Goal: Task Accomplishment & Management: Manage account settings

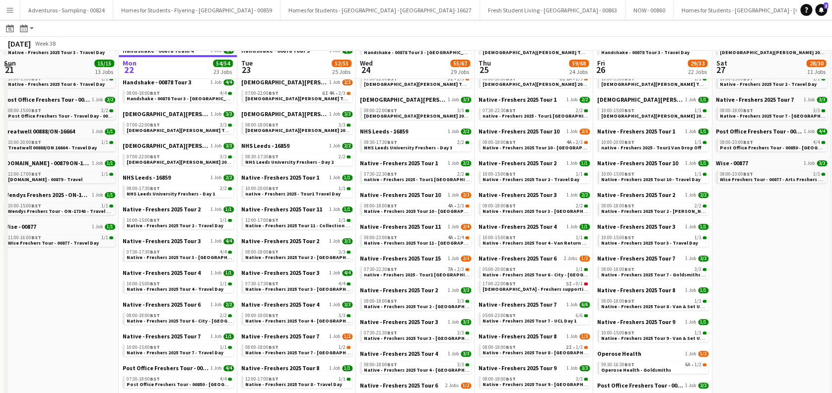
scroll to position [397, 0]
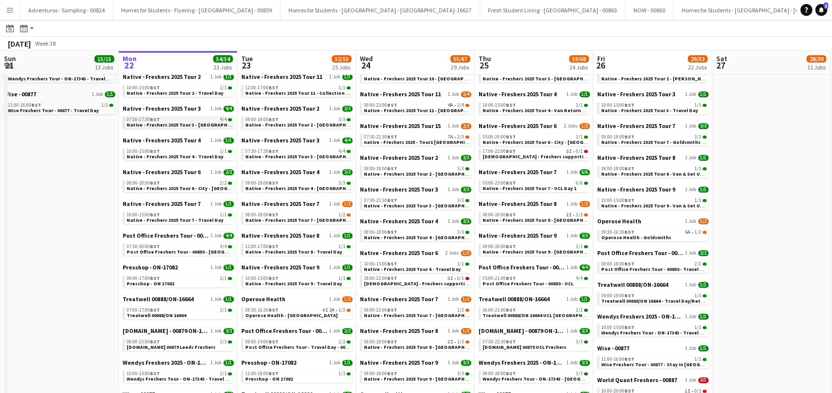
click at [184, 127] on span "Native - Freshers 2025 Tour 3 - University of Leeds Day 1" at bounding box center [194, 125] width 135 height 6
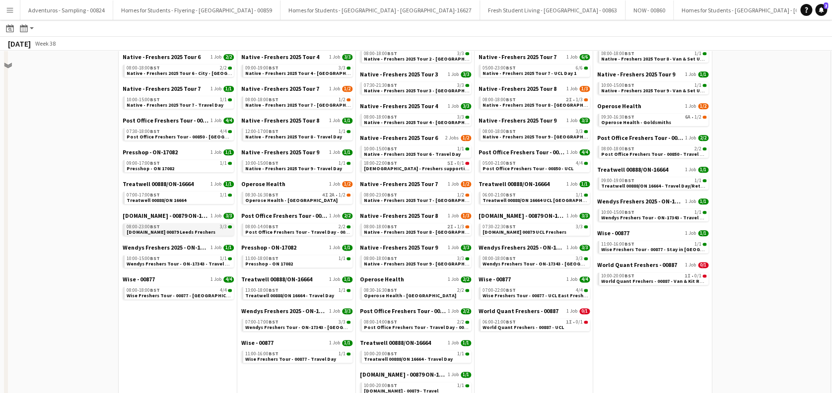
scroll to position [529, 0]
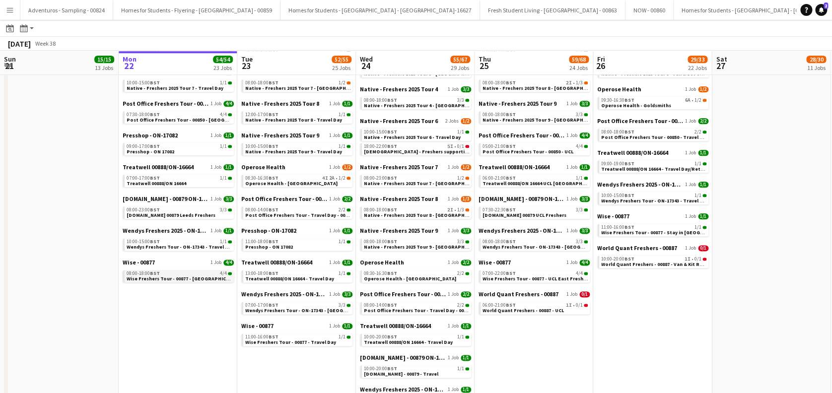
click at [185, 276] on span "Wise Freshers Tour - 00877 - Leeds University" at bounding box center [185, 279] width 116 height 6
click at [189, 147] on div "09:00-17:00 BST 1/1" at bounding box center [179, 146] width 105 height 5
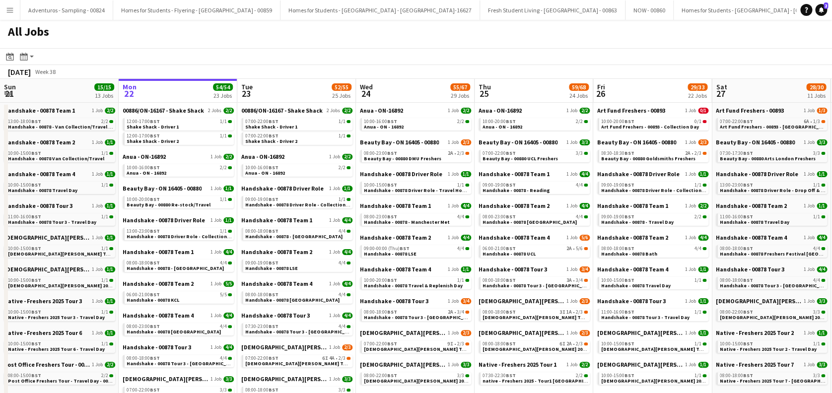
scroll to position [0, 0]
click at [184, 174] on link "10:00-16:00 BST 2/2 Anua - ON - 16892" at bounding box center [179, 170] width 105 height 11
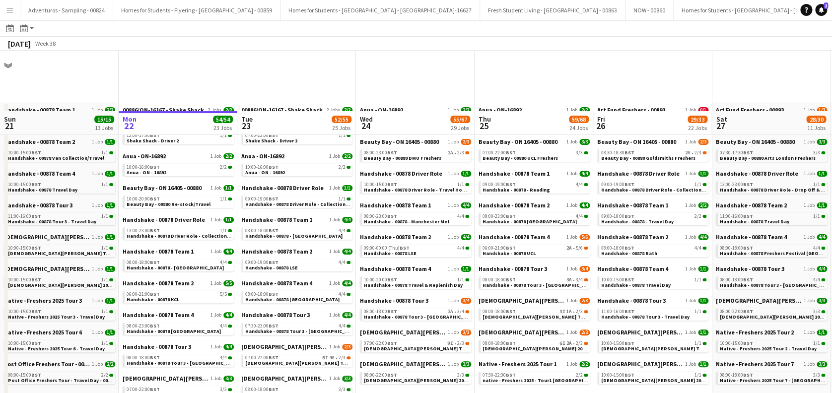
scroll to position [132, 0]
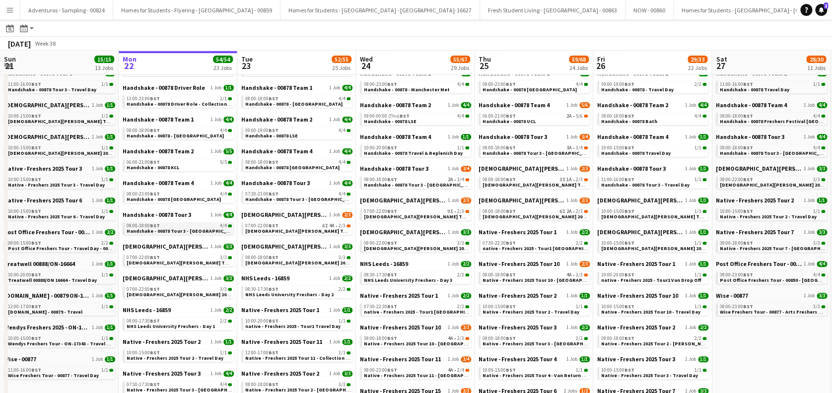
click at [193, 230] on span "Handshake - 00878 Tour 3 - Sheffield University" at bounding box center [183, 231] width 113 height 6
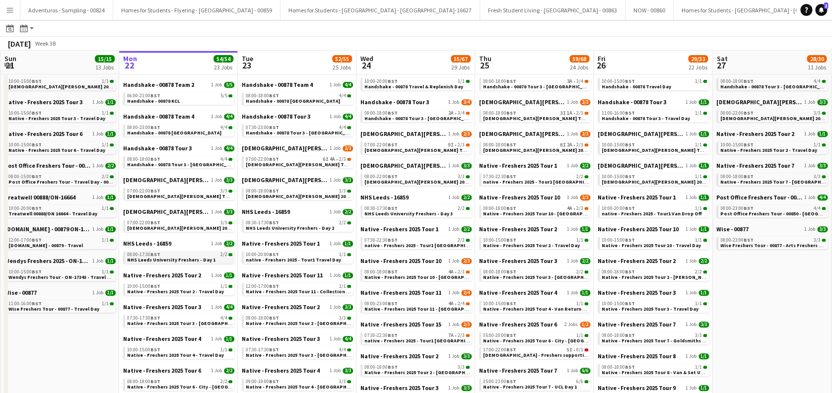
click at [193, 259] on span "NHS Leeds University Freshers - Day 1" at bounding box center [171, 260] width 88 height 6
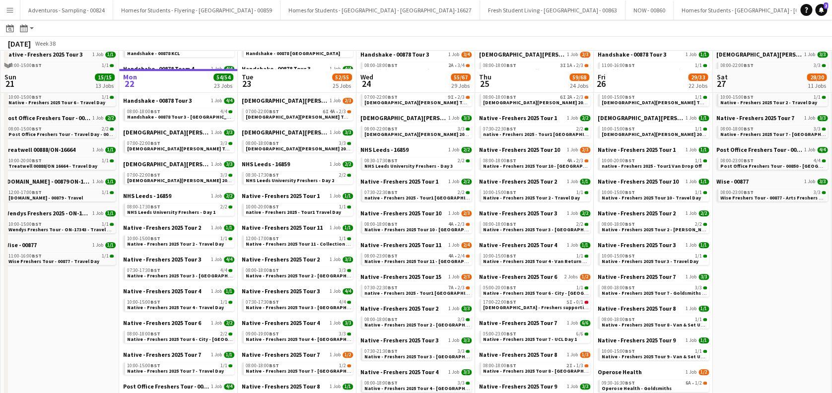
scroll to position [265, 0]
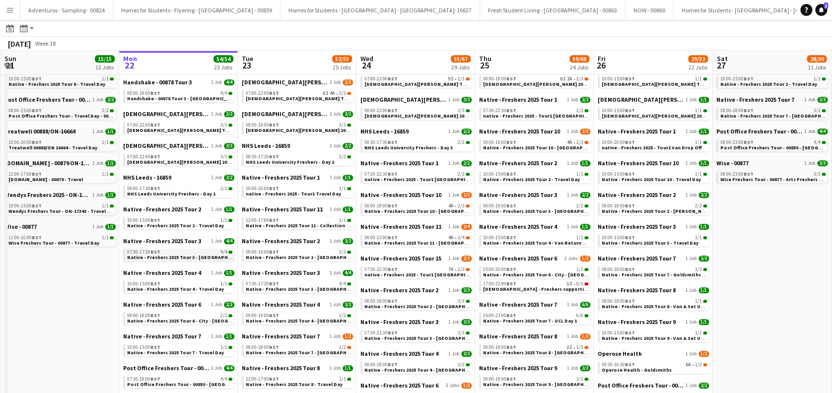
click at [194, 257] on span "Native - Freshers 2025 Tour 3 - University of Leeds Day 1" at bounding box center [194, 257] width 135 height 6
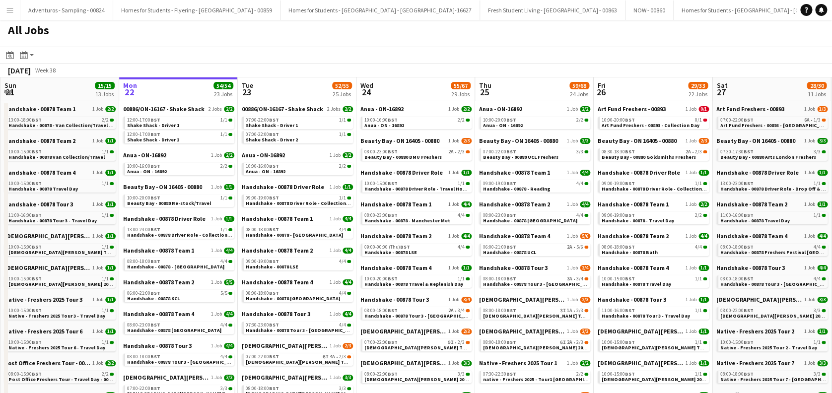
scroll to position [0, 0]
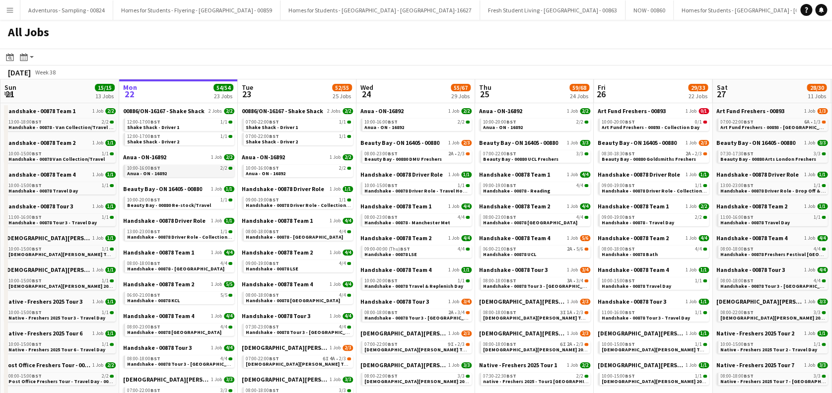
click at [188, 172] on link "10:00-16:00 BST 2/2 Anua - ON - 16892" at bounding box center [179, 170] width 105 height 11
click at [302, 177] on app-brief-job-card "10:00-16:00 BST 2/2 Anua - ON - 16892" at bounding box center [298, 171] width 111 height 12
click at [305, 173] on link "10:00-16:00 BST 2/2 Anua - ON - 16892" at bounding box center [299, 170] width 105 height 11
click at [182, 169] on div "10:00-16:00 BST 2/2" at bounding box center [180, 168] width 105 height 5
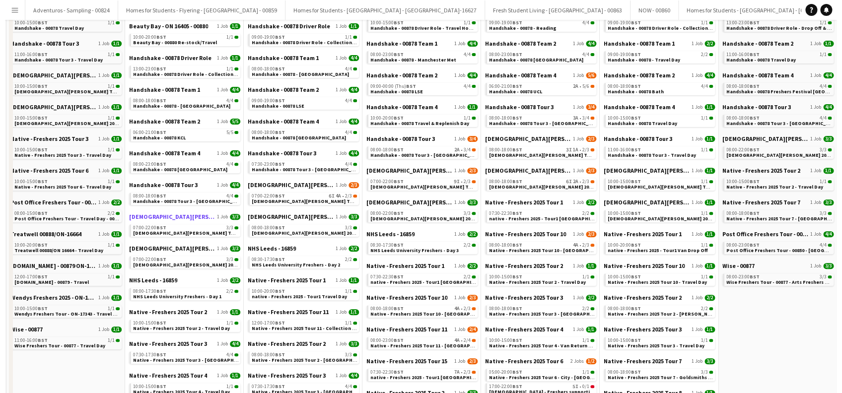
scroll to position [0, 0]
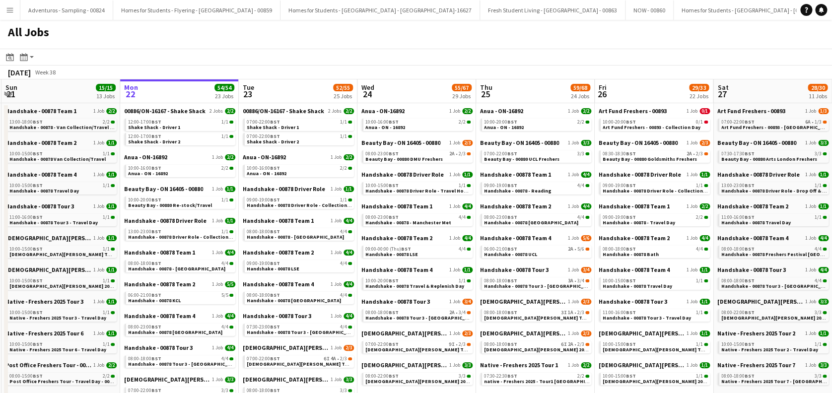
click at [9, 7] on app-icon "Menu" at bounding box center [10, 10] width 8 height 8
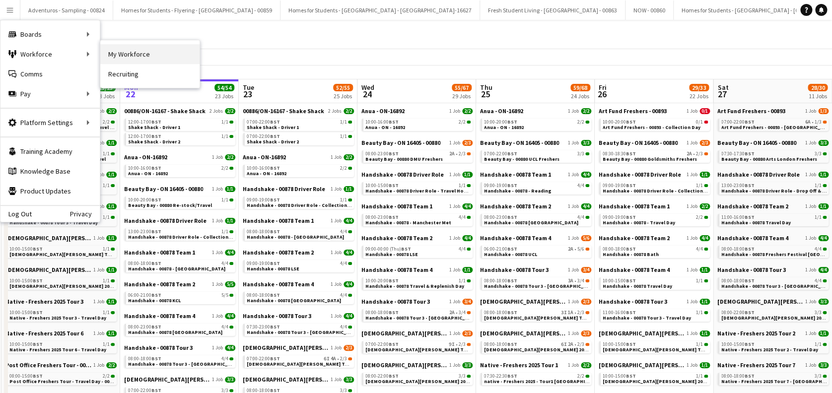
click at [163, 53] on link "My Workforce" at bounding box center [149, 54] width 99 height 20
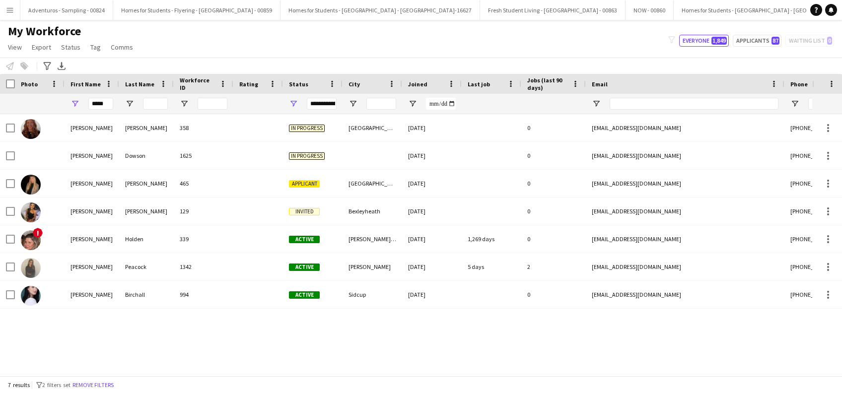
click at [114, 101] on div "*****" at bounding box center [92, 104] width 55 height 20
drag, startPoint x: 105, startPoint y: 110, endPoint x: 111, endPoint y: 101, distance: 10.7
click at [106, 110] on div "*****" at bounding box center [100, 104] width 25 height 20
click at [111, 100] on input "*****" at bounding box center [100, 104] width 25 height 12
type input "*"
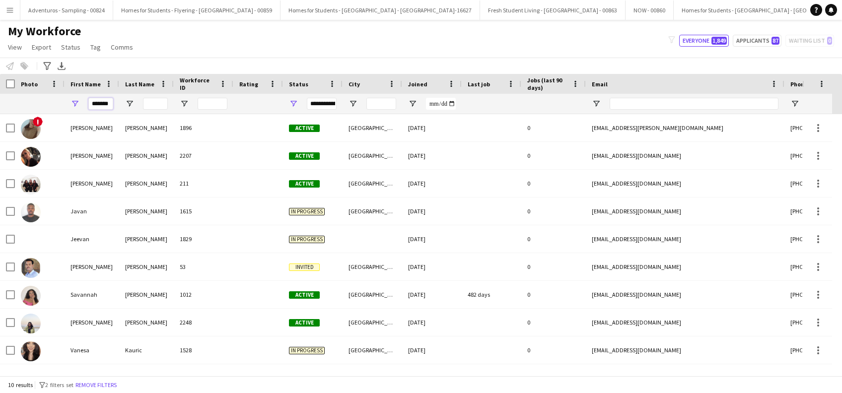
scroll to position [0, 1]
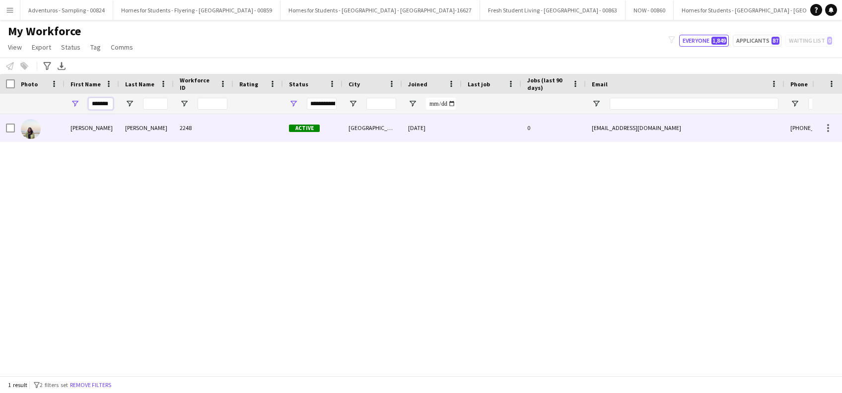
type input "*******"
click at [72, 130] on div "Vandana sookmin" at bounding box center [92, 127] width 55 height 27
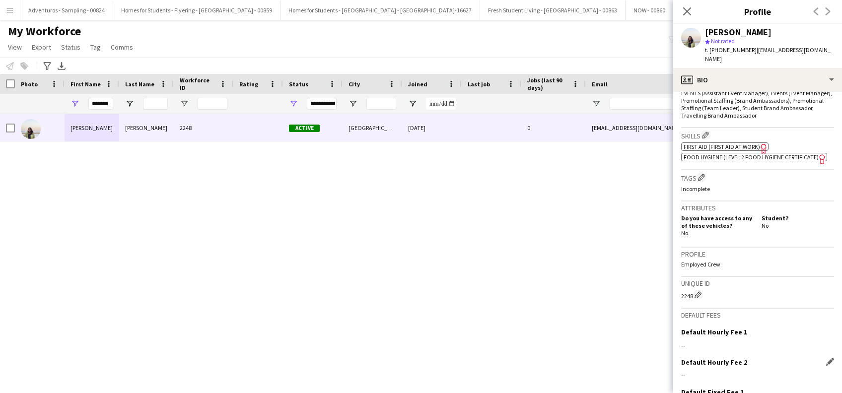
scroll to position [410, 0]
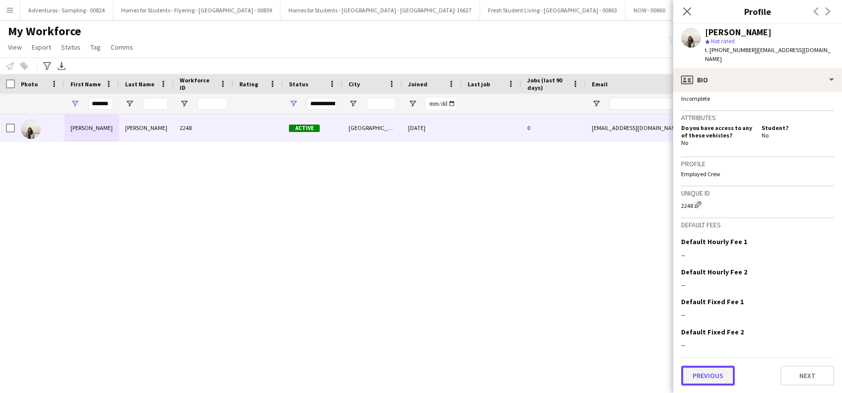
click at [711, 380] on button "Previous" at bounding box center [708, 376] width 54 height 20
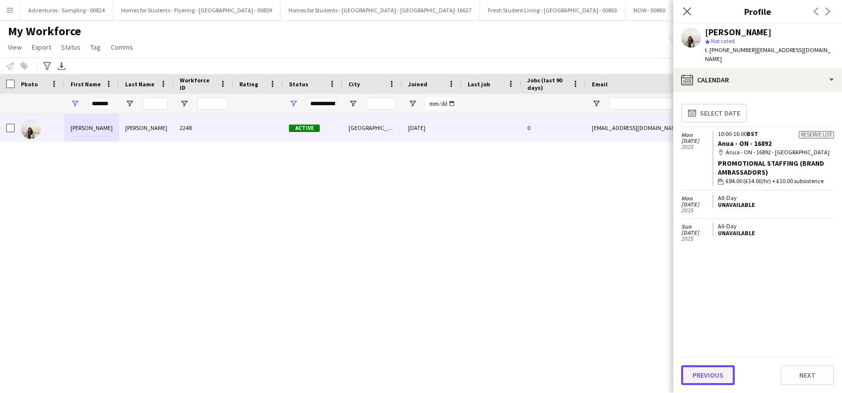
click at [703, 377] on button "Previous" at bounding box center [708, 375] width 54 height 20
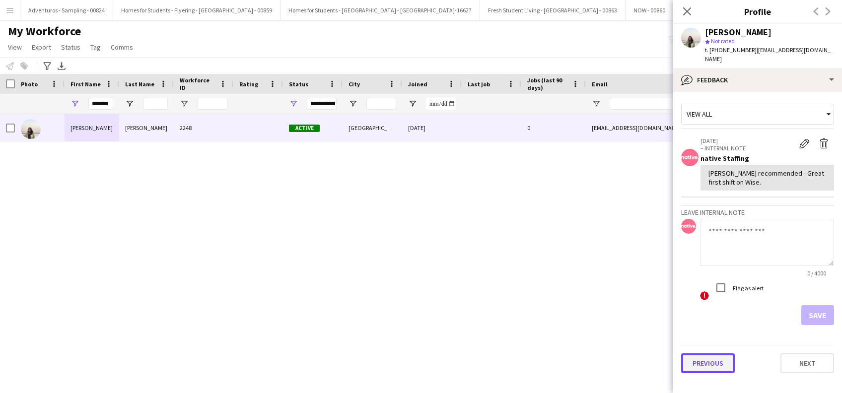
click at [697, 357] on button "Previous" at bounding box center [708, 363] width 54 height 20
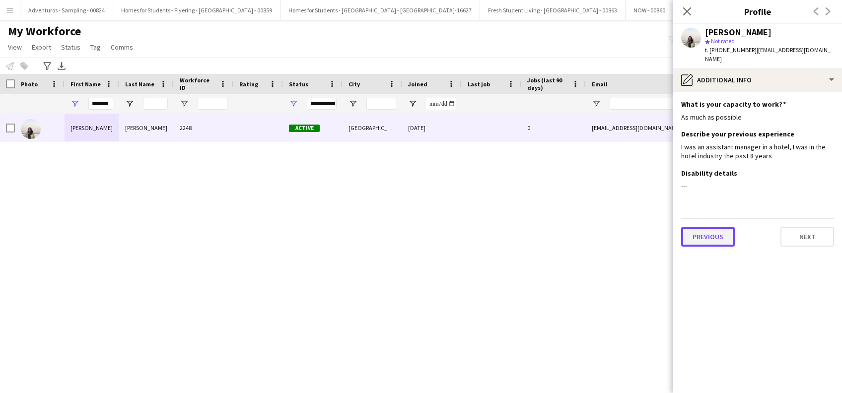
click at [724, 232] on button "Previous" at bounding box center [708, 237] width 54 height 20
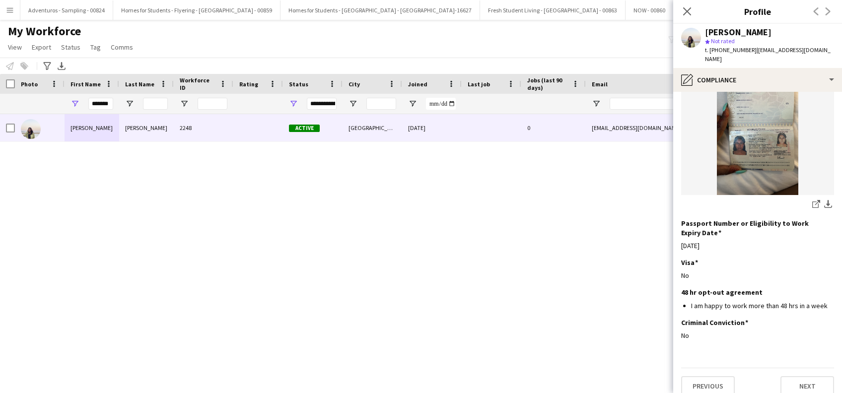
scroll to position [134, 0]
click at [704, 375] on button "Previous" at bounding box center [708, 385] width 54 height 20
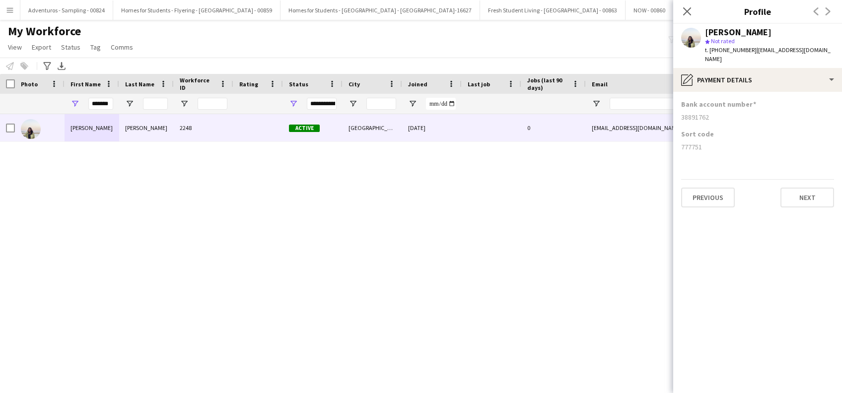
scroll to position [0, 0]
click at [707, 188] on button "Previous" at bounding box center [708, 198] width 54 height 20
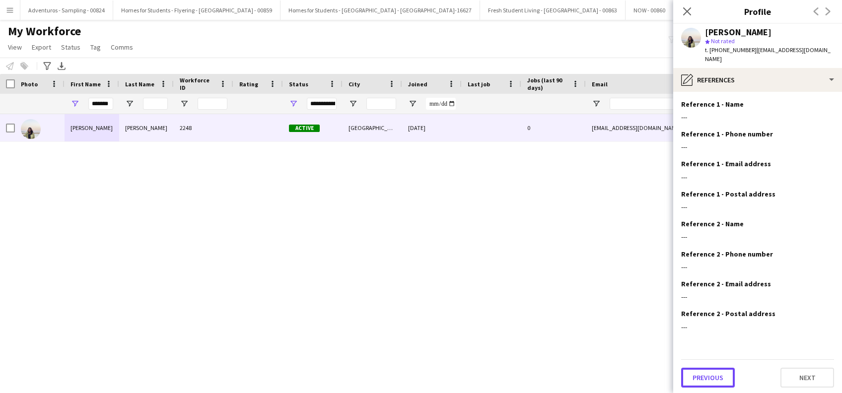
click at [707, 372] on button "Previous" at bounding box center [708, 378] width 54 height 20
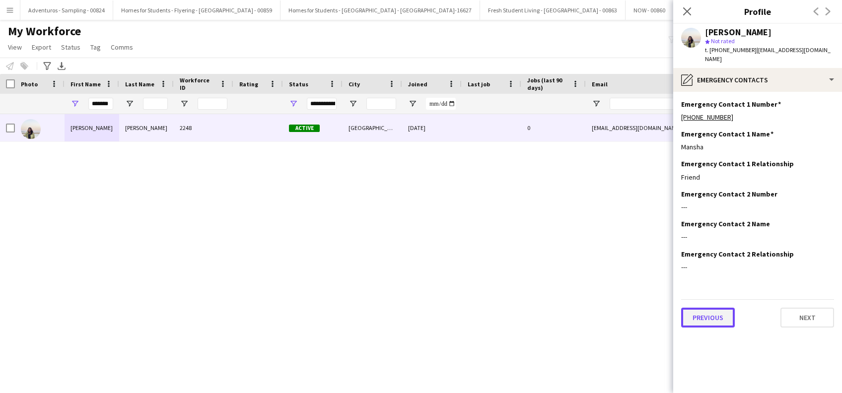
click at [705, 313] on button "Previous" at bounding box center [708, 318] width 54 height 20
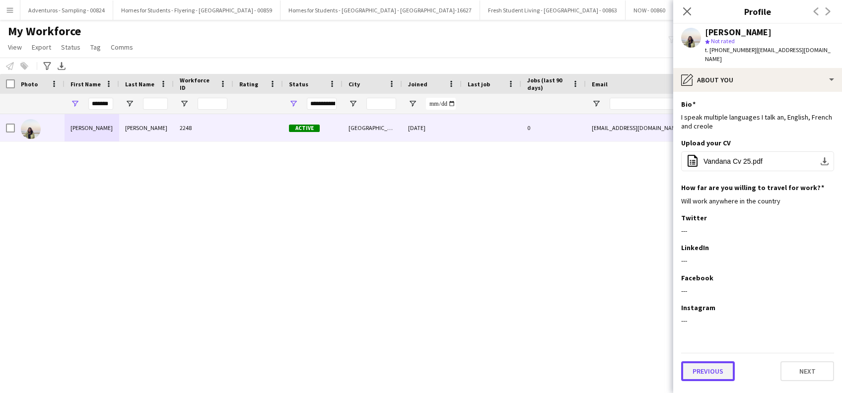
click at [707, 361] on button "Previous" at bounding box center [708, 371] width 54 height 20
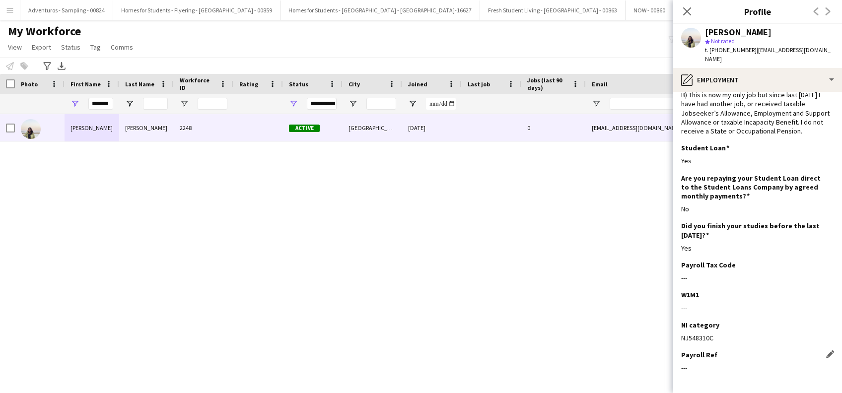
scroll to position [86, 0]
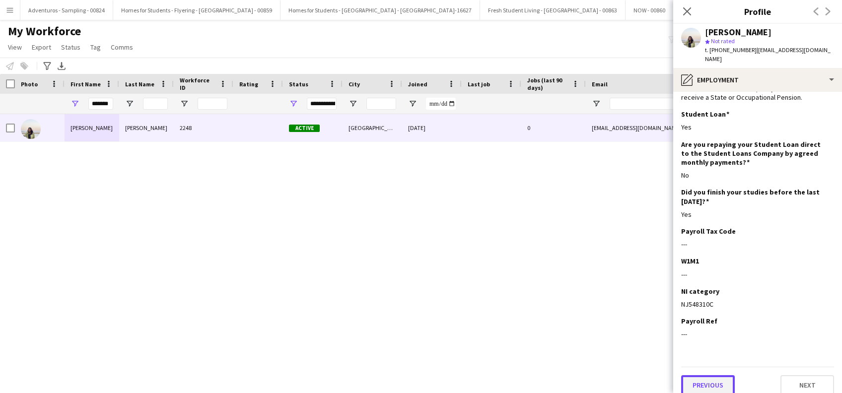
click at [711, 375] on button "Previous" at bounding box center [708, 385] width 54 height 20
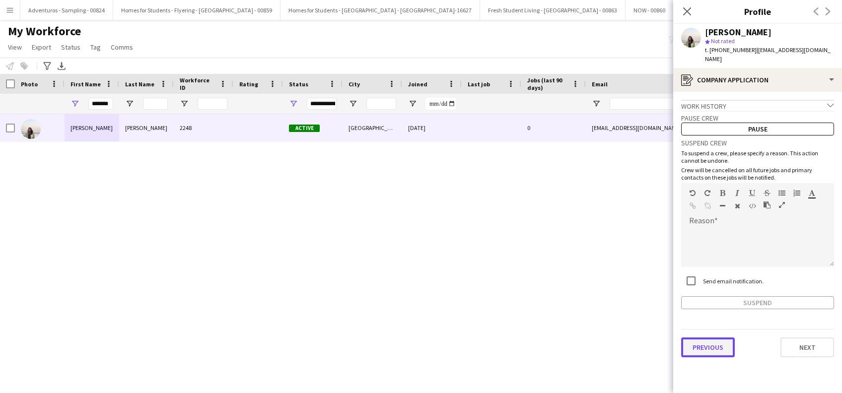
click at [712, 346] on button "Previous" at bounding box center [708, 348] width 54 height 20
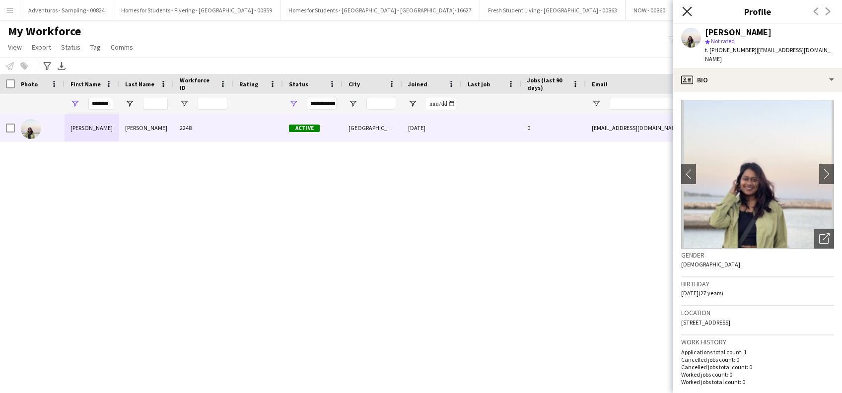
click at [690, 12] on icon "Close pop-in" at bounding box center [686, 10] width 9 height 9
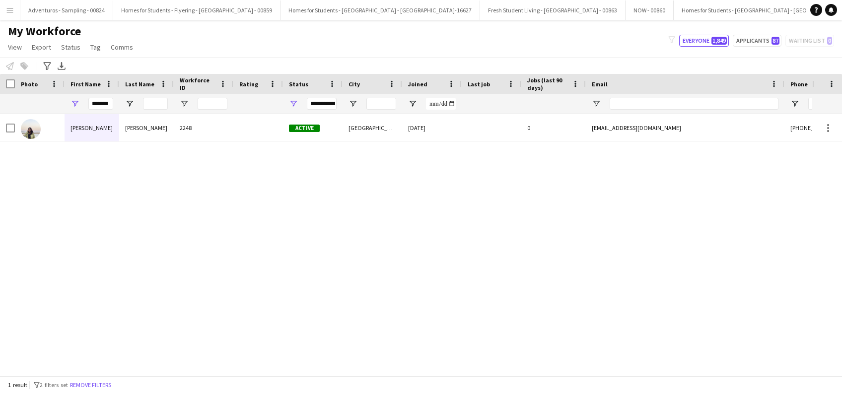
click at [655, 231] on div "Vandana sookmin Runjeet 2248 Active Coventry 14-09-2025 0 vandanuccia@gmail.com…" at bounding box center [406, 240] width 812 height 252
click at [703, 38] on button "Everyone 1,849" at bounding box center [704, 41] width 50 height 12
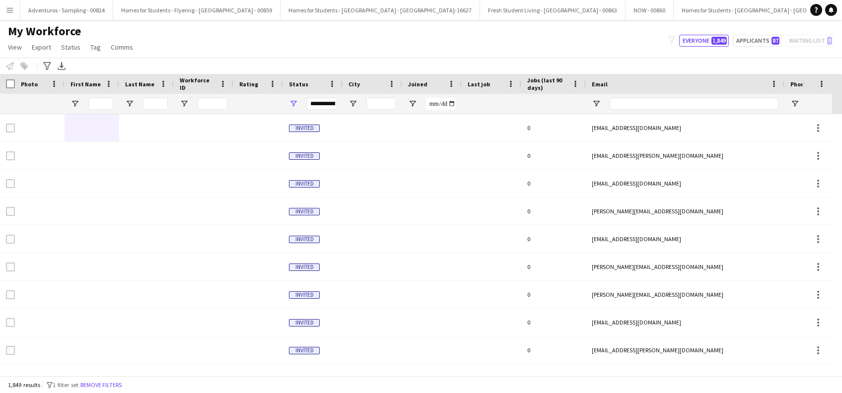
click at [12, 10] on app-icon "Menu" at bounding box center [10, 10] width 8 height 8
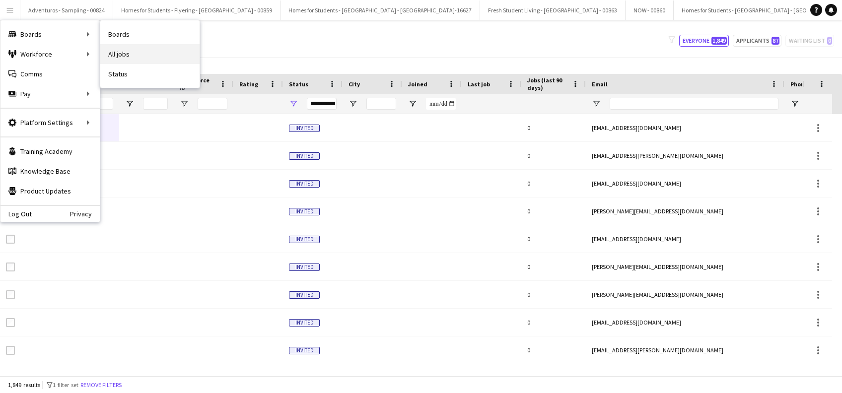
click at [123, 58] on link "All jobs" at bounding box center [149, 54] width 99 height 20
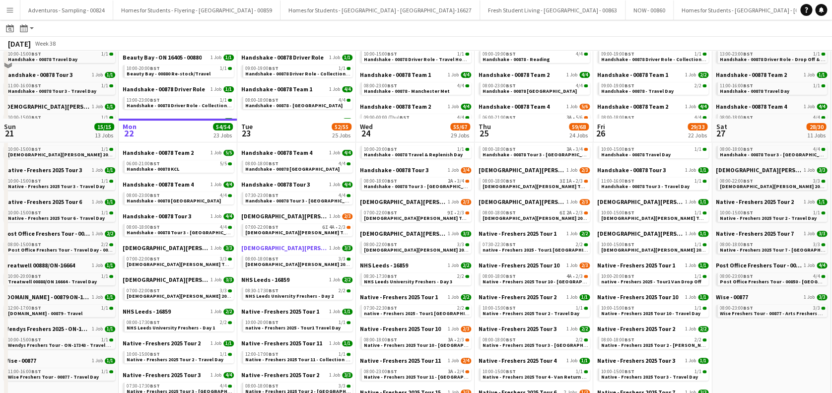
scroll to position [199, 0]
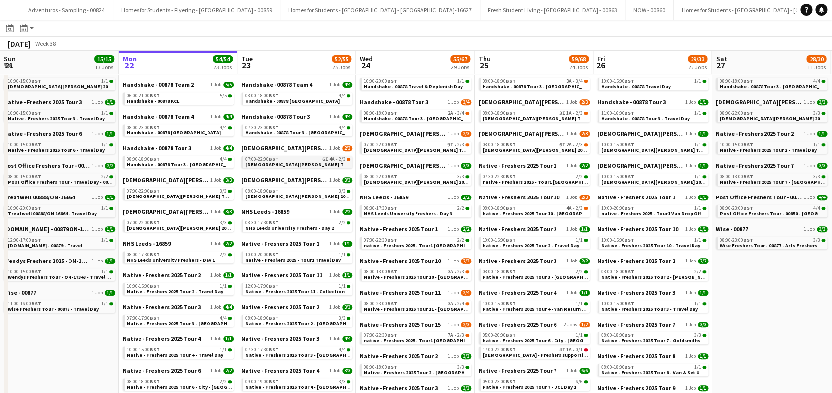
click at [303, 162] on span "Lady Garden Tour 1 - 00848 - University of Leicester" at bounding box center [335, 164] width 180 height 6
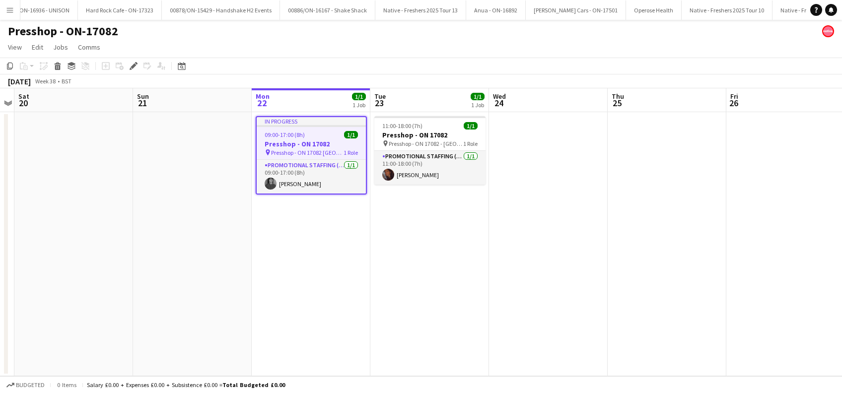
scroll to position [0, 5142]
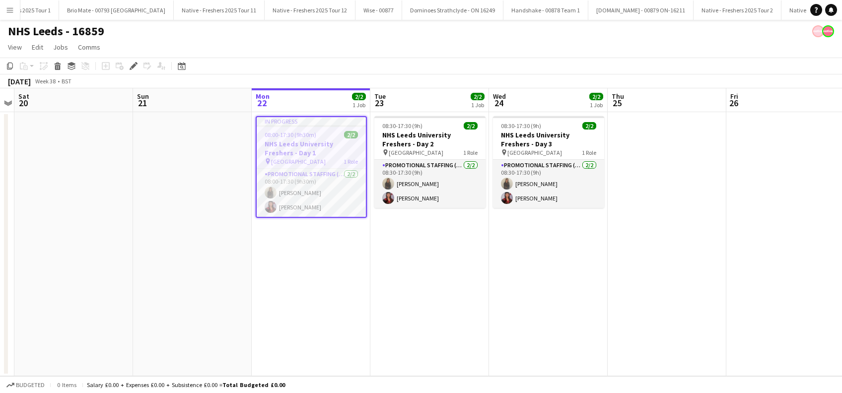
scroll to position [0, 2117]
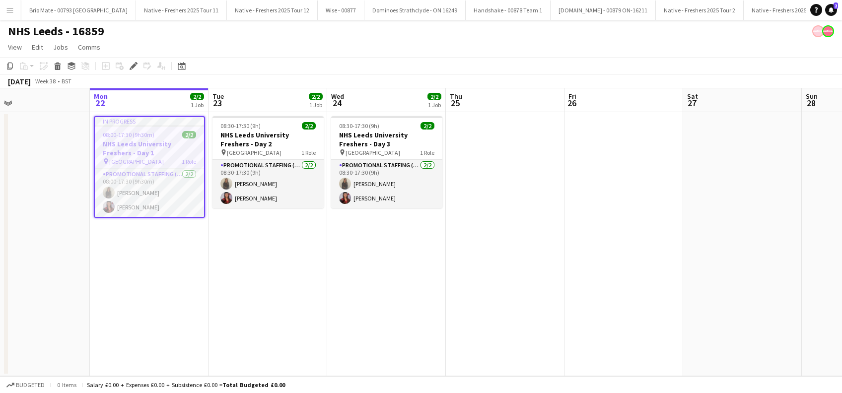
drag, startPoint x: 424, startPoint y: 290, endPoint x: 255, endPoint y: 311, distance: 170.6
click at [262, 321] on app-calendar-viewport "Fri 19 Sat 20 Sun 21 Mon 22 2/2 1 Job Tue 23 2/2 1 Job Wed 24 2/2 1 Job Thu 25 …" at bounding box center [421, 232] width 842 height 288
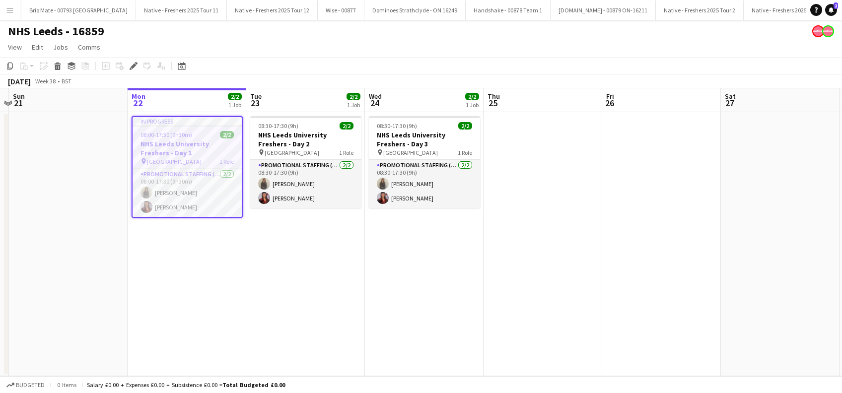
scroll to position [0, 312]
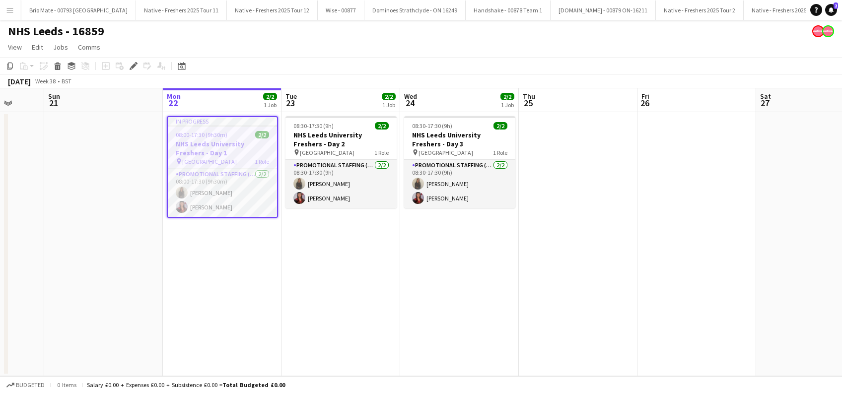
drag, startPoint x: 253, startPoint y: 316, endPoint x: 326, endPoint y: 316, distance: 73.5
click at [326, 316] on app-calendar-viewport "Thu 18 Fri 19 Sat 20 Sun 21 Mon 22 2/2 1 Job Tue 23 2/2 1 Job Wed 24 2/2 1 Job …" at bounding box center [421, 232] width 842 height 288
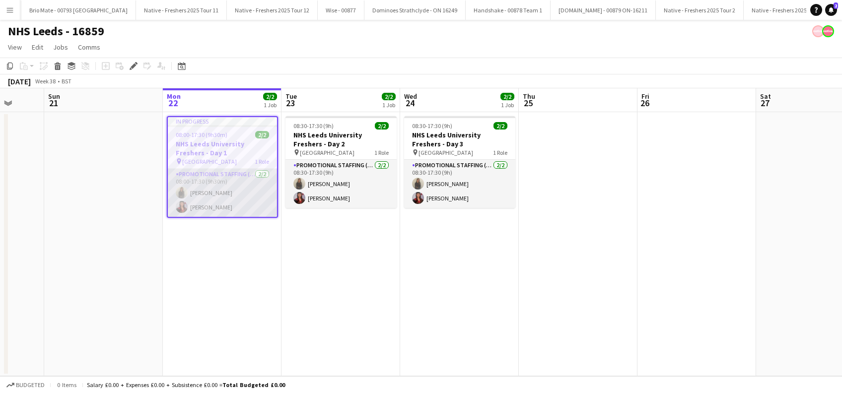
click at [208, 206] on app-card-role "Promotional Staffing (Brand Ambassadors) 2/2 08:00-17:30 (9h30m) Ellie Peacock …" at bounding box center [222, 193] width 109 height 48
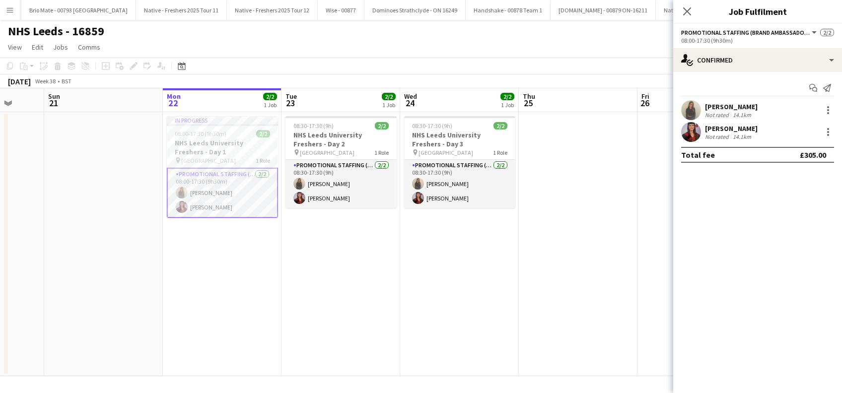
click at [734, 127] on div "Olivia Davies" at bounding box center [731, 128] width 53 height 9
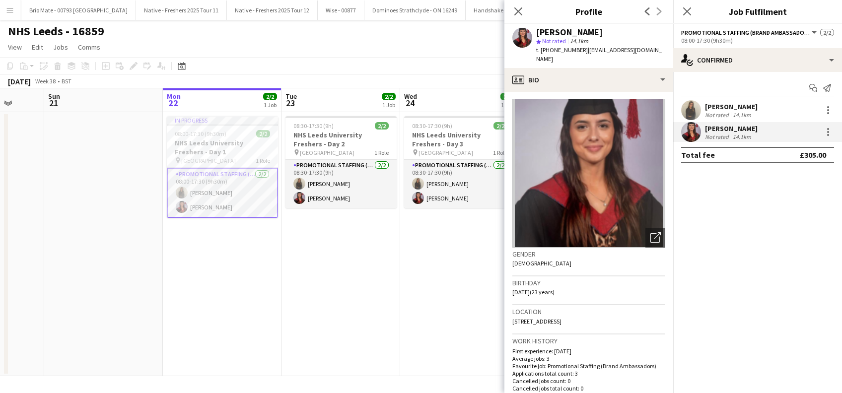
scroll to position [0, 0]
click at [691, 10] on icon "Close pop-in" at bounding box center [686, 10] width 9 height 9
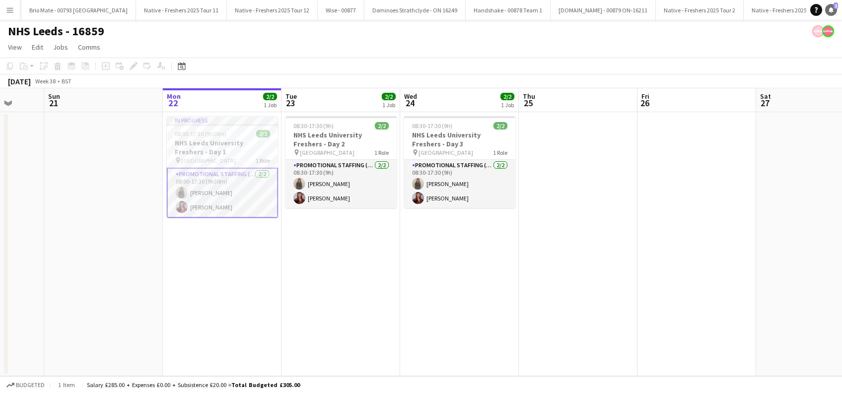
click at [829, 11] on icon at bounding box center [831, 9] width 5 height 5
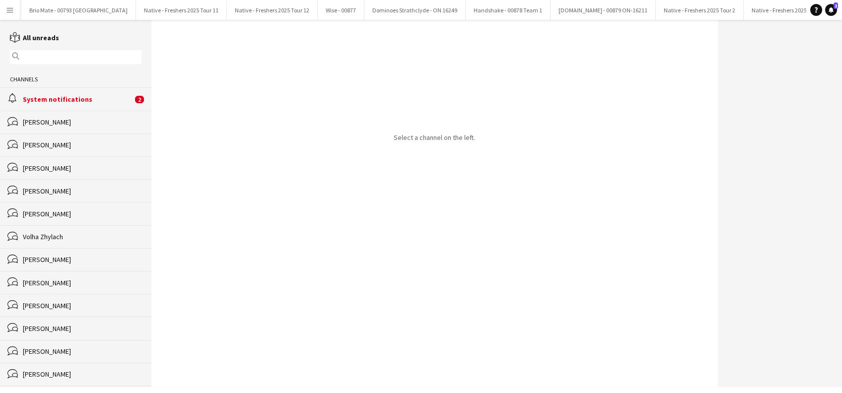
click at [82, 101] on div "System notifications" at bounding box center [78, 99] width 110 height 9
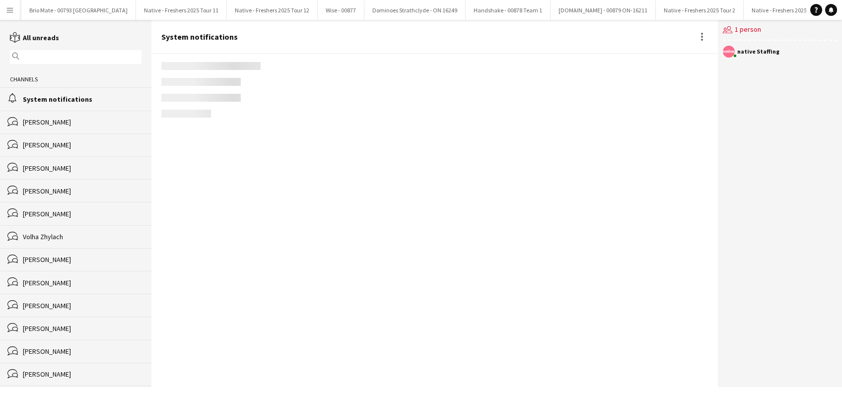
scroll to position [1093, 0]
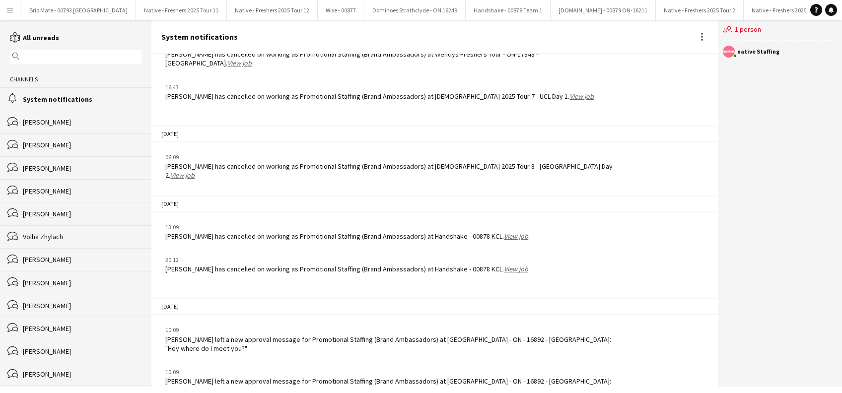
click at [569, 377] on div "Parys Scott left a new approval message for Promotional Staffing (Brand Ambassa…" at bounding box center [389, 386] width 449 height 18
click at [409, 377] on div "Parys Scott left a new approval message for Promotional Staffing (Brand Ambassa…" at bounding box center [389, 386] width 449 height 18
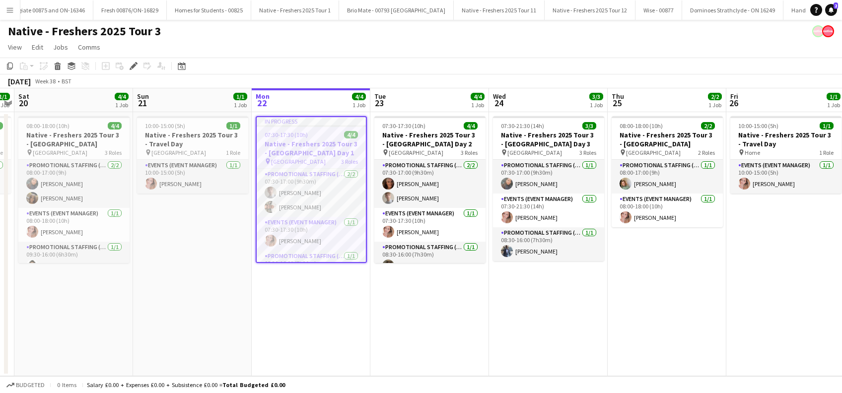
scroll to position [0, 409]
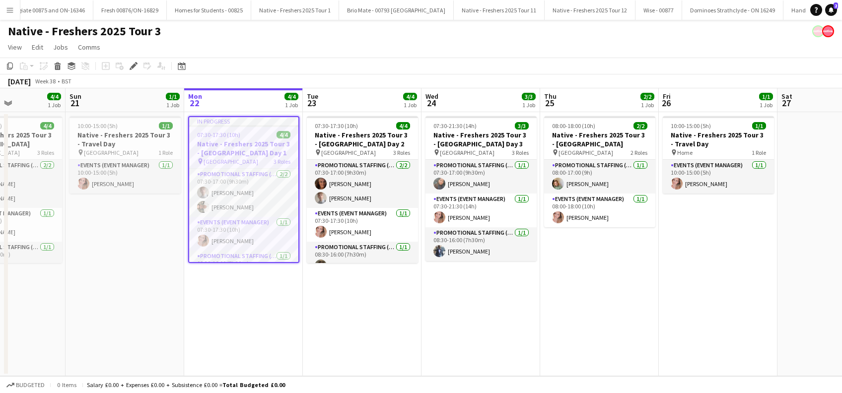
drag, startPoint x: 396, startPoint y: 302, endPoint x: 329, endPoint y: 312, distance: 67.8
click at [329, 312] on app-calendar-viewport "Wed 17 3/3 1 Job Thu 18 1/1 1 Job Fri 19 1/1 1 Job Sat 20 4/4 1 Job Sun 21 1/1 …" at bounding box center [421, 232] width 842 height 288
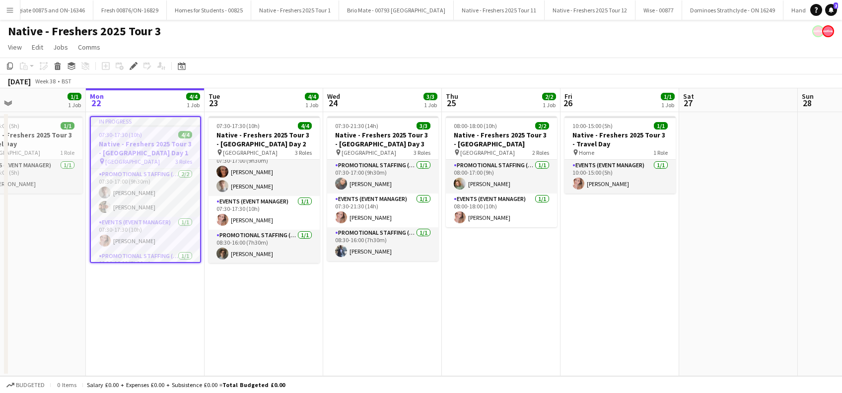
scroll to position [0, 238]
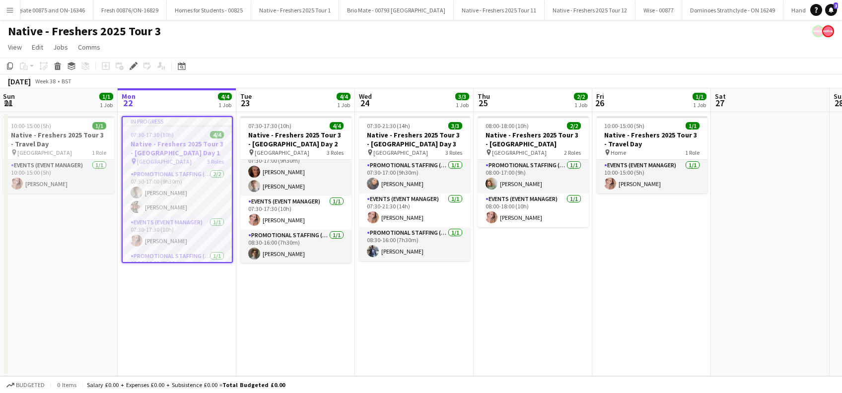
drag, startPoint x: 642, startPoint y: 320, endPoint x: 575, endPoint y: 328, distance: 67.0
click at [575, 328] on app-calendar-viewport "Fri 19 1/1 1 Job Sat 20 4/4 1 Job Sun 21 1/1 1 Job Mon 22 4/4 1 Job Tue 23 4/4 …" at bounding box center [421, 232] width 842 height 288
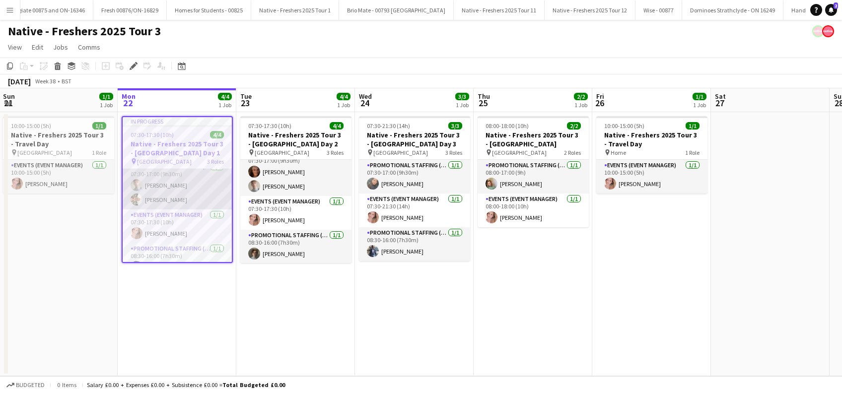
scroll to position [0, 0]
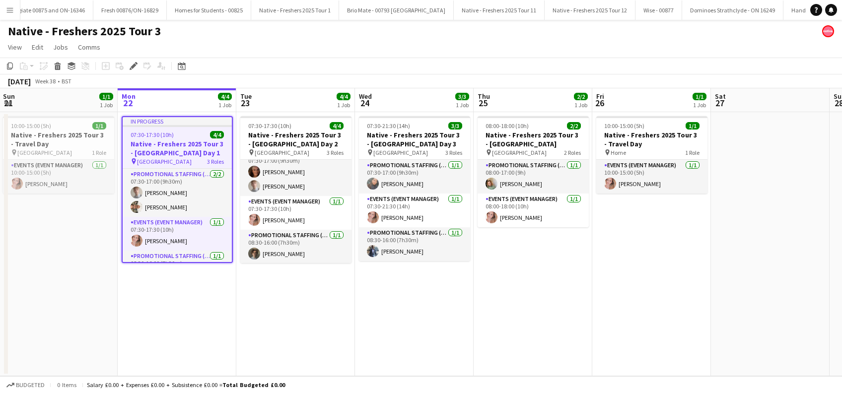
drag, startPoint x: 212, startPoint y: 293, endPoint x: 229, endPoint y: 290, distance: 17.7
click at [212, 294] on app-date-cell "In progress 07:30-17:30 (10h) 4/4 Native - Freshers 2025 Tour 3 - University of…" at bounding box center [177, 244] width 119 height 264
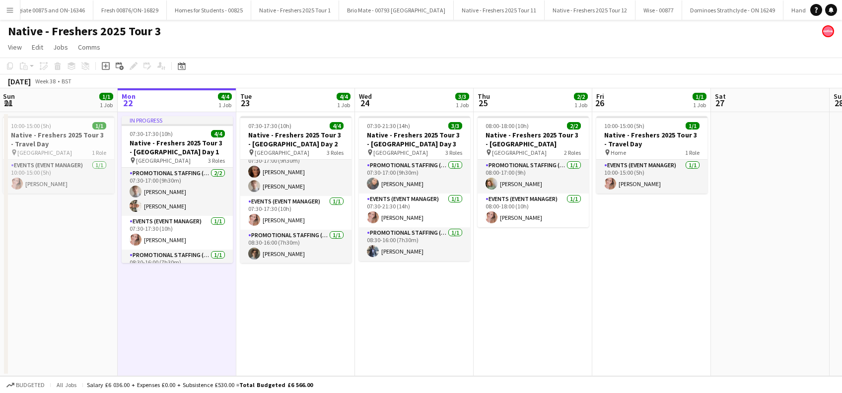
drag, startPoint x: 287, startPoint y: 305, endPoint x: 283, endPoint y: 301, distance: 6.0
click at [288, 305] on app-date-cell "07:30-17:30 (10h) 4/4 Native - Freshers 2025 Tour 3 - University of Leeds Day 2…" at bounding box center [295, 244] width 119 height 264
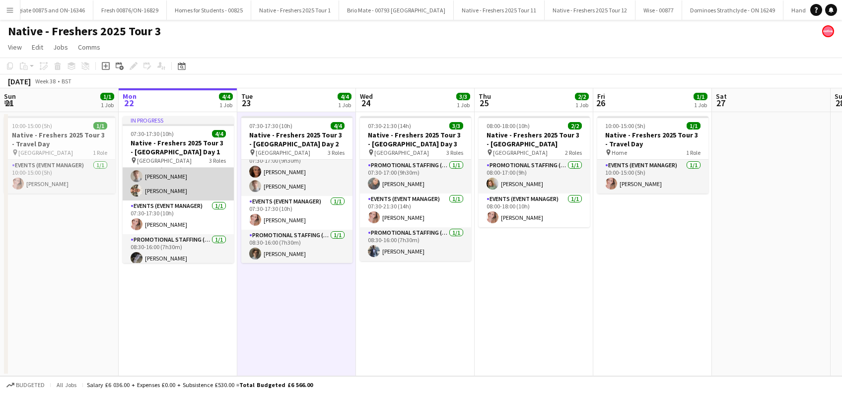
scroll to position [20, 0]
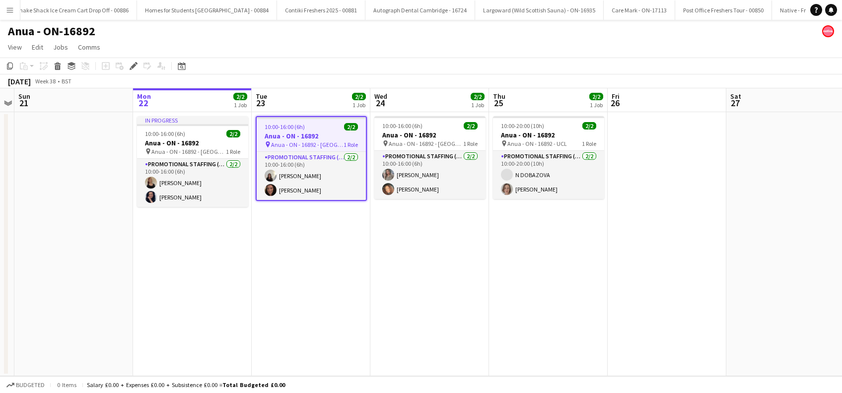
scroll to position [0, 4202]
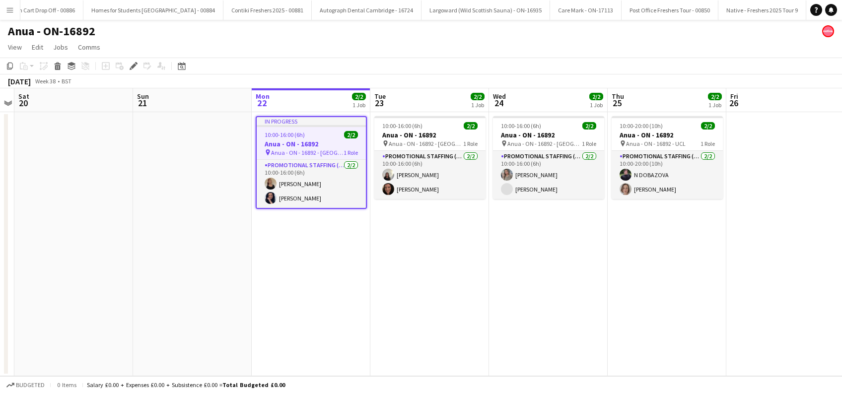
scroll to position [0, 4202]
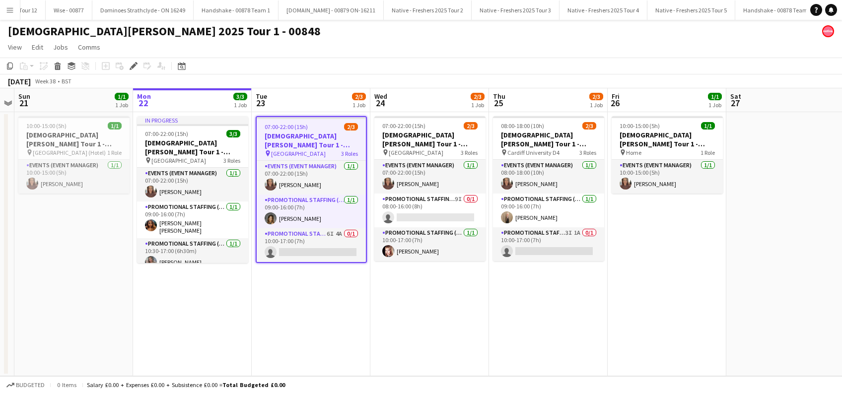
click at [346, 320] on app-date-cell "07:00-22:00 (15h) 2/3 Lady Garden Tour 1 - 00848 - University of Leicester pin …" at bounding box center [311, 244] width 119 height 264
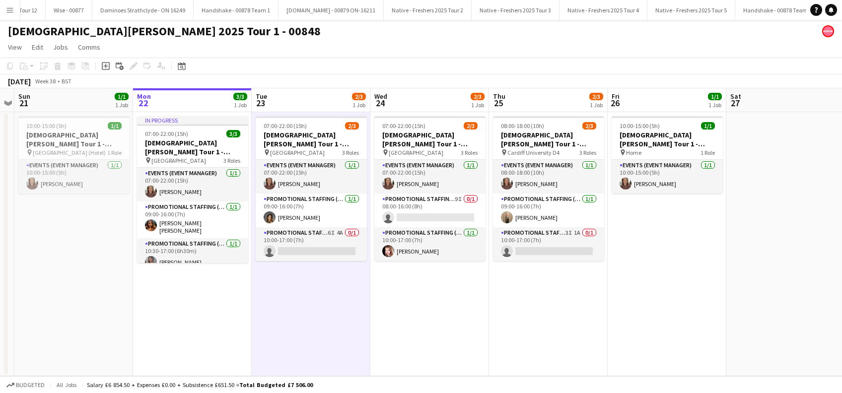
click at [418, 318] on app-date-cell "07:00-22:00 (15h) 2/3 Lady Garden Tour 1 - 00848 - University of Nottingham pin…" at bounding box center [429, 244] width 119 height 264
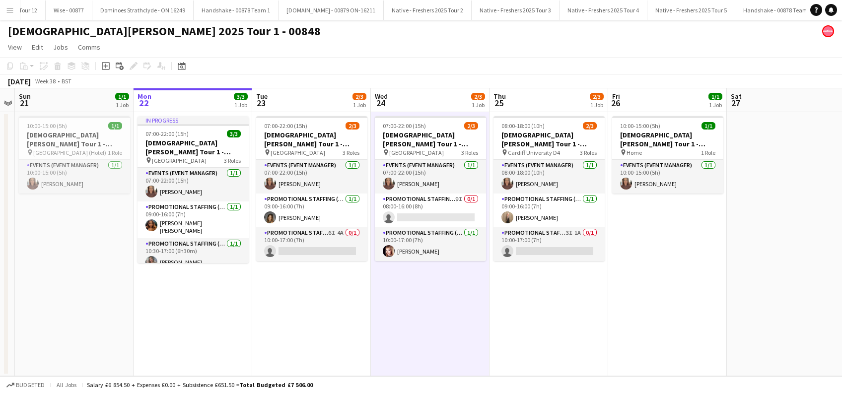
click at [260, 311] on app-date-cell "07:00-22:00 (15h) 2/3 Lady Garden Tour 1 - 00848 - University of Leicester pin …" at bounding box center [311, 244] width 119 height 264
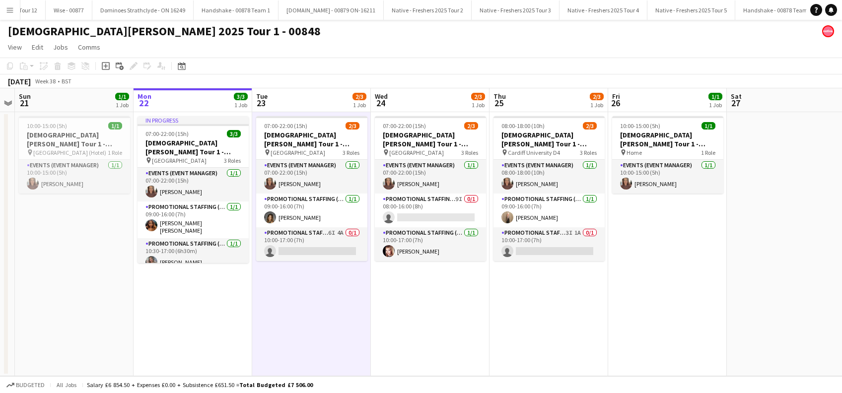
click at [366, 316] on app-date-cell "07:00-22:00 (15h) 2/3 Lady Garden Tour 1 - 00848 - University of Leicester pin …" at bounding box center [311, 244] width 119 height 264
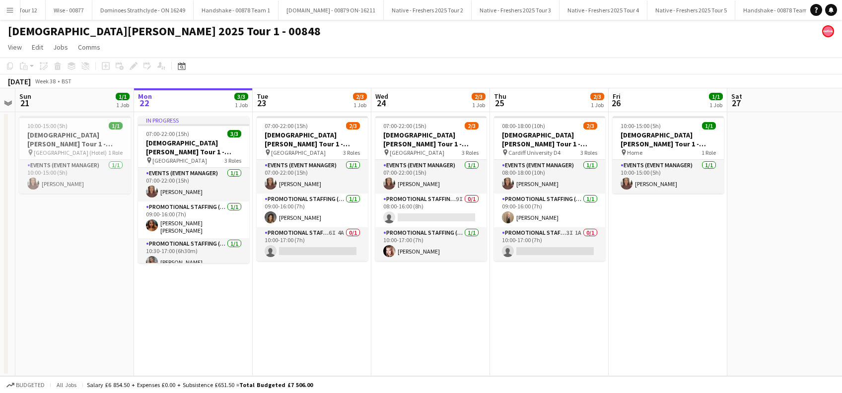
scroll to position [0, 340]
click at [433, 317] on app-date-cell "07:00-22:00 (15h) 2/3 Lady Garden Tour 1 - 00848 - University of Nottingham pin…" at bounding box center [431, 244] width 119 height 264
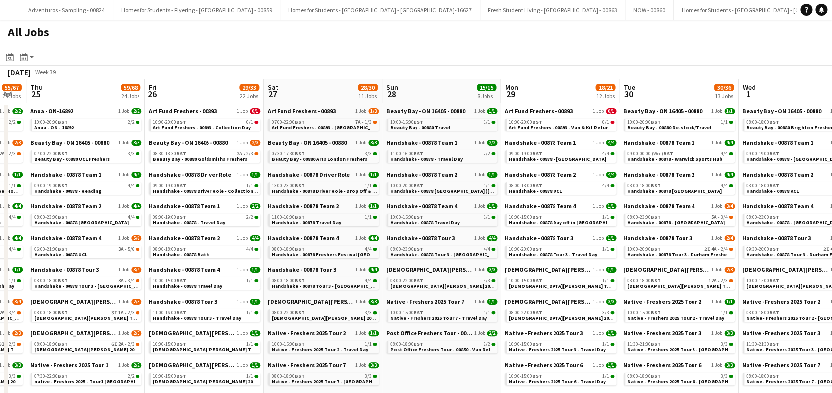
scroll to position [0, 463]
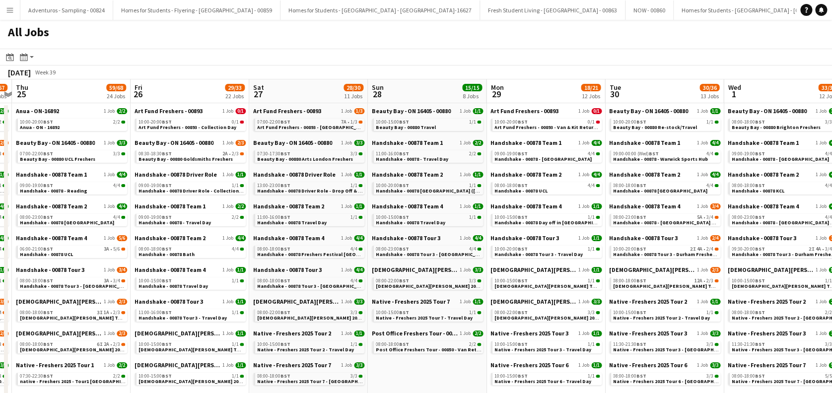
drag, startPoint x: 401, startPoint y: 246, endPoint x: 95, endPoint y: 249, distance: 306.3
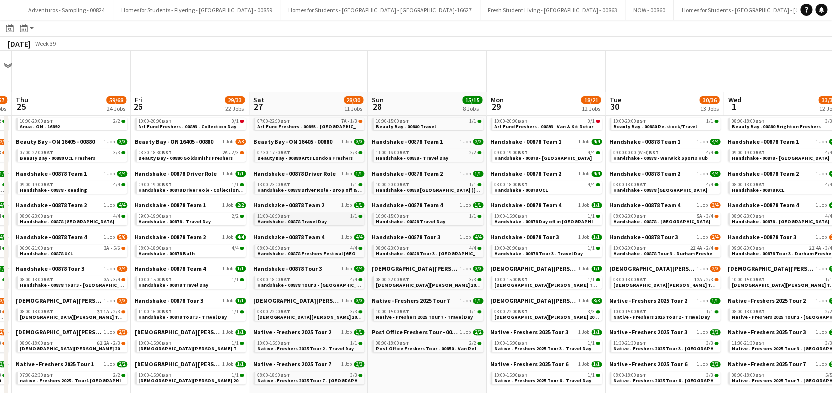
scroll to position [66, 0]
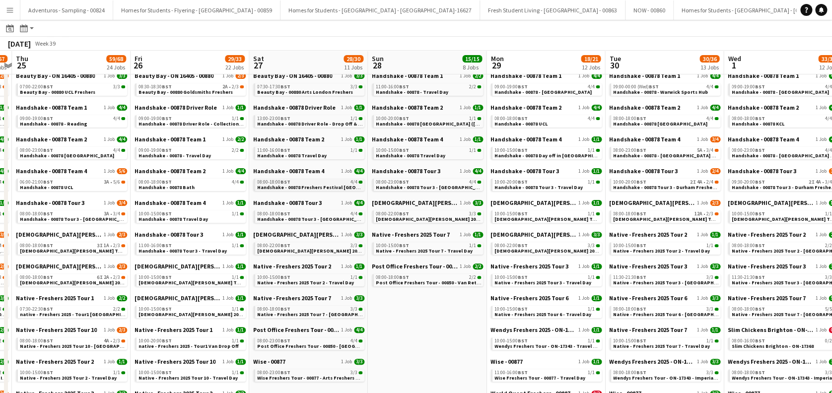
click at [301, 187] on span "Handshake - 00878 Freshers Festival Manchester" at bounding box center [325, 187] width 137 height 6
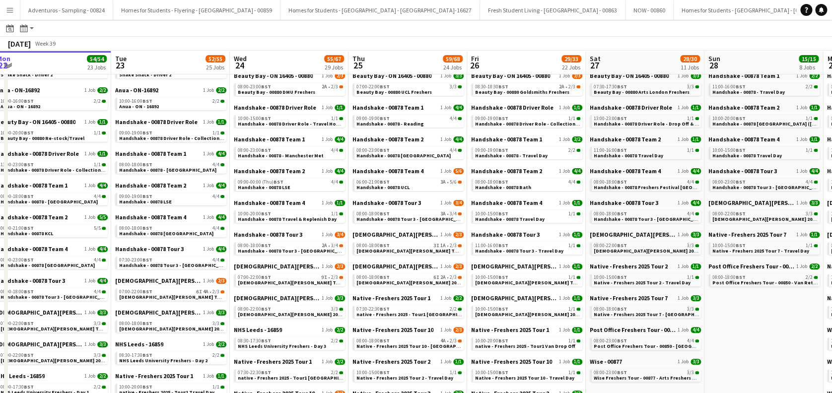
drag, startPoint x: 214, startPoint y: 319, endPoint x: 285, endPoint y: 294, distance: 75.2
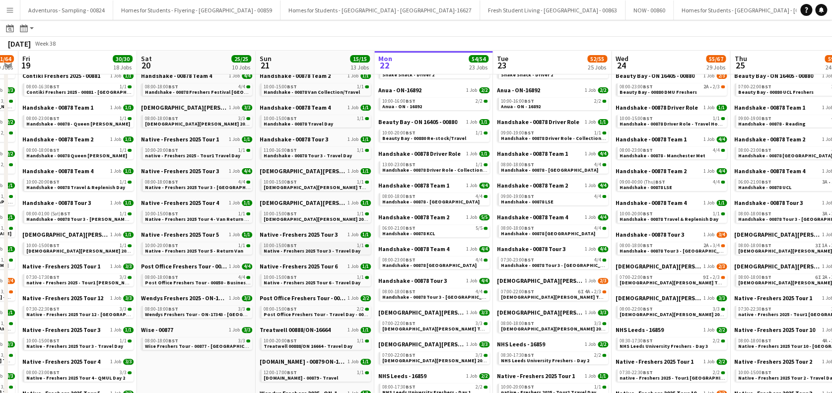
drag, startPoint x: 174, startPoint y: 258, endPoint x: 262, endPoint y: 249, distance: 88.4
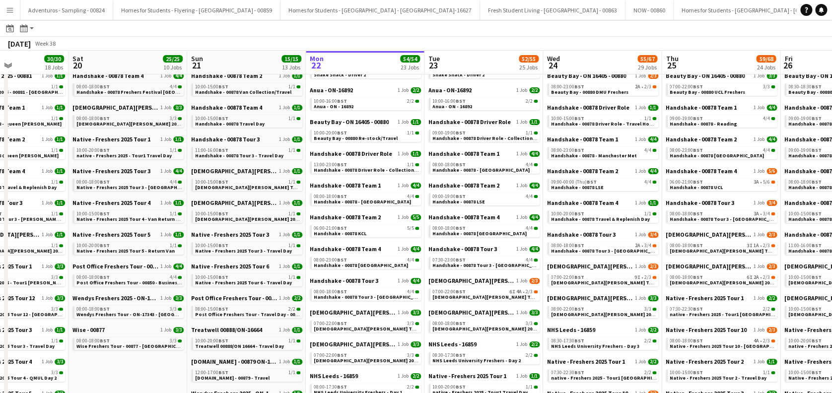
scroll to position [0, 369]
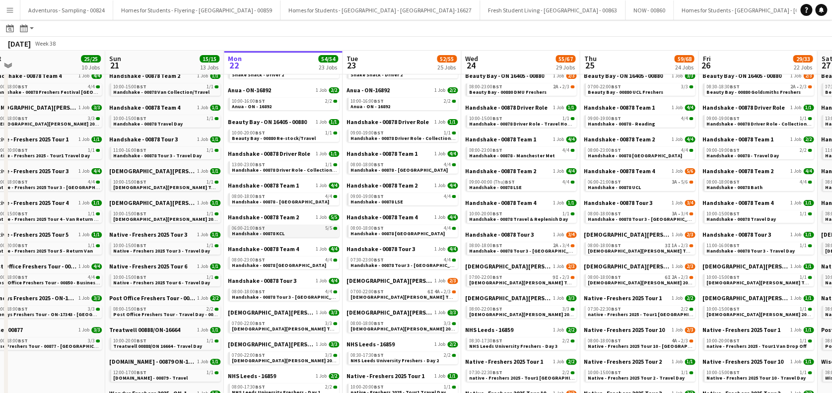
drag, startPoint x: 339, startPoint y: 244, endPoint x: 230, endPoint y: 224, distance: 110.9
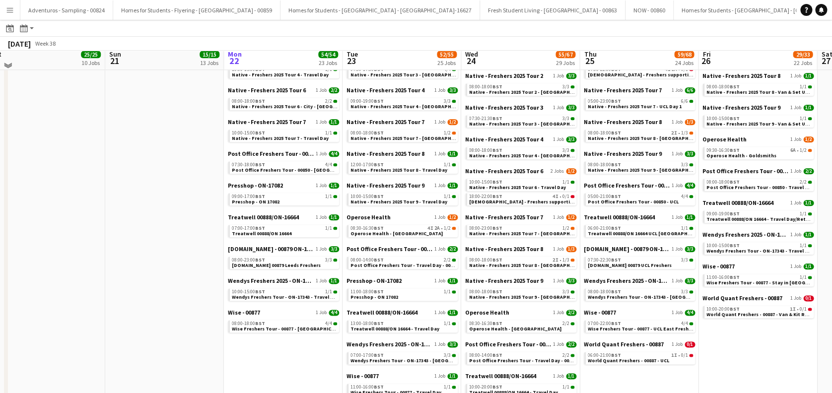
scroll to position [474, 0]
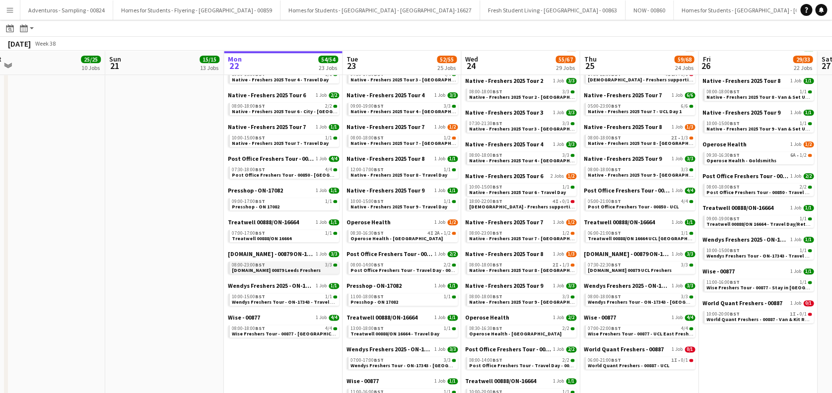
click at [293, 266] on div "08:00-23:00 BST 3/3" at bounding box center [284, 265] width 105 height 5
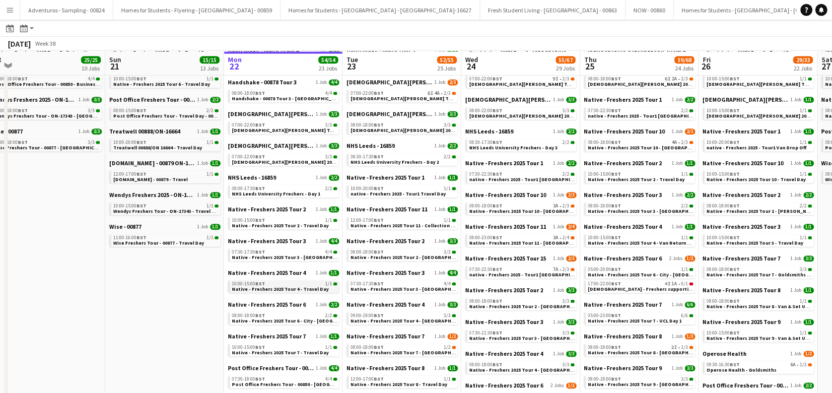
scroll to position [331, 0]
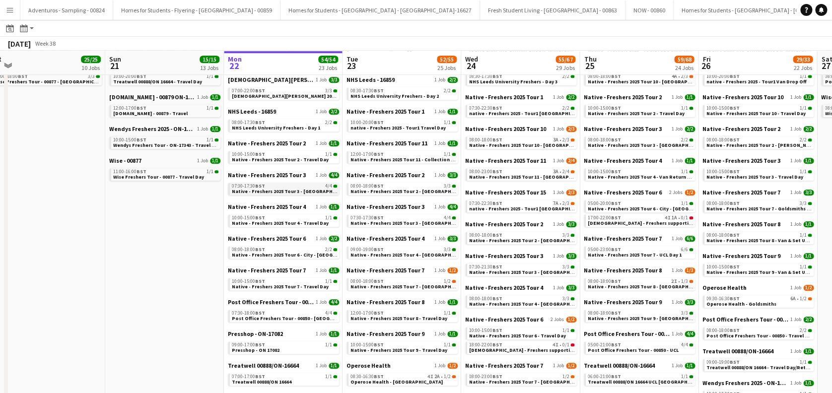
click at [304, 188] on span "Native - Freshers 2025 Tour 3 - University of Leeds Day 1" at bounding box center [299, 191] width 135 height 6
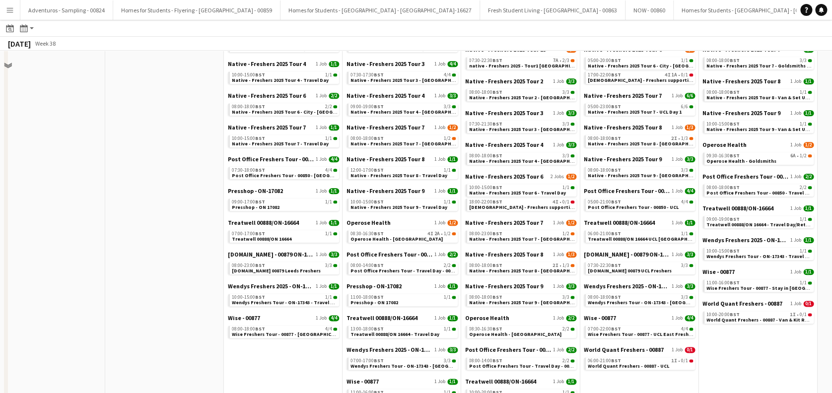
scroll to position [607, 0]
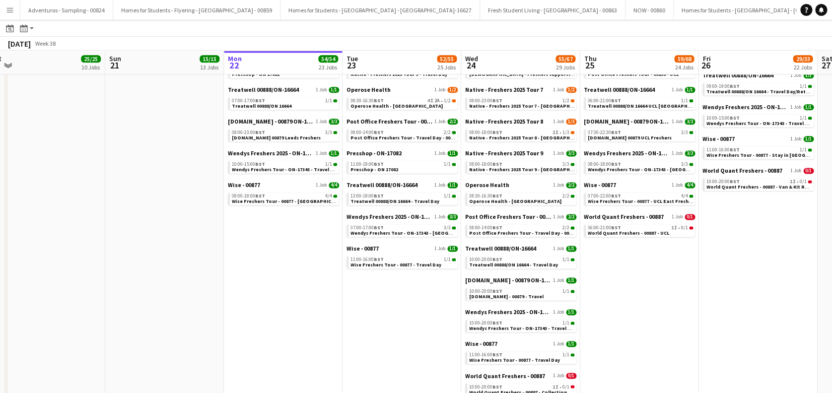
click at [296, 206] on div "Wise - 00877 1 Job 4/4 08:00-18:00 BST 4/4 Wise Freshers Tour - 00877 - Leeds U…" at bounding box center [283, 194] width 111 height 26
click at [296, 199] on span "Wise Freshers Tour - 00877 - Leeds University" at bounding box center [290, 201] width 116 height 6
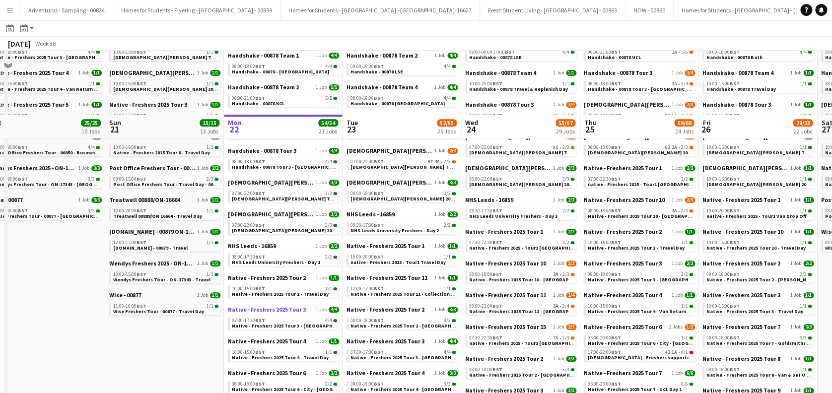
scroll to position [265, 0]
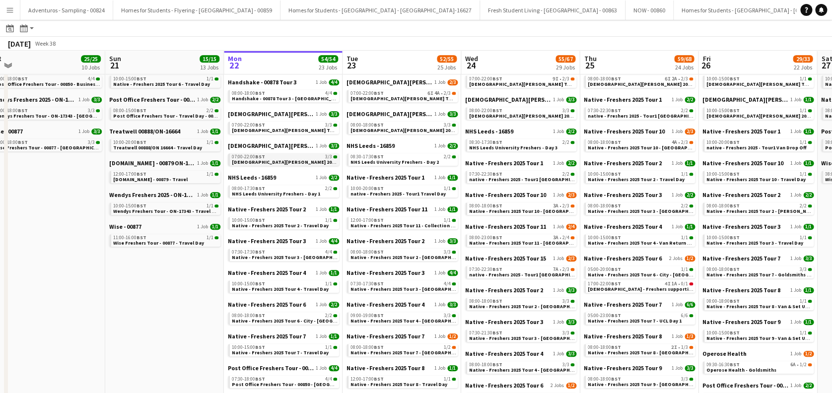
click at [303, 160] on span "Lady Garden 2025 Tour 2 - 00848 - University of Leeds" at bounding box center [327, 162] width 191 height 6
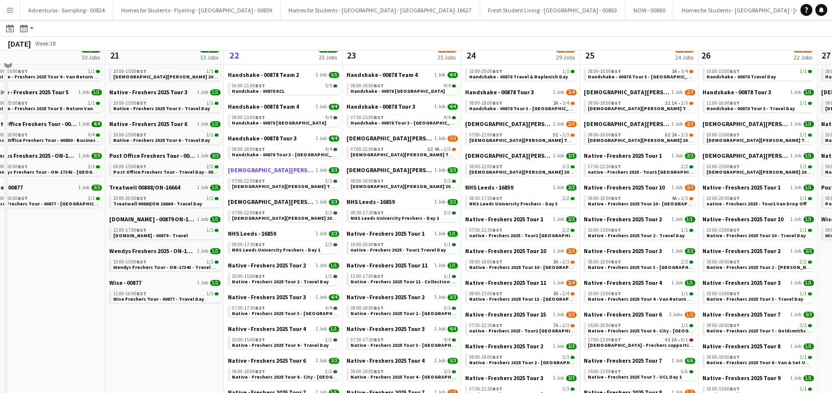
scroll to position [199, 0]
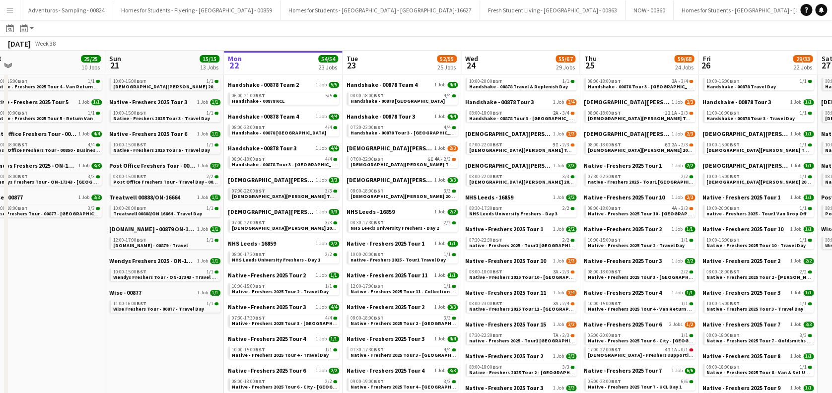
click at [302, 198] on span "Lady Garden Tour 1 - 00848 - University of Sheffield" at bounding box center [322, 196] width 180 height 6
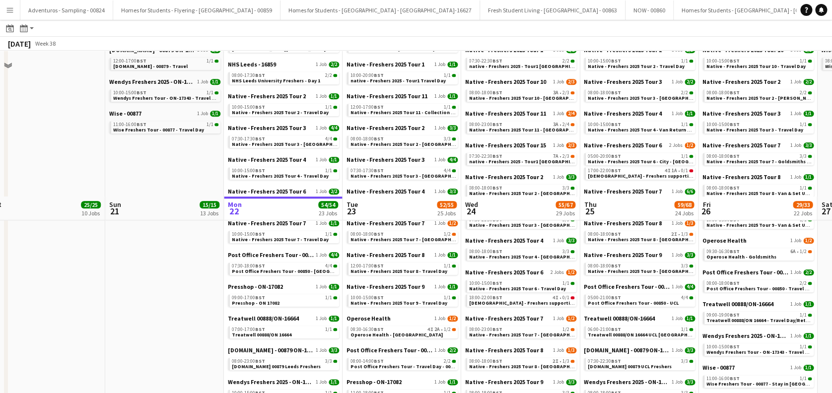
scroll to position [529, 0]
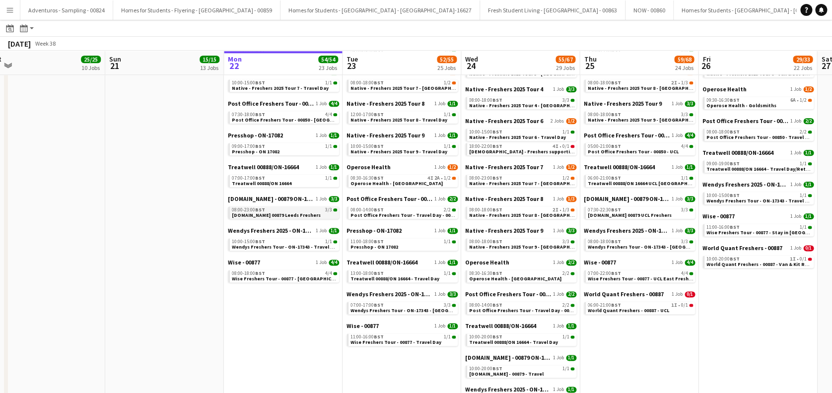
click at [287, 214] on span "Trip.com 00879 Leeds Freshers" at bounding box center [276, 215] width 89 height 6
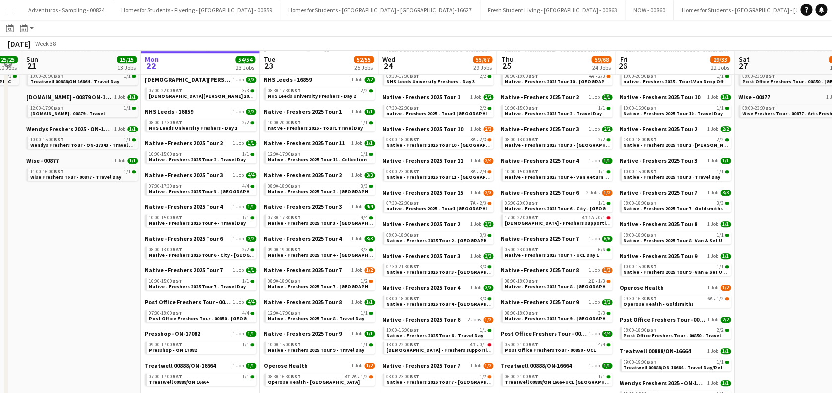
scroll to position [0, 469]
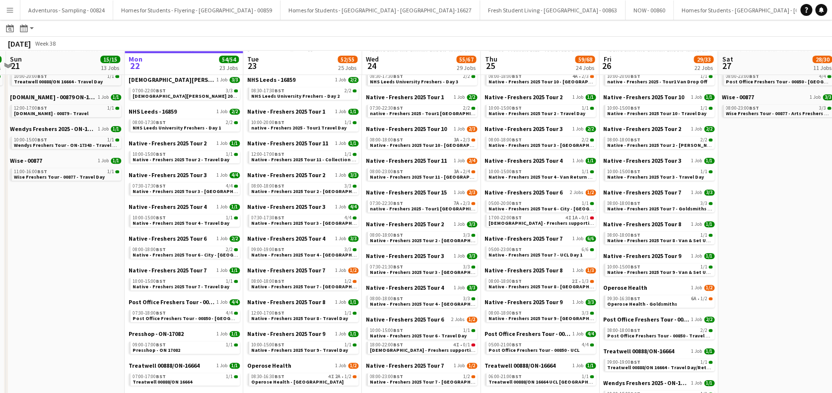
drag, startPoint x: 173, startPoint y: 281, endPoint x: 103, endPoint y: 290, distance: 70.0
click at [103, 290] on app-calendar-viewport "Wed 17 53/54 25 Jobs Thu 18 61/64 29 Jobs Fri 19 30/30 18 Jobs Sat 20 25/25 10 …" at bounding box center [416, 226] width 832 height 1017
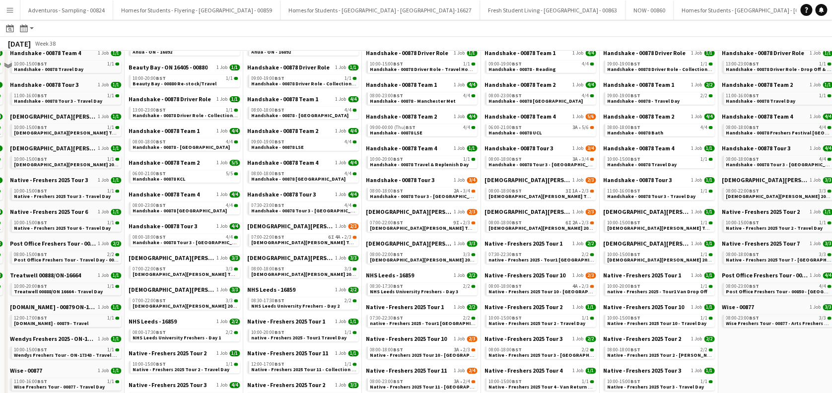
scroll to position [66, 0]
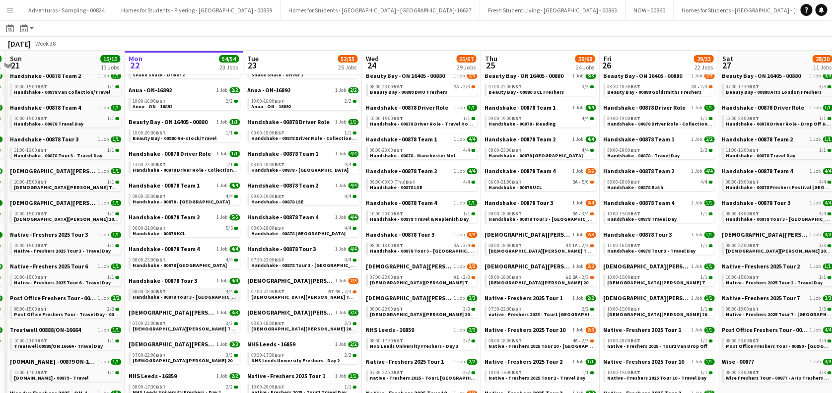
click at [205, 294] on span "Handshake - 00878 Tour 3 - [GEOGRAPHIC_DATA]" at bounding box center [189, 297] width 113 height 6
click at [8, 6] on app-icon "Menu" at bounding box center [10, 10] width 8 height 8
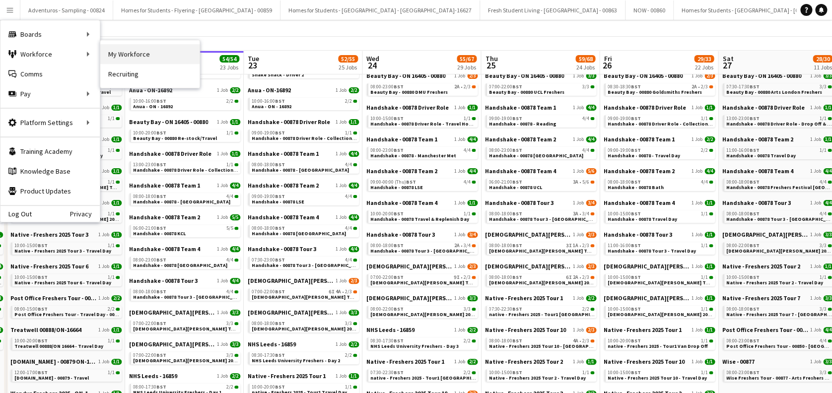
click at [125, 55] on link "My Workforce" at bounding box center [149, 54] width 99 height 20
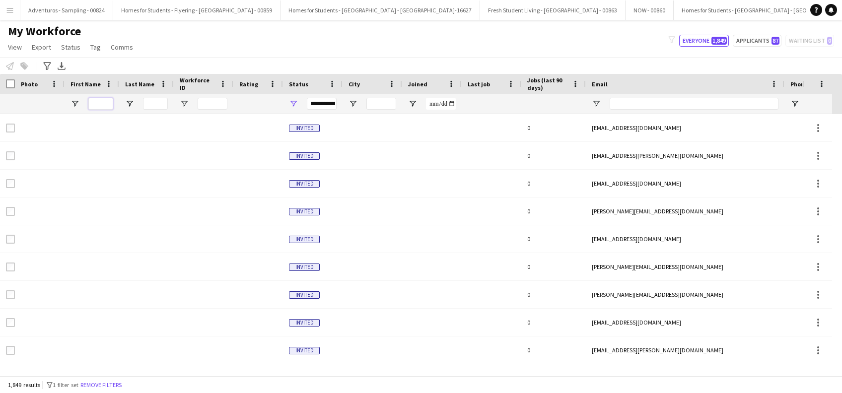
click at [99, 98] on input "First Name Filter Input" at bounding box center [100, 104] width 25 height 12
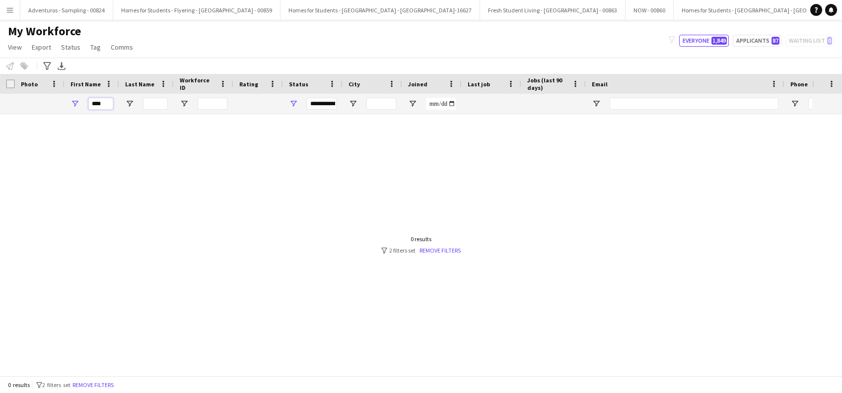
type input "****"
click at [696, 41] on button "Everyone 1,849" at bounding box center [704, 41] width 50 height 12
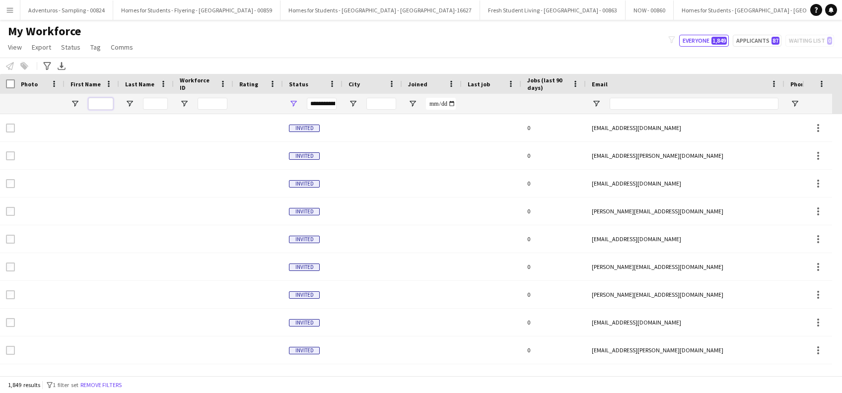
click at [98, 107] on input "First Name Filter Input" at bounding box center [100, 104] width 25 height 12
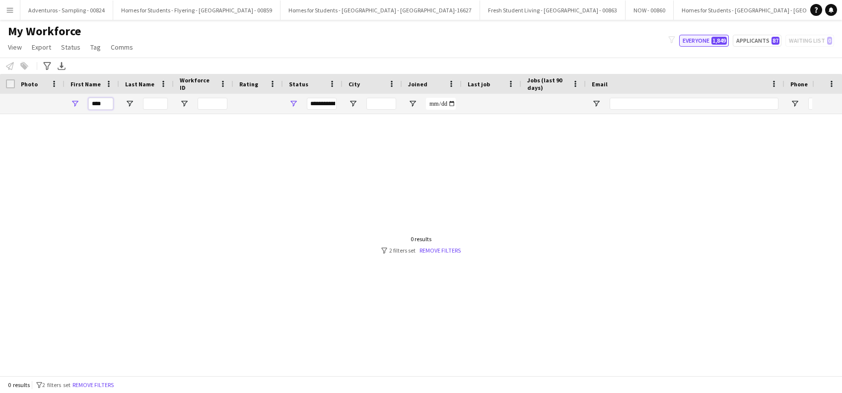
type input "****"
click at [697, 40] on button "Everyone 1,849" at bounding box center [704, 41] width 50 height 12
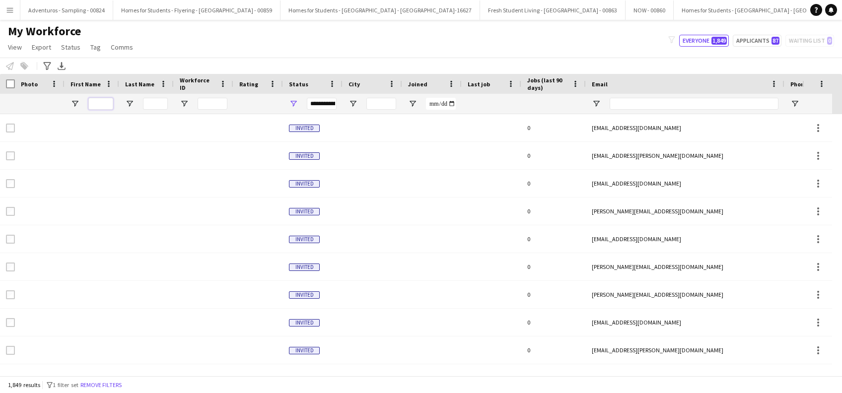
click at [106, 106] on input "First Name Filter Input" at bounding box center [100, 104] width 25 height 12
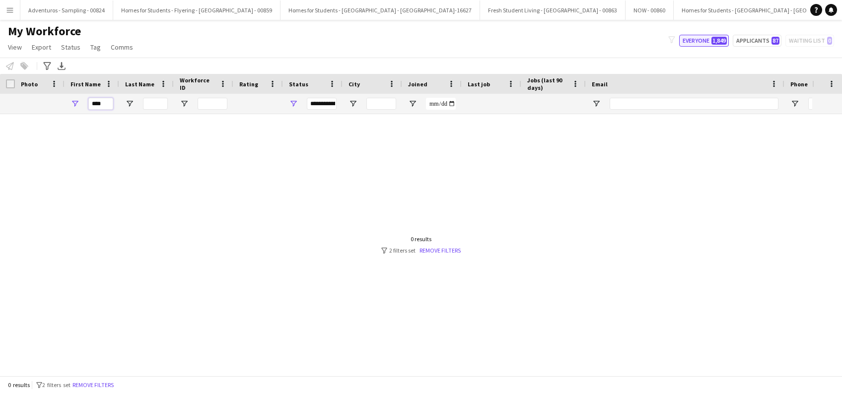
type input "****"
click at [698, 44] on button "Everyone 1,849" at bounding box center [704, 41] width 50 height 12
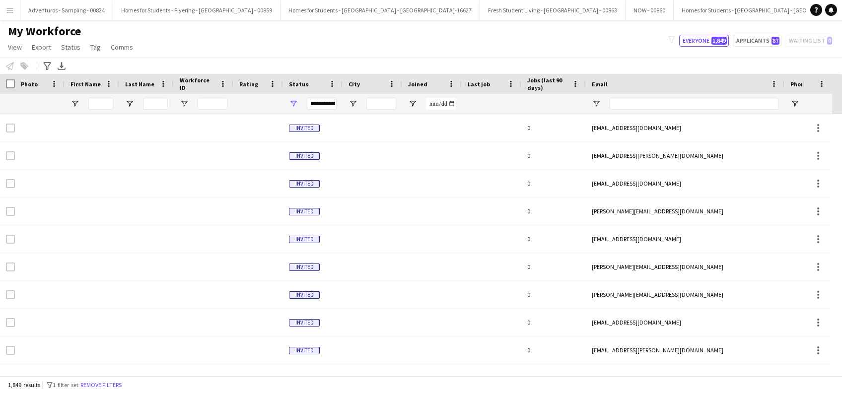
click at [328, 104] on div "**********" at bounding box center [322, 104] width 30 height 12
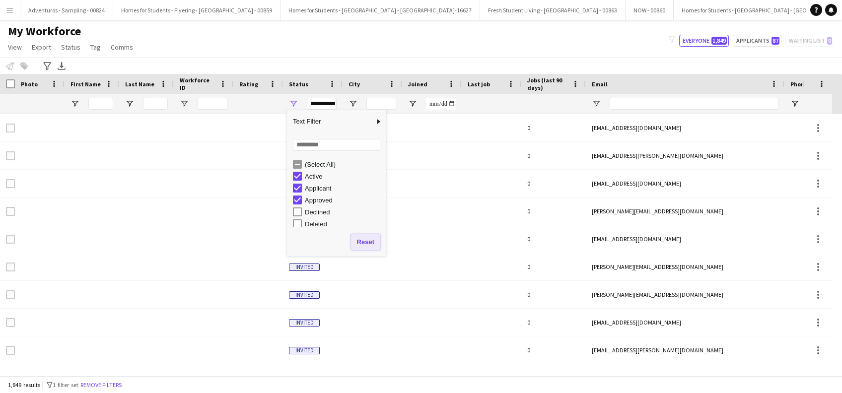
click at [367, 242] on button "Reset" at bounding box center [365, 242] width 29 height 16
click at [100, 101] on input "First Name Filter Input" at bounding box center [100, 104] width 25 height 12
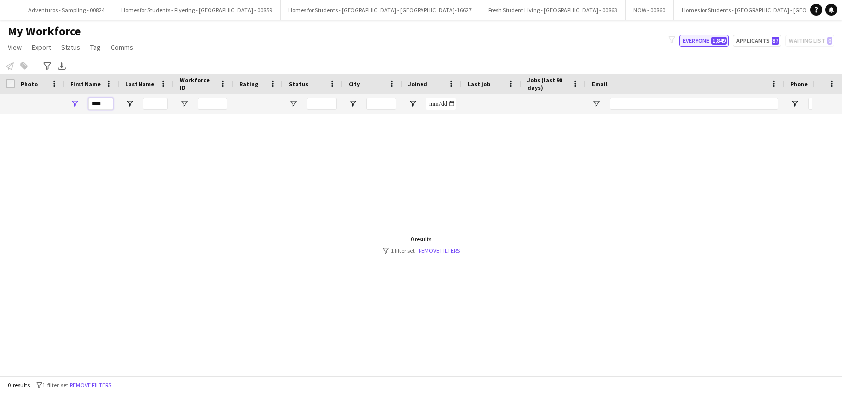
type input "****"
click at [697, 36] on button "Everyone 1,849" at bounding box center [704, 41] width 50 height 12
type input "**********"
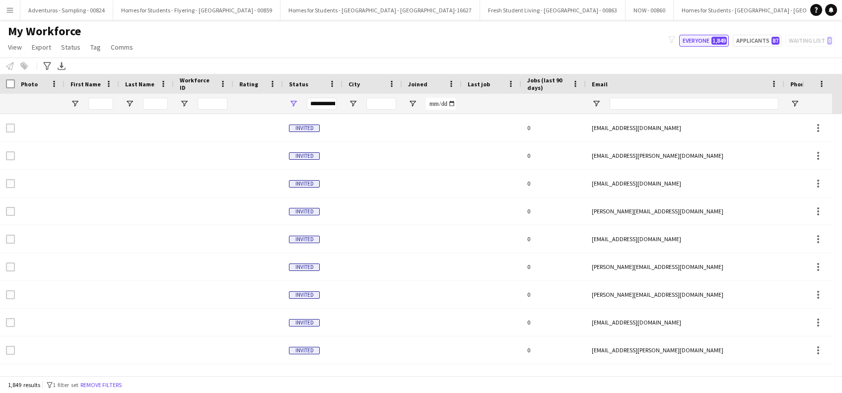
click at [695, 41] on button "Everyone 1,849" at bounding box center [704, 41] width 50 height 12
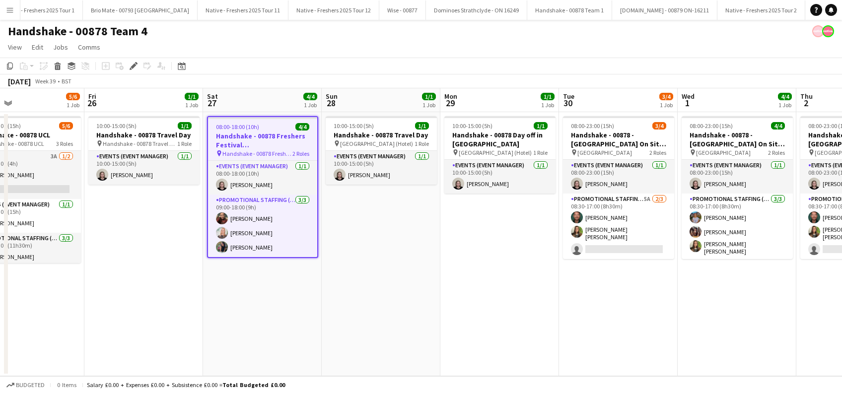
scroll to position [0, 417]
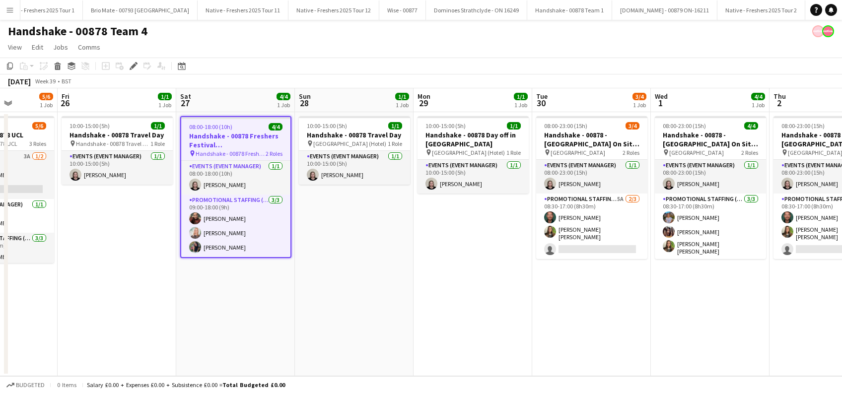
drag, startPoint x: 405, startPoint y: 294, endPoint x: 331, endPoint y: 293, distance: 74.0
click at [331, 293] on app-calendar-viewport "Mon 22 4/4 1 Job Tue 23 4/4 1 Job Wed 24 1/1 1 Job Thu 25 5/6 1 Job Fri 26 1/1 …" at bounding box center [421, 232] width 842 height 288
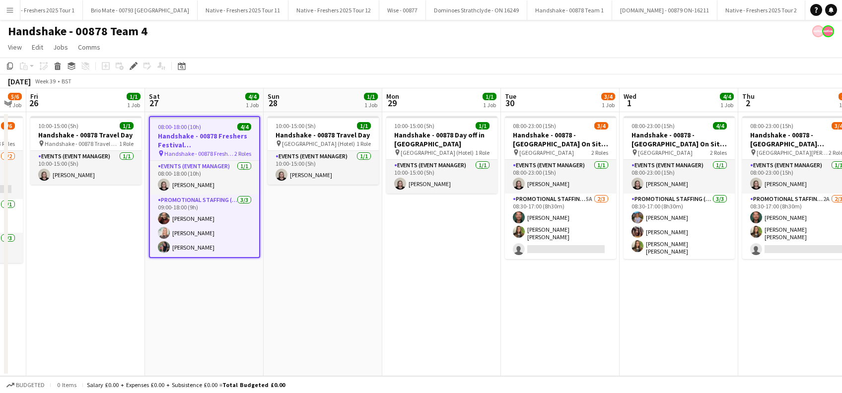
scroll to position [0, 449]
drag, startPoint x: 452, startPoint y: 302, endPoint x: 420, endPoint y: 302, distance: 31.3
click at [420, 302] on app-calendar-viewport "Mon 22 4/4 1 Job Tue 23 4/4 1 Job Wed 24 1/1 1 Job Thu 25 5/6 1 Job Fri 26 1/1 …" at bounding box center [421, 232] width 842 height 288
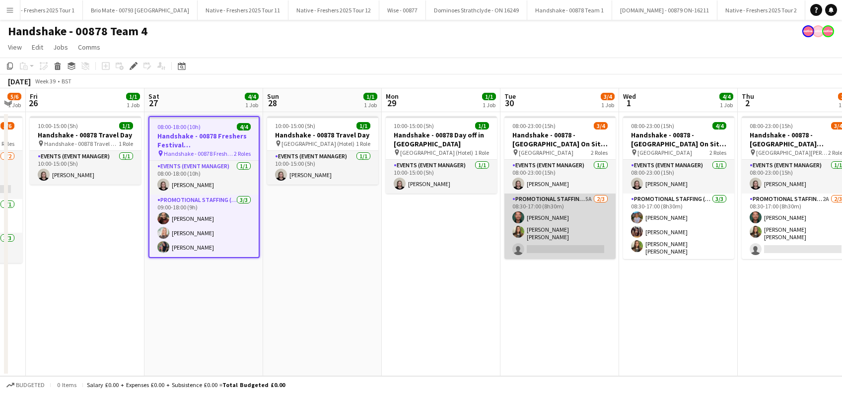
click at [556, 236] on app-card-role "Promotional Staffing (Brand Ambassadors) 5A 2/3 08:30-17:00 (8h30m) Dean Moffat…" at bounding box center [559, 227] width 111 height 66
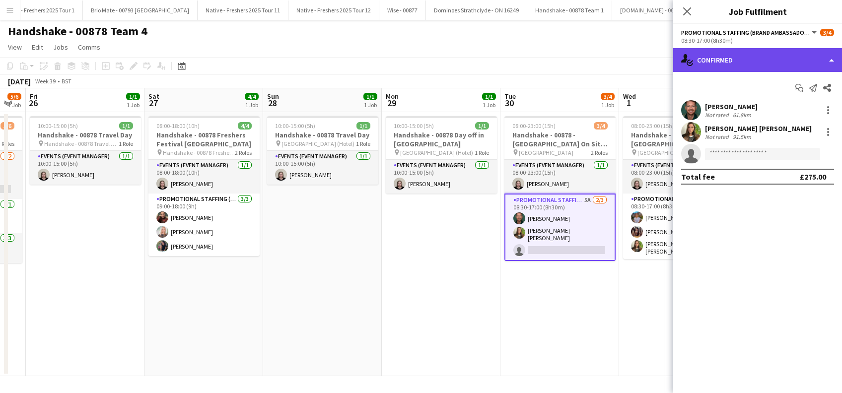
click at [749, 57] on div "single-neutral-actions-check-2 Confirmed" at bounding box center [757, 60] width 169 height 24
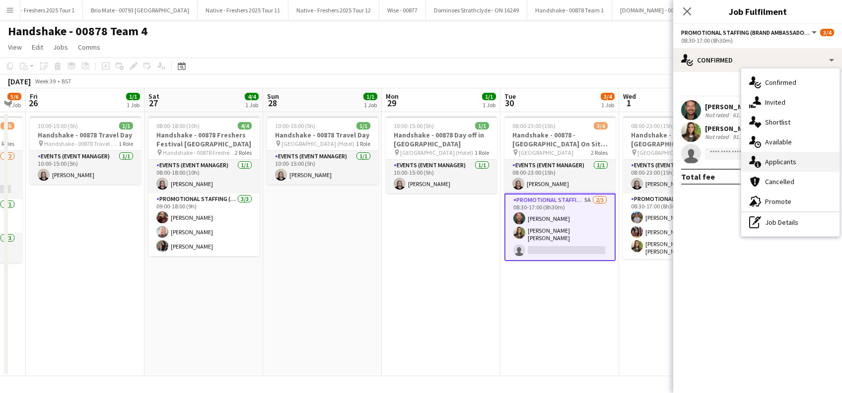
click at [779, 159] on span "Applicants" at bounding box center [780, 161] width 31 height 9
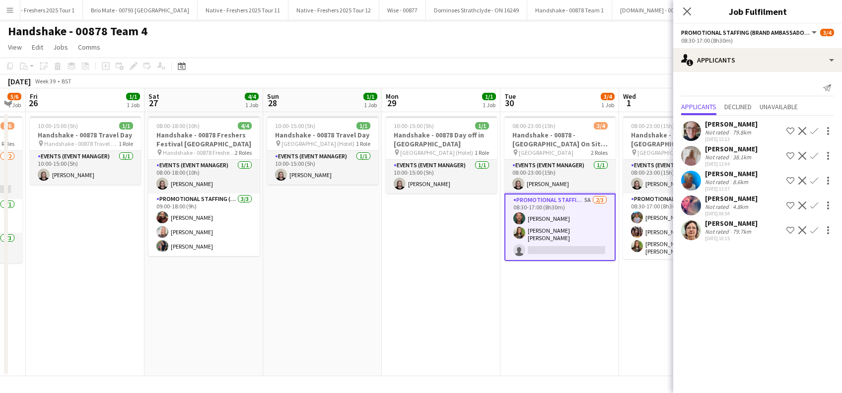
click at [740, 174] on div "Janine Malcolm" at bounding box center [731, 173] width 53 height 9
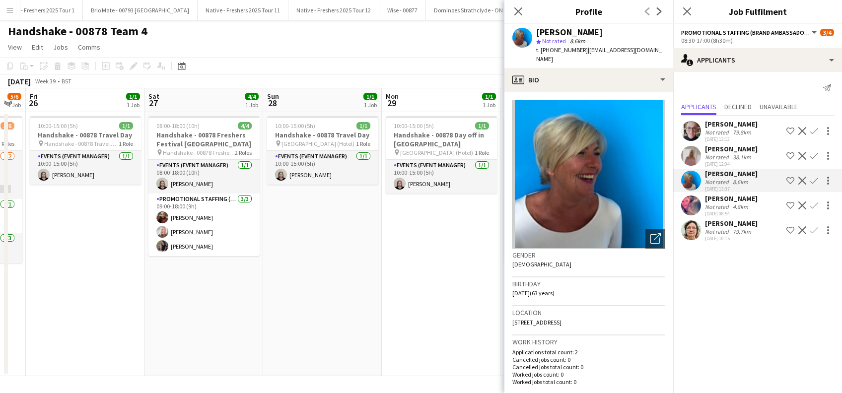
click at [755, 150] on div "Sharon Learmonth" at bounding box center [731, 148] width 53 height 9
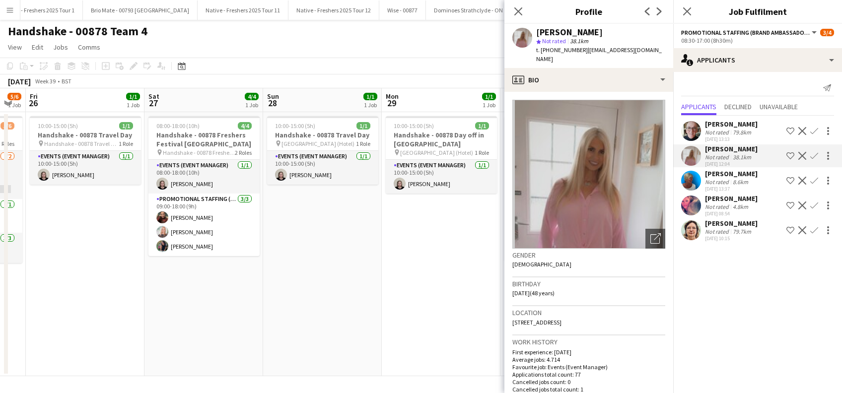
click at [811, 155] on app-icon "Confirm" at bounding box center [814, 156] width 8 height 8
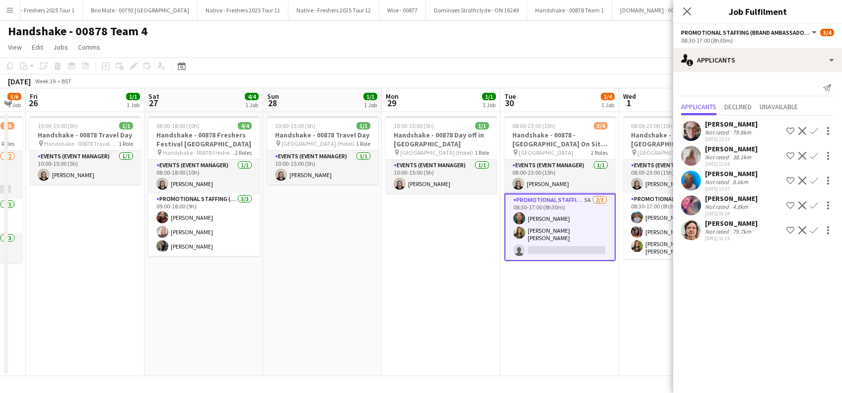
click at [812, 155] on app-icon "Confirm" at bounding box center [814, 156] width 8 height 8
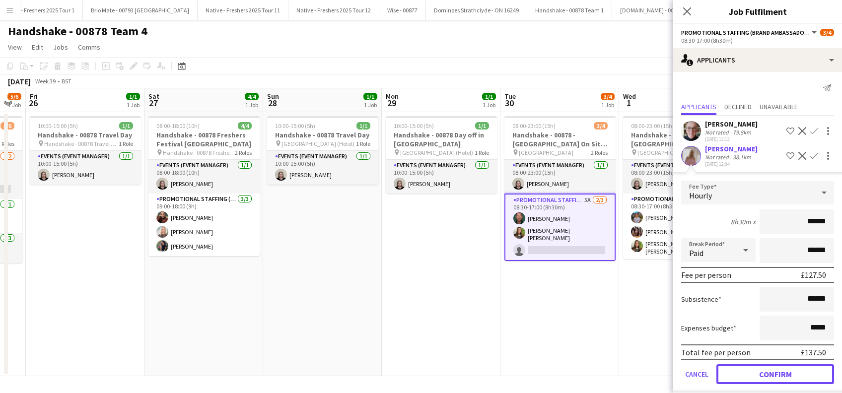
click at [772, 371] on button "Confirm" at bounding box center [775, 374] width 118 height 20
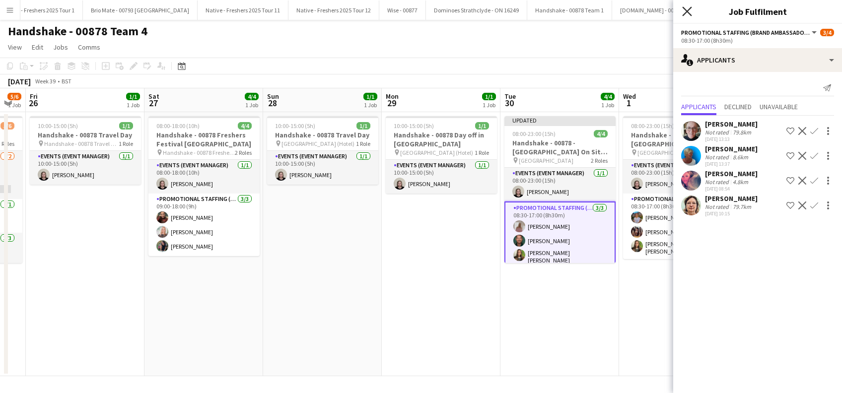
click at [690, 10] on icon "Close pop-in" at bounding box center [686, 10] width 9 height 9
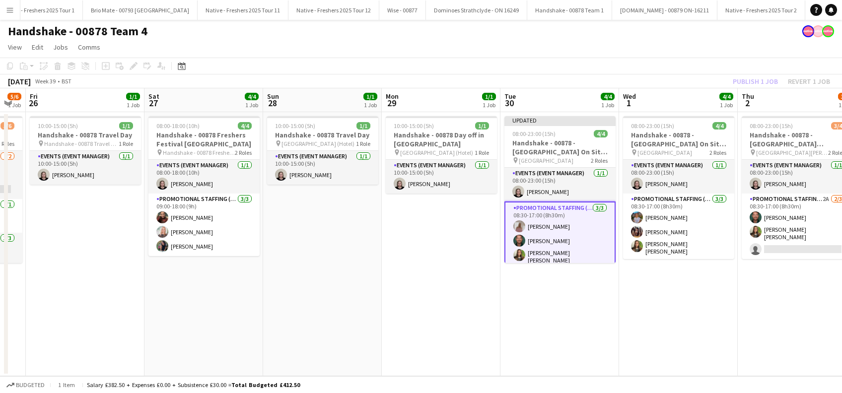
scroll to position [2, 0]
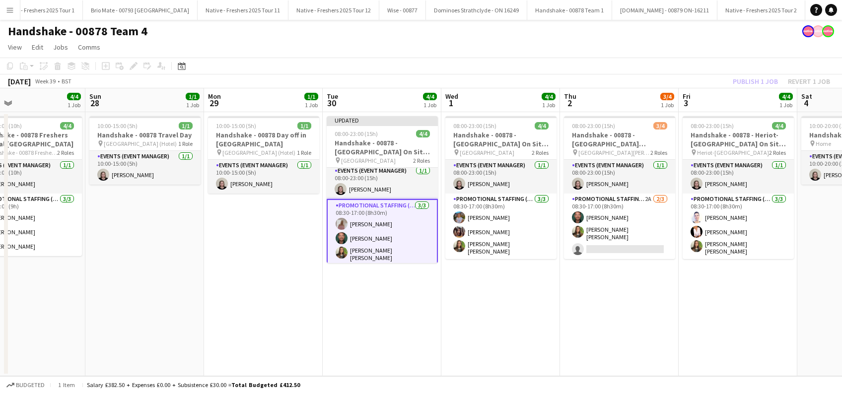
drag, startPoint x: 761, startPoint y: 288, endPoint x: 595, endPoint y: 284, distance: 165.4
click at [579, 303] on app-calendar-viewport "Wed 24 1/1 1 Job Thu 25 5/6 1 Job Fri 26 1/1 1 Job Sat 27 4/4 1 Job Sun 28 1/1 …" at bounding box center [421, 232] width 842 height 288
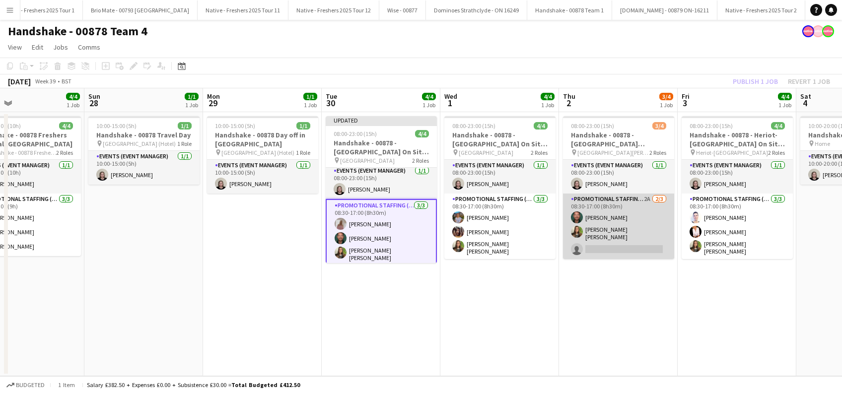
click at [621, 240] on app-card-role "Promotional Staffing (Brand Ambassadors) 2A 2/3 08:30-17:00 (8h30m) Dean Moffat…" at bounding box center [618, 227] width 111 height 66
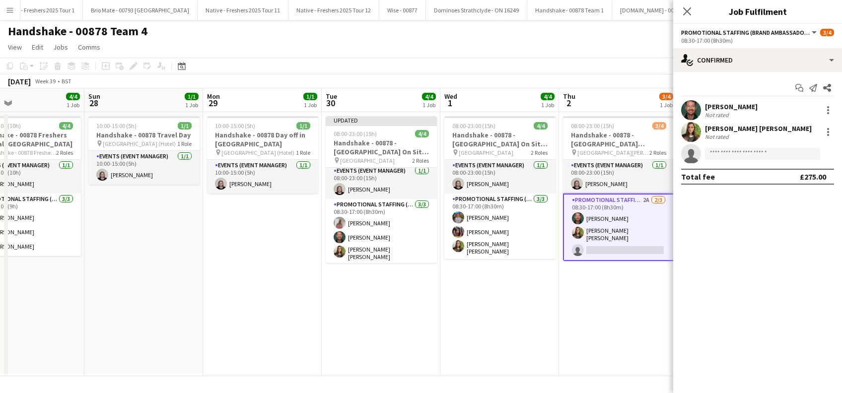
scroll to position [0, 0]
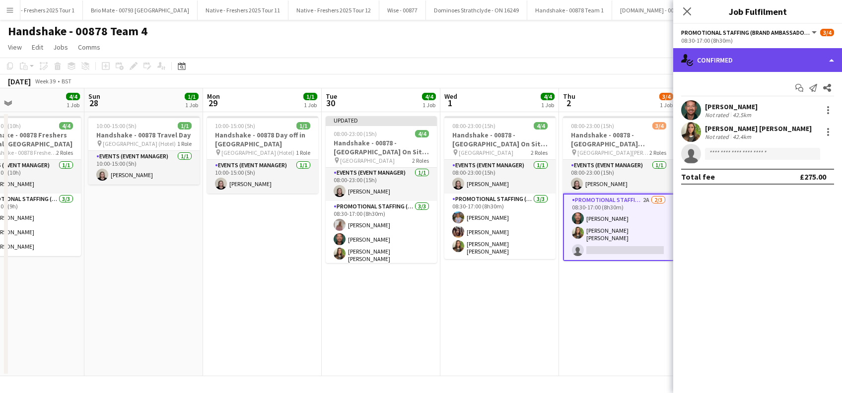
click at [760, 55] on div "single-neutral-actions-check-2 Confirmed" at bounding box center [757, 60] width 169 height 24
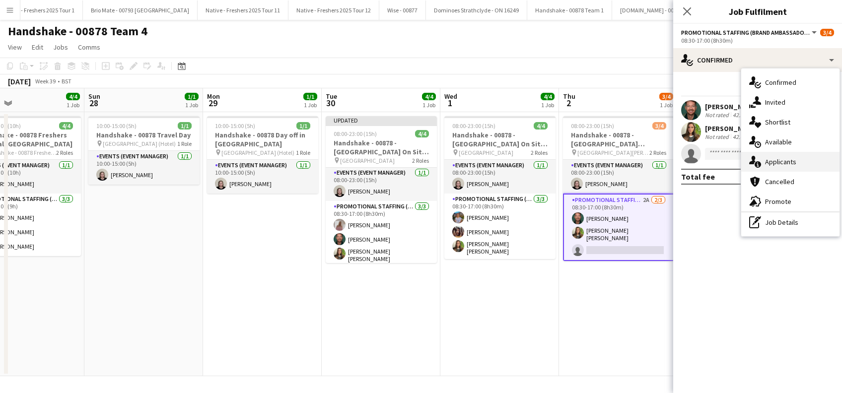
click at [778, 163] on span "Applicants" at bounding box center [780, 161] width 31 height 9
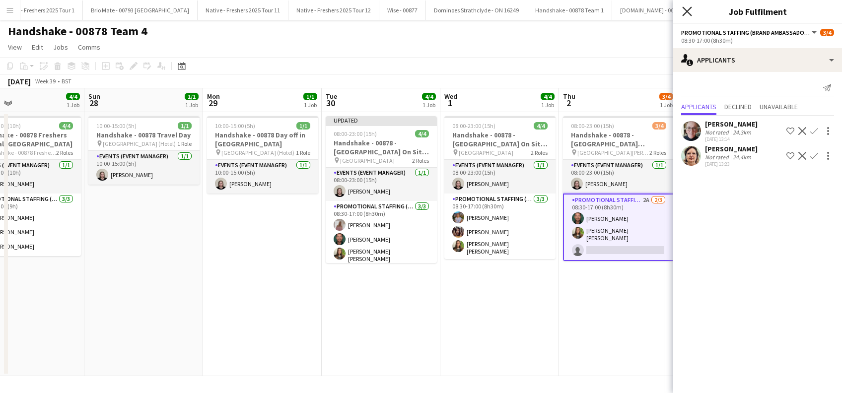
click at [684, 10] on icon "Close pop-in" at bounding box center [686, 10] width 9 height 9
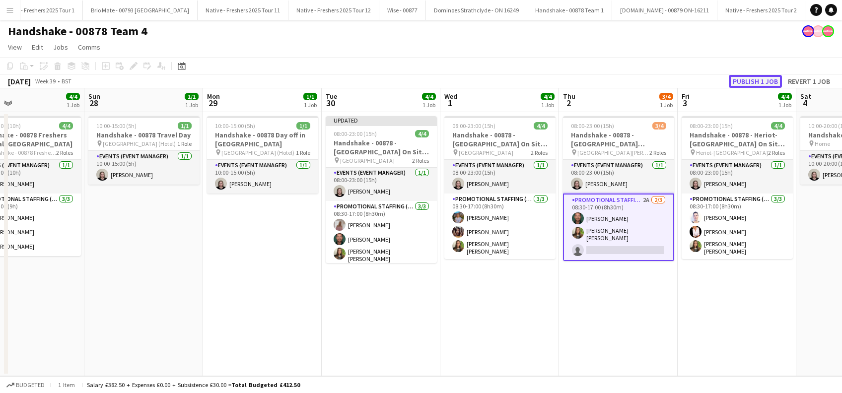
click at [751, 81] on button "Publish 1 job" at bounding box center [755, 81] width 53 height 13
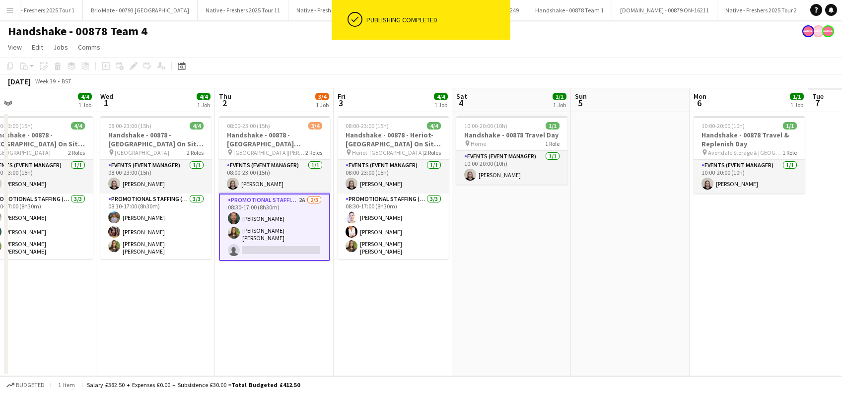
scroll to position [0, 272]
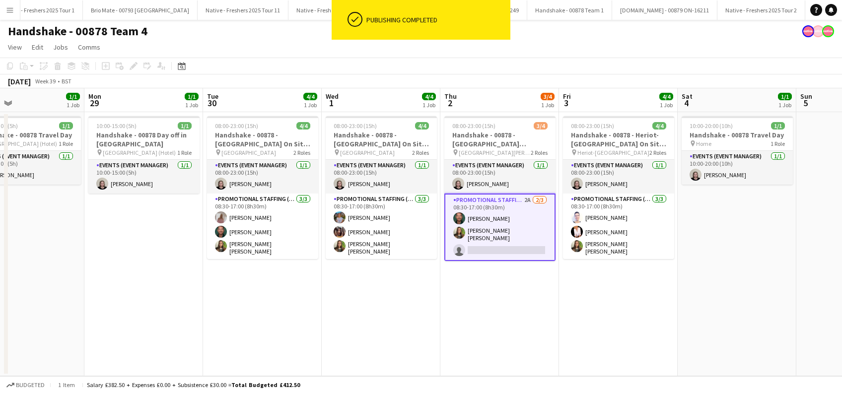
drag, startPoint x: 699, startPoint y: 305, endPoint x: 580, endPoint y: 296, distance: 118.9
click at [580, 296] on app-calendar-viewport "Fri 26 1/1 1 Job Sat 27 4/4 1 Job Sun 28 1/1 1 Job Mon 29 1/1 1 Job Tue 30 4/4 …" at bounding box center [421, 232] width 842 height 288
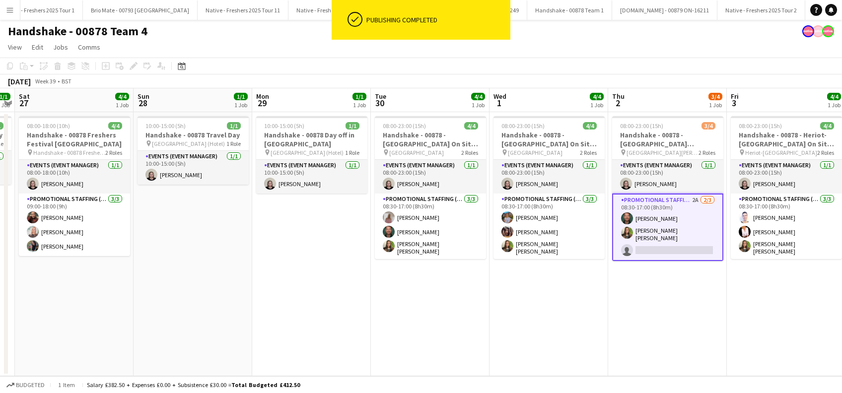
scroll to position [0, 207]
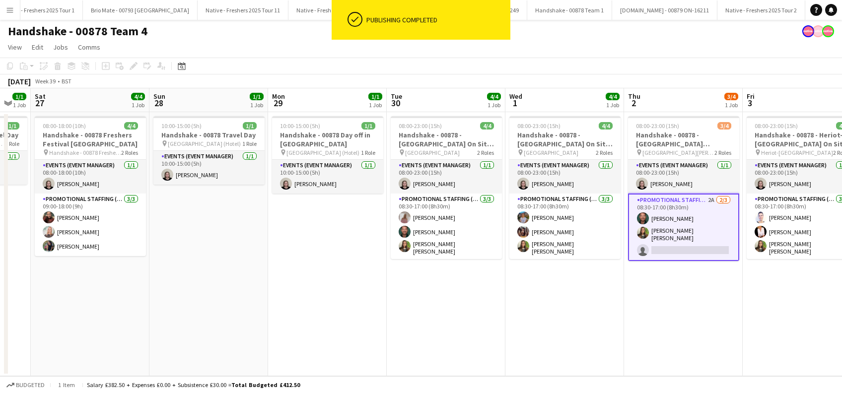
drag, startPoint x: 474, startPoint y: 310, endPoint x: 657, endPoint y: 310, distance: 183.2
click at [657, 310] on app-calendar-viewport "Thu 25 5/6 1 Job Fri 26 1/1 1 Job Sat 27 4/4 1 Job Sun 28 1/1 1 Job Mon 29 1/1 …" at bounding box center [421, 232] width 842 height 288
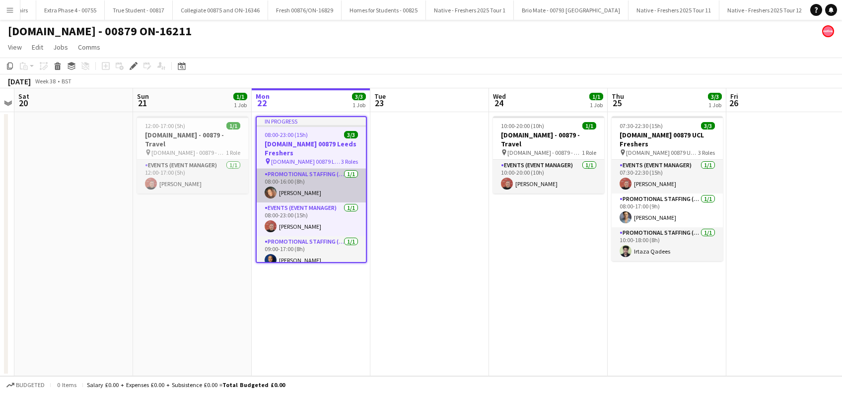
click at [314, 191] on app-card-role "Promotional Staffing (Brand Ambassadors) [DATE] 08:00-16:00 (8h) [PERSON_NAME]" at bounding box center [311, 186] width 109 height 34
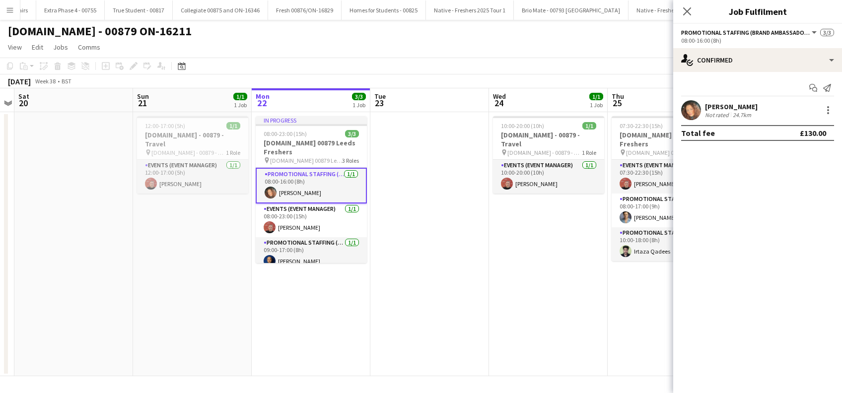
click at [753, 102] on div "[PERSON_NAME]" at bounding box center [731, 106] width 53 height 9
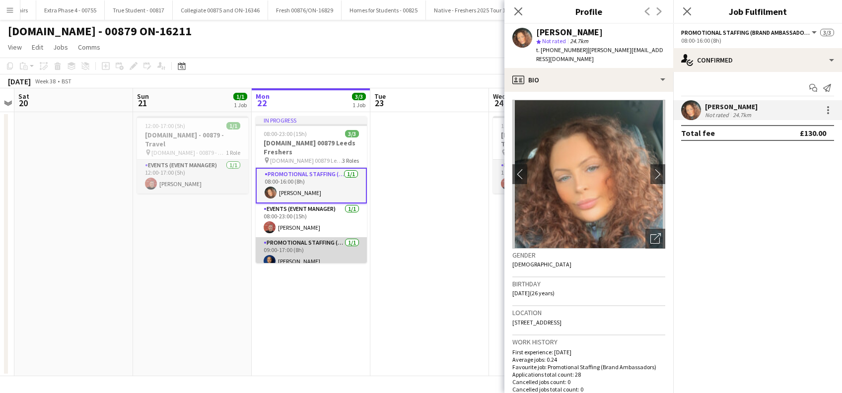
click at [305, 251] on app-card-role "Promotional Staffing (Brand Ambassadors) [DATE] 09:00-17:00 (8h) [PERSON_NAME]" at bounding box center [311, 254] width 111 height 34
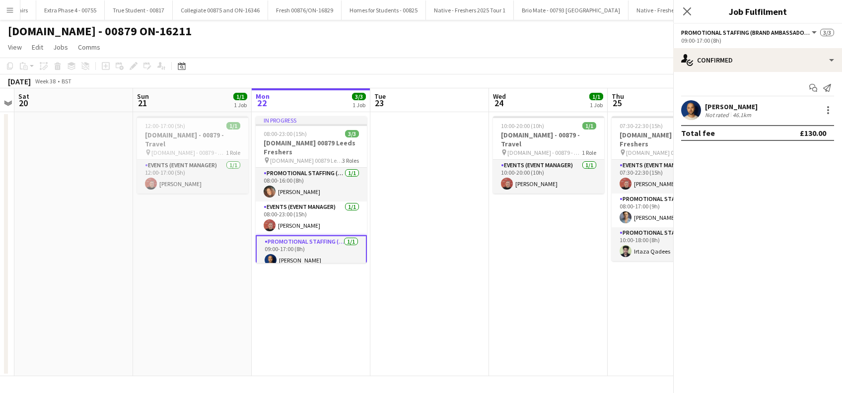
scroll to position [0, 341]
click at [689, 10] on icon "Close pop-in" at bounding box center [686, 10] width 9 height 9
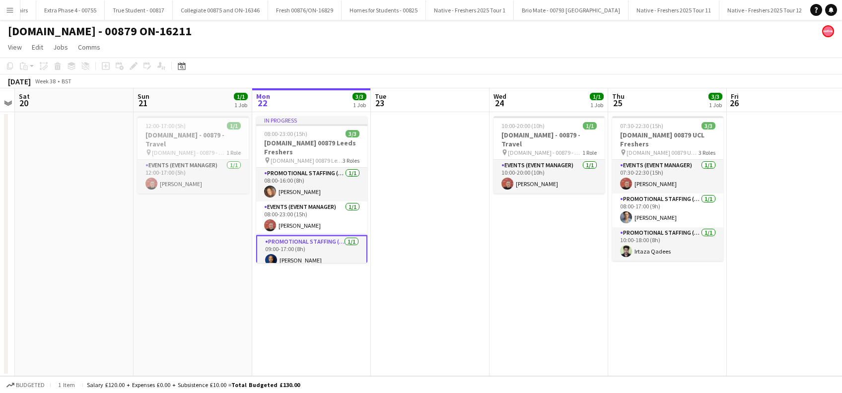
drag, startPoint x: 445, startPoint y: 267, endPoint x: 424, endPoint y: 261, distance: 21.8
click at [445, 267] on app-date-cell at bounding box center [430, 244] width 119 height 264
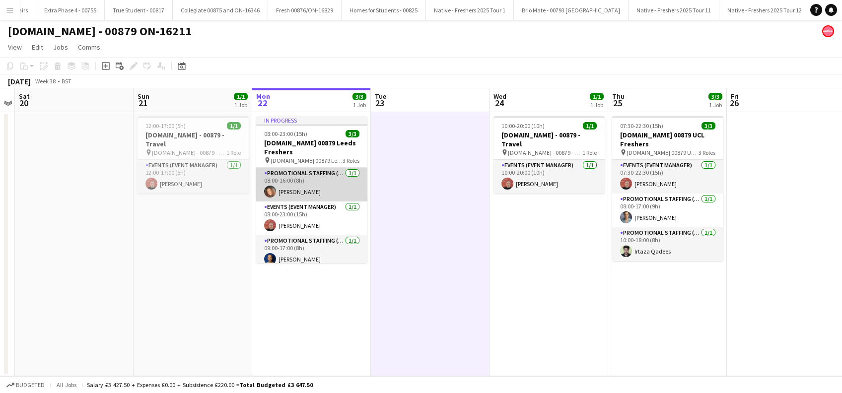
click at [317, 183] on app-card-role "Promotional Staffing (Brand Ambassadors) [DATE] 08:00-16:00 (8h) [PERSON_NAME]" at bounding box center [311, 185] width 111 height 34
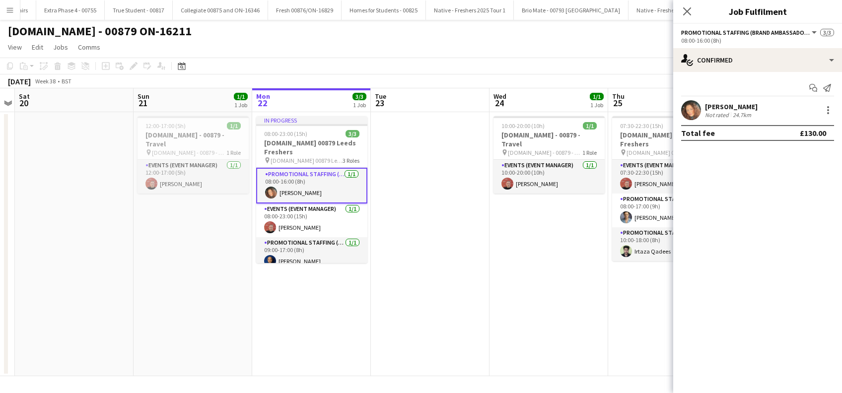
click at [755, 108] on div "[PERSON_NAME]" at bounding box center [731, 106] width 53 height 9
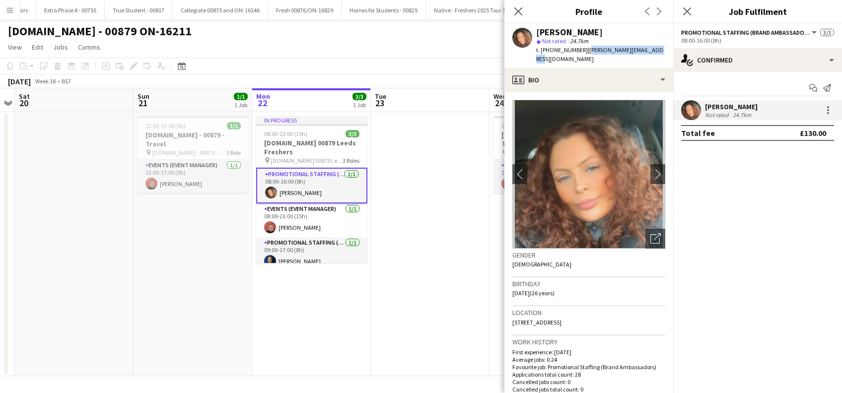
drag, startPoint x: 658, startPoint y: 49, endPoint x: 584, endPoint y: 50, distance: 74.0
click at [584, 50] on div "[PERSON_NAME] Not rated 24.7km t. [PHONE_NUMBER] | [PERSON_NAME][EMAIL_ADDRESS]…" at bounding box center [588, 46] width 169 height 44
copy span "[PERSON_NAME][EMAIL_ADDRESS][DOMAIN_NAME]"
click at [332, 324] on app-date-cell "In progress 08:00-23:00 (15h) 3/3 [DOMAIN_NAME] 00879 Leeds Freshers pin [DOMAI…" at bounding box center [311, 244] width 119 height 264
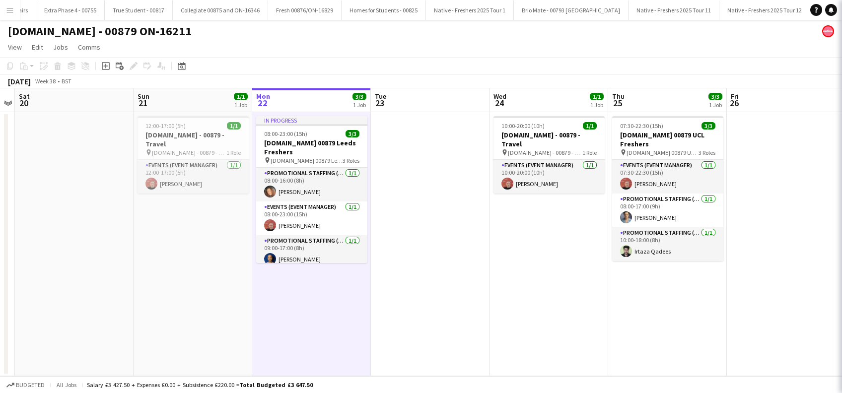
scroll to position [0, 341]
click at [427, 290] on app-date-cell at bounding box center [430, 244] width 119 height 264
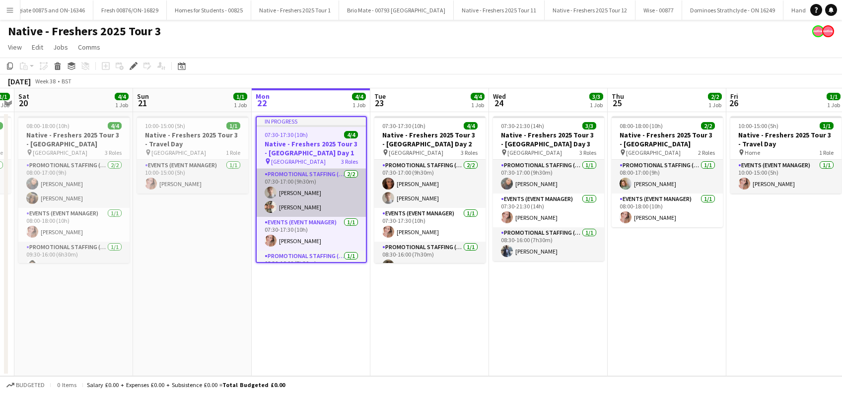
click at [299, 191] on app-card-role "Promotional Staffing (Brand Ambassadors) [DATE] 07:30-17:00 (9h30m) [PERSON_NAM…" at bounding box center [311, 193] width 109 height 48
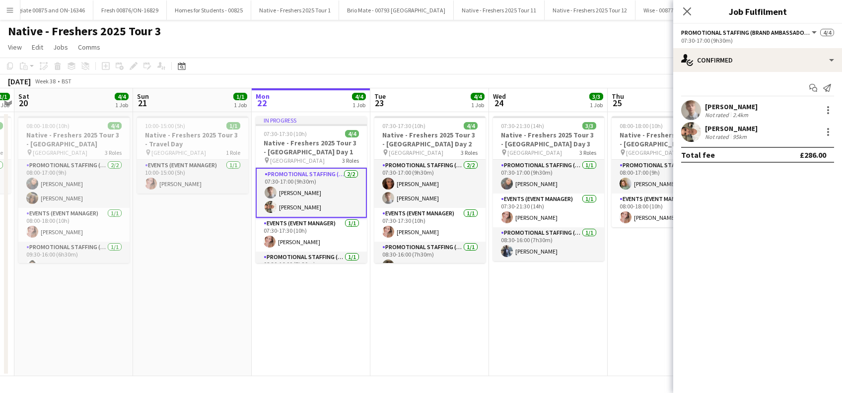
click at [733, 106] on div "[PERSON_NAME]" at bounding box center [731, 106] width 53 height 9
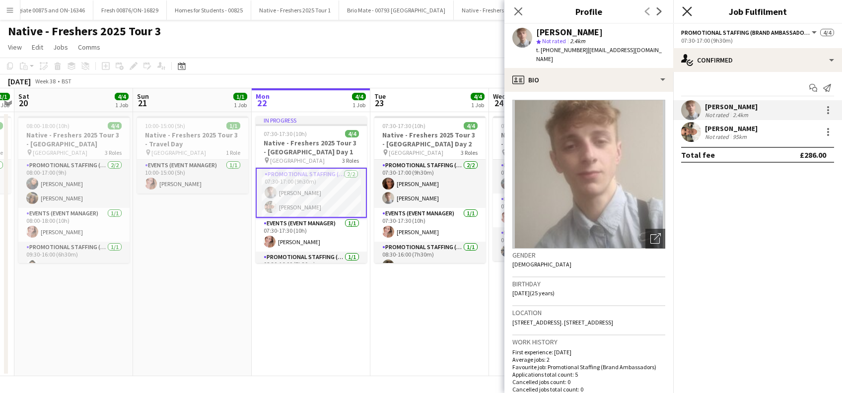
click at [687, 12] on icon at bounding box center [686, 10] width 9 height 9
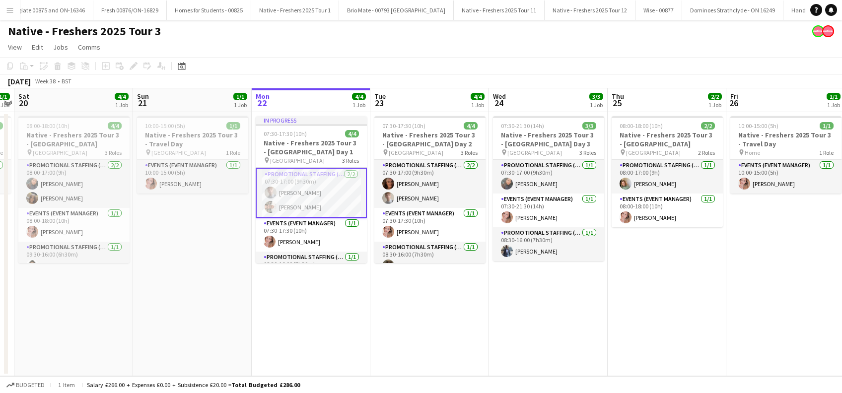
click at [288, 294] on app-date-cell "In progress 07:30-17:30 (10h) 4/4 [DEMOGRAPHIC_DATA] 2025 Tour 3 - [GEOGRAPHIC_…" at bounding box center [311, 244] width 119 height 264
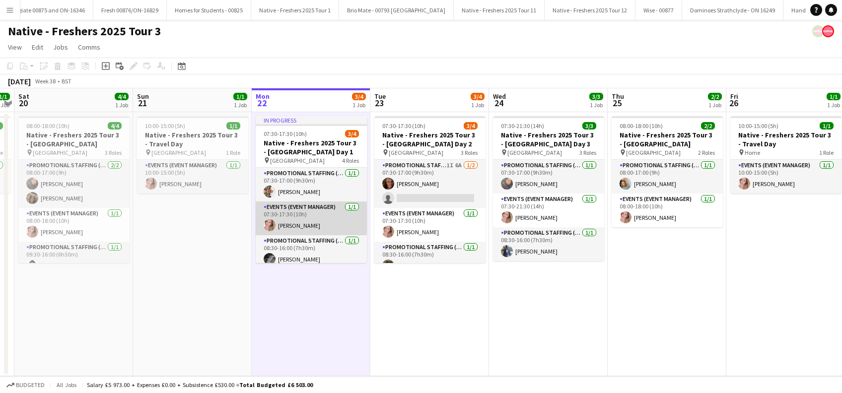
scroll to position [40, 0]
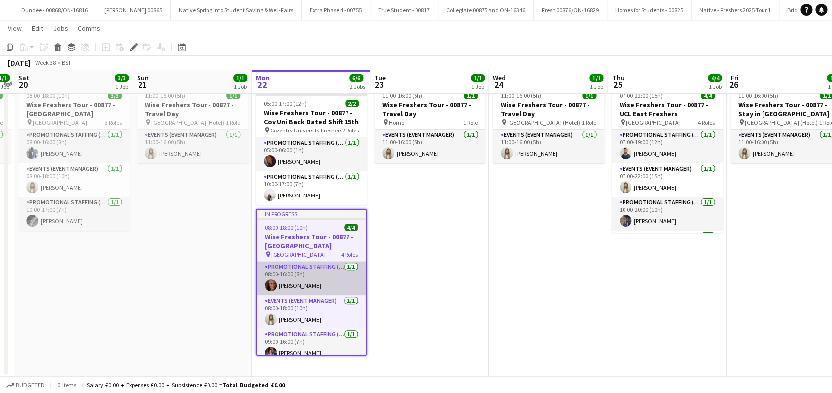
click at [306, 286] on app-card-role "Promotional Staffing (Brand Ambassadors) [DATE] 08:00-16:00 (8h) [PERSON_NAME]" at bounding box center [311, 279] width 109 height 34
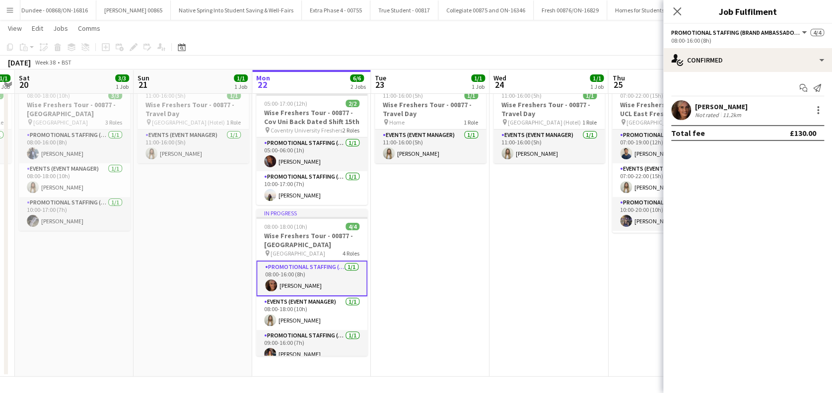
click at [734, 107] on div "[PERSON_NAME]" at bounding box center [721, 106] width 53 height 9
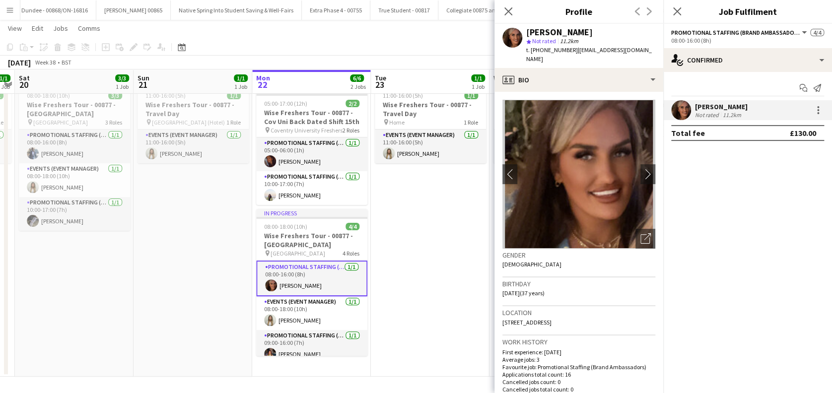
drag, startPoint x: 640, startPoint y: 50, endPoint x: 571, endPoint y: 51, distance: 68.5
click at [571, 51] on div "[PERSON_NAME] star Not rated 11.2km t. [PHONE_NUMBER] | [EMAIL_ADDRESS][DOMAIN_…" at bounding box center [578, 46] width 169 height 44
copy span "[EMAIL_ADDRESS][DOMAIN_NAME]"
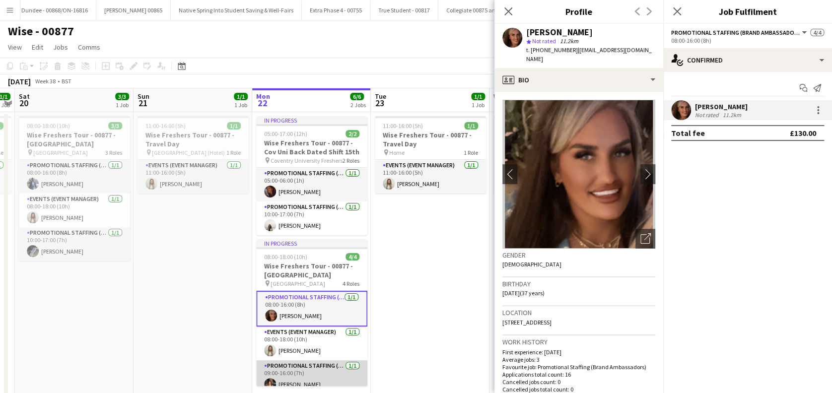
scroll to position [41, 0]
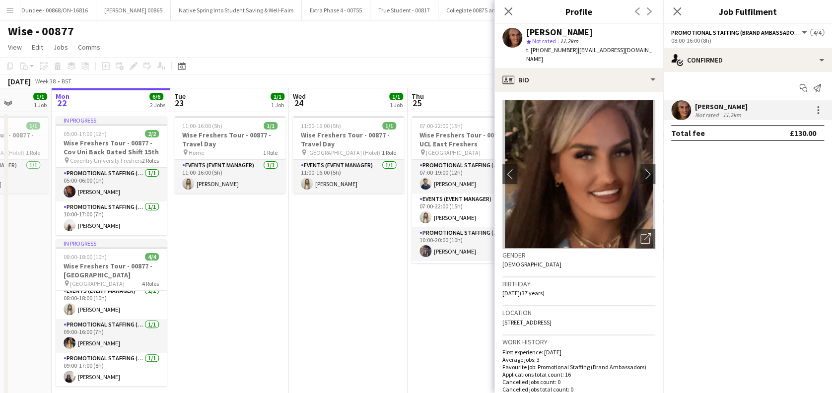
drag, startPoint x: 405, startPoint y: 283, endPoint x: 548, endPoint y: 58, distance: 266.6
click at [205, 285] on app-calendar-viewport "Fri 19 1/1 1 Job Sat 20 3/3 1 Job Sun 21 1/1 1 Job Mon 22 6/6 2 Jobs Tue 23 1/1…" at bounding box center [416, 247] width 832 height 319
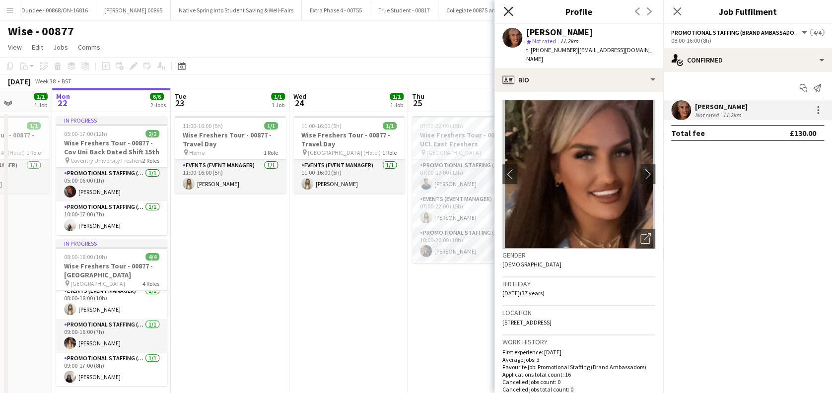
click at [511, 16] on icon "Close pop-in" at bounding box center [507, 10] width 9 height 9
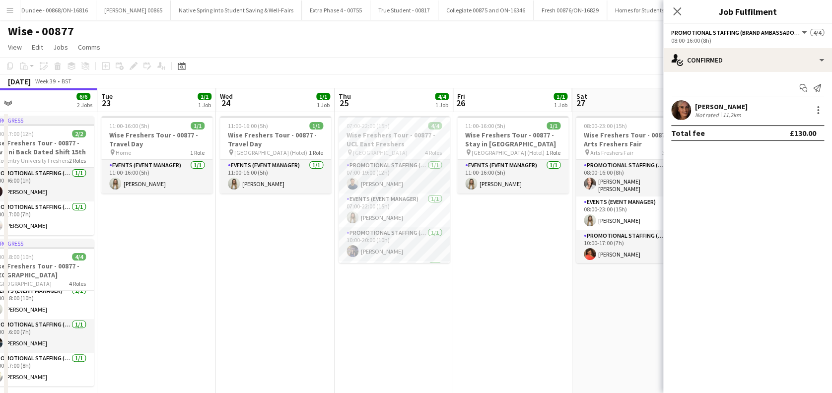
scroll to position [0, 400]
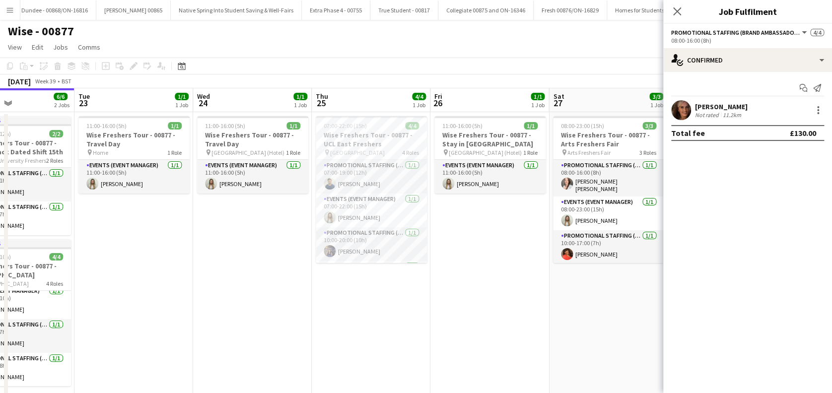
drag, startPoint x: 481, startPoint y: 317, endPoint x: 384, endPoint y: 342, distance: 99.5
click at [384, 342] on app-calendar-viewport "Fri 19 1/1 1 Job Sat 20 3/3 1 Job Sun 21 1/1 1 Job Mon 22 6/6 2 Jobs Tue 23 1/1…" at bounding box center [416, 247] width 832 height 319
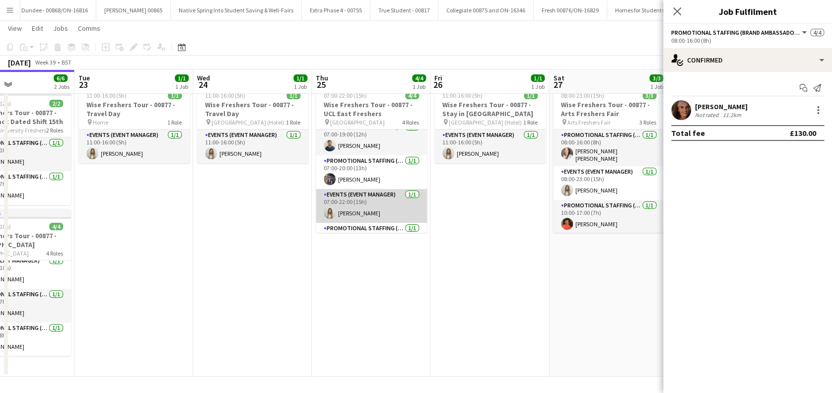
scroll to position [0, 0]
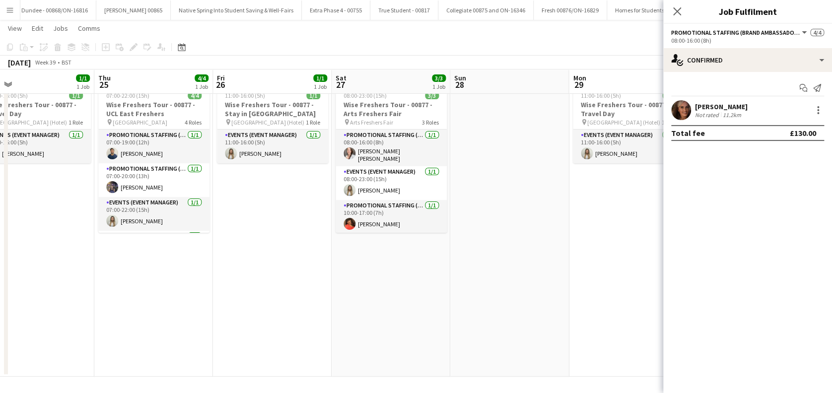
drag, startPoint x: 458, startPoint y: 332, endPoint x: 262, endPoint y: 327, distance: 196.1
click at [238, 358] on app-calendar-viewport "Sun 21 1/1 1 Job Mon 22 6/6 2 Jobs Tue 23 1/1 1 Job Wed 24 1/1 1 Job Thu 25 4/4…" at bounding box center [416, 192] width 832 height 367
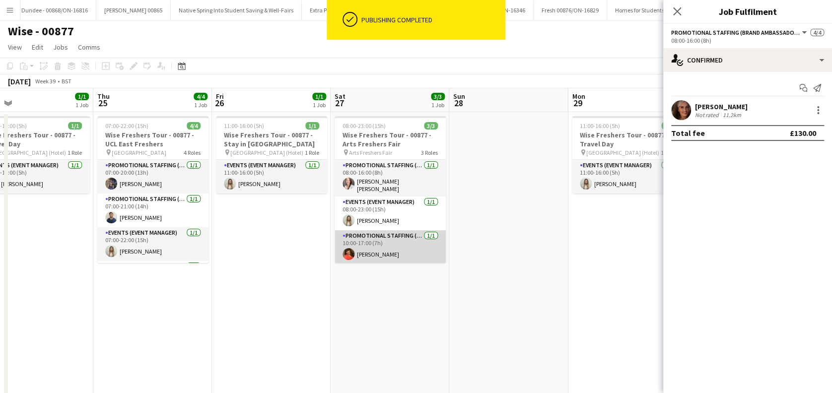
click at [373, 247] on app-card-role "Promotional Staffing (Brand Ambassadors) 1/1 10:00-17:00 (7h) Sarah Cahill" at bounding box center [390, 247] width 111 height 34
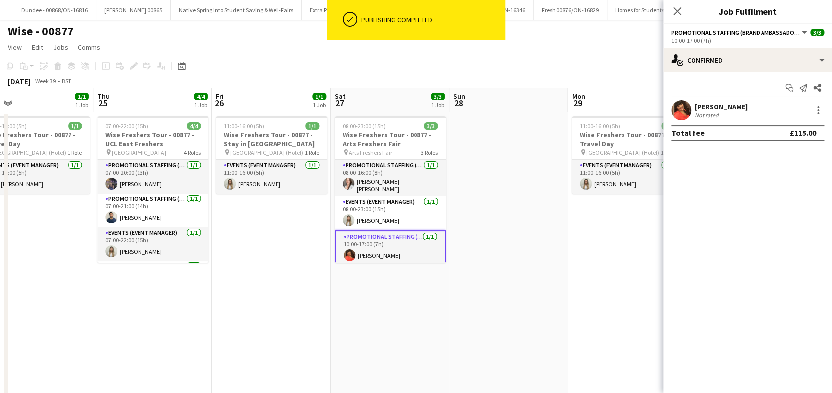
scroll to position [40, 0]
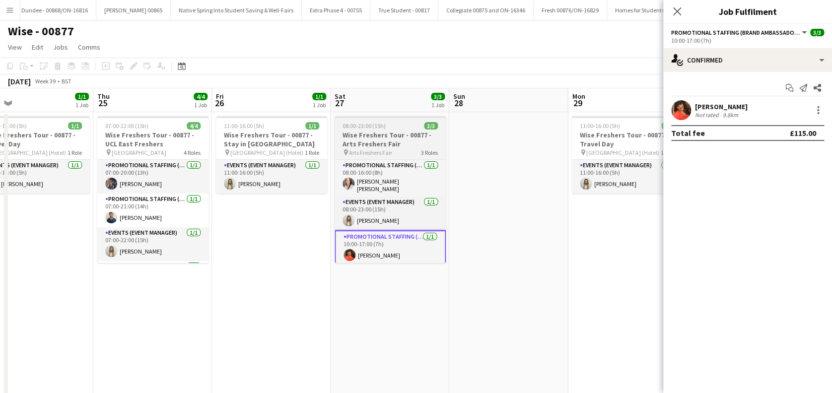
click at [391, 137] on h3 "Wise Freshers Tour - 00877 - Arts Freshers Fair" at bounding box center [390, 140] width 111 height 18
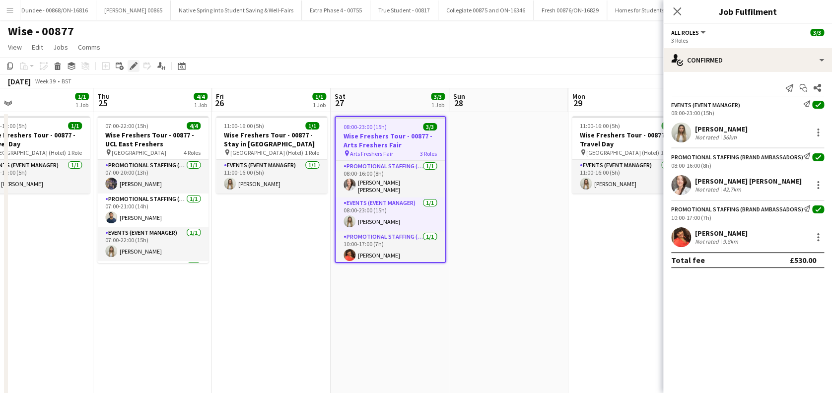
click at [131, 67] on icon at bounding box center [133, 66] width 5 height 5
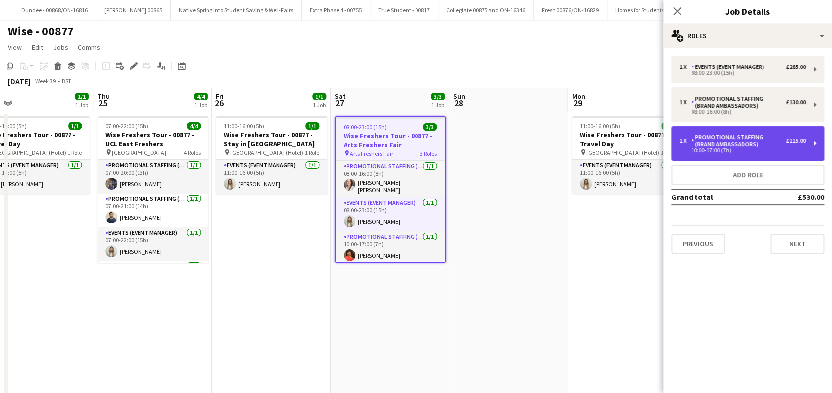
click at [748, 147] on div "Promotional Staffing (Brand Ambassadors)" at bounding box center [738, 141] width 95 height 14
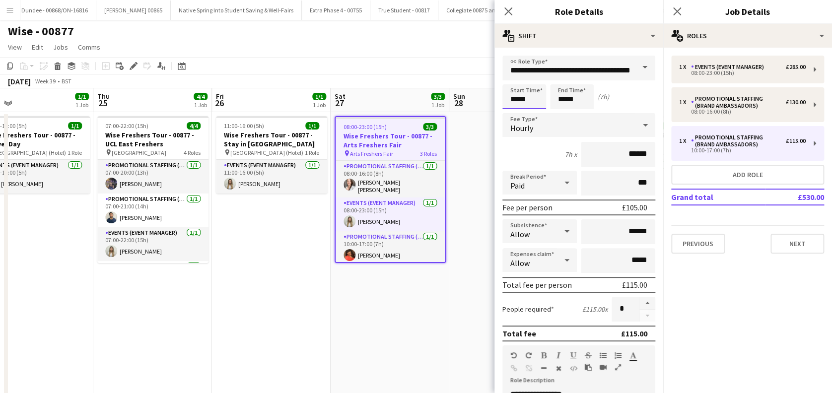
click at [518, 98] on input "*****" at bounding box center [524, 96] width 44 height 25
click at [515, 112] on div at bounding box center [514, 114] width 20 height 10
type input "*****"
click at [515, 113] on div at bounding box center [514, 114] width 20 height 10
click at [584, 89] on input "*****" at bounding box center [572, 96] width 44 height 25
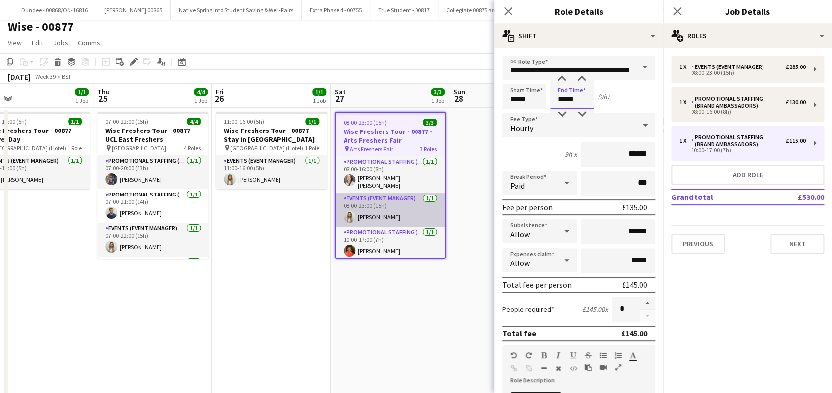
scroll to position [0, 0]
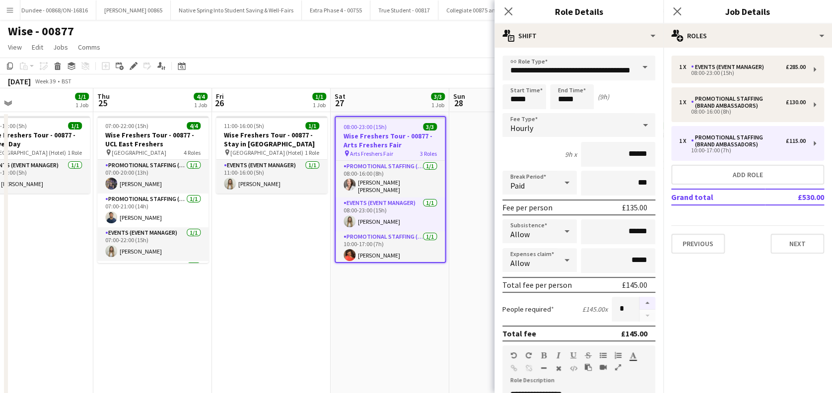
click at [641, 302] on button "button" at bounding box center [647, 303] width 16 height 13
type input "*"
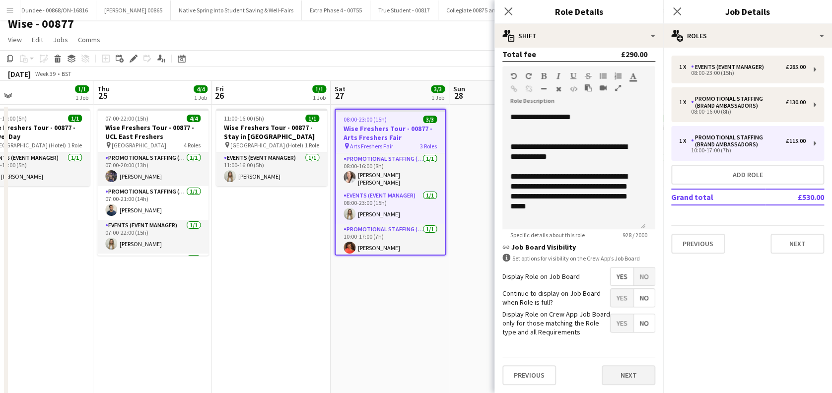
scroll to position [29, 0]
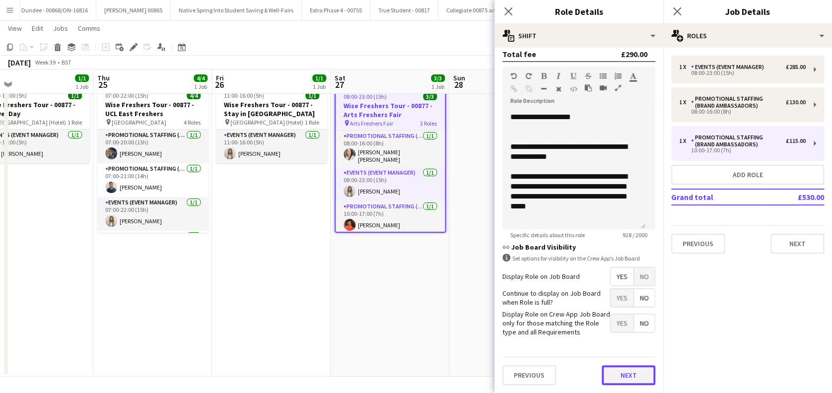
click at [620, 374] on button "Next" at bounding box center [629, 375] width 54 height 20
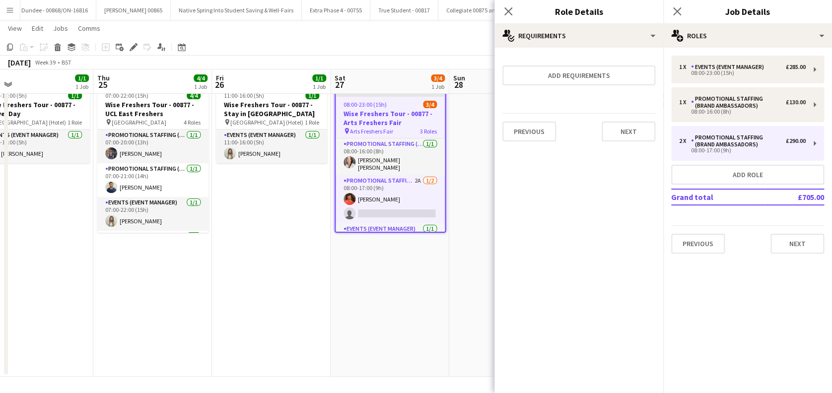
scroll to position [0, 0]
click at [623, 137] on button "Next" at bounding box center [629, 132] width 54 height 20
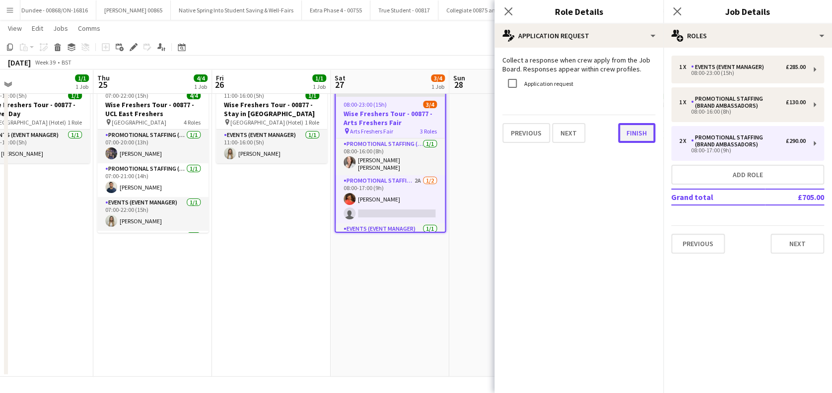
click at [640, 137] on button "Finish" at bounding box center [636, 133] width 37 height 20
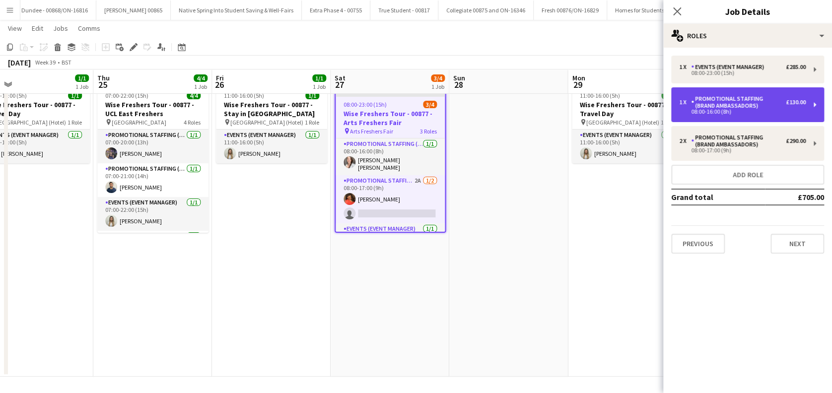
click at [744, 107] on div "Promotional Staffing (Brand Ambassadors)" at bounding box center [738, 102] width 95 height 14
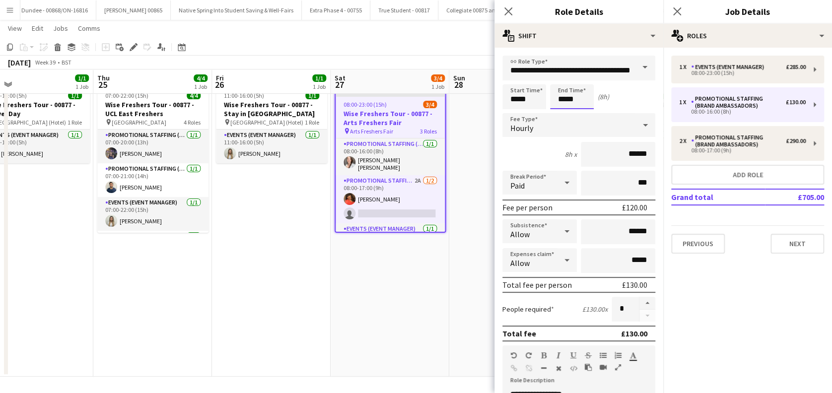
click at [575, 96] on input "*****" at bounding box center [572, 96] width 44 height 25
type input "*****"
click at [564, 81] on div at bounding box center [562, 79] width 20 height 10
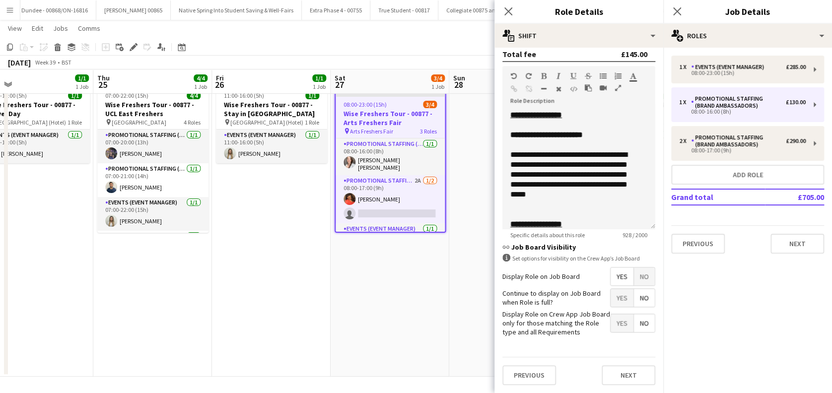
scroll to position [287, 0]
click at [617, 377] on button "Next" at bounding box center [629, 375] width 54 height 20
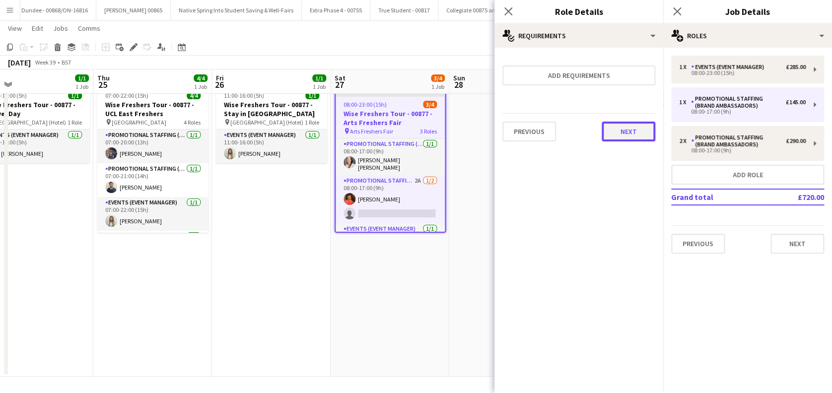
click at [629, 133] on button "Next" at bounding box center [629, 132] width 54 height 20
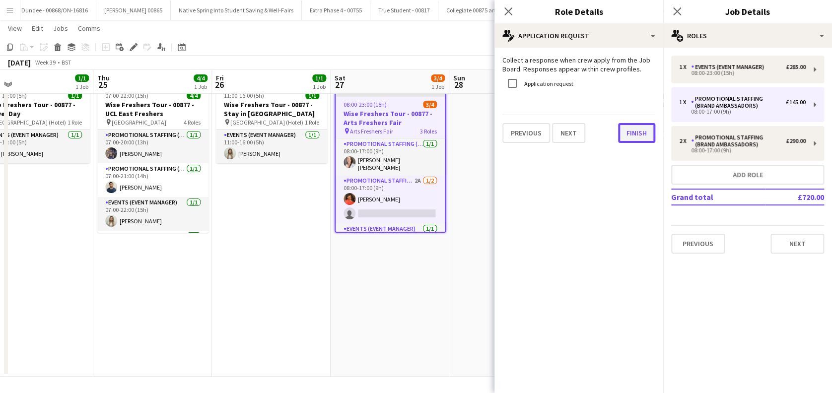
click at [648, 130] on button "Finish" at bounding box center [636, 133] width 37 height 20
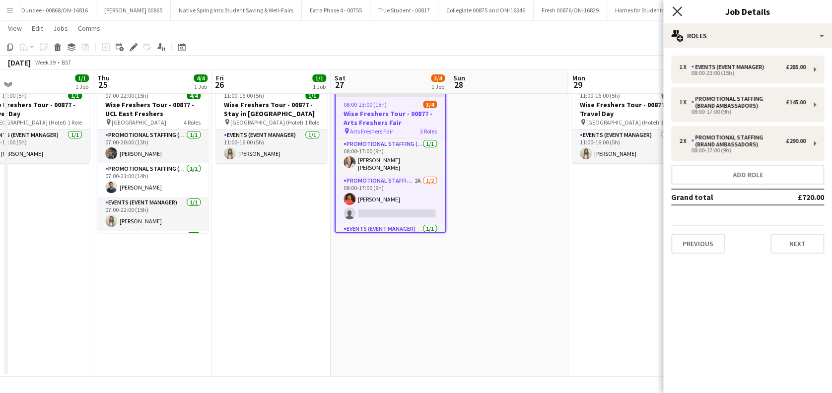
click at [679, 12] on icon "Close pop-in" at bounding box center [676, 10] width 9 height 9
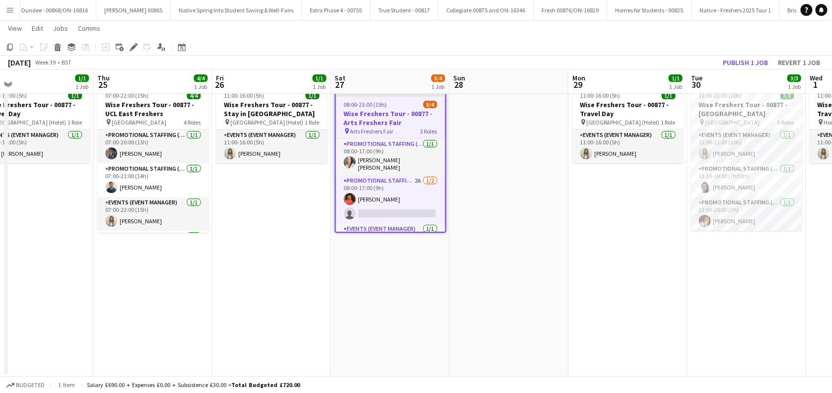
click at [481, 122] on app-date-cell at bounding box center [508, 229] width 119 height 295
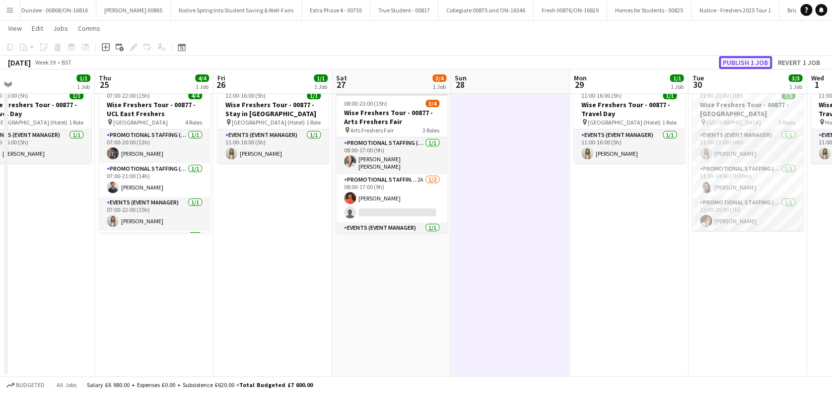
click at [746, 61] on button "Publish 1 job" at bounding box center [745, 62] width 53 height 13
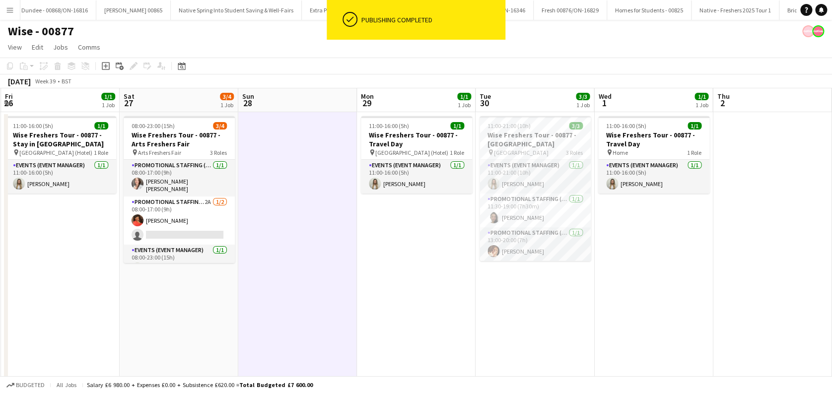
scroll to position [0, 434]
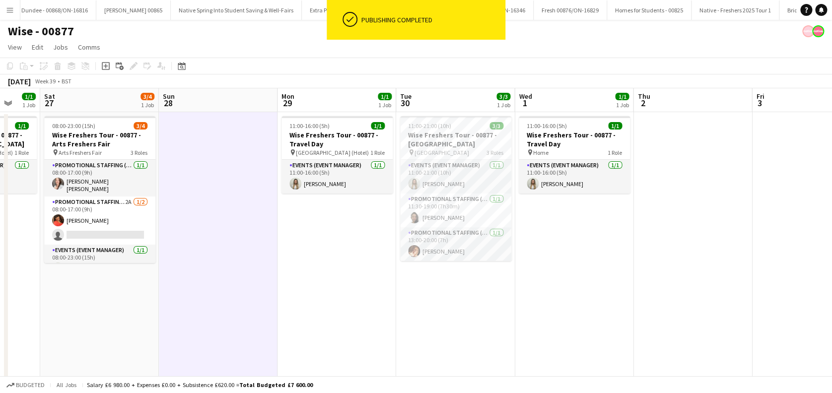
drag, startPoint x: 699, startPoint y: 301, endPoint x: 441, endPoint y: 306, distance: 257.7
click at [441, 306] on app-calendar-viewport "Tue 23 1/1 1 Job Wed 24 1/1 1 Job Thu 25 4/4 1 Job Fri 26 1/1 1 Job Sat 27 3/4 …" at bounding box center [416, 247] width 832 height 319
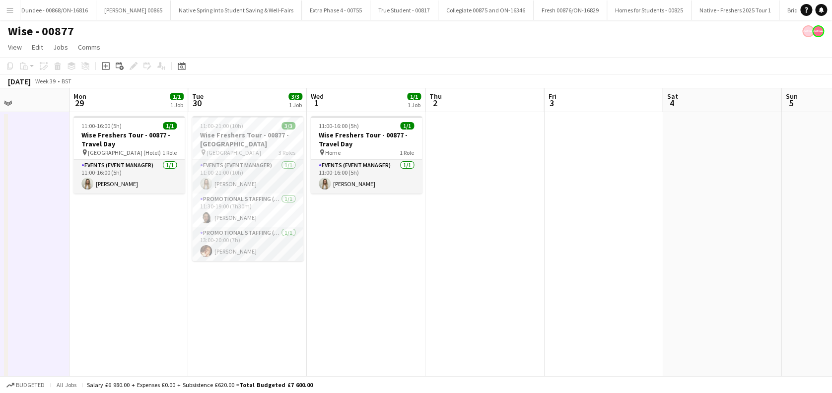
drag, startPoint x: 687, startPoint y: 299, endPoint x: 479, endPoint y: 325, distance: 209.5
click at [479, 325] on app-calendar-viewport "Thu 25 4/4 1 Job Fri 26 1/1 1 Job Sat 27 3/4 1 Job Sun 28 Mon 29 1/1 1 Job Tue …" at bounding box center [416, 247] width 832 height 319
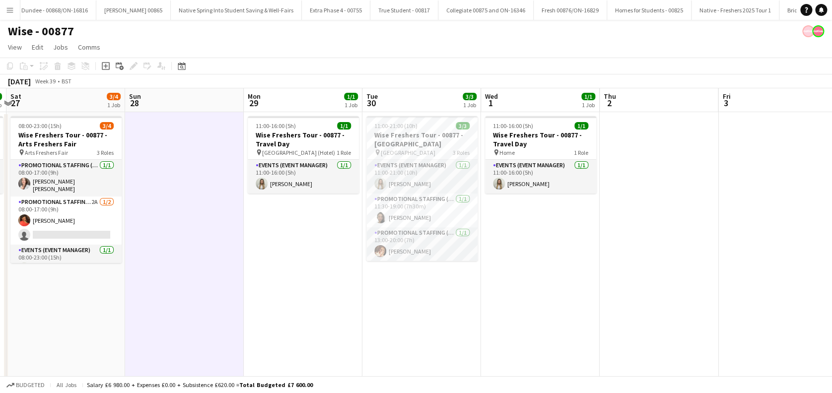
drag, startPoint x: 466, startPoint y: 314, endPoint x: 805, endPoint y: 310, distance: 338.6
click at [806, 311] on app-calendar-viewport "Thu 25 4/4 1 Job Fri 26 1/1 1 Job Sat 27 3/4 1 Job Sun 28 Mon 29 1/1 1 Job Tue …" at bounding box center [416, 247] width 832 height 319
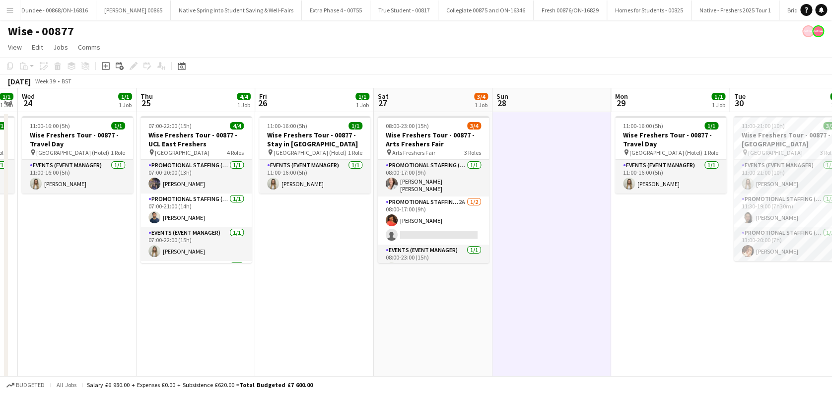
drag, startPoint x: 334, startPoint y: 316, endPoint x: 539, endPoint y: 308, distance: 204.7
click at [539, 308] on app-calendar-viewport "Mon 22 6/6 2 Jobs Tue 23 1/1 1 Job Wed 24 1/1 1 Job Thu 25 4/4 1 Job Fri 26 1/1…" at bounding box center [416, 247] width 832 height 319
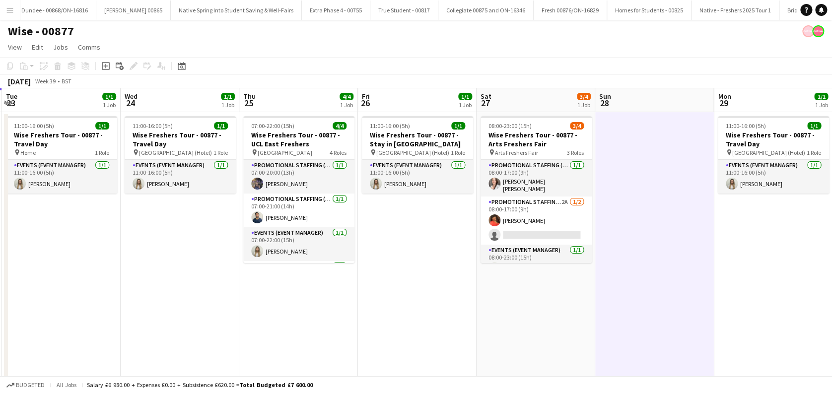
scroll to position [0, 314]
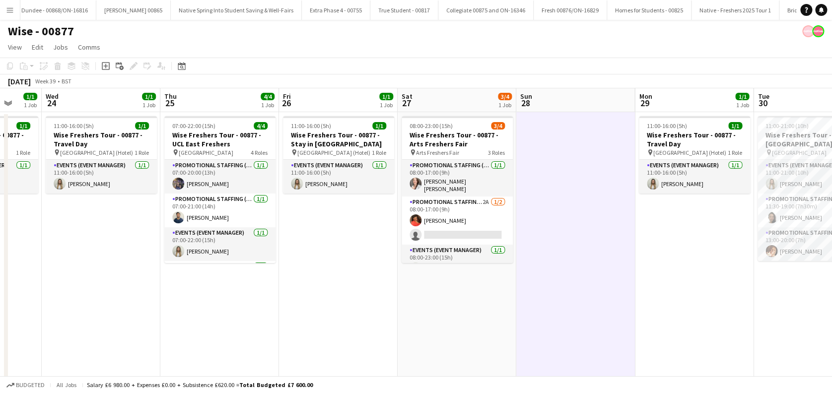
drag, startPoint x: 352, startPoint y: 323, endPoint x: 492, endPoint y: 322, distance: 139.5
click at [492, 322] on app-calendar-viewport "Sun 21 1/1 1 Job Mon 22 6/6 2 Jobs Tue 23 1/1 1 Job Wed 24 1/1 1 Job Thu 25 4/4…" at bounding box center [416, 247] width 832 height 319
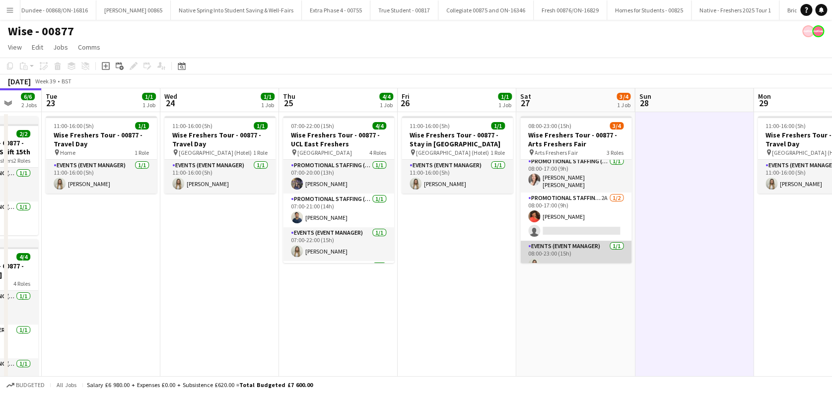
scroll to position [0, 0]
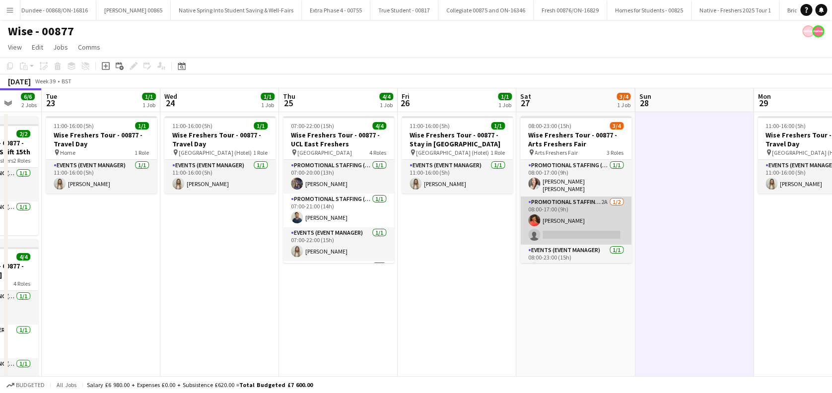
click at [565, 226] on app-card-role "Promotional Staffing (Brand Ambassadors) 2A 1/2 08:00-17:00 (9h) Sarah Cahill s…" at bounding box center [575, 221] width 111 height 48
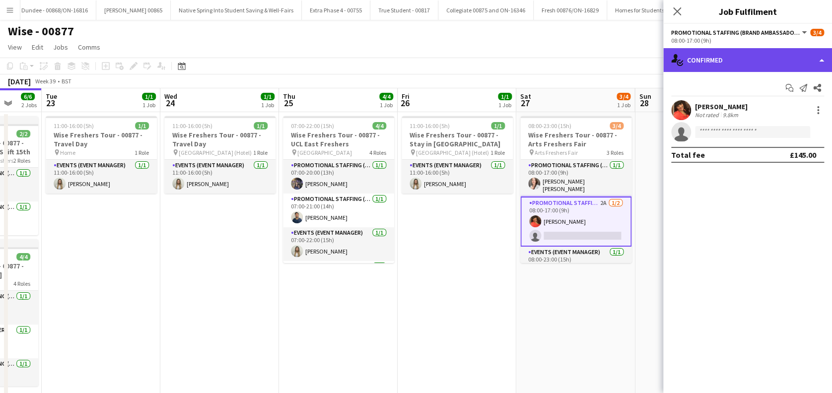
click at [731, 56] on div "single-neutral-actions-check-2 Confirmed" at bounding box center [747, 60] width 169 height 24
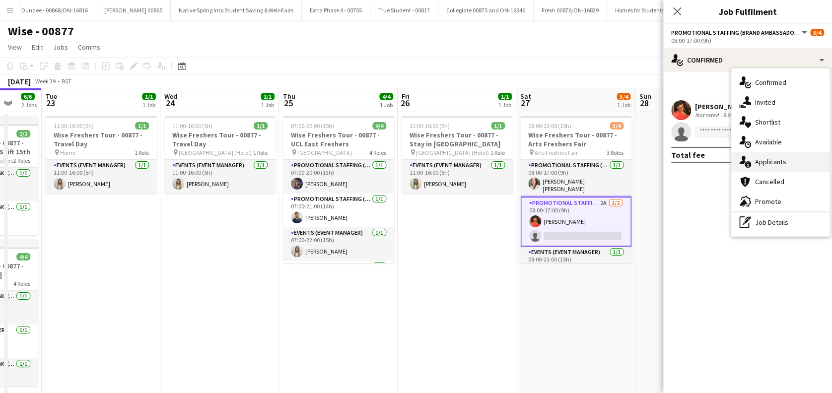
click at [769, 160] on span "Applicants" at bounding box center [770, 161] width 31 height 9
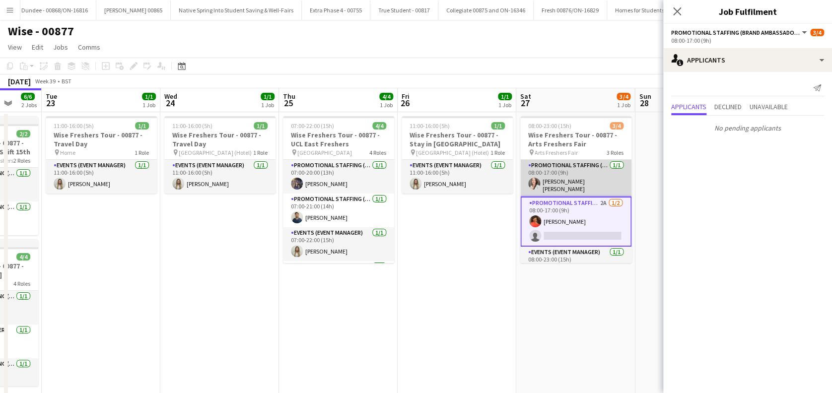
click at [564, 178] on app-card-role "Promotional Staffing (Brand Ambassadors) 1/1 08:00-17:00 (9h) Kristel Heidi Sei…" at bounding box center [575, 178] width 111 height 37
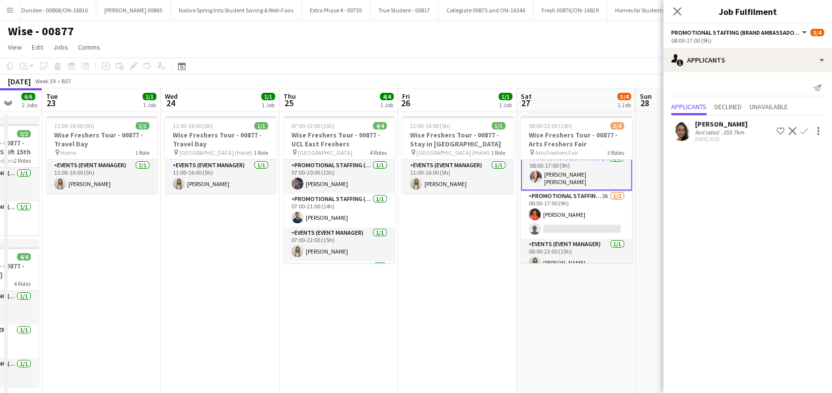
scroll to position [14, 0]
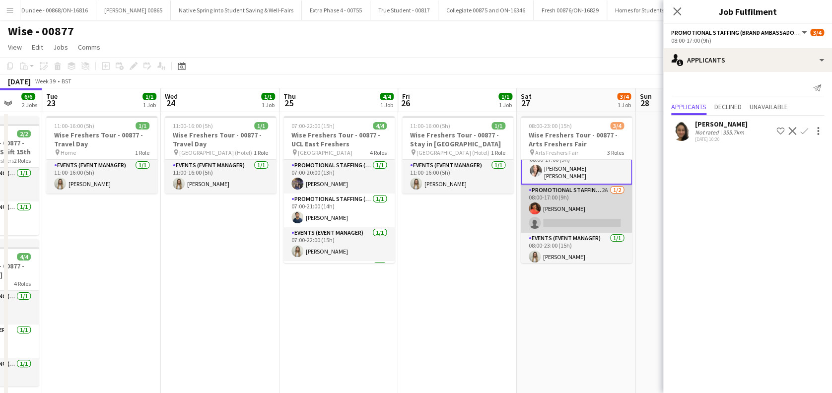
click at [565, 215] on app-card-role "Promotional Staffing (Brand Ambassadors) 2A 1/2 08:00-17:00 (9h) Sarah Cahill s…" at bounding box center [576, 209] width 111 height 48
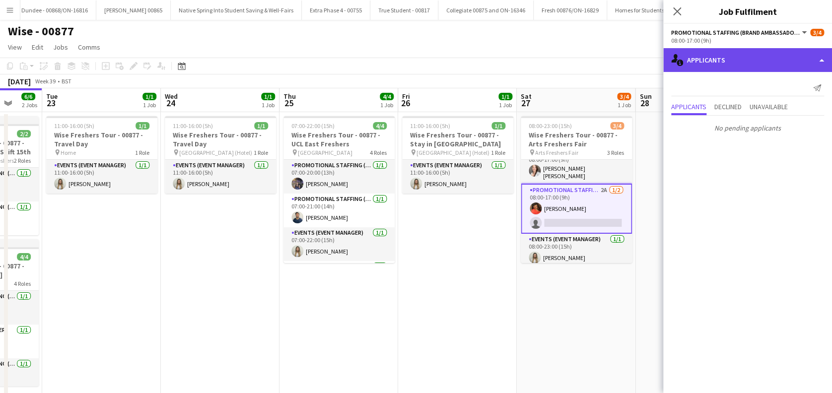
click at [730, 58] on div "single-neutral-actions-information Applicants" at bounding box center [747, 60] width 169 height 24
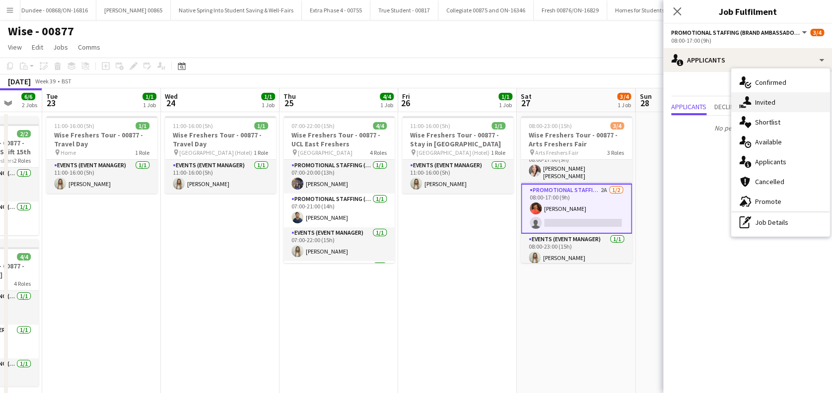
click at [763, 105] on span "Invited" at bounding box center [765, 102] width 20 height 9
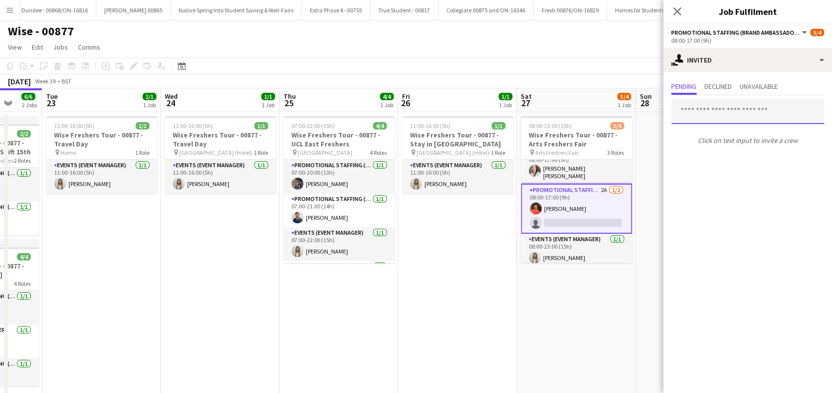
click at [715, 111] on input "text" at bounding box center [747, 111] width 153 height 25
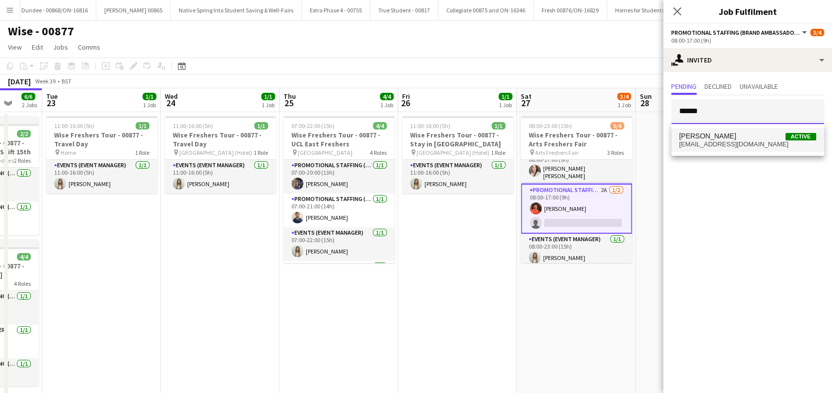
type input "******"
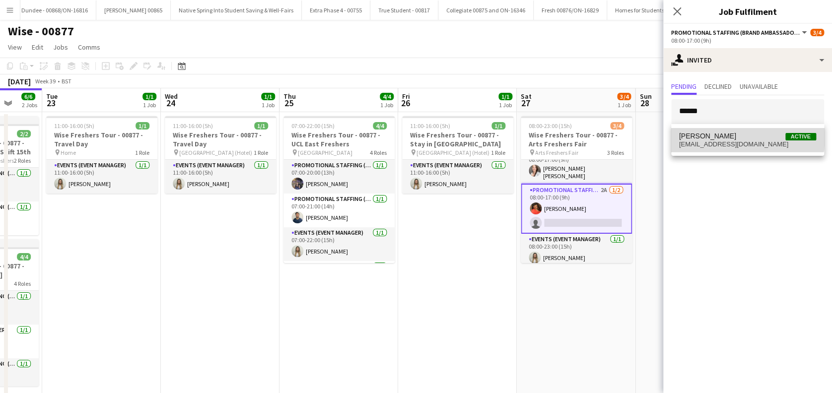
click at [720, 135] on span "Adlina Othman" at bounding box center [707, 136] width 57 height 8
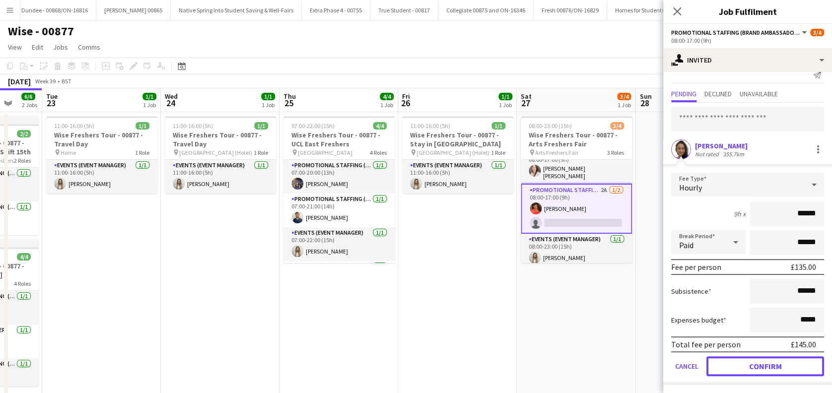
click at [759, 362] on button "Confirm" at bounding box center [765, 366] width 118 height 20
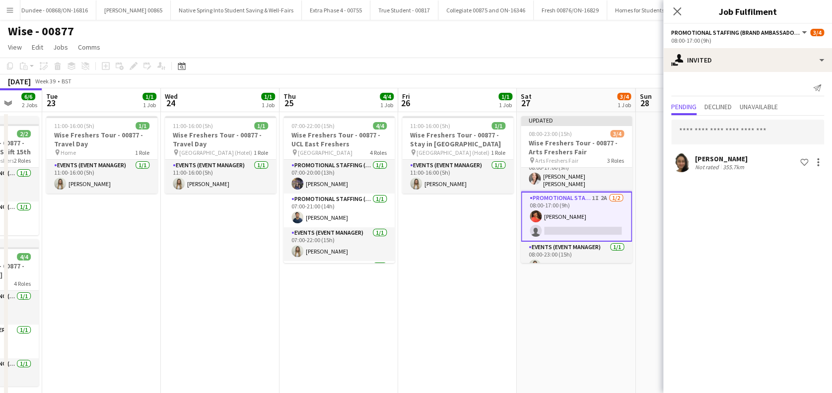
scroll to position [0, 0]
click at [592, 307] on app-date-cell "Updated 08:00-23:00 (15h) 3/4 Wise Freshers Tour - 00877 - Arts Freshers Fair p…" at bounding box center [576, 259] width 119 height 295
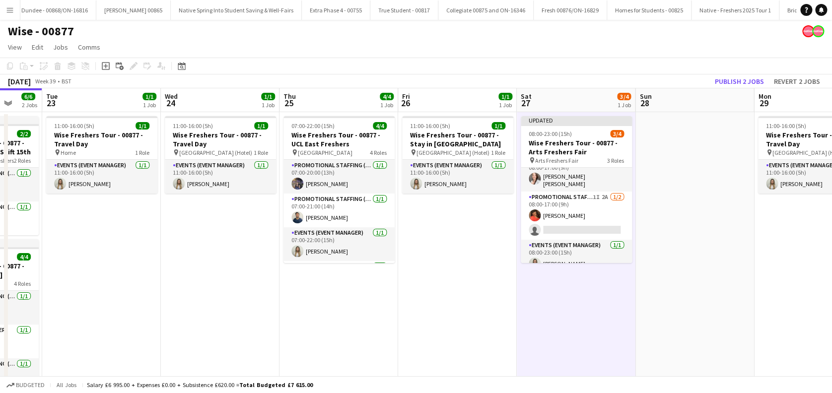
click at [650, 274] on app-date-cell at bounding box center [694, 259] width 119 height 295
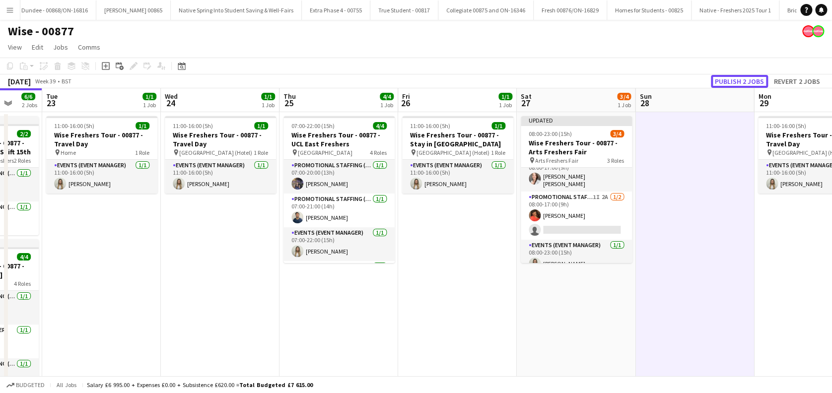
click at [729, 81] on button "Publish 2 jobs" at bounding box center [739, 81] width 57 height 13
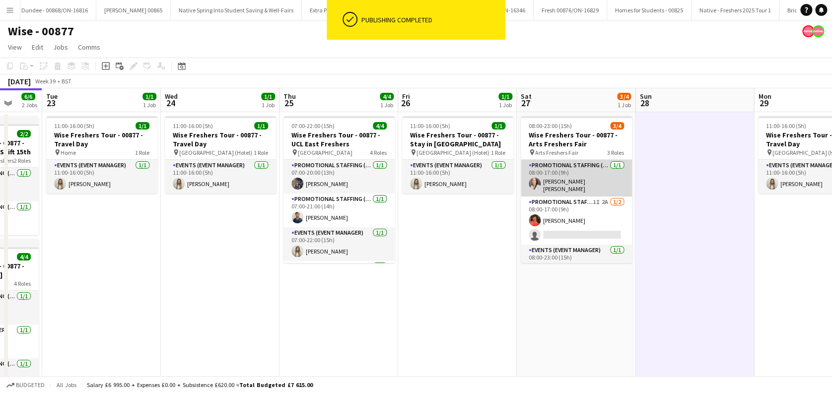
click at [565, 182] on app-card-role "Promotional Staffing (Brand Ambassadors) 1/1 08:00-17:00 (9h) Kristel Heidi Sei…" at bounding box center [576, 178] width 111 height 37
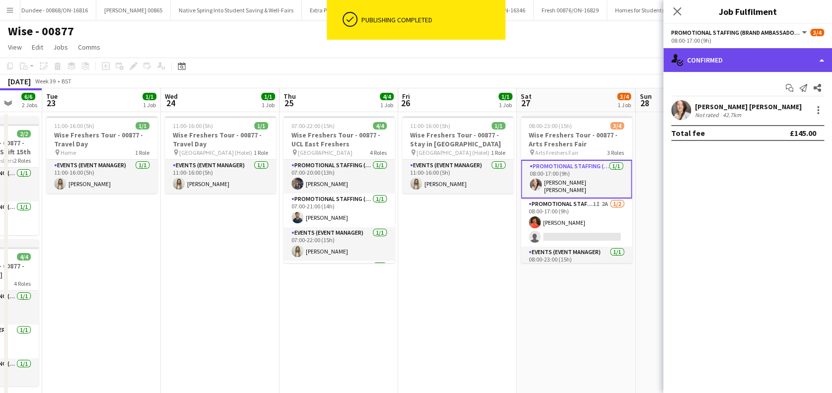
click at [751, 60] on div "single-neutral-actions-check-2 Confirmed" at bounding box center [747, 60] width 169 height 24
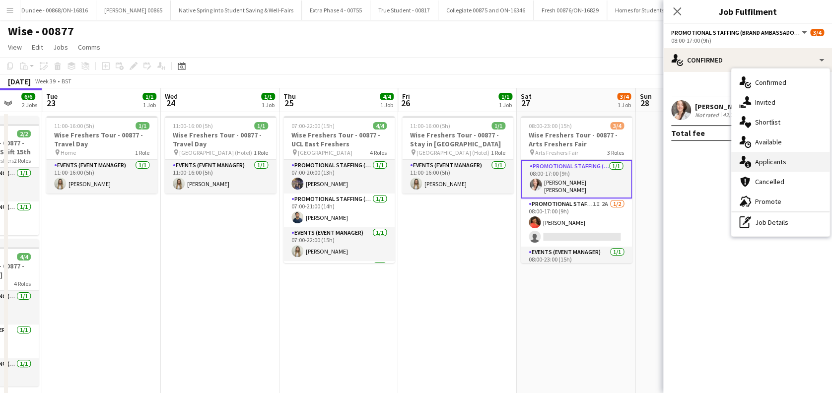
click at [769, 161] on span "Applicants" at bounding box center [770, 161] width 31 height 9
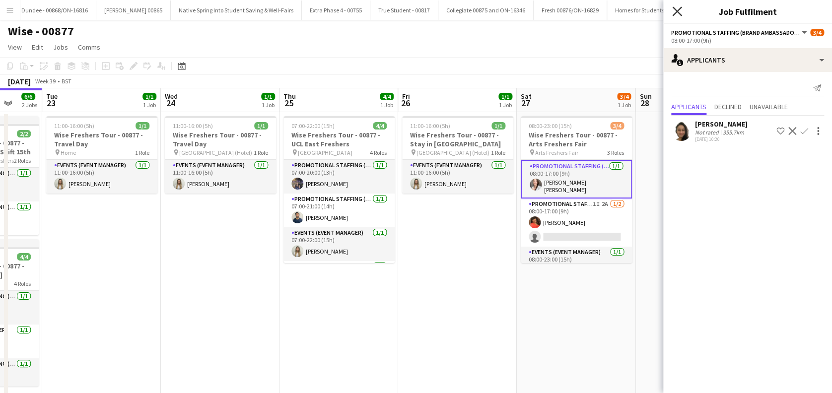
click at [679, 10] on icon at bounding box center [676, 10] width 9 height 9
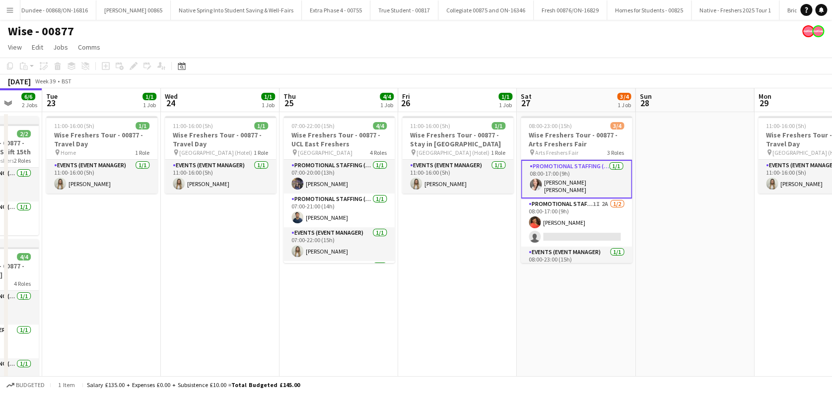
click at [580, 302] on app-date-cell "08:00-23:00 (15h) 3/4 Wise Freshers Tour - 00877 - Arts Freshers Fair pin Arts …" at bounding box center [576, 259] width 119 height 295
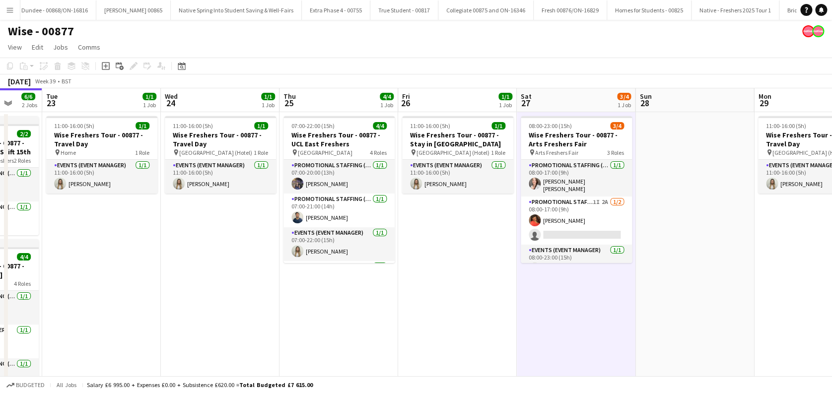
click at [703, 289] on app-date-cell at bounding box center [694, 259] width 119 height 295
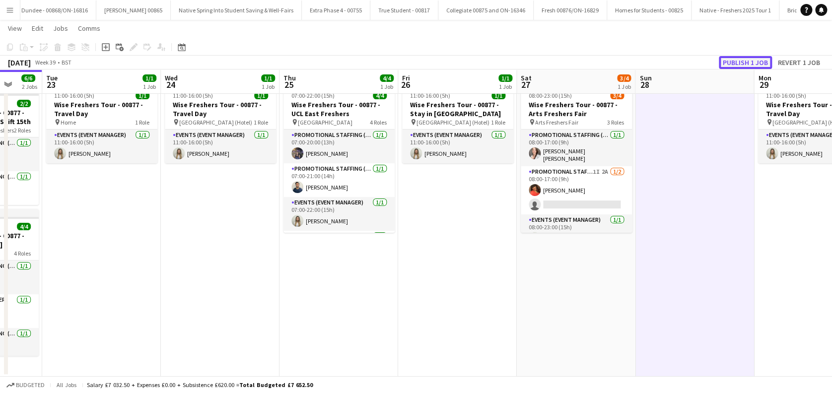
click at [743, 57] on button "Publish 1 job" at bounding box center [745, 62] width 53 height 13
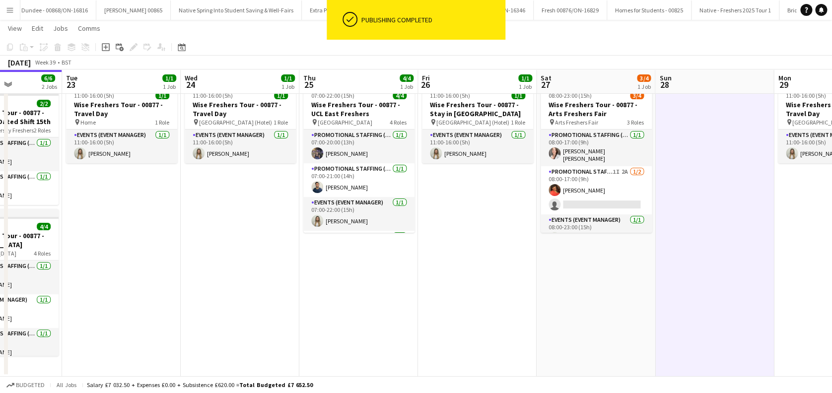
drag, startPoint x: 710, startPoint y: 241, endPoint x: 494, endPoint y: 259, distance: 217.2
click at [493, 261] on app-calendar-viewport "Sat 20 3/3 1 Job Sun 21 1/1 1 Job Mon 22 6/6 2 Jobs Tue 23 1/1 1 Job Wed 24 1/1…" at bounding box center [416, 192] width 832 height 367
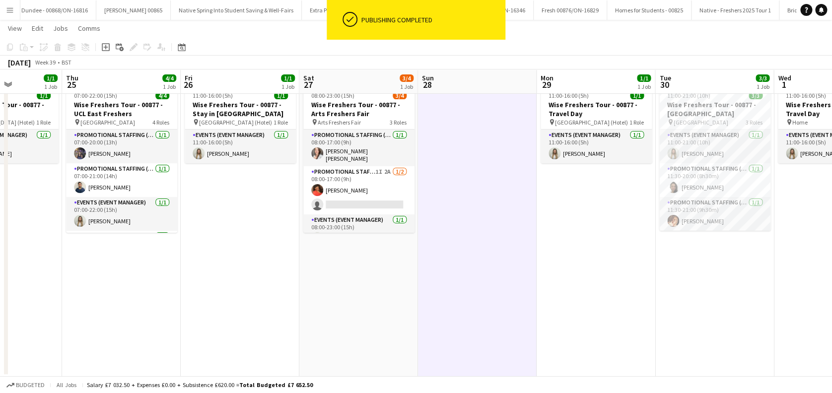
scroll to position [0, 457]
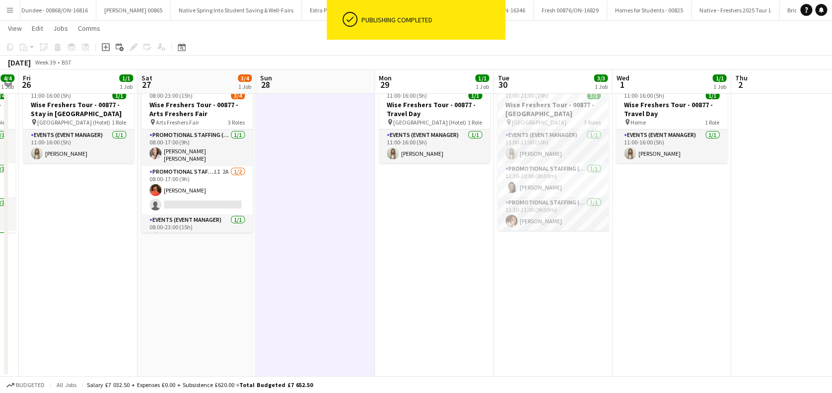
drag, startPoint x: 726, startPoint y: 265, endPoint x: 563, endPoint y: 271, distance: 162.9
click at [563, 271] on app-calendar-viewport "Mon 22 6/6 2 Jobs Tue 23 1/1 1 Job Wed 24 1/1 1 Job Thu 25 4/4 1 Job Fri 26 1/1…" at bounding box center [416, 192] width 832 height 367
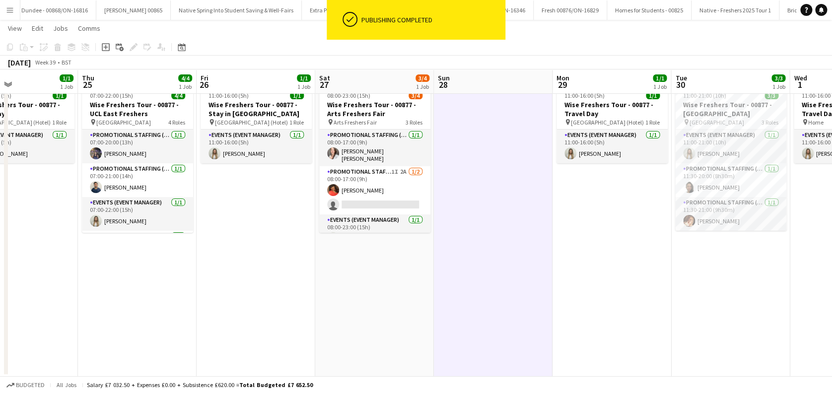
drag, startPoint x: 477, startPoint y: 284, endPoint x: 656, endPoint y: 287, distance: 179.2
click at [656, 287] on app-calendar-viewport "Mon 22 6/6 2 Jobs Tue 23 1/1 1 Job Wed 24 1/1 1 Job Thu 25 4/4 1 Job Fri 26 1/1…" at bounding box center [416, 192] width 832 height 367
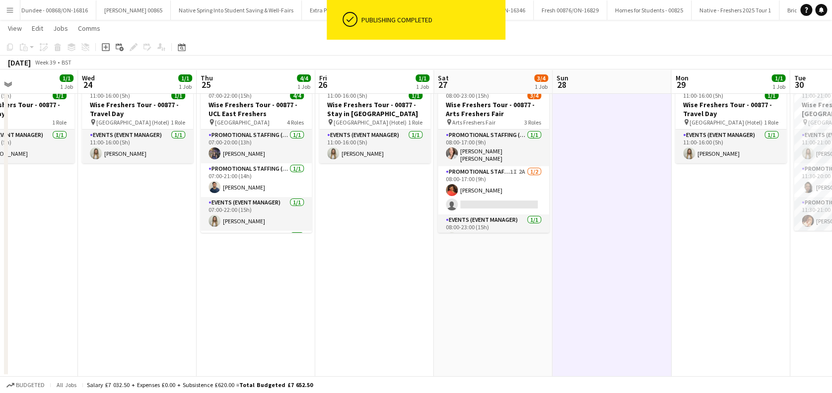
scroll to position [0, 245]
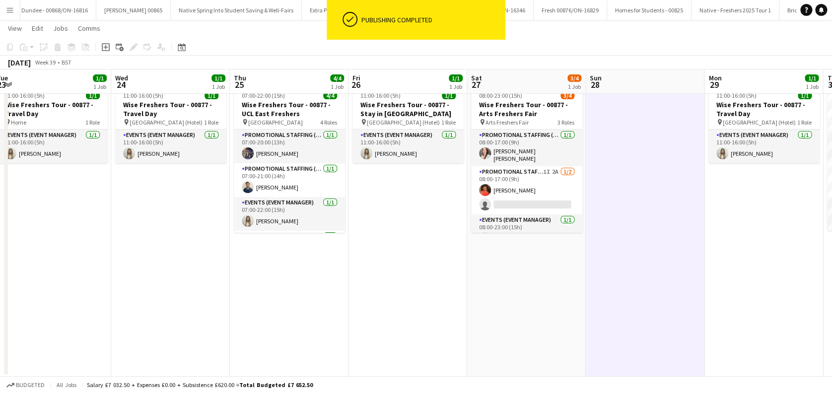
drag, startPoint x: 638, startPoint y: 317, endPoint x: 631, endPoint y: 300, distance: 18.3
click at [638, 317] on app-calendar-viewport "Sun 21 1/1 1 Job Mon 22 6/6 2 Jobs Tue 23 1/1 1 Job Wed 24 1/1 1 Job Thu 25 4/4…" at bounding box center [416, 192] width 832 height 367
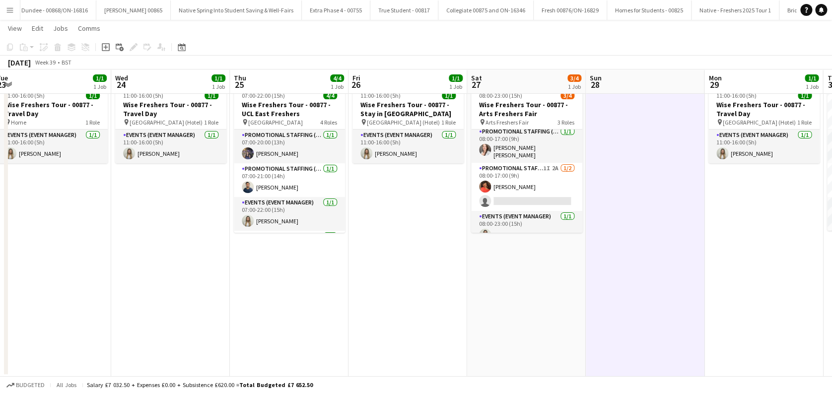
scroll to position [0, 0]
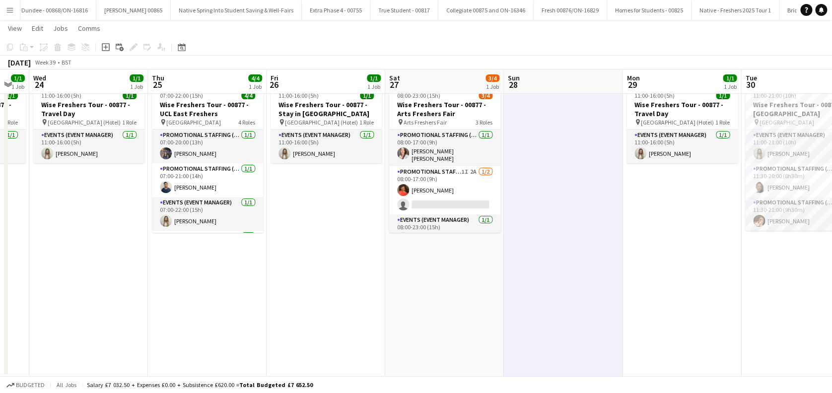
drag, startPoint x: 704, startPoint y: 249, endPoint x: 385, endPoint y: 227, distance: 319.9
click at [385, 227] on app-calendar-viewport "Sun 21 1/1 1 Job Mon 22 6/6 2 Jobs Tue 23 1/1 1 Job Wed 24 1/1 1 Job Thu 25 4/4…" at bounding box center [416, 192] width 832 height 367
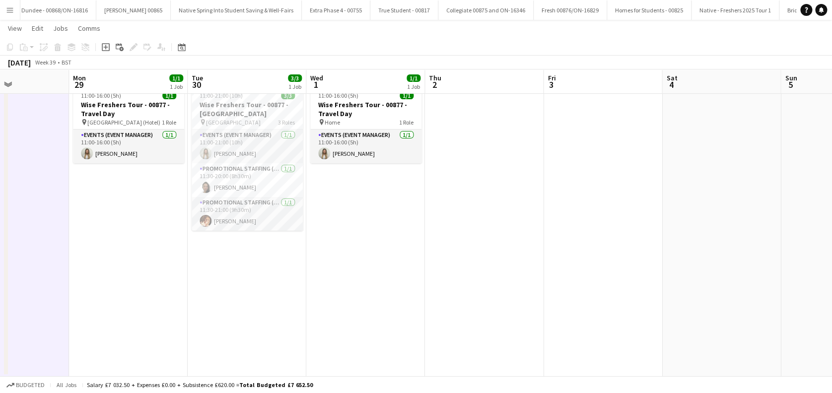
drag, startPoint x: 678, startPoint y: 274, endPoint x: 563, endPoint y: 286, distance: 114.8
click at [362, 302] on app-calendar-viewport "Thu 25 4/4 1 Job Fri 26 1/1 1 Job Sat 27 3/4 1 Job Sun 28 Mon 29 1/1 1 Job Tue …" at bounding box center [416, 192] width 832 height 367
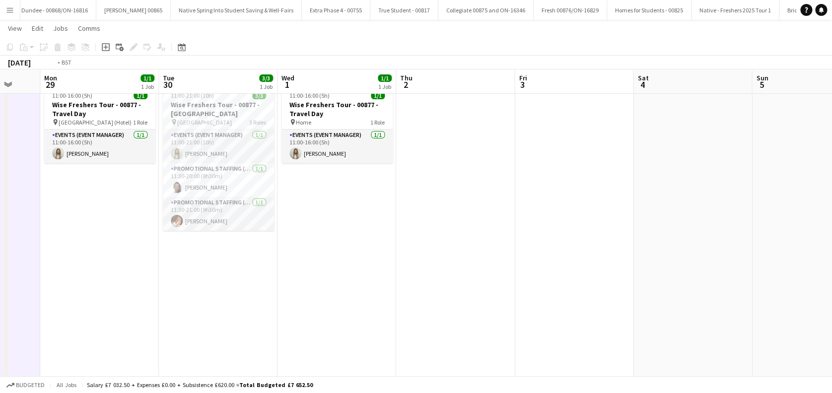
drag, startPoint x: 220, startPoint y: 294, endPoint x: 245, endPoint y: 294, distance: 24.8
click at [222, 294] on app-calendar-viewport "Thu 25 4/4 1 Job Fri 26 1/1 1 Job Sat 27 3/4 1 Job Sun 28 Mon 29 1/1 1 Job Tue …" at bounding box center [416, 192] width 832 height 367
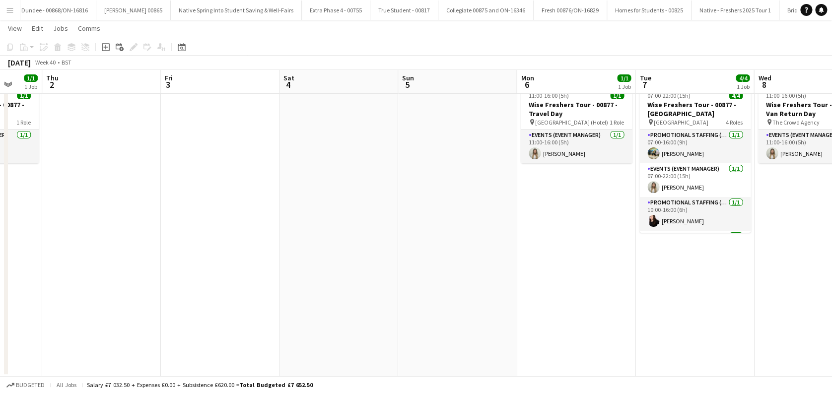
scroll to position [0, 327]
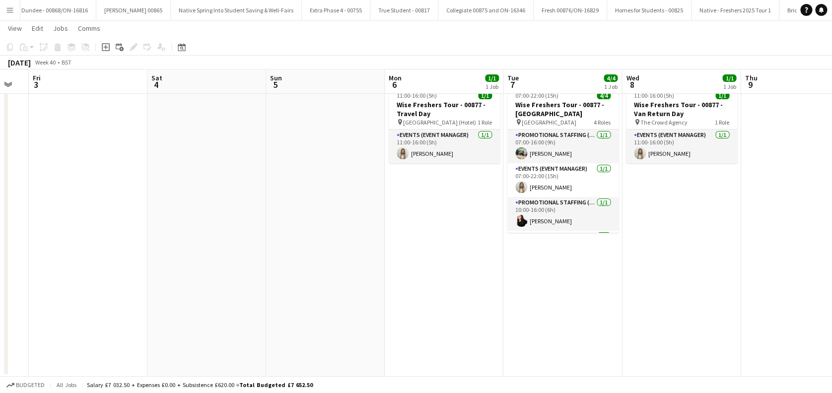
drag, startPoint x: 657, startPoint y: 296, endPoint x: 525, endPoint y: 322, distance: 134.5
click at [525, 322] on app-calendar-viewport "Tue 30 3/3 1 Job Wed 1 1/1 1 Job Thu 2 Fri 3 Sat 4 Sun 5 Mon 6 1/1 1 Job Tue 7 …" at bounding box center [416, 192] width 832 height 367
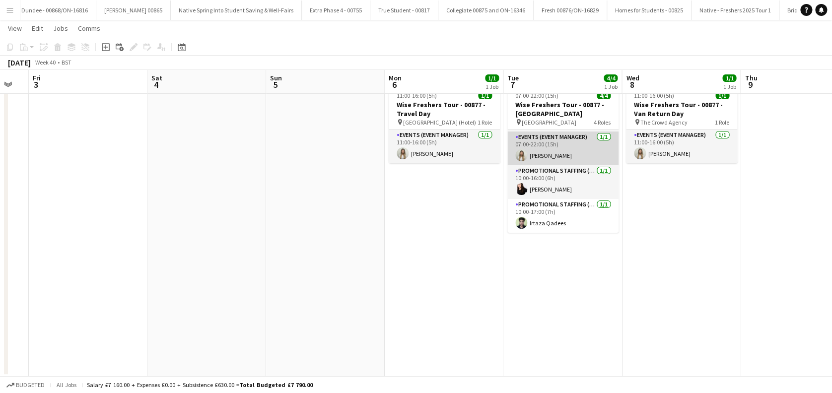
scroll to position [0, 0]
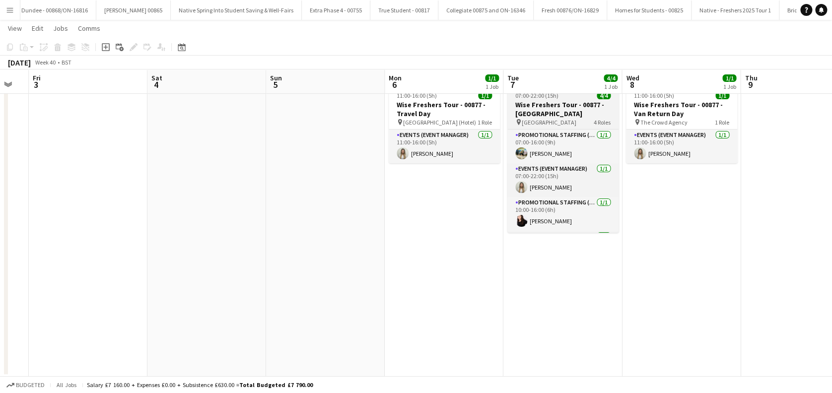
click at [538, 104] on h3 "Wise Freshers Tour - 00877 - University of Cambridge" at bounding box center [562, 109] width 111 height 18
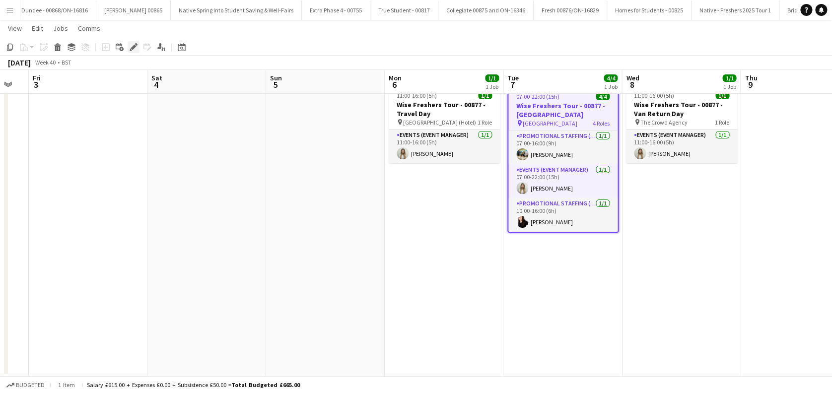
click at [132, 45] on icon "Edit" at bounding box center [134, 47] width 8 height 8
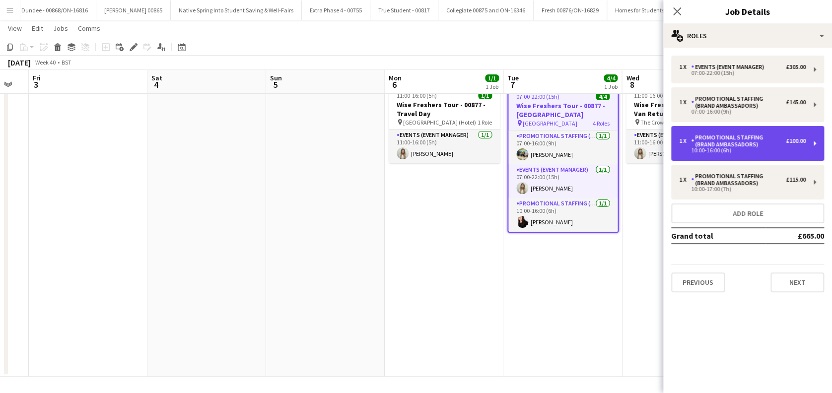
click at [784, 144] on div "Promotional Staffing (Brand Ambassadors)" at bounding box center [738, 141] width 95 height 14
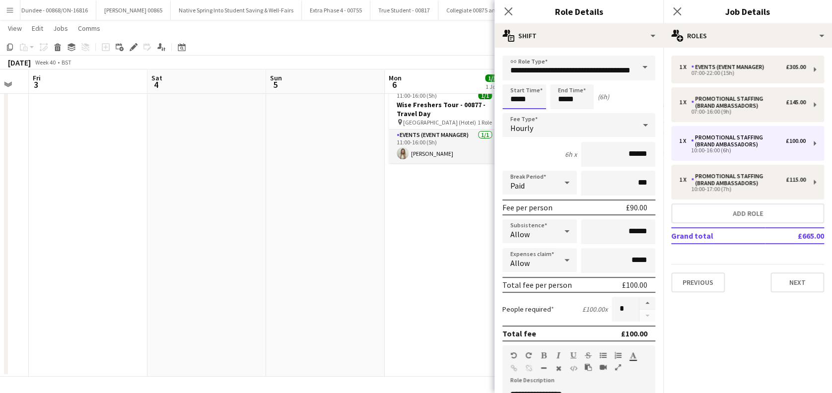
click at [532, 90] on input "*****" at bounding box center [524, 96] width 44 height 25
click at [514, 117] on div at bounding box center [514, 114] width 20 height 10
click at [513, 118] on div at bounding box center [514, 114] width 20 height 10
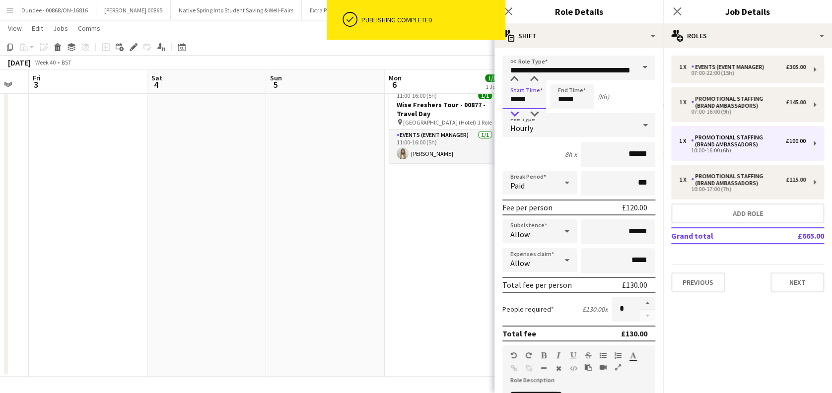
type input "*****"
click at [513, 118] on div at bounding box center [514, 114] width 20 height 10
click at [574, 99] on input "*****" at bounding box center [572, 96] width 44 height 25
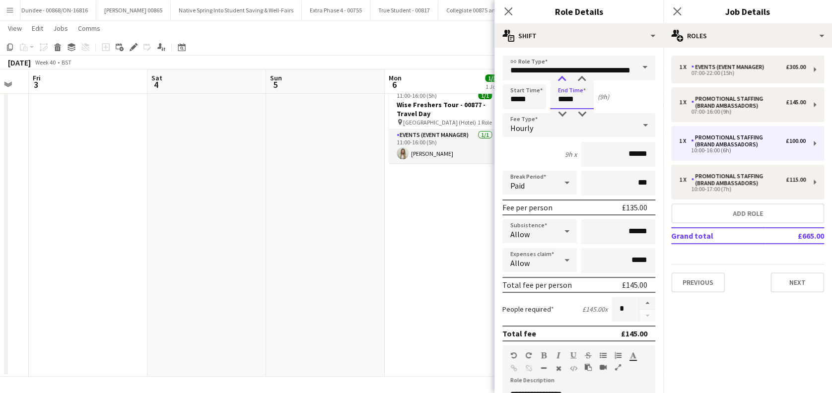
type input "*****"
click at [564, 78] on div at bounding box center [562, 79] width 20 height 10
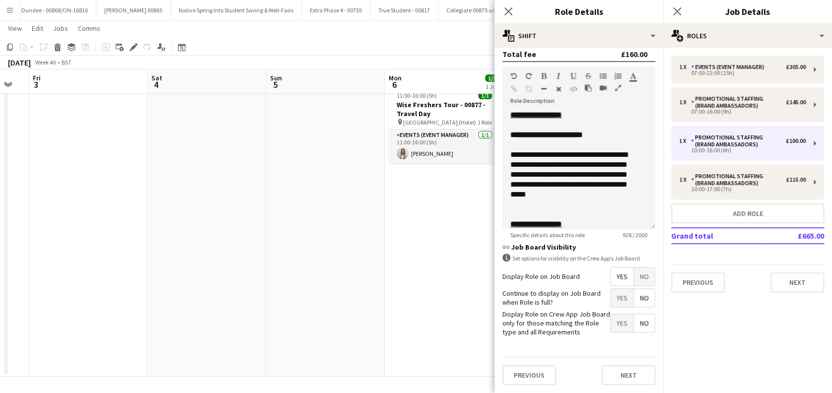
scroll to position [287, 0]
click at [616, 377] on button "Next" at bounding box center [629, 375] width 54 height 20
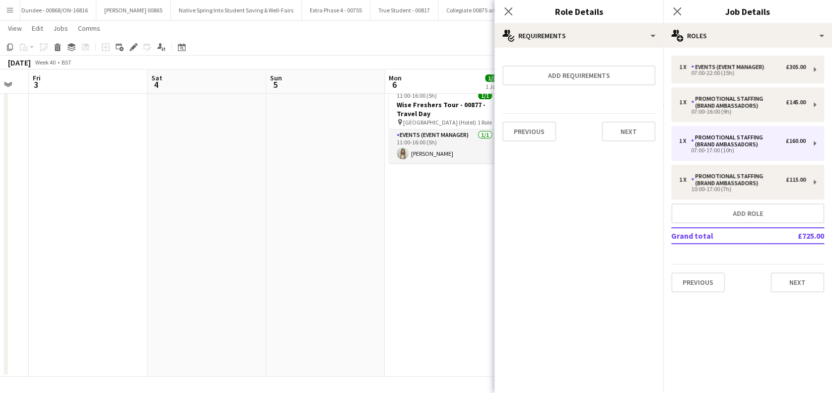
scroll to position [0, 0]
click at [617, 133] on button "Next" at bounding box center [629, 132] width 54 height 20
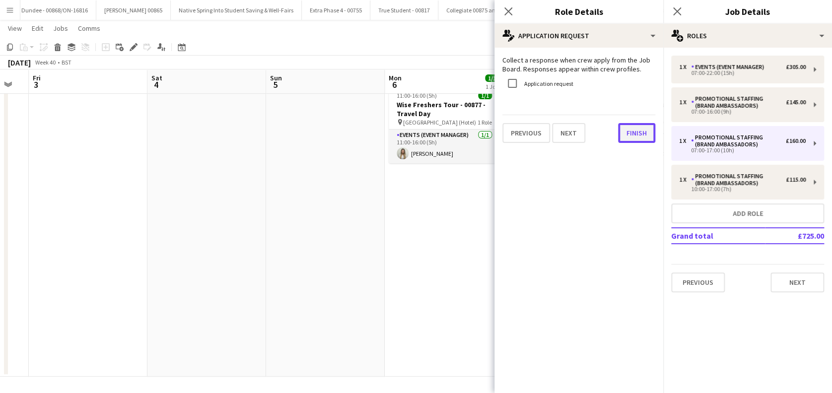
click at [638, 133] on button "Finish" at bounding box center [636, 133] width 37 height 20
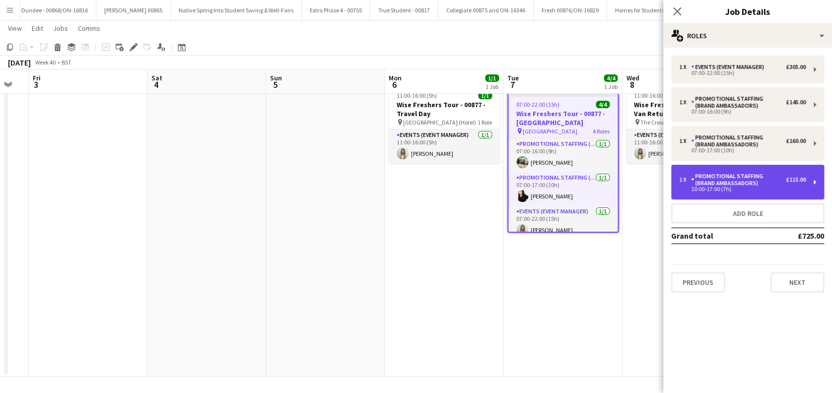
click at [732, 184] on div "Promotional Staffing (Brand Ambassadors)" at bounding box center [738, 180] width 95 height 14
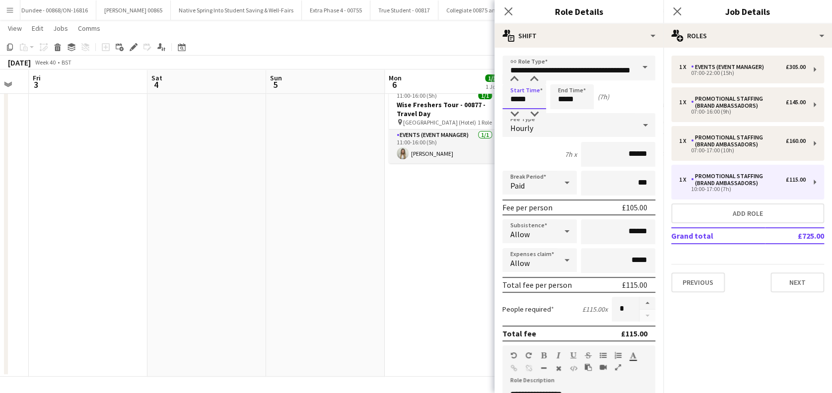
click at [525, 98] on input "*****" at bounding box center [524, 96] width 44 height 25
click at [512, 116] on div at bounding box center [514, 114] width 20 height 10
click at [513, 116] on div at bounding box center [514, 114] width 20 height 10
type input "*****"
click at [514, 116] on div at bounding box center [514, 114] width 20 height 10
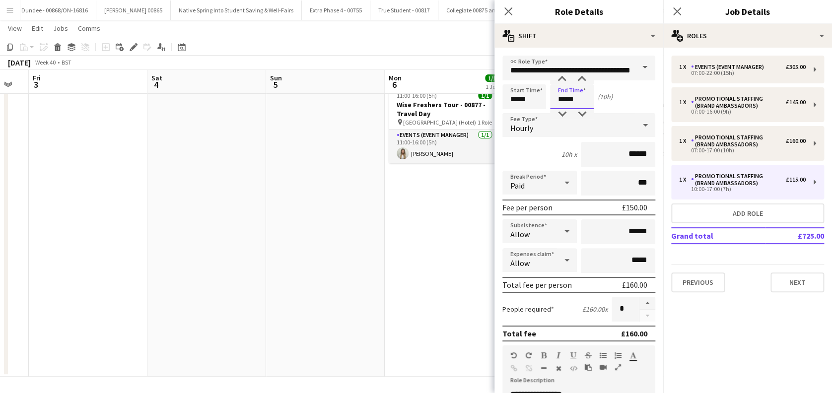
click at [567, 96] on input "*****" at bounding box center [572, 96] width 44 height 25
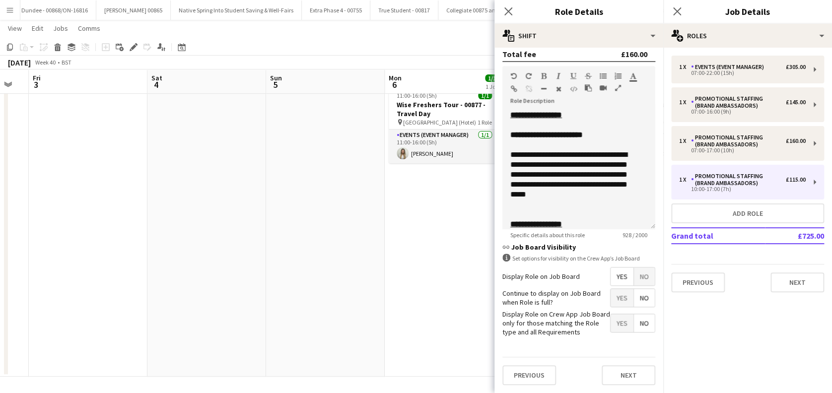
scroll to position [287, 0]
click at [618, 371] on button "Next" at bounding box center [629, 375] width 54 height 20
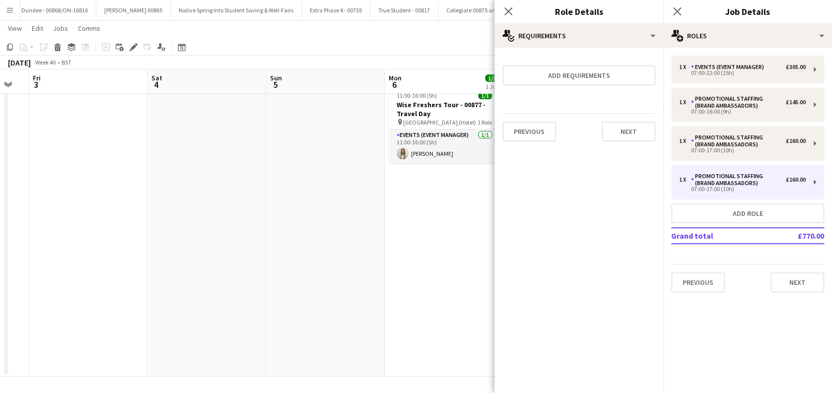
scroll to position [0, 0]
drag, startPoint x: 628, startPoint y: 129, endPoint x: 628, endPoint y: 158, distance: 29.8
click at [628, 129] on button "Next" at bounding box center [629, 132] width 54 height 20
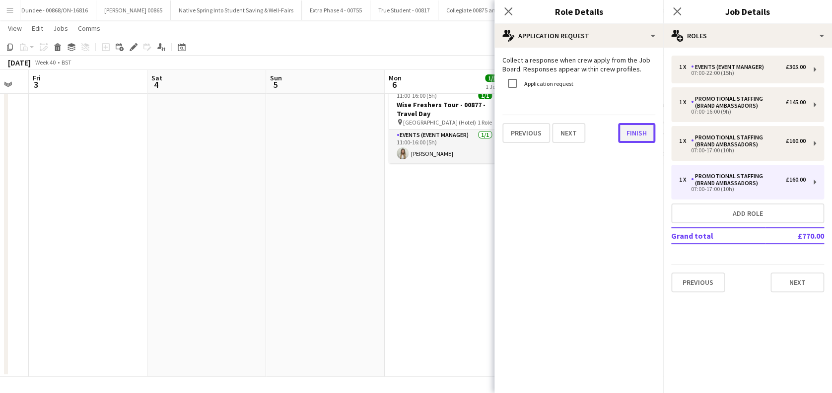
click at [637, 138] on button "Finish" at bounding box center [636, 133] width 37 height 20
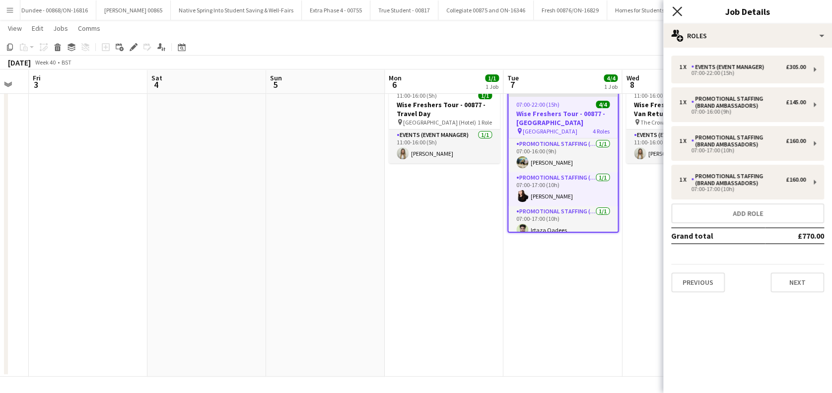
click at [675, 6] on app-icon "Close pop-in" at bounding box center [677, 11] width 14 height 14
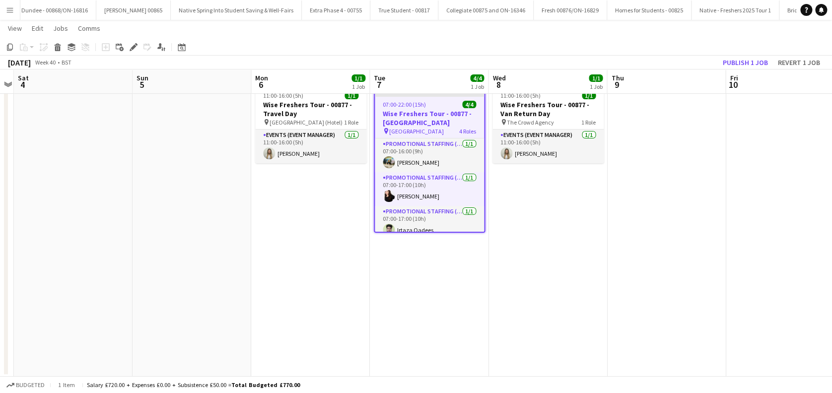
scroll to position [0, 471]
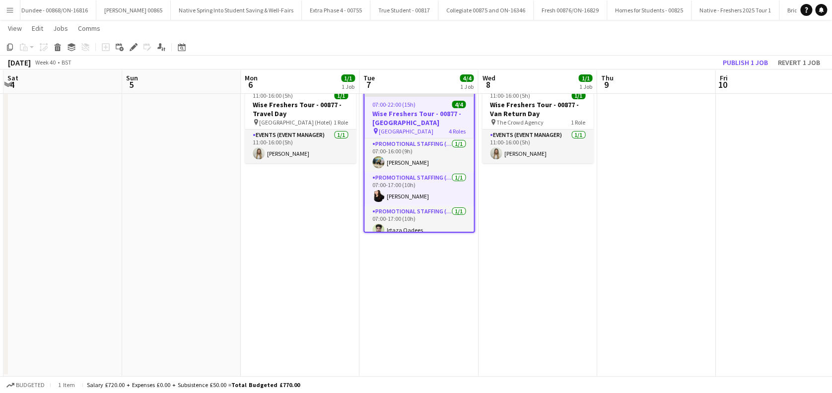
drag, startPoint x: 562, startPoint y: 298, endPoint x: 418, endPoint y: 306, distance: 143.7
click at [418, 306] on app-calendar-viewport "Tue 30 3/4 1 Job Wed 1 1/1 1 Job Thu 2 Fri 3 Sat 4 Sun 5 Mon 6 1/1 1 Job Tue 7 …" at bounding box center [416, 192] width 832 height 367
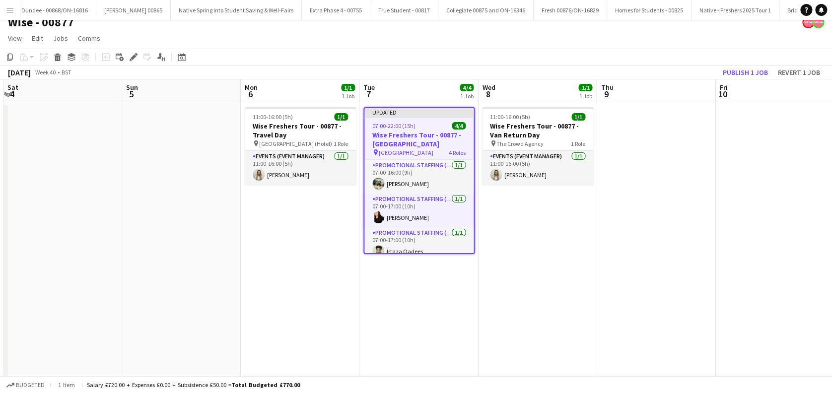
scroll to position [0, 0]
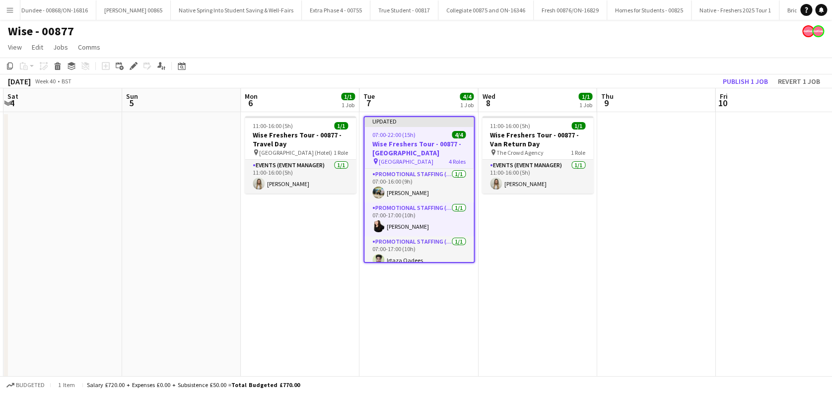
click at [519, 230] on app-date-cell "11:00-16:00 (5h) 1/1 Wise Freshers Tour - 00877 - Van Return Day pin The Crowd …" at bounding box center [537, 259] width 119 height 295
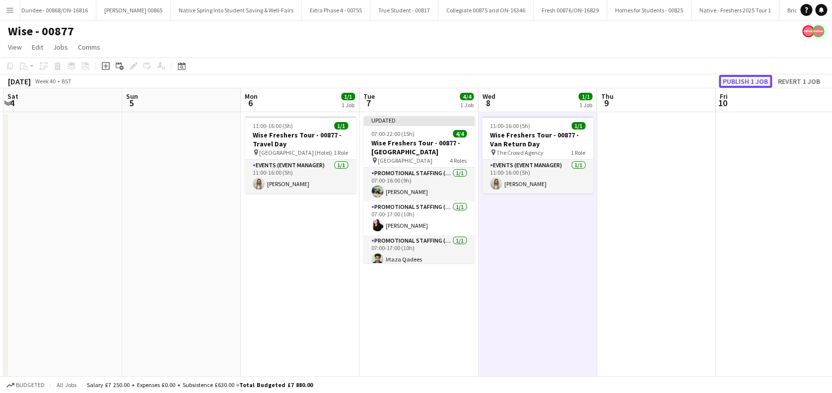
click at [744, 79] on button "Publish 1 job" at bounding box center [745, 81] width 53 height 13
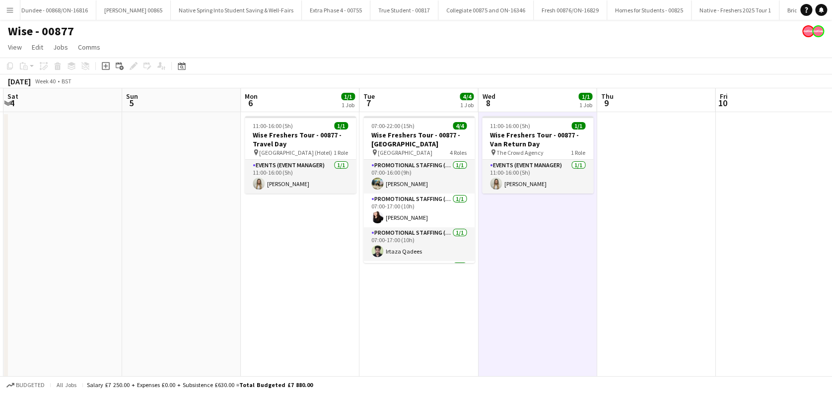
scroll to position [0, 271]
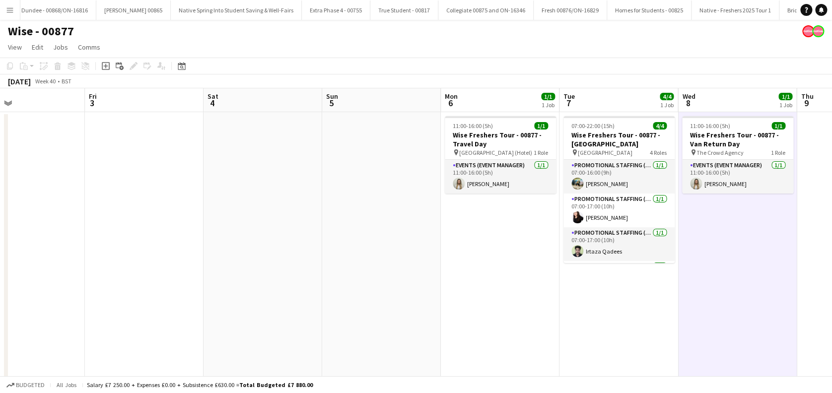
drag, startPoint x: 532, startPoint y: 289, endPoint x: 732, endPoint y: 302, distance: 200.5
click at [732, 302] on app-calendar-viewport "Tue 30 3/4 1 Job Wed 1 1/1 1 Job Thu 2 Fri 3 Sat 4 Sun 5 Mon 6 1/1 1 Job Tue 7 …" at bounding box center [416, 247] width 832 height 319
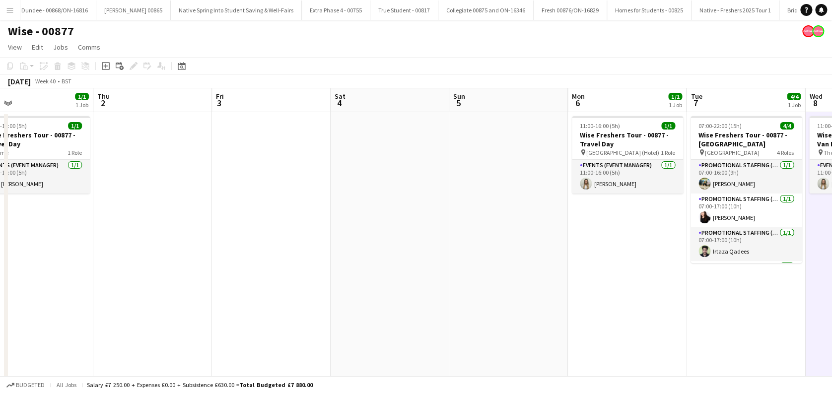
drag, startPoint x: 332, startPoint y: 305, endPoint x: 459, endPoint y: 316, distance: 127.5
click at [459, 316] on app-calendar-viewport "Mon 29 1/1 1 Job Tue 30 3/4 1 Job Wed 1 1/1 1 Job Thu 2 Fri 3 Sat 4 Sun 5 Mon 6…" at bounding box center [416, 247] width 832 height 319
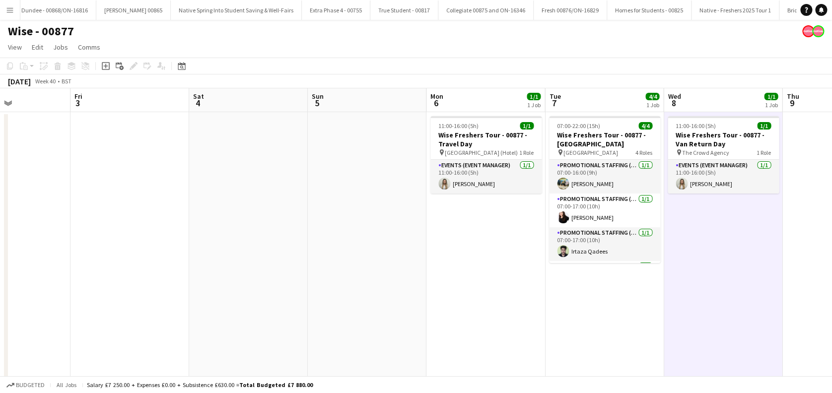
drag, startPoint x: 631, startPoint y: 289, endPoint x: 515, endPoint y: 289, distance: 116.2
click at [515, 289] on app-calendar-viewport "Mon 29 1/1 1 Job Tue 30 3/4 1 Job Wed 1 1/1 1 Job Thu 2 Fri 3 Sat 4 Sun 5 Mon 6…" at bounding box center [416, 247] width 832 height 319
click at [596, 163] on app-card-role "Promotional Staffing (Brand Ambassadors) 1/1 07:00-16:00 (9h) Ali Saroosh" at bounding box center [604, 177] width 111 height 34
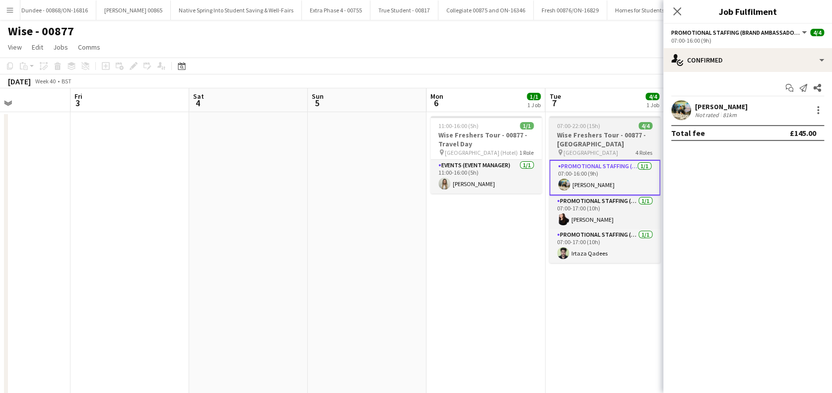
click at [587, 137] on h3 "Wise Freshers Tour - 00877 - University of Cambridge" at bounding box center [604, 140] width 111 height 18
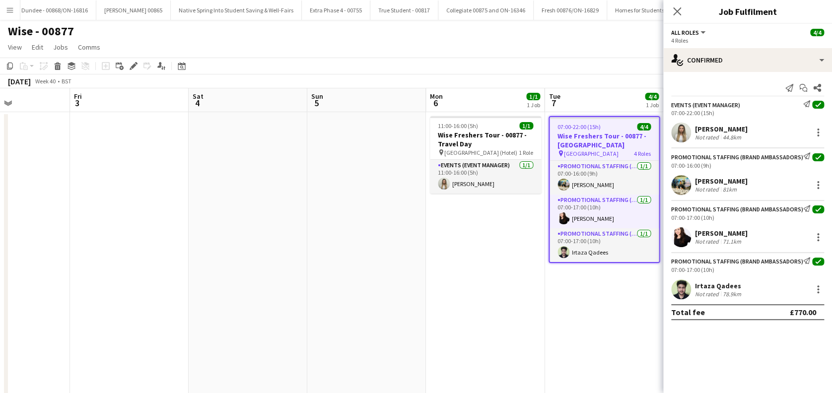
click at [139, 65] on div "Add job Add linked Job Edit Edit linked Job Applicants" at bounding box center [129, 66] width 76 height 12
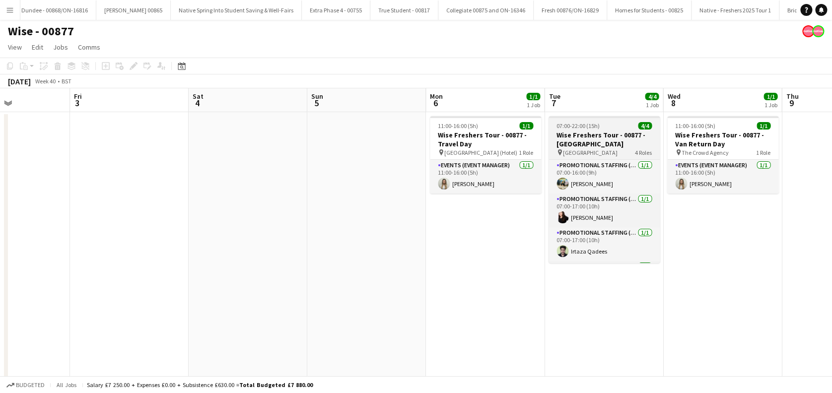
click at [570, 147] on app-job-card "07:00-22:00 (15h) 4/4 Wise Freshers Tour - 00877 - University of Cambridge pin …" at bounding box center [604, 189] width 111 height 147
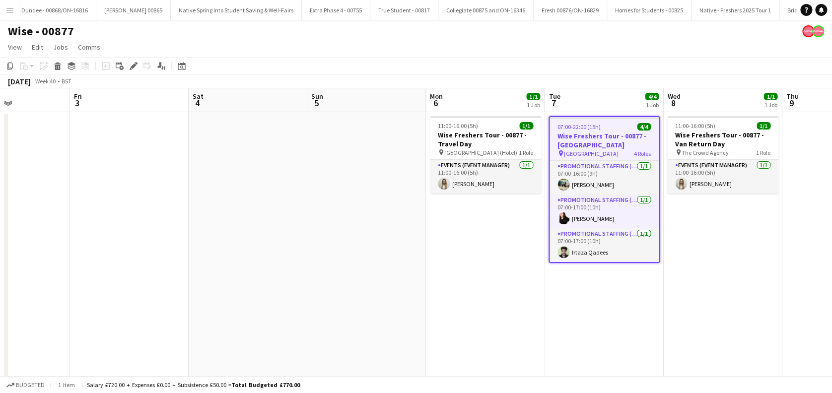
scroll to position [0, 404]
click at [134, 67] on icon at bounding box center [133, 66] width 5 height 5
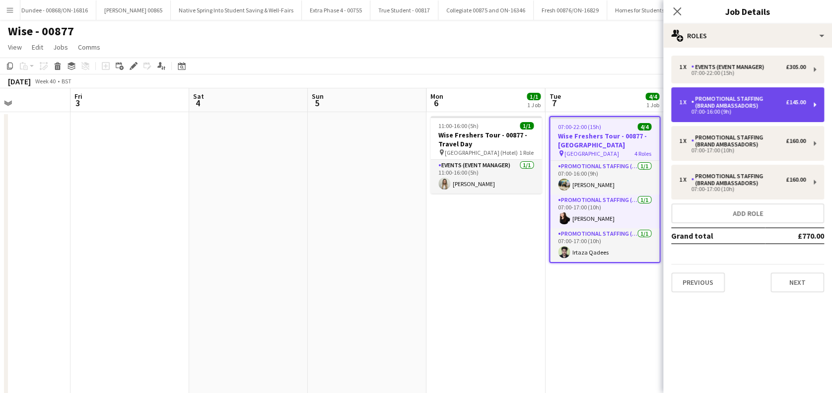
click at [760, 102] on div "Promotional Staffing (Brand Ambassadors)" at bounding box center [738, 102] width 95 height 14
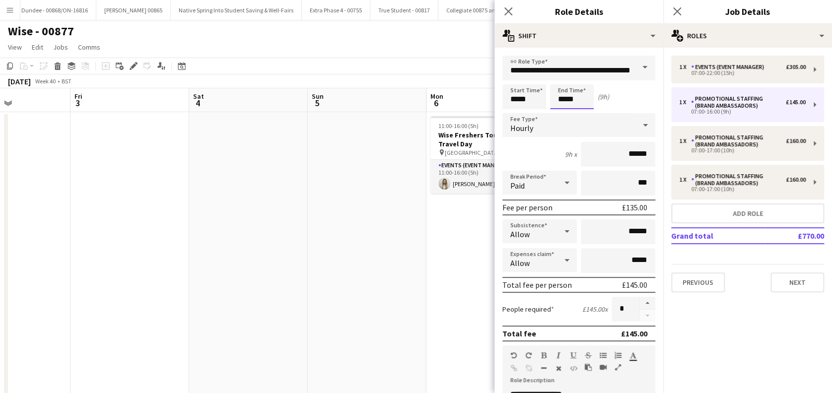
click at [587, 98] on input "*****" at bounding box center [572, 96] width 44 height 25
type input "*****"
click at [564, 78] on div at bounding box center [562, 79] width 20 height 10
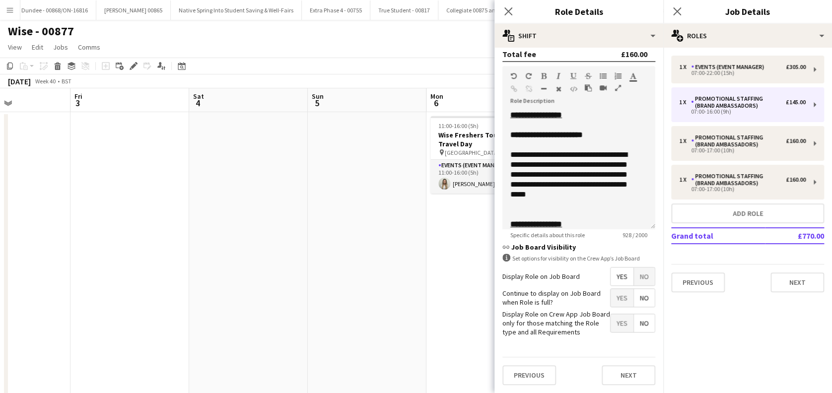
scroll to position [287, 0]
click at [611, 377] on button "Next" at bounding box center [629, 375] width 54 height 20
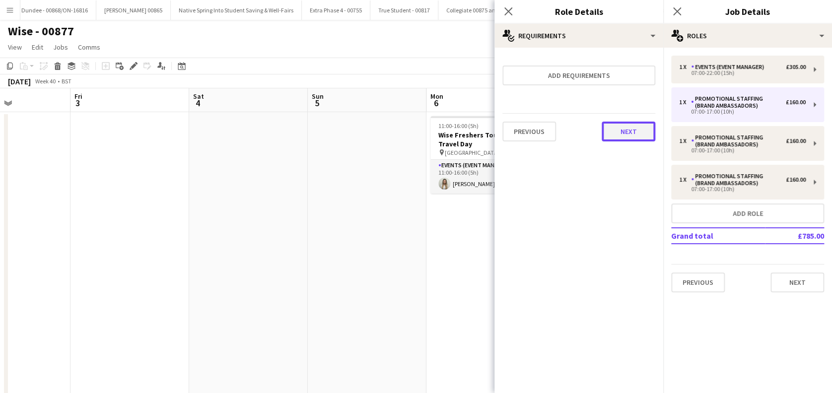
click at [620, 127] on button "Next" at bounding box center [629, 132] width 54 height 20
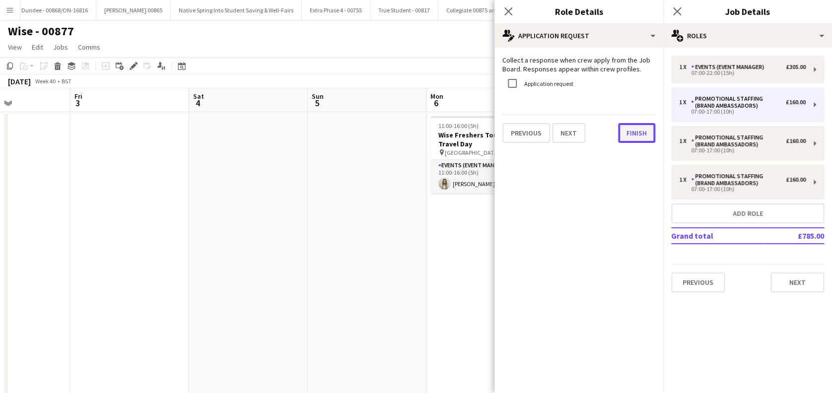
click at [628, 135] on button "Finish" at bounding box center [636, 133] width 37 height 20
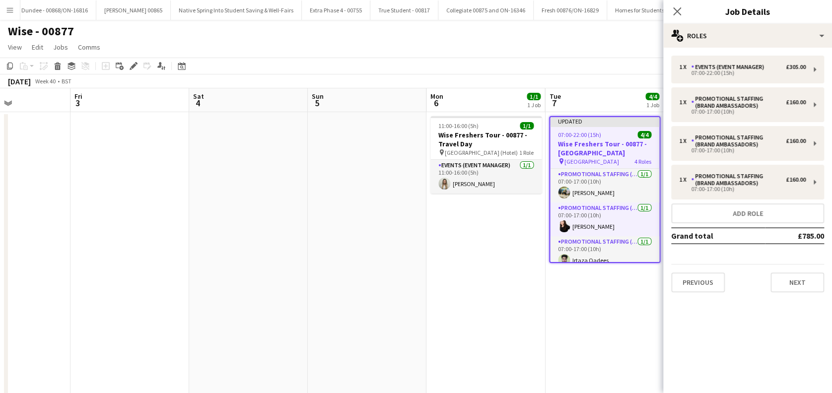
drag, startPoint x: 678, startPoint y: 8, endPoint x: 693, endPoint y: 105, distance: 98.5
click at [677, 8] on icon "Close pop-in" at bounding box center [677, 11] width 8 height 8
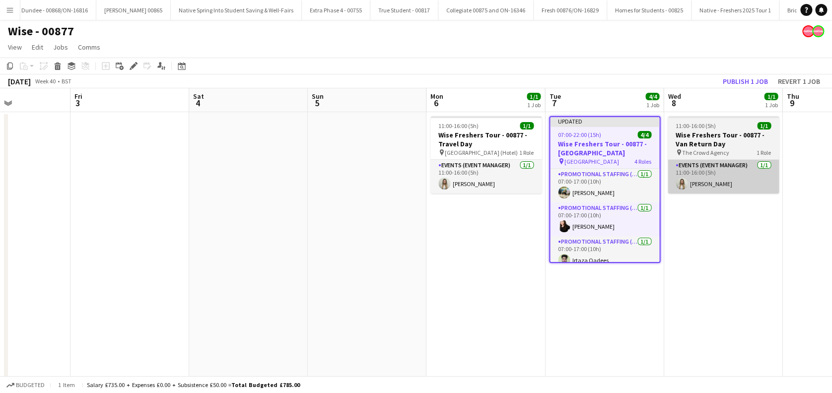
drag, startPoint x: 745, startPoint y: 271, endPoint x: 725, endPoint y: 177, distance: 96.3
click at [746, 272] on app-date-cell "11:00-16:00 (5h) 1/1 Wise Freshers Tour - 00877 - Van Return Day pin The Crowd …" at bounding box center [723, 259] width 119 height 295
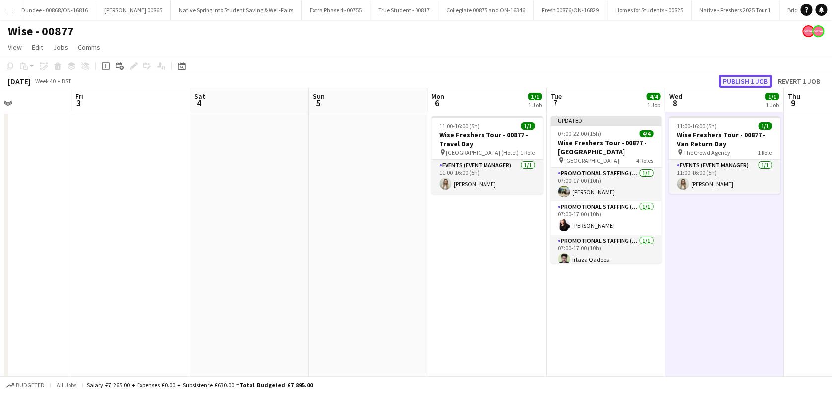
click at [734, 81] on button "Publish 1 job" at bounding box center [745, 81] width 53 height 13
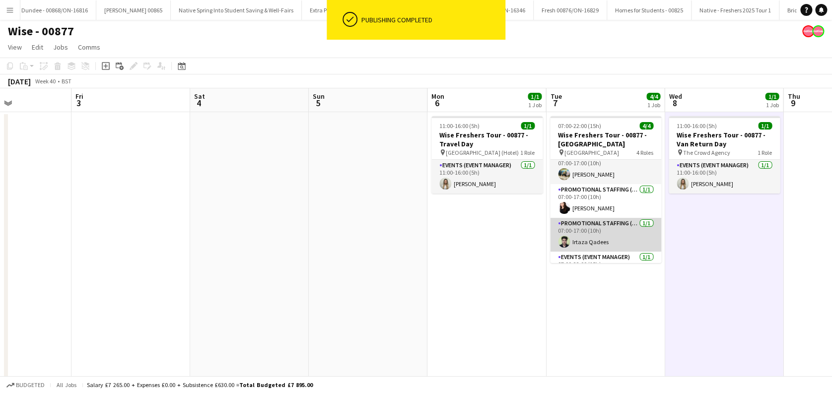
scroll to position [0, 0]
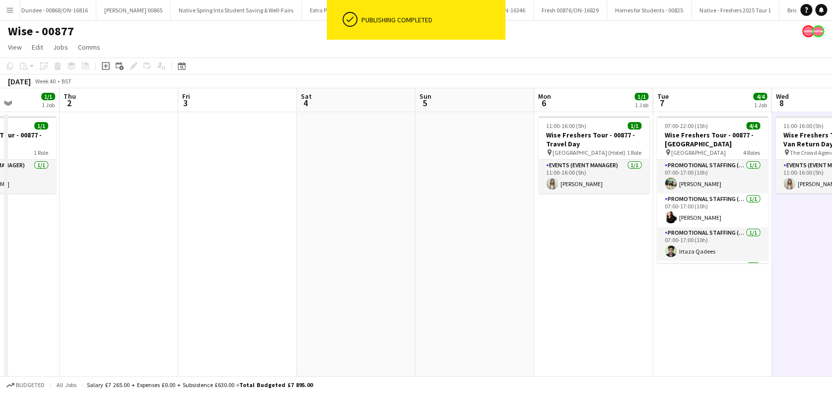
drag, startPoint x: 428, startPoint y: 286, endPoint x: 642, endPoint y: 278, distance: 214.1
click at [642, 278] on app-calendar-viewport "Mon 29 1/1 1 Job Tue 30 3/4 1 Job Wed 1 1/1 1 Job Thu 2 Fri 3 Sat 4 Sun 5 Mon 6…" at bounding box center [416, 247] width 832 height 319
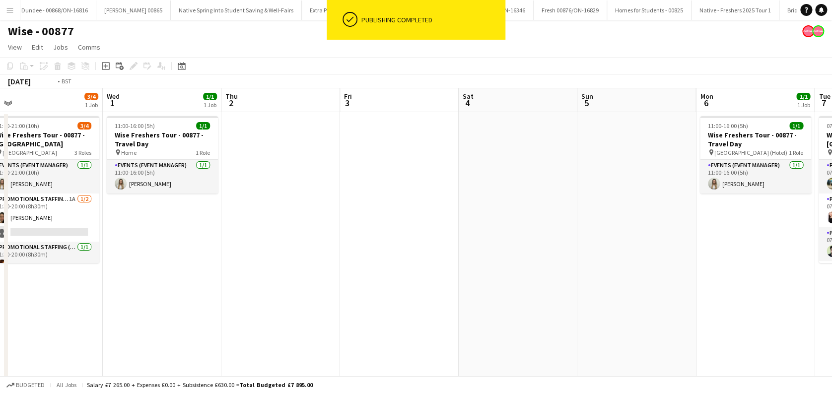
drag, startPoint x: 421, startPoint y: 276, endPoint x: 700, endPoint y: 293, distance: 279.5
click at [701, 293] on app-calendar-viewport "Sun 28 Mon 29 1/1 1 Job Tue 30 3/4 1 Job Wed 1 1/1 1 Job Thu 2 Fri 3 Sat 4 Sun …" at bounding box center [416, 247] width 832 height 319
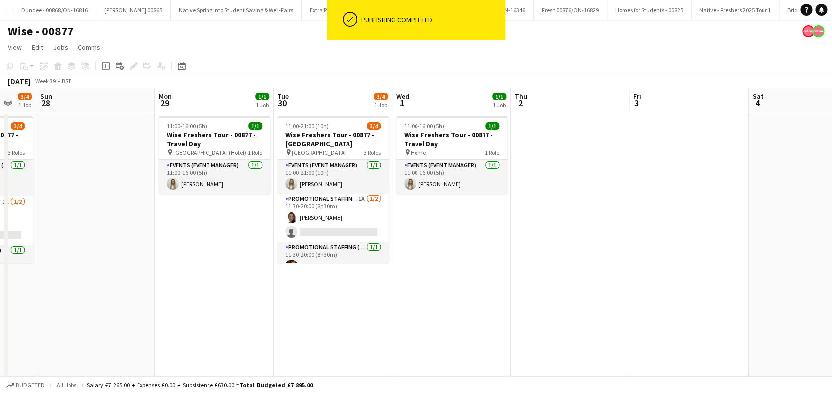
drag, startPoint x: 371, startPoint y: 265, endPoint x: 602, endPoint y: 306, distance: 234.4
click at [683, 312] on app-calendar-viewport "Fri 26 1/1 1 Job Sat 27 3/4 1 Job Sun 28 Mon 29 1/1 1 Job Tue 30 3/4 1 Job Wed …" at bounding box center [416, 247] width 832 height 319
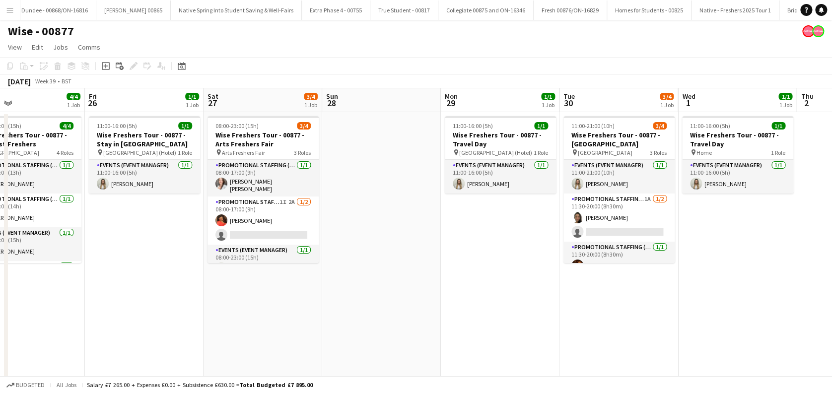
scroll to position [0, 207]
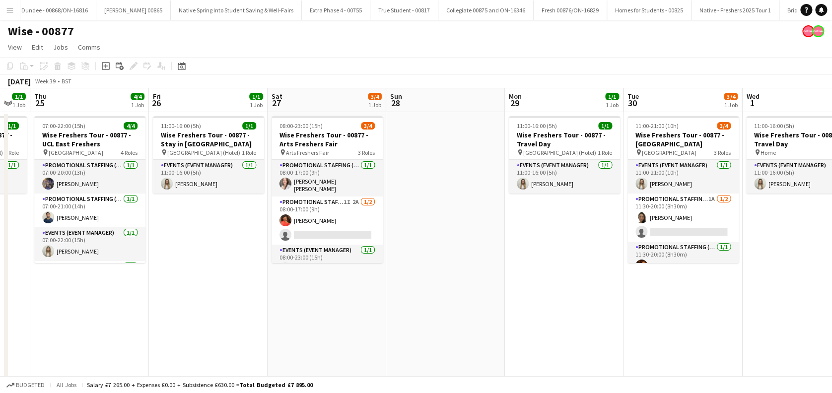
drag, startPoint x: 339, startPoint y: 314, endPoint x: 395, endPoint y: 298, distance: 58.8
click at [403, 310] on app-calendar-viewport "Tue 23 1/1 1 Job Wed 24 1/1 1 Job Thu 25 4/4 1 Job Fri 26 1/1 1 Job Sat 27 3/4 …" at bounding box center [416, 247] width 832 height 319
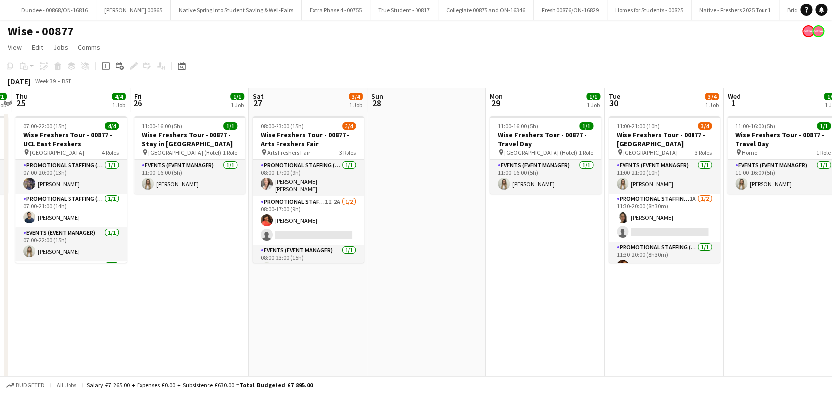
drag, startPoint x: 368, startPoint y: 302, endPoint x: 587, endPoint y: 302, distance: 218.9
click at [587, 302] on app-calendar-viewport "Tue 23 1/1 1 Job Wed 24 1/1 1 Job Thu 25 4/4 1 Job Fri 26 1/1 1 Job Sat 27 3/4 …" at bounding box center [416, 247] width 832 height 319
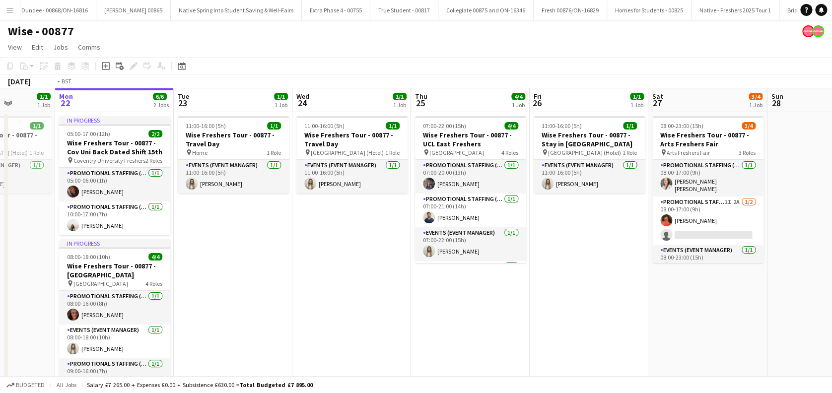
scroll to position [0, 246]
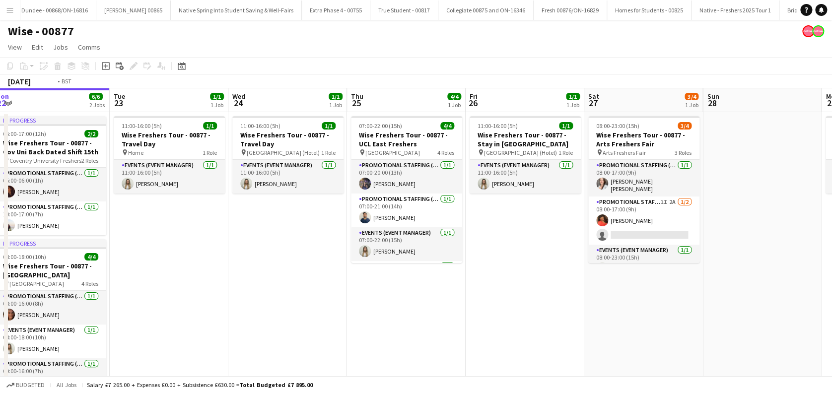
drag, startPoint x: 411, startPoint y: 322, endPoint x: 627, endPoint y: 318, distance: 217.0
click at [627, 318] on app-calendar-viewport "Sat 20 3/3 1 Job Sun 21 1/1 1 Job Mon 22 6/6 2 Jobs Tue 23 1/1 1 Job Wed 24 1/1…" at bounding box center [416, 247] width 832 height 319
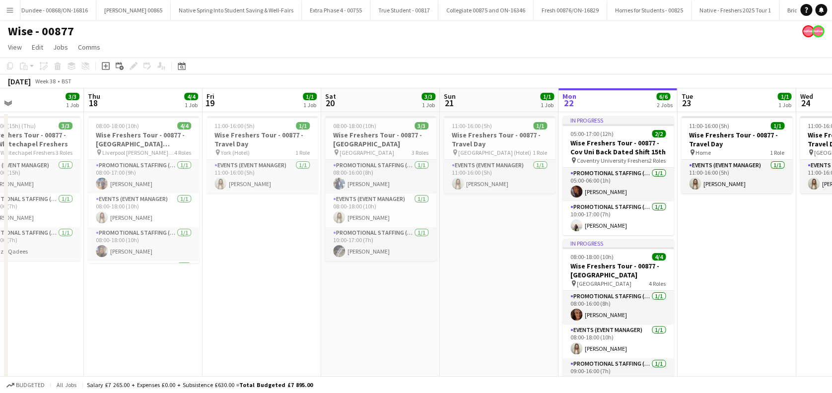
scroll to position [0, 302]
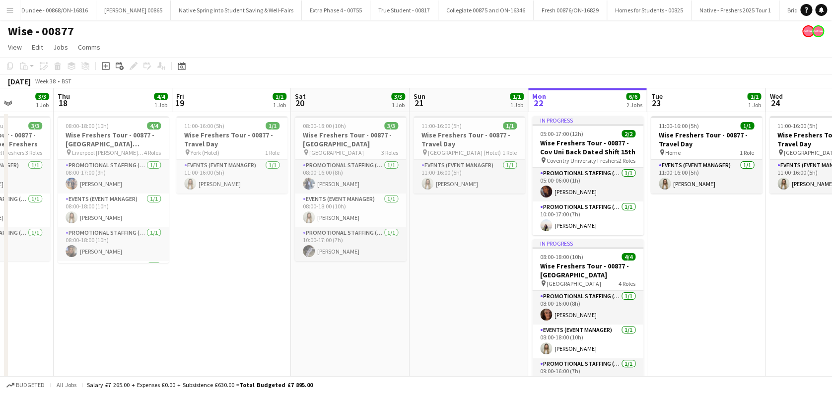
drag, startPoint x: 331, startPoint y: 331, endPoint x: 749, endPoint y: 331, distance: 418.0
click at [749, 331] on app-calendar-viewport "Mon 15 Tue 16 1/1 1 Job Wed 17 3/3 1 Job Thu 18 4/4 1 Job Fri 19 1/1 1 Job Sat …" at bounding box center [416, 247] width 832 height 319
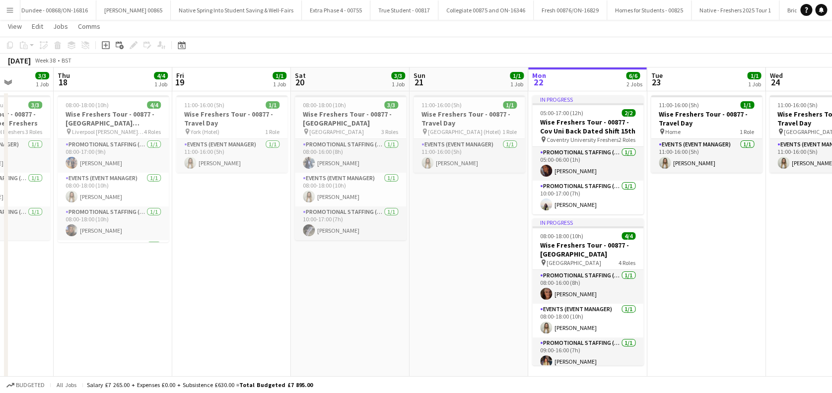
scroll to position [29, 0]
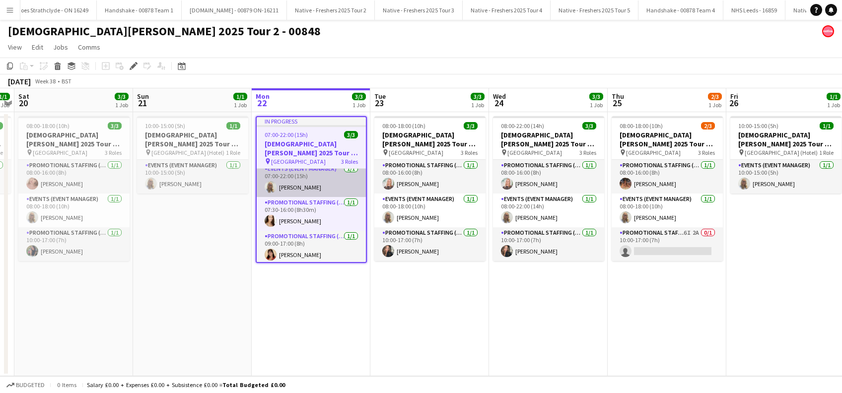
scroll to position [7, 0]
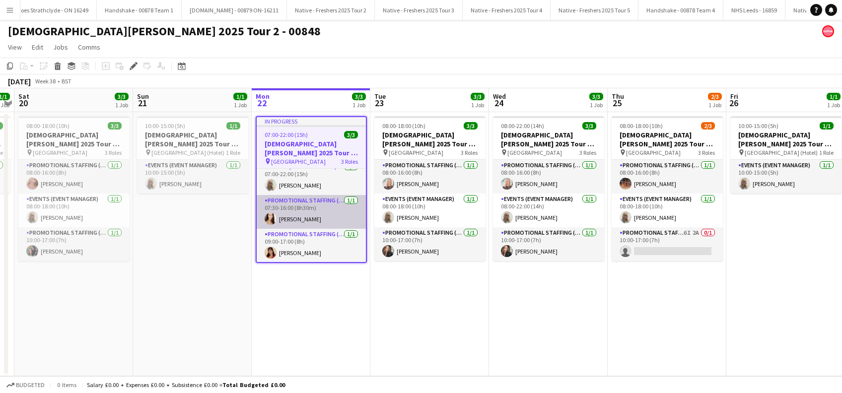
click at [299, 218] on app-card-role "Promotional Staffing (Brand Ambassadors) [DATE] 07:30-16:00 (8h30m) [PERSON_NAM…" at bounding box center [311, 212] width 109 height 34
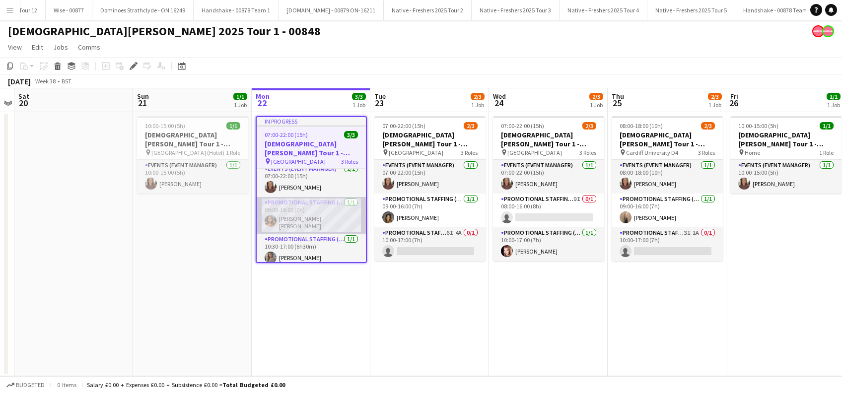
scroll to position [7, 0]
click at [312, 218] on app-card-role "Promotional Staffing (Brand Ambassadors) 1/1 09:00-16:00 (7h) Melika Ebrahim es…" at bounding box center [311, 213] width 109 height 37
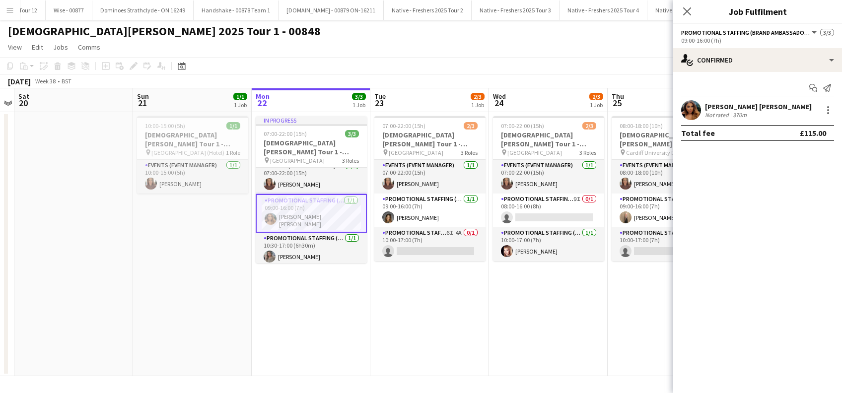
click at [743, 103] on div "Melika Ebrahim esfahani" at bounding box center [758, 106] width 107 height 9
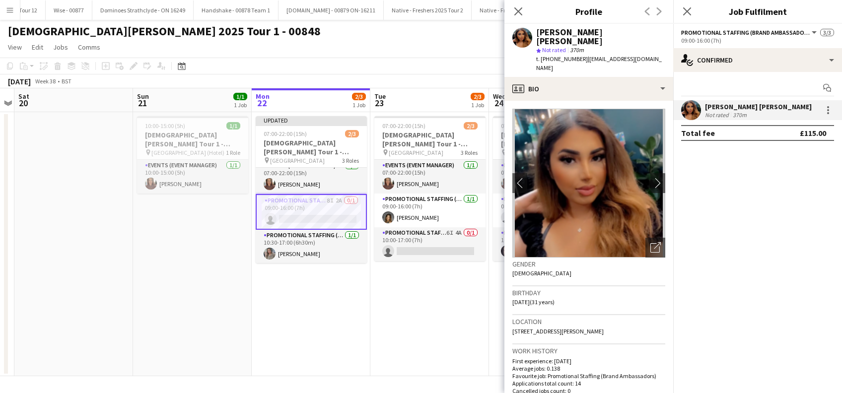
click at [323, 322] on app-date-cell "Updated 07:00-22:00 (15h) 2/3 Lady Garden Tour 1 - 00848 - University of Sheffi…" at bounding box center [311, 244] width 119 height 264
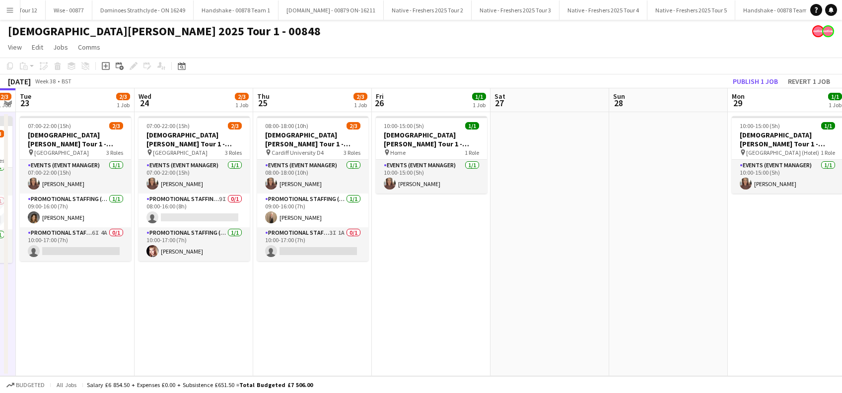
scroll to position [0, 302]
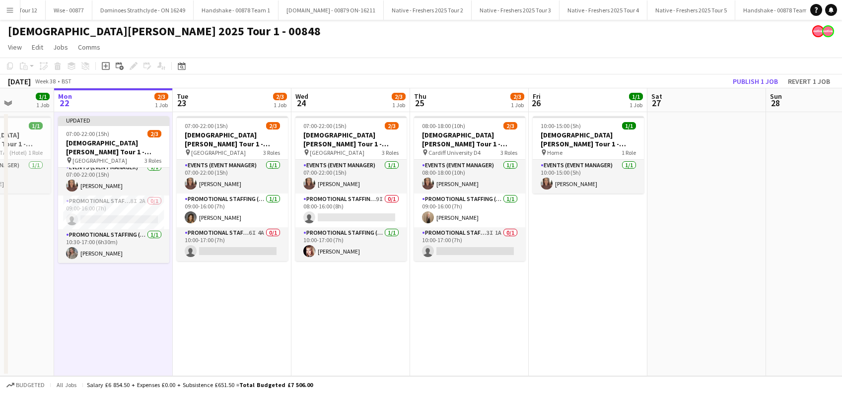
drag, startPoint x: 439, startPoint y: 332, endPoint x: 241, endPoint y: 336, distance: 198.1
click at [241, 336] on app-calendar-viewport "Fri 19 Sat 20 Sun 21 1/1 1 Job Mon 22 2/3 1 Job Tue 23 2/3 1 Job Wed 24 2/3 1 J…" at bounding box center [421, 232] width 842 height 288
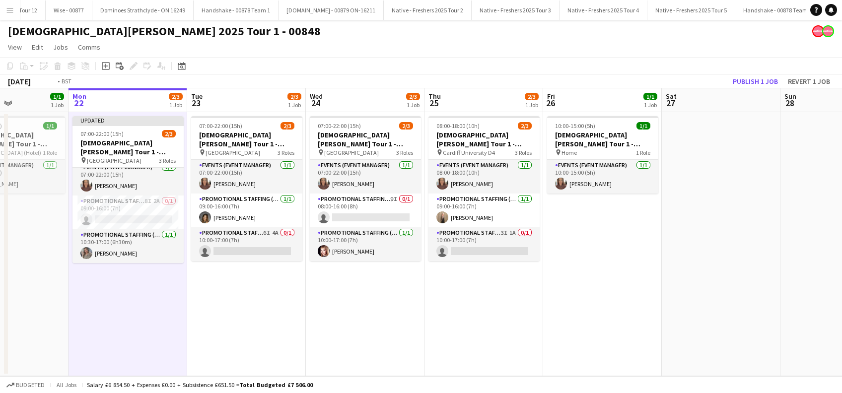
drag, startPoint x: 456, startPoint y: 306, endPoint x: 590, endPoint y: 317, distance: 134.0
click at [590, 317] on app-calendar-viewport "Fri 19 Sat 20 Sun 21 1/1 1 Job Mon 22 2/3 1 Job Tue 23 2/3 1 Job Wed 24 2/3 1 J…" at bounding box center [421, 232] width 842 height 288
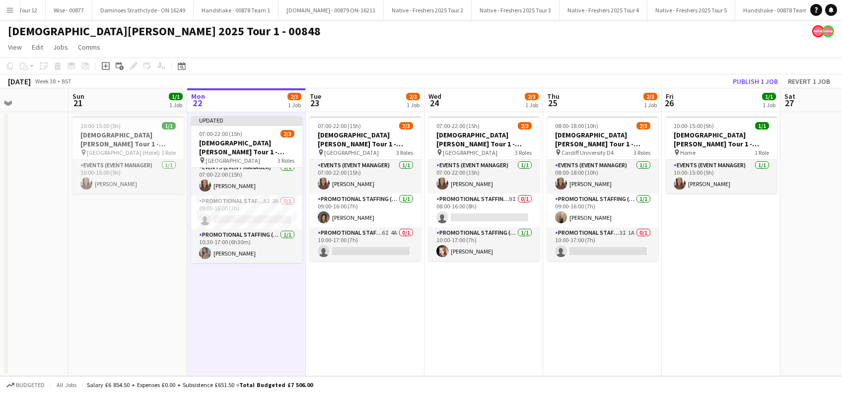
scroll to position [0, 286]
click at [747, 76] on button "Publish 1 job" at bounding box center [755, 81] width 53 height 13
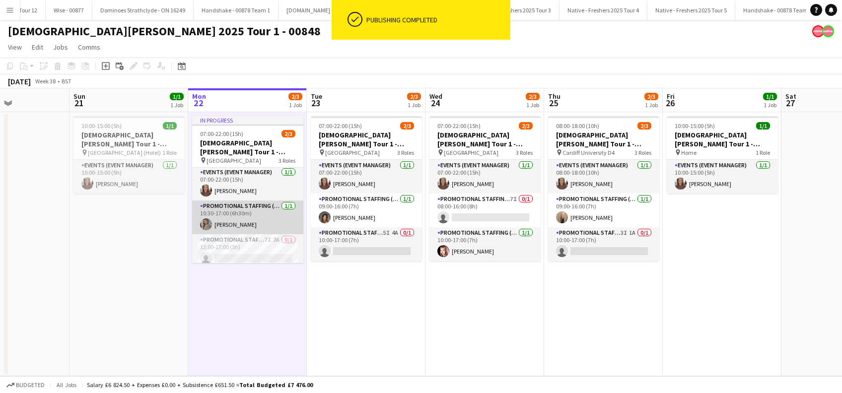
scroll to position [0, 0]
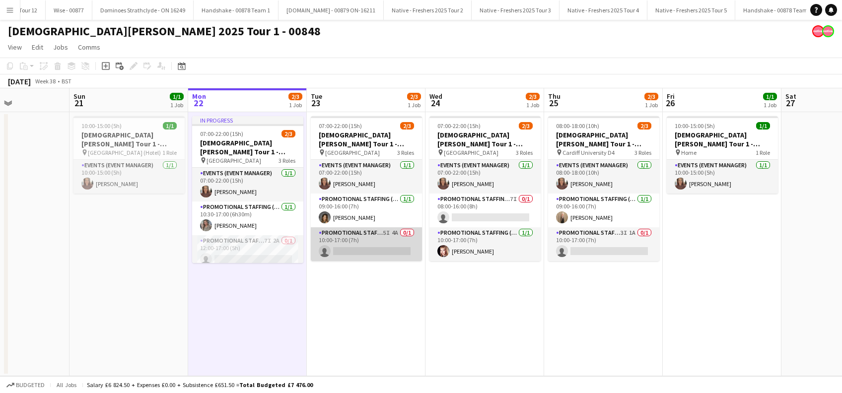
click at [369, 251] on app-card-role "Promotional Staffing (Brand Ambassadors) 5I 4A 0/1 10:00-17:00 (7h) single-neut…" at bounding box center [366, 244] width 111 height 34
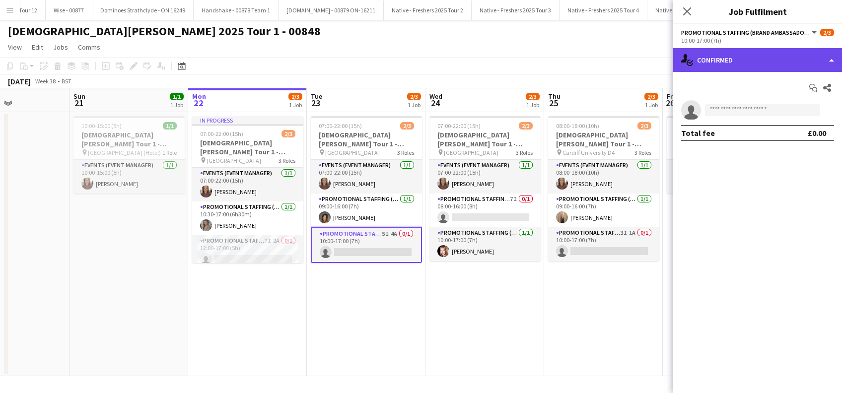
click at [758, 67] on div "single-neutral-actions-check-2 Confirmed" at bounding box center [757, 60] width 169 height 24
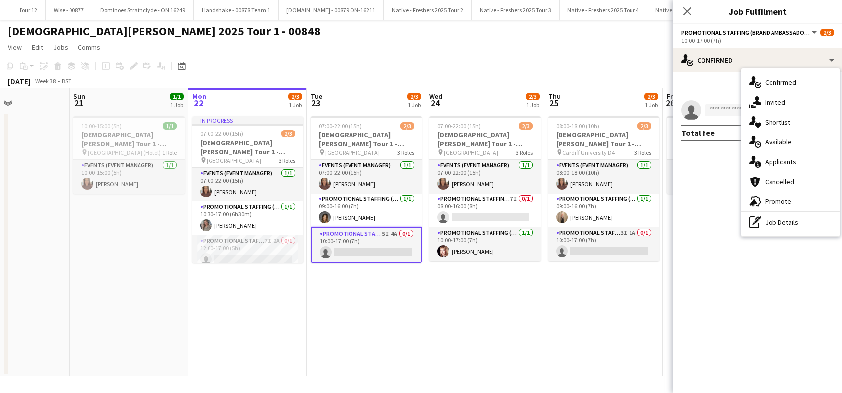
click at [765, 104] on div "single-neutral-actions-share-1 Invited" at bounding box center [790, 102] width 98 height 20
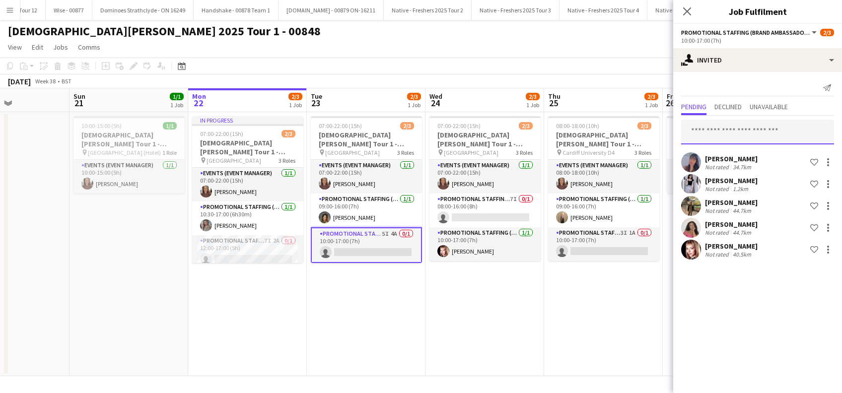
click at [712, 135] on input "text" at bounding box center [757, 132] width 153 height 25
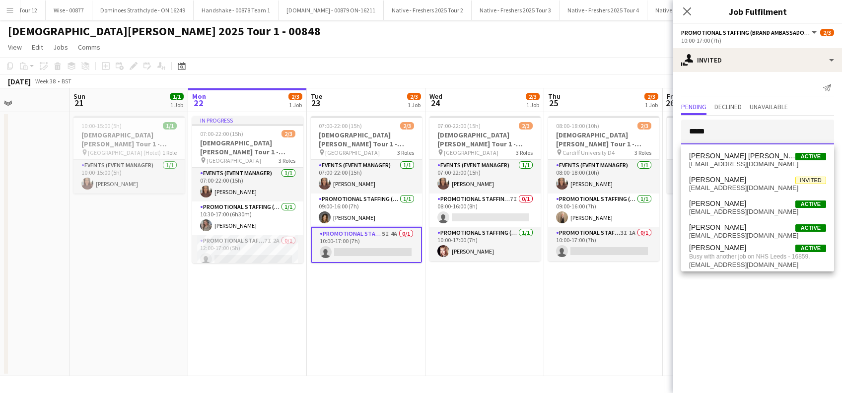
type input "*****"
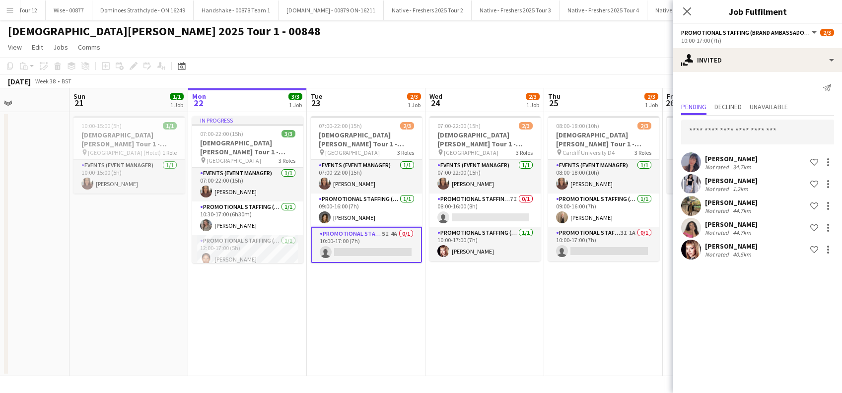
click at [373, 254] on app-card-role "Promotional Staffing (Brand Ambassadors) 5I 4A 0/1 10:00-17:00 (7h) single-neut…" at bounding box center [366, 245] width 111 height 36
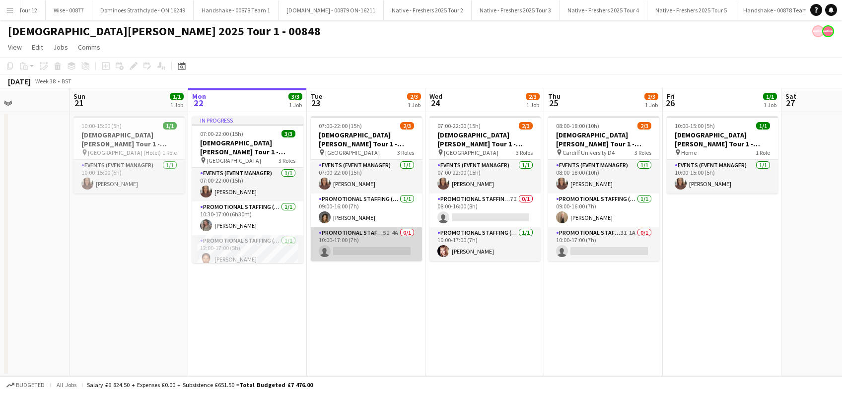
click at [382, 242] on app-card-role "Promotional Staffing (Brand Ambassadors) 5I 4A 0/1 10:00-17:00 (7h) single-neut…" at bounding box center [366, 244] width 111 height 34
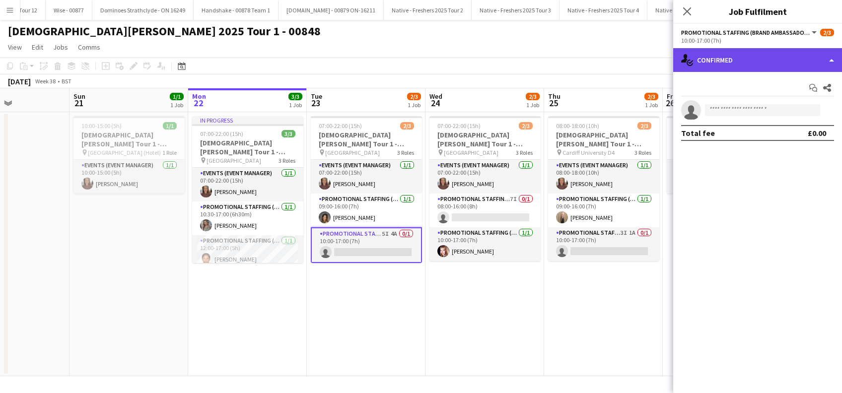
click at [756, 52] on div "single-neutral-actions-check-2 Confirmed" at bounding box center [757, 60] width 169 height 24
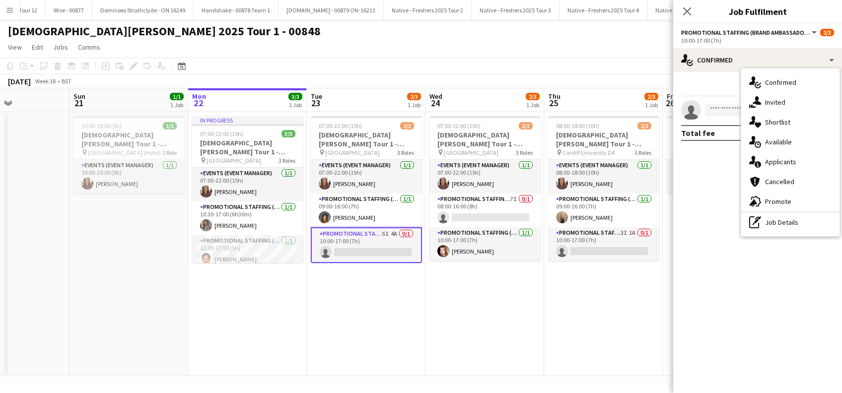
click at [774, 104] on span "Invited" at bounding box center [775, 102] width 20 height 9
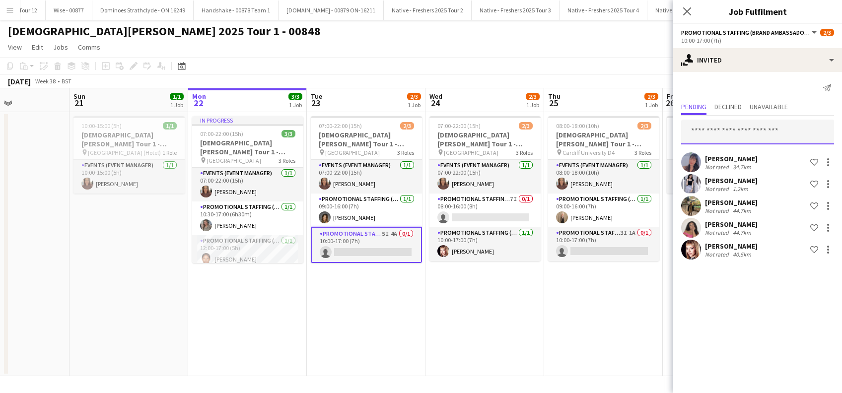
click at [738, 131] on input "text" at bounding box center [757, 132] width 153 height 25
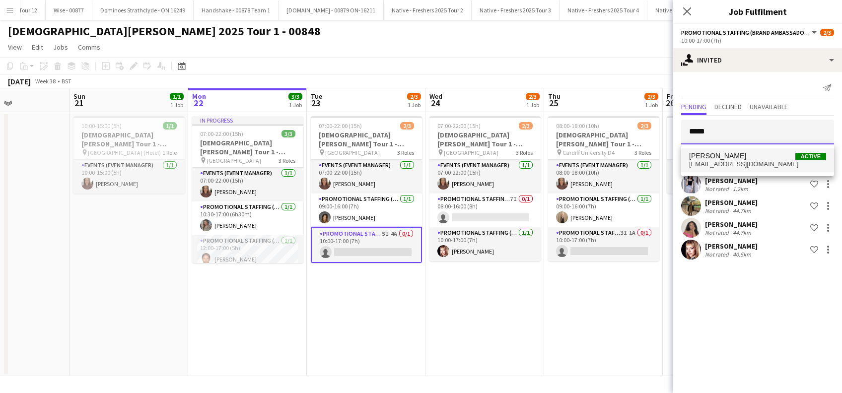
type input "*****"
click at [719, 152] on span "Sofia Adams" at bounding box center [717, 156] width 57 height 8
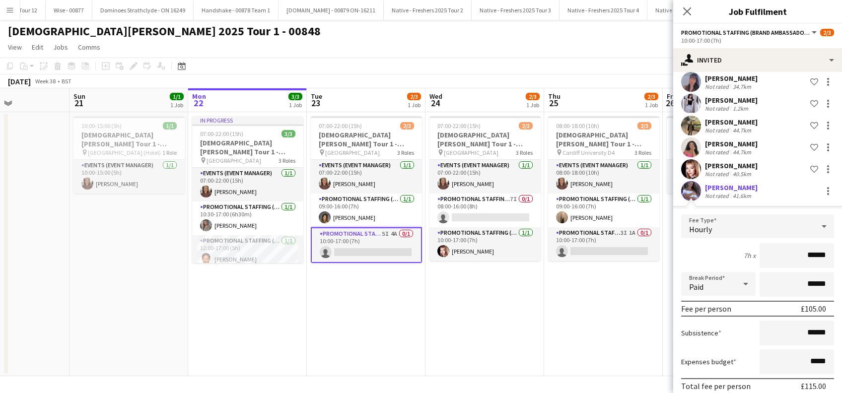
scroll to position [122, 0]
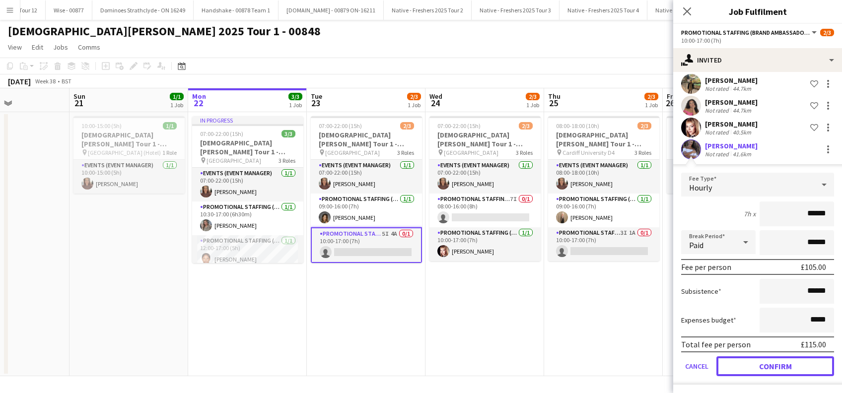
click at [762, 364] on button "Confirm" at bounding box center [775, 366] width 118 height 20
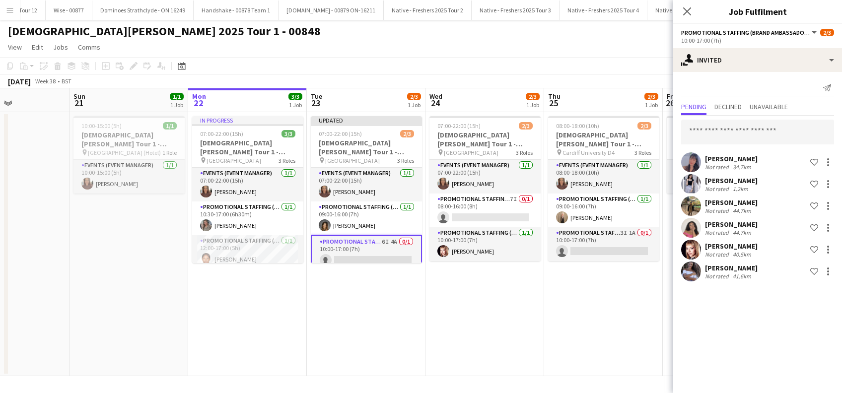
scroll to position [0, 0]
click at [691, 12] on icon "Close pop-in" at bounding box center [687, 11] width 8 height 8
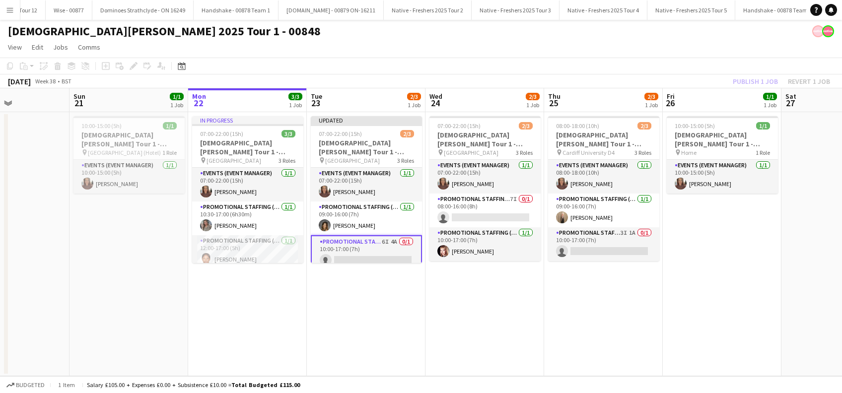
click at [531, 316] on app-date-cell "07:00-22:00 (15h) 2/3 Lady Garden Tour 1 - 00848 - University of Nottingham pin…" at bounding box center [484, 244] width 119 height 264
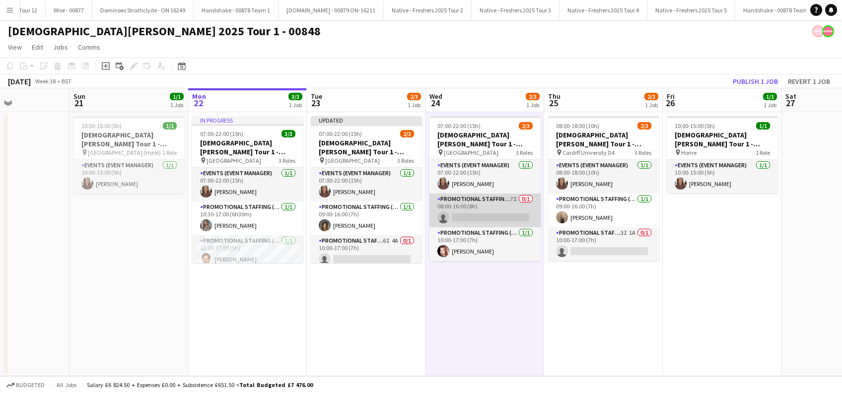
click at [485, 213] on app-card-role "Promotional Staffing (Brand Ambassadors) 7I 0/1 08:00-16:00 (8h) single-neutral…" at bounding box center [484, 211] width 111 height 34
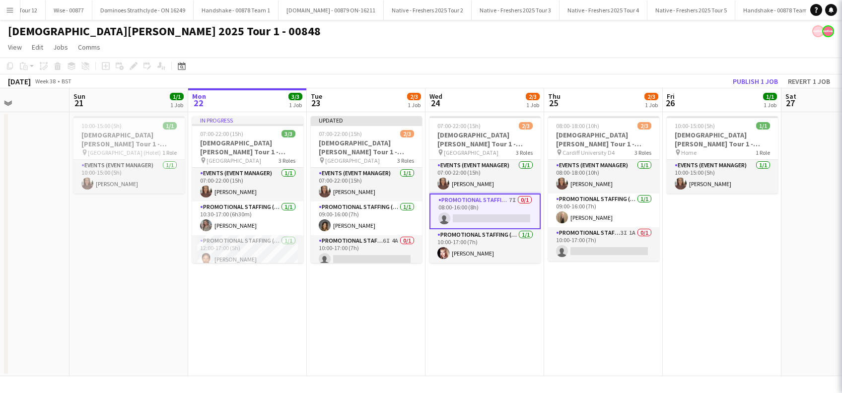
scroll to position [0, 286]
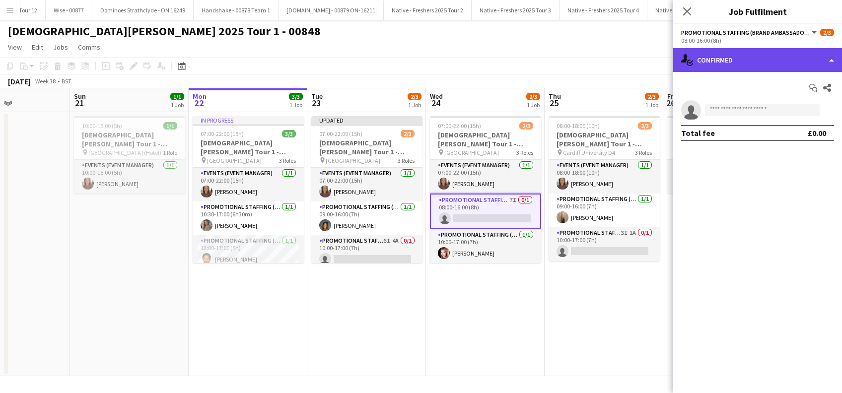
click at [732, 60] on div "single-neutral-actions-check-2 Confirmed" at bounding box center [757, 60] width 169 height 24
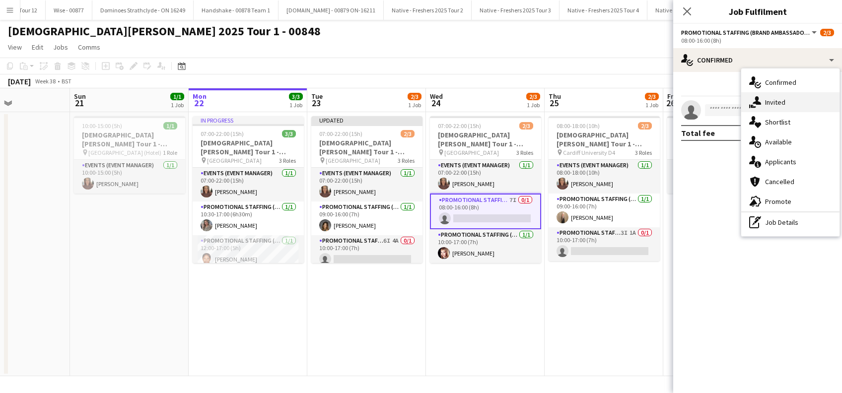
click at [782, 101] on span "Invited" at bounding box center [775, 102] width 20 height 9
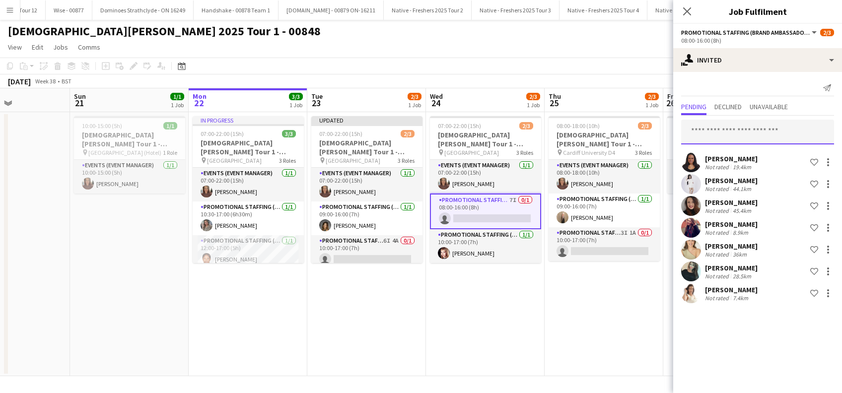
click at [715, 127] on input "text" at bounding box center [757, 132] width 153 height 25
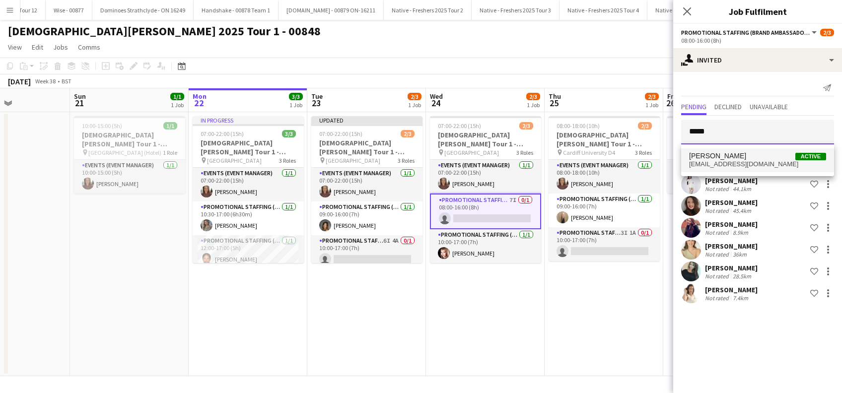
type input "*****"
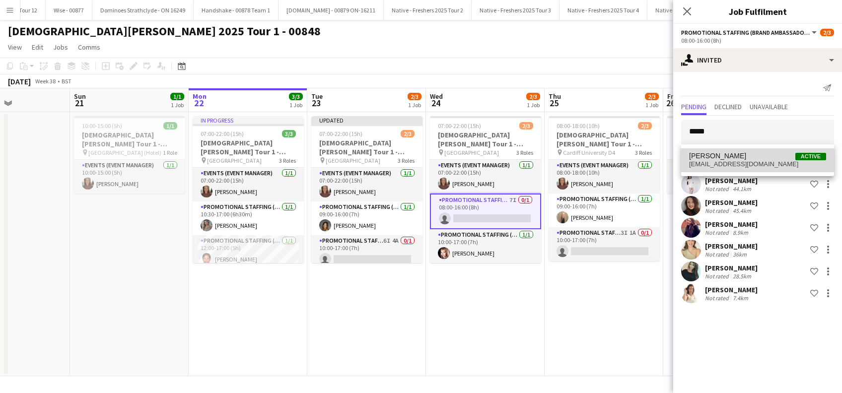
click at [719, 156] on span "Sofia Adams" at bounding box center [717, 156] width 57 height 8
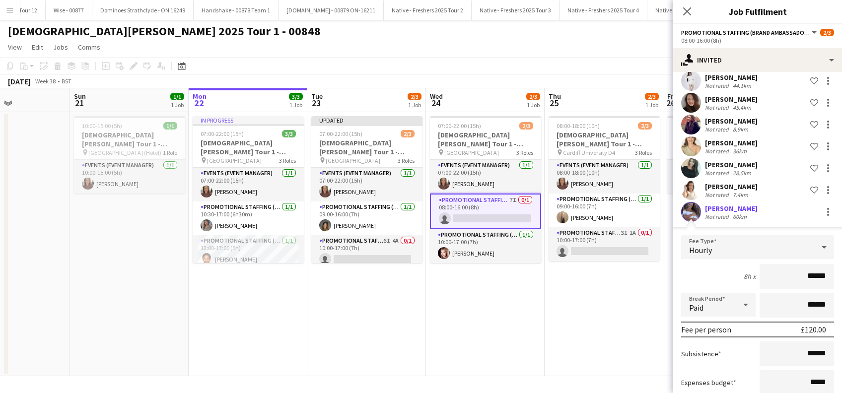
scroll to position [166, 0]
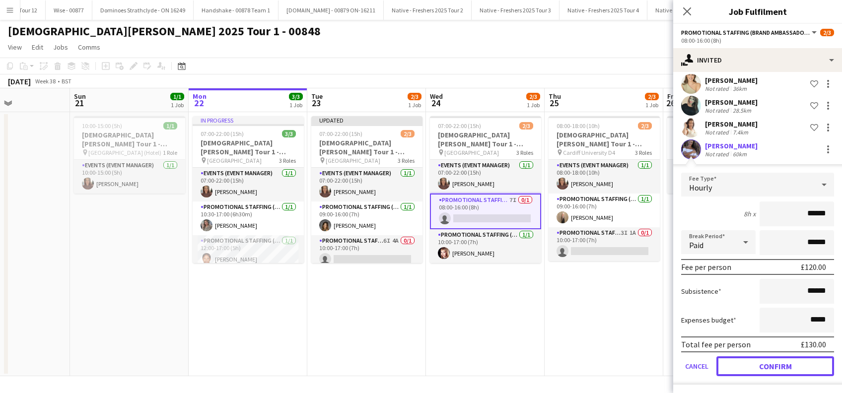
click at [753, 362] on button "Confirm" at bounding box center [775, 366] width 118 height 20
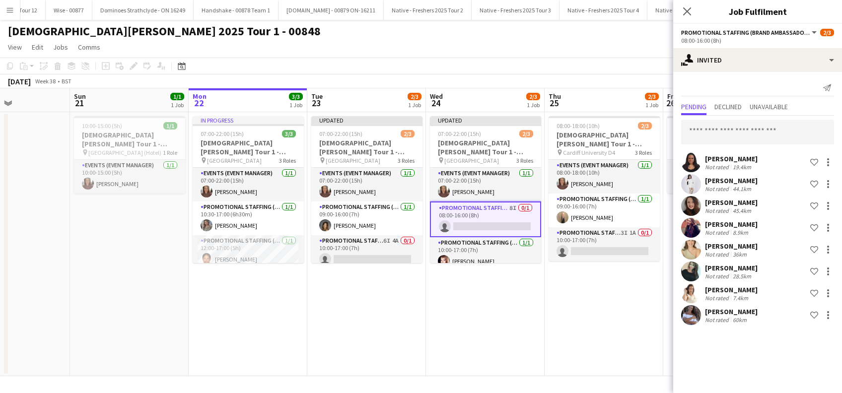
click at [606, 314] on app-date-cell "08:00-18:00 (10h) 2/3 Lady Garden Tour 1 - 00848 - Cardiff University pin Cardi…" at bounding box center [604, 244] width 119 height 264
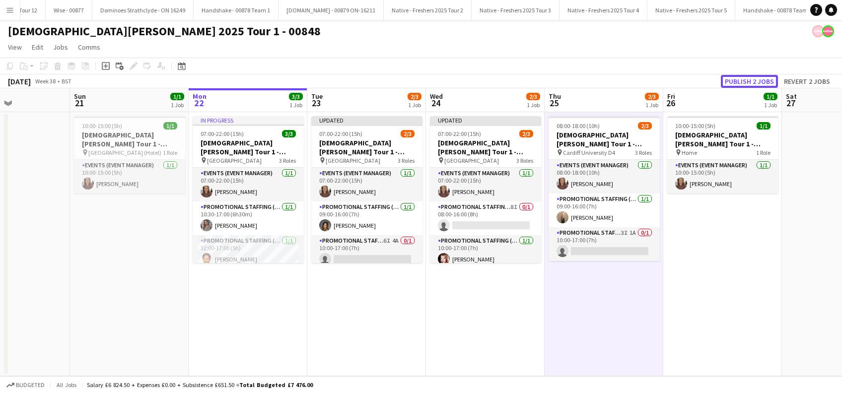
click at [749, 87] on button "Publish 2 jobs" at bounding box center [749, 81] width 57 height 13
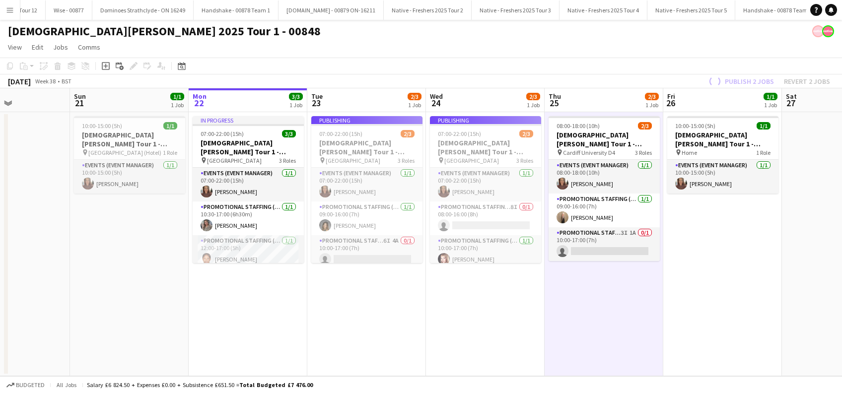
click at [747, 82] on div "Publish 2 jobs Revert 2 jobs" at bounding box center [767, 81] width 147 height 13
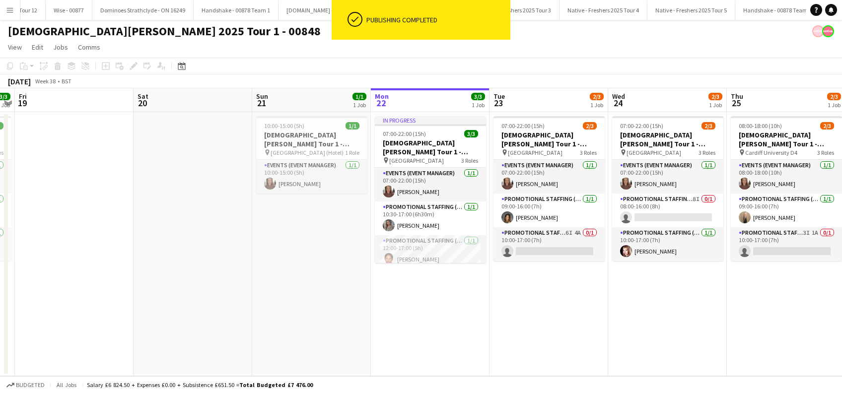
drag, startPoint x: 391, startPoint y: 318, endPoint x: 575, endPoint y: 318, distance: 183.7
click at [575, 318] on app-calendar-viewport "Wed 17 3/3 1 Job Thu 18 3/3 1 Job Fri 19 Sat 20 Sun 21 1/1 1 Job Mon 22 3/3 1 J…" at bounding box center [421, 232] width 842 height 288
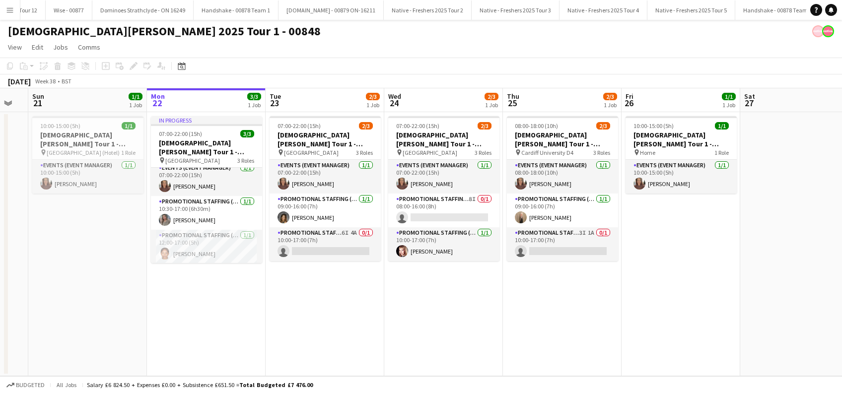
scroll to position [0, 447]
drag, startPoint x: 520, startPoint y: 313, endPoint x: 294, endPoint y: 312, distance: 225.9
click at [294, 312] on app-calendar-viewport "Wed 17 3/3 1 Job Thu 18 3/3 1 Job Fri 19 Sat 20 Sun 21 1/1 1 Job Mon 22 3/3 1 J…" at bounding box center [421, 232] width 842 height 288
click at [338, 255] on app-card-role "Promotional Staffing (Brand Ambassadors) 6I 4A 0/1 10:00-17:00 (7h) single-neut…" at bounding box center [324, 244] width 111 height 34
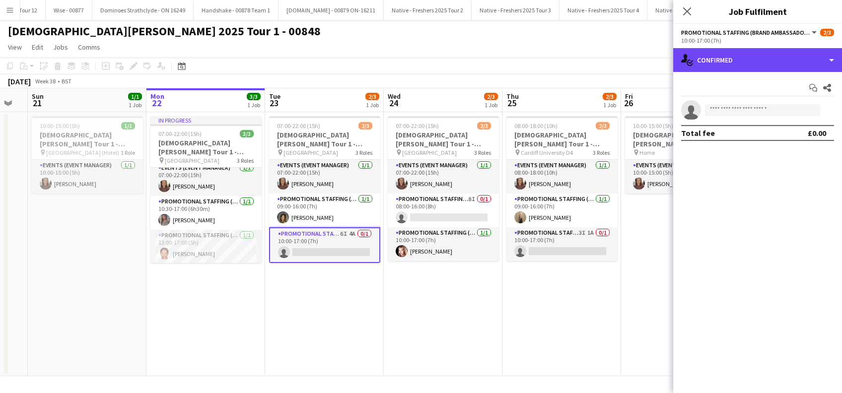
drag, startPoint x: 759, startPoint y: 60, endPoint x: 771, endPoint y: 87, distance: 30.0
click at [759, 60] on div "single-neutral-actions-check-2 Confirmed" at bounding box center [757, 60] width 169 height 24
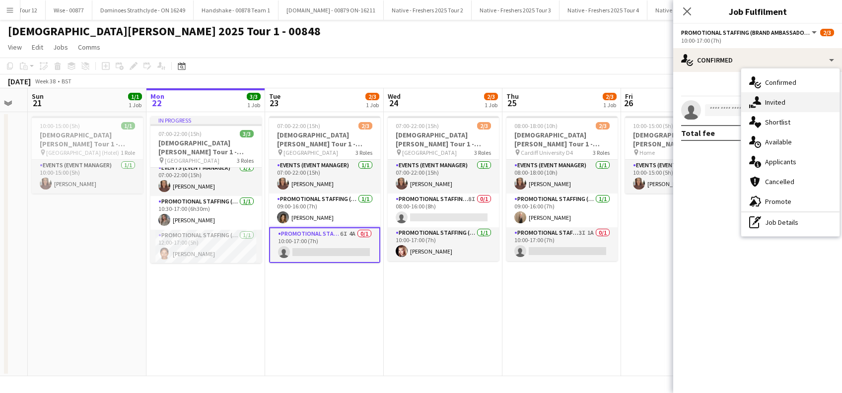
click at [774, 101] on span "Invited" at bounding box center [775, 102] width 20 height 9
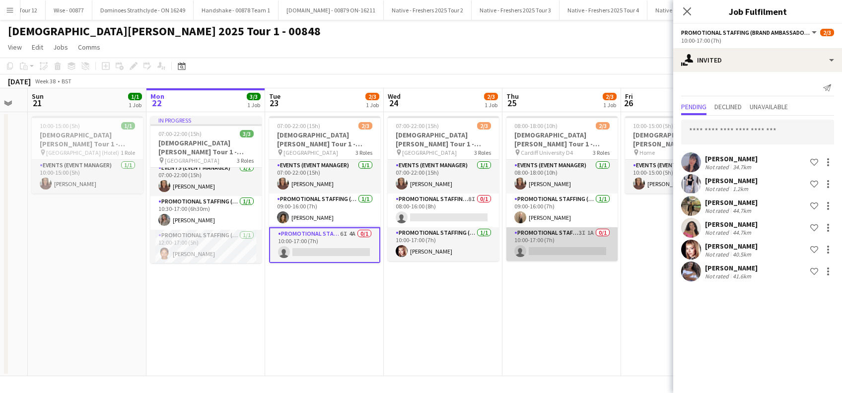
click at [560, 241] on app-card-role "Promotional Staffing (Brand Ambassadors) 3I 1A 0/1 10:00-17:00 (7h) single-neut…" at bounding box center [561, 244] width 111 height 34
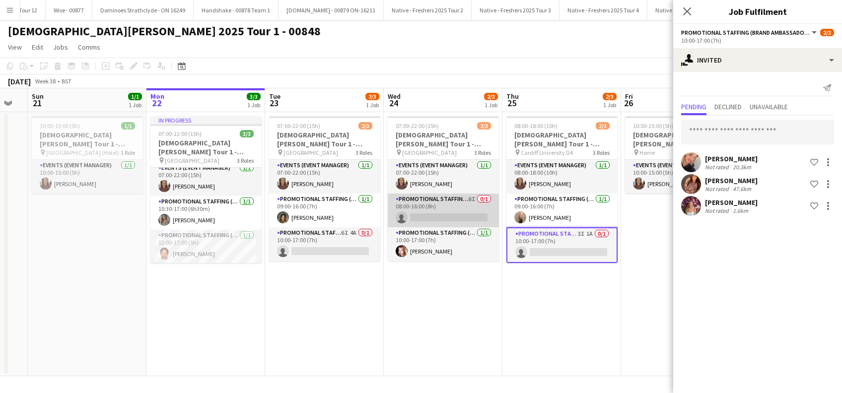
click at [481, 214] on app-card-role "Promotional Staffing (Brand Ambassadors) 8I 0/1 08:00-16:00 (8h) single-neutral…" at bounding box center [443, 211] width 111 height 34
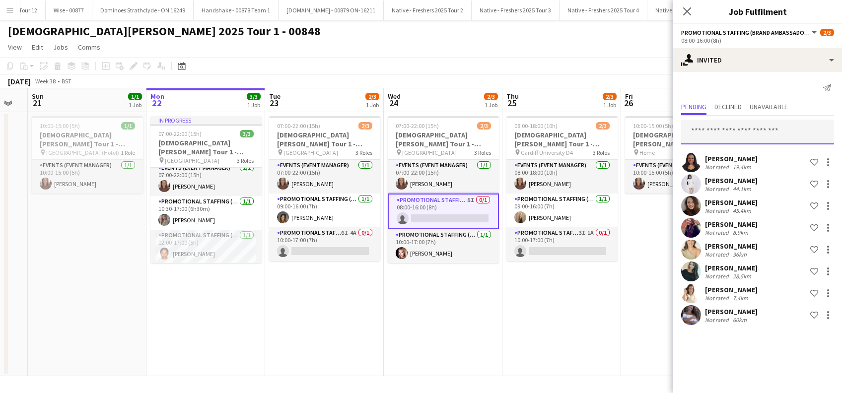
click at [722, 131] on input "text" at bounding box center [757, 132] width 153 height 25
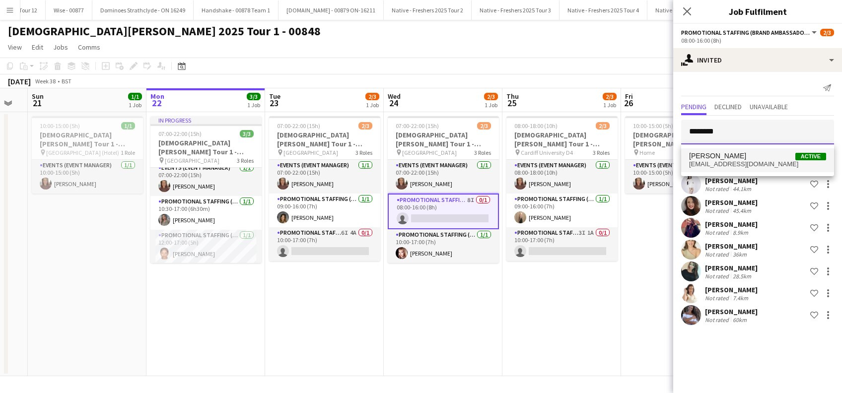
type input "********"
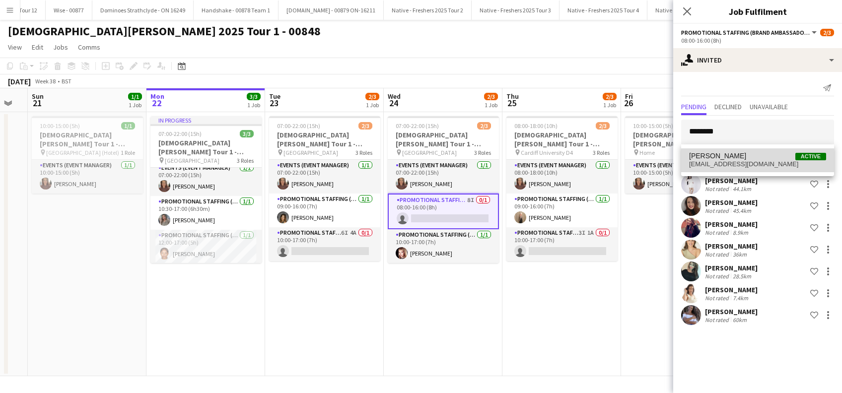
click at [728, 161] on span "savannahrobinson@hotmail.com" at bounding box center [757, 164] width 137 height 8
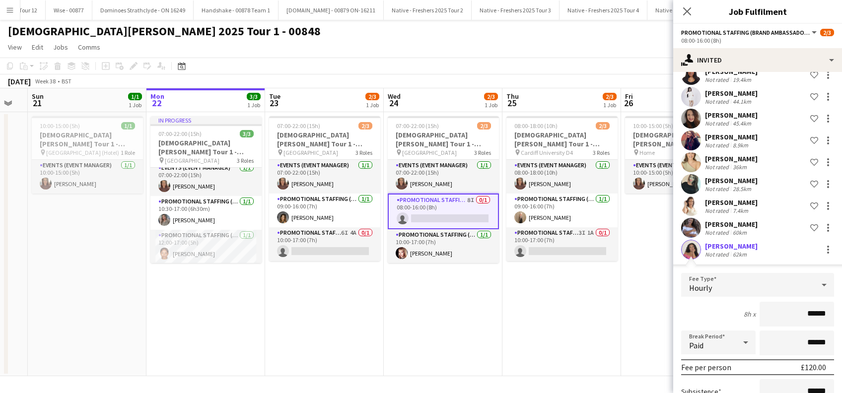
scroll to position [188, 0]
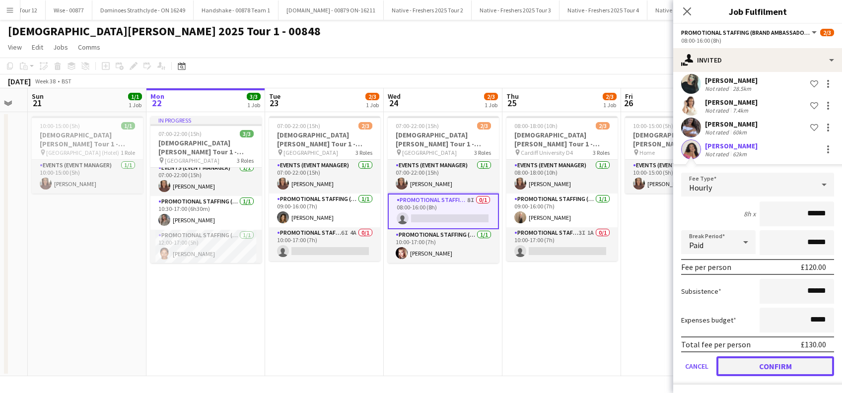
click at [775, 361] on button "Confirm" at bounding box center [775, 366] width 118 height 20
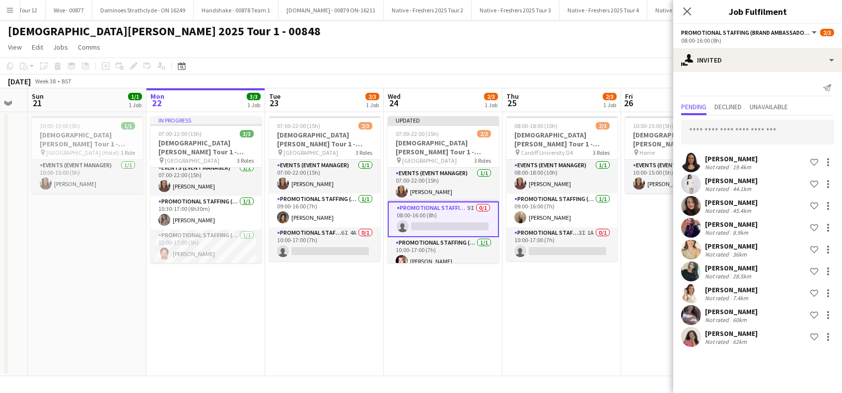
scroll to position [0, 0]
click at [704, 127] on input "text" at bounding box center [757, 132] width 153 height 25
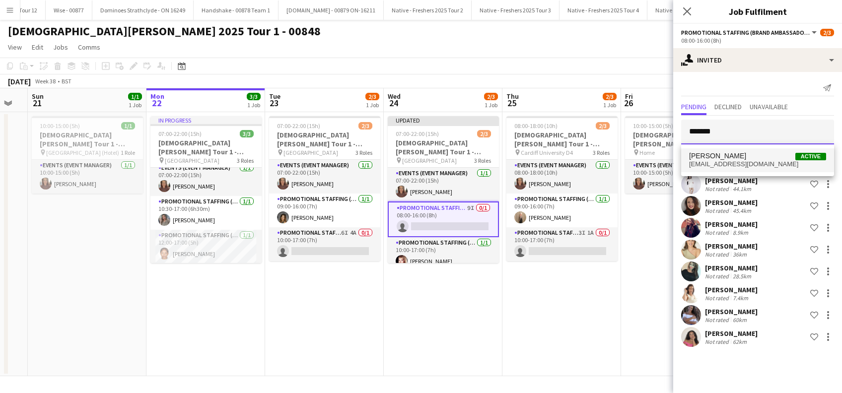
type input "*******"
click at [719, 154] on span "Atahlia Robinson" at bounding box center [717, 156] width 57 height 8
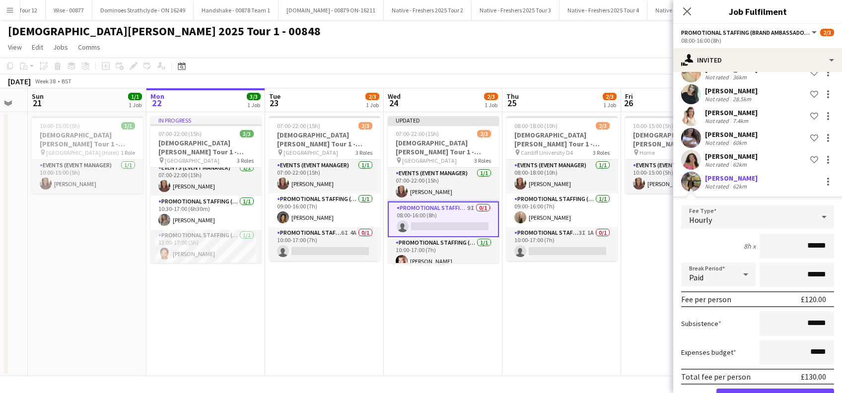
scroll to position [209, 0]
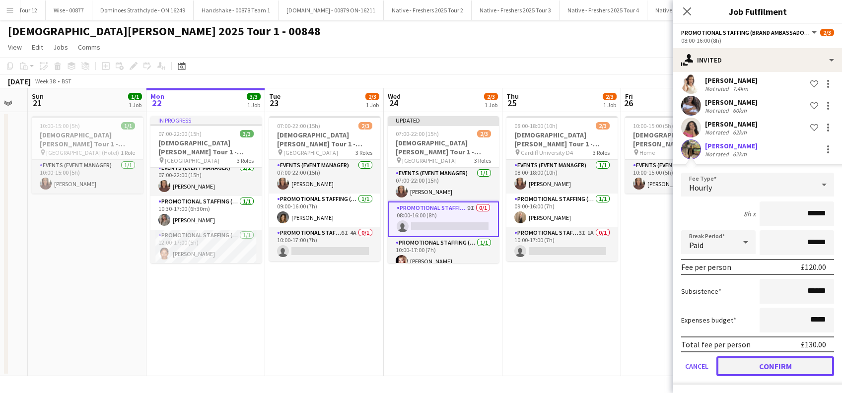
click at [755, 361] on button "Confirm" at bounding box center [775, 366] width 118 height 20
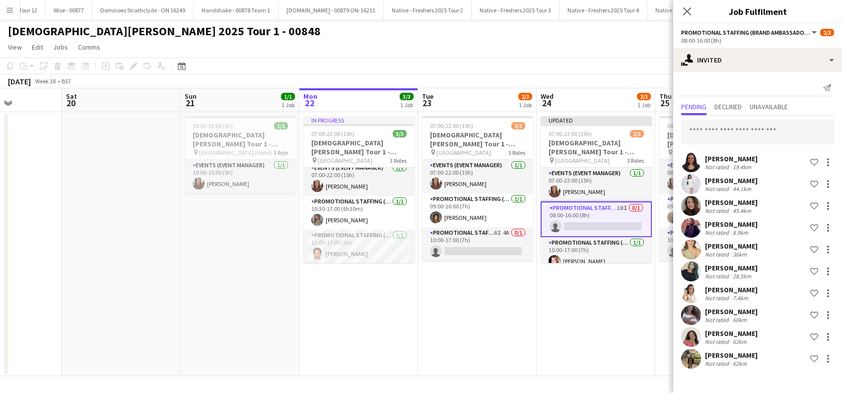
scroll to position [0, 264]
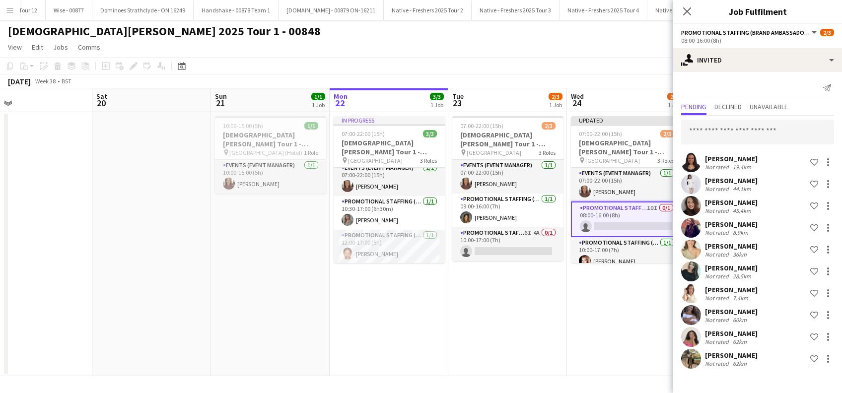
drag, startPoint x: 478, startPoint y: 319, endPoint x: 733, endPoint y: 336, distance: 255.2
click at [733, 336] on body "Menu Boards Boards Boards All jobs Status Workforce Workforce My Workforce Recr…" at bounding box center [421, 196] width 842 height 393
click at [521, 246] on app-card-role "Promotional Staffing (Brand Ambassadors) 6I 4A 0/1 10:00-17:00 (7h) single-neut…" at bounding box center [507, 244] width 111 height 34
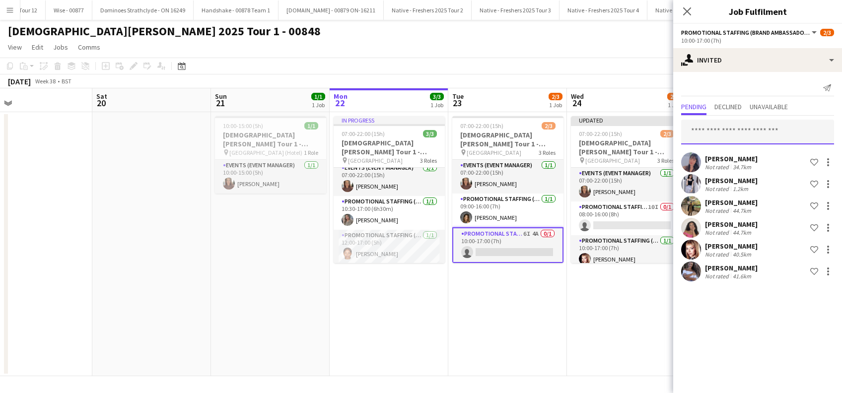
click at [729, 134] on input "text" at bounding box center [757, 132] width 153 height 25
type input "********"
click at [643, 308] on app-date-cell "Updated 07:00-22:00 (15h) 2/3 Lady Garden Tour 1 - 00848 - University of Nottin…" at bounding box center [626, 244] width 119 height 264
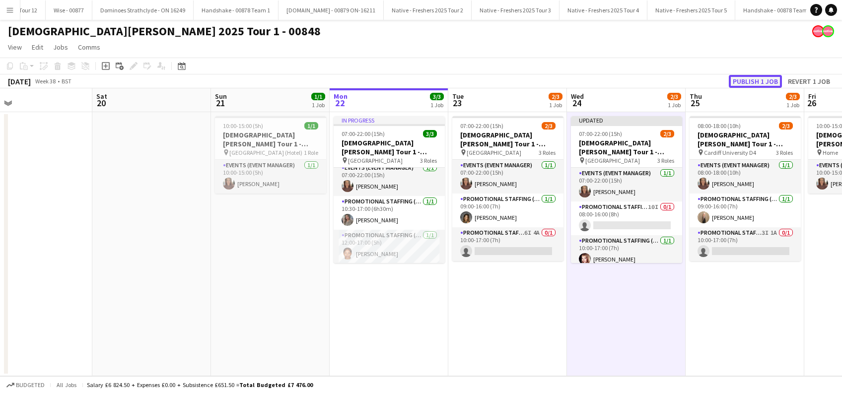
click at [755, 79] on button "Publish 1 job" at bounding box center [755, 81] width 53 height 13
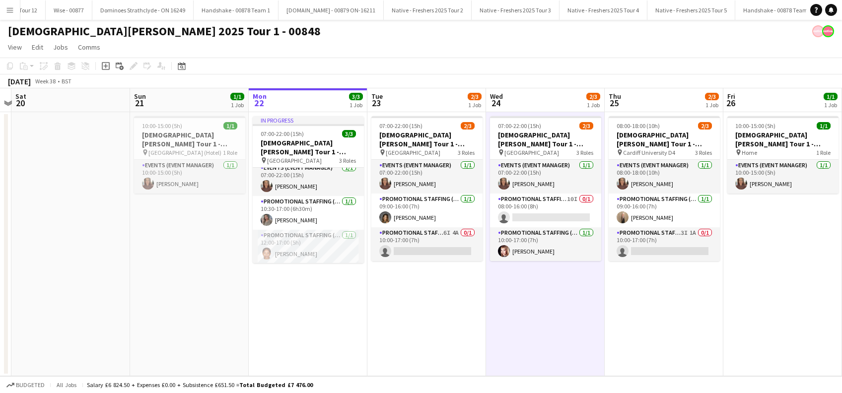
scroll to position [0, 390]
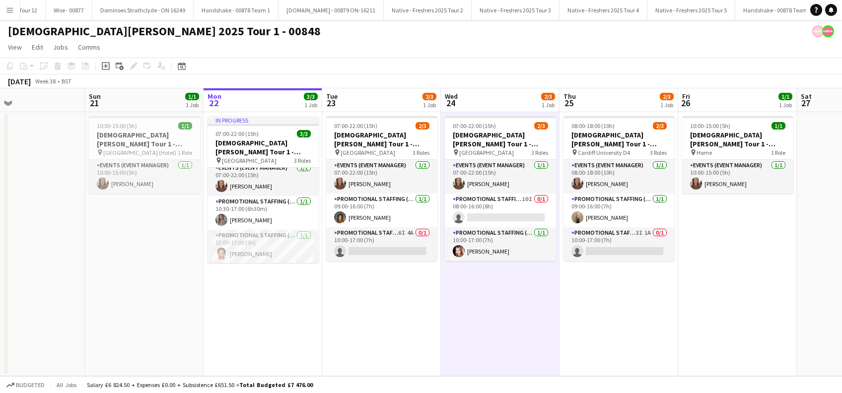
drag, startPoint x: 704, startPoint y: 302, endPoint x: 583, endPoint y: 316, distance: 122.5
click at [583, 316] on app-calendar-viewport "Wed 17 3/3 1 Job Thu 18 3/3 1 Job Fri 19 Sat 20 Sun 21 1/1 1 Job Mon 22 3/3 1 J…" at bounding box center [421, 232] width 842 height 288
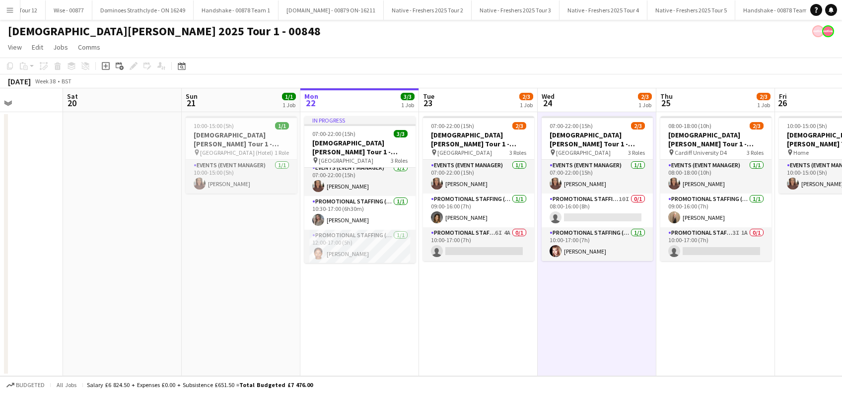
scroll to position [0, 270]
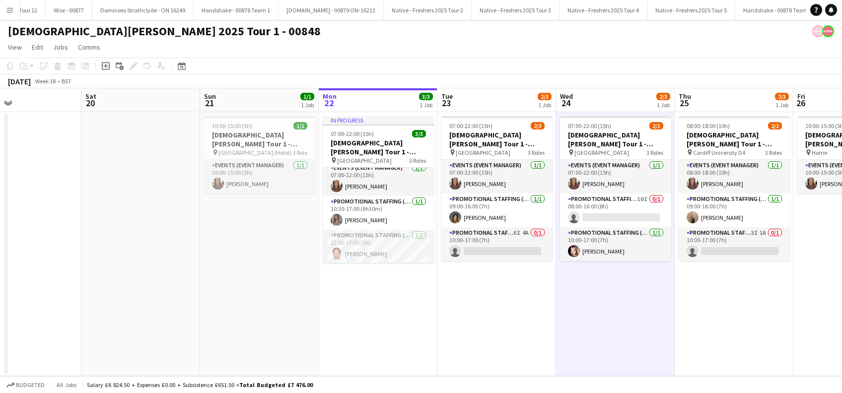
drag, startPoint x: 511, startPoint y: 318, endPoint x: 631, endPoint y: 326, distance: 120.4
click at [631, 326] on app-calendar-viewport "Wed 17 3/3 1 Job Thu 18 3/3 1 Job Fri 19 Sat 20 Sun 21 1/1 1 Job Mon 22 3/3 1 J…" at bounding box center [421, 232] width 842 height 288
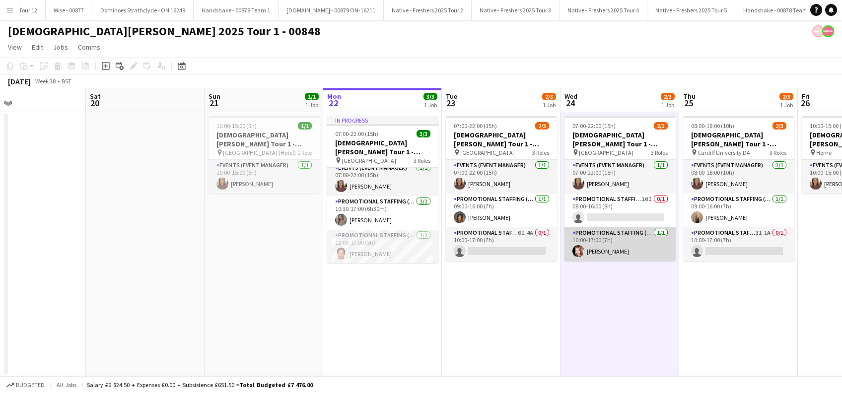
click at [621, 251] on app-card-role "Promotional Staffing (Brand Ambassadors) 1/1 10:00-17:00 (7h) Isabeau Bentley" at bounding box center [619, 244] width 111 height 34
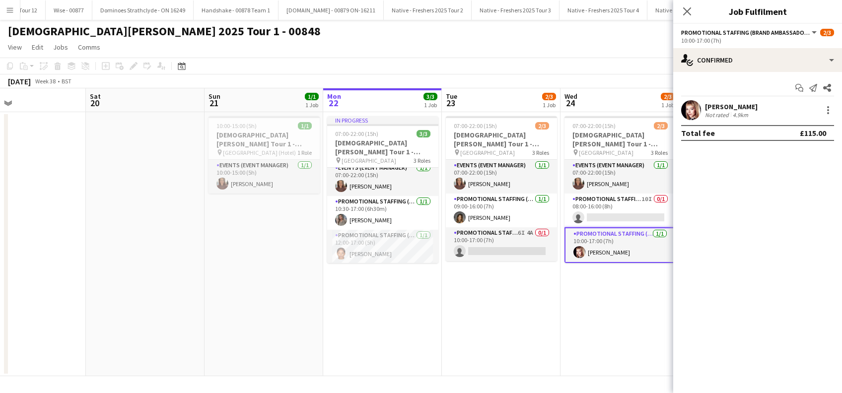
click at [752, 106] on div "Isabeau Bentley" at bounding box center [731, 106] width 53 height 9
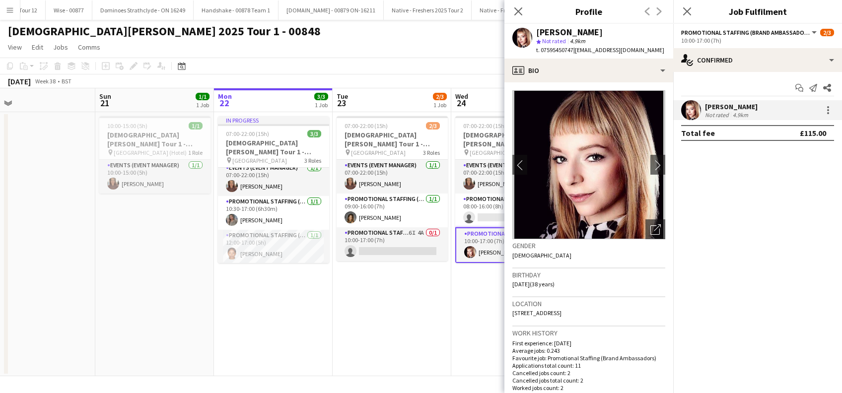
drag, startPoint x: 381, startPoint y: 310, endPoint x: 271, endPoint y: 305, distance: 109.8
click at [271, 310] on app-calendar-viewport "Wed 17 3/3 1 Job Thu 18 3/3 1 Job Fri 19 Sat 20 Sun 21 1/1 1 Job Mon 22 3/3 1 J…" at bounding box center [421, 232] width 842 height 288
click at [390, 246] on app-card-role "Promotional Staffing (Brand Ambassadors) 6I 4A 0/1 10:00-17:00 (7h) single-neut…" at bounding box center [391, 244] width 111 height 34
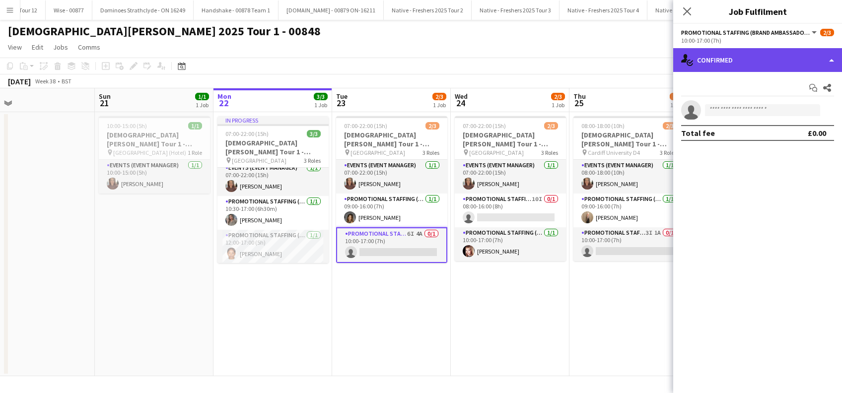
click at [769, 55] on div "single-neutral-actions-check-2 Confirmed" at bounding box center [757, 60] width 169 height 24
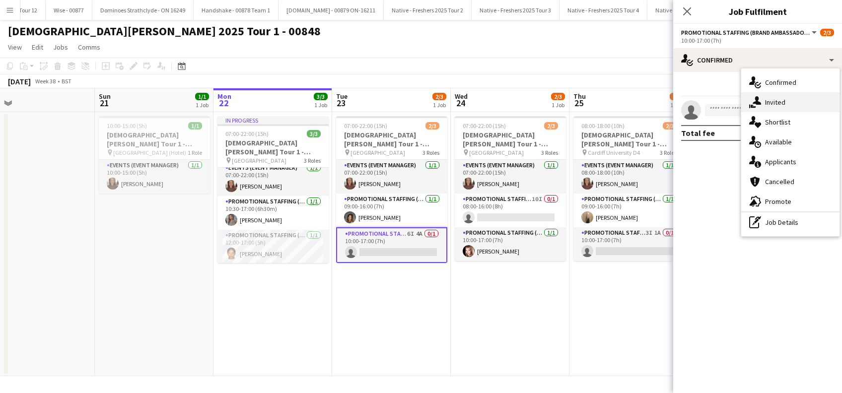
click at [780, 102] on span "Invited" at bounding box center [775, 102] width 20 height 9
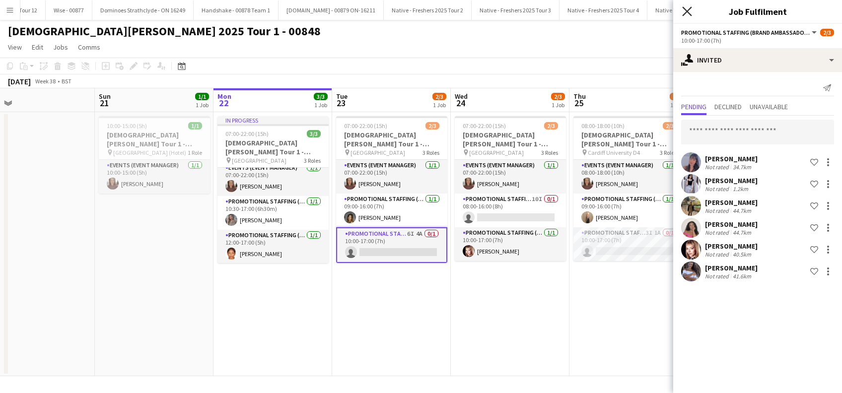
click at [687, 14] on icon "Close pop-in" at bounding box center [686, 10] width 9 height 9
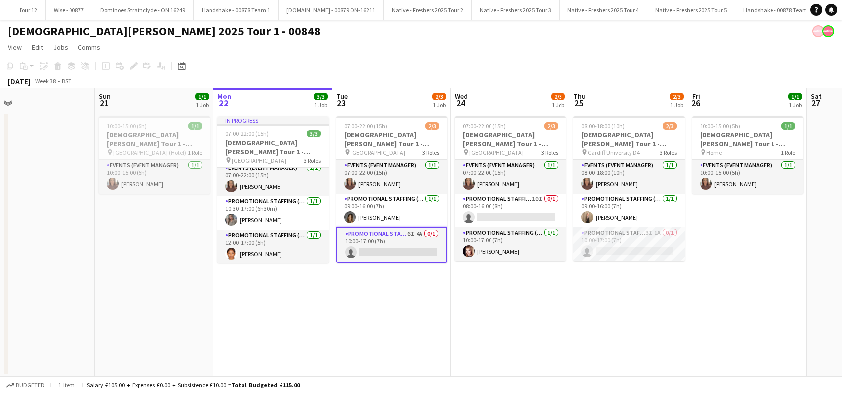
click at [429, 320] on app-date-cell "07:00-22:00 (15h) 2/3 Lady Garden Tour 1 - 00848 - University of Leicester pin …" at bounding box center [391, 244] width 119 height 264
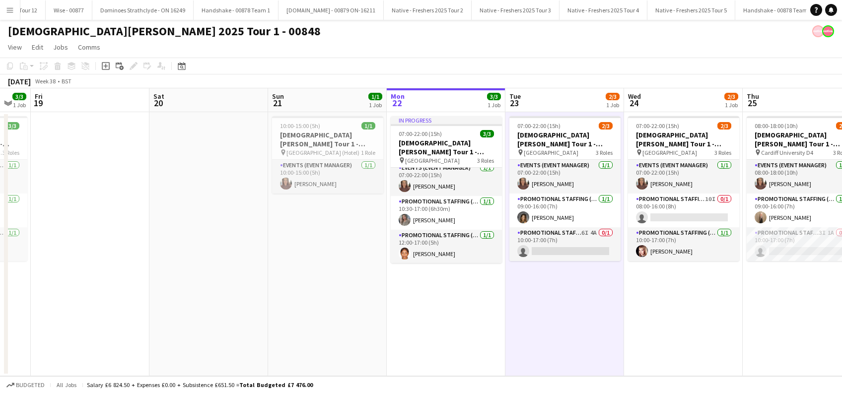
scroll to position [0, 205]
drag, startPoint x: 397, startPoint y: 326, endPoint x: 562, endPoint y: 332, distance: 164.9
click at [562, 332] on app-calendar-viewport "Wed 17 3/3 1 Job Thu 18 3/3 1 Job Fri 19 Sat 20 Sun 21 1/1 1 Job Mon 22 3/3 1 J…" at bounding box center [421, 232] width 842 height 288
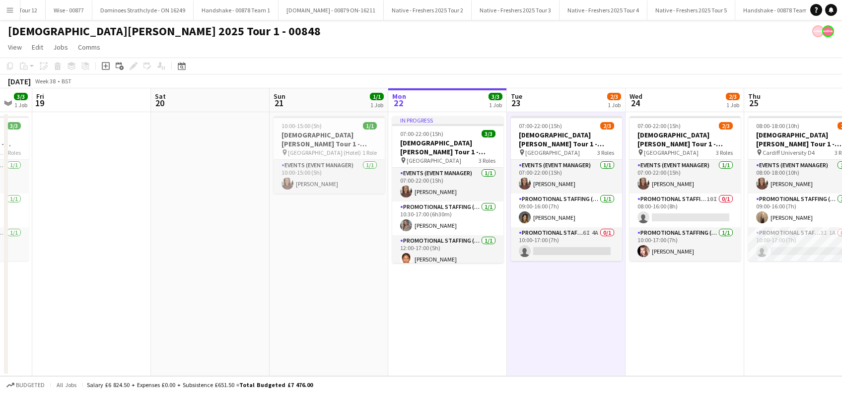
scroll to position [0, 214]
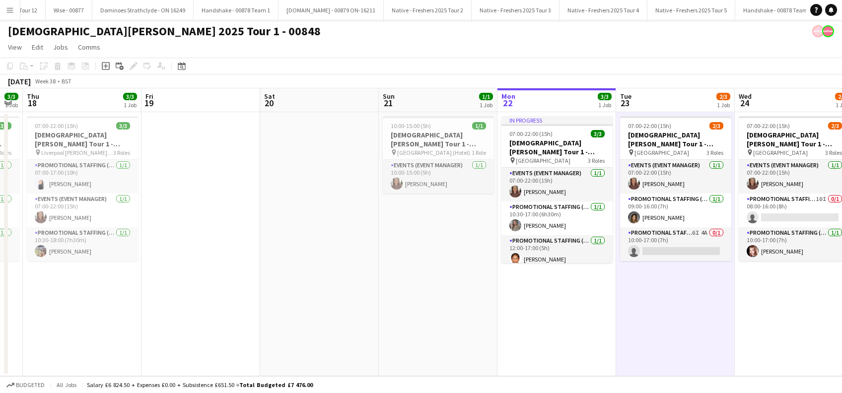
drag, startPoint x: 323, startPoint y: 296, endPoint x: 432, endPoint y: 319, distance: 111.7
click at [432, 319] on app-calendar-viewport "Tue 16 3/3 1 Job Wed 17 3/3 1 Job Thu 18 3/3 1 Job Fri 19 Sat 20 Sun 21 1/1 1 J…" at bounding box center [421, 232] width 842 height 288
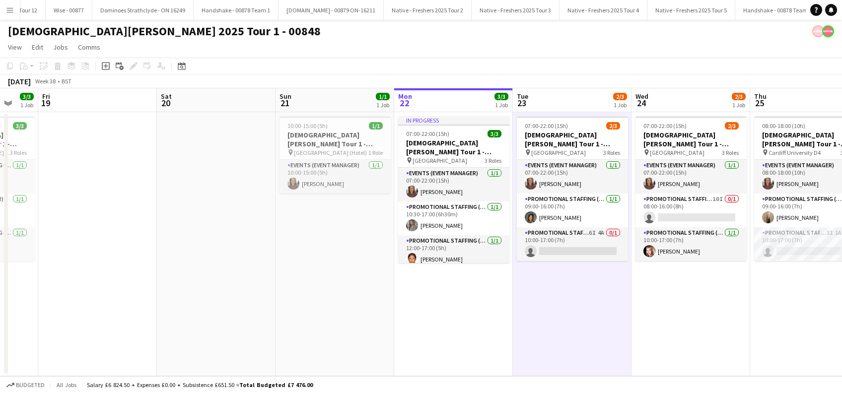
drag, startPoint x: 389, startPoint y: 284, endPoint x: 349, endPoint y: 290, distance: 40.2
click at [349, 290] on app-calendar-viewport "Tue 16 3/3 1 Job Wed 17 3/3 1 Job Thu 18 3/3 1 Job Fri 19 Sat 20 Sun 21 1/1 1 J…" at bounding box center [421, 232] width 842 height 288
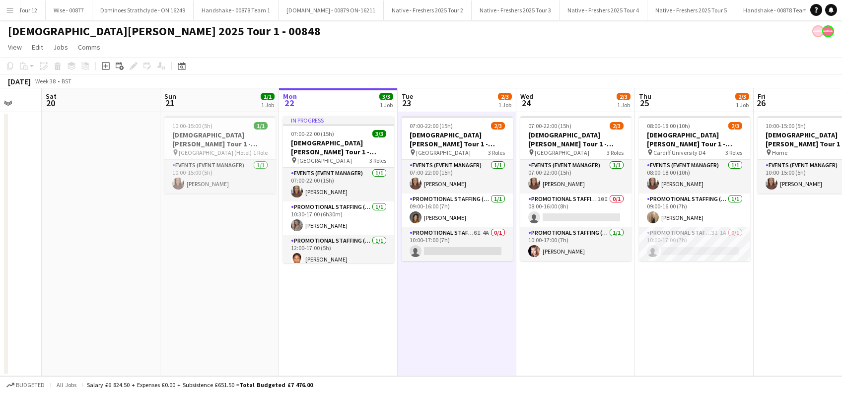
drag, startPoint x: 439, startPoint y: 309, endPoint x: 431, endPoint y: 306, distance: 8.0
click at [434, 309] on app-calendar-viewport "Tue 16 3/3 1 Job Wed 17 3/3 1 Job Thu 18 3/3 1 Job Fri 19 Sat 20 Sun 21 1/1 1 J…" at bounding box center [421, 232] width 842 height 288
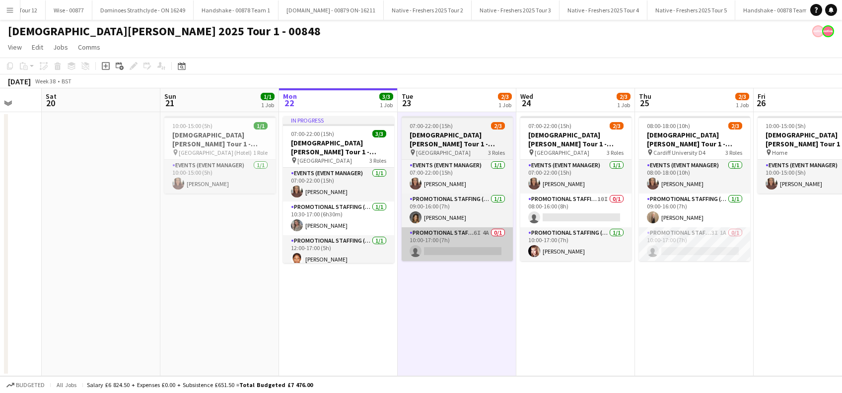
scroll to position [0, 437]
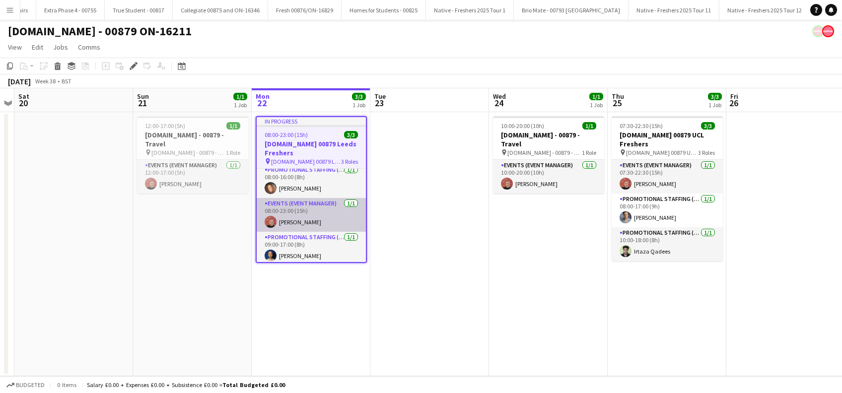
scroll to position [7, 0]
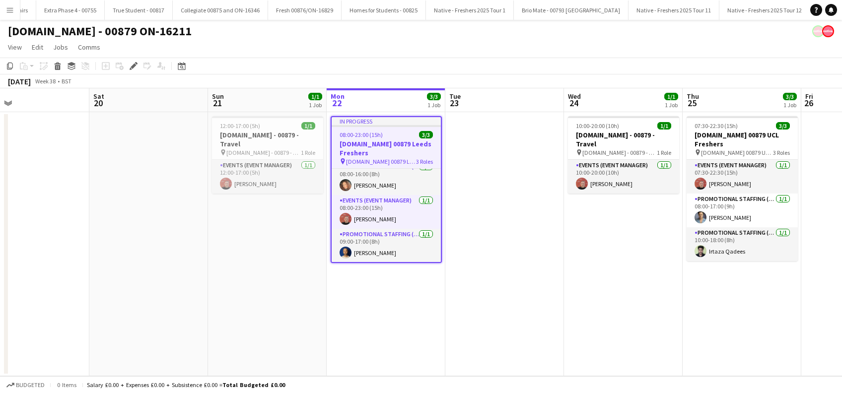
drag, startPoint x: 467, startPoint y: 271, endPoint x: 304, endPoint y: 275, distance: 163.4
click at [304, 275] on app-calendar-viewport "Wed 17 1/1 1 Job Thu 18 3/3 1 Job Fri 19 Sat 20 Sun 21 1/1 1 Job Mon 22 3/3 1 J…" at bounding box center [421, 232] width 842 height 288
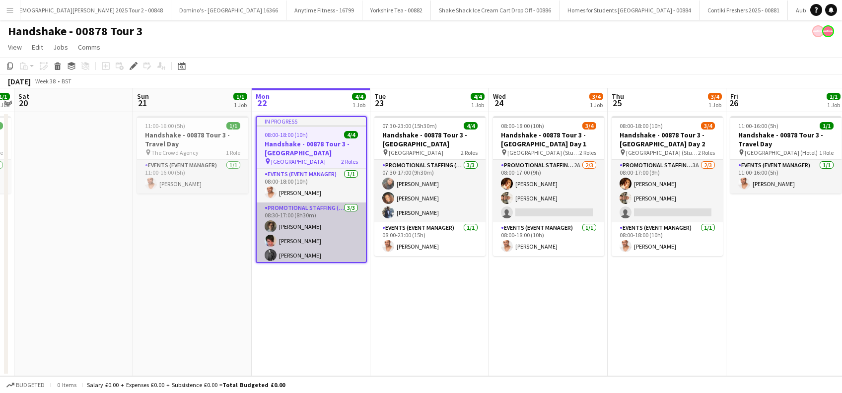
click at [293, 226] on app-card-role "Promotional Staffing (Brand Ambassadors) [DATE] 08:30-17:00 (8h30m) [PERSON_NAM…" at bounding box center [311, 234] width 109 height 63
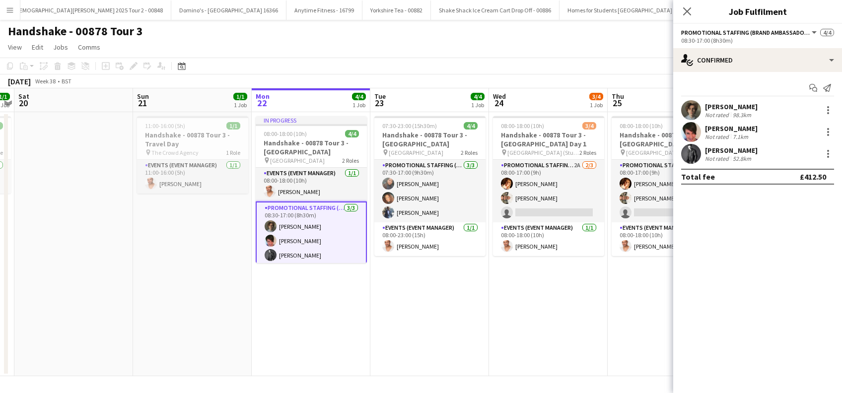
click at [732, 108] on div "[PERSON_NAME]" at bounding box center [731, 106] width 53 height 9
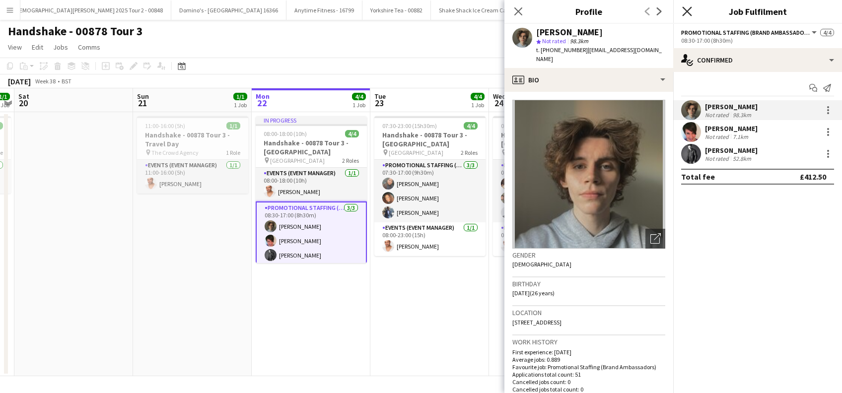
click at [691, 8] on icon at bounding box center [686, 10] width 9 height 9
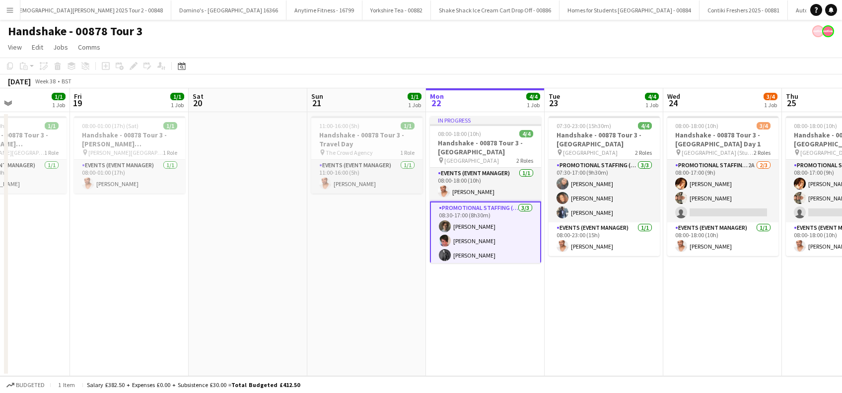
scroll to position [0, 234]
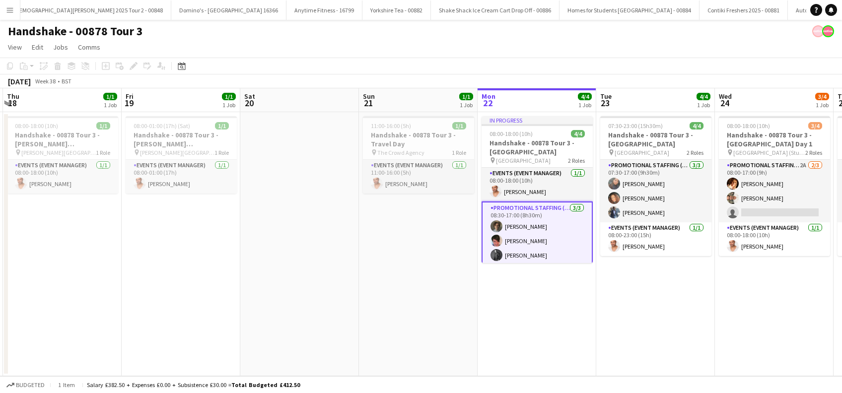
drag, startPoint x: 469, startPoint y: 327, endPoint x: 531, endPoint y: 322, distance: 62.3
click at [534, 324] on app-calendar-viewport "Tue 16 Wed 17 1/1 1 Job Thu 18 1/1 1 Job Fri 19 1/1 1 Job Sat 20 Sun 21 1/1 1 J…" at bounding box center [421, 232] width 842 height 288
drag, startPoint x: 457, startPoint y: 269, endPoint x: 577, endPoint y: 289, distance: 121.9
click at [458, 269] on app-date-cell "11:00-16:00 (5h) 1/1 Handshake - 00878 Tour 3 - Travel Day pin The Crowd Agency…" at bounding box center [418, 244] width 119 height 264
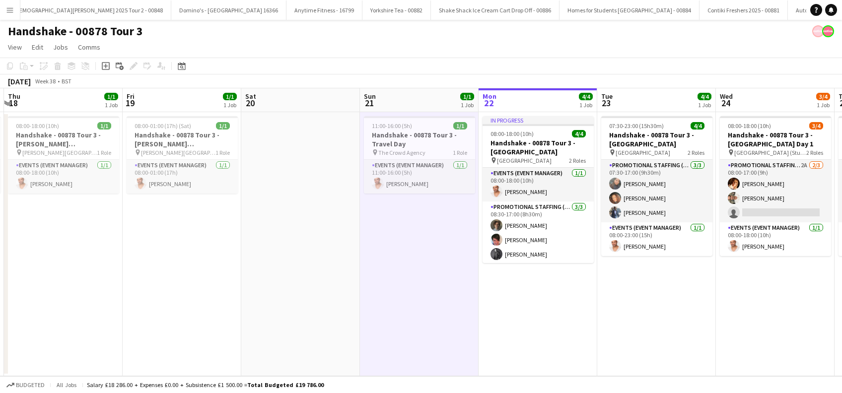
click at [702, 305] on app-date-cell "07:30-23:00 (15h30m) 4/4 Handshake - 00878 Tour 3 - [GEOGRAPHIC_DATA] pin Leeds…" at bounding box center [656, 244] width 119 height 264
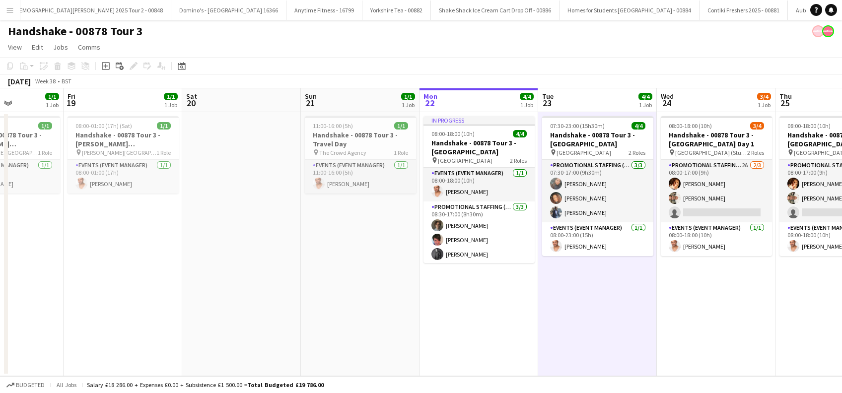
click at [608, 306] on app-calendar-viewport "Tue 16 Wed 17 1/1 1 Job Thu 18 1/1 1 Job Fri 19 1/1 1 Job Sat 20 Sun 21 1/1 1 J…" at bounding box center [421, 232] width 842 height 288
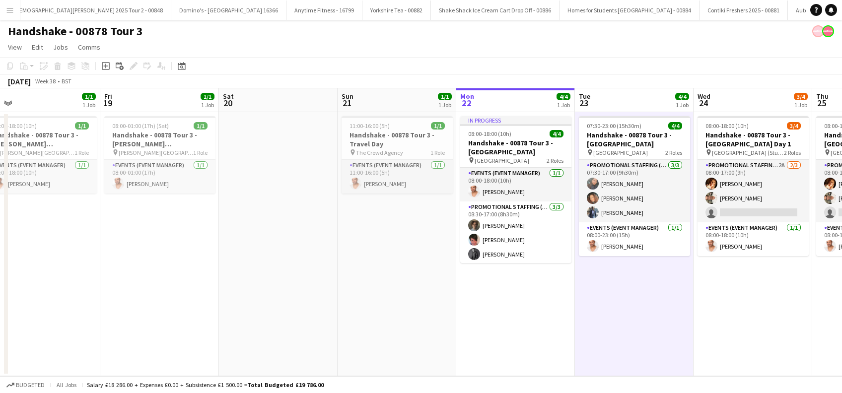
drag, startPoint x: 583, startPoint y: 330, endPoint x: 687, endPoint y: 330, distance: 103.8
click at [687, 330] on app-calendar-viewport "Tue 16 Wed 17 1/1 1 Job Thu 18 1/1 1 Job Fri 19 1/1 1 Job Sat 20 Sun 21 1/1 1 J…" at bounding box center [421, 232] width 842 height 288
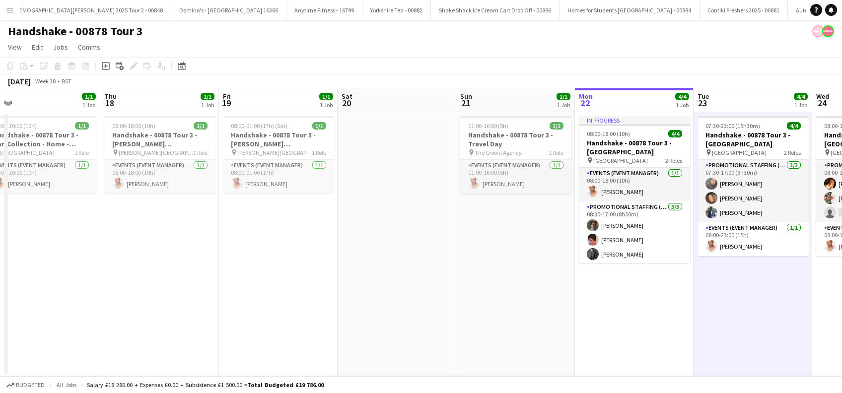
scroll to position [0, 408]
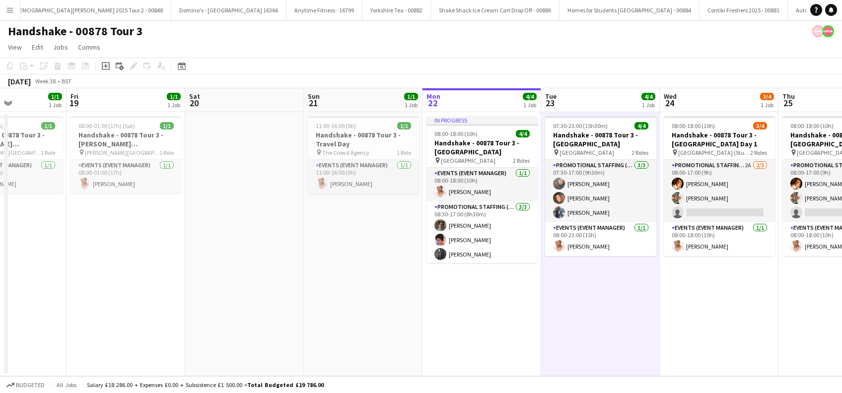
drag, startPoint x: 757, startPoint y: 321, endPoint x: 605, endPoint y: 321, distance: 152.4
click at [605, 321] on app-calendar-viewport "Mon 15 Tue 16 Wed 17 1/1 1 Job Thu 18 1/1 1 Job Fri 19 1/1 1 Job Sat 20 Sun 21 …" at bounding box center [421, 232] width 842 height 288
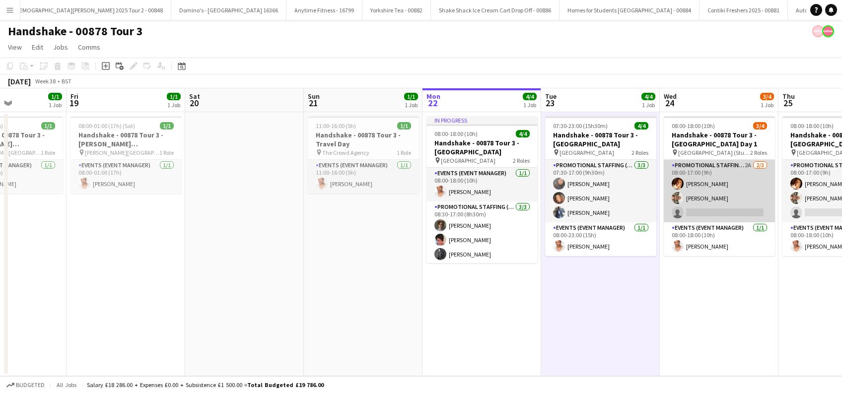
click at [704, 202] on app-card-role "Promotional Staffing (Brand Ambassadors) 2A [DATE] 08:00-17:00 (9h) [PERSON_NAM…" at bounding box center [719, 191] width 111 height 63
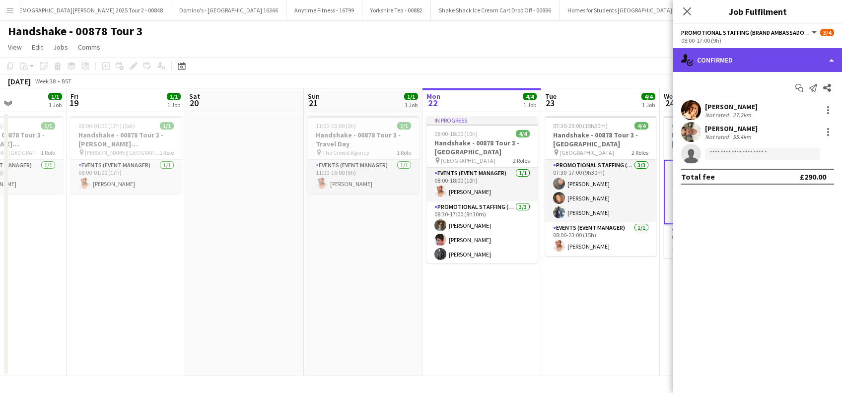
click at [756, 56] on div "single-neutral-actions-check-2 Confirmed" at bounding box center [757, 60] width 169 height 24
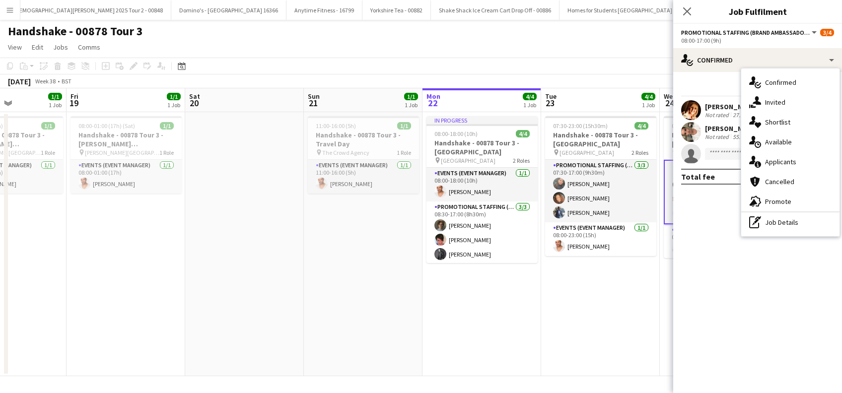
click at [778, 166] on span "Applicants" at bounding box center [780, 161] width 31 height 9
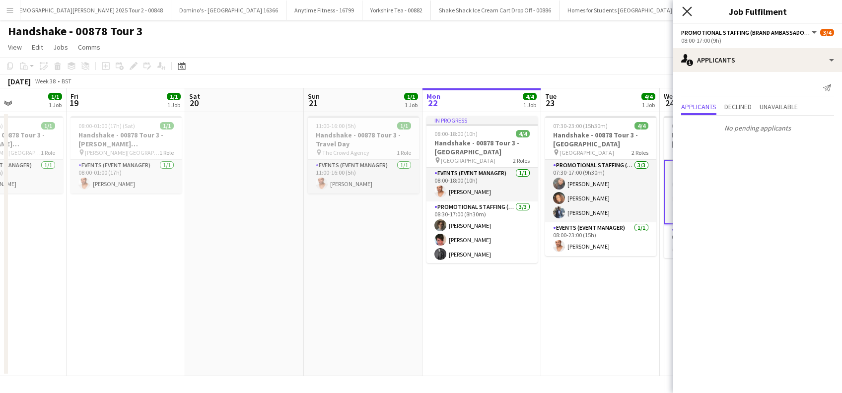
click at [686, 9] on icon at bounding box center [686, 10] width 9 height 9
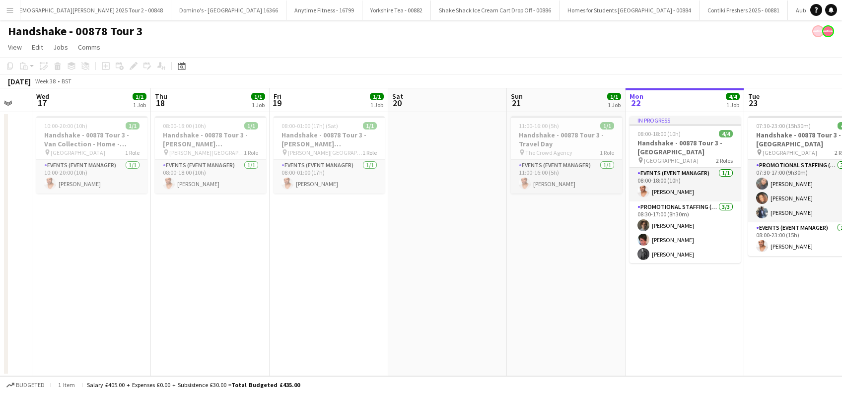
drag, startPoint x: 571, startPoint y: 311, endPoint x: 770, endPoint y: 306, distance: 199.1
click at [774, 306] on app-calendar-viewport "Mon 15 Tue 16 Wed 17 1/1 1 Job Thu 18 1/1 1 Job Fri 19 1/1 1 Job Sat 20 Sun 21 …" at bounding box center [421, 232] width 842 height 288
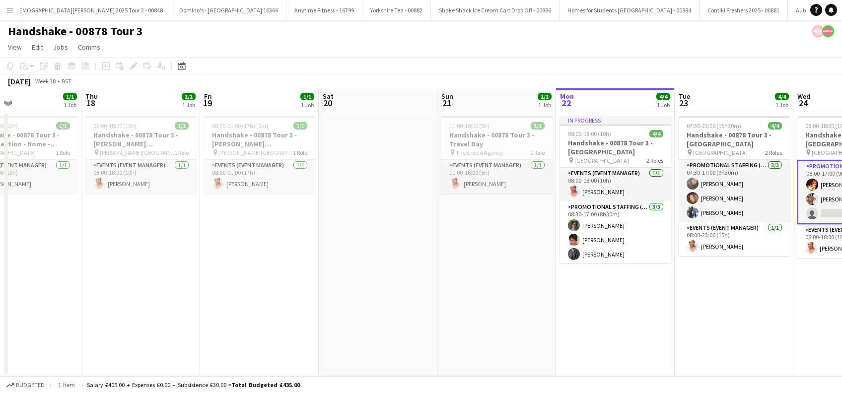
drag, startPoint x: 596, startPoint y: 346, endPoint x: 645, endPoint y: 346, distance: 49.1
click at [645, 346] on app-calendar-viewport "Mon 15 Tue 16 Wed 17 1/1 1 Job Thu 18 1/1 1 Job Fri 19 1/1 1 Job Sat 20 Sun 21 …" at bounding box center [421, 232] width 842 height 288
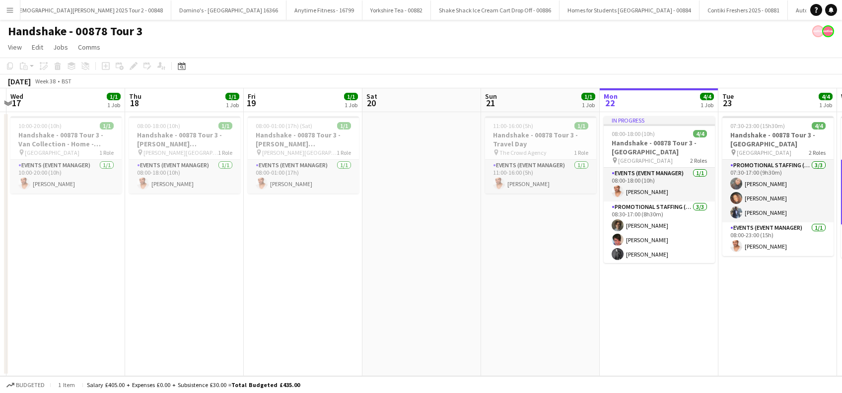
drag, startPoint x: 559, startPoint y: 328, endPoint x: 531, endPoint y: 321, distance: 29.6
click at [538, 329] on app-calendar-viewport "Sun 14 Mon 15 Tue 16 Wed 17 1/1 1 Job Thu 18 1/1 1 Job Fri 19 1/1 1 Job Sat 20 …" at bounding box center [421, 232] width 842 height 288
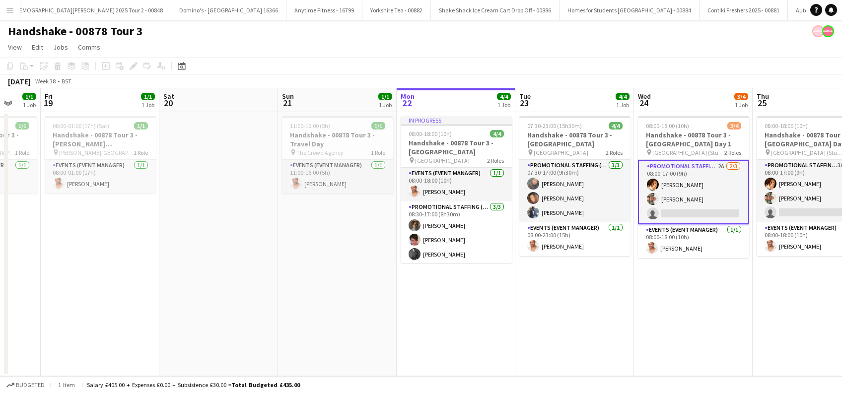
scroll to position [0, 316]
drag, startPoint x: 570, startPoint y: 266, endPoint x: 390, endPoint y: 314, distance: 186.4
click at [390, 314] on app-calendar-viewport "Tue 16 Wed 17 1/1 1 Job Thu 18 1/1 1 Job Fri 19 1/1 1 Job Sat 20 Sun 21 1/1 1 J…" at bounding box center [421, 232] width 842 height 288
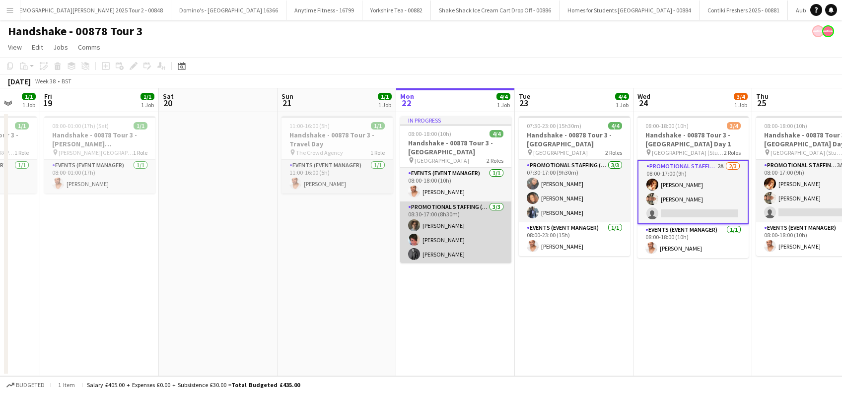
click at [445, 225] on app-card-role "Promotional Staffing (Brand Ambassadors) [DATE] 08:30-17:00 (8h30m) [PERSON_NAM…" at bounding box center [455, 233] width 111 height 63
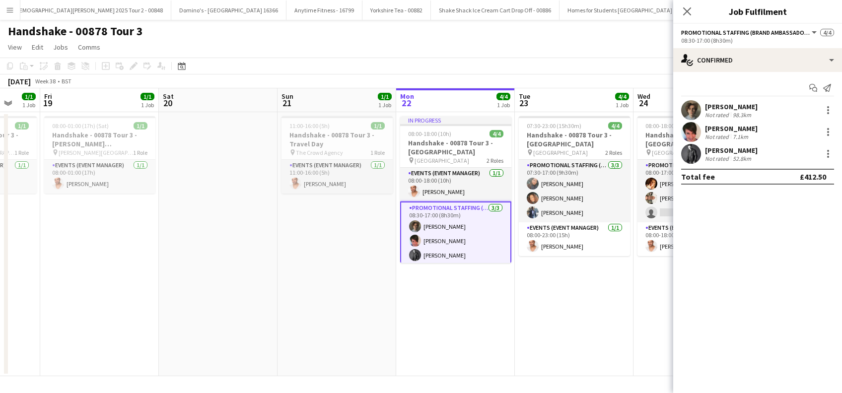
click at [735, 106] on div "[PERSON_NAME]" at bounding box center [731, 106] width 53 height 9
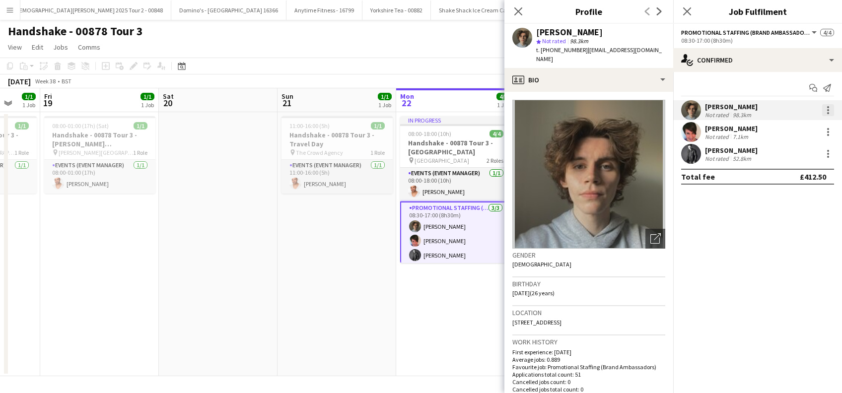
click at [828, 113] on div at bounding box center [828, 113] width 2 height 2
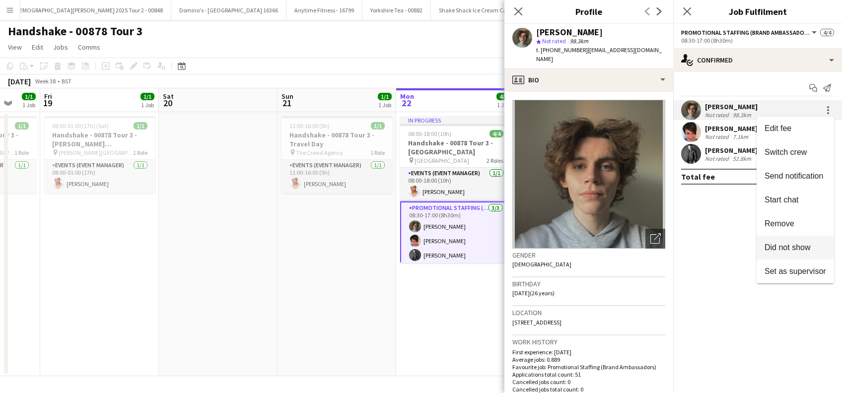
click at [798, 254] on button "Did not show" at bounding box center [795, 248] width 77 height 24
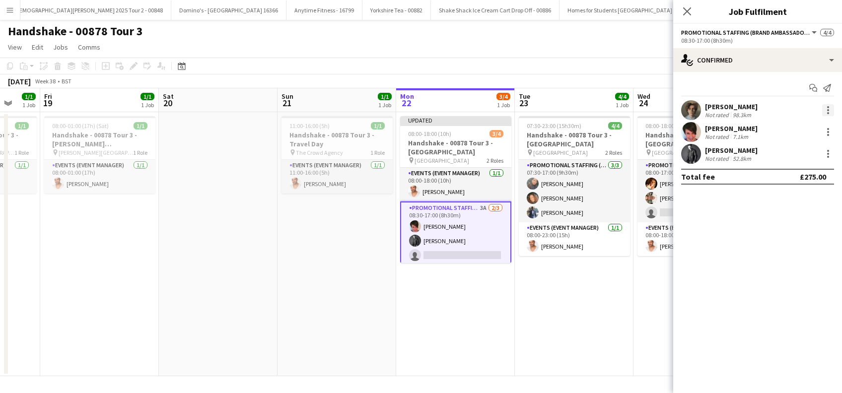
click at [828, 107] on div at bounding box center [828, 107] width 2 height 2
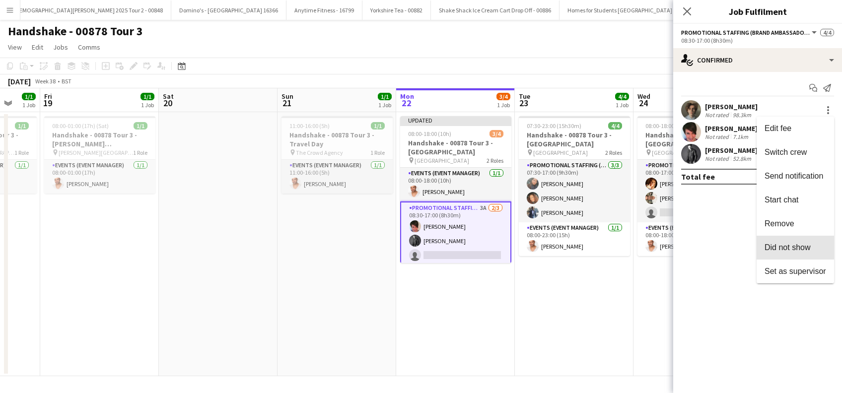
click at [774, 247] on span "Did not show" at bounding box center [787, 247] width 46 height 8
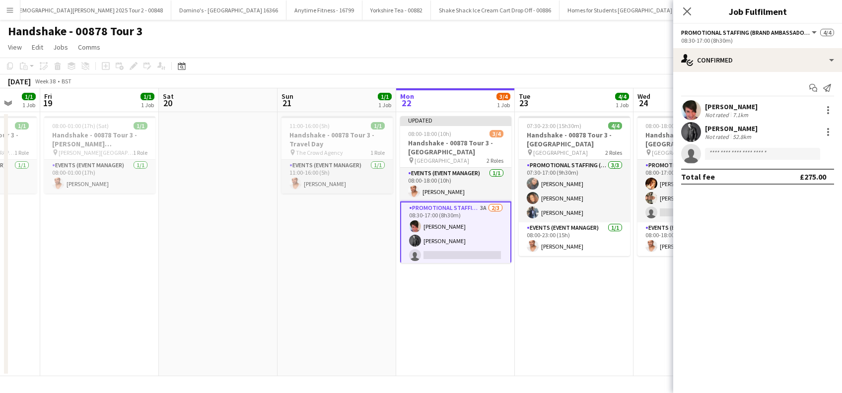
drag, startPoint x: 579, startPoint y: 303, endPoint x: 630, endPoint y: 257, distance: 68.5
click at [579, 303] on app-date-cell "07:30-23:00 (15h30m) 4/4 Handshake - 00878 Tour 3 - Leeds University pin Leeds …" at bounding box center [574, 244] width 119 height 264
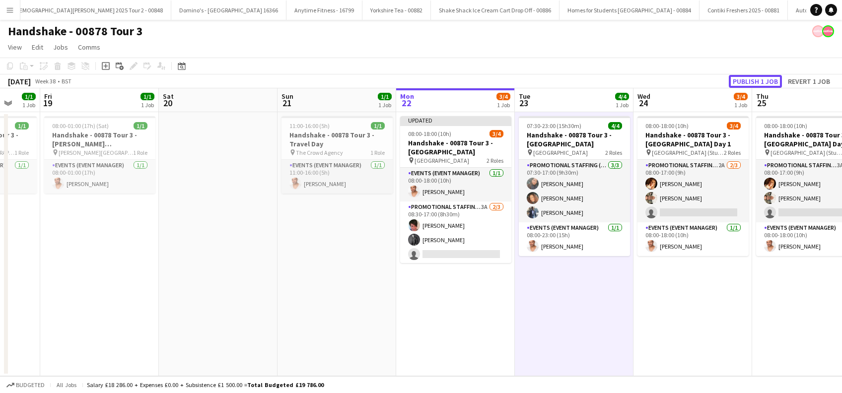
click at [755, 76] on button "Publish 1 job" at bounding box center [755, 81] width 53 height 13
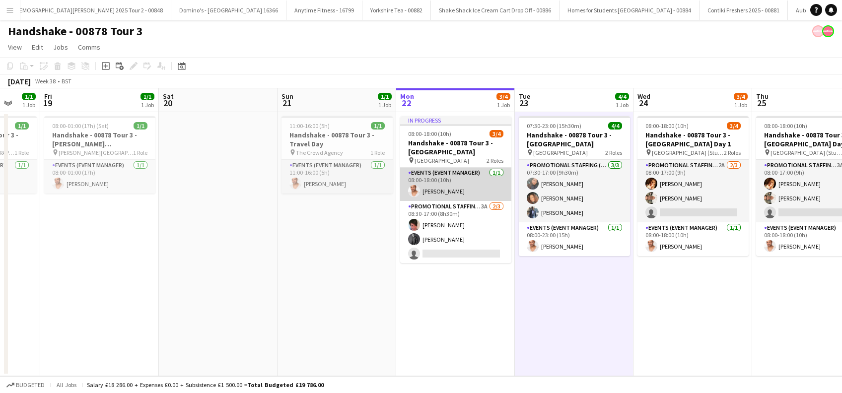
scroll to position [0, 0]
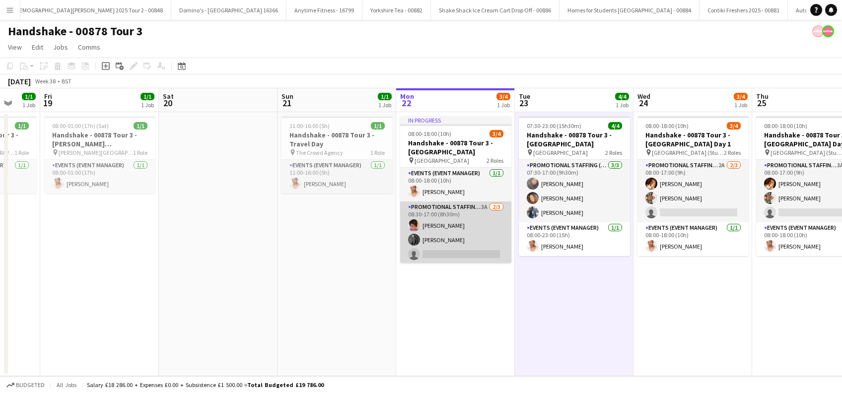
click at [457, 235] on app-card-role "Promotional Staffing (Brand Ambassadors) 3A 2/3 08:30-17:00 (8h30m) Luana Conta…" at bounding box center [455, 233] width 111 height 63
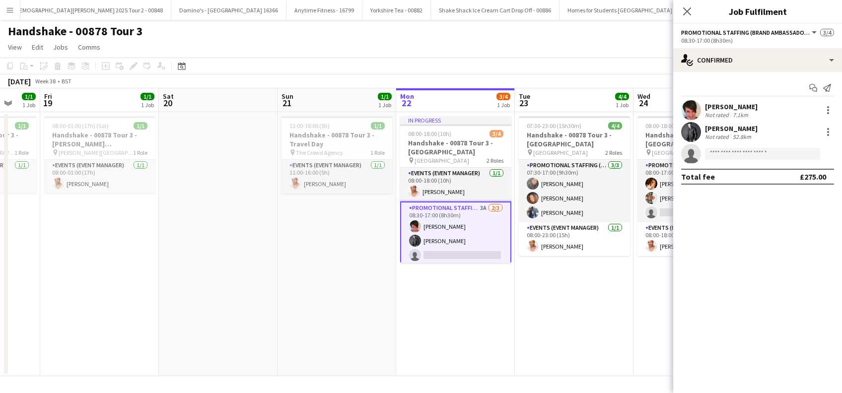
click at [448, 255] on app-card-role "Promotional Staffing (Brand Ambassadors) 3A 2/3 08:30-17:00 (8h30m) Luana Conta…" at bounding box center [455, 234] width 111 height 65
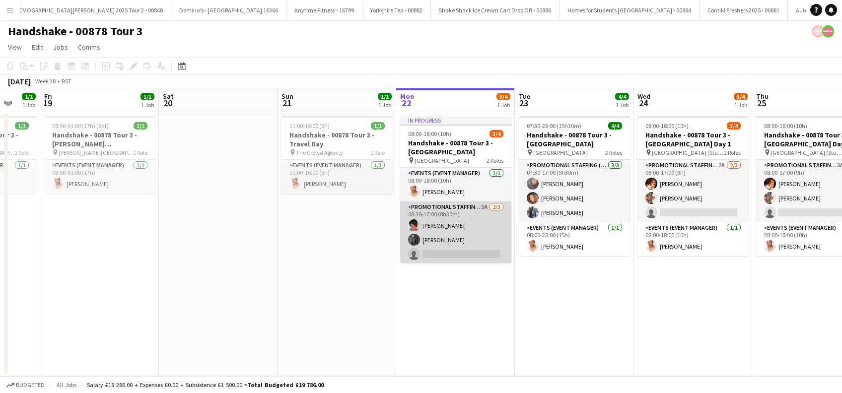
click at [459, 256] on app-card-role "Promotional Staffing (Brand Ambassadors) 3A 2/3 08:30-17:00 (8h30m) Luana Conta…" at bounding box center [455, 233] width 111 height 63
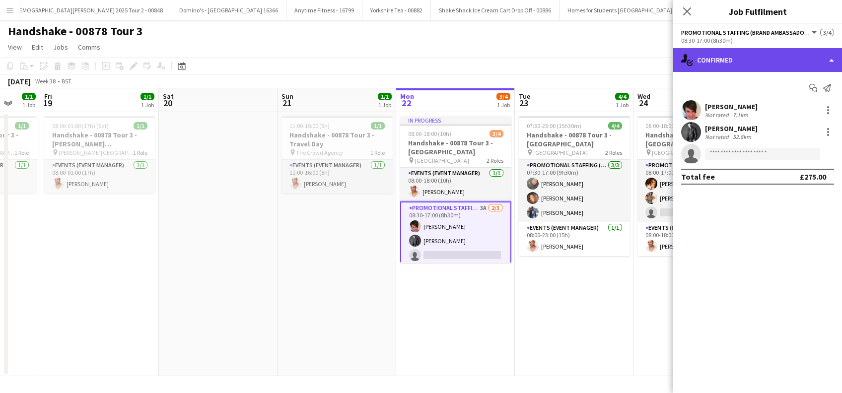
click at [772, 63] on div "single-neutral-actions-check-2 Confirmed" at bounding box center [757, 60] width 169 height 24
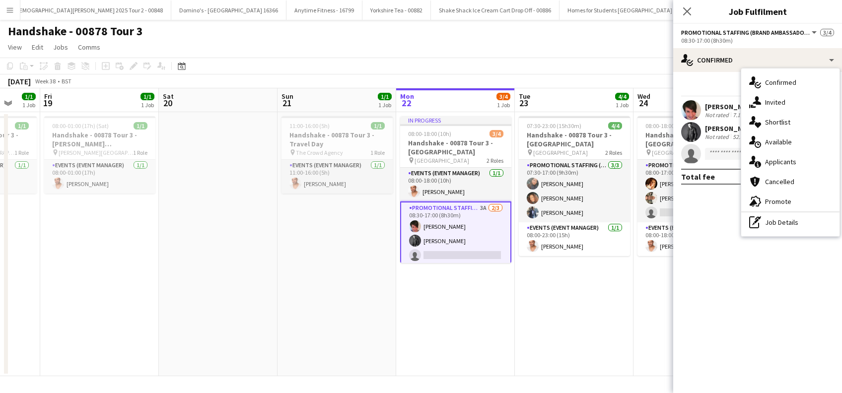
click at [784, 161] on span "Applicants" at bounding box center [780, 161] width 31 height 9
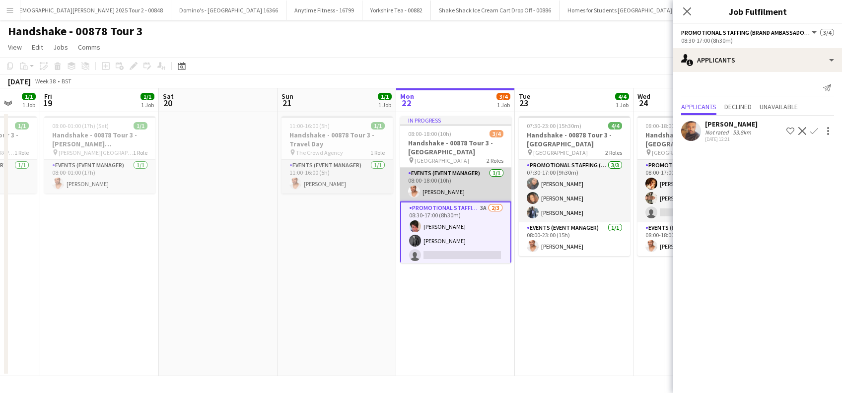
scroll to position [2, 0]
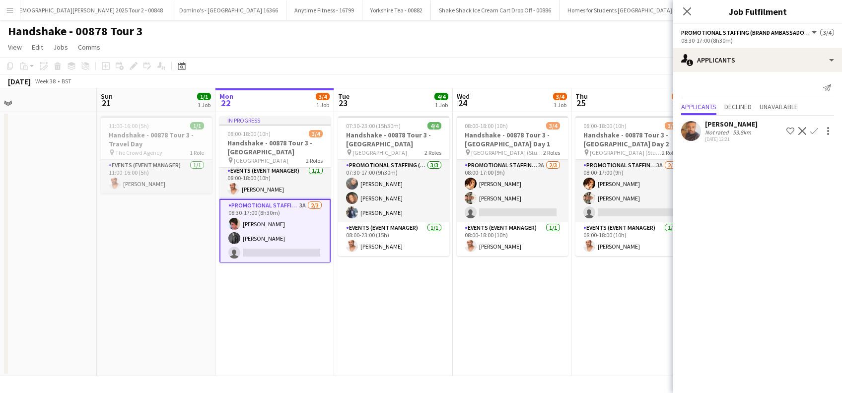
drag, startPoint x: 568, startPoint y: 314, endPoint x: 387, endPoint y: 329, distance: 181.8
click at [387, 329] on app-calendar-viewport "Tue 16 Wed 17 1/1 1 Job Thu 18 1/1 1 Job Fri 19 1/1 1 Job Sat 20 Sun 21 1/1 1 J…" at bounding box center [421, 232] width 842 height 288
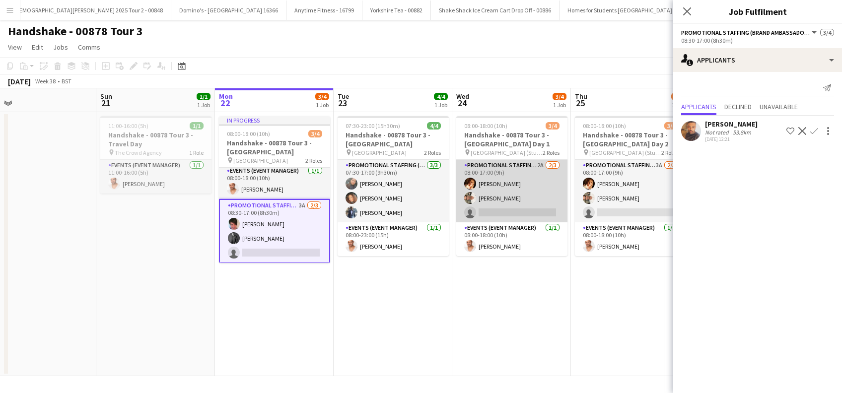
click at [520, 206] on app-card-role "Promotional Staffing (Brand Ambassadors) 2A 2/3 08:00-17:00 (9h) Sam Soulsby Ha…" at bounding box center [511, 191] width 111 height 63
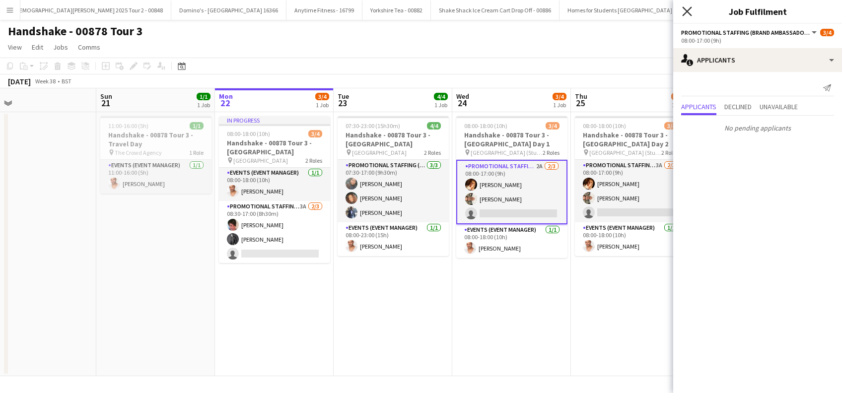
click at [689, 10] on icon at bounding box center [686, 10] width 9 height 9
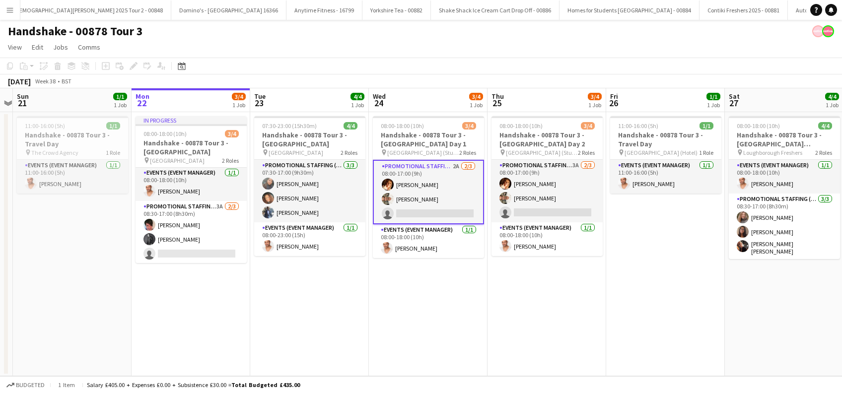
drag, startPoint x: 639, startPoint y: 326, endPoint x: 556, endPoint y: 326, distance: 83.4
click at [556, 326] on app-calendar-viewport "Thu 18 1/1 1 Job Fri 19 1/1 1 Job Sat 20 Sun 21 1/1 1 Job Mon 22 3/4 1 Job Tue …" at bounding box center [421, 232] width 842 height 288
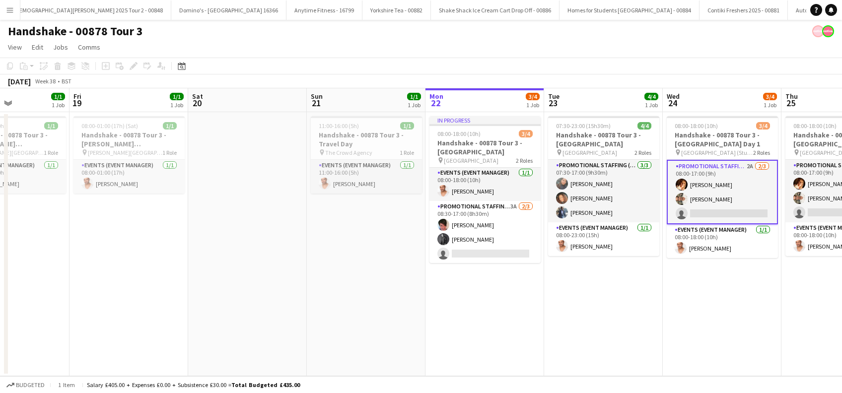
drag, startPoint x: 360, startPoint y: 334, endPoint x: 613, endPoint y: 338, distance: 252.7
click at [609, 341] on app-calendar-viewport "Mon 15 Tue 16 Wed 17 1/1 1 Job Thu 18 1/1 1 Job Fri 19 1/1 1 Job Sat 20 Sun 21 …" at bounding box center [421, 232] width 842 height 288
click at [385, 312] on app-date-cell "11:00-16:00 (5h) 1/1 Handshake - 00878 Tour 3 - Travel Day pin The Crowd Agency…" at bounding box center [365, 244] width 119 height 264
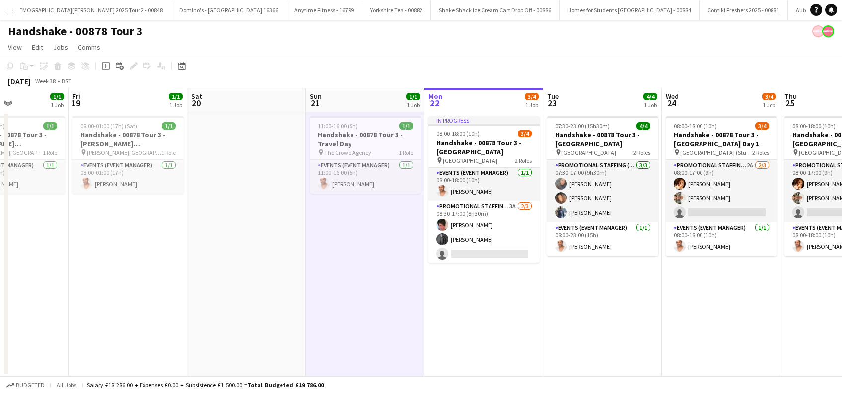
click at [447, 312] on app-calendar-viewport "Mon 15 Tue 16 Wed 17 1/1 1 Job Thu 18 1/1 1 Job Fri 19 1/1 1 Job Sat 20 Sun 21 …" at bounding box center [421, 232] width 842 height 288
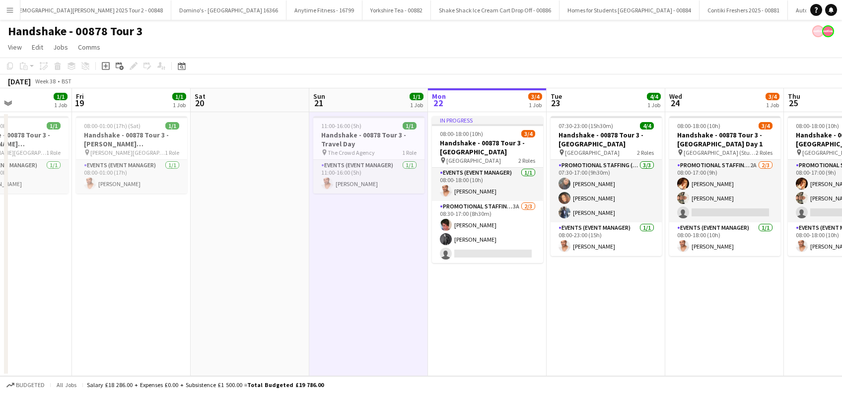
click at [626, 315] on app-date-cell "07:30-23:00 (15h30m) 4/4 Handshake - 00878 Tour 3 - Leeds University pin Leeds …" at bounding box center [606, 244] width 119 height 264
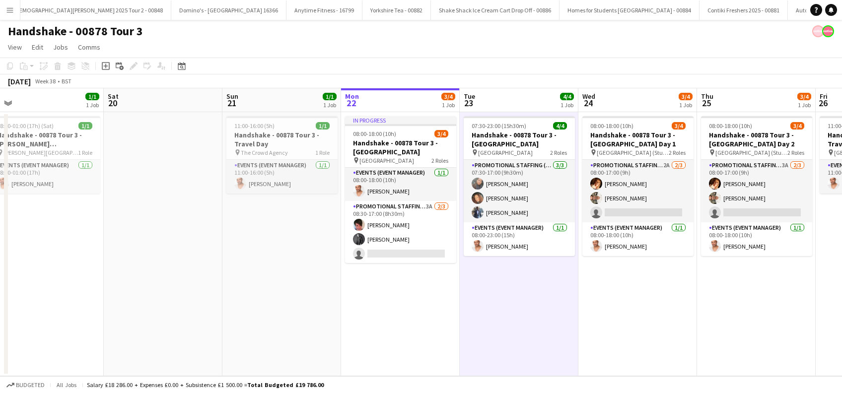
scroll to position [0, 338]
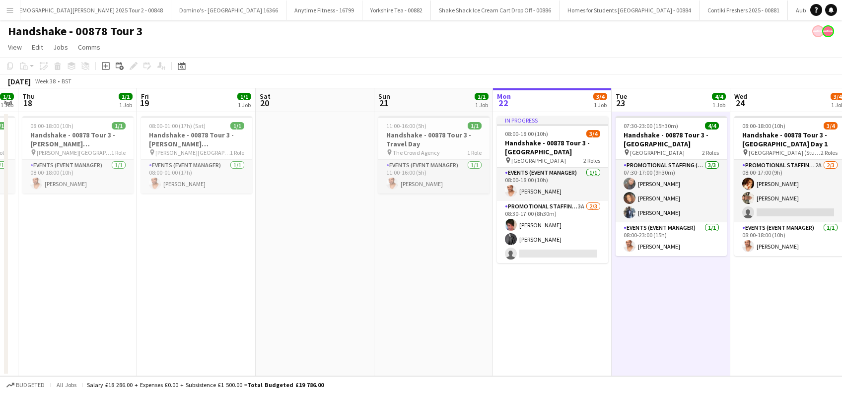
drag, startPoint x: 485, startPoint y: 289, endPoint x: 312, endPoint y: 304, distance: 172.9
click at [312, 304] on app-calendar-viewport "Mon 15 Tue 16 Wed 17 1/1 1 Job Thu 18 1/1 1 Job Fri 19 1/1 1 Job Sat 20 Sun 21 …" at bounding box center [421, 232] width 842 height 288
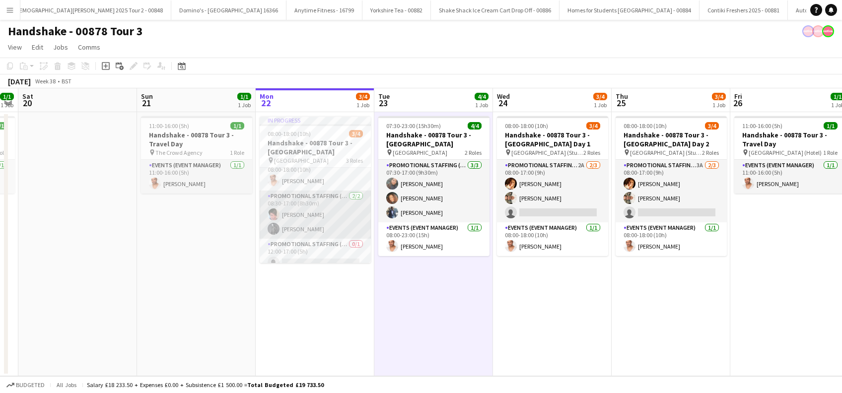
scroll to position [20, 0]
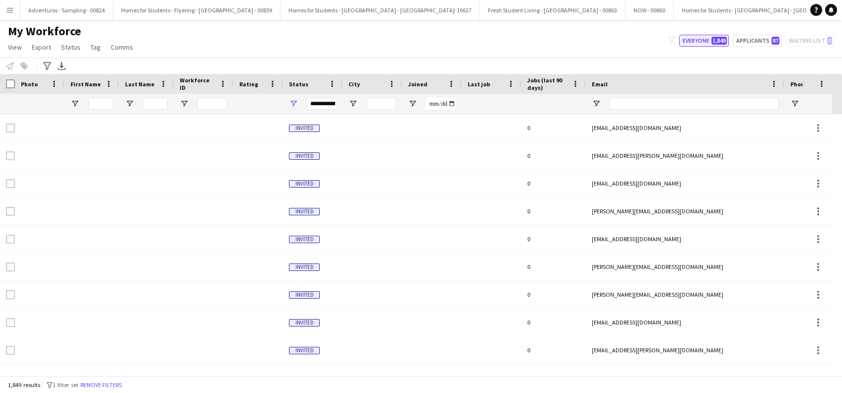
click at [703, 40] on button "Everyone 1,849" at bounding box center [704, 41] width 50 height 12
click at [101, 106] on input "First Name Filter Input" at bounding box center [100, 104] width 25 height 12
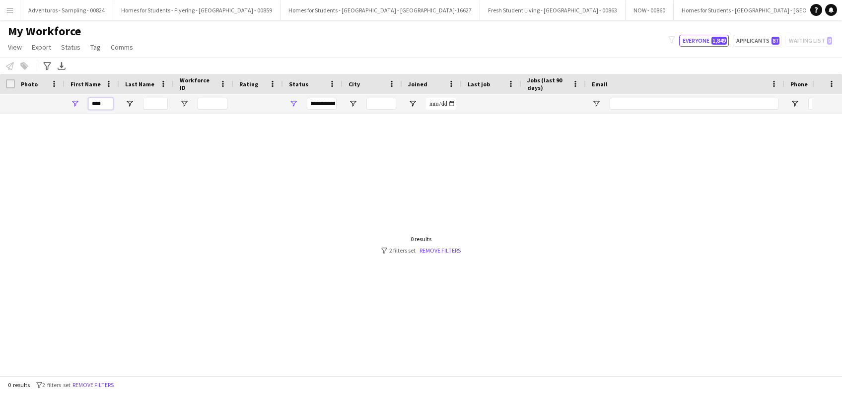
type input "****"
click at [432, 257] on div at bounding box center [406, 240] width 812 height 252
click at [428, 249] on link "Remove filters" at bounding box center [439, 250] width 41 height 7
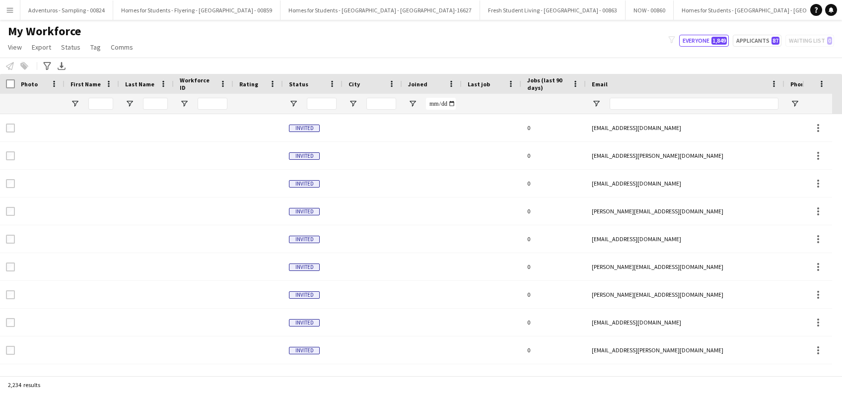
click at [102, 95] on div at bounding box center [100, 104] width 25 height 20
click at [96, 104] on input "First Name Filter Input" at bounding box center [100, 104] width 25 height 12
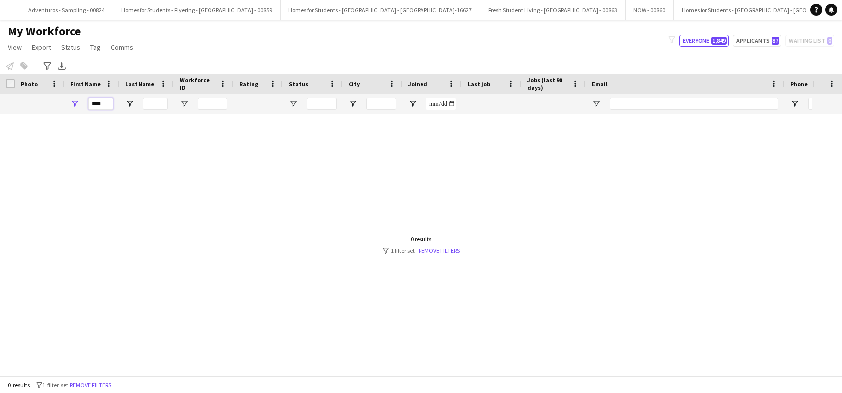
type input "****"
click at [165, 203] on div at bounding box center [406, 240] width 812 height 252
click at [163, 210] on div at bounding box center [406, 240] width 812 height 252
click at [191, 257] on div at bounding box center [406, 240] width 812 height 252
click at [191, 254] on div at bounding box center [406, 240] width 812 height 252
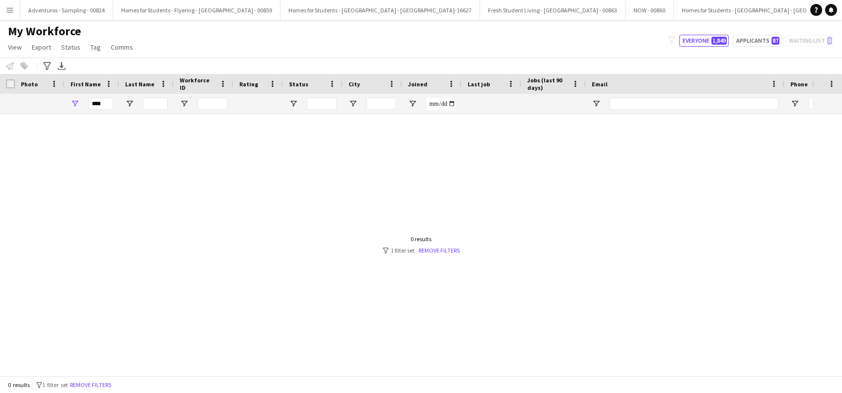
drag, startPoint x: 190, startPoint y: 254, endPoint x: 107, endPoint y: 290, distance: 89.8
click at [186, 260] on div at bounding box center [406, 240] width 812 height 252
drag, startPoint x: 107, startPoint y: 290, endPoint x: 97, endPoint y: 289, distance: 10.5
click at [97, 289] on div at bounding box center [406, 240] width 812 height 252
drag, startPoint x: 97, startPoint y: 282, endPoint x: 118, endPoint y: 267, distance: 26.0
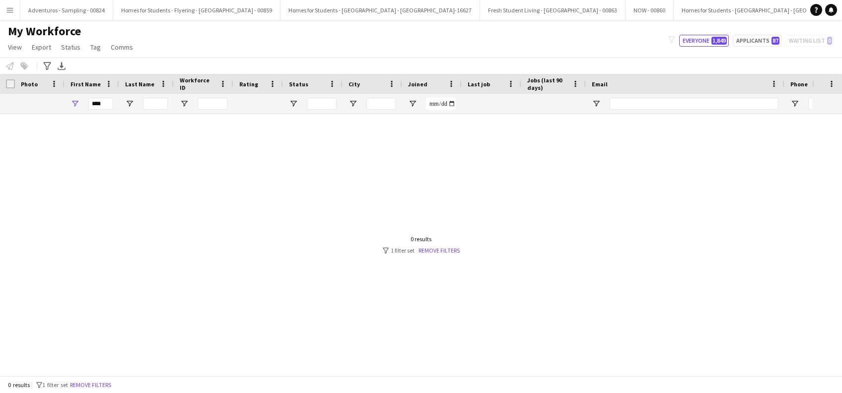
click at [101, 273] on div at bounding box center [406, 240] width 812 height 252
drag, startPoint x: 125, startPoint y: 262, endPoint x: 381, endPoint y: 103, distance: 301.6
click at [151, 226] on div at bounding box center [406, 240] width 812 height 252
click at [704, 40] on button "Everyone 1,849" at bounding box center [704, 41] width 50 height 12
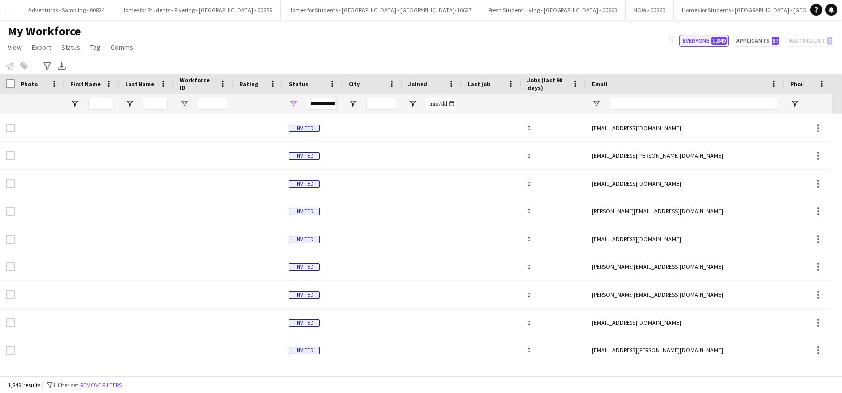
click at [704, 40] on button "Everyone 1,849" at bounding box center [704, 41] width 50 height 12
click at [165, 102] on input "Last Name Filter Input" at bounding box center [155, 104] width 25 height 12
drag, startPoint x: 85, startPoint y: 107, endPoint x: 99, endPoint y: 104, distance: 13.7
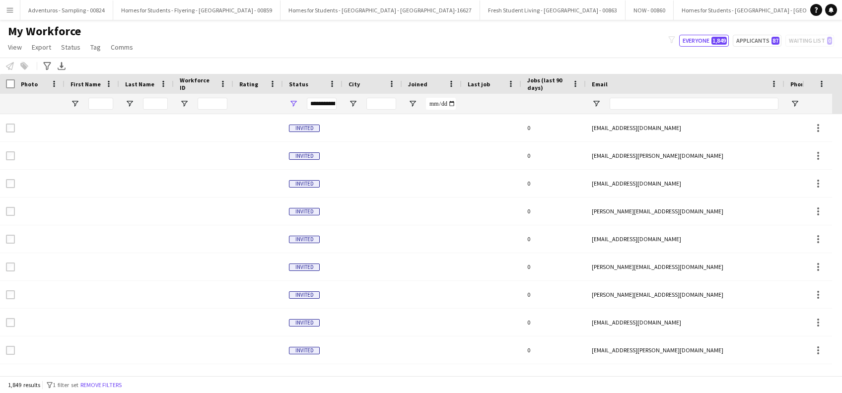
click at [86, 107] on div at bounding box center [92, 104] width 55 height 20
click at [101, 104] on input "First Name Filter Input" at bounding box center [100, 104] width 25 height 12
click at [47, 68] on icon "Advanced filters" at bounding box center [47, 66] width 8 height 8
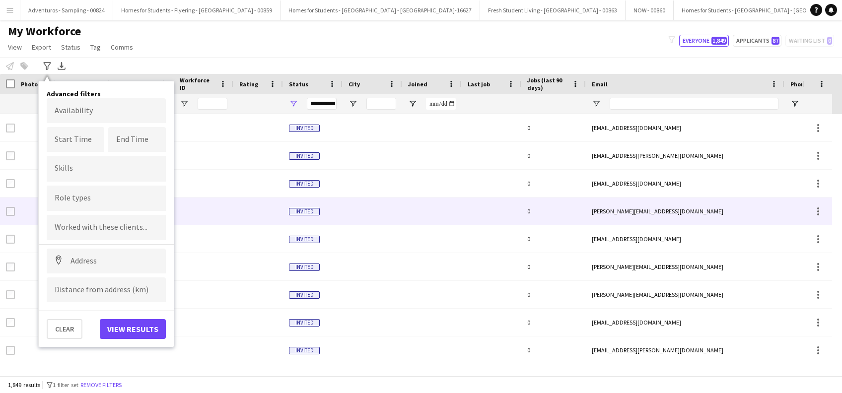
click at [204, 213] on div at bounding box center [204, 211] width 60 height 27
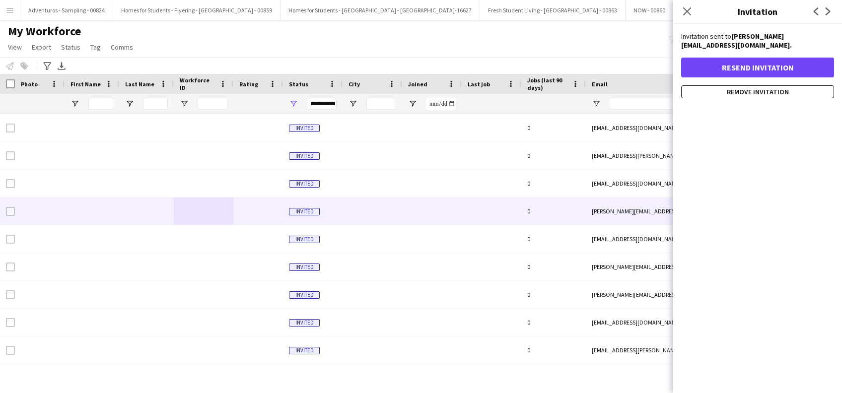
click at [328, 107] on div "**********" at bounding box center [322, 104] width 30 height 12
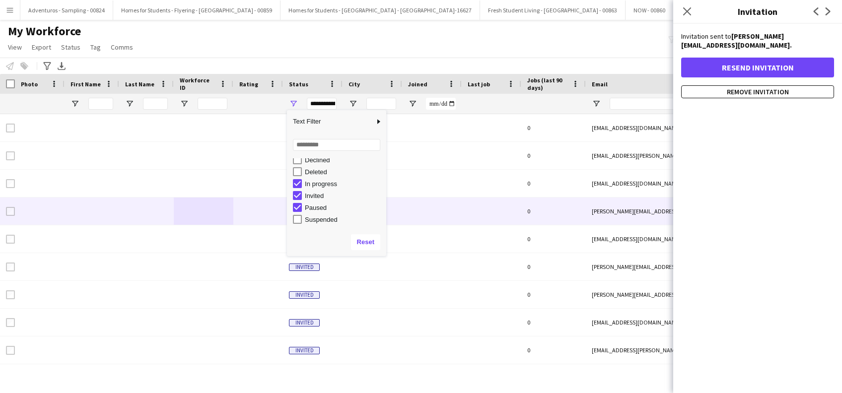
scroll to position [63, 0]
click at [365, 244] on button "Reset" at bounding box center [365, 242] width 29 height 16
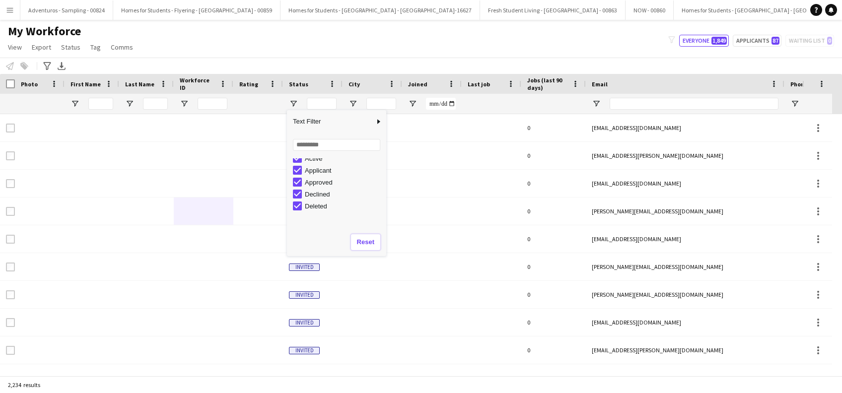
scroll to position [0, 0]
click at [368, 239] on button "Reset" at bounding box center [365, 242] width 29 height 16
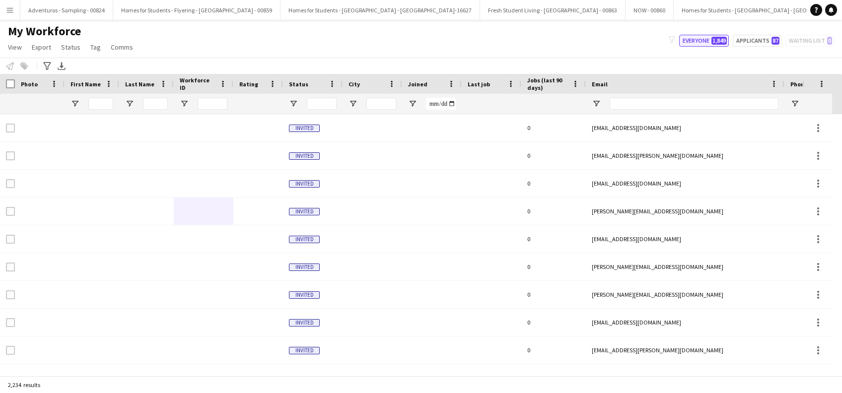
click at [697, 41] on button "Everyone 1,849" at bounding box center [704, 41] width 50 height 12
type input "**********"
click at [326, 105] on div "**********" at bounding box center [322, 104] width 30 height 12
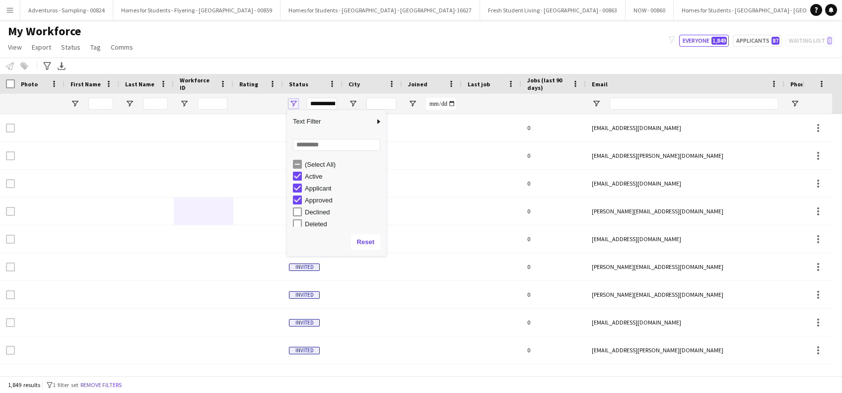
click at [292, 104] on span "Open Filter Menu" at bounding box center [293, 103] width 9 height 9
click at [372, 246] on button "Reset" at bounding box center [365, 242] width 29 height 16
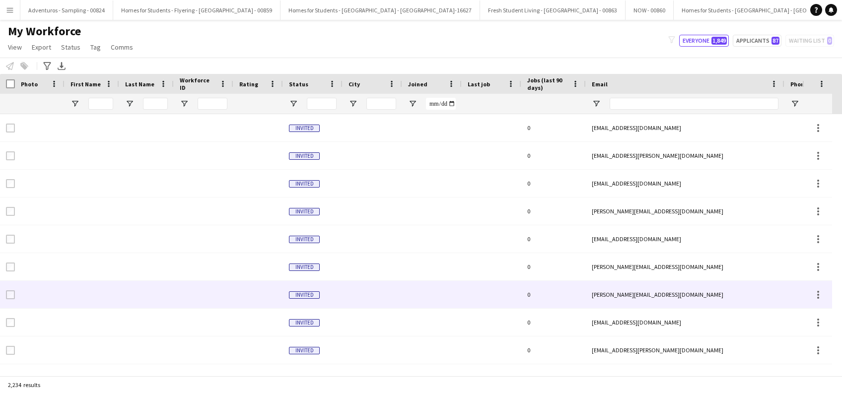
click at [415, 308] on div at bounding box center [432, 294] width 60 height 27
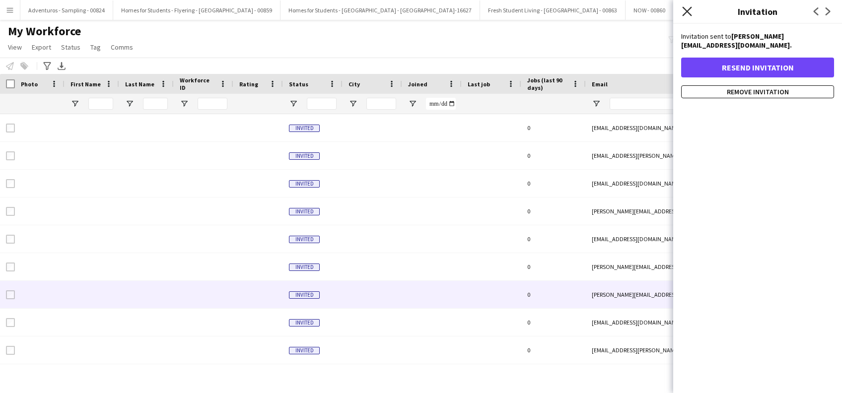
click at [687, 12] on icon at bounding box center [686, 10] width 9 height 9
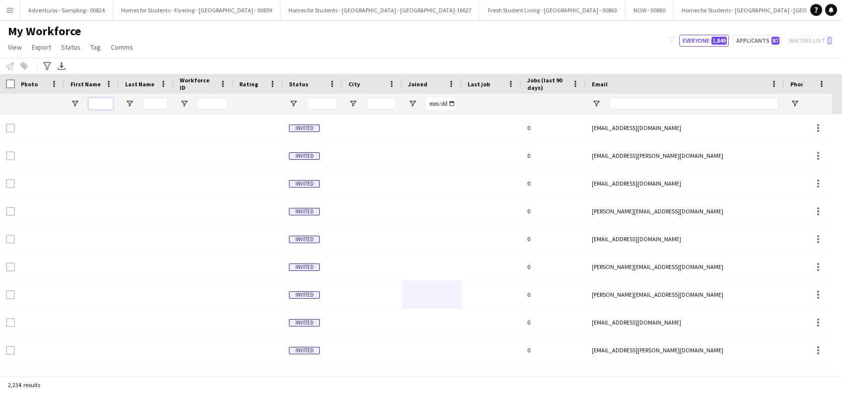
click at [101, 101] on input "First Name Filter Input" at bounding box center [100, 104] width 25 height 12
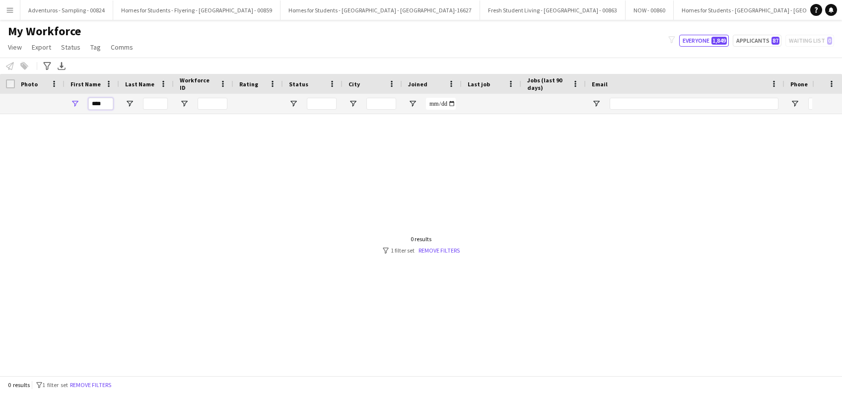
type input "****"
click at [8, 11] on app-icon "Menu" at bounding box center [10, 10] width 8 height 8
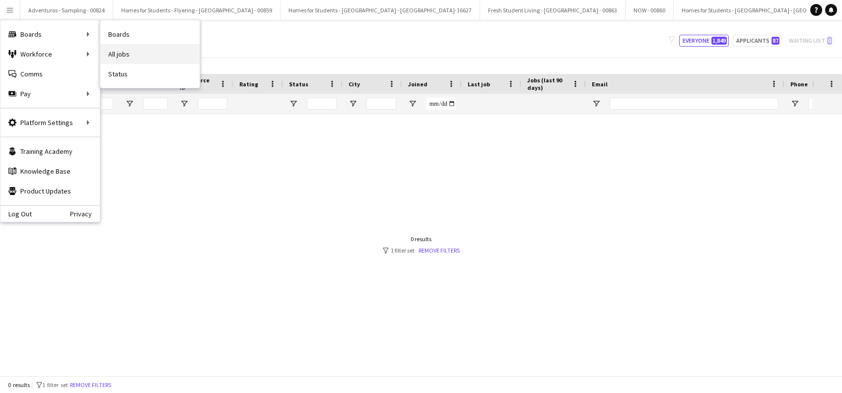
click at [128, 51] on link "All jobs" at bounding box center [149, 54] width 99 height 20
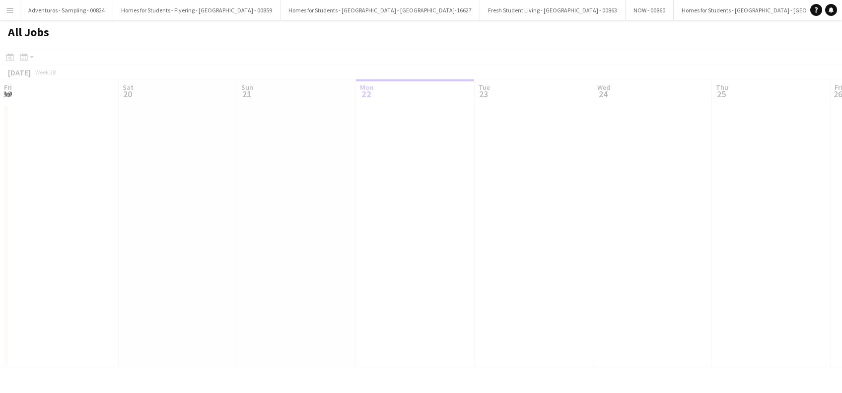
scroll to position [0, 237]
click at [11, 11] on app-icon "Menu" at bounding box center [10, 10] width 8 height 8
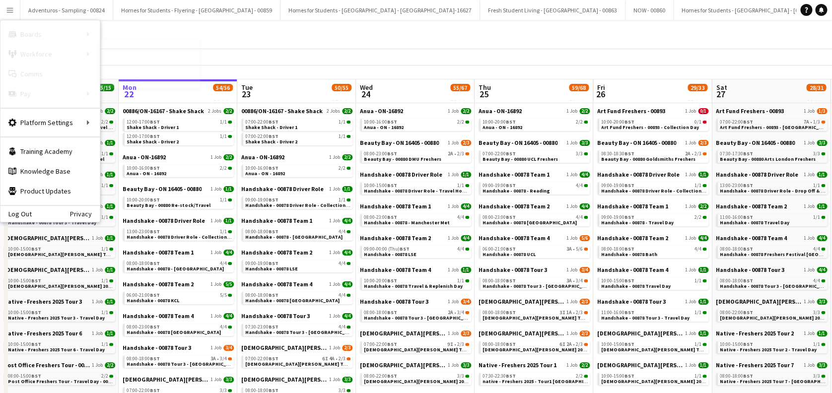
click at [137, 52] on link "My Workforce" at bounding box center [149, 54] width 99 height 20
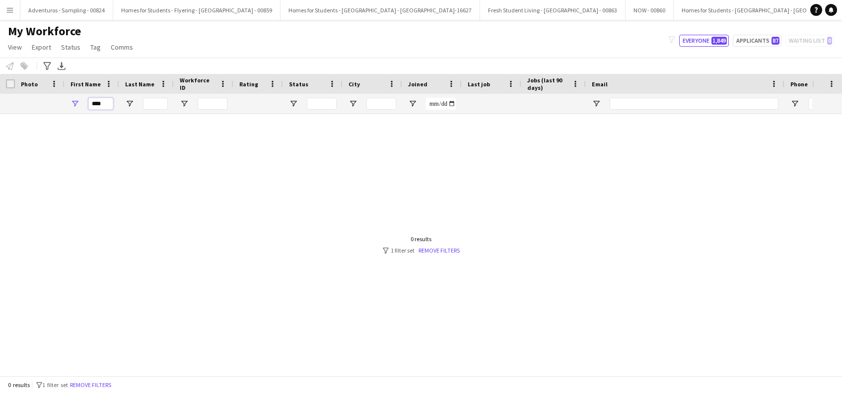
click at [110, 106] on input "****" at bounding box center [100, 104] width 25 height 12
type input "*"
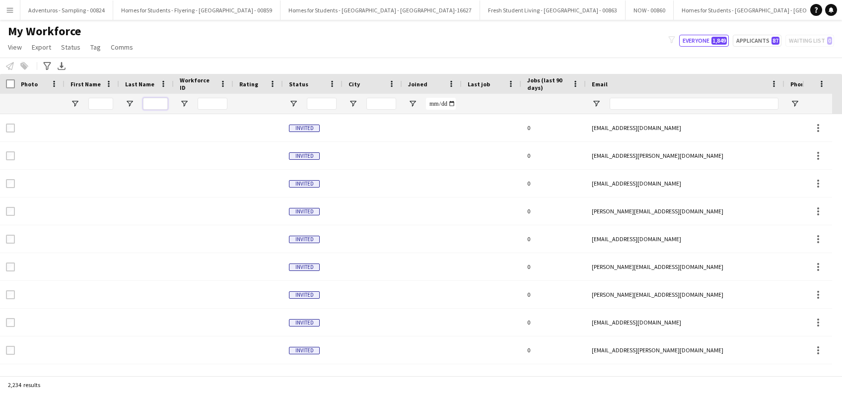
click at [160, 99] on input "Last Name Filter Input" at bounding box center [155, 104] width 25 height 12
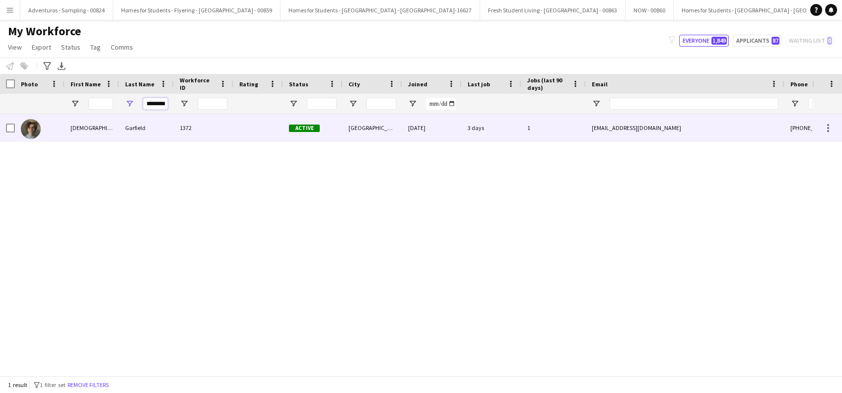
type input "********"
click at [77, 128] on div "Ezrá" at bounding box center [92, 127] width 55 height 27
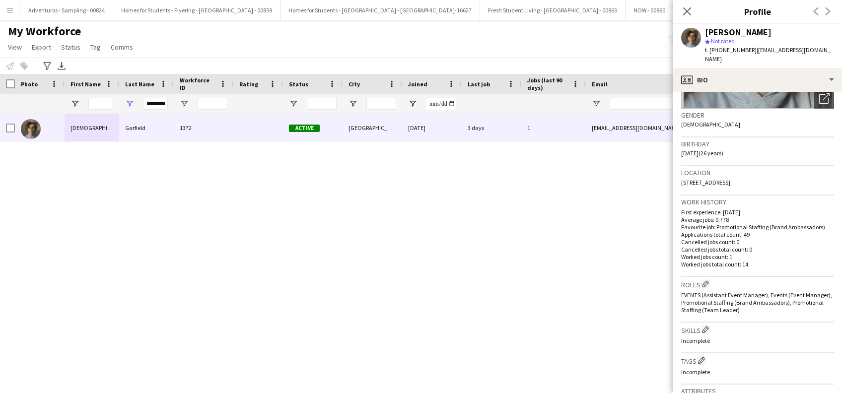
scroll to position [405, 0]
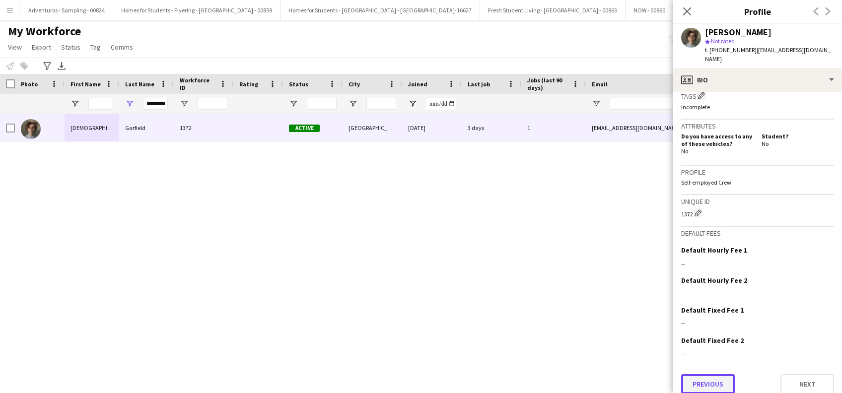
click at [720, 374] on button "Previous" at bounding box center [708, 384] width 54 height 20
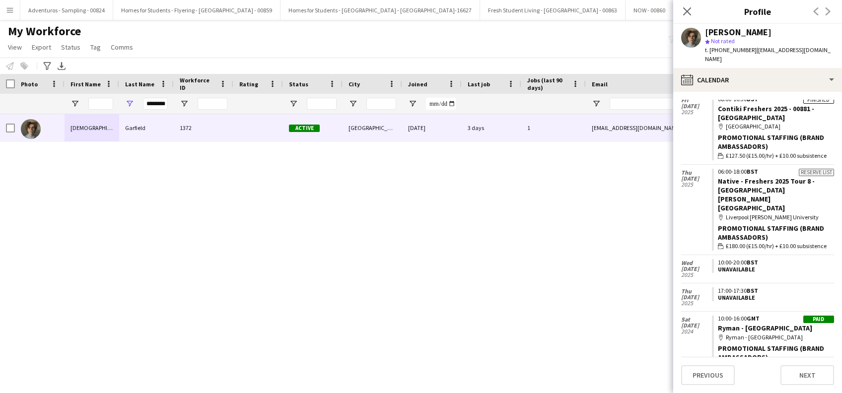
scroll to position [711, 0]
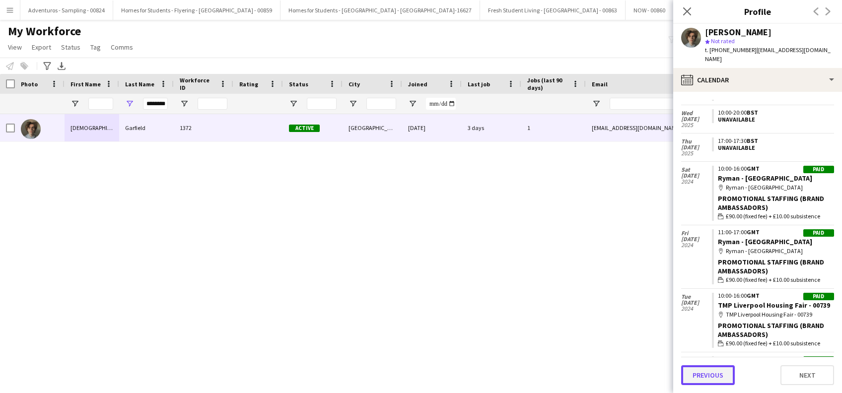
click at [702, 376] on button "Previous" at bounding box center [708, 375] width 54 height 20
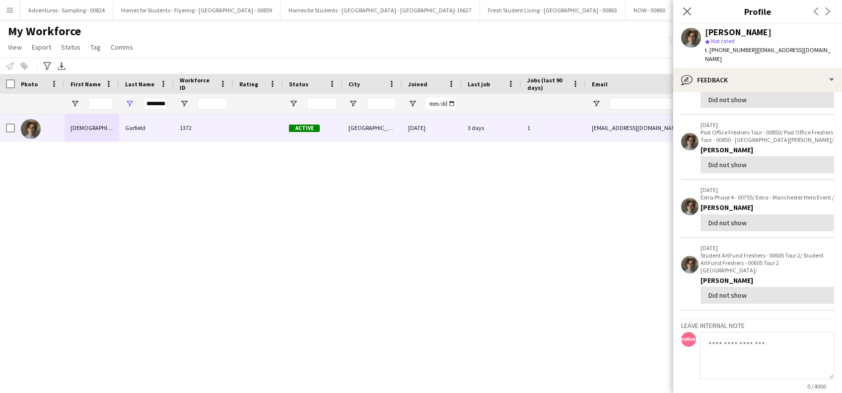
scroll to position [180, 0]
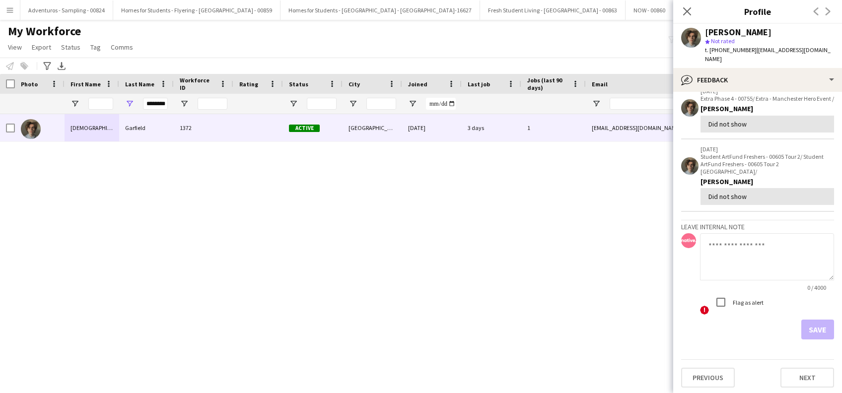
click at [713, 246] on textarea at bounding box center [767, 256] width 134 height 47
type textarea "**********"
click at [810, 327] on button "Save" at bounding box center [817, 330] width 33 height 20
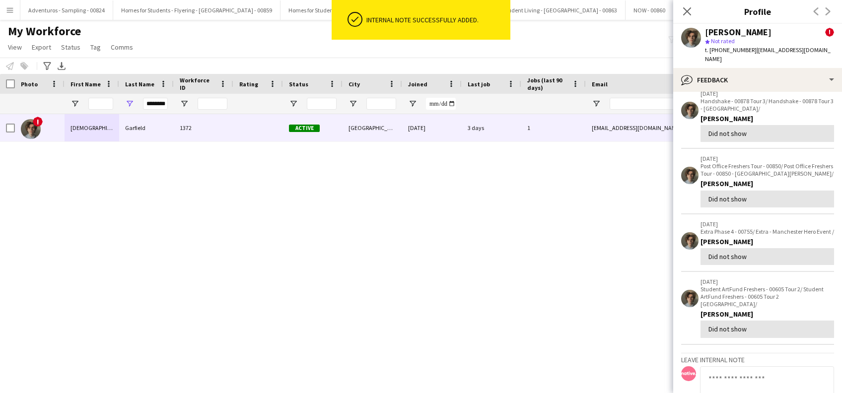
scroll to position [0, 0]
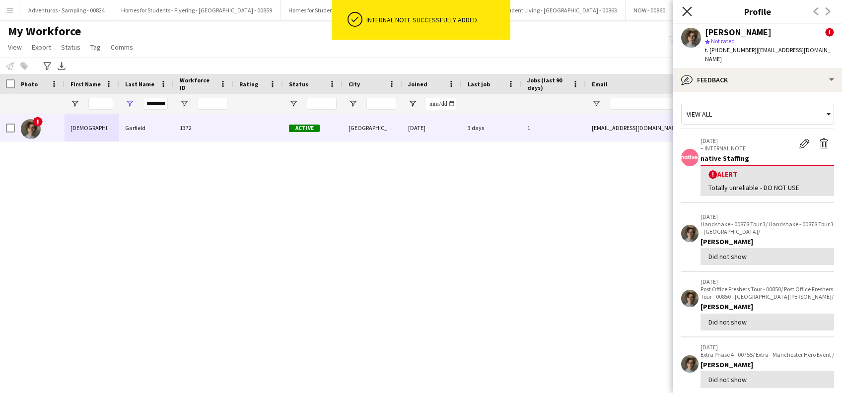
click at [688, 9] on icon "Close pop-in" at bounding box center [686, 10] width 9 height 9
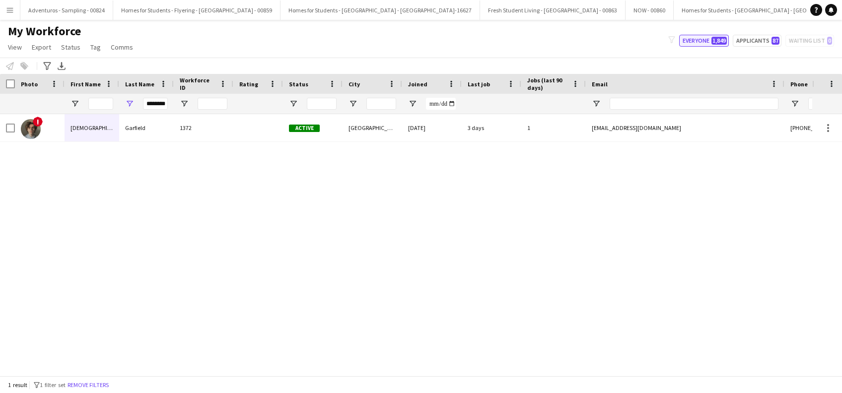
click at [691, 43] on button "Everyone 1,849" at bounding box center [704, 41] width 50 height 12
type input "**********"
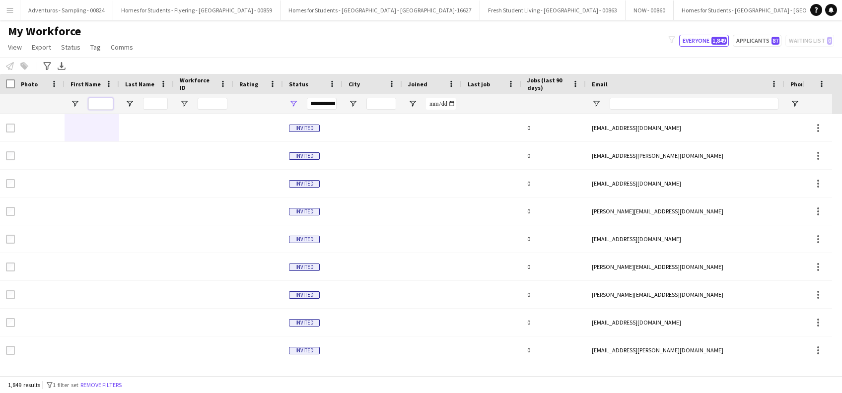
drag, startPoint x: 104, startPoint y: 107, endPoint x: 104, endPoint y: 101, distance: 6.0
click at [105, 106] on input "First Name Filter Input" at bounding box center [100, 104] width 25 height 12
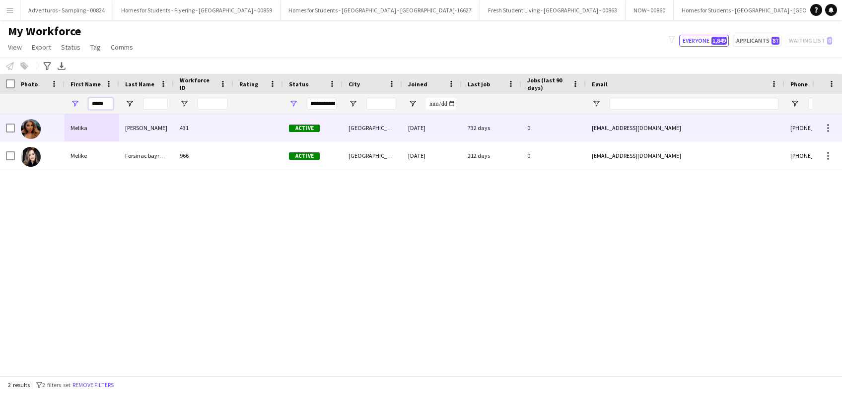
type input "*****"
click at [141, 136] on div "Ebrahim esfahani" at bounding box center [146, 127] width 55 height 27
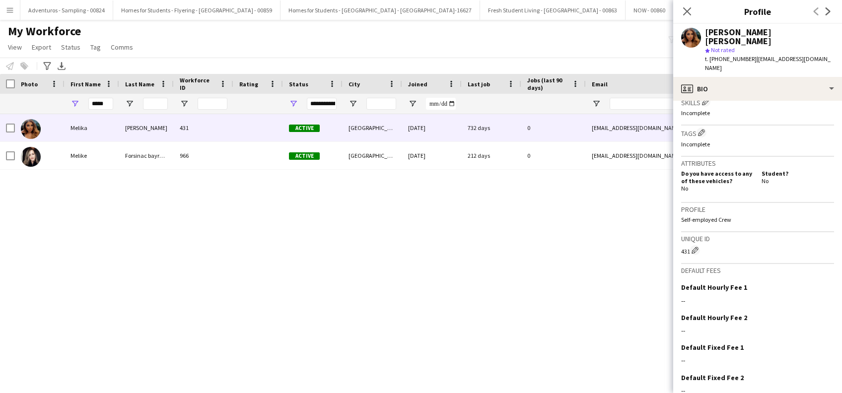
scroll to position [405, 0]
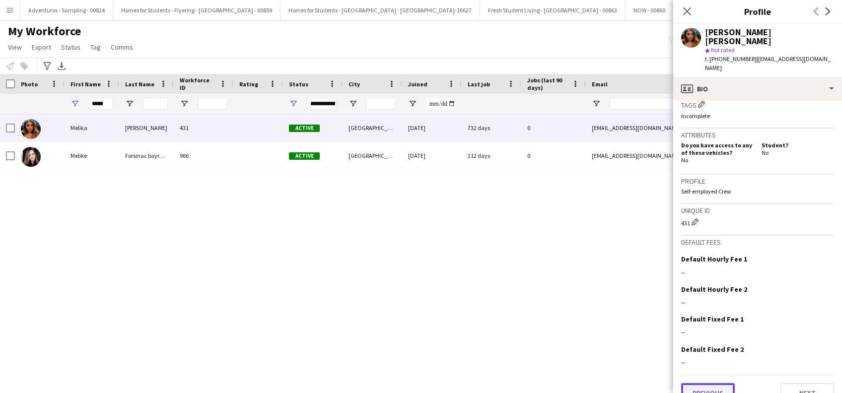
click at [715, 383] on button "Previous" at bounding box center [708, 393] width 54 height 20
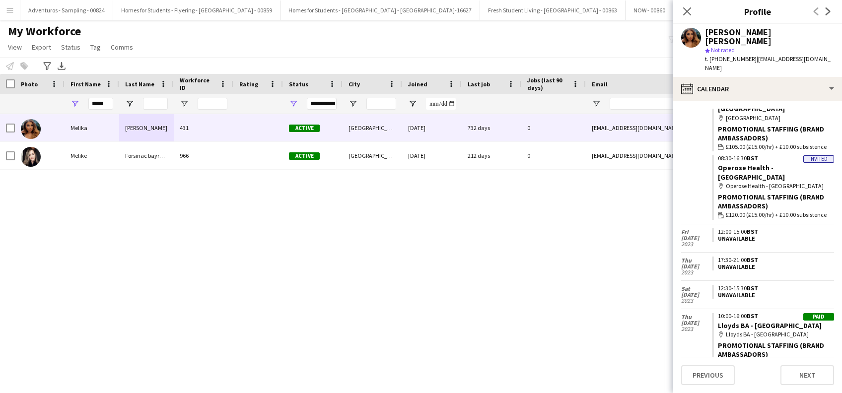
scroll to position [0, 0]
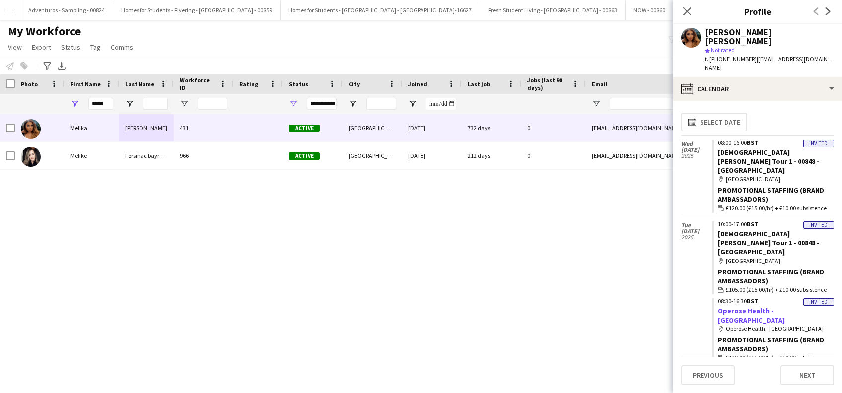
click at [753, 306] on link "Operose Health - [GEOGRAPHIC_DATA]" at bounding box center [751, 315] width 67 height 18
click at [687, 10] on icon "Close pop-in" at bounding box center [686, 10] width 9 height 9
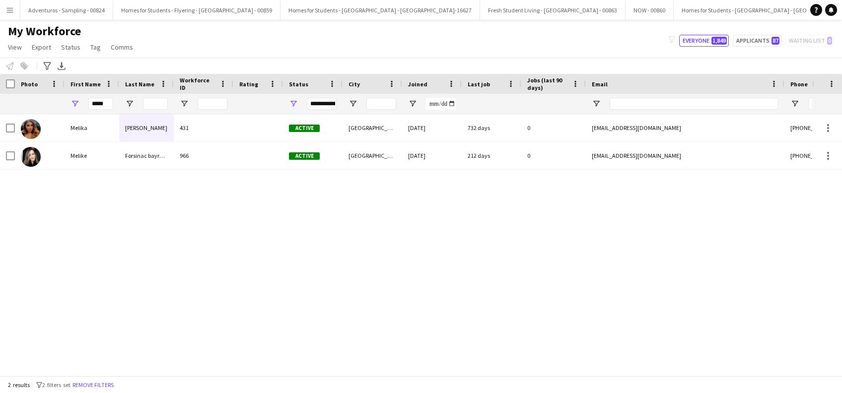
drag, startPoint x: 373, startPoint y: 283, endPoint x: 716, endPoint y: 305, distance: 343.2
click at [716, 305] on div "Melika Ebrahim esfahani 431 Active Sheffield 13-05-2022 732 days 0 mel_ebrahim@…" at bounding box center [406, 240] width 812 height 252
click at [691, 42] on button "Everyone 1,849" at bounding box center [704, 41] width 50 height 12
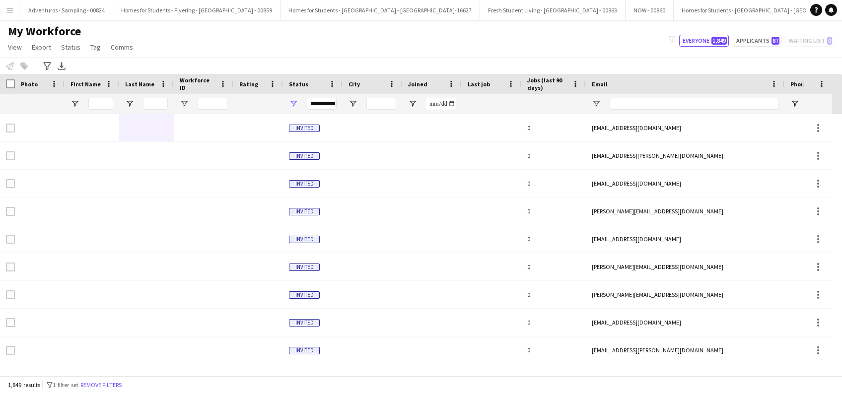
click at [8, 7] on app-icon "Menu" at bounding box center [10, 10] width 8 height 8
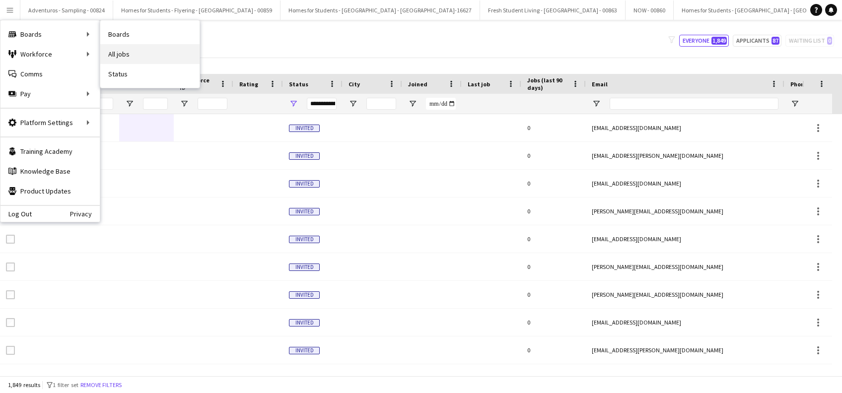
click at [125, 52] on link "All jobs" at bounding box center [149, 54] width 99 height 20
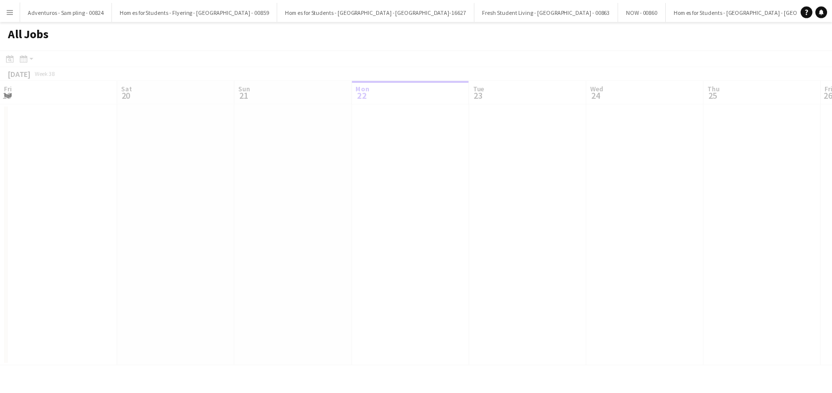
scroll to position [0, 237]
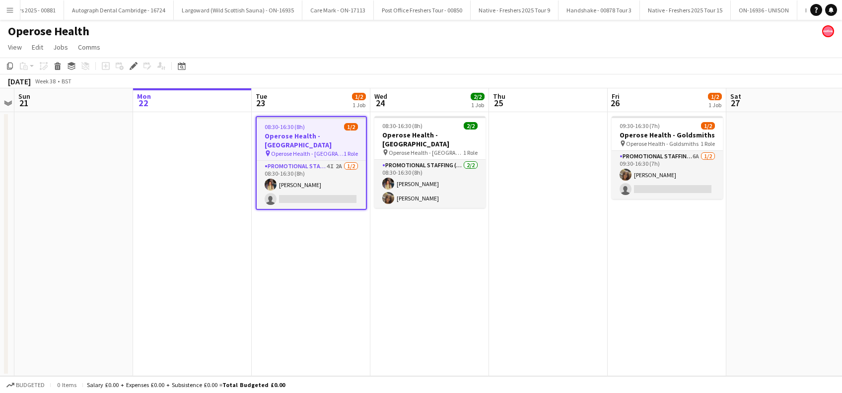
scroll to position [0, 4336]
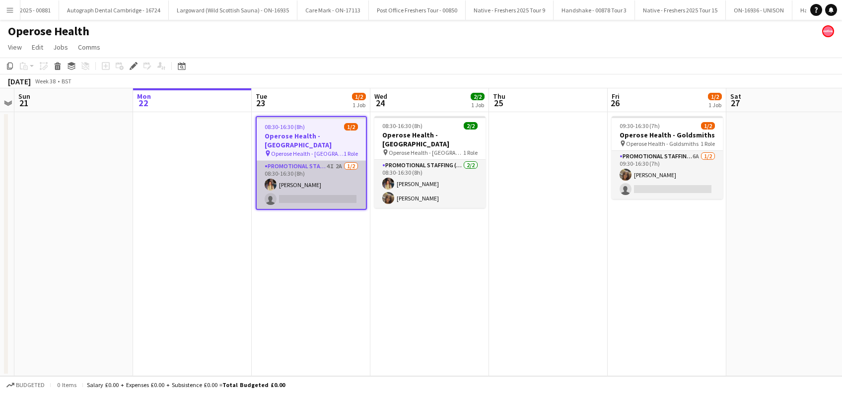
click at [316, 191] on app-card-role "Promotional Staffing (Brand Ambassadors) 4I 2A [DATE] 08:30-16:30 (8h) [PERSON_…" at bounding box center [311, 185] width 109 height 48
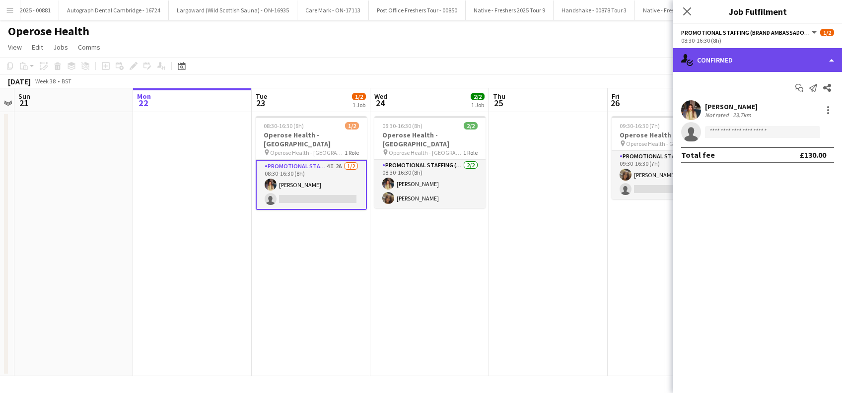
click at [763, 60] on div "single-neutral-actions-check-2 Confirmed" at bounding box center [757, 60] width 169 height 24
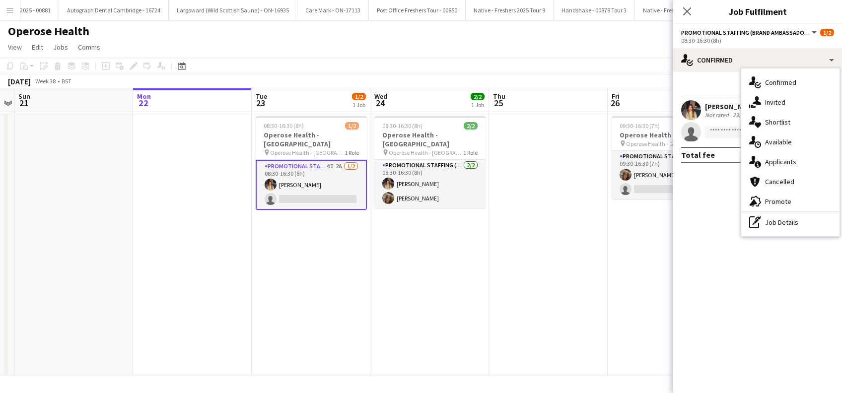
click at [777, 99] on span "Invited" at bounding box center [775, 102] width 20 height 9
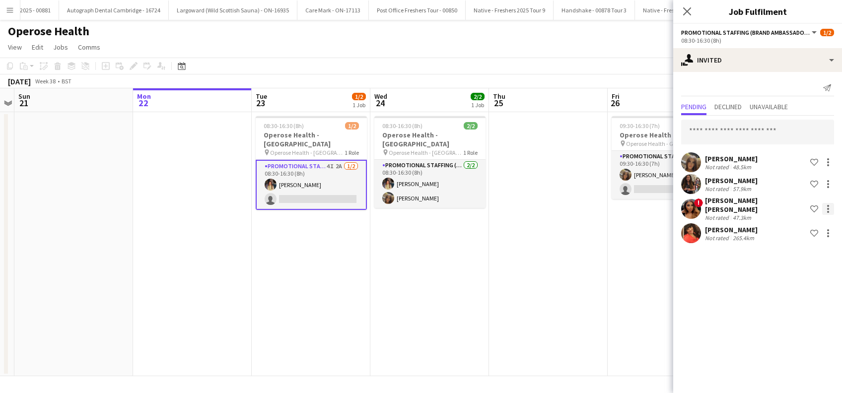
click at [827, 208] on div at bounding box center [828, 209] width 2 height 2
click at [794, 299] on span "Cancel invitation" at bounding box center [796, 295] width 58 height 8
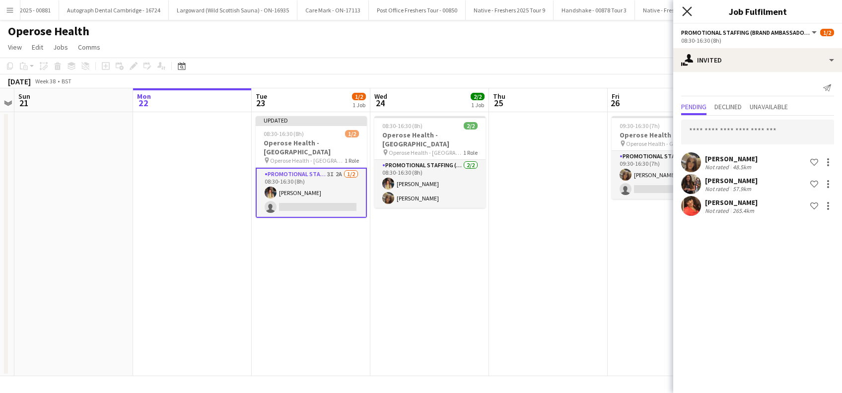
click at [686, 9] on icon "Close pop-in" at bounding box center [686, 10] width 9 height 9
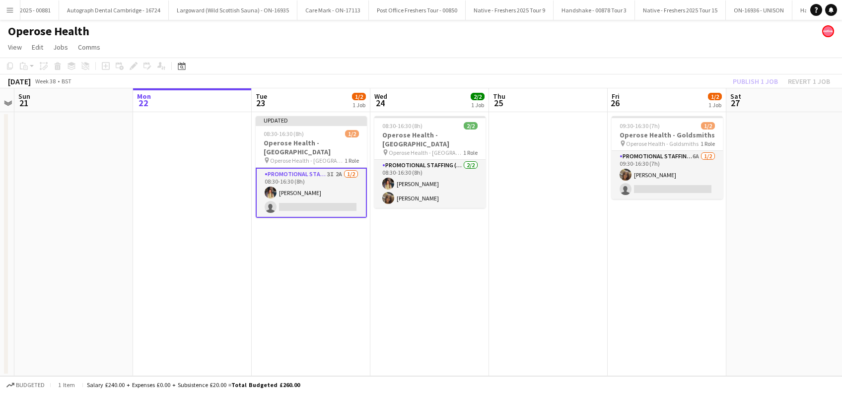
click at [568, 214] on app-date-cell at bounding box center [548, 244] width 119 height 264
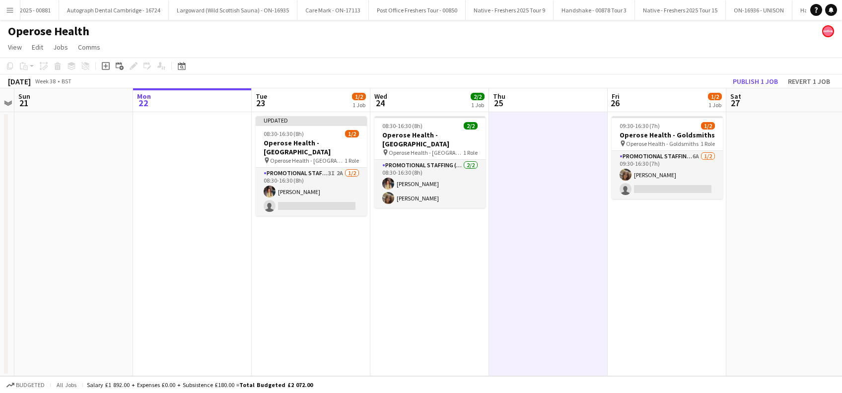
scroll to position [0, 341]
click at [753, 84] on button "Publish 1 job" at bounding box center [755, 81] width 53 height 13
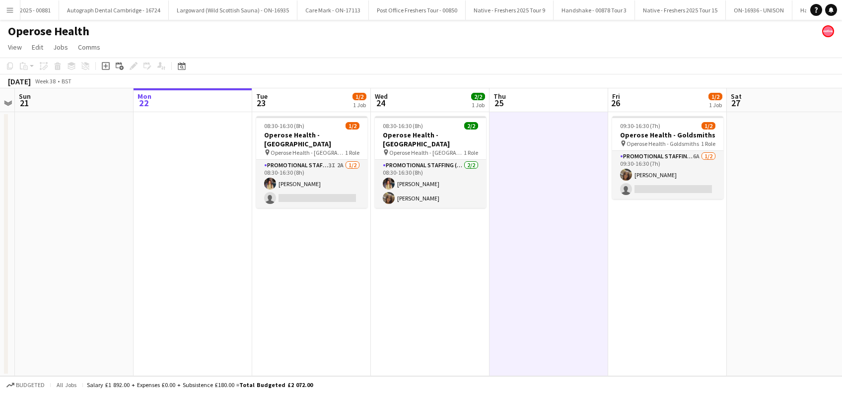
drag, startPoint x: 313, startPoint y: 264, endPoint x: 421, endPoint y: 259, distance: 108.3
click at [312, 265] on app-date-cell "08:30-16:30 (8h) 1/2 Operose Health - [GEOGRAPHIC_DATA] pin Operose Health - Le…" at bounding box center [311, 244] width 119 height 264
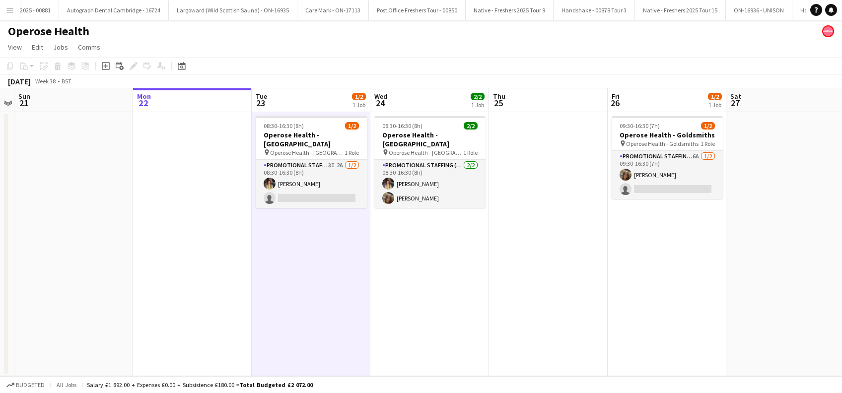
click at [423, 259] on app-date-cell "08:30-16:30 (8h) 2/2 Operose Health - [GEOGRAPHIC_DATA] pin Operose Health - Le…" at bounding box center [429, 244] width 119 height 264
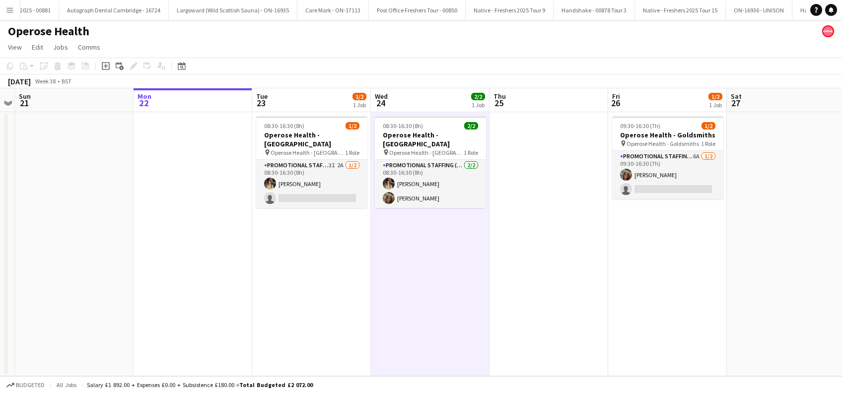
click at [510, 258] on app-date-cell at bounding box center [548, 244] width 119 height 264
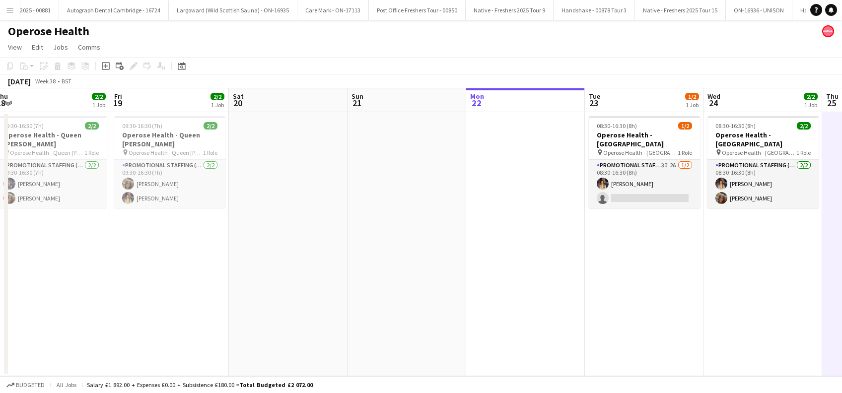
scroll to position [0, 288]
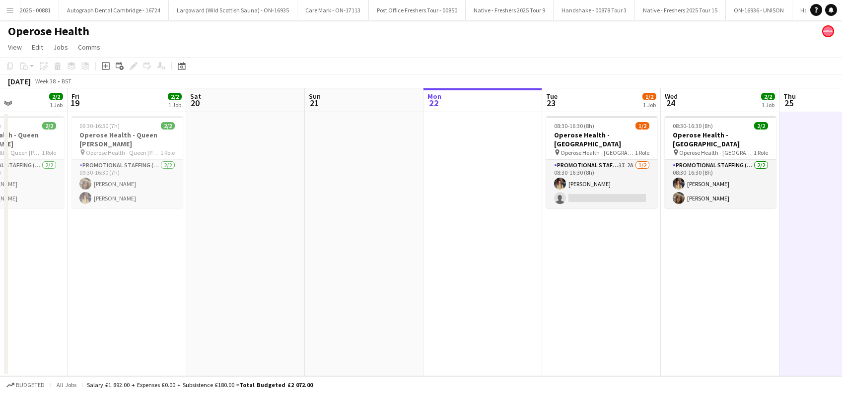
drag, startPoint x: 384, startPoint y: 285, endPoint x: 674, endPoint y: 306, distance: 290.2
click at [674, 306] on app-calendar-viewport "Tue 16 Wed 17 2/2 1 Job Thu 18 2/2 1 Job Fri 19 2/2 1 Job Sat 20 Sun 21 Mon 22 …" at bounding box center [421, 232] width 842 height 288
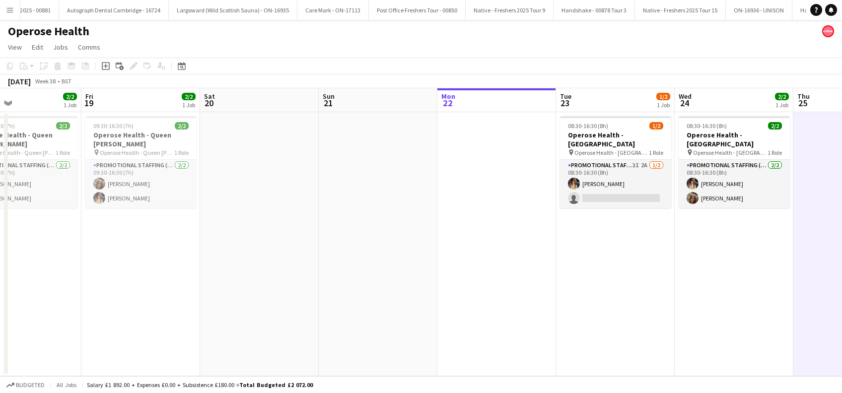
drag, startPoint x: 561, startPoint y: 293, endPoint x: 401, endPoint y: 256, distance: 164.7
click at [365, 310] on app-calendar-viewport "Tue 16 4/4 2 Jobs Wed 17 2/2 1 Job Thu 18 2/2 1 Job Fri 19 2/2 1 Job Sat 20 Sun…" at bounding box center [421, 232] width 842 height 288
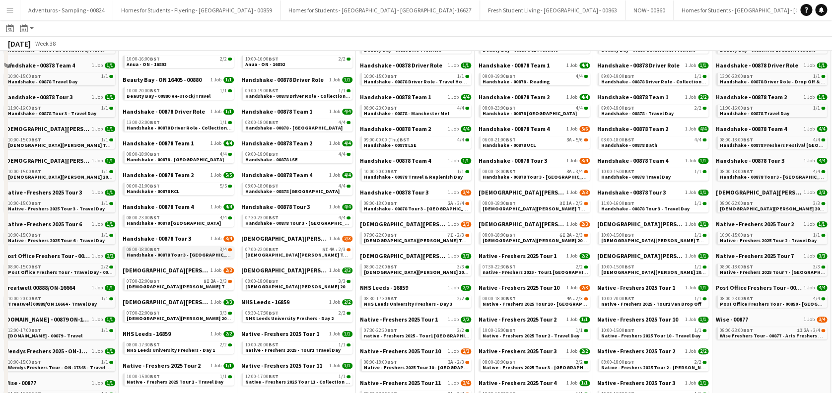
scroll to position [132, 0]
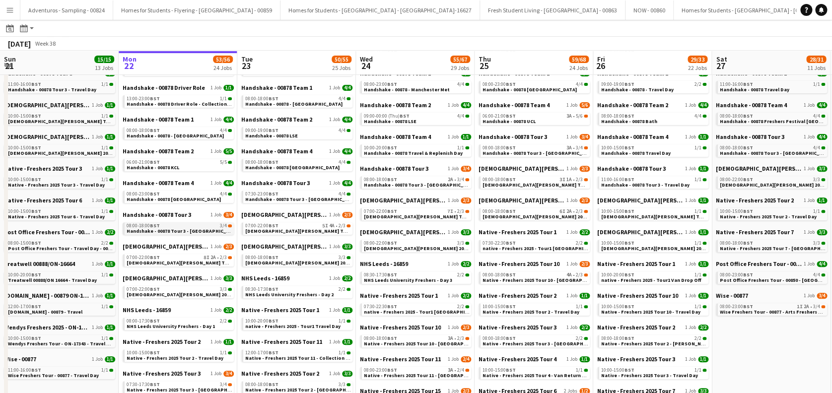
click at [190, 230] on span "Handshake - 00878 Tour 3 - [GEOGRAPHIC_DATA]" at bounding box center [183, 231] width 113 height 6
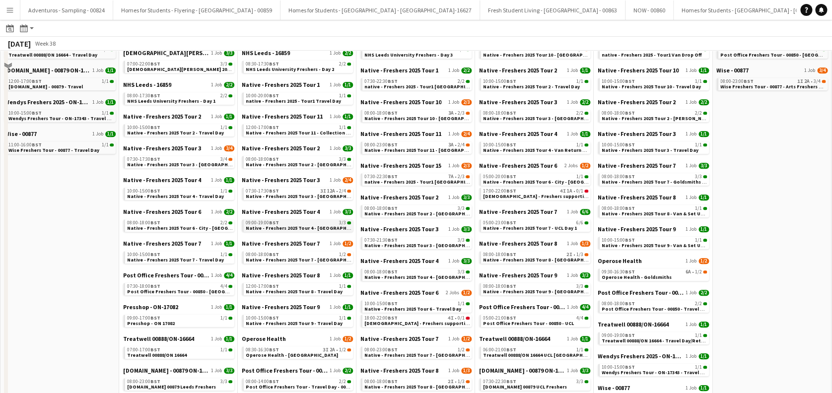
scroll to position [265, 0]
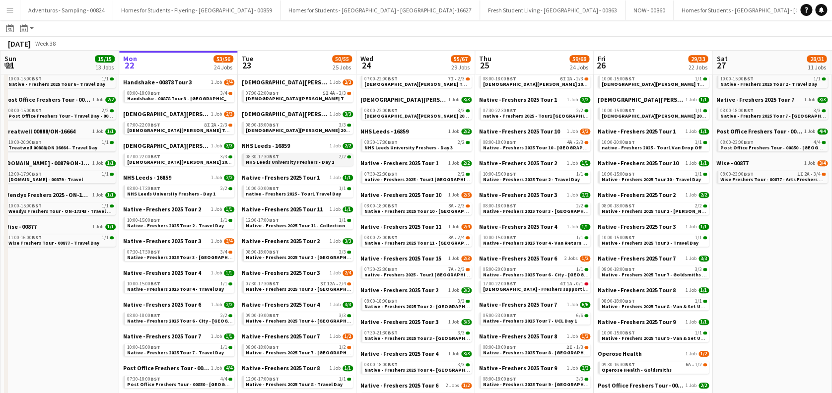
click at [290, 162] on span "NHS Leeds University Freshers - Day 2" at bounding box center [290, 162] width 88 height 6
click at [12, 12] on app-icon "Menu" at bounding box center [10, 10] width 8 height 8
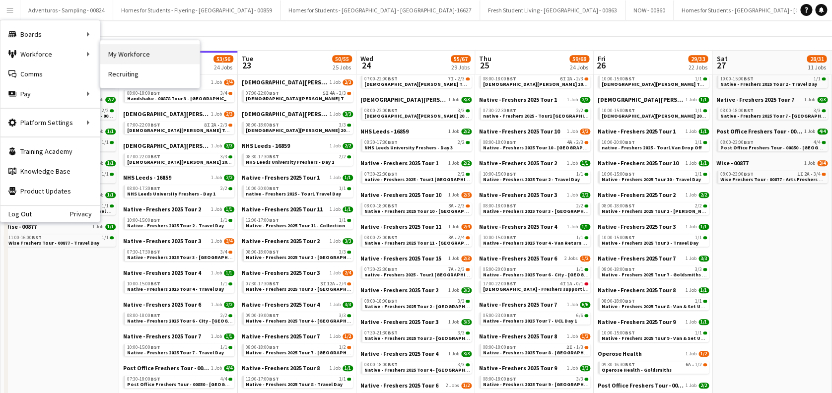
click at [159, 56] on link "My Workforce" at bounding box center [149, 54] width 99 height 20
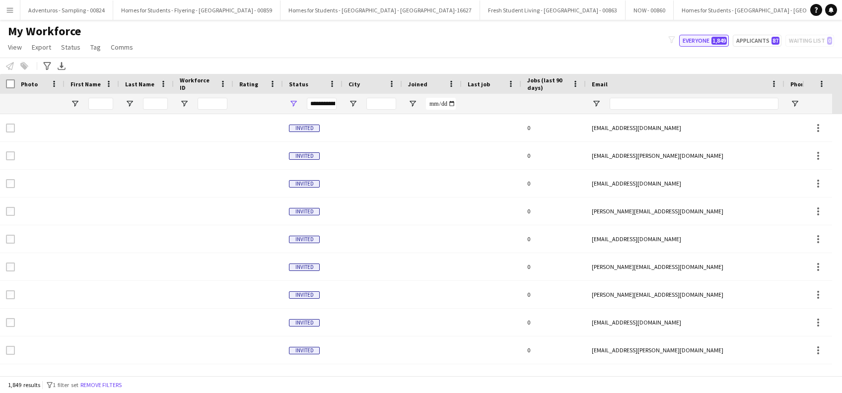
click at [696, 41] on button "Everyone 1,849" at bounding box center [704, 41] width 50 height 12
click at [99, 105] on input "First Name Filter Input" at bounding box center [100, 104] width 25 height 12
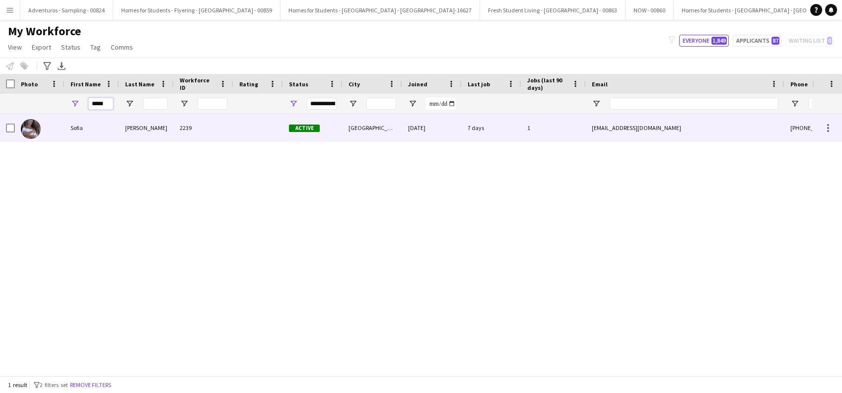
type input "*****"
click at [82, 131] on div "Sofia" at bounding box center [92, 127] width 55 height 27
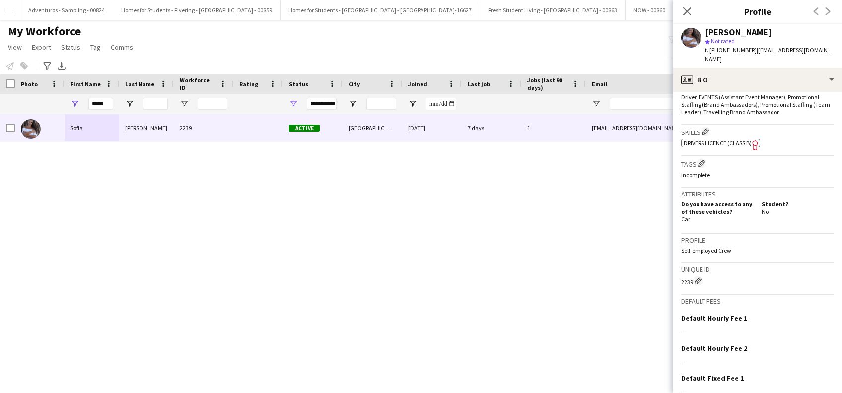
scroll to position [399, 0]
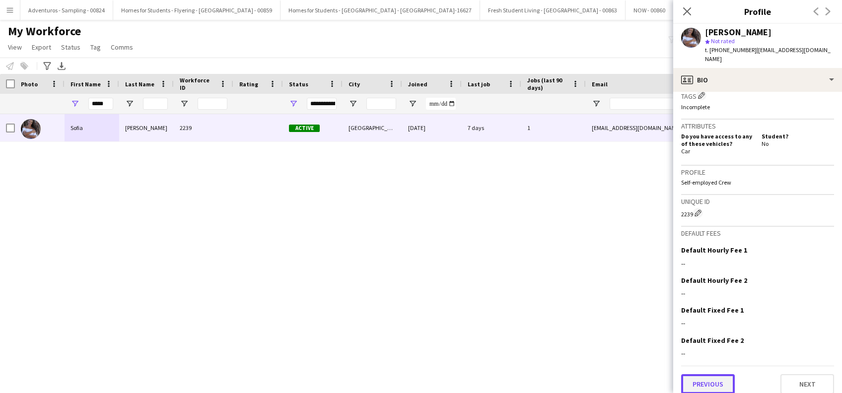
click at [704, 375] on button "Previous" at bounding box center [708, 384] width 54 height 20
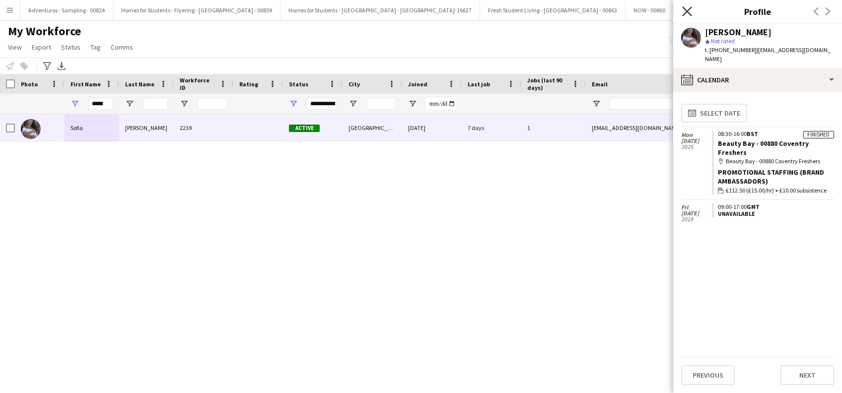
click at [689, 9] on icon at bounding box center [686, 10] width 9 height 9
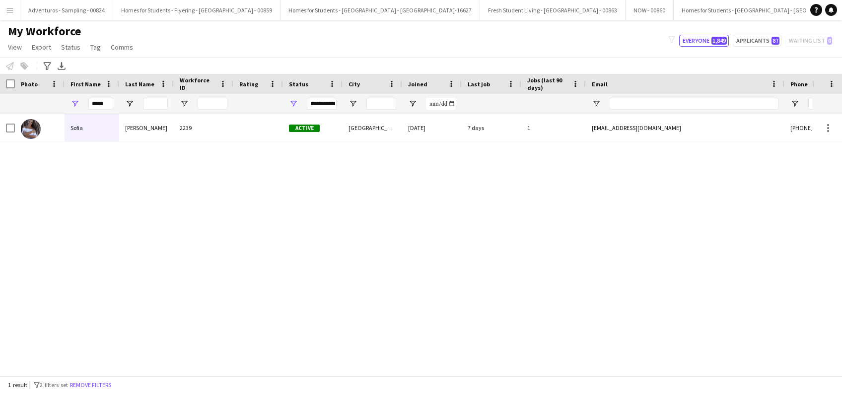
click at [10, 10] on app-icon "Menu" at bounding box center [10, 10] width 8 height 8
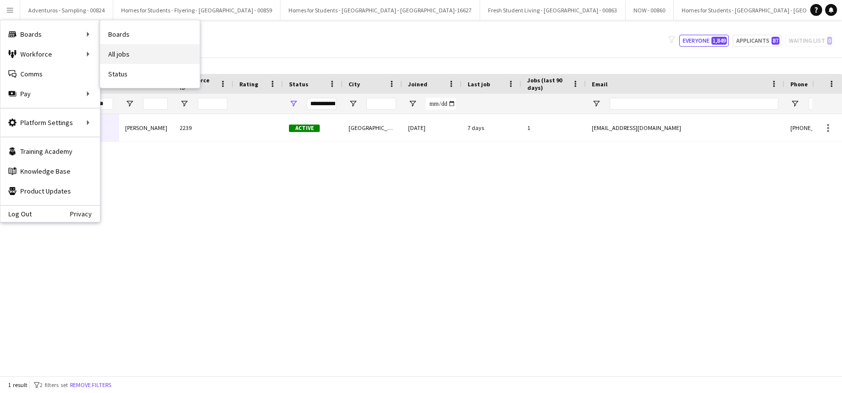
click at [131, 57] on link "All jobs" at bounding box center [149, 54] width 99 height 20
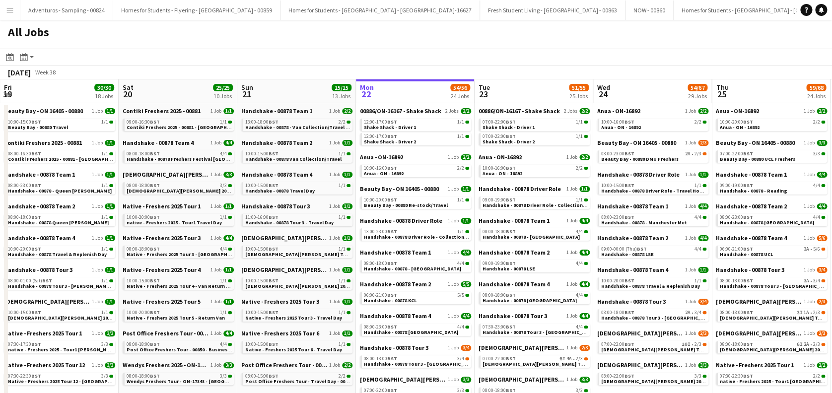
scroll to position [0, 299]
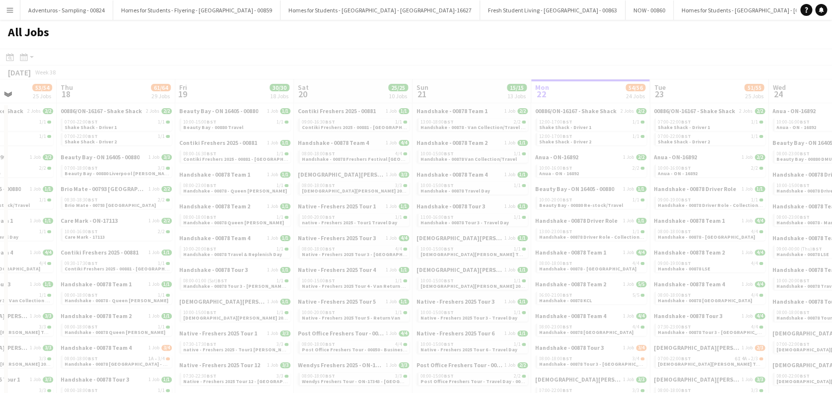
drag, startPoint x: 57, startPoint y: 282, endPoint x: 470, endPoint y: 282, distance: 412.5
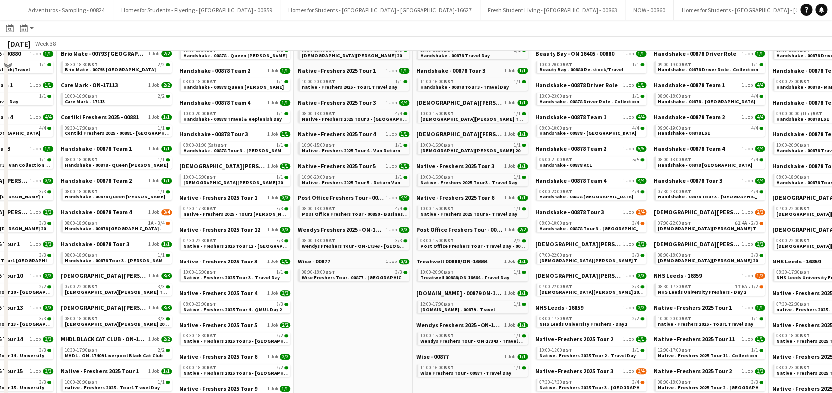
scroll to position [199, 0]
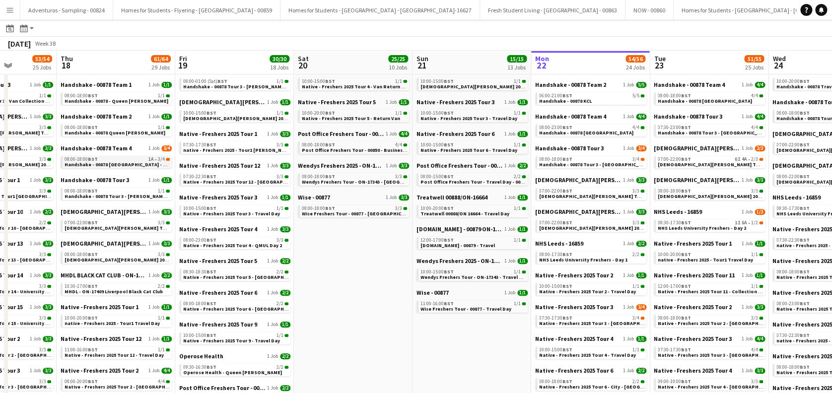
click at [119, 167] on span "Handshake - 00878 University of Strathclyde - On Site Day" at bounding box center [128, 164] width 126 height 6
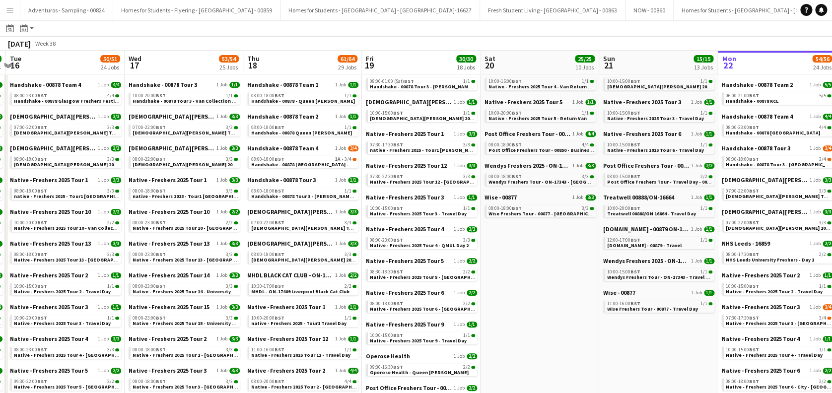
scroll to position [0, 230]
drag, startPoint x: 390, startPoint y: 300, endPoint x: 534, endPoint y: 300, distance: 144.0
click at [534, 300] on app-calendar-viewport "Sun 14 7/7 7 Jobs Mon 15 34/34 19 Jobs Tue 16 50/51 24 Jobs Wed 17 53/54 25 Job…" at bounding box center [416, 358] width 832 height 1017
click at [315, 129] on div "08:00-18:00 BST 1/1" at bounding box center [304, 127] width 105 height 5
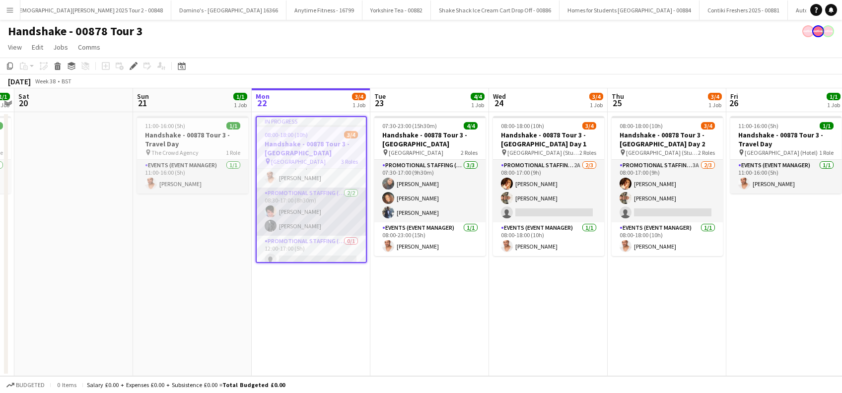
scroll to position [22, 0]
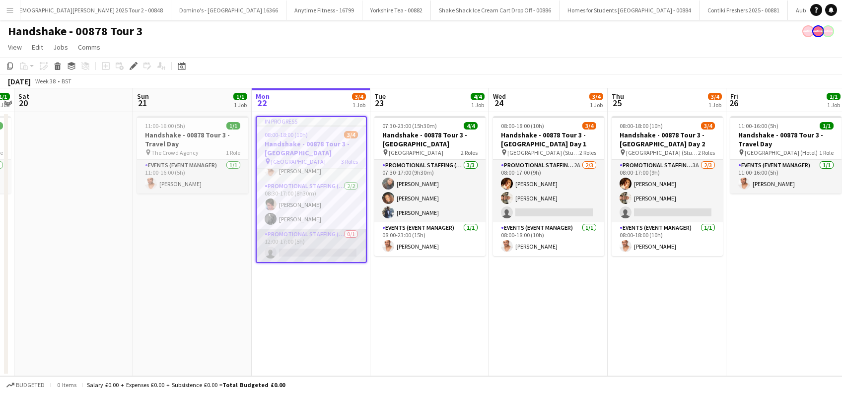
click at [315, 252] on app-card-role "Promotional Staffing (Brand Ambassadors) 0/1 12:00-17:00 (5h) single-neutral-ac…" at bounding box center [311, 246] width 109 height 34
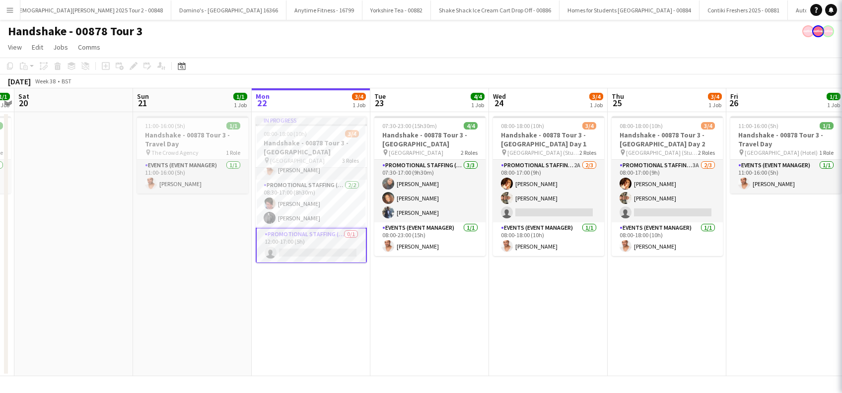
scroll to position [0, 342]
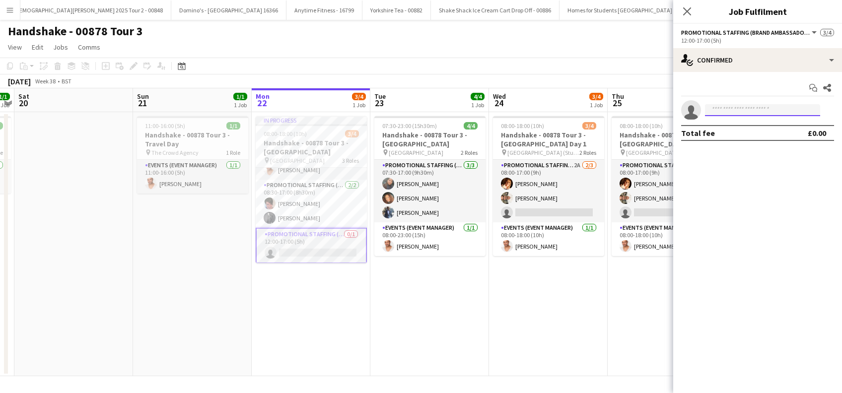
click at [739, 106] on input at bounding box center [762, 110] width 115 height 12
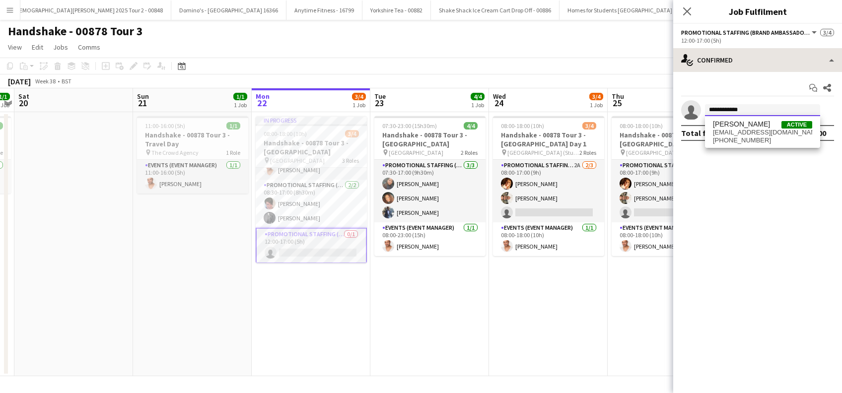
type input "**********"
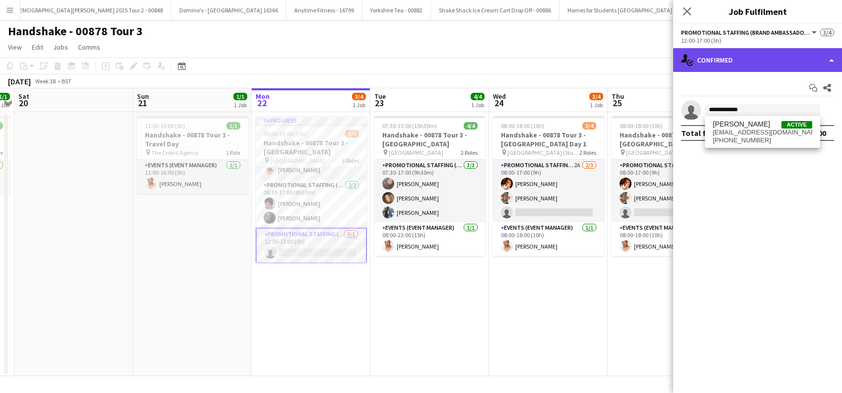
click at [752, 63] on div "single-neutral-actions-check-2 Confirmed" at bounding box center [757, 60] width 169 height 24
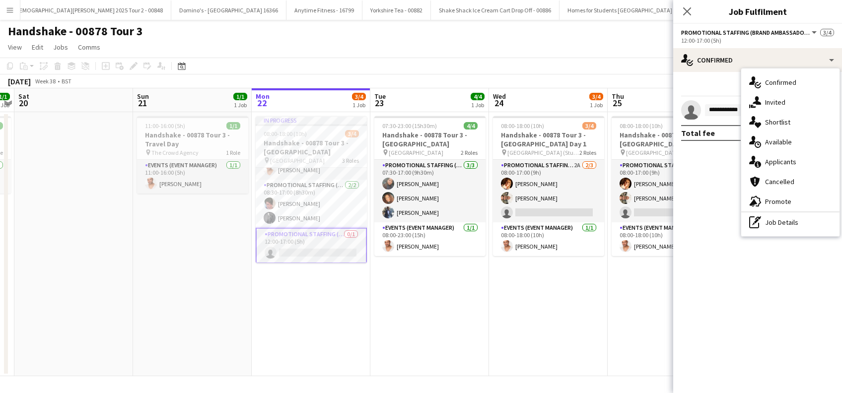
click at [778, 101] on span "Invited" at bounding box center [775, 102] width 20 height 9
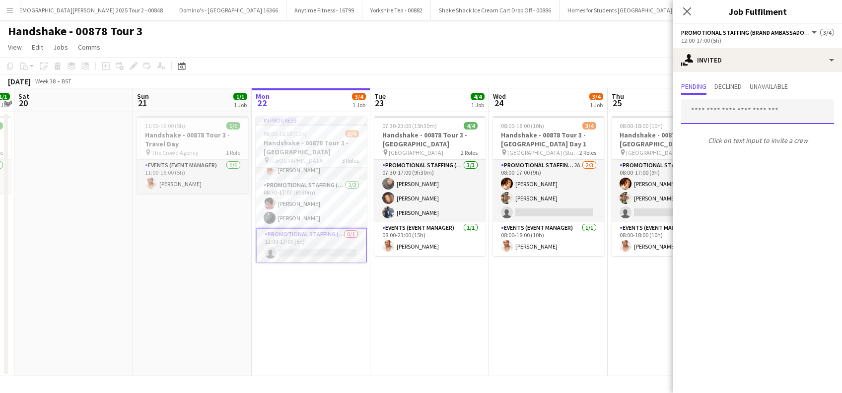
click at [727, 110] on input "text" at bounding box center [757, 111] width 153 height 25
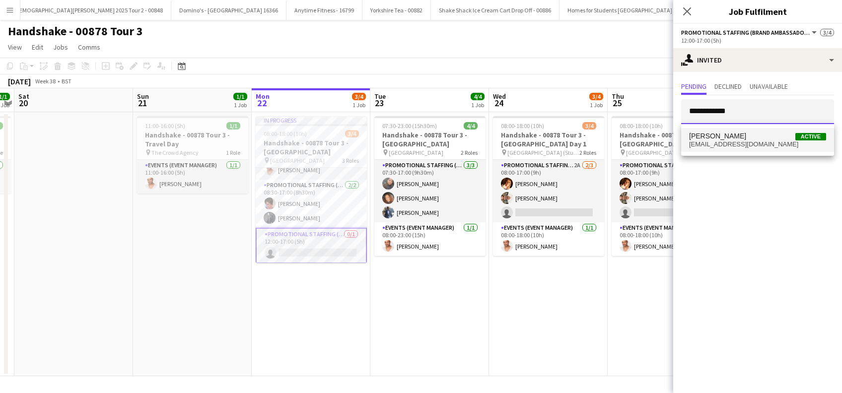
type input "**********"
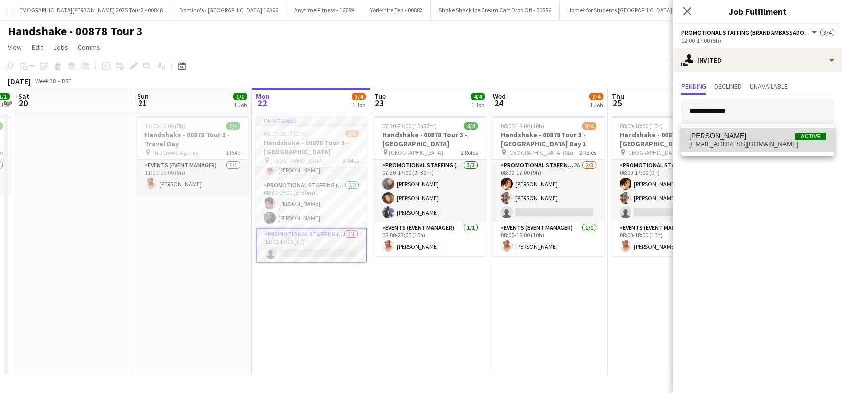
click at [736, 136] on span "Gemma Lemons" at bounding box center [717, 136] width 57 height 8
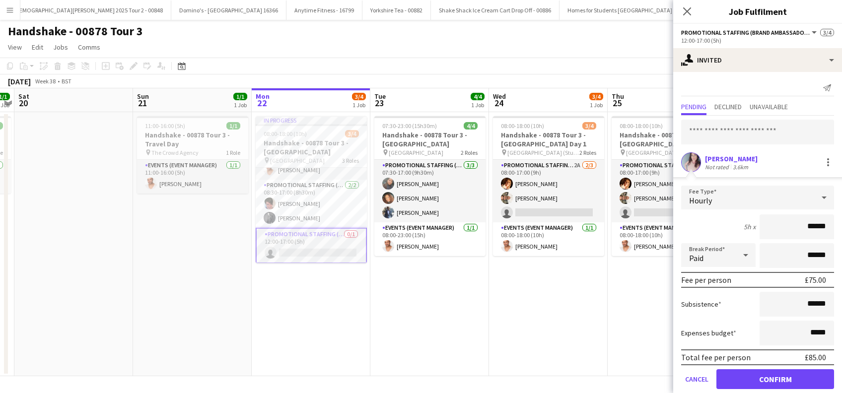
click at [714, 157] on div "Gemma Lemons" at bounding box center [731, 158] width 53 height 9
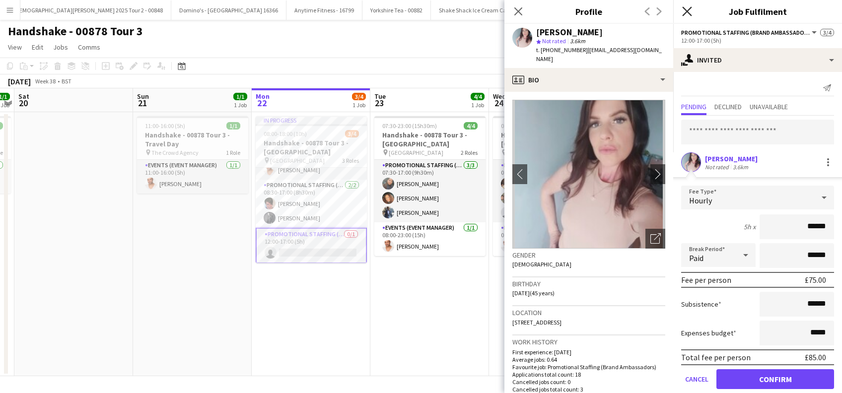
click at [687, 12] on icon at bounding box center [686, 10] width 9 height 9
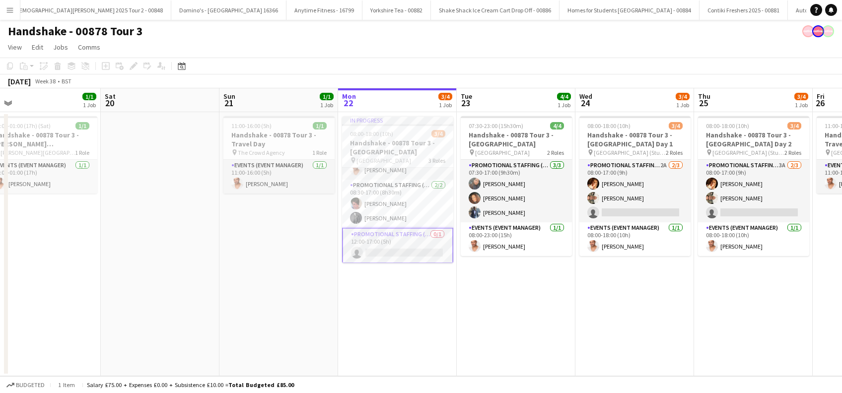
drag, startPoint x: 338, startPoint y: 303, endPoint x: 424, endPoint y: 303, distance: 86.9
click at [423, 303] on app-calendar-viewport "Wed 17 1/1 1 Job Thu 18 1/1 1 Job Fri 19 1/1 1 Job Sat 20 Sun 21 1/1 1 Job Mon …" at bounding box center [421, 232] width 842 height 288
drag, startPoint x: 334, startPoint y: 310, endPoint x: 395, endPoint y: 310, distance: 61.6
click at [338, 310] on app-calendar-viewport "Wed 17 1/1 1 Job Thu 18 1/1 1 Job Fri 19 1/1 1 Job Sat 20 Sun 21 1/1 1 Job Mon …" at bounding box center [421, 232] width 842 height 288
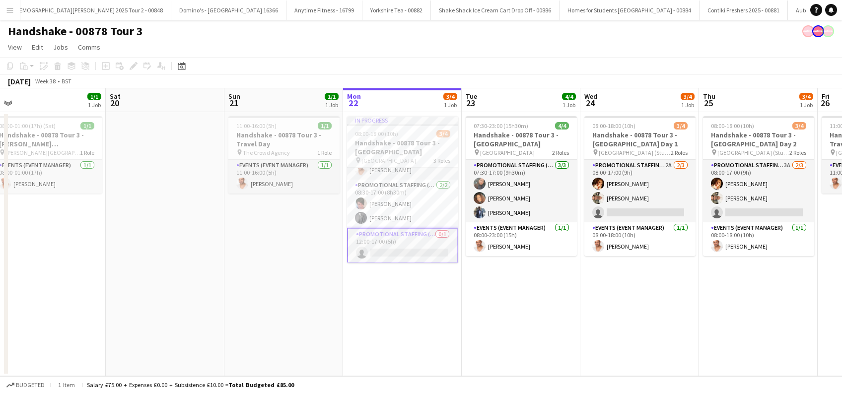
click at [537, 323] on app-date-cell "07:30-23:00 (15h30m) 4/4 Handshake - 00878 Tour 3 - Leeds University pin Leeds …" at bounding box center [521, 244] width 119 height 264
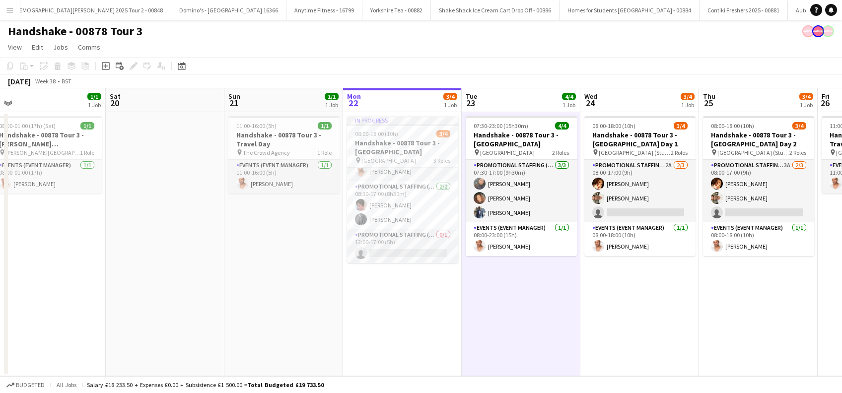
scroll to position [20, 0]
click at [624, 316] on app-date-cell "08:00-18:00 (10h) 3/4 Handshake - 00878 Tour 3 - Newcastle University Day 1 pin…" at bounding box center [639, 244] width 119 height 264
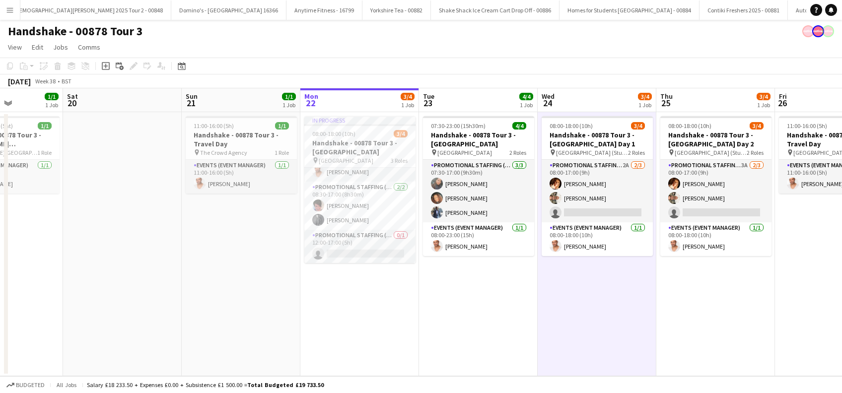
scroll to position [0, 298]
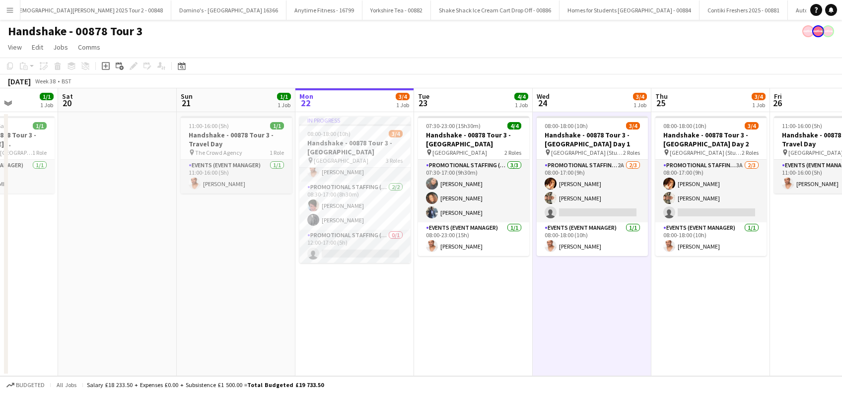
drag, startPoint x: 516, startPoint y: 322, endPoint x: 248, endPoint y: 329, distance: 268.7
click at [248, 329] on app-calendar-viewport "Wed 17 1/1 1 Job Thu 18 1/1 1 Job Fri 19 1/1 1 Job Sat 20 Sun 21 1/1 1 Job Mon …" at bounding box center [421, 232] width 842 height 288
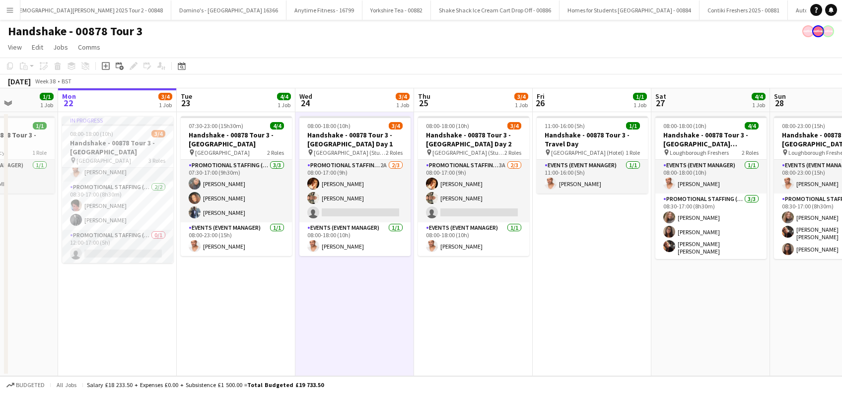
click at [512, 284] on app-date-cell "08:00-18:00 (10h) 3/4 Handshake - 00878 Tour 3 - Newcastle University Day 2 pin…" at bounding box center [473, 244] width 119 height 264
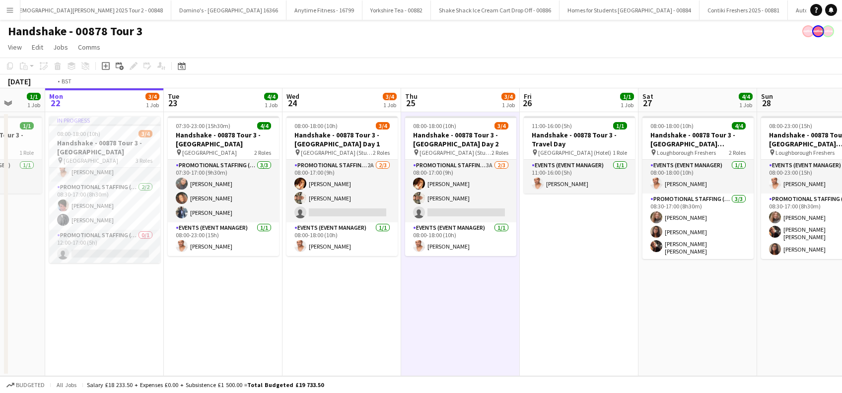
scroll to position [0, 410]
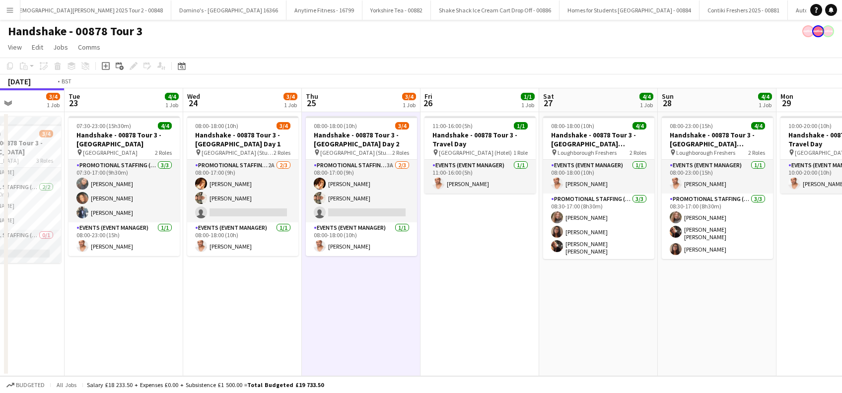
drag, startPoint x: 553, startPoint y: 303, endPoint x: 440, endPoint y: 324, distance: 115.1
click at [440, 324] on app-calendar-viewport "Fri 19 1/1 1 Job Sat 20 Sun 21 1/1 1 Job Mon 22 3/4 1 Job Tue 23 4/4 1 Job Wed …" at bounding box center [421, 232] width 842 height 288
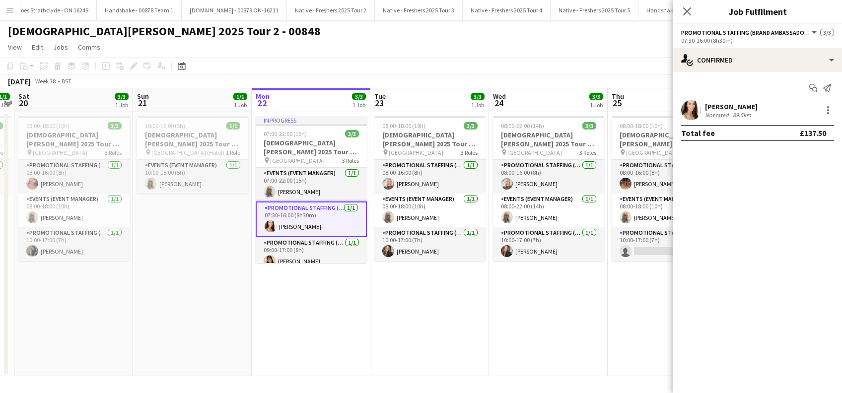
click at [287, 305] on app-date-cell "In progress 07:00-22:00 (15h) 3/3 [DEMOGRAPHIC_DATA][PERSON_NAME] 2025 Tour 2 -…" at bounding box center [311, 244] width 119 height 264
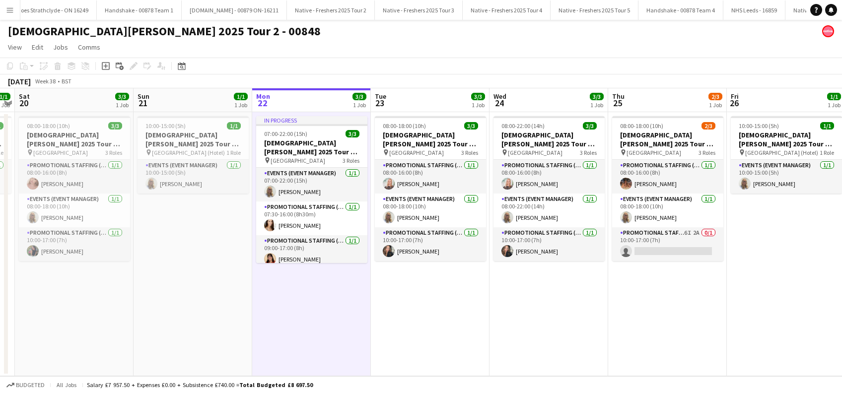
click at [470, 318] on app-date-cell "08:00-18:00 (10h) 3/3 [DEMOGRAPHIC_DATA][PERSON_NAME] 2025 Tour 2 - 00848 - [GE…" at bounding box center [430, 244] width 119 height 264
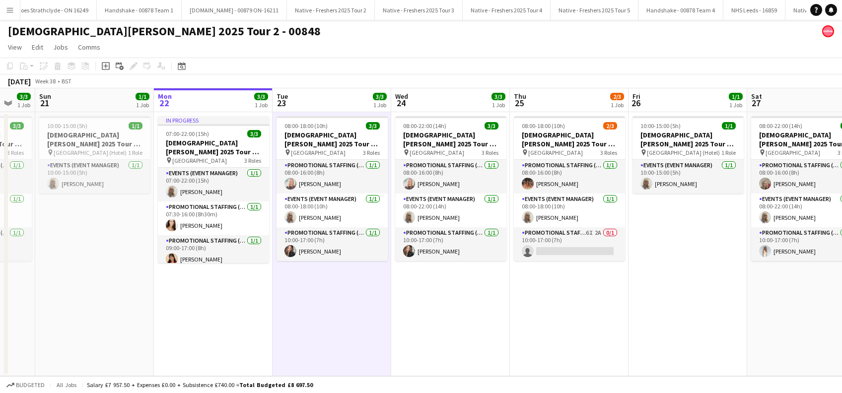
scroll to position [0, 443]
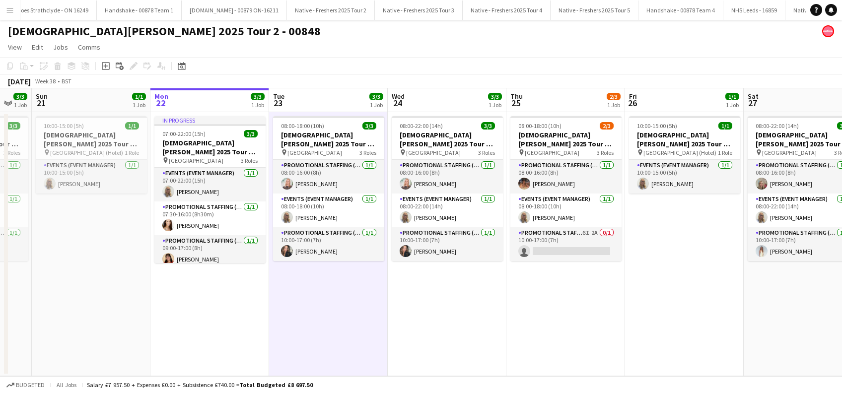
drag, startPoint x: 447, startPoint y: 340, endPoint x: 345, endPoint y: 341, distance: 102.3
click at [345, 341] on app-calendar-viewport "Wed 17 3/3 1 Job Thu 18 3/3 1 Job Fri 19 1/1 1 Job Sat 20 3/3 1 Job Sun 21 1/1 …" at bounding box center [421, 232] width 842 height 288
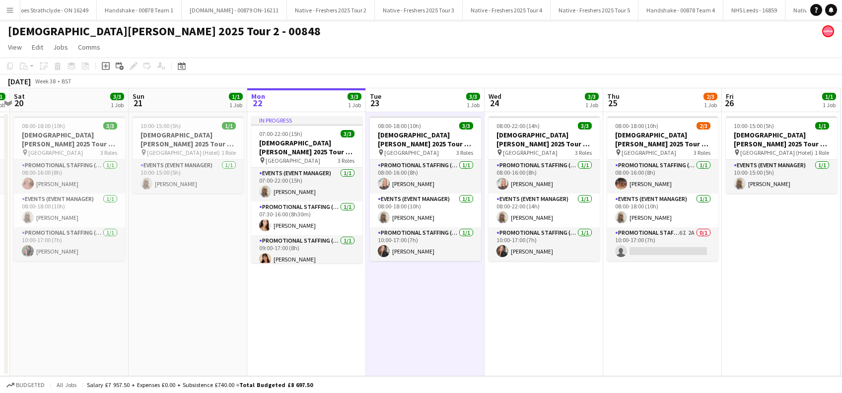
drag, startPoint x: 404, startPoint y: 331, endPoint x: 500, endPoint y: 331, distance: 96.8
click at [500, 331] on app-calendar-viewport "Wed 17 3/3 1 Job Thu 18 3/3 1 Job Fri 19 1/1 1 Job Sat 20 3/3 1 Job Sun 21 1/1 …" at bounding box center [421, 232] width 842 height 288
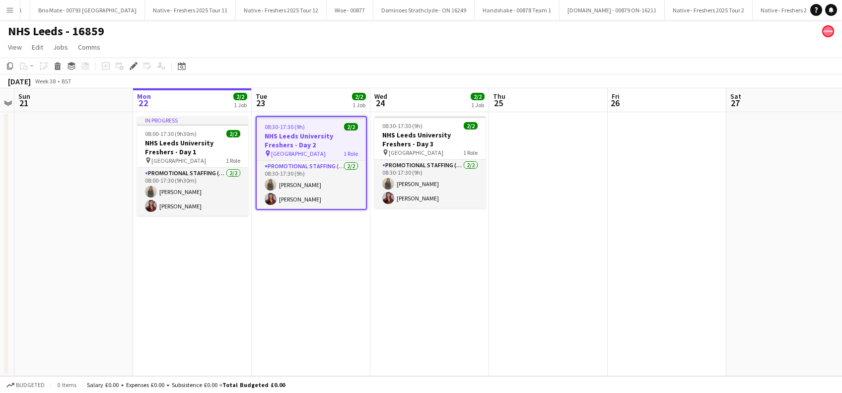
scroll to position [0, 2117]
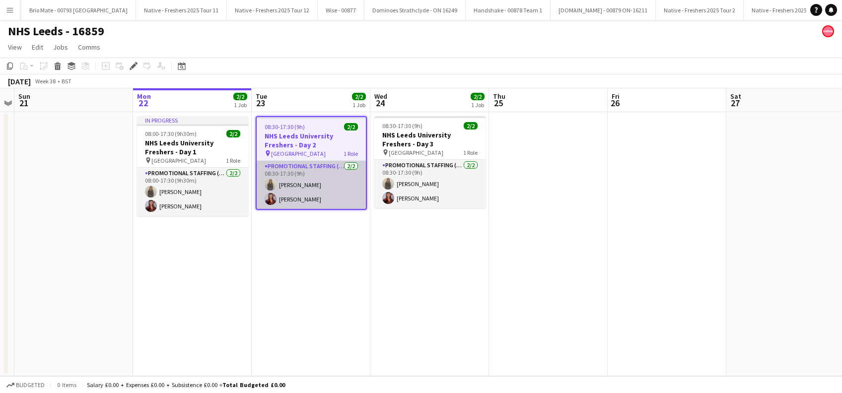
click at [306, 184] on app-card-role "Promotional Staffing (Brand Ambassadors) 2/2 08:30-17:30 (9h) Ellie Peacock Oli…" at bounding box center [311, 185] width 109 height 48
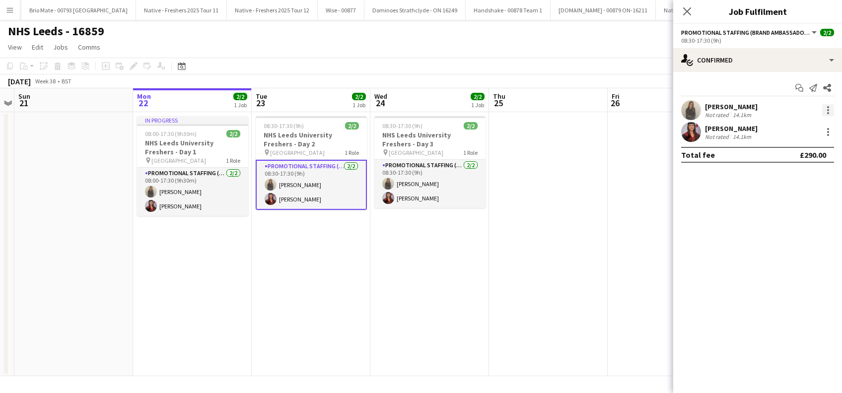
click at [825, 111] on div at bounding box center [828, 110] width 12 height 12
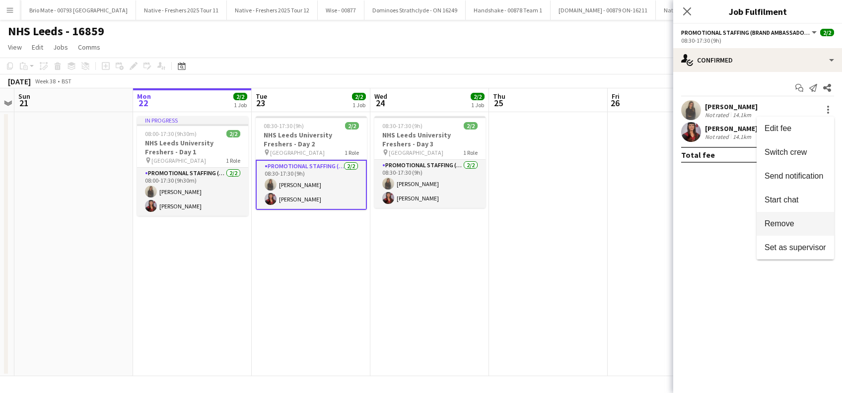
click at [781, 224] on span "Remove" at bounding box center [779, 223] width 30 height 8
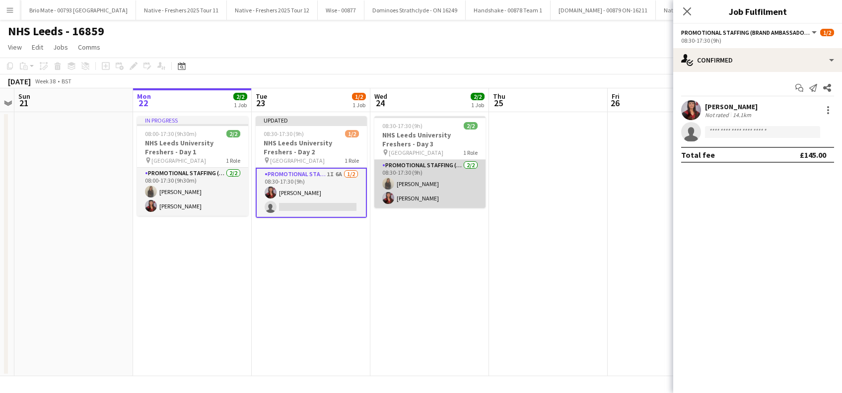
click at [416, 184] on app-card-role "Promotional Staffing (Brand Ambassadors) 2/2 08:30-17:30 (9h) Ellie Peacock Oli…" at bounding box center [429, 184] width 111 height 48
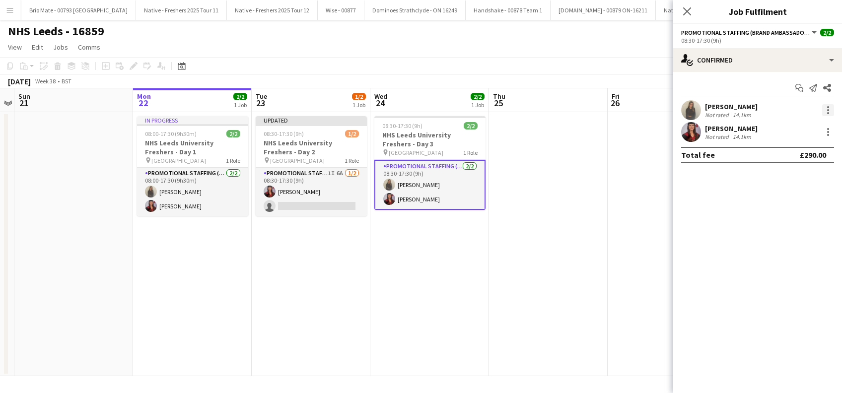
click at [830, 106] on div at bounding box center [828, 110] width 12 height 12
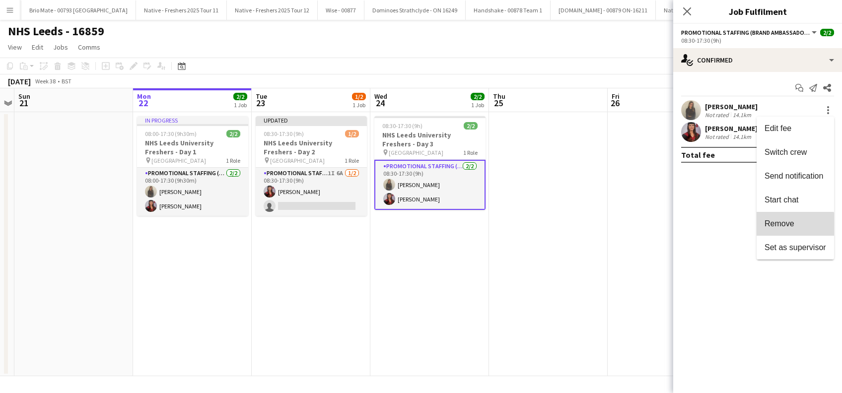
click at [777, 226] on span "Remove" at bounding box center [779, 223] width 30 height 8
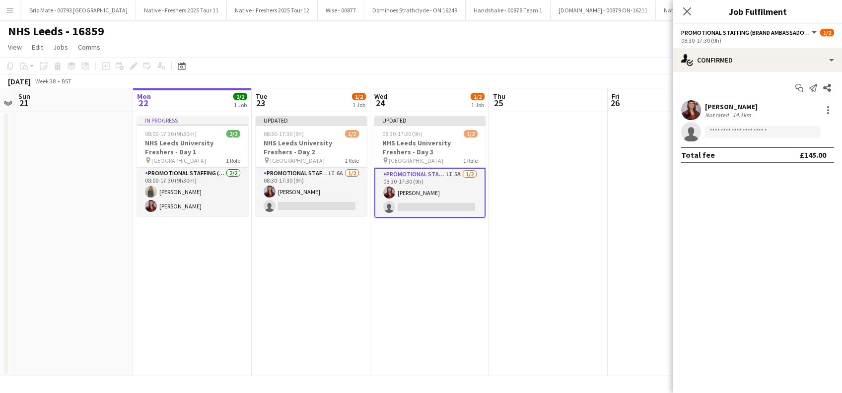
click at [620, 286] on app-date-cell at bounding box center [667, 244] width 119 height 264
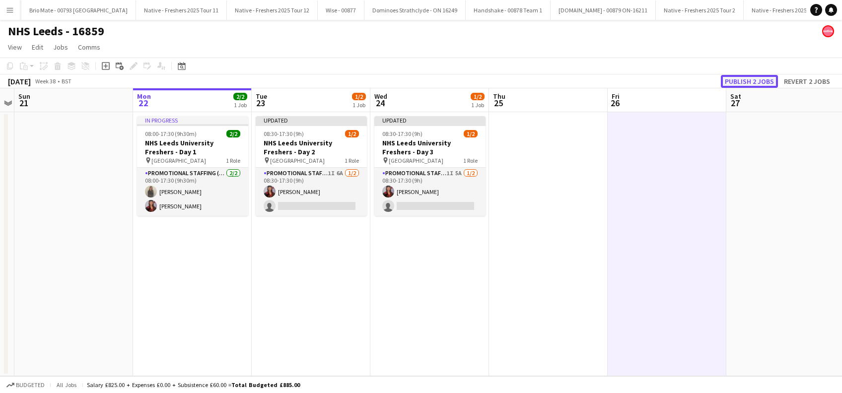
click at [756, 85] on button "Publish 2 jobs" at bounding box center [749, 81] width 57 height 13
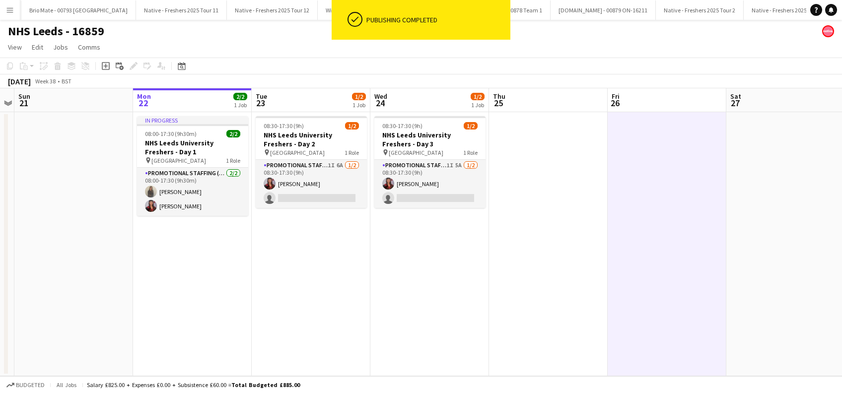
click at [322, 283] on app-date-cell "08:30-17:30 (9h) 1/2 NHS Leeds University Freshers - Day 2 pin Leeds University…" at bounding box center [311, 244] width 119 height 264
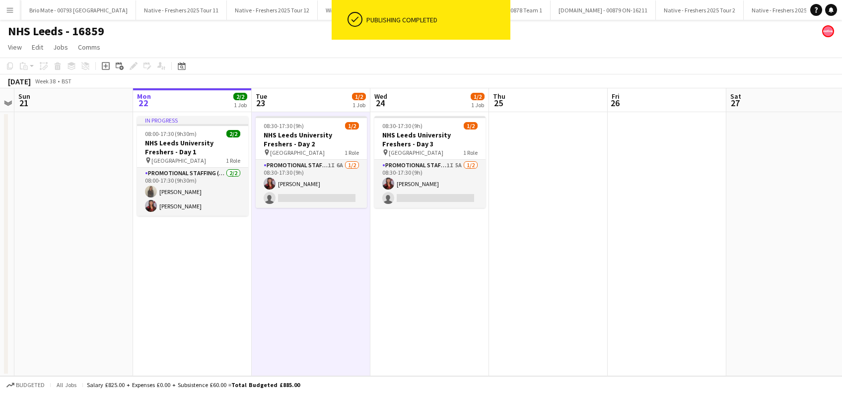
drag, startPoint x: 200, startPoint y: 287, endPoint x: 196, endPoint y: 283, distance: 6.3
click at [199, 288] on app-date-cell "In progress 08:00-17:30 (9h30m) 2/2 NHS Leeds University Freshers - Day 1 pin L…" at bounding box center [192, 244] width 119 height 264
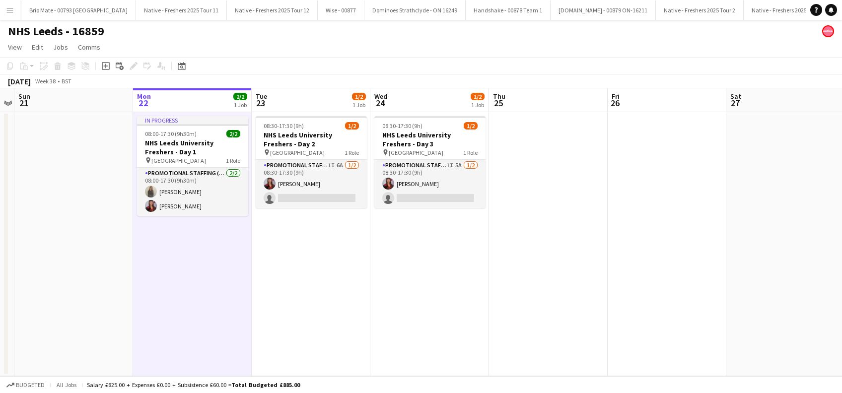
drag, startPoint x: 214, startPoint y: 271, endPoint x: 230, endPoint y: 276, distance: 16.8
click at [214, 271] on app-date-cell "In progress 08:00-17:30 (9h30m) 2/2 NHS Leeds University Freshers - Day 1 pin L…" at bounding box center [192, 244] width 119 height 264
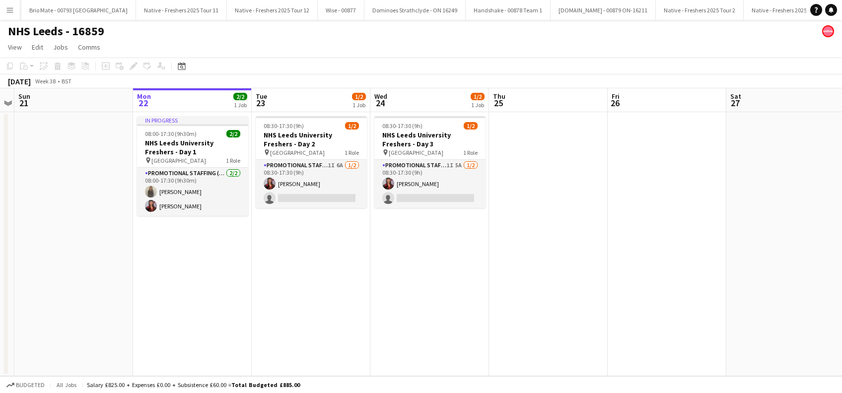
click at [346, 283] on app-date-cell "08:30-17:30 (9h) 1/2 NHS Leeds University Freshers - Day 2 pin Leeds University…" at bounding box center [311, 244] width 119 height 264
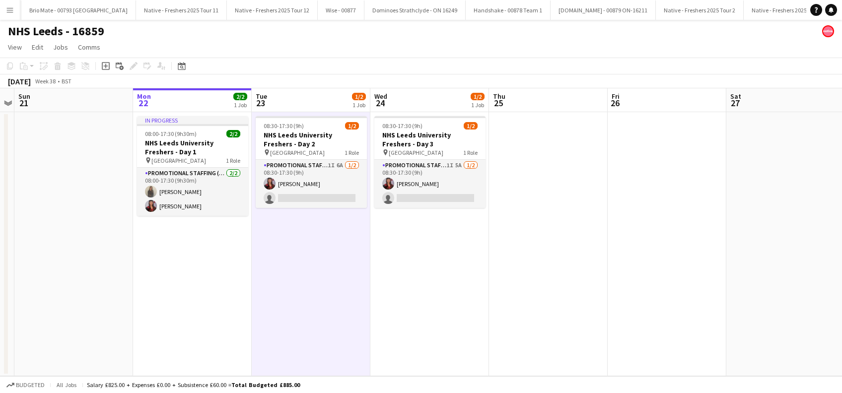
click at [457, 290] on app-date-cell "08:30-17:30 (9h) 1/2 NHS Leeds University Freshers - Day 3 pin Leeds University…" at bounding box center [429, 244] width 119 height 264
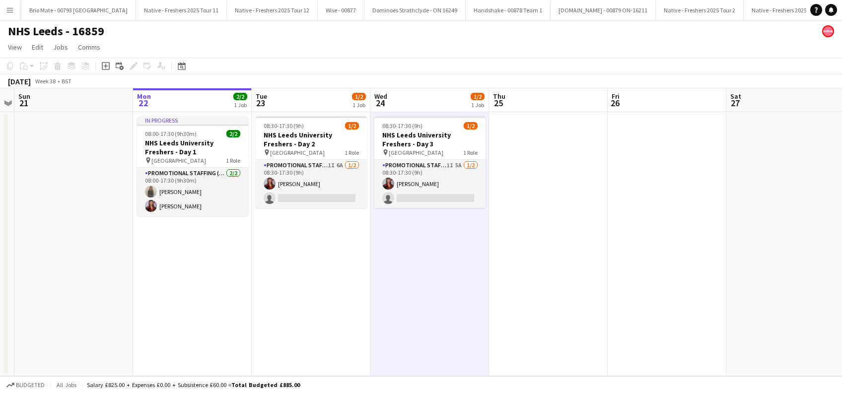
drag, startPoint x: 199, startPoint y: 263, endPoint x: 284, endPoint y: 265, distance: 84.9
click at [200, 264] on app-date-cell "In progress 08:00-17:30 (9h30m) 2/2 NHS Leeds University Freshers - Day 1 pin L…" at bounding box center [192, 244] width 119 height 264
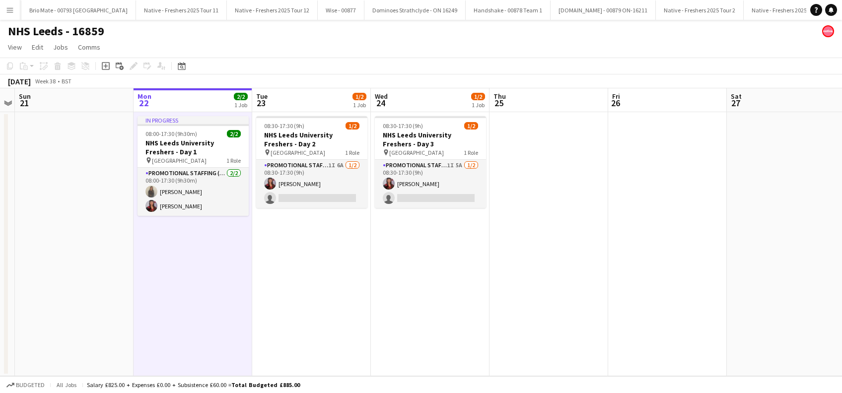
click at [313, 265] on app-date-cell "08:30-17:30 (9h) 1/2 NHS Leeds University Freshers - Day 2 pin Leeds University…" at bounding box center [311, 244] width 119 height 264
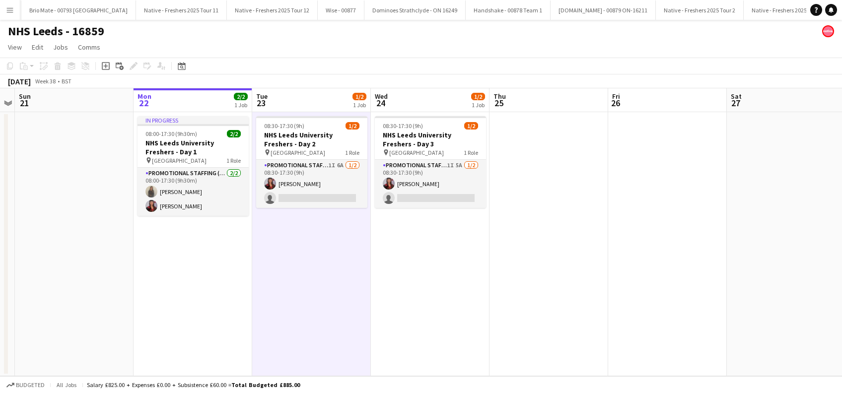
click at [439, 273] on app-date-cell "08:30-17:30 (9h) 1/2 NHS Leeds University Freshers - Day 3 pin Leeds University…" at bounding box center [430, 244] width 119 height 264
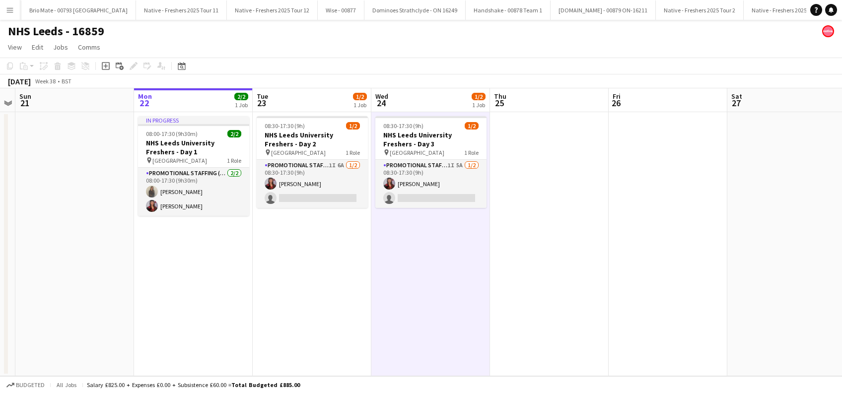
click at [199, 244] on app-date-cell "In progress 08:00-17:30 (9h30m) 2/2 NHS Leeds University Freshers - Day 1 pin L…" at bounding box center [193, 244] width 119 height 264
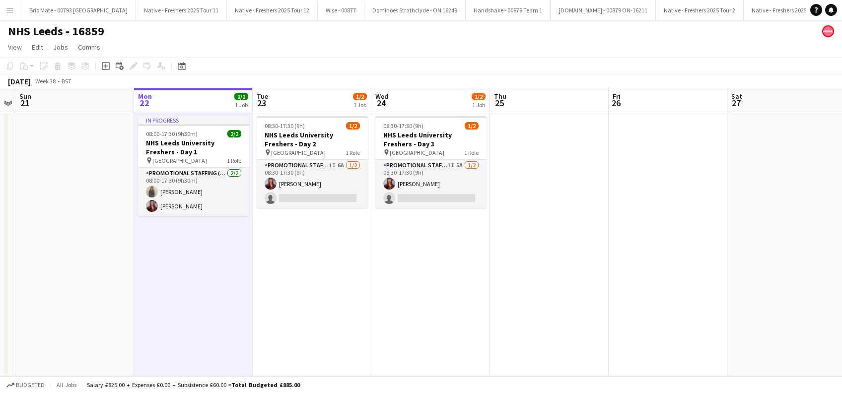
click at [314, 300] on app-date-cell "08:30-17:30 (9h) 1/2 NHS Leeds University Freshers - Day 2 pin Leeds University…" at bounding box center [312, 244] width 119 height 264
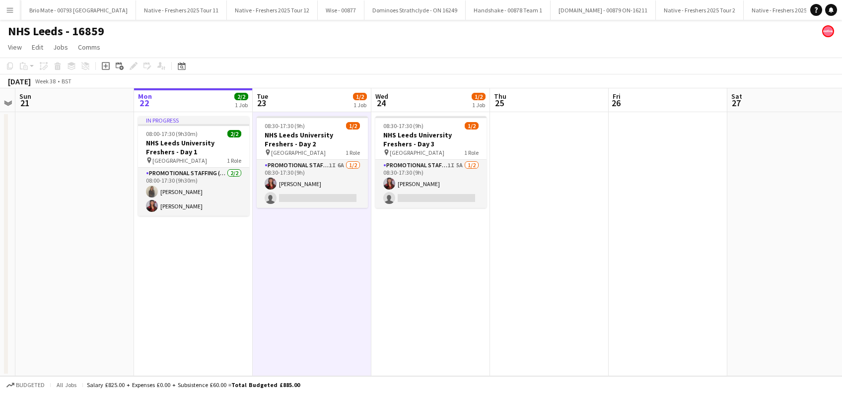
click at [445, 296] on app-date-cell "08:30-17:30 (9h) 1/2 NHS Leeds University Freshers - Day 3 pin Leeds University…" at bounding box center [430, 244] width 119 height 264
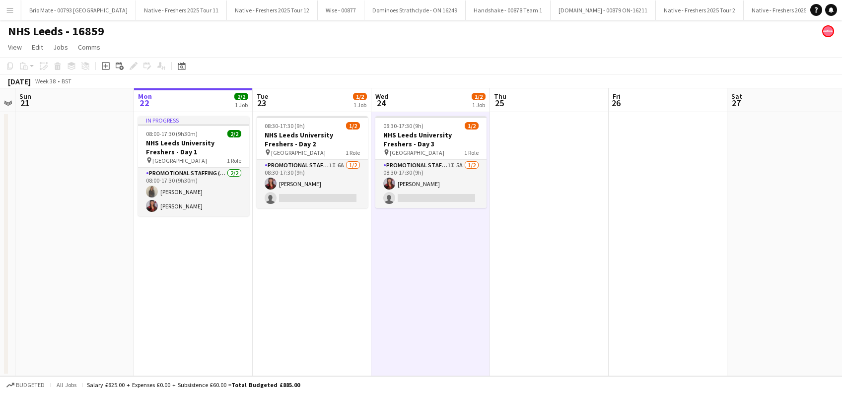
click at [313, 247] on app-date-cell "08:30-17:30 (9h) 1/2 NHS Leeds University Freshers - Day 2 pin Leeds University…" at bounding box center [312, 244] width 119 height 264
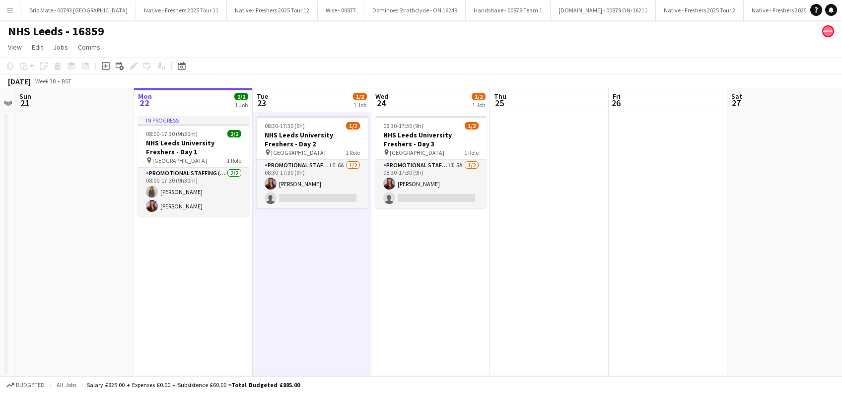
click at [419, 236] on app-date-cell "08:30-17:30 (9h) 1/2 NHS Leeds University Freshers - Day 3 pin Leeds University…" at bounding box center [430, 244] width 119 height 264
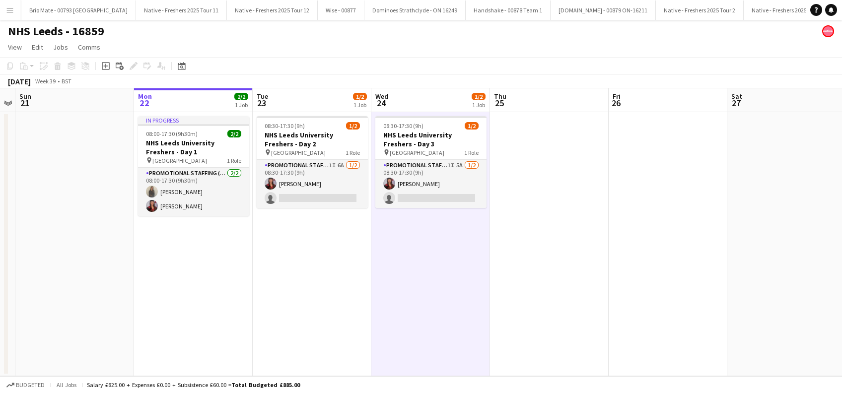
scroll to position [0, 488]
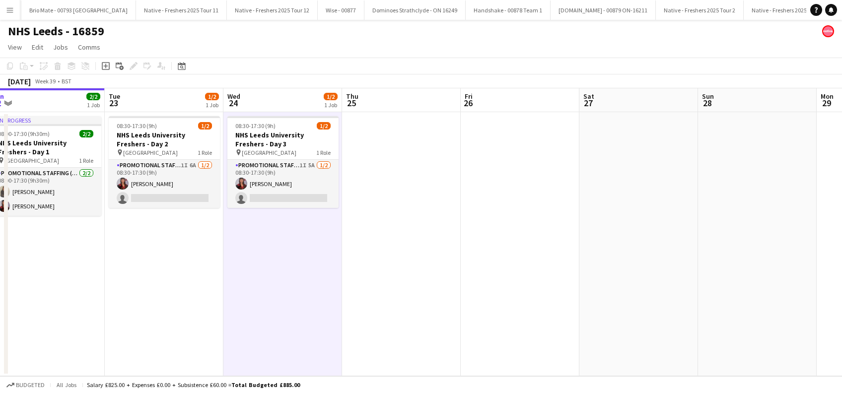
drag, startPoint x: 504, startPoint y: 288, endPoint x: 356, endPoint y: 330, distance: 154.2
click at [356, 330] on app-calendar-viewport "Thu 18 Fri 19 Sat 20 Sun 21 Mon 22 2/2 1 Job Tue 23 1/2 1 Job Wed 24 1/2 1 Job …" at bounding box center [421, 232] width 842 height 288
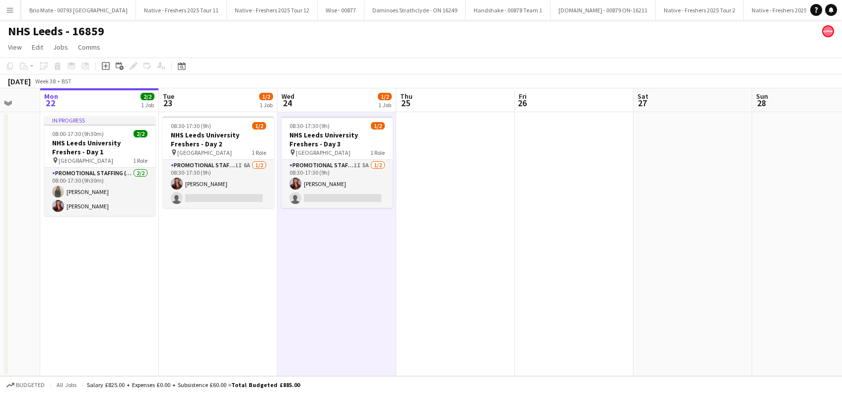
scroll to position [0, 428]
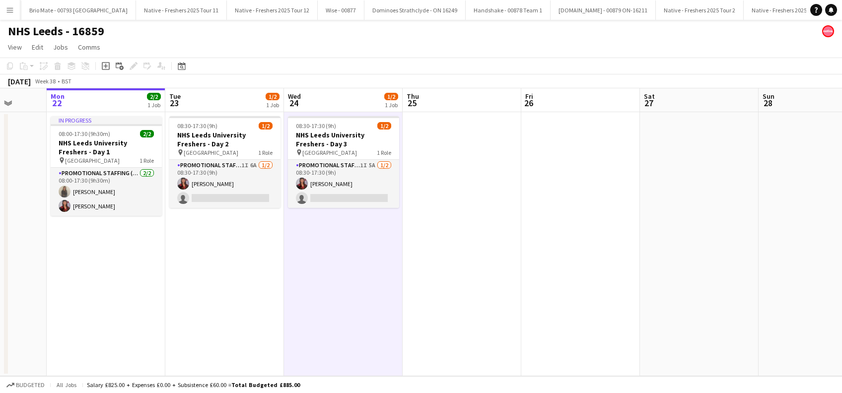
drag, startPoint x: 278, startPoint y: 274, endPoint x: 340, endPoint y: 280, distance: 61.3
click at [340, 280] on app-calendar-viewport "Thu 18 Fri 19 Sat 20 Sun 21 Mon 22 2/2 1 Job Tue 23 1/2 1 Job Wed 24 1/2 1 Job …" at bounding box center [421, 232] width 842 height 288
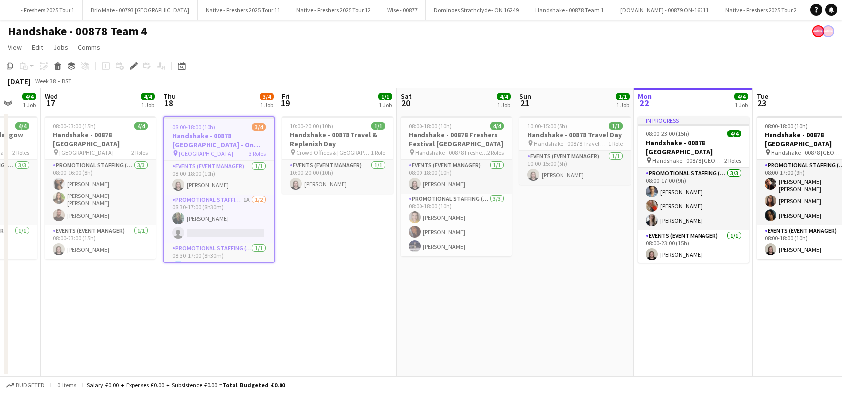
scroll to position [0, 472]
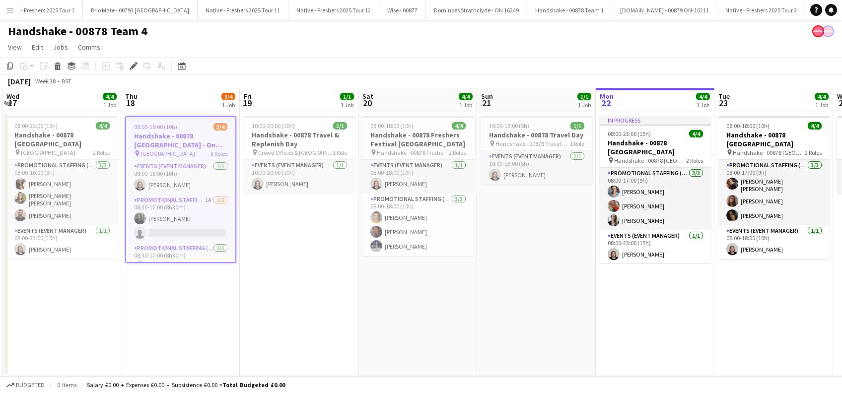
drag, startPoint x: 391, startPoint y: 296, endPoint x: 282, endPoint y: 305, distance: 109.1
click at [282, 305] on app-calendar-viewport "Sat 13 Sun 14 1/1 1 Job Mon 15 1/1 1 Job Tue 16 4/4 1 Job Wed 17 4/4 1 Job Thu …" at bounding box center [421, 232] width 842 height 288
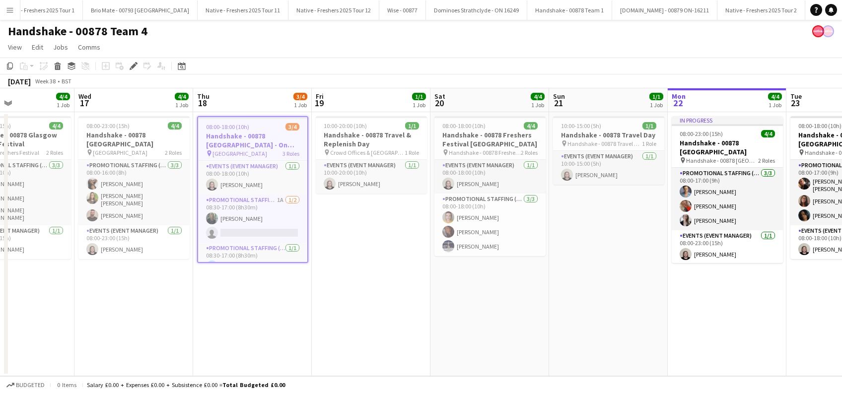
drag, startPoint x: 250, startPoint y: 312, endPoint x: 322, endPoint y: 315, distance: 72.0
click at [322, 315] on app-calendar-viewport "Sat 13 Sun 14 1/1 1 Job Mon 15 1/1 1 Job Tue 16 4/4 1 Job Wed 17 4/4 1 Job Thu …" at bounding box center [421, 232] width 842 height 288
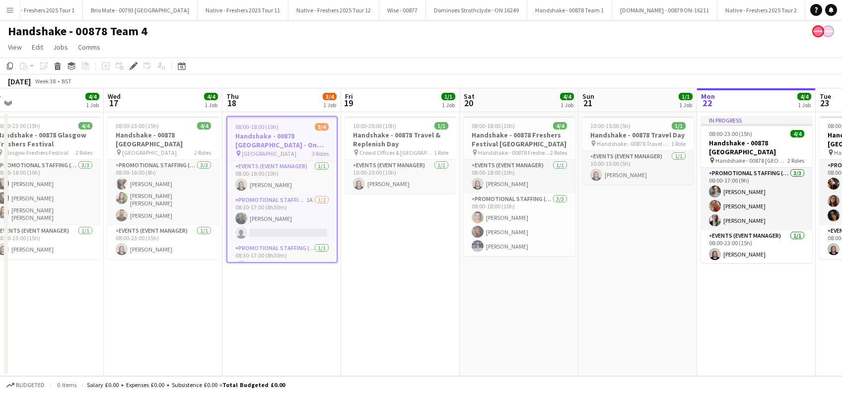
scroll to position [0, 334]
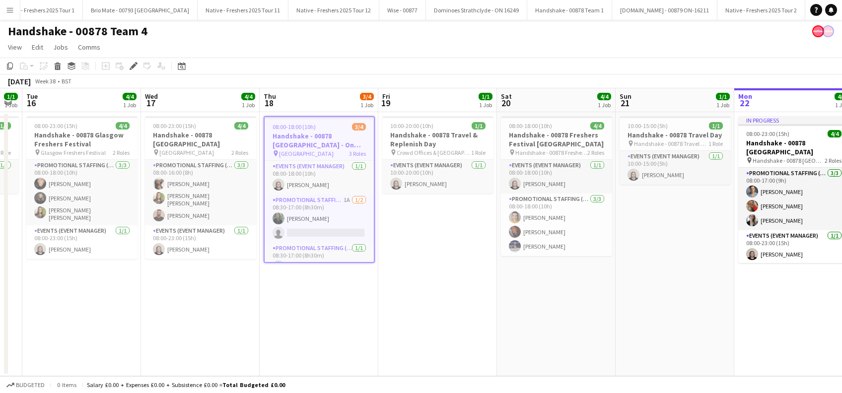
drag, startPoint x: 158, startPoint y: 295, endPoint x: 224, endPoint y: 302, distance: 66.8
click at [224, 302] on app-calendar-viewport "Sat 13 Sun 14 1/1 1 Job Mon 15 1/1 1 Job Tue 16 4/4 1 Job Wed 17 4/4 1 Job Thu …" at bounding box center [421, 232] width 842 height 288
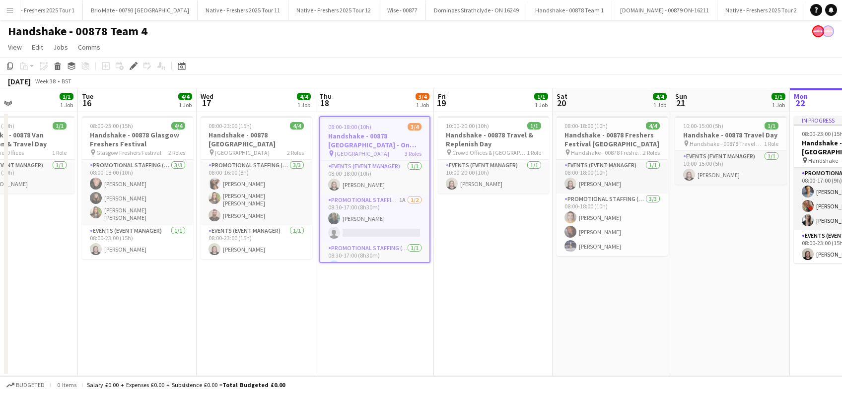
scroll to position [0, 277]
drag, startPoint x: 107, startPoint y: 306, endPoint x: 163, endPoint y: 310, distance: 56.2
click at [163, 310] on app-calendar-viewport "Sat 13 Sun 14 1/1 1 Job Mon 15 1/1 1 Job Tue 16 4/4 1 Job Wed 17 4/4 1 Job Thu …" at bounding box center [421, 232] width 842 height 288
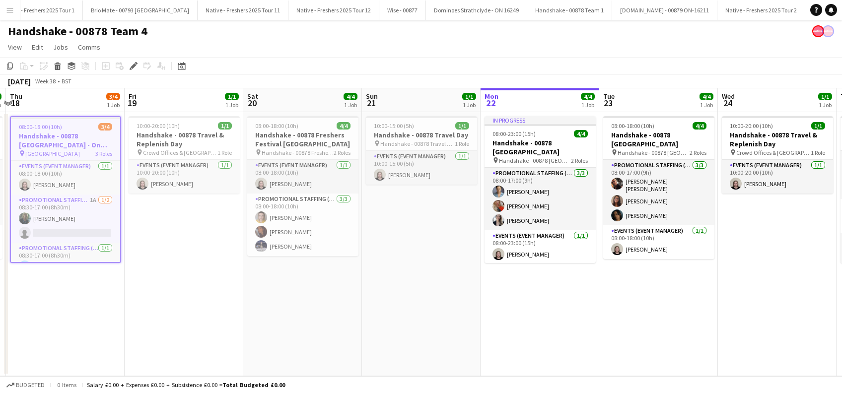
scroll to position [0, 355]
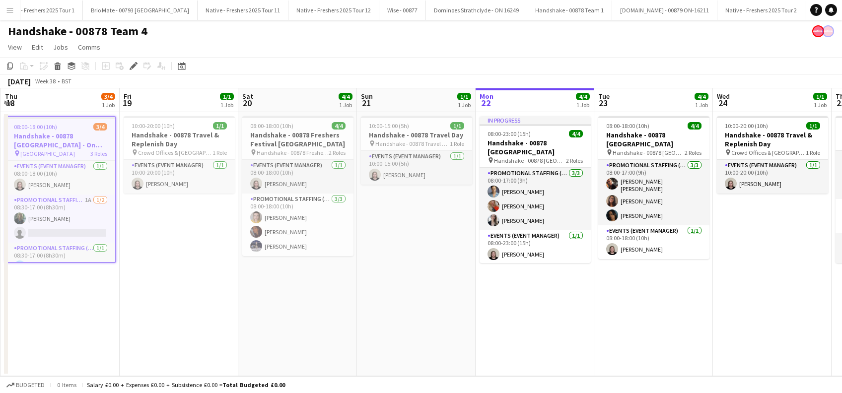
drag, startPoint x: 553, startPoint y: 299, endPoint x: 238, endPoint y: 318, distance: 315.3
click at [238, 318] on app-calendar-viewport "Mon 15 1/1 1 Job Tue 16 4/4 1 Job Wed 17 4/4 1 Job Thu 18 3/4 1 Job Fri 19 1/1 …" at bounding box center [421, 232] width 842 height 288
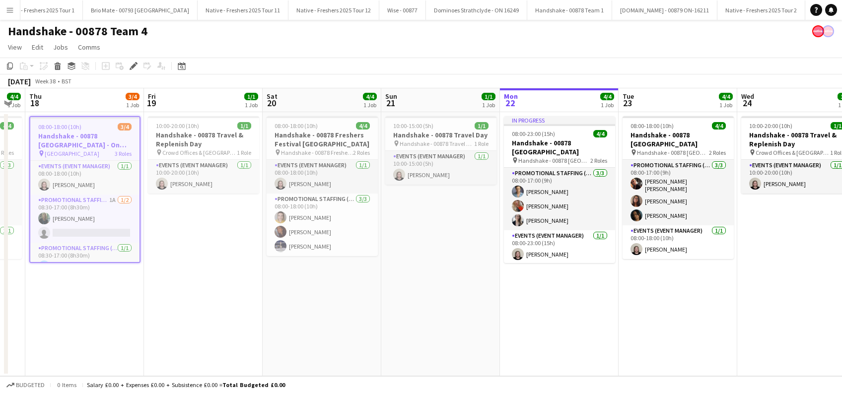
scroll to position [0, 213]
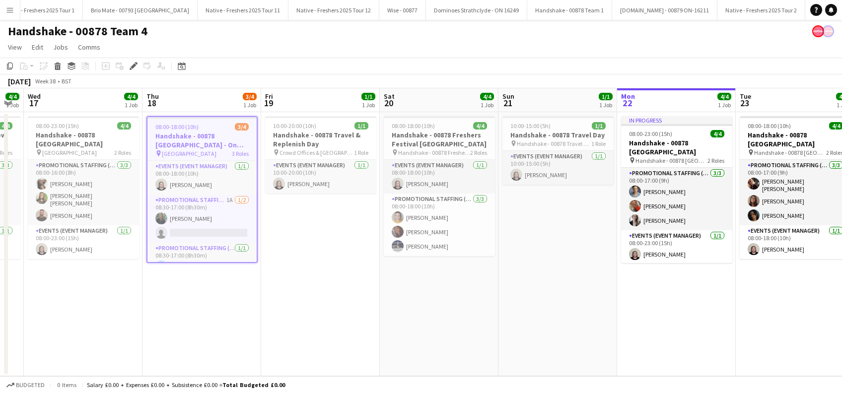
drag, startPoint x: 234, startPoint y: 322, endPoint x: 347, endPoint y: 323, distance: 112.7
click at [347, 323] on app-calendar-viewport "Mon 15 1/1 1 Job Tue 16 4/4 1 Job Wed 17 4/4 1 Job Thu 18 3/4 1 Job Fri 19 1/1 …" at bounding box center [421, 232] width 842 height 288
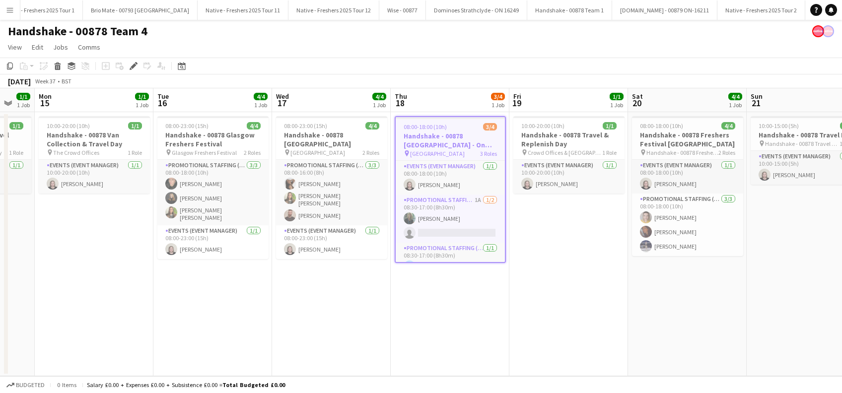
drag, startPoint x: 305, startPoint y: 318, endPoint x: 417, endPoint y: 322, distance: 112.3
click at [423, 322] on app-calendar-viewport "Sat 13 Sun 14 1/1 1 Job Mon 15 1/1 1 Job Tue 16 4/4 1 Job Wed 17 4/4 1 Job Thu …" at bounding box center [421, 232] width 842 height 288
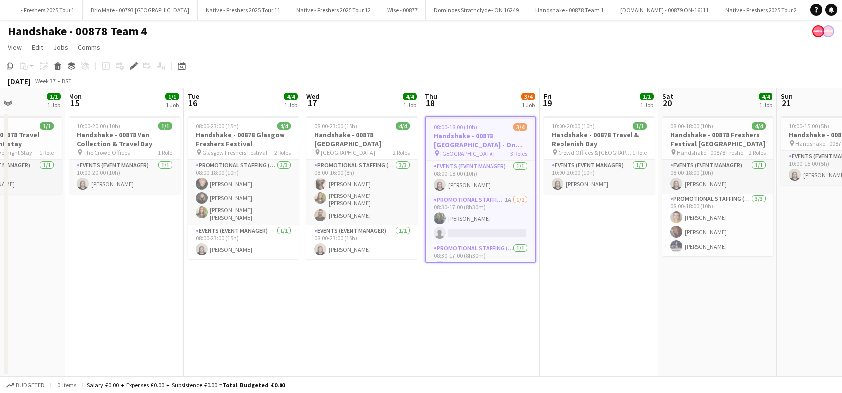
drag, startPoint x: 214, startPoint y: 306, endPoint x: 239, endPoint y: 310, distance: 25.1
click at [239, 310] on app-calendar-viewport "Fri 12 Sat 13 Sun 14 1/1 1 Job Mon 15 1/1 1 Job Tue 16 4/4 1 Job Wed 17 4/4 1 J…" at bounding box center [421, 232] width 842 height 288
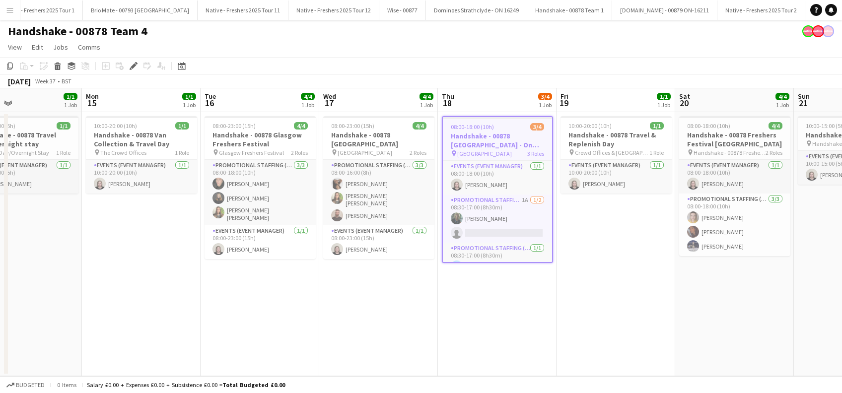
scroll to position [0, 222]
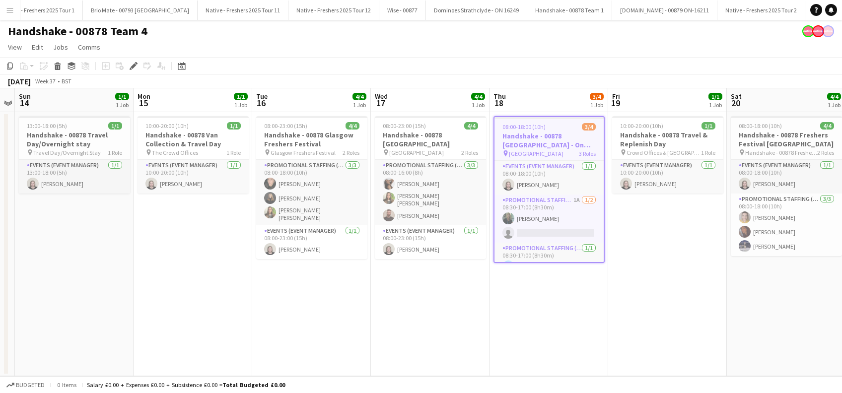
drag, startPoint x: 261, startPoint y: 310, endPoint x: 320, endPoint y: 310, distance: 59.1
click at [320, 310] on app-calendar-viewport "Fri 12 Sat 13 Sun 14 1/1 1 Job Mon 15 1/1 1 Job Tue 16 4/4 1 Job Wed 17 4/4 1 J…" at bounding box center [421, 232] width 842 height 288
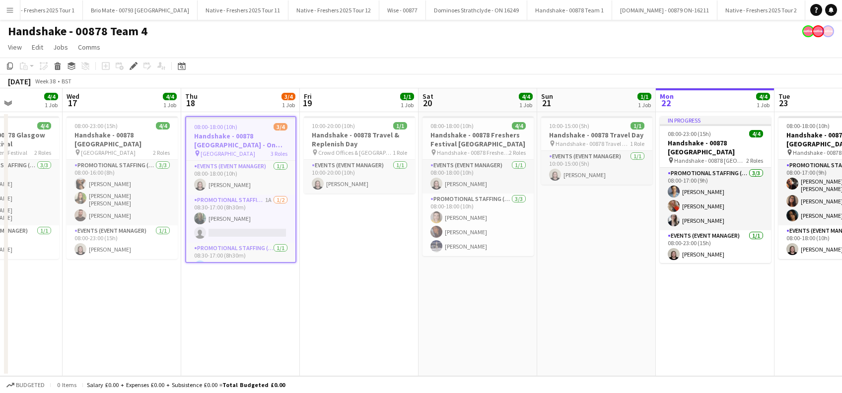
drag, startPoint x: 600, startPoint y: 314, endPoint x: 292, endPoint y: 351, distance: 310.5
click at [292, 352] on app-calendar-viewport "Sun 14 1/1 1 Job Mon 15 1/1 1 Job Tue 16 4/4 1 Job Wed 17 4/4 1 Job Thu 18 3/4 …" at bounding box center [421, 232] width 842 height 288
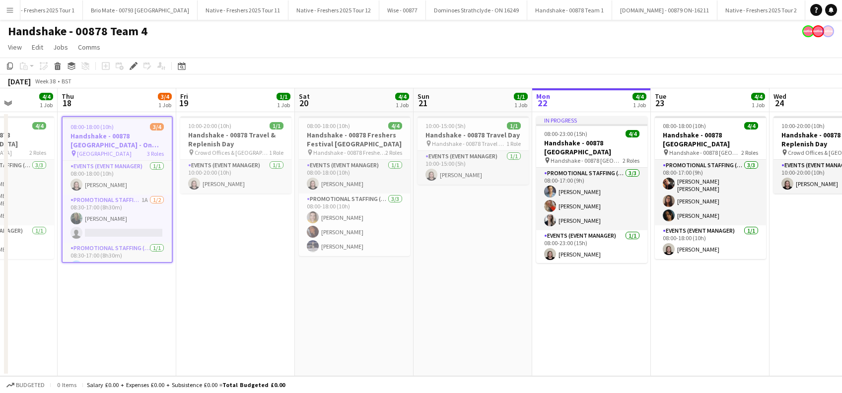
scroll to position [0, 418]
drag, startPoint x: 466, startPoint y: 318, endPoint x: 342, endPoint y: 351, distance: 128.4
click at [342, 351] on app-calendar-viewport "Sun 14 1/1 1 Job Mon 15 1/1 1 Job Tue 16 4/4 1 Job Wed 17 4/4 1 Job Thu 18 3/4 …" at bounding box center [421, 232] width 842 height 288
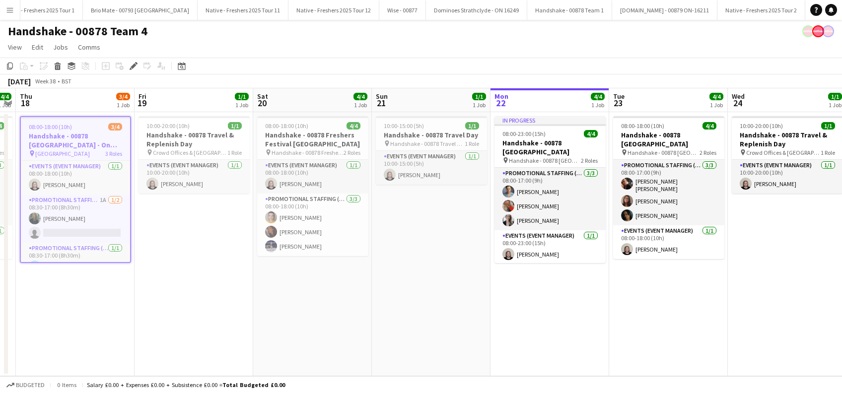
scroll to position [0, 469]
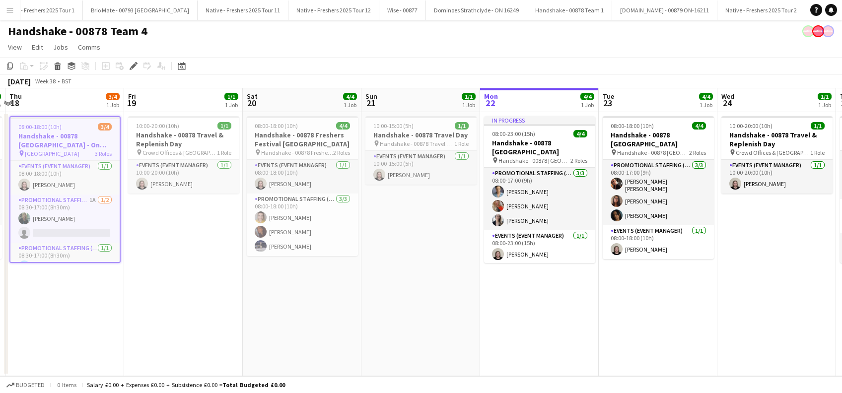
drag, startPoint x: 481, startPoint y: 286, endPoint x: 429, endPoint y: 295, distance: 51.9
click at [429, 295] on app-calendar-viewport "Sun 14 1/1 1 Job Mon 15 1/1 1 Job Tue 16 4/4 1 Job Wed 17 4/4 1 Job Thu 18 3/4 …" at bounding box center [421, 232] width 842 height 288
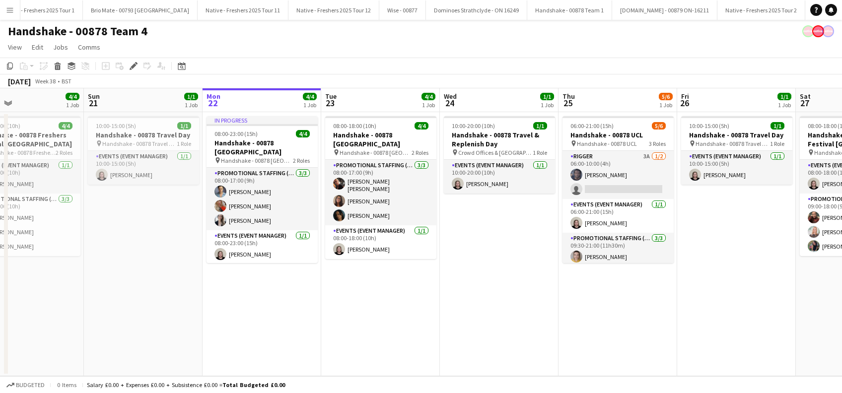
drag, startPoint x: 584, startPoint y: 309, endPoint x: 306, endPoint y: 347, distance: 280.7
click at [306, 347] on app-calendar-viewport "Wed 17 4/4 1 Job Thu 18 3/4 1 Job Fri 19 1/1 1 Job Sat 20 4/4 1 Job Sun 21 1/1 …" at bounding box center [421, 232] width 842 height 288
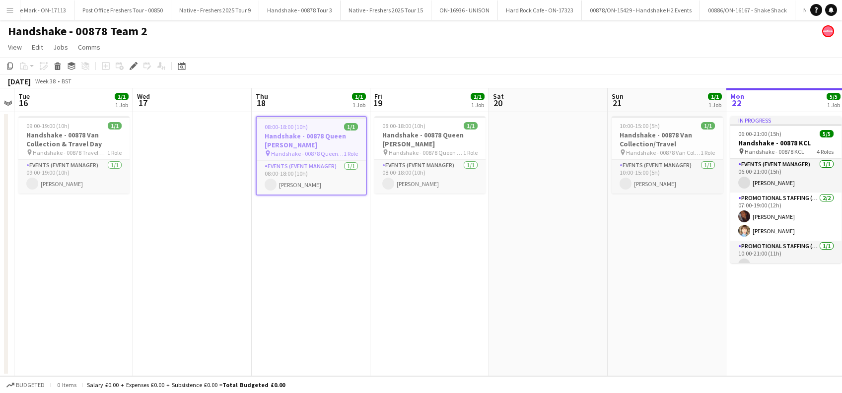
scroll to position [0, 4765]
drag, startPoint x: 428, startPoint y: 250, endPoint x: 436, endPoint y: 254, distance: 8.9
click at [428, 250] on app-date-cell "08:00-18:00 (10h) 1/1 Handshake - 00878 Queen [PERSON_NAME] pin Handshake - 008…" at bounding box center [429, 244] width 119 height 264
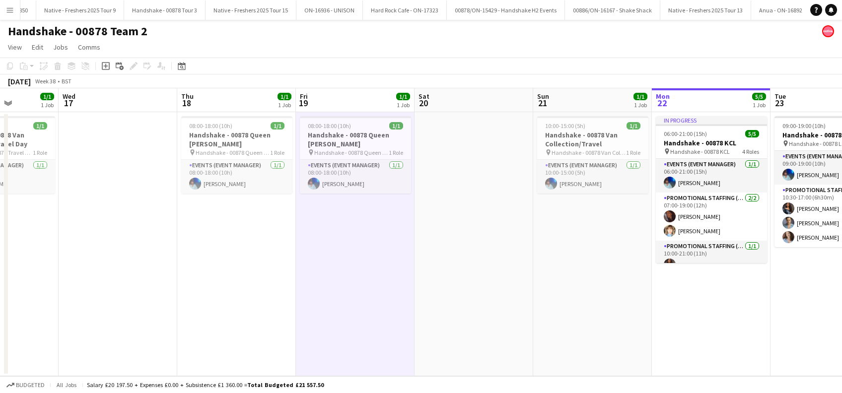
drag, startPoint x: 560, startPoint y: 271, endPoint x: 485, endPoint y: 285, distance: 76.7
click at [485, 285] on app-calendar-viewport "Sat 13 Sun 14 Mon 15 Tue 16 1/1 1 Job Wed 17 Thu 18 1/1 1 Job Fri 19 1/1 1 Job …" at bounding box center [421, 232] width 842 height 288
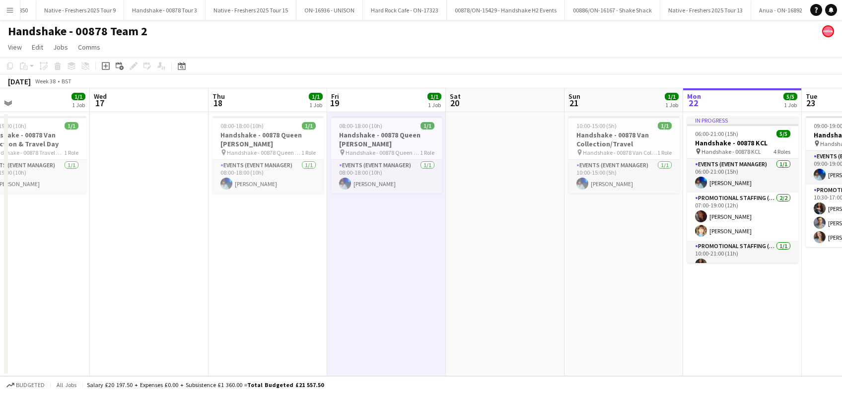
scroll to position [0, 320]
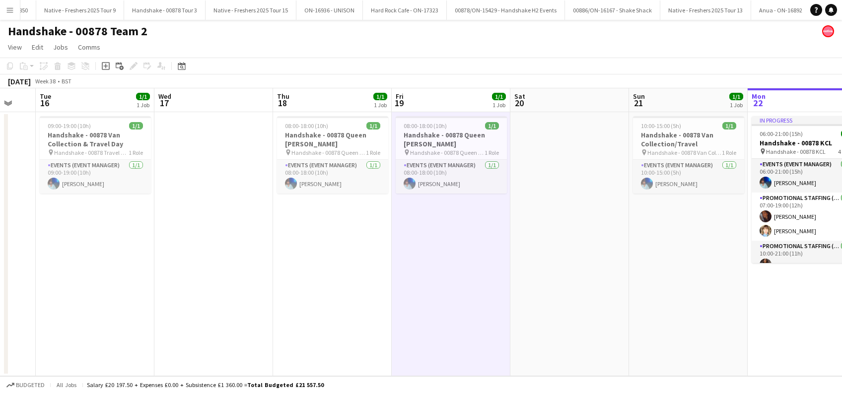
drag, startPoint x: 375, startPoint y: 302, endPoint x: 408, endPoint y: 305, distance: 32.9
click at [408, 305] on app-calendar-viewport "Sat 13 Sun 14 Mon 15 Tue 16 1/1 1 Job Wed 17 Thu 18 1/1 1 Job Fri 19 1/1 1 Job …" at bounding box center [421, 232] width 842 height 288
click at [325, 253] on app-date-cell "08:00-18:00 (10h) 1/1 Handshake - 00878 Queen [PERSON_NAME] pin Handshake - 008…" at bounding box center [332, 244] width 119 height 264
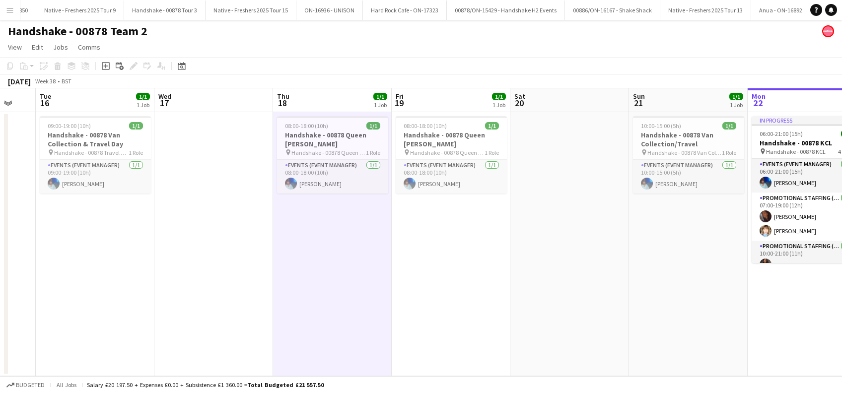
click at [458, 292] on app-date-cell "08:00-18:00 (10h) 1/1 Handshake - 00878 Queen [PERSON_NAME] pin Handshake - 008…" at bounding box center [451, 244] width 119 height 264
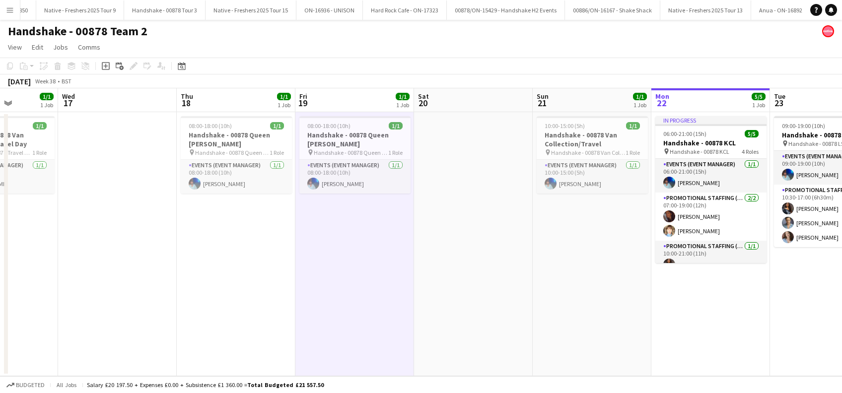
scroll to position [0, 266]
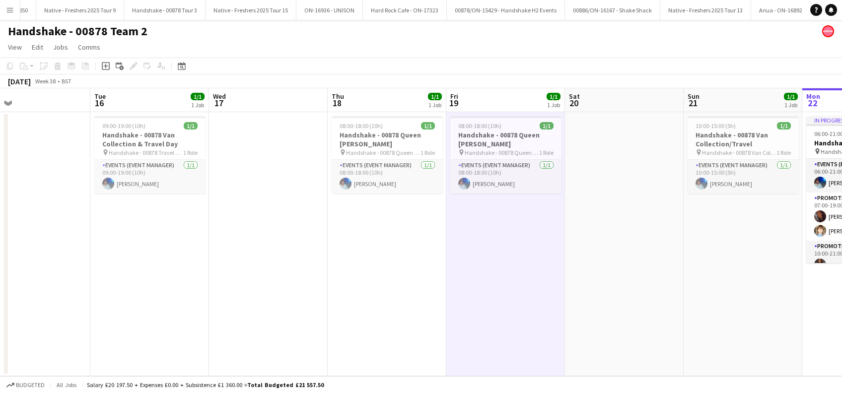
drag, startPoint x: 432, startPoint y: 298, endPoint x: 249, endPoint y: 301, distance: 183.2
click at [249, 301] on app-calendar-viewport "Sat 13 Sun 14 Mon 15 Tue 16 1/1 1 Job Wed 17 Thu 18 1/1 1 Job Fri 19 1/1 1 Job …" at bounding box center [421, 232] width 842 height 288
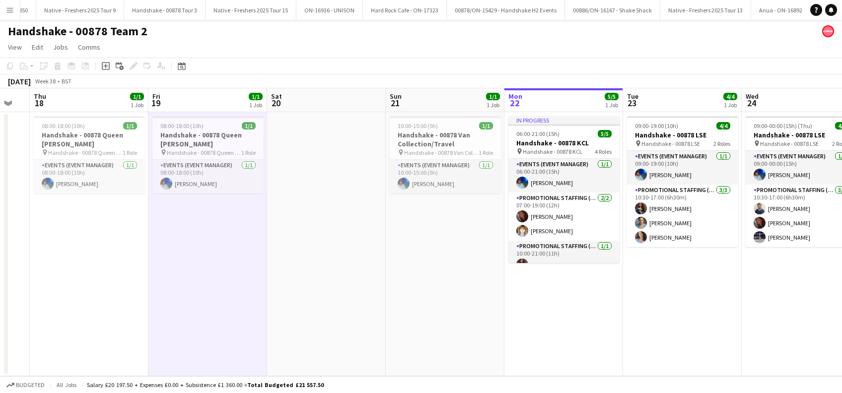
scroll to position [0, 342]
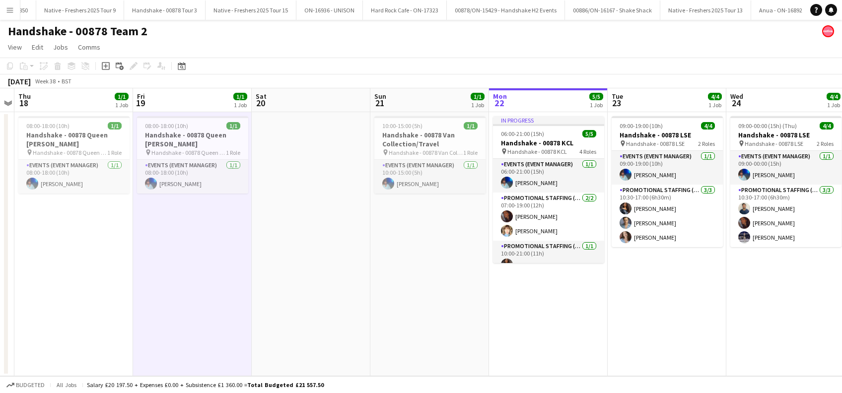
drag, startPoint x: 430, startPoint y: 278, endPoint x: 353, endPoint y: 294, distance: 78.2
click at [353, 294] on app-calendar-viewport "Mon 15 Tue 16 1/1 1 Job Wed 17 Thu 18 1/1 1 Job Fri 19 1/1 1 Job Sat 20 Sun 21 …" at bounding box center [421, 232] width 842 height 288
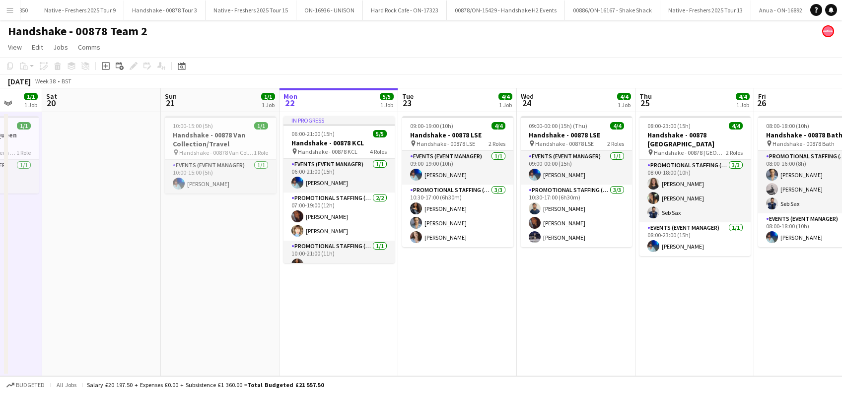
drag, startPoint x: 393, startPoint y: 274, endPoint x: 200, endPoint y: 309, distance: 196.7
click at [200, 309] on app-calendar-viewport "Wed 17 Thu 18 1/1 1 Job Fri 19 1/1 1 Job Sat 20 Sun 21 1/1 1 Job Mon 22 5/5 1 J…" at bounding box center [421, 232] width 842 height 288
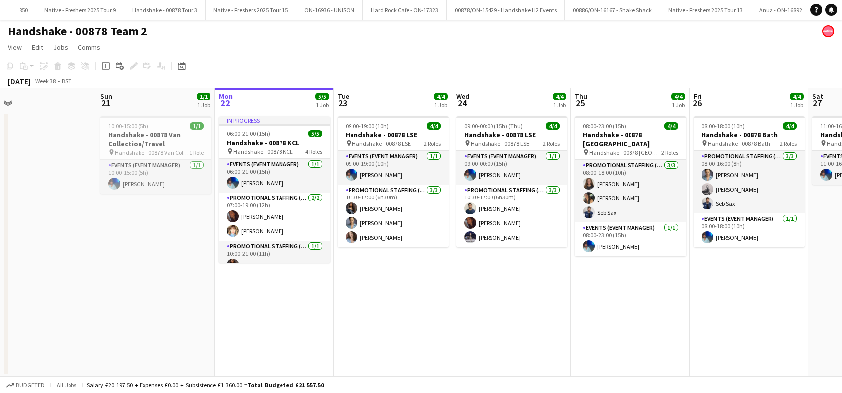
drag, startPoint x: 402, startPoint y: 322, endPoint x: 337, endPoint y: 338, distance: 66.9
click at [337, 338] on app-calendar-viewport "Wed 17 Thu 18 1/1 1 Job Fri 19 1/1 1 Job Sat 20 Sun 21 1/1 1 Job Mon 22 5/5 1 J…" at bounding box center [421, 232] width 842 height 288
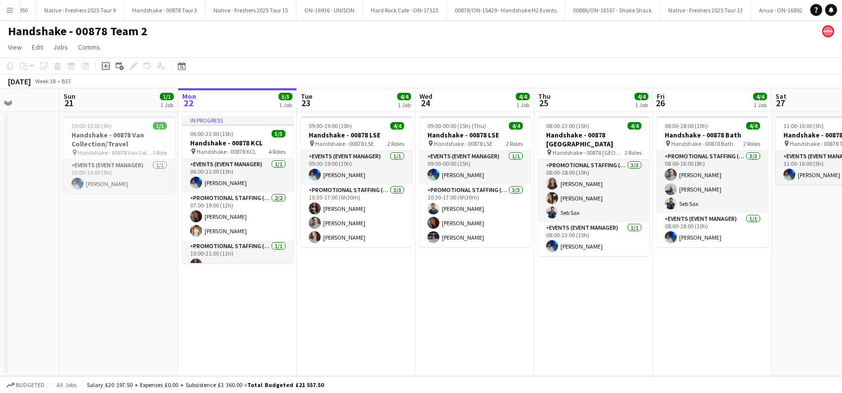
drag, startPoint x: 366, startPoint y: 330, endPoint x: 355, endPoint y: 334, distance: 11.5
click at [355, 334] on app-calendar-viewport "Wed 17 Thu 18 1/1 1 Job Fri 19 1/1 1 Job Sat 20 Sun 21 1/1 1 Job Mon 22 5/5 1 J…" at bounding box center [421, 232] width 842 height 288
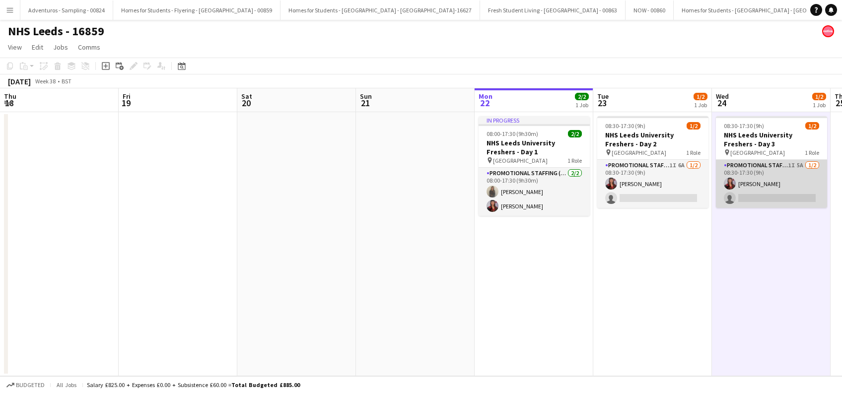
scroll to position [0, 428]
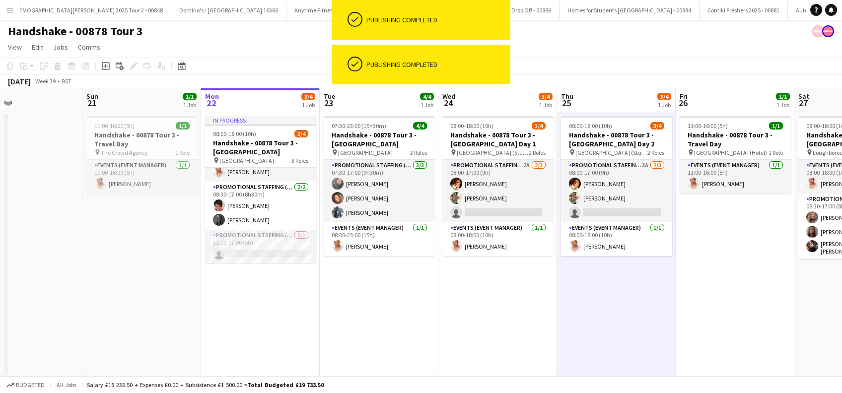
scroll to position [0, 271]
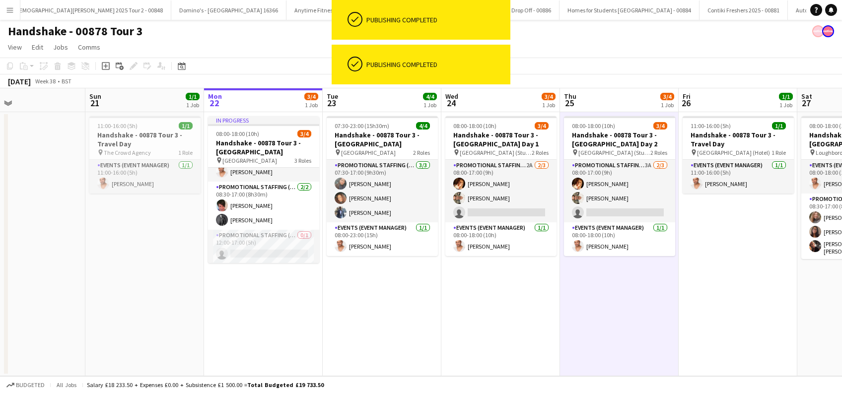
drag, startPoint x: 139, startPoint y: 330, endPoint x: 377, endPoint y: 317, distance: 237.6
click at [377, 317] on app-calendar-viewport "Thu 18 1/1 1 Job Fri 19 1/1 1 Job Sat 20 Sun 21 1/1 1 Job Mon 22 3/4 1 Job Tue …" at bounding box center [421, 232] width 842 height 288
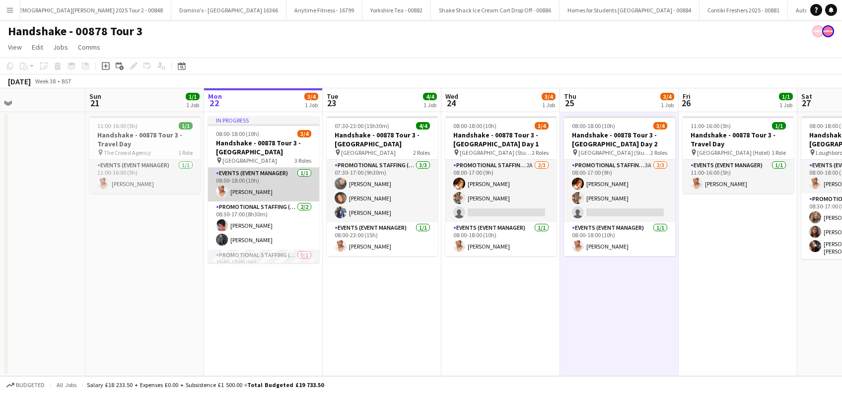
scroll to position [20, 0]
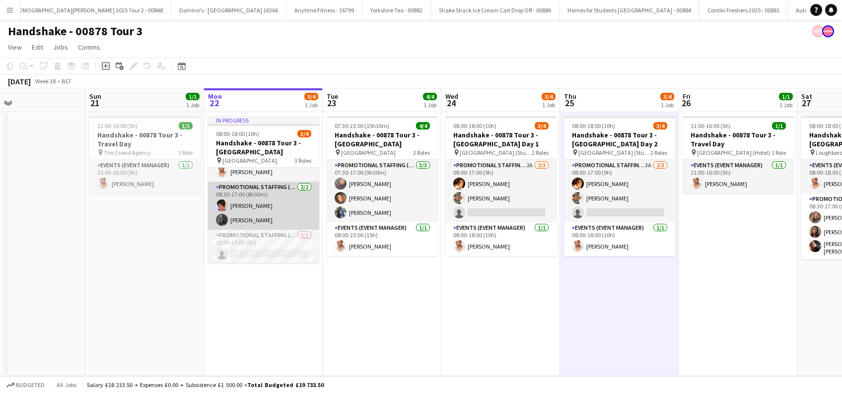
click at [275, 218] on app-card-role "Promotional Staffing (Brand Ambassadors) 2/2 08:30-17:00 (8h30m) Luana Contarin…" at bounding box center [263, 206] width 111 height 48
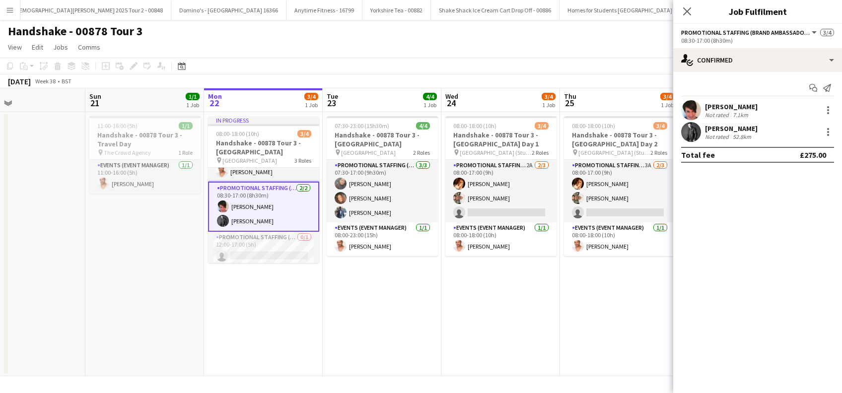
click at [757, 128] on div "Andrew Calderwood" at bounding box center [731, 128] width 53 height 9
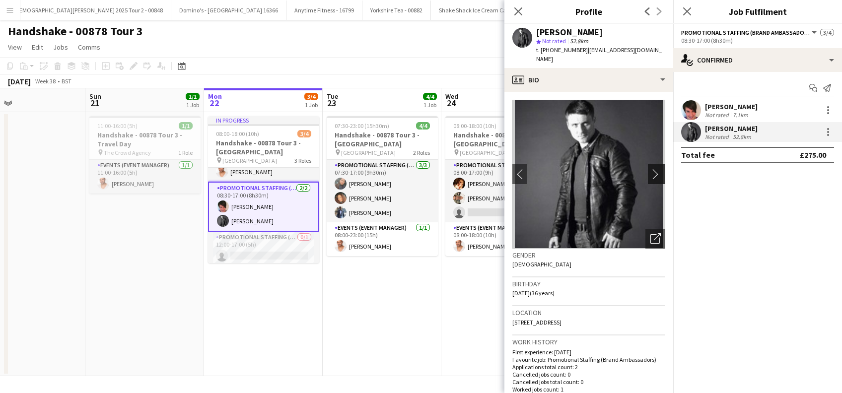
click at [648, 167] on button "chevron-right" at bounding box center [658, 174] width 20 height 20
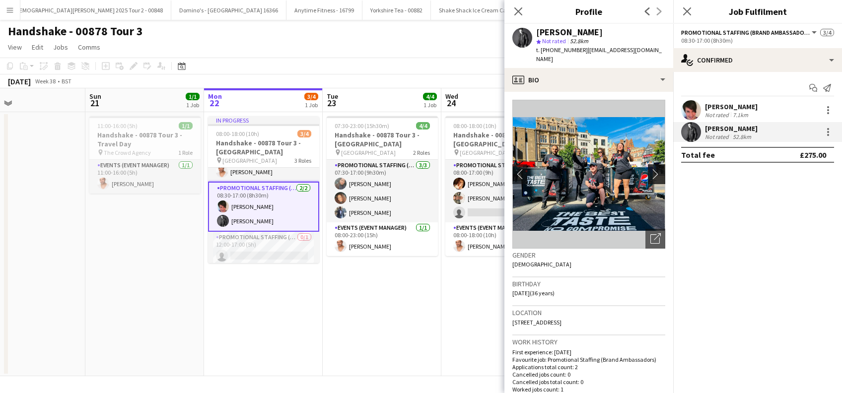
click at [650, 170] on app-icon "chevron-right" at bounding box center [657, 174] width 15 height 10
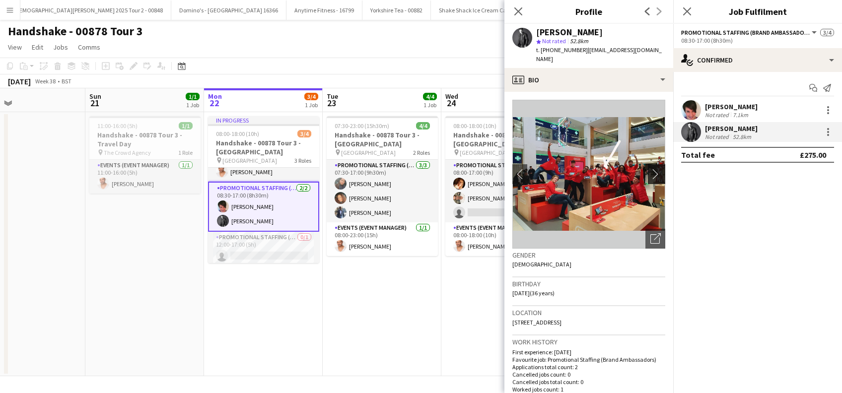
click at [650, 170] on app-icon "chevron-right" at bounding box center [657, 174] width 15 height 10
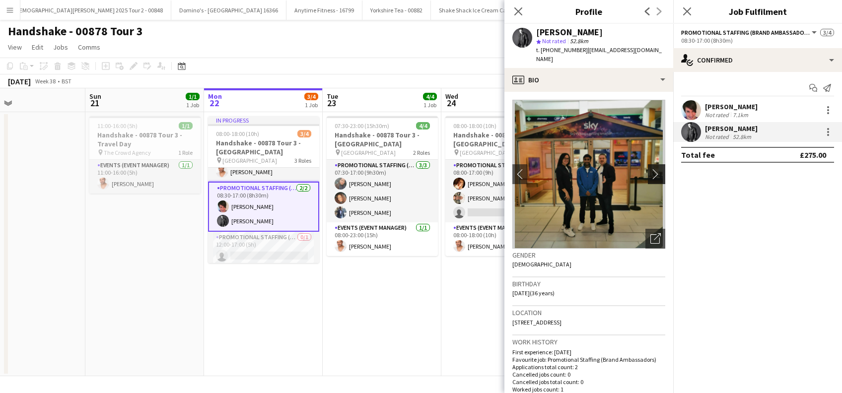
click at [650, 170] on app-icon "chevron-right" at bounding box center [657, 174] width 15 height 10
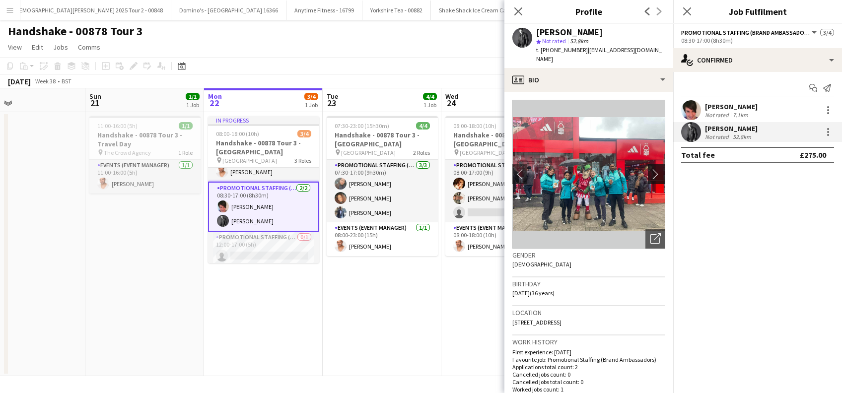
click at [650, 170] on app-icon "chevron-right" at bounding box center [657, 174] width 15 height 10
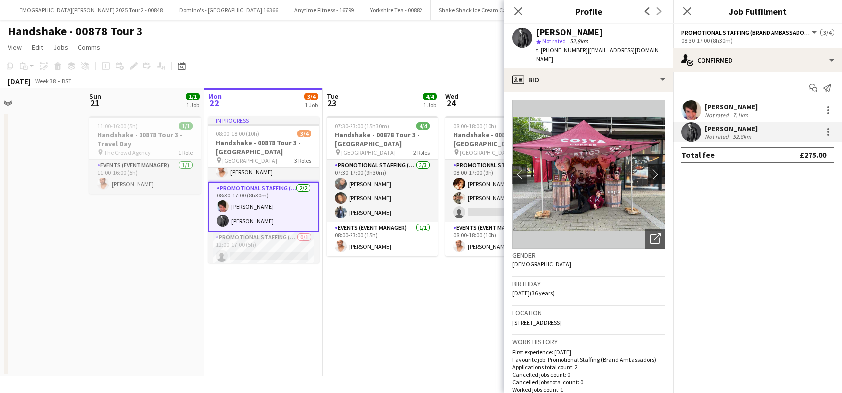
click at [650, 170] on app-icon "chevron-right" at bounding box center [657, 174] width 15 height 10
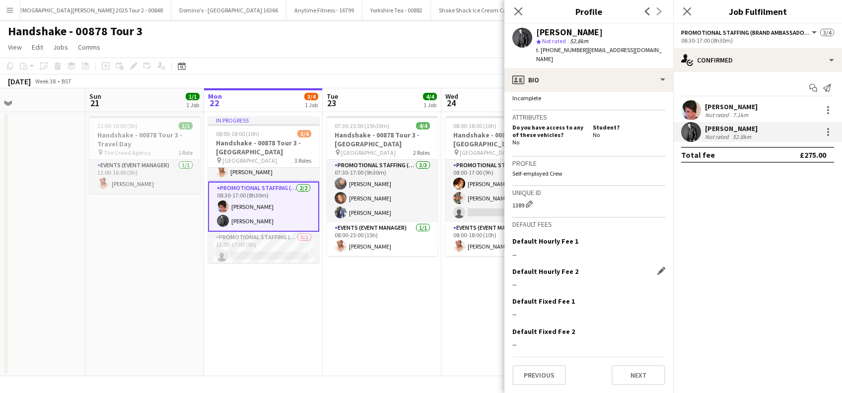
scroll to position [423, 0]
click at [539, 374] on button "Previous" at bounding box center [539, 375] width 54 height 20
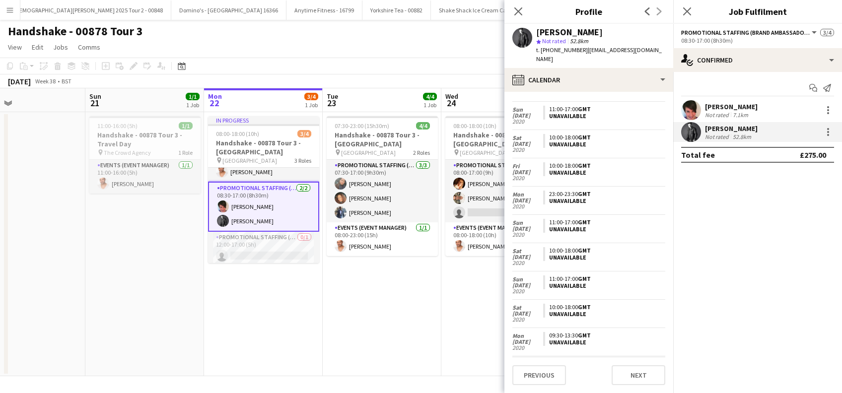
scroll to position [935, 0]
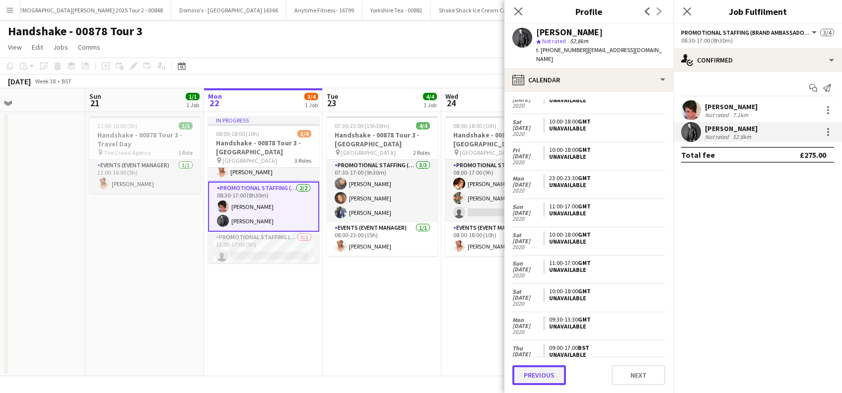
click at [541, 376] on button "Previous" at bounding box center [539, 375] width 54 height 20
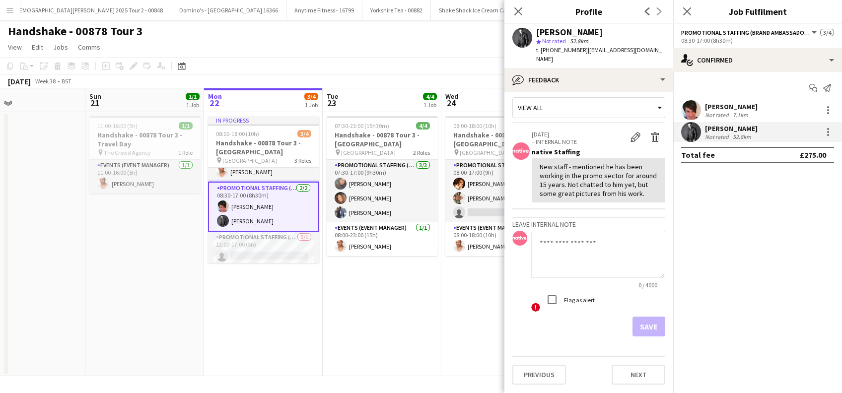
scroll to position [15, 0]
click at [551, 375] on button "Previous" at bounding box center [539, 375] width 54 height 20
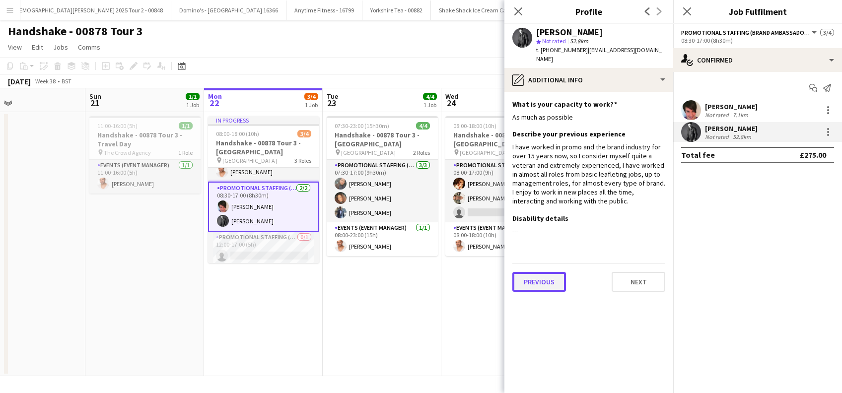
click at [538, 286] on button "Previous" at bounding box center [539, 282] width 54 height 20
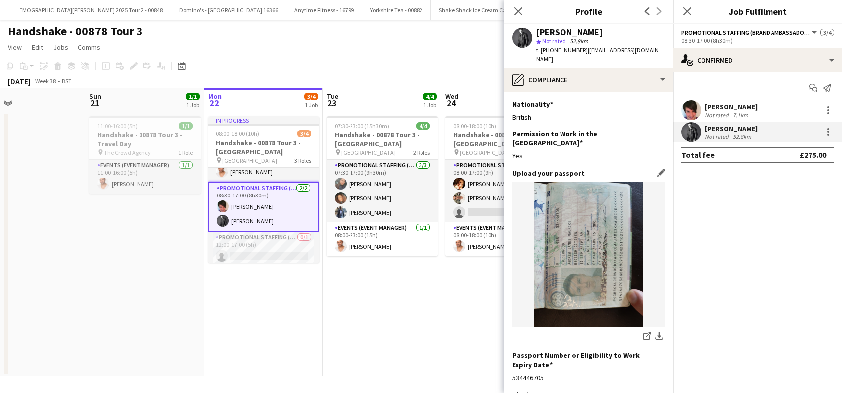
scroll to position [142, 0]
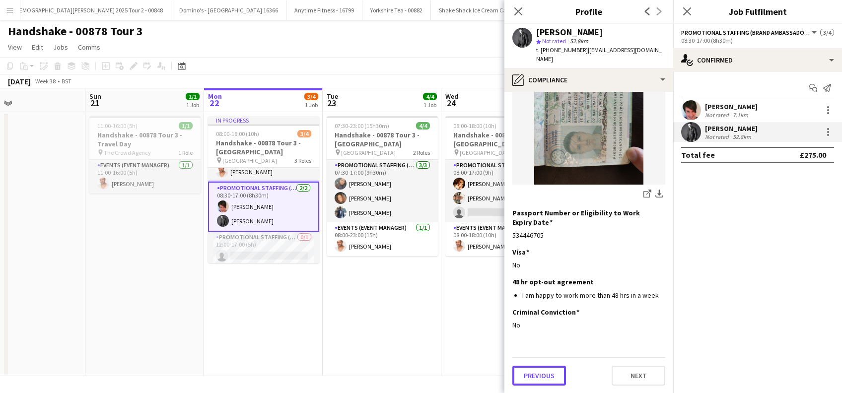
click at [539, 380] on button "Previous" at bounding box center [539, 376] width 54 height 20
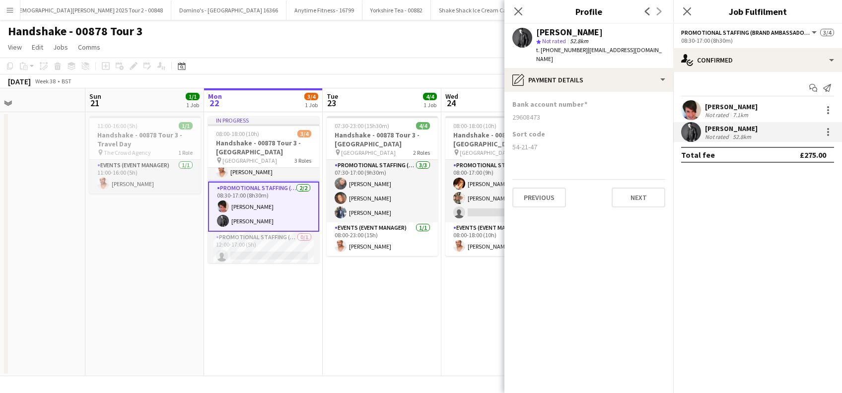
scroll to position [0, 0]
click at [535, 199] on button "Previous" at bounding box center [539, 198] width 54 height 20
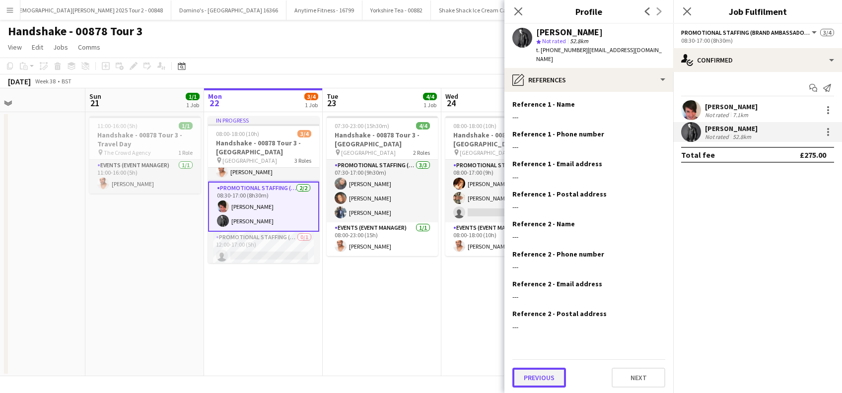
click at [535, 374] on button "Previous" at bounding box center [539, 378] width 54 height 20
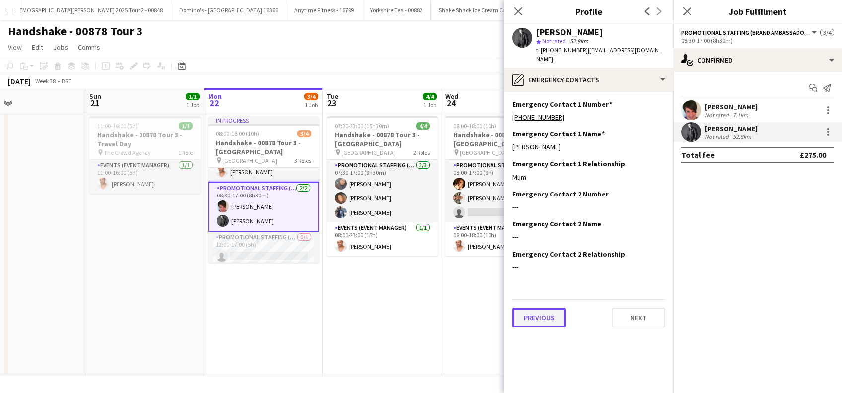
click at [534, 315] on button "Previous" at bounding box center [539, 318] width 54 height 20
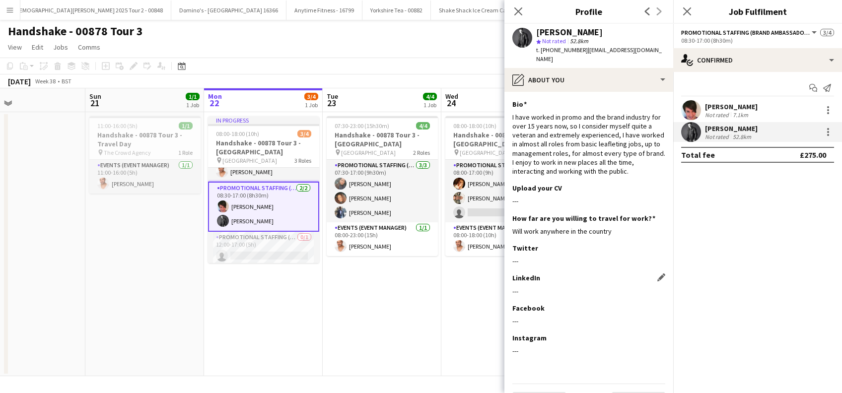
scroll to position [26, 0]
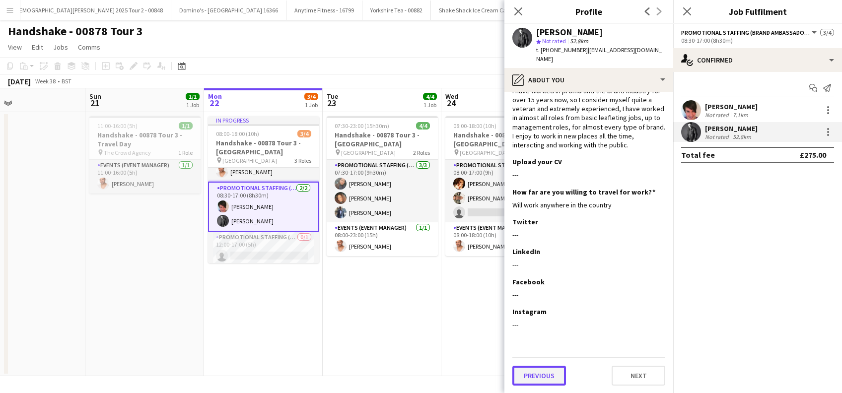
click at [539, 384] on button "Previous" at bounding box center [539, 376] width 54 height 20
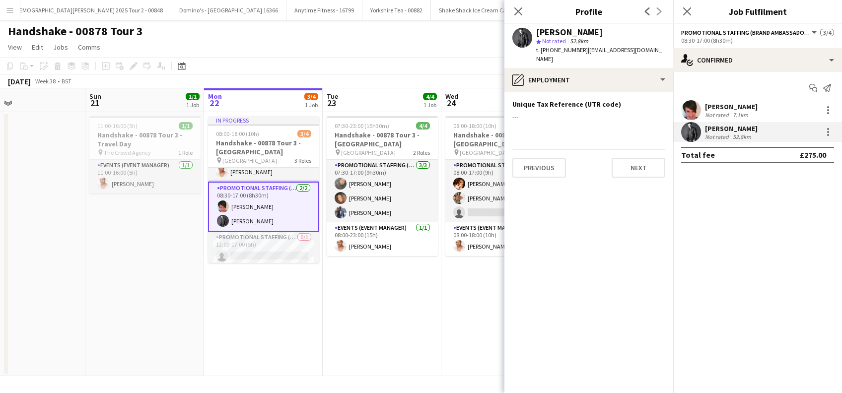
scroll to position [0, 0]
click at [537, 163] on button "Previous" at bounding box center [539, 168] width 54 height 20
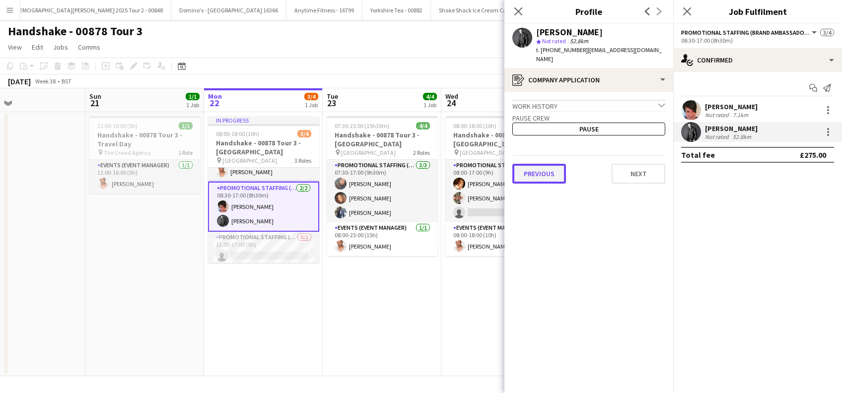
click at [540, 176] on button "Previous" at bounding box center [539, 174] width 54 height 20
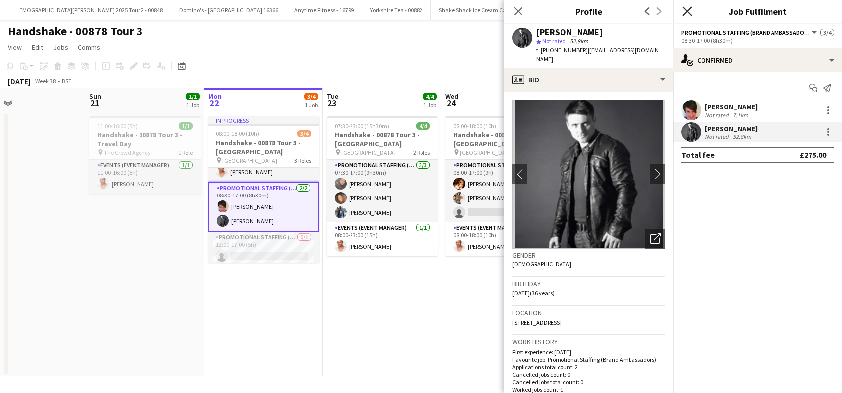
drag, startPoint x: 689, startPoint y: 14, endPoint x: 610, endPoint y: 121, distance: 133.1
click at [689, 14] on icon "Close pop-in" at bounding box center [687, 11] width 8 height 8
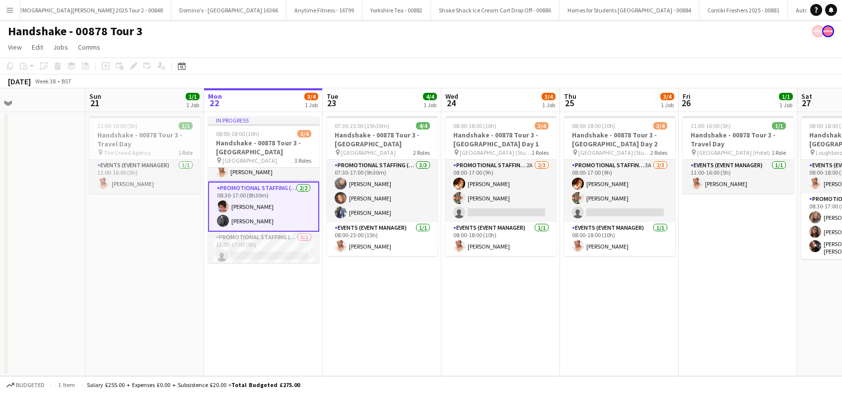
scroll to position [0, 230]
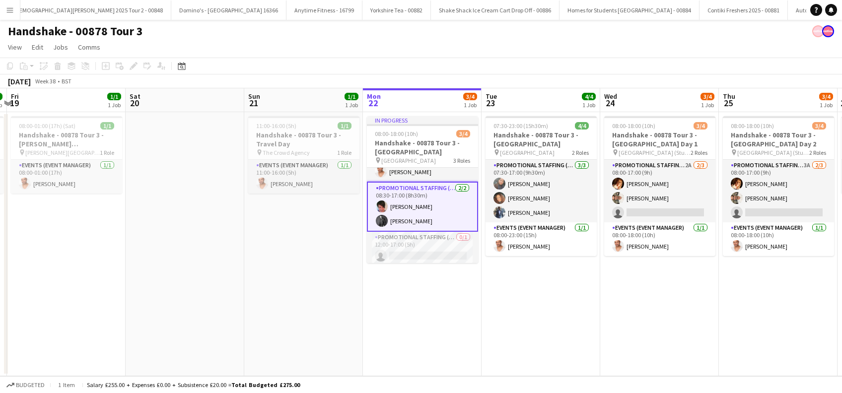
drag, startPoint x: 324, startPoint y: 329, endPoint x: 483, endPoint y: 336, distance: 159.5
click at [483, 336] on app-calendar-viewport "Wed 17 1/1 1 Job Thu 18 1/1 1 Job Fri 19 1/1 1 Job Sat 20 Sun 21 1/1 1 Job Mon …" at bounding box center [421, 232] width 842 height 288
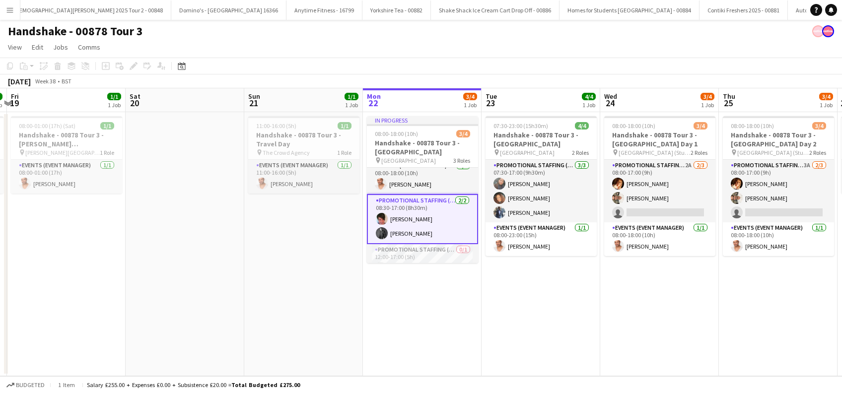
scroll to position [0, 0]
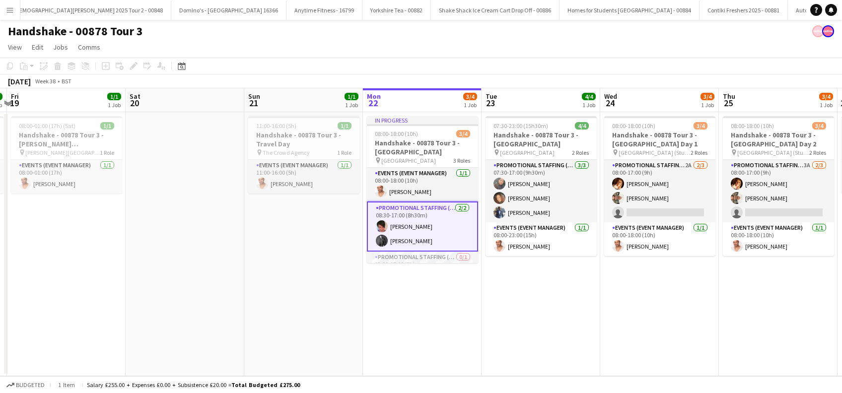
drag, startPoint x: 410, startPoint y: 302, endPoint x: 418, endPoint y: 295, distance: 11.6
click at [410, 302] on app-date-cell "In progress 08:00-18:00 (10h) 3/4 Handshake - 00878 Tour 3 - Sheffield Universi…" at bounding box center [422, 244] width 119 height 264
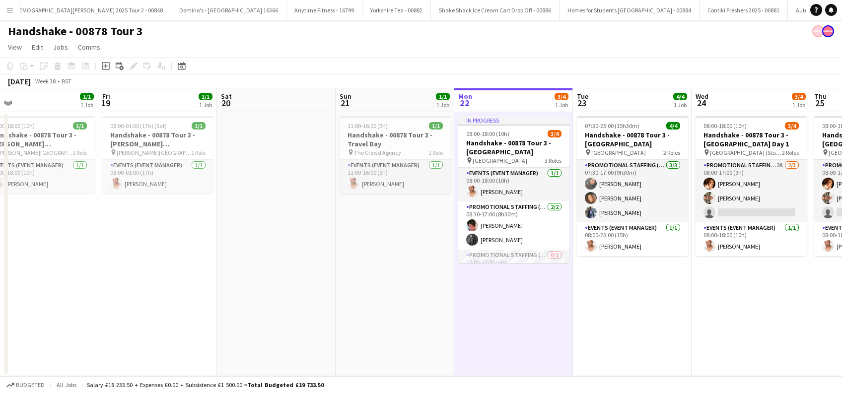
drag, startPoint x: 421, startPoint y: 319, endPoint x: 502, endPoint y: 314, distance: 81.0
click at [512, 317] on app-calendar-viewport "Tue 16 Wed 17 1/1 1 Job Thu 18 1/1 1 Job Fri 19 1/1 1 Job Sat 20 Sun 21 1/1 1 J…" at bounding box center [421, 232] width 842 height 288
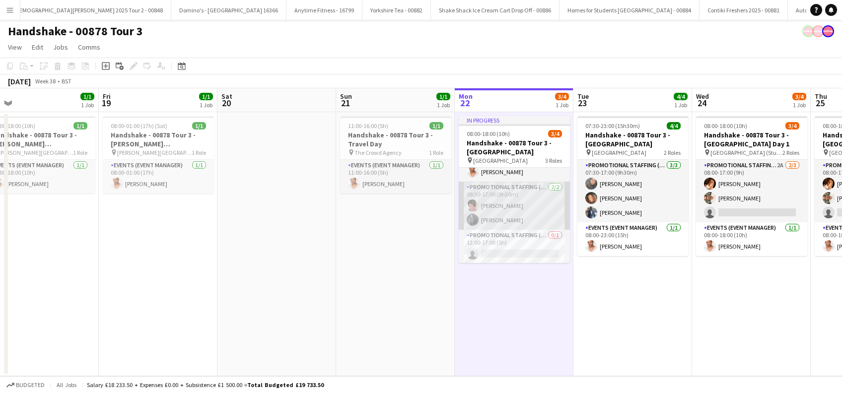
click at [510, 214] on app-card-role "Promotional Staffing (Brand Ambassadors) 2/2 08:30-17:00 (8h30m) Luana Contarin…" at bounding box center [514, 206] width 111 height 48
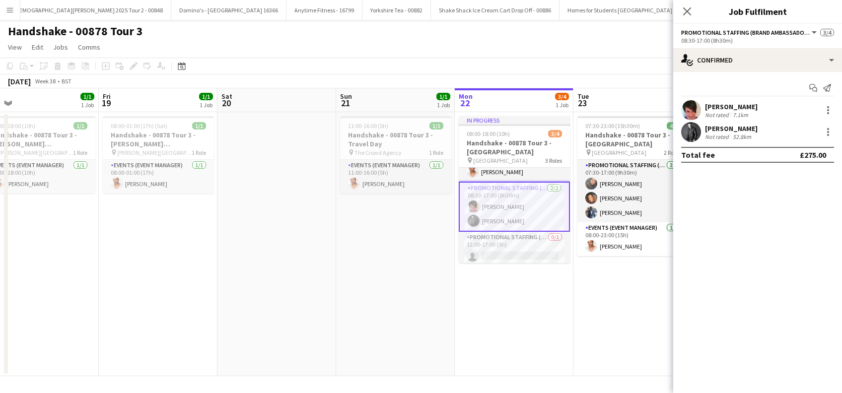
click at [749, 130] on div "Andrew Calderwood" at bounding box center [731, 128] width 53 height 9
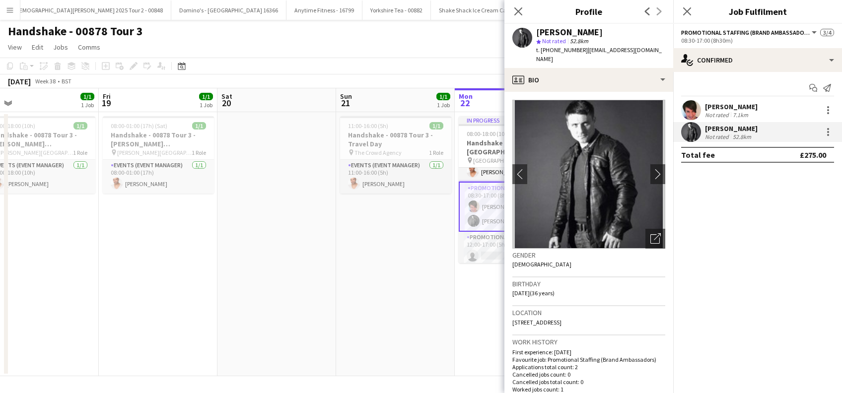
click at [735, 105] on div "Luana Contarino" at bounding box center [731, 106] width 53 height 9
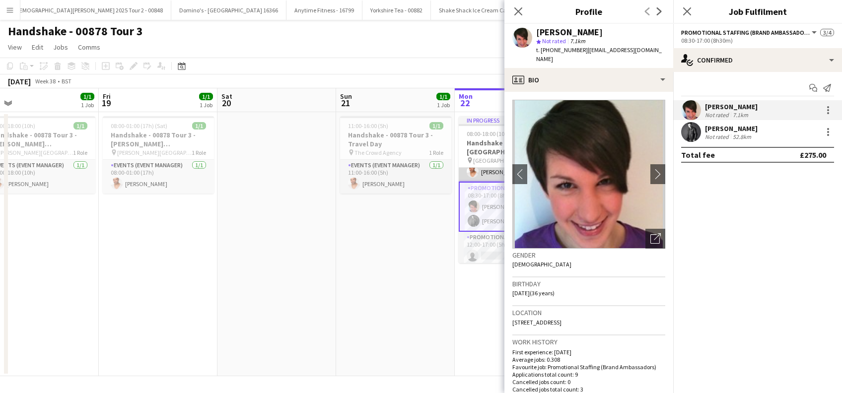
click at [483, 171] on app-card-role "Events (Event Manager) 1/1 08:00-18:00 (10h) Cameron Dean" at bounding box center [514, 165] width 111 height 34
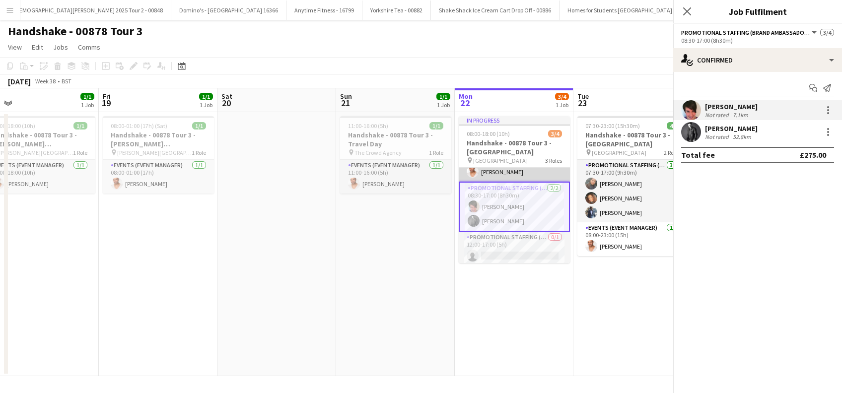
scroll to position [21, 0]
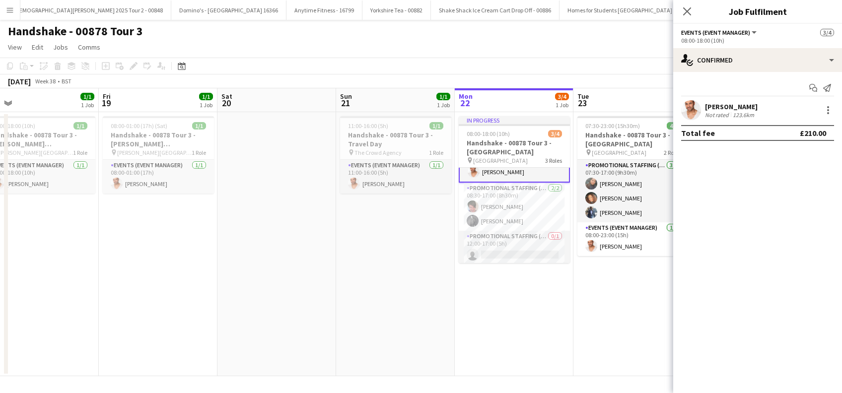
click at [738, 104] on div "Cameron Dean" at bounding box center [731, 106] width 53 height 9
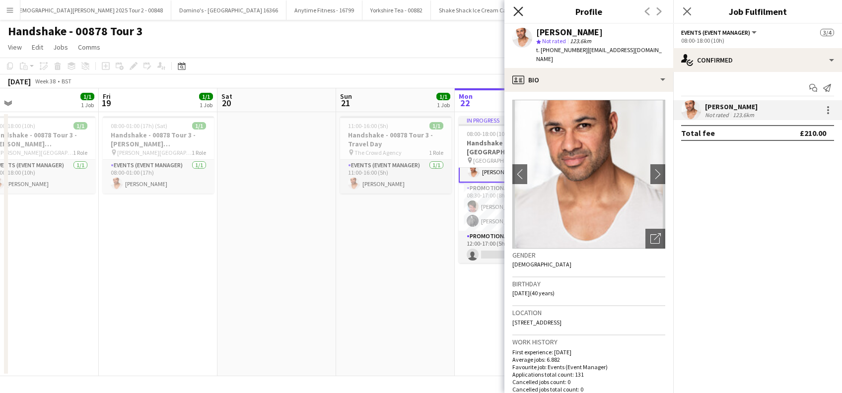
click at [516, 13] on icon at bounding box center [517, 10] width 9 height 9
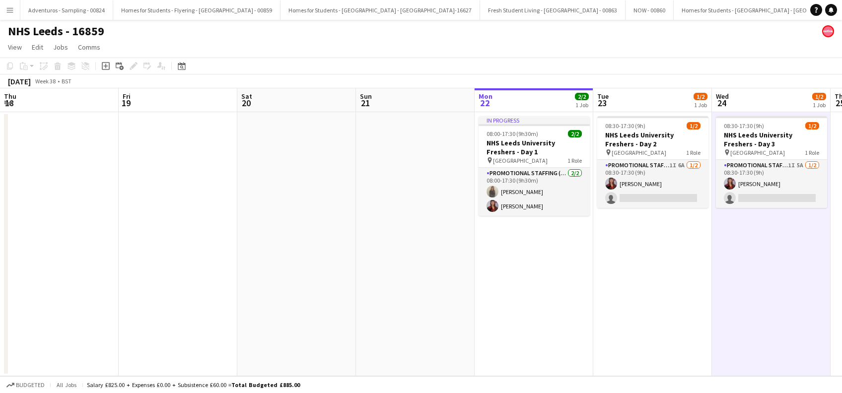
scroll to position [0, 428]
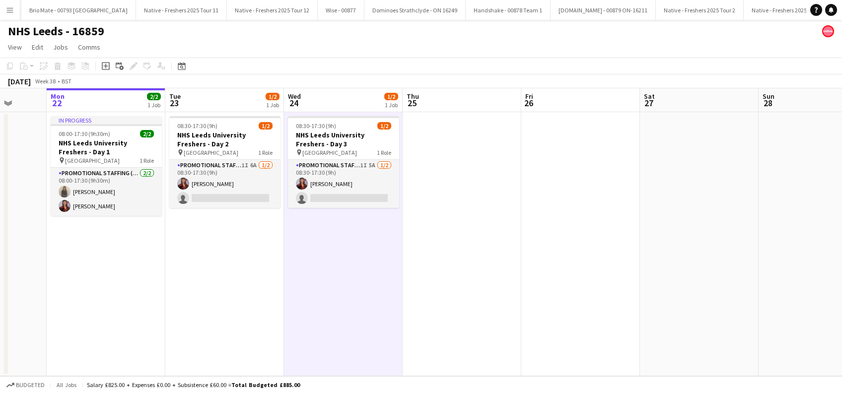
drag, startPoint x: 223, startPoint y: 279, endPoint x: 245, endPoint y: 269, distance: 24.2
click at [224, 279] on app-date-cell "08:30-17:30 (9h) 1/2 NHS Leeds University Freshers - Day 2 pin Leeds University…" at bounding box center [224, 244] width 119 height 264
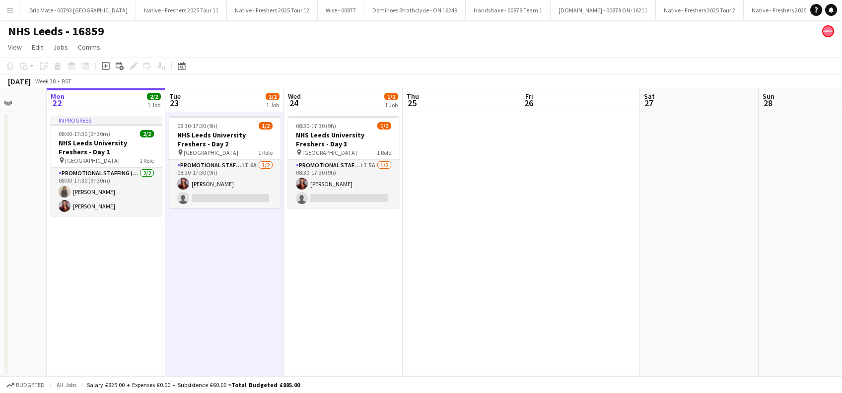
click at [309, 265] on app-date-cell "08:30-17:30 (9h) 1/2 NHS Leeds University Freshers - Day 3 pin Leeds University…" at bounding box center [343, 244] width 119 height 264
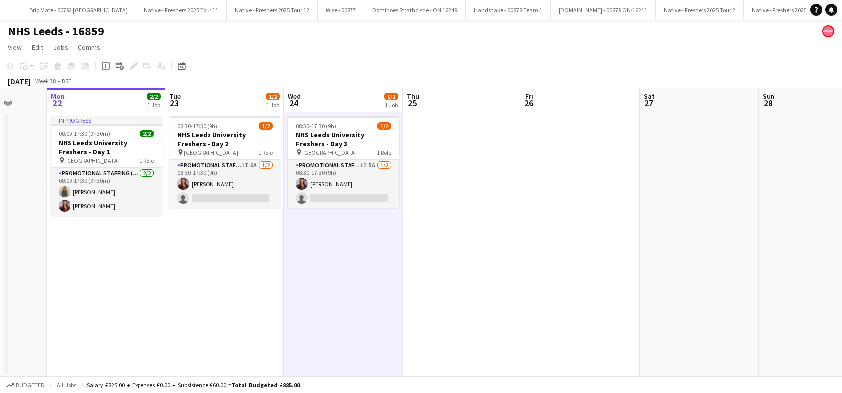
click at [444, 236] on app-date-cell at bounding box center [462, 244] width 119 height 264
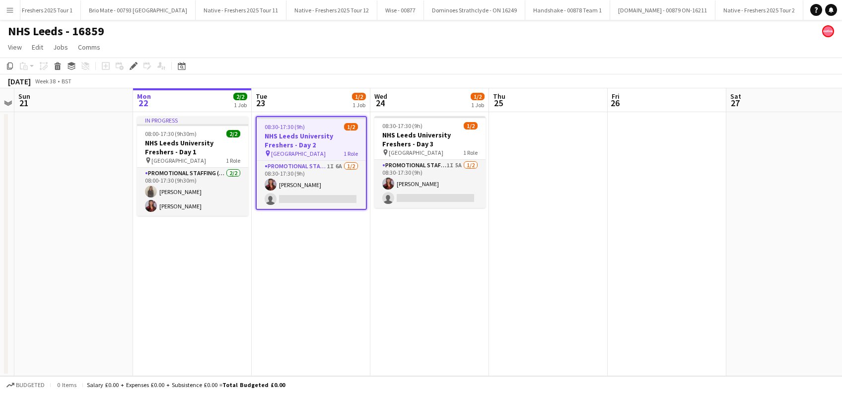
scroll to position [0, 2117]
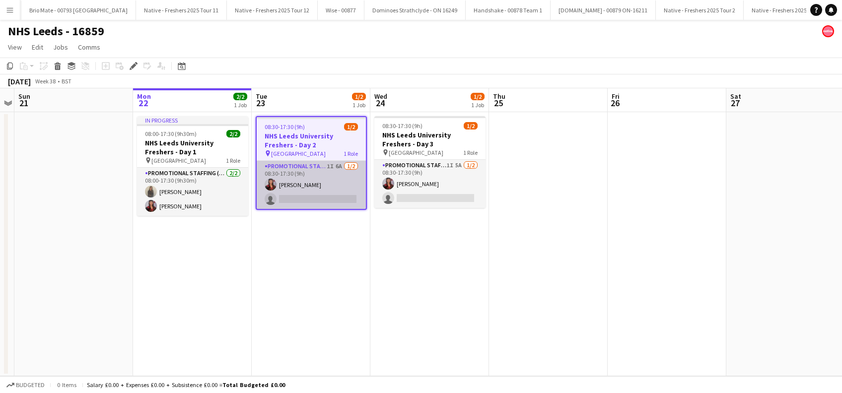
click at [322, 194] on app-card-role "Promotional Staffing (Brand Ambassadors) 1I 6A [DATE] 08:30-17:30 (9h) [PERSON_…" at bounding box center [311, 185] width 109 height 48
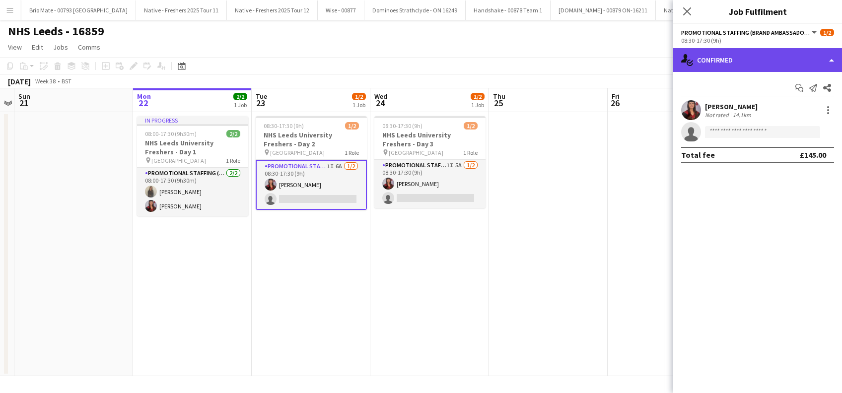
click at [752, 54] on div "single-neutral-actions-check-2 Confirmed" at bounding box center [757, 60] width 169 height 24
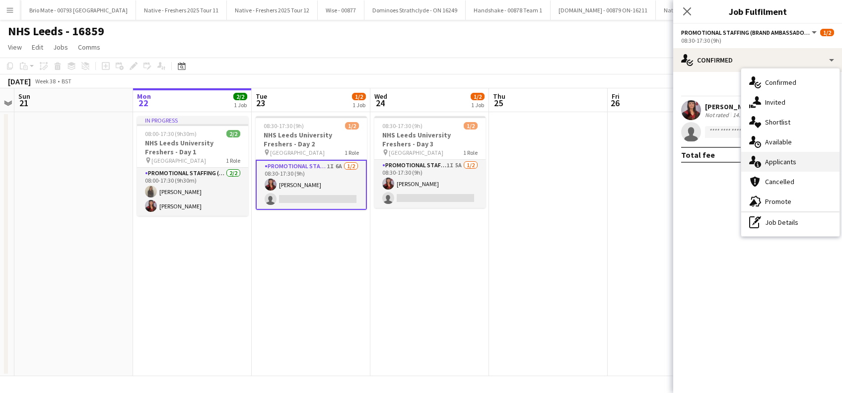
click at [781, 165] on span "Applicants" at bounding box center [780, 161] width 31 height 9
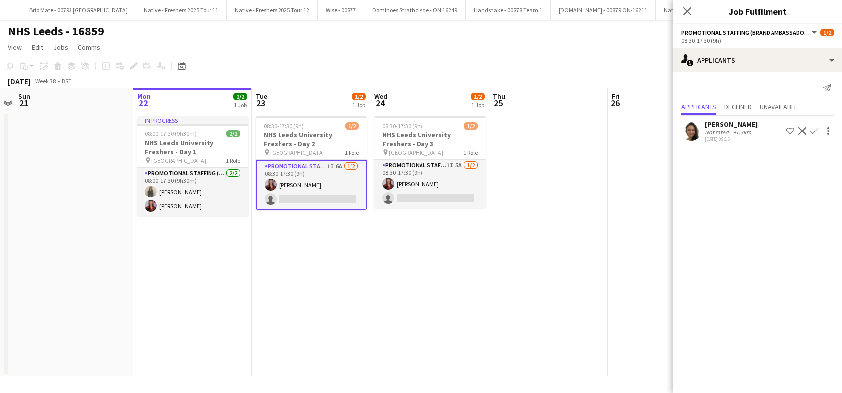
click at [811, 132] on app-icon "Confirm" at bounding box center [814, 131] width 8 height 8
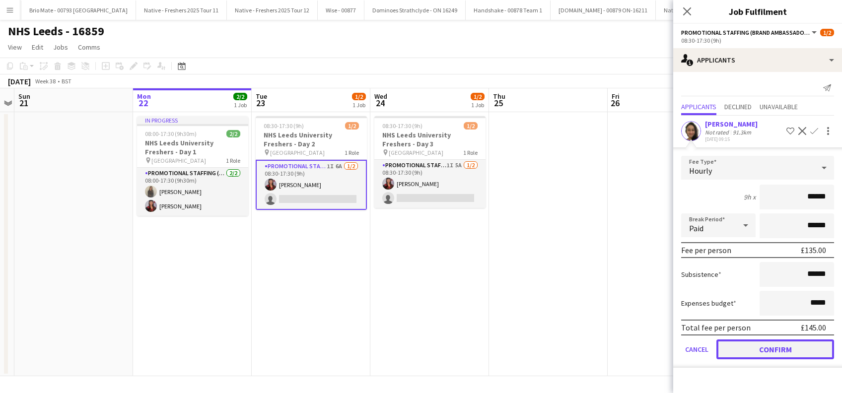
click at [769, 348] on button "Confirm" at bounding box center [775, 350] width 118 height 20
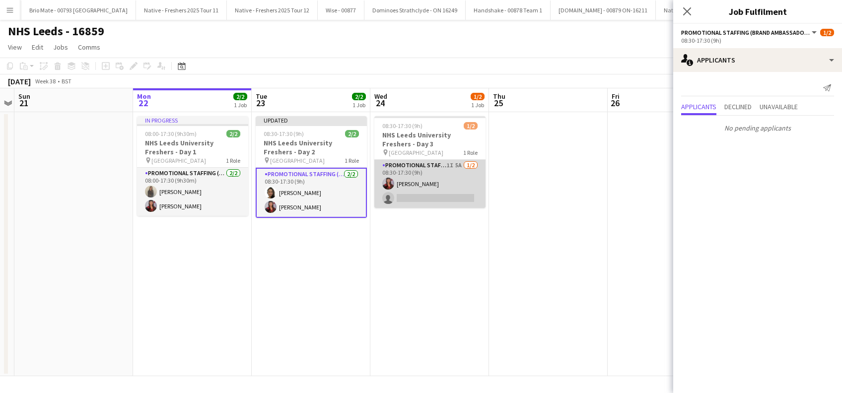
click at [433, 205] on app-card-role "Promotional Staffing (Brand Ambassadors) 1I 5A [DATE] 08:30-17:30 (9h) [PERSON_…" at bounding box center [429, 184] width 111 height 48
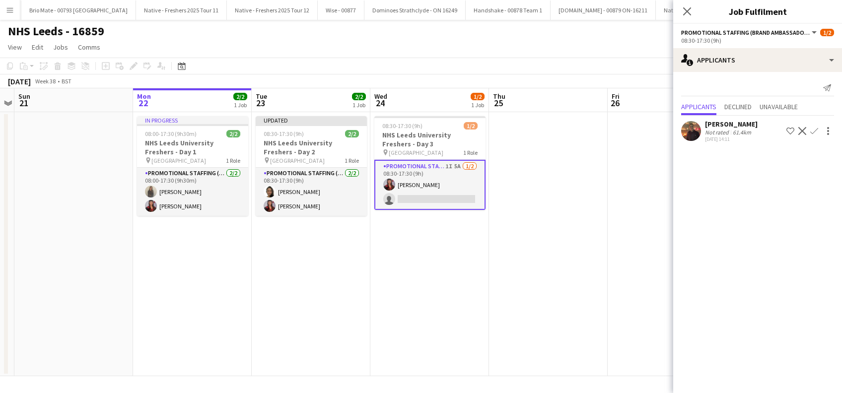
click at [813, 131] on app-icon "Confirm" at bounding box center [814, 131] width 8 height 8
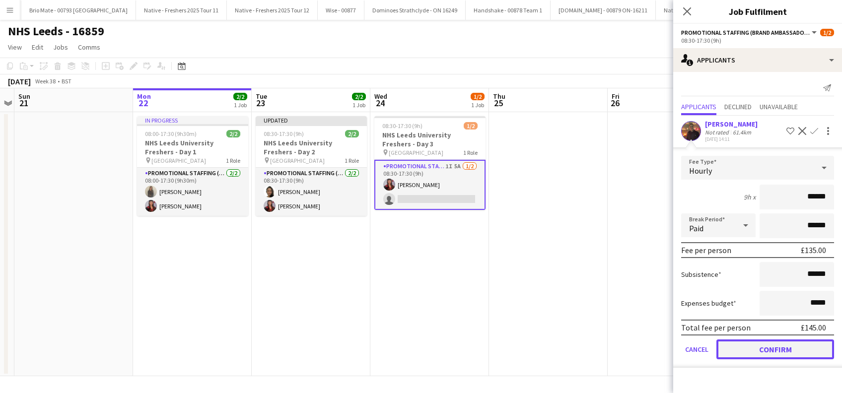
click at [760, 348] on button "Confirm" at bounding box center [775, 350] width 118 height 20
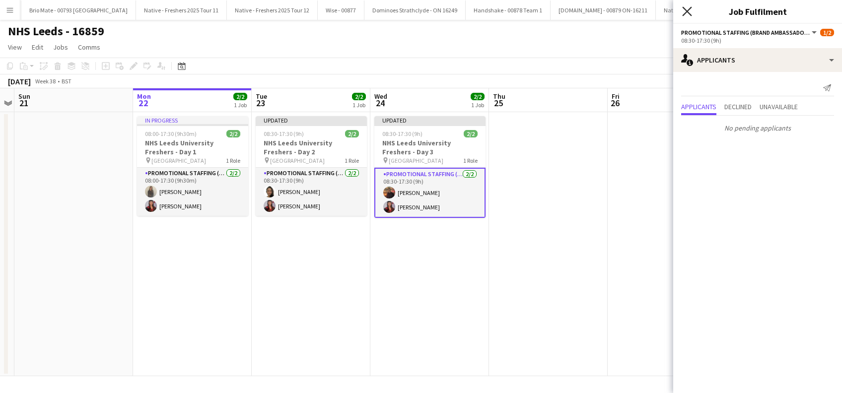
click at [689, 11] on icon "Close pop-in" at bounding box center [686, 10] width 9 height 9
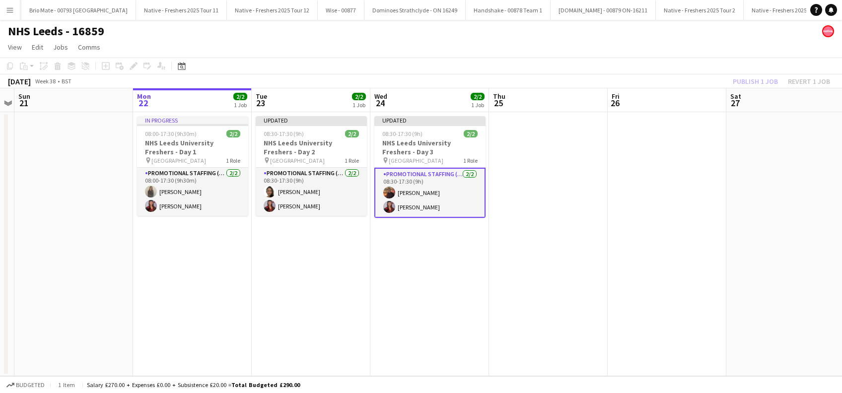
drag, startPoint x: 561, startPoint y: 208, endPoint x: 613, endPoint y: 175, distance: 60.9
click at [561, 208] on app-date-cell at bounding box center [548, 244] width 119 height 264
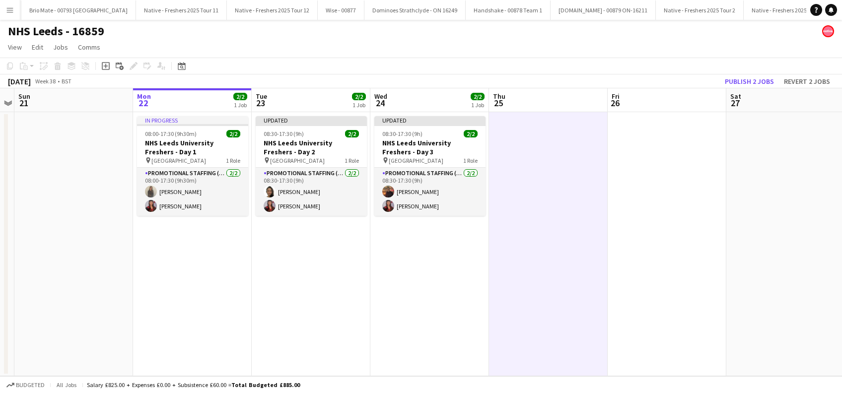
scroll to position [0, 341]
click at [747, 83] on button "Publish 2 jobs" at bounding box center [749, 81] width 57 height 13
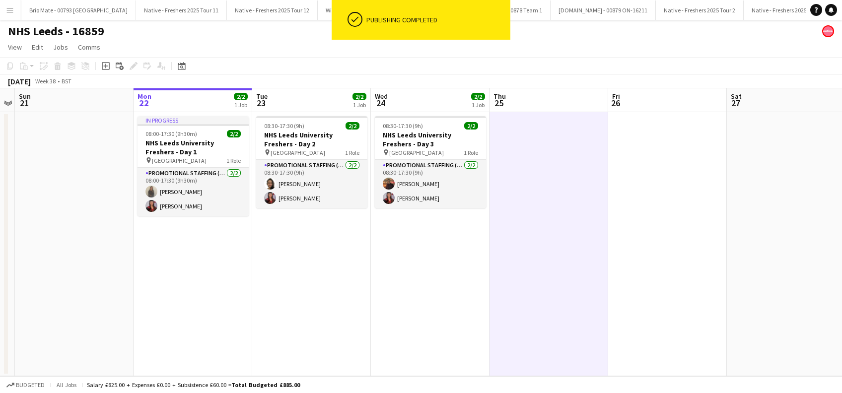
drag, startPoint x: 183, startPoint y: 288, endPoint x: 198, endPoint y: 287, distance: 14.9
click at [190, 289] on app-calendar-viewport "Thu 18 Fri 19 Sat 20 Sun 21 Mon 22 2/2 1 Job Tue 23 2/2 1 Job Wed 24 2/2 1 Job …" at bounding box center [421, 232] width 842 height 288
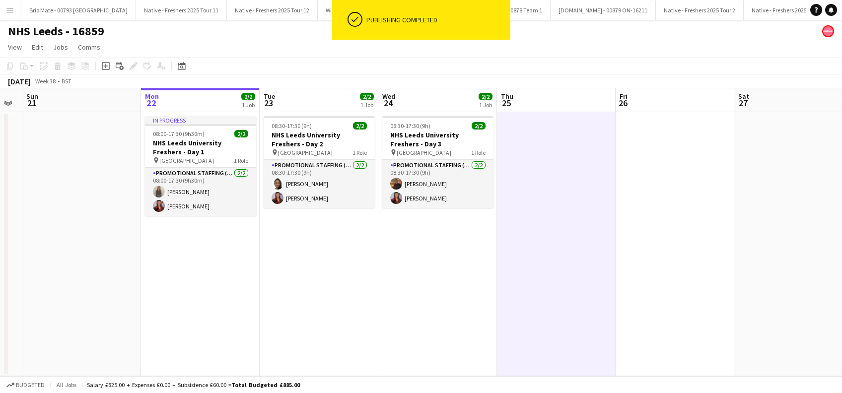
click at [425, 271] on app-date-cell "08:30-17:30 (9h) 2/2 NHS Leeds University Freshers - Day 3 pin Leeds University…" at bounding box center [437, 244] width 119 height 264
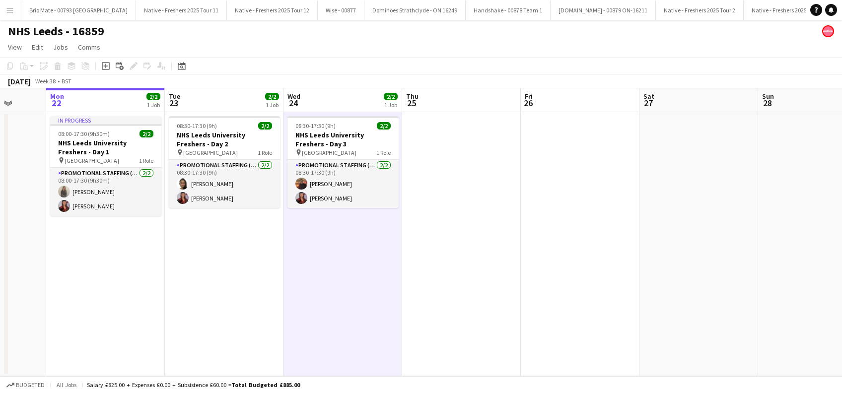
scroll to position [0, 429]
drag, startPoint x: 319, startPoint y: 274, endPoint x: 224, endPoint y: 303, distance: 99.1
click at [224, 303] on app-calendar-viewport "Thu 18 Fri 19 Sat 20 Sun 21 Mon 22 2/2 1 Job Tue 23 2/2 1 Job Wed 24 2/2 1 Job …" at bounding box center [421, 232] width 842 height 288
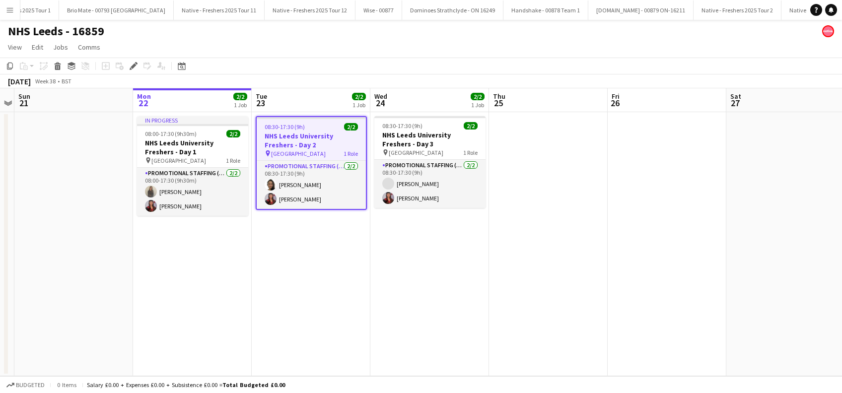
scroll to position [0, 2117]
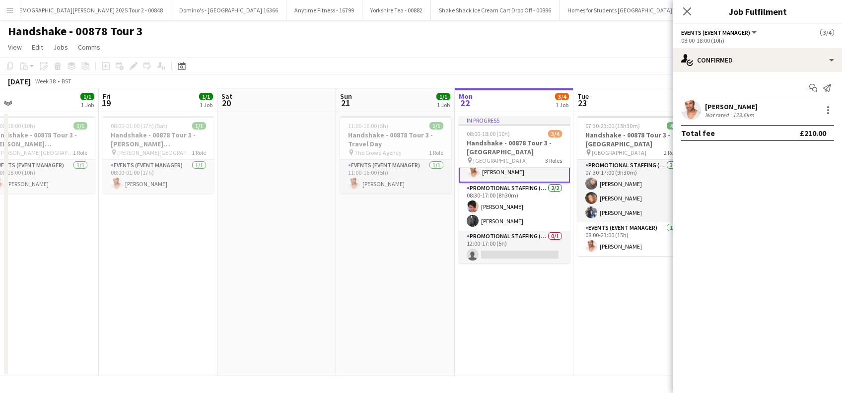
scroll to position [0, 324]
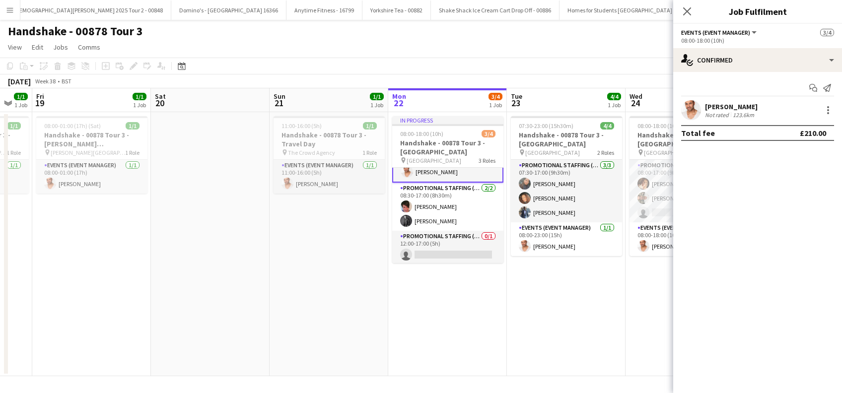
drag, startPoint x: 380, startPoint y: 285, endPoint x: 314, endPoint y: 302, distance: 68.6
click at [314, 302] on app-calendar-viewport "Tue 16 Wed 17 1/1 1 Job Thu 18 1/1 1 Job Fri 19 1/1 1 Job Sat 20 Sun 21 1/1 1 J…" at bounding box center [421, 232] width 842 height 288
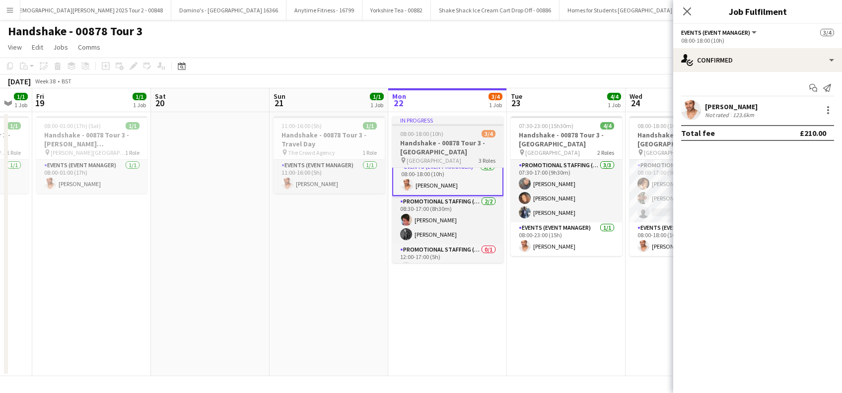
scroll to position [0, 0]
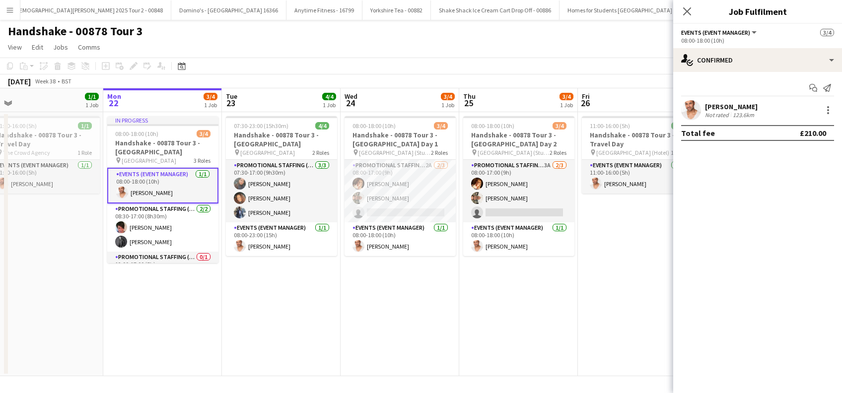
drag, startPoint x: 556, startPoint y: 303, endPoint x: 271, endPoint y: 311, distance: 285.5
click at [270, 325] on app-calendar-viewport "Thu 18 1/1 1 Job Fri 19 1/1 1 Job Sat 20 Sun 21 1/1 1 Job Mon 22 3/4 1 Job Tue …" at bounding box center [421, 232] width 842 height 288
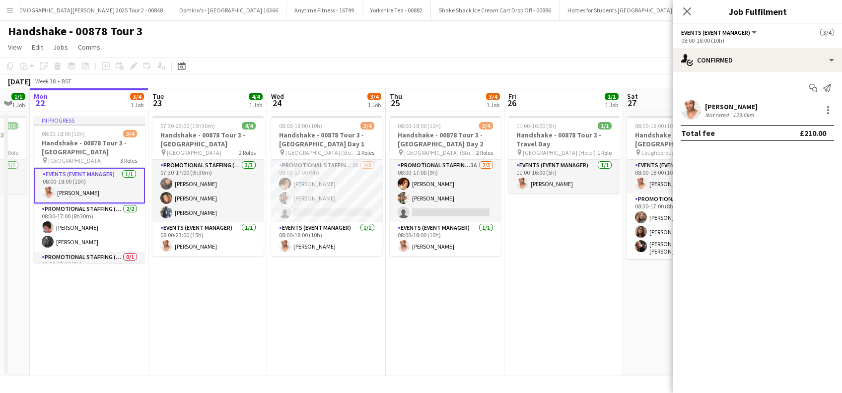
drag, startPoint x: 502, startPoint y: 307, endPoint x: 429, endPoint y: 314, distance: 73.3
click at [429, 314] on app-calendar-viewport "Thu 18 1/1 1 Job Fri 19 1/1 1 Job Sat 20 Sun 21 1/1 1 Job Mon 22 3/4 1 Job Tue …" at bounding box center [421, 232] width 842 height 288
drag, startPoint x: 201, startPoint y: 312, endPoint x: 283, endPoint y: 310, distance: 82.4
click at [202, 312] on app-date-cell "07:30-23:00 (15h30m) 4/4 Handshake - 00878 Tour 3 - Leeds University pin Leeds …" at bounding box center [207, 244] width 119 height 264
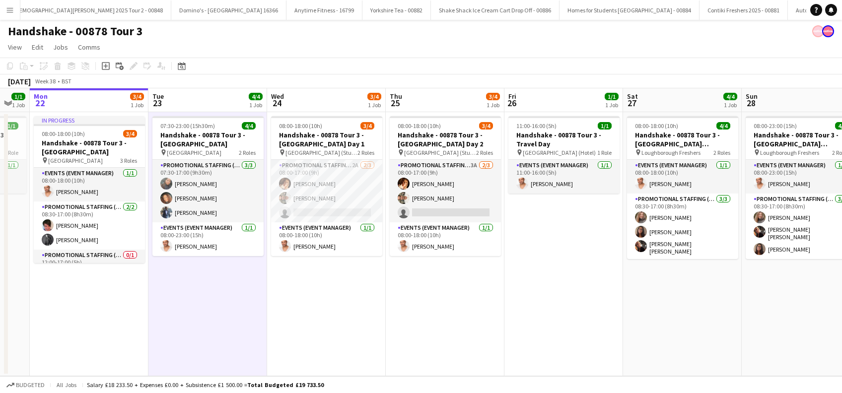
click at [284, 310] on app-date-cell "08:00-18:00 (10h) 3/4 Handshake - 00878 Tour 3 - Newcastle University Day 1 pin…" at bounding box center [326, 244] width 119 height 264
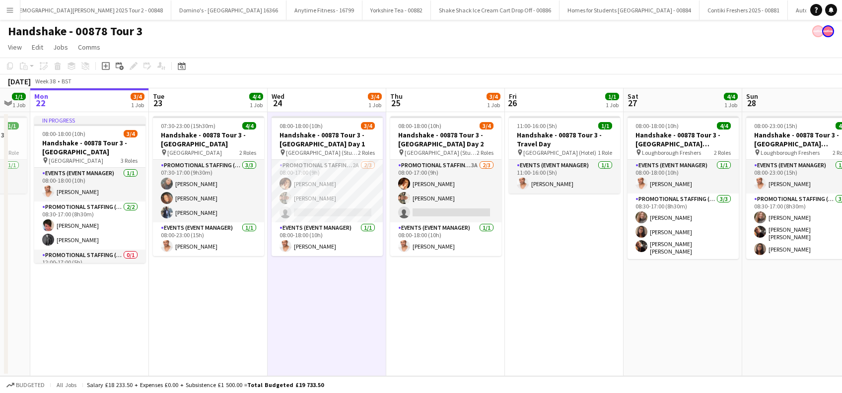
drag, startPoint x: 413, startPoint y: 310, endPoint x: 418, endPoint y: 309, distance: 5.0
click at [414, 310] on app-date-cell "08:00-18:00 (10h) 3/4 Handshake - 00878 Tour 3 - Newcastle University Day 2 pin…" at bounding box center [445, 244] width 119 height 264
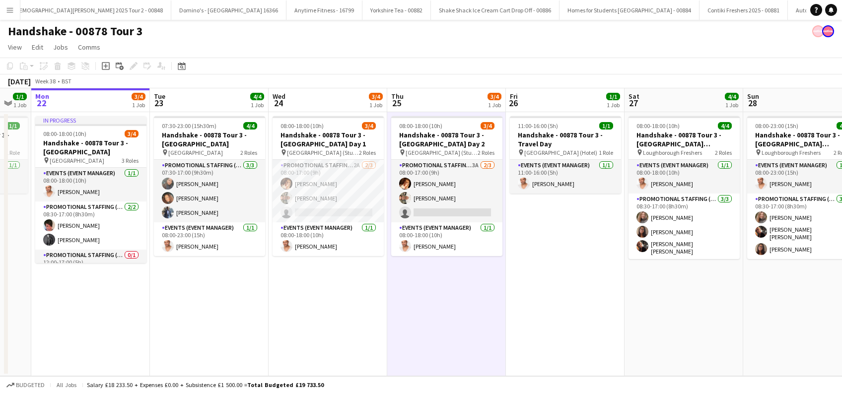
click at [549, 284] on app-date-cell "11:00-16:00 (5h) 1/1 Handshake - 00878 Tour 3 - Travel Day pin Loughborough (Ho…" at bounding box center [565, 244] width 119 height 264
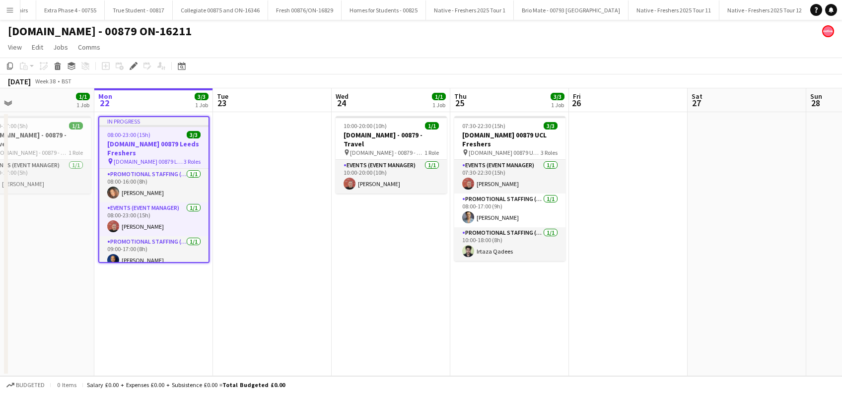
drag, startPoint x: 552, startPoint y: 298, endPoint x: 394, endPoint y: 290, distance: 158.1
click at [394, 290] on app-calendar-viewport "Wed 17 1/1 1 Job Thu 18 3/3 1 Job Fri 19 Sat 20 Sun 21 1/1 1 Job Mon 22 3/3 1 J…" at bounding box center [421, 232] width 842 height 288
click at [281, 238] on app-date-cell at bounding box center [271, 244] width 119 height 264
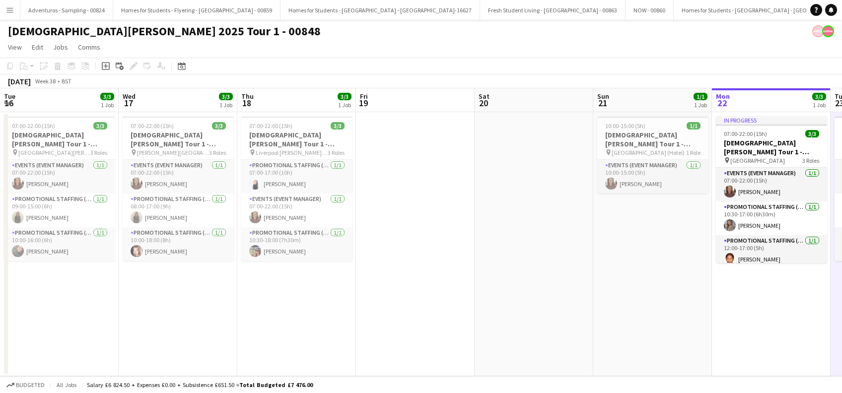
scroll to position [0, 437]
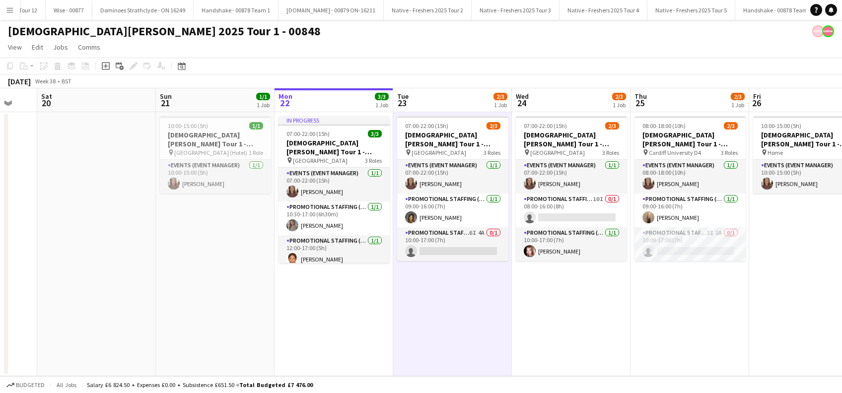
drag, startPoint x: 350, startPoint y: 321, endPoint x: 369, endPoint y: 315, distance: 19.8
click at [350, 321] on app-date-cell "In progress 07:00-22:00 (15h) 3/3 [DEMOGRAPHIC_DATA][PERSON_NAME] Tour 1 - 0084…" at bounding box center [334, 244] width 119 height 264
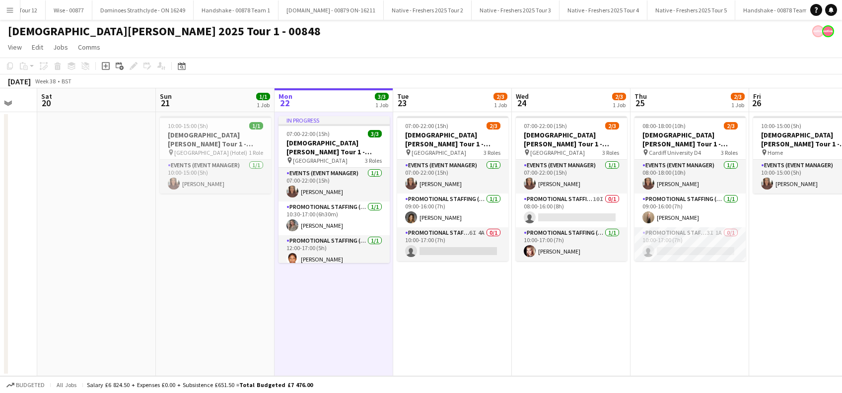
click at [422, 318] on app-date-cell "07:00-22:00 (15h) 2/3 [DEMOGRAPHIC_DATA][PERSON_NAME] Tour 1 - 00848 - [GEOGRAP…" at bounding box center [452, 244] width 119 height 264
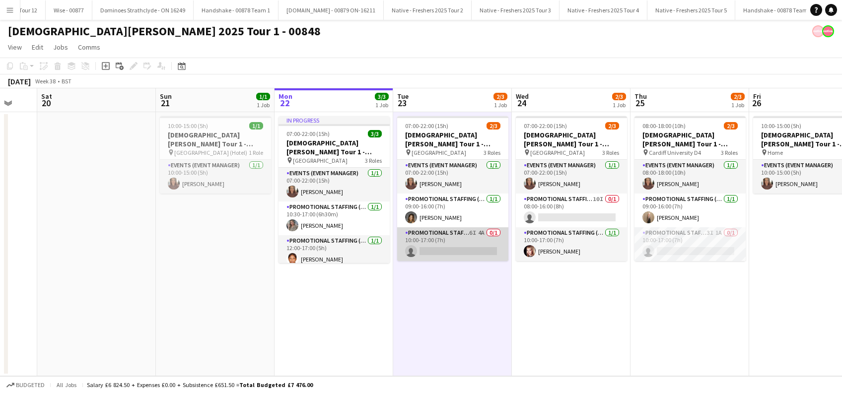
click at [442, 247] on app-card-role "Promotional Staffing (Brand Ambassadors) 6I 4A 0/1 10:00-17:00 (7h) single-neut…" at bounding box center [452, 244] width 111 height 34
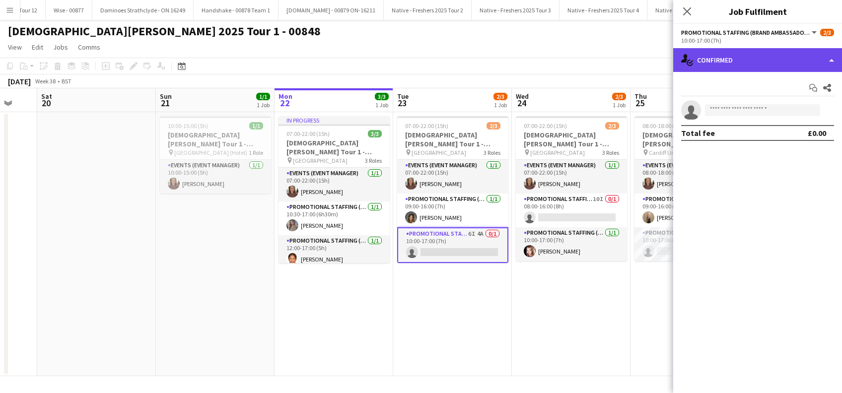
click at [775, 64] on div "single-neutral-actions-check-2 Confirmed" at bounding box center [757, 60] width 169 height 24
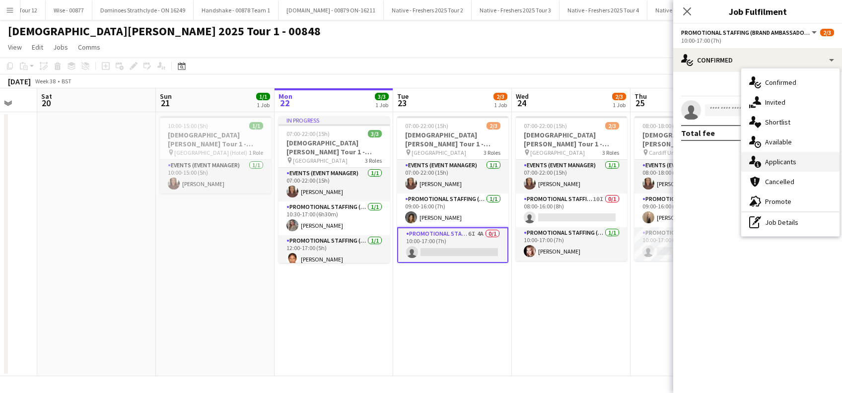
click at [782, 161] on span "Applicants" at bounding box center [780, 161] width 31 height 9
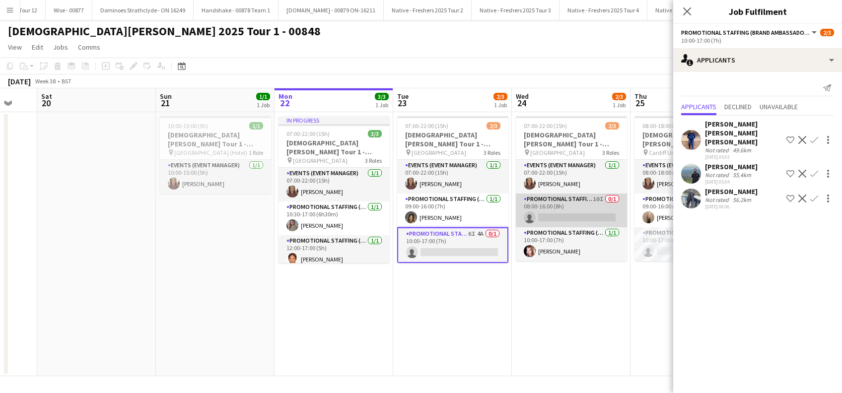
click at [567, 213] on app-card-role "Promotional Staffing (Brand Ambassadors) 10I 0/1 08:00-16:00 (8h) single-neutra…" at bounding box center [571, 211] width 111 height 34
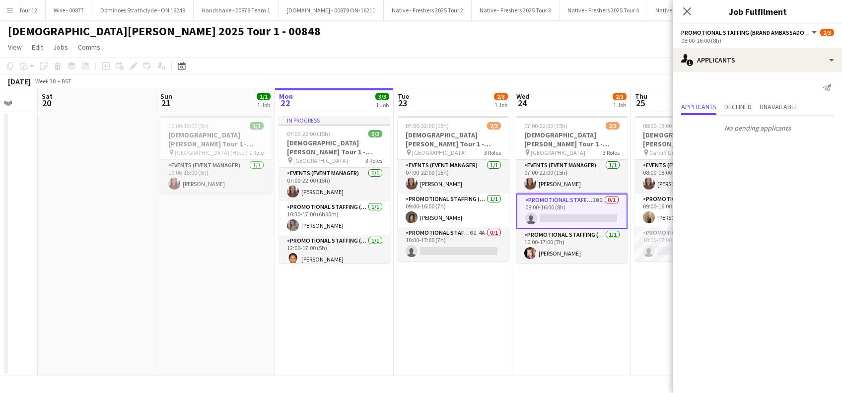
click at [687, 10] on icon "Close pop-in" at bounding box center [687, 11] width 8 height 8
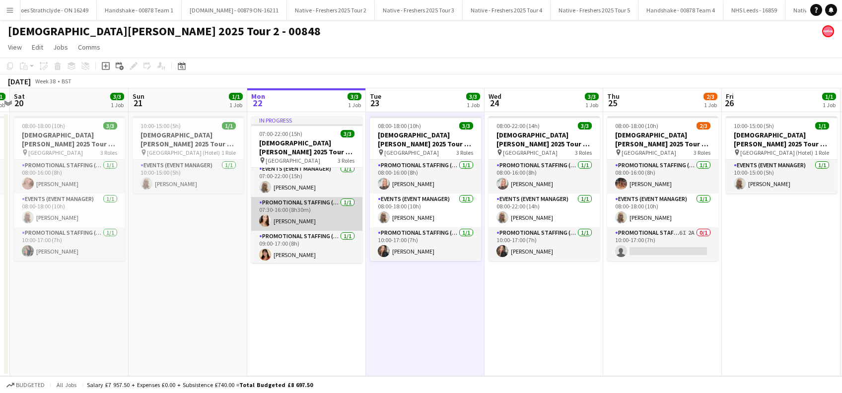
scroll to position [5, 0]
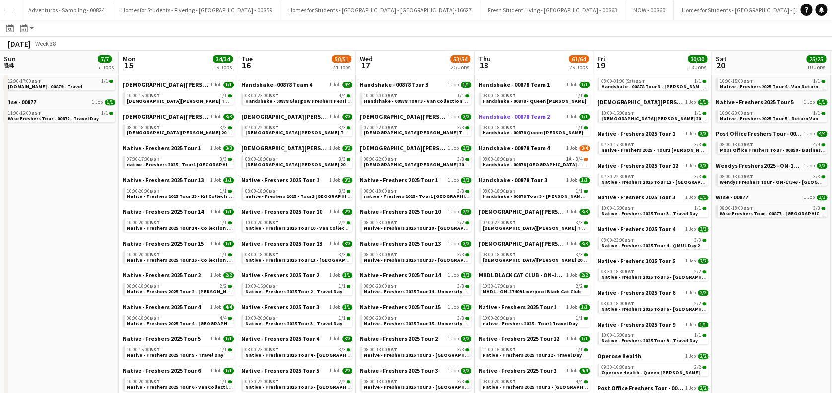
scroll to position [0, 230]
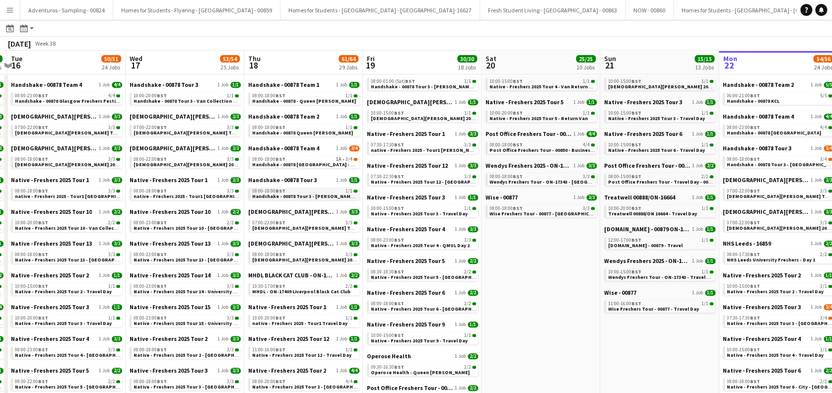
click at [330, 196] on span "Handshake - 00878 Tour 3 - [PERSON_NAME][GEOGRAPHIC_DATA]" at bounding box center [328, 196] width 153 height 6
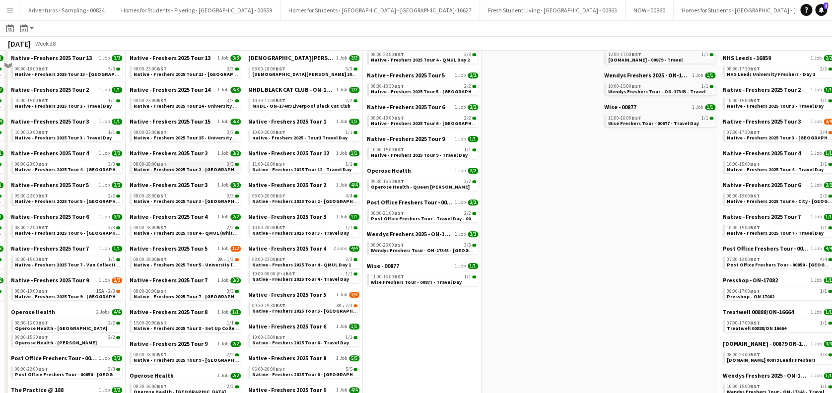
scroll to position [397, 0]
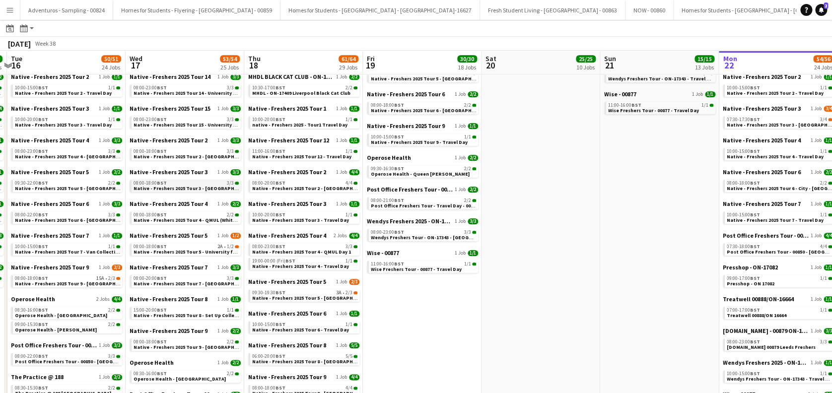
click at [180, 187] on span "Native - Freshers 2025 Tour 3 - University of Aberdeen" at bounding box center [195, 188] width 122 height 6
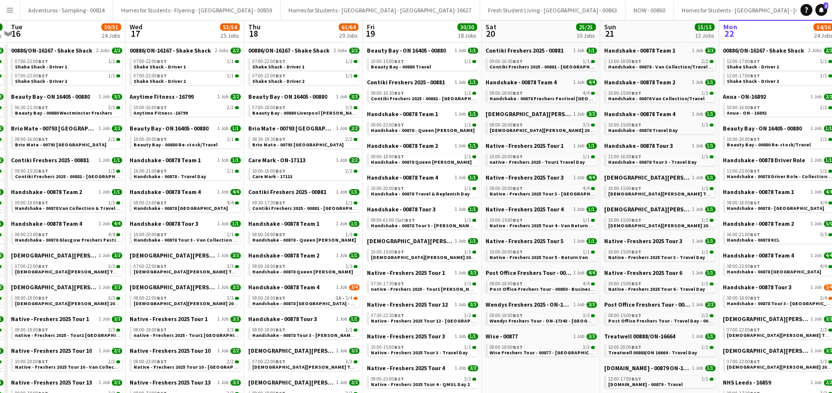
scroll to position [0, 0]
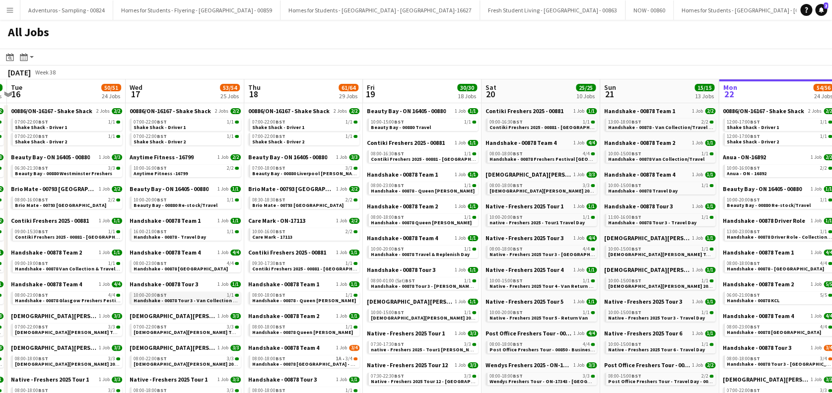
click at [191, 302] on span "Handshake - 00878 Tour 3 - Van Collection - Home - Travel Day to [GEOGRAPHIC_DA…" at bounding box center [236, 300] width 204 height 6
click at [434, 223] on span "Handshake - 00878 Queen Marys" at bounding box center [421, 222] width 101 height 6
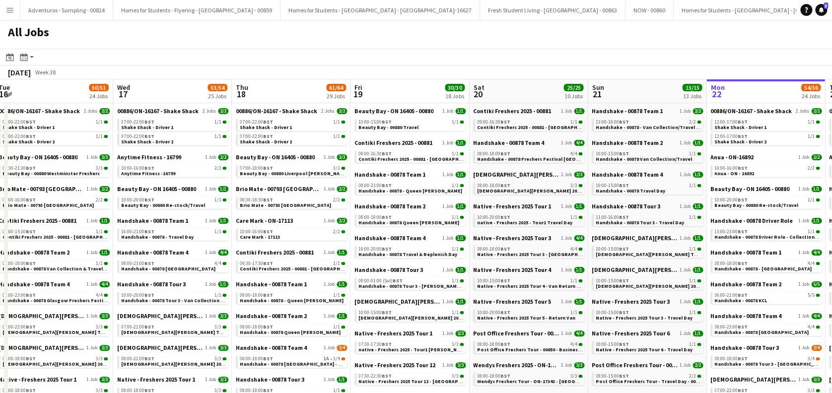
drag, startPoint x: 58, startPoint y: 252, endPoint x: 45, endPoint y: 265, distance: 17.9
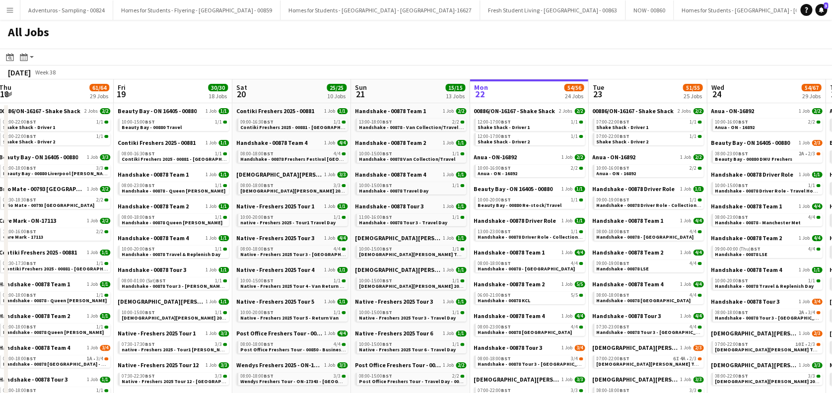
drag, startPoint x: 429, startPoint y: 281, endPoint x: 252, endPoint y: 297, distance: 178.5
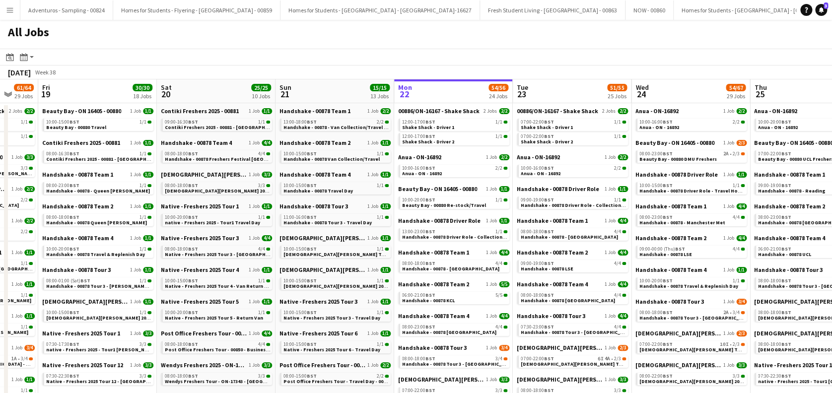
drag, startPoint x: 507, startPoint y: 276, endPoint x: 431, endPoint y: 289, distance: 77.7
click at [447, 172] on link "10:00-16:00 BST 2/2 Anua - ON - 16892" at bounding box center [454, 170] width 105 height 11
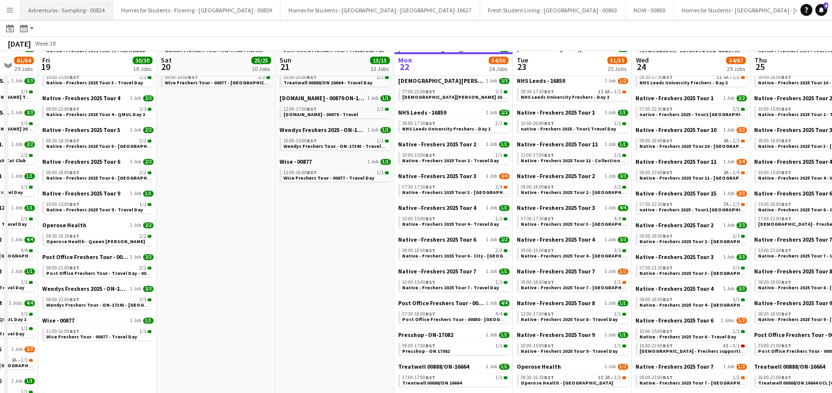
scroll to position [199, 0]
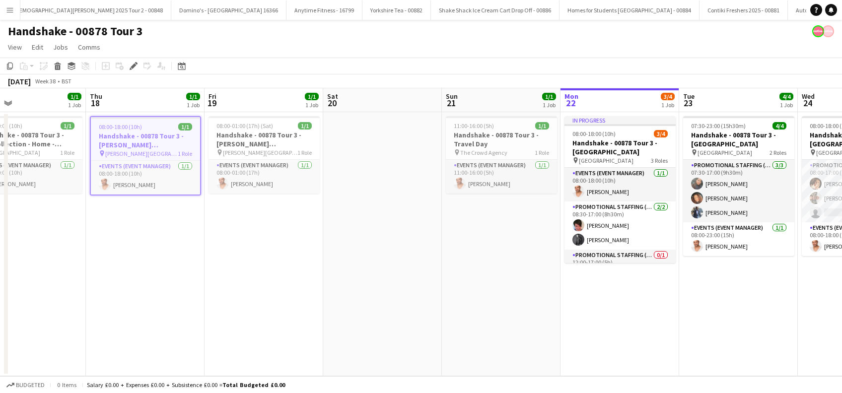
drag, startPoint x: 456, startPoint y: 276, endPoint x: 290, endPoint y: 277, distance: 165.8
click at [290, 277] on app-calendar-viewport "Sat 13 Sun 14 Mon 15 Tue 16 Wed 17 1/1 1 Job Thu 18 1/1 1 Job Fri 19 1/1 1 Job …" at bounding box center [421, 232] width 842 height 288
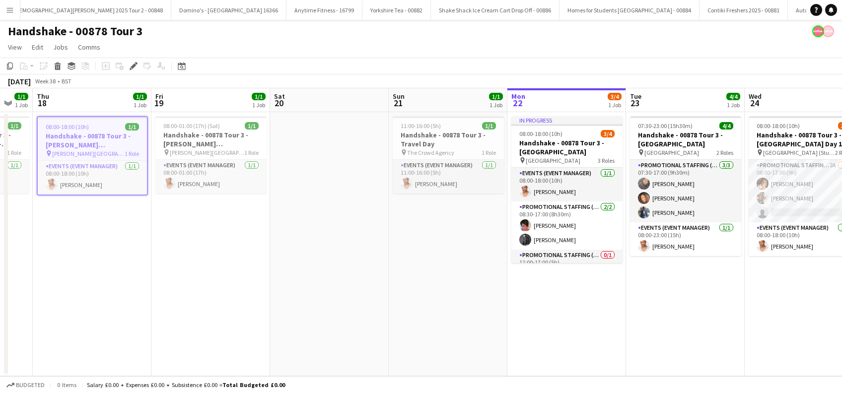
drag, startPoint x: 471, startPoint y: 308, endPoint x: 169, endPoint y: 313, distance: 302.4
click at [169, 313] on app-calendar-viewport "Mon 15 Tue 16 Wed 17 1/1 1 Job Thu 18 1/1 1 Job Fri 19 1/1 1 Job Sat 20 Sun 21 …" at bounding box center [421, 232] width 842 height 288
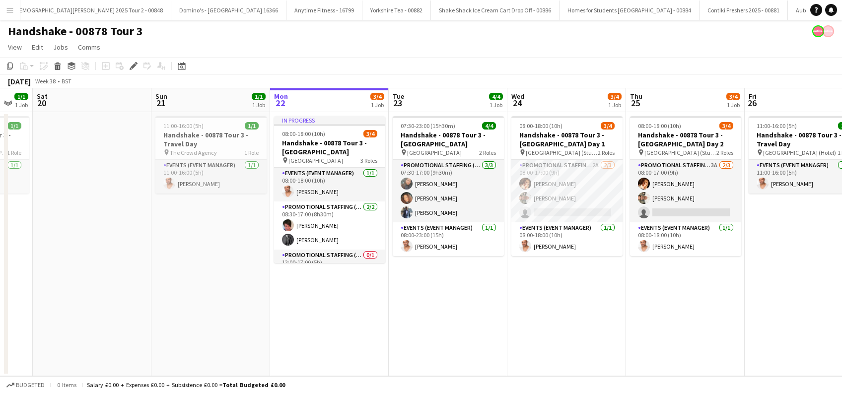
scroll to position [0, 335]
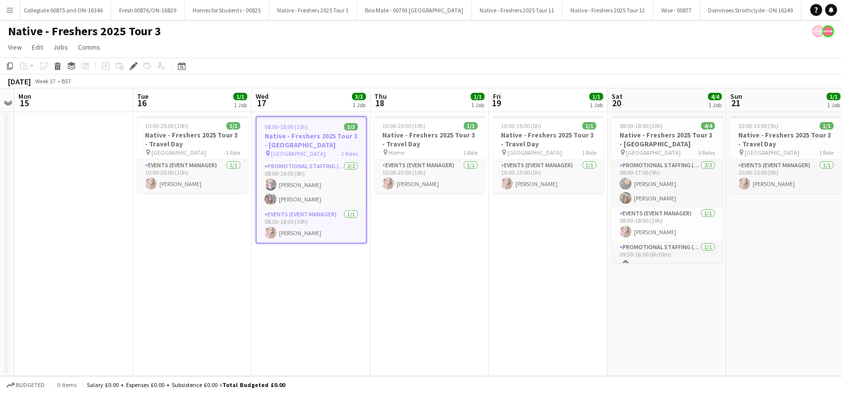
scroll to position [0, 1799]
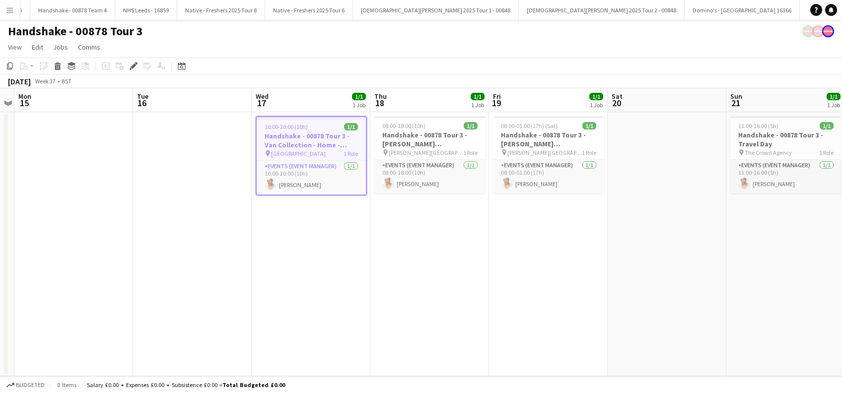
scroll to position [0, 3607]
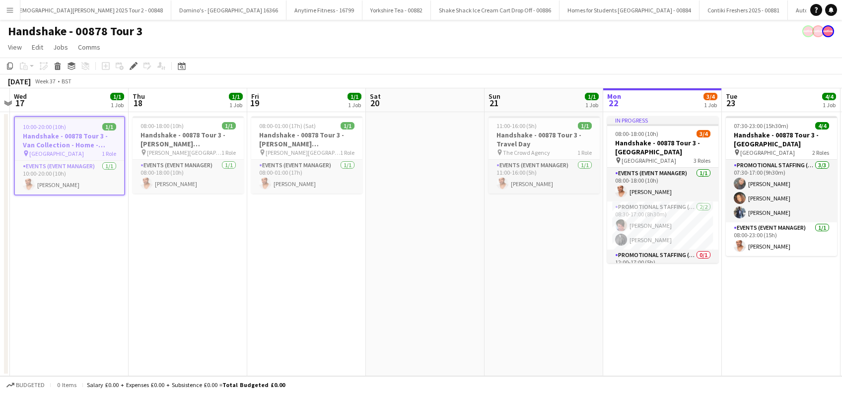
drag, startPoint x: 422, startPoint y: 285, endPoint x: 179, endPoint y: 303, distance: 244.4
click at [179, 310] on app-calendar-viewport "Sun 14 Mon 15 Tue 16 Wed 17 1/1 1 Job Thu 18 1/1 1 Job Fri 19 1/1 1 Job Sat 20 …" at bounding box center [421, 232] width 842 height 288
drag, startPoint x: 407, startPoint y: 293, endPoint x: 330, endPoint y: 4, distance: 299.1
click at [252, 294] on app-calendar-viewport "Sun 14 Mon 15 Tue 16 Wed 17 1/1 1 Job Thu 18 1/1 1 Job Fri 19 1/1 1 Job Sat 20 …" at bounding box center [421, 232] width 842 height 288
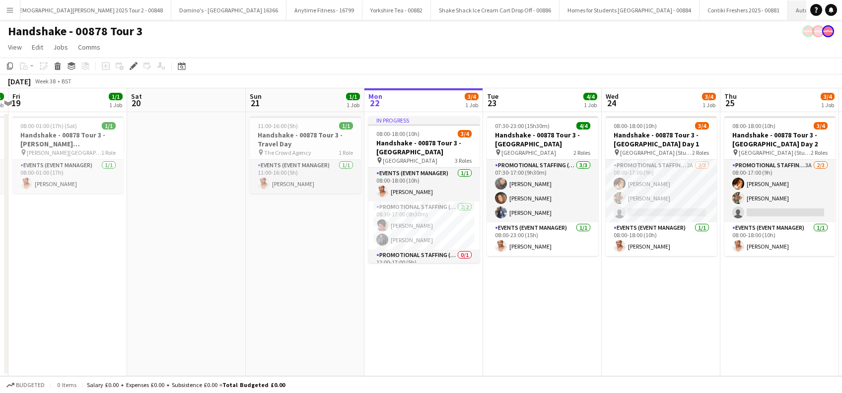
scroll to position [0, 308]
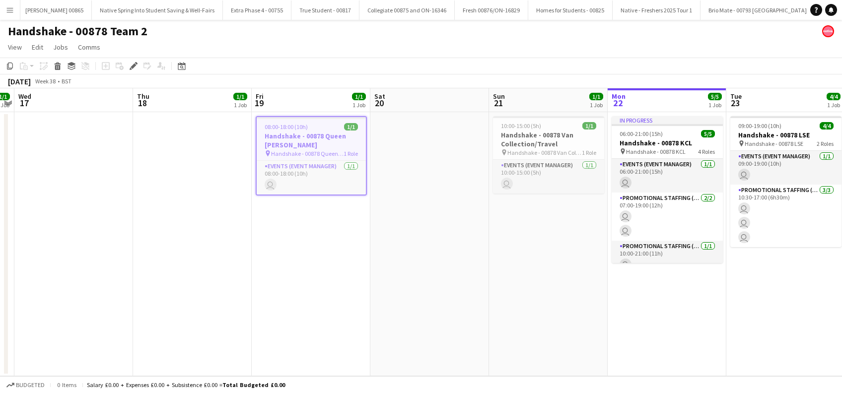
scroll to position [0, 4765]
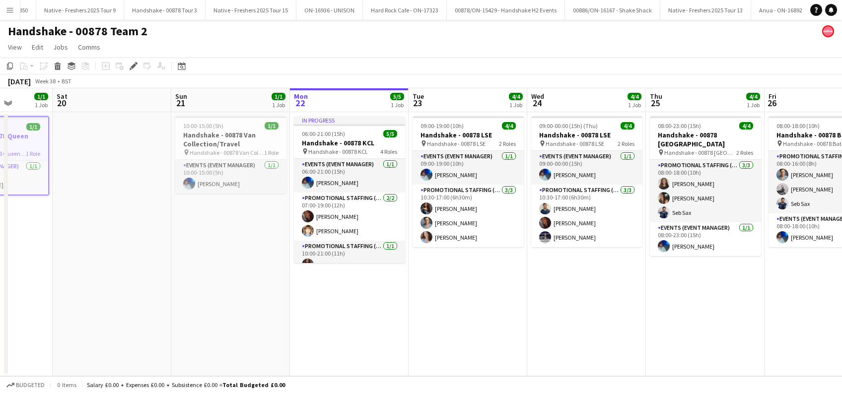
drag, startPoint x: 508, startPoint y: 285, endPoint x: 189, endPoint y: 302, distance: 319.6
click at [189, 302] on app-calendar-viewport "Tue 16 1/1 1 Job Wed 17 Thu 18 1/1 1 Job Fri 19 1/1 1 Job Sat 20 Sun 21 1/1 1 J…" at bounding box center [421, 232] width 842 height 288
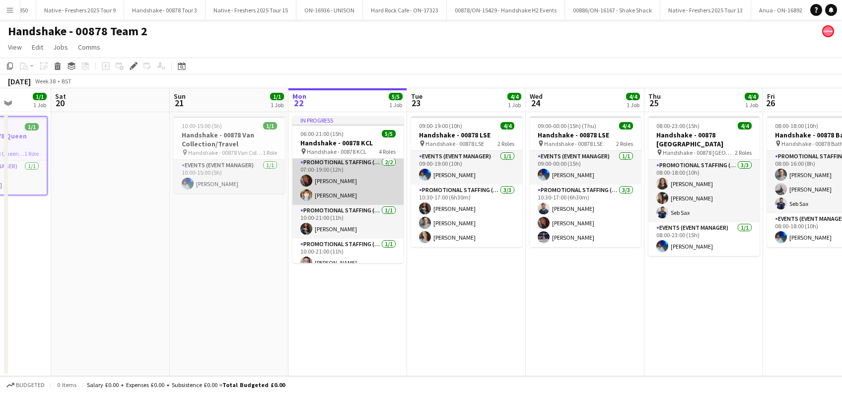
scroll to position [45, 0]
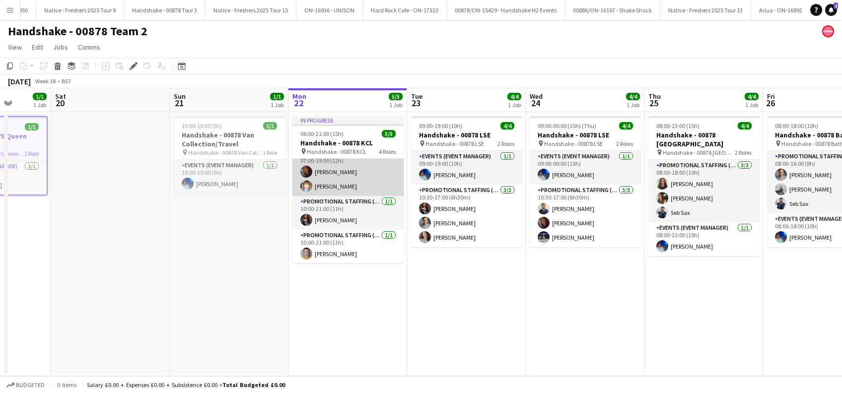
click at [321, 187] on app-card-role "Promotional Staffing (Brand Ambassadors) [DATE] 07:00-19:00 (12h) [PERSON_NAME]…" at bounding box center [347, 172] width 111 height 48
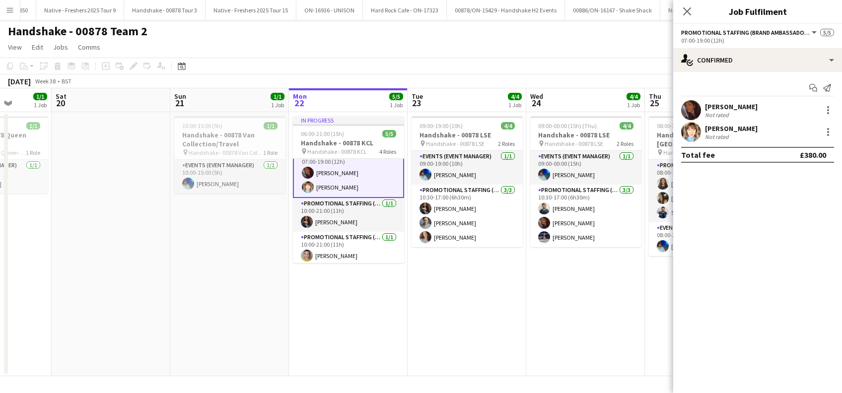
scroll to position [46, 0]
click at [715, 130] on div "[PERSON_NAME]" at bounding box center [731, 128] width 53 height 9
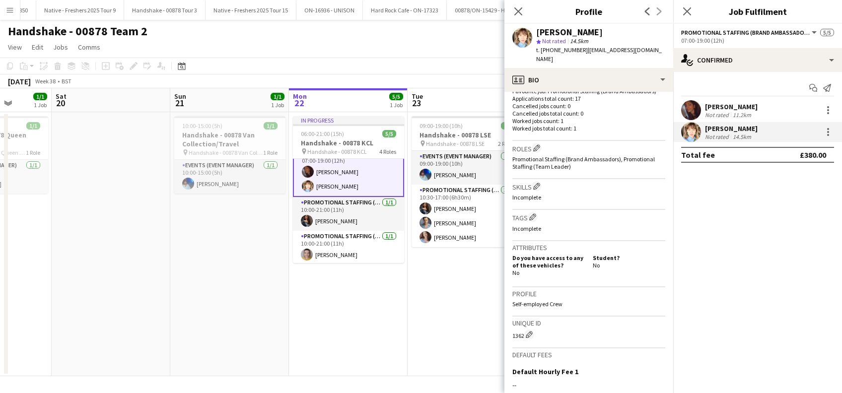
scroll to position [390, 0]
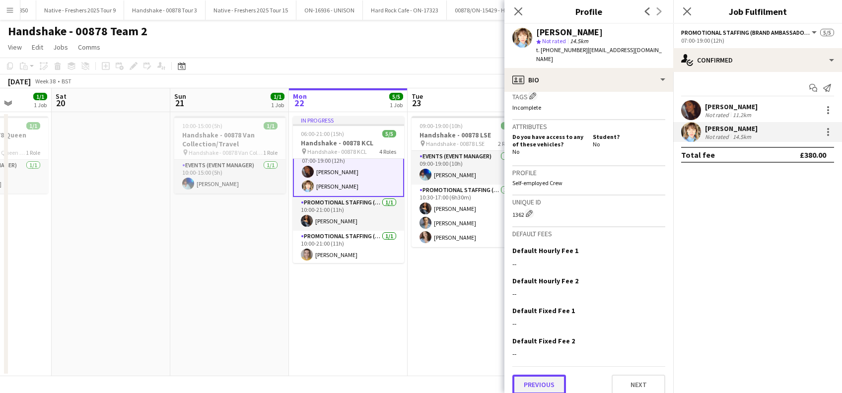
click at [537, 375] on button "Previous" at bounding box center [539, 385] width 54 height 20
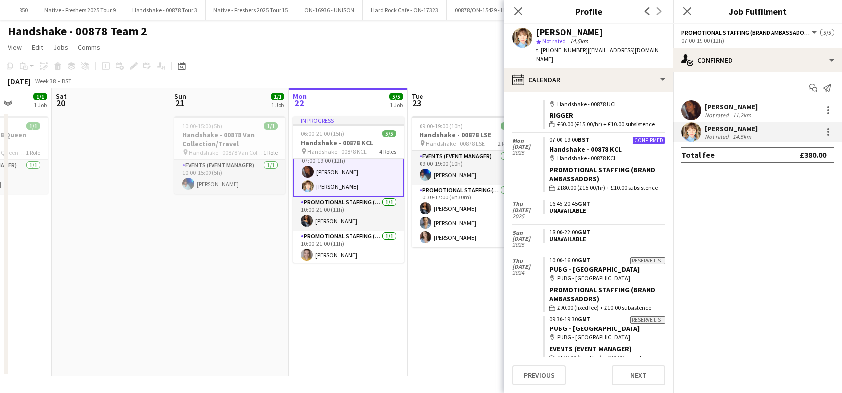
scroll to position [361, 0]
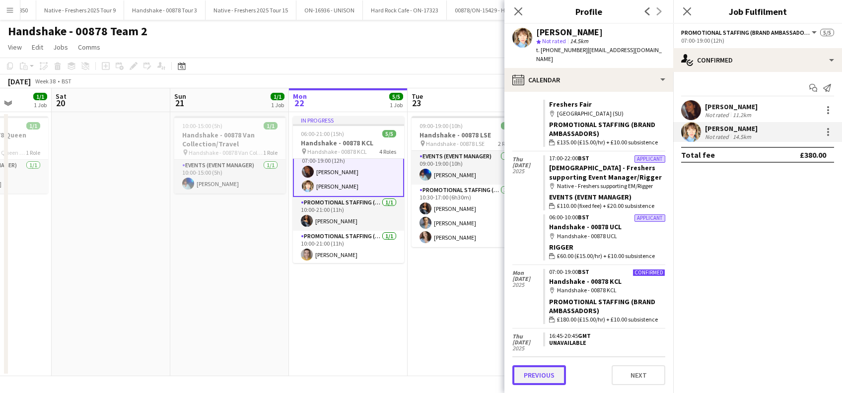
click at [541, 377] on button "Previous" at bounding box center [539, 375] width 54 height 20
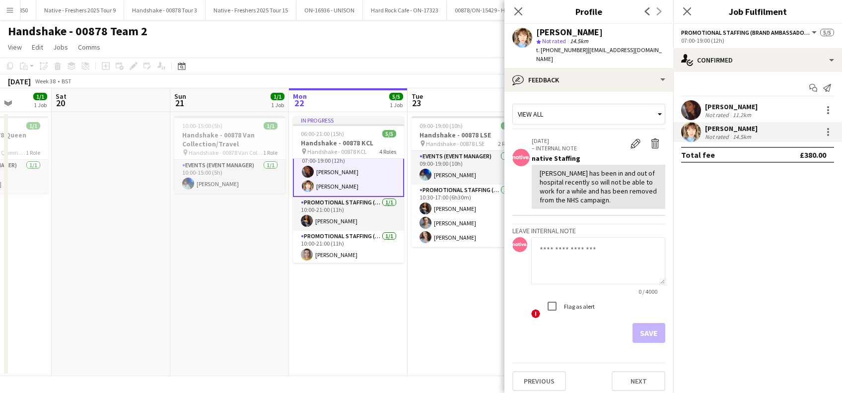
click at [723, 127] on div "Eliza Clark" at bounding box center [731, 128] width 53 height 9
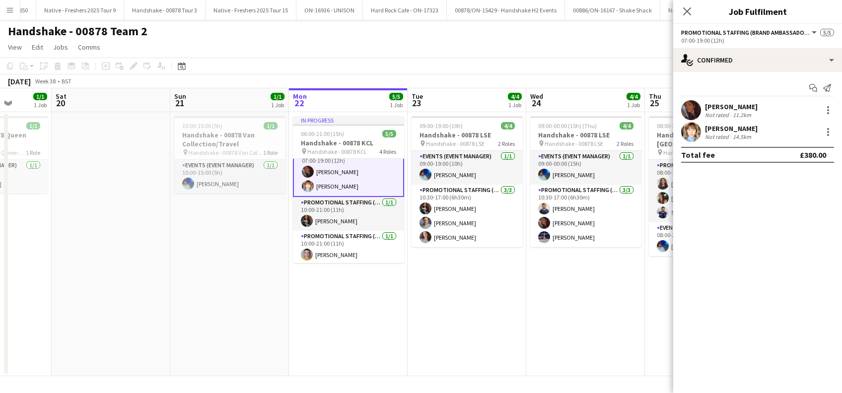
click at [725, 128] on div "Eliza Clark" at bounding box center [731, 128] width 53 height 9
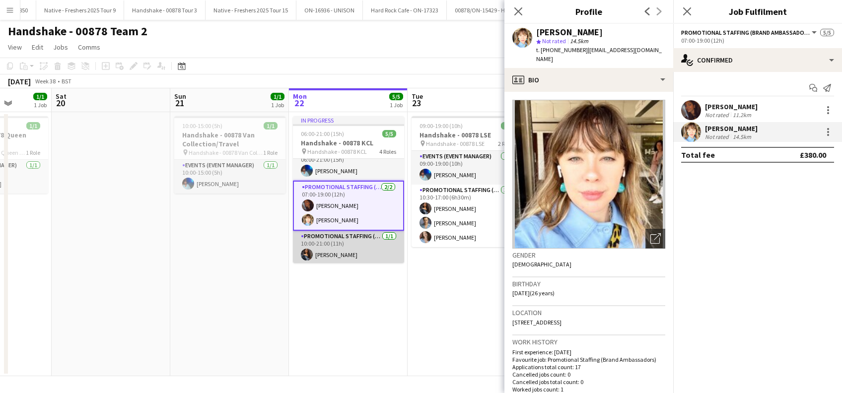
scroll to position [0, 0]
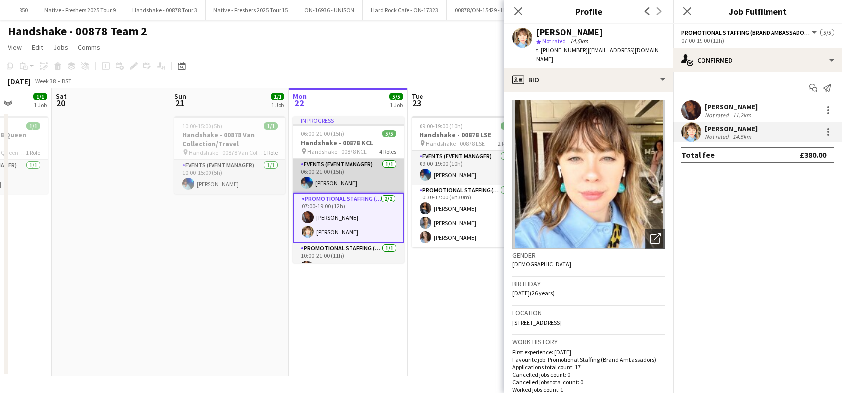
click at [343, 183] on app-card-role "Events (Event Manager) 1/1 06:00-21:00 (15h) Roland Lamaa" at bounding box center [348, 176] width 111 height 34
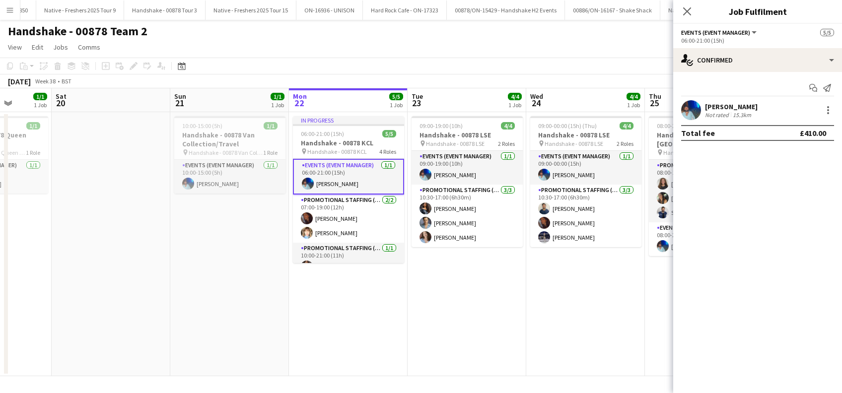
click at [718, 106] on div "Roland Lamaa" at bounding box center [731, 106] width 53 height 9
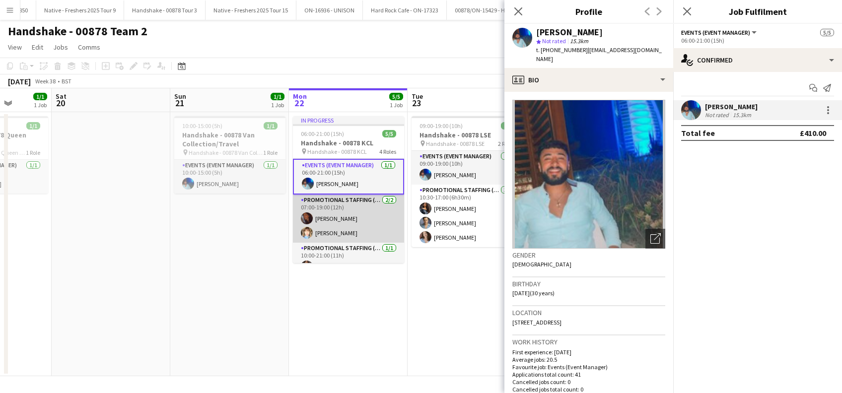
click at [331, 235] on app-card-role "Promotional Staffing (Brand Ambassadors) 2/2 07:00-19:00 (12h) Sanjana Ramlall …" at bounding box center [348, 219] width 111 height 48
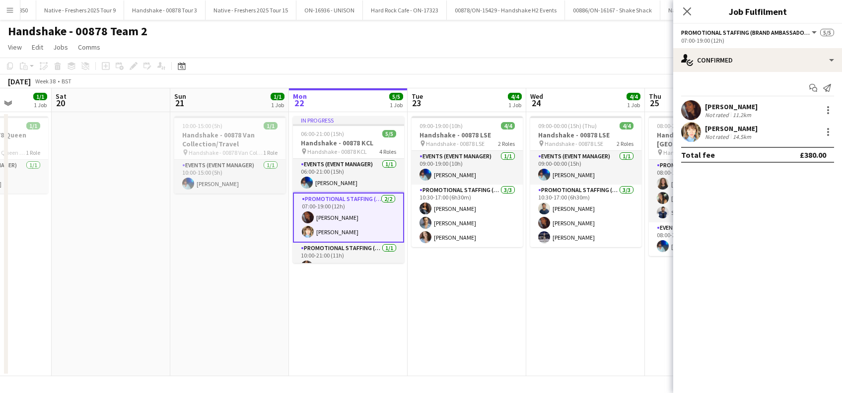
click at [732, 128] on div "Eliza Clark" at bounding box center [731, 128] width 53 height 9
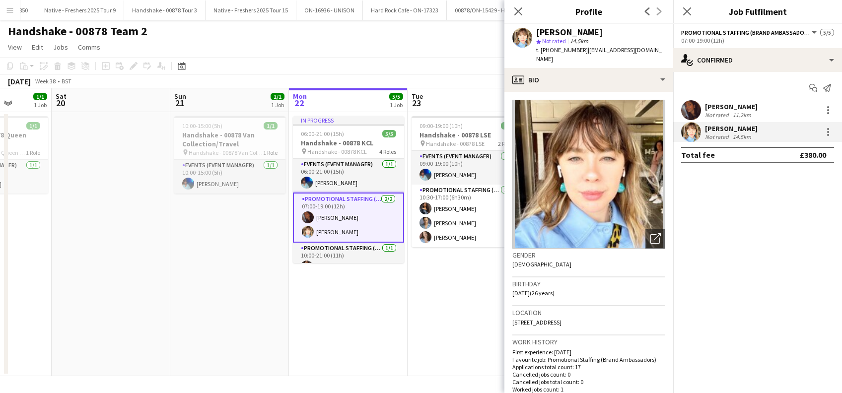
click at [728, 129] on div "Eliza Clark" at bounding box center [731, 128] width 53 height 9
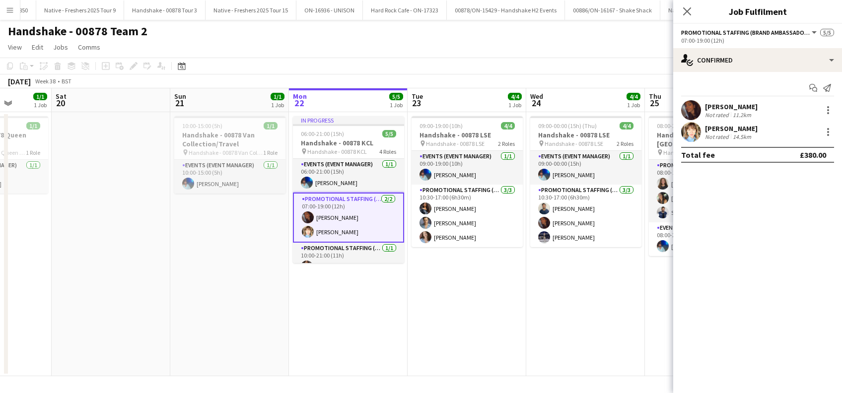
click at [728, 128] on div "Eliza Clark" at bounding box center [731, 128] width 53 height 9
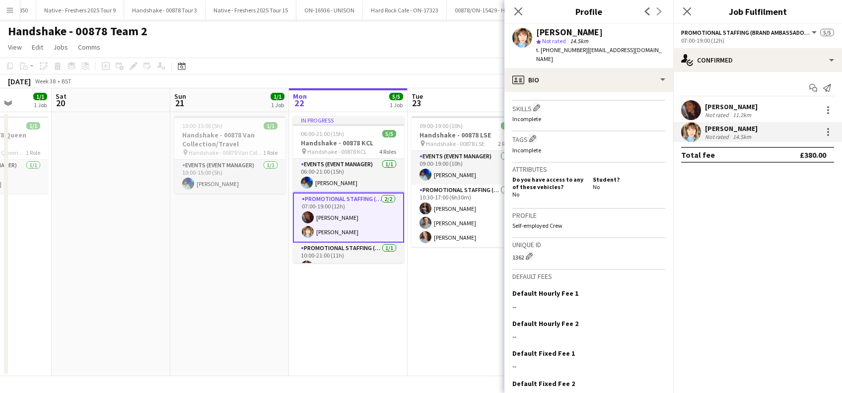
scroll to position [390, 0]
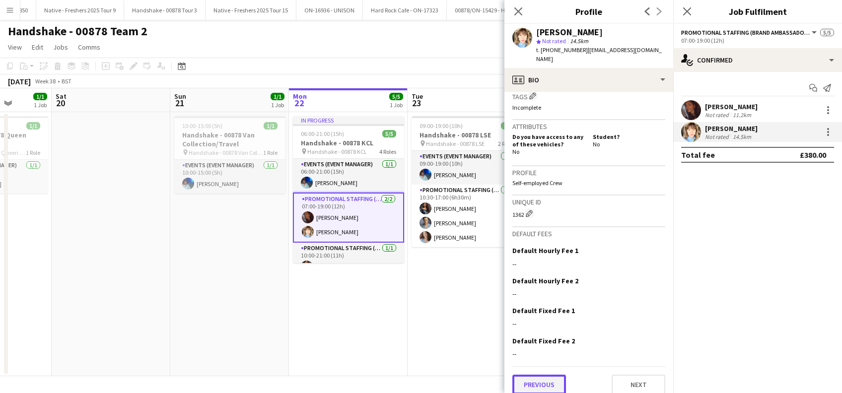
click at [536, 375] on button "Previous" at bounding box center [539, 385] width 54 height 20
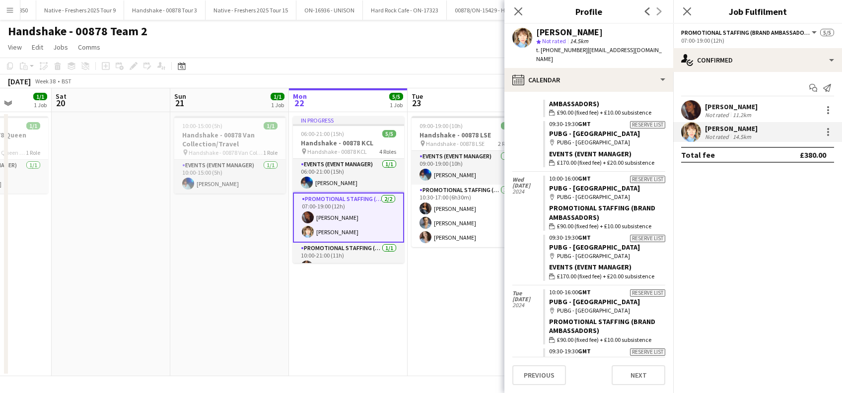
scroll to position [709, 0]
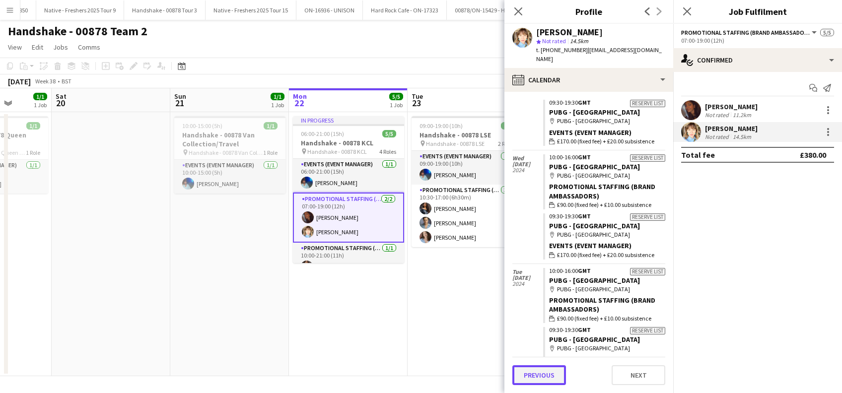
click at [535, 371] on button "Previous" at bounding box center [539, 375] width 54 height 20
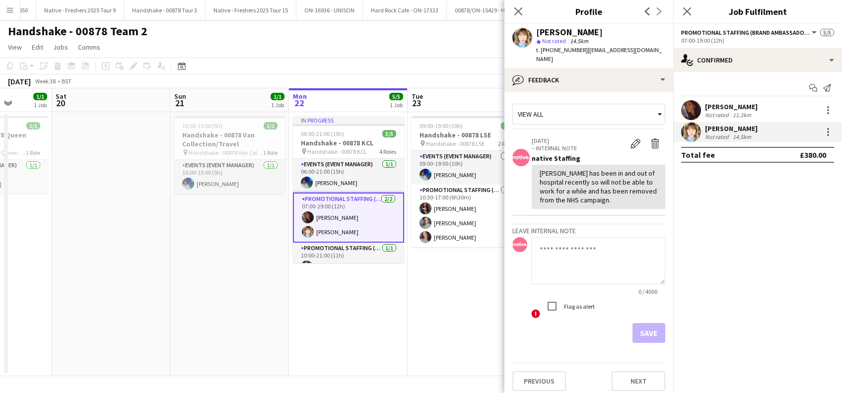
click at [560, 239] on textarea at bounding box center [598, 260] width 134 height 47
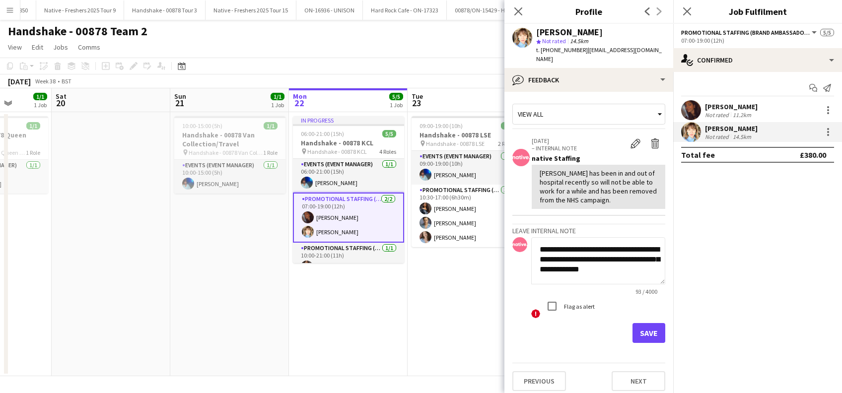
click at [586, 251] on textarea "**********" at bounding box center [598, 260] width 134 height 47
click at [642, 262] on textarea "**********" at bounding box center [598, 260] width 134 height 47
type textarea "**********"
click at [654, 327] on button "Save" at bounding box center [648, 333] width 33 height 20
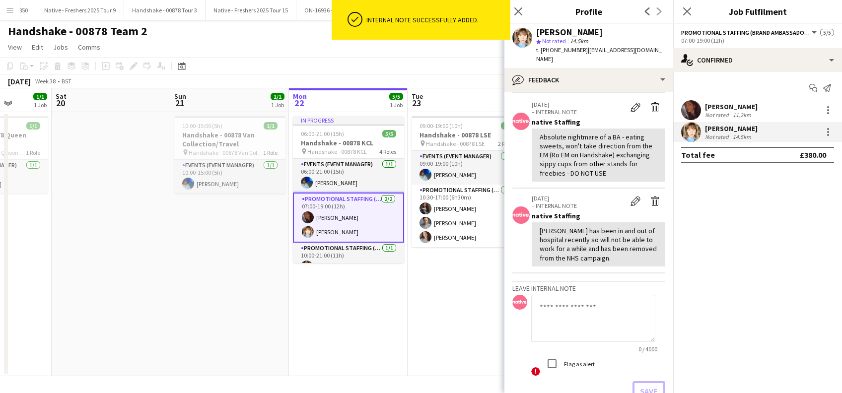
scroll to position [90, 0]
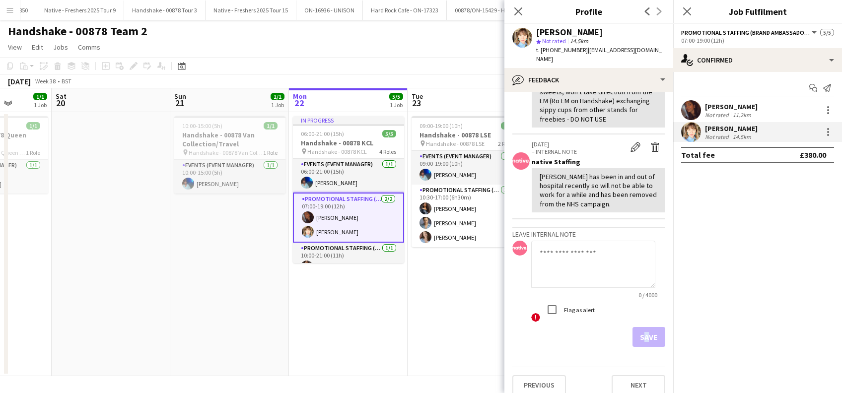
click at [632, 331] on div "Save" at bounding box center [588, 337] width 153 height 20
drag, startPoint x: 632, startPoint y: 331, endPoint x: 550, endPoint y: 240, distance: 122.7
click at [552, 242] on textarea at bounding box center [593, 264] width 124 height 47
type textarea "**********"
click at [647, 327] on button "Save" at bounding box center [648, 337] width 33 height 20
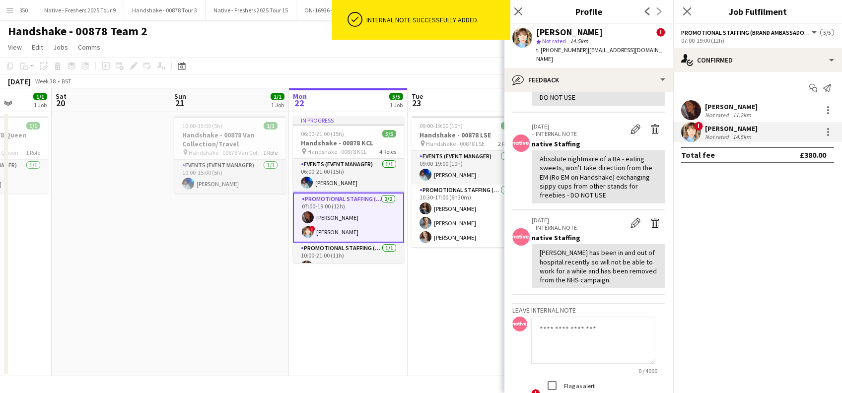
scroll to position [166, 0]
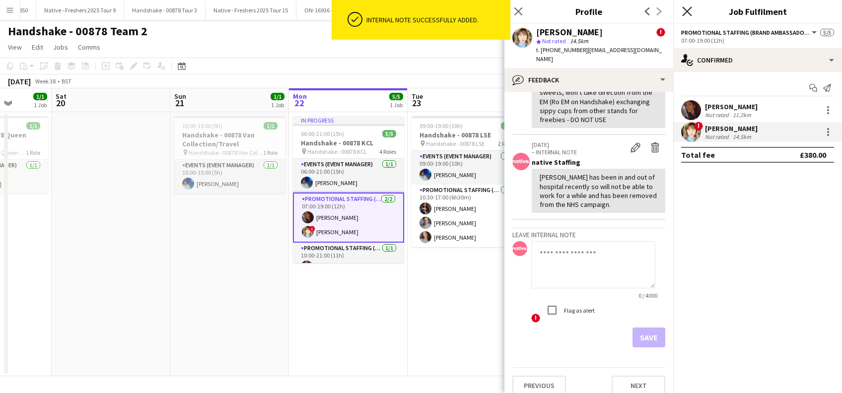
click at [688, 9] on icon "Close pop-in" at bounding box center [686, 10] width 9 height 9
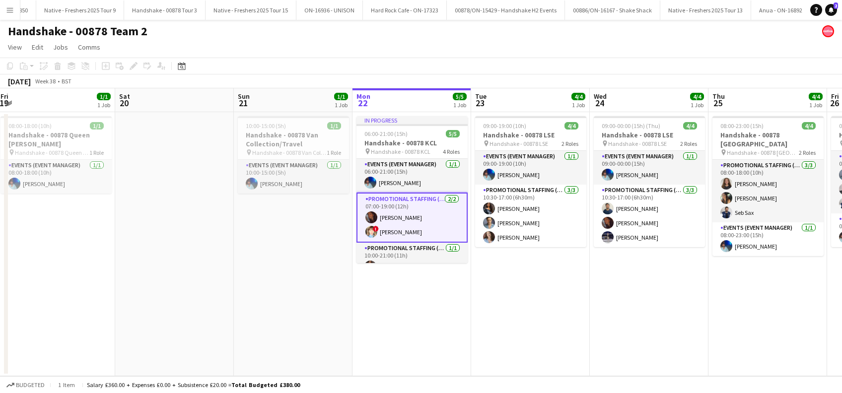
scroll to position [0, 259]
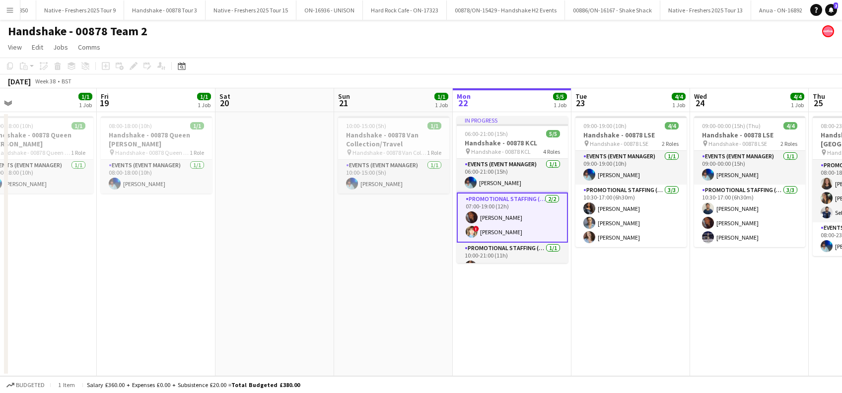
drag, startPoint x: 623, startPoint y: 311, endPoint x: 658, endPoint y: 312, distance: 34.8
click at [658, 312] on app-calendar-viewport "Tue 16 1/1 1 Job Wed 17 Thu 18 1/1 1 Job Fri 19 1/1 1 Job Sat 20 Sun 21 1/1 1 J…" at bounding box center [421, 232] width 842 height 288
drag, startPoint x: 303, startPoint y: 242, endPoint x: 342, endPoint y: 238, distance: 38.4
click at [303, 242] on app-date-cell at bounding box center [274, 244] width 119 height 264
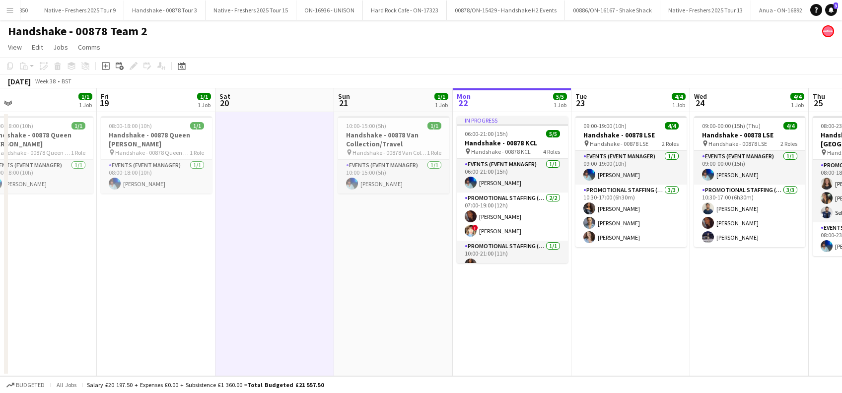
click at [422, 241] on app-date-cell "10:00-15:00 (5h) 1/1 Handshake - 00878 Van Collection/Travel pin Handshake - 00…" at bounding box center [393, 244] width 119 height 264
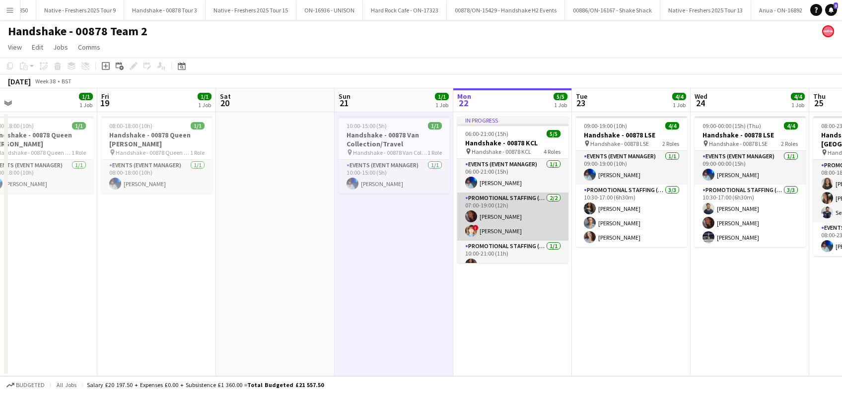
click at [491, 230] on app-card-role "Promotional Staffing (Brand Ambassadors) 2/2 07:00-19:00 (12h) Sanjana Ramlall …" at bounding box center [512, 217] width 111 height 48
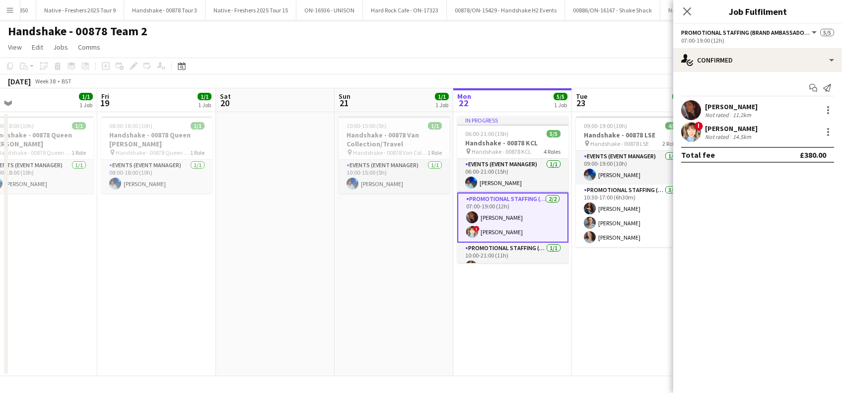
click at [714, 127] on div "Eliza Clark" at bounding box center [731, 128] width 53 height 9
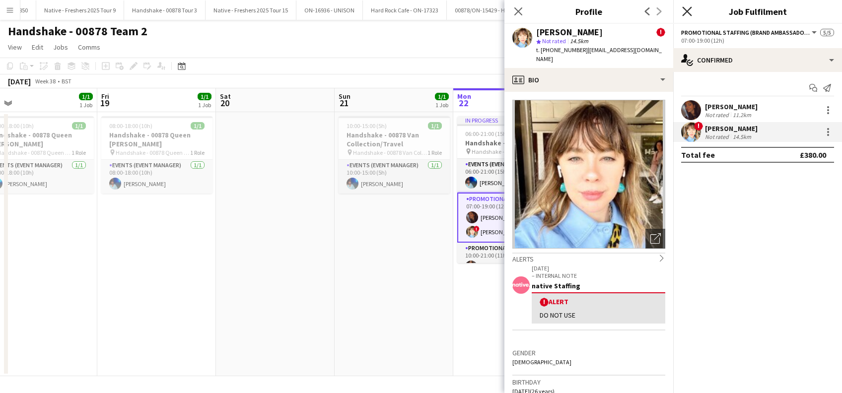
click at [688, 10] on icon "Close pop-in" at bounding box center [686, 10] width 9 height 9
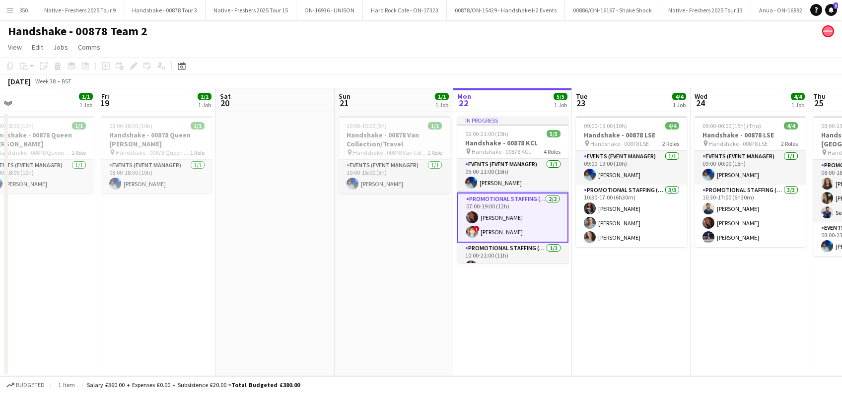
click at [506, 310] on app-date-cell "In progress 06:00-21:00 (15h) 5/5 Handshake - 00878 KCL pin Handshake - 00878 K…" at bounding box center [512, 244] width 119 height 264
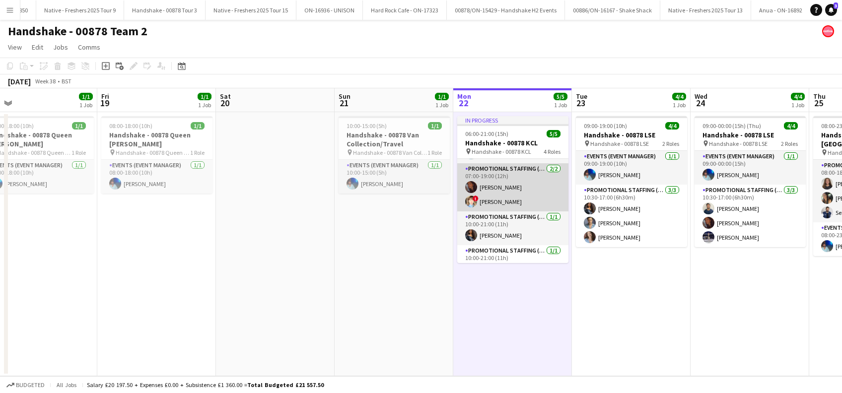
scroll to position [45, 0]
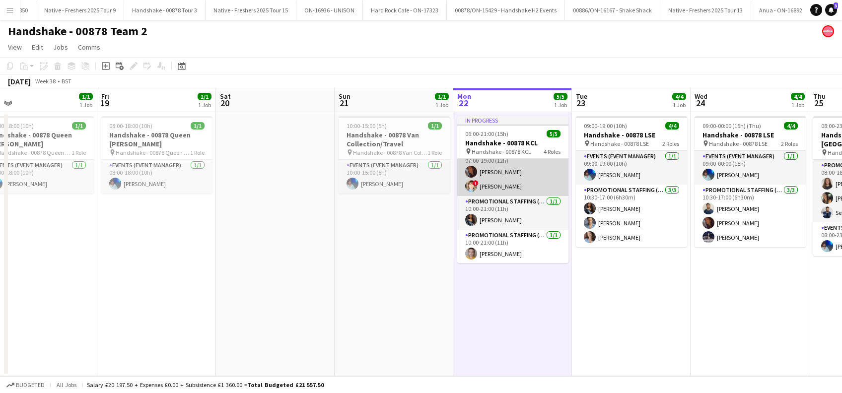
click at [490, 173] on app-card-role "Promotional Staffing (Brand Ambassadors) 2/2 07:00-19:00 (12h) Sanjana Ramlall …" at bounding box center [512, 172] width 111 height 48
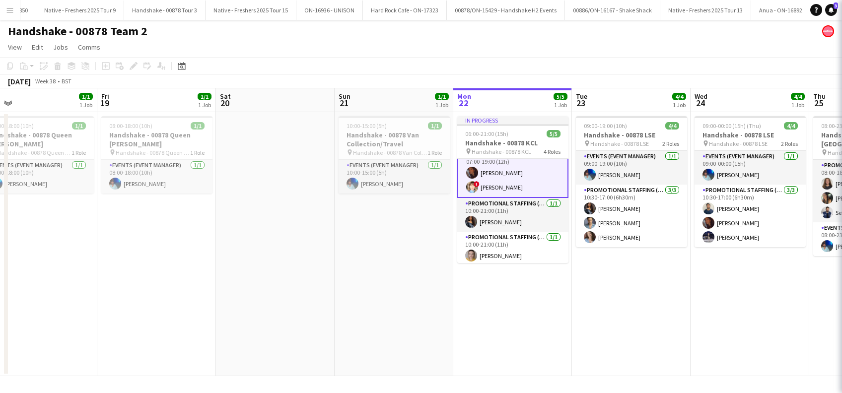
scroll to position [46, 0]
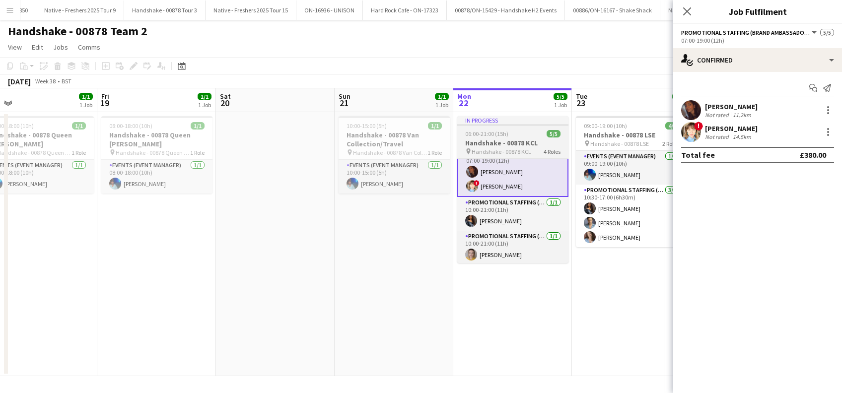
click at [494, 141] on h3 "Handshake - 00878 KCL" at bounding box center [512, 143] width 111 height 9
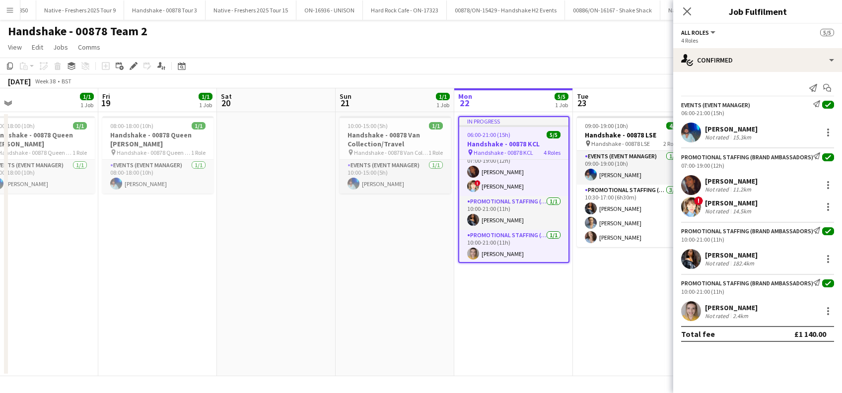
scroll to position [45, 0]
click at [131, 64] on icon "Edit" at bounding box center [134, 66] width 8 height 8
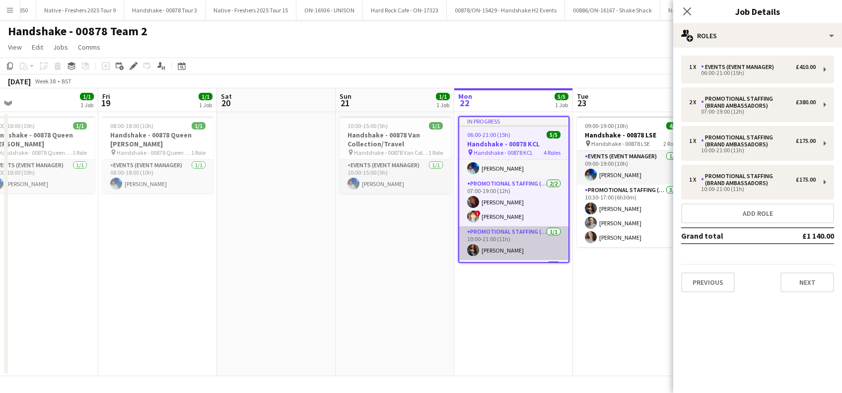
scroll to position [0, 0]
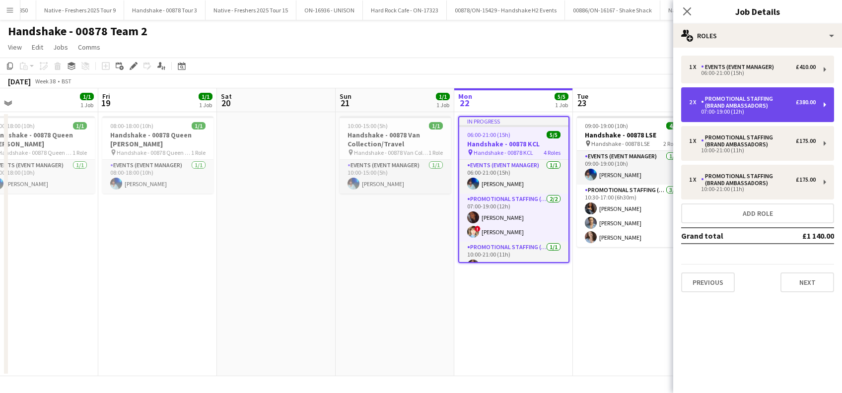
click at [775, 107] on div "Promotional Staffing (Brand Ambassadors)" at bounding box center [748, 102] width 95 height 14
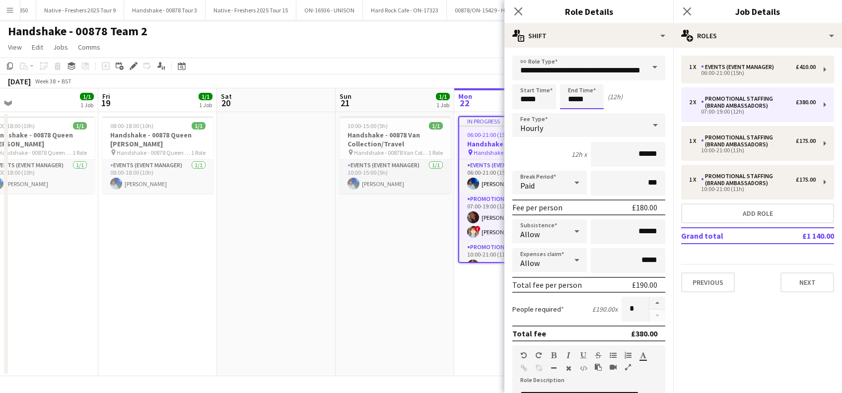
click at [581, 99] on body "Menu Boards Boards Boards All jobs Status Workforce Workforce My Workforce Recr…" at bounding box center [421, 196] width 842 height 393
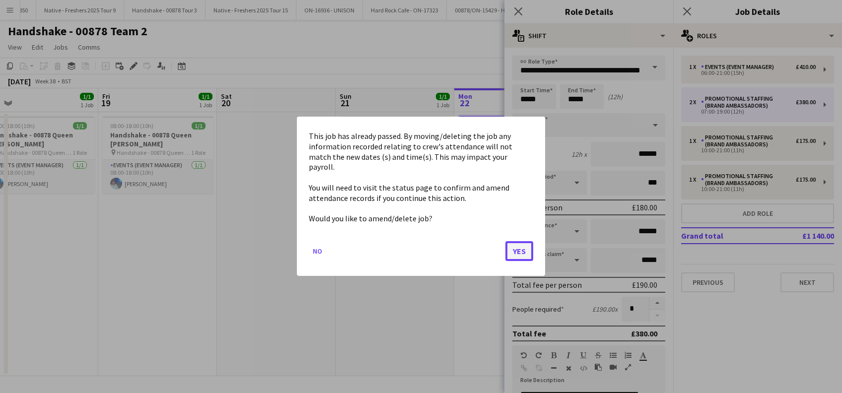
click at [520, 249] on button "Yes" at bounding box center [519, 252] width 28 height 20
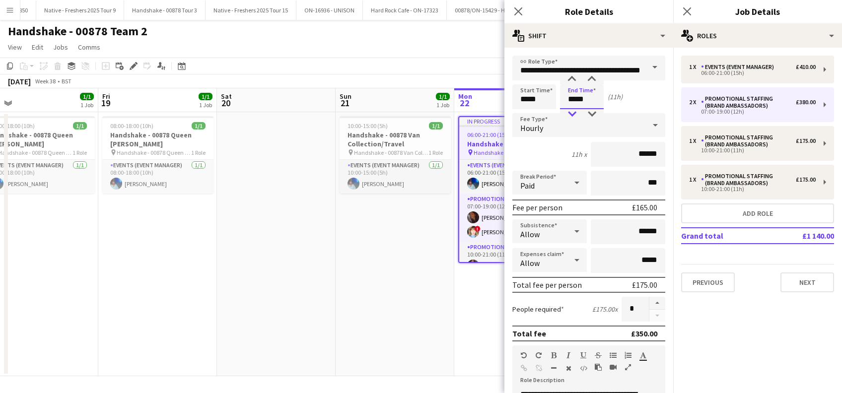
click at [571, 112] on div at bounding box center [572, 114] width 20 height 10
type input "*****"
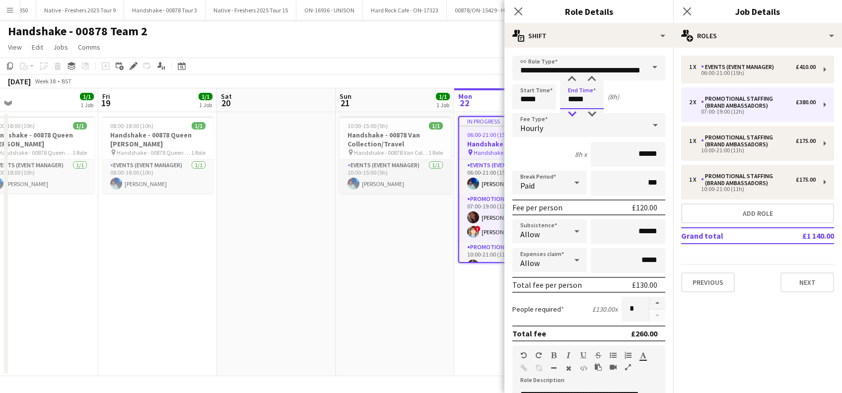
click at [571, 112] on div at bounding box center [572, 114] width 20 height 10
click at [532, 98] on input "*****" at bounding box center [534, 96] width 44 height 25
type input "*****"
click at [526, 81] on div at bounding box center [524, 79] width 20 height 10
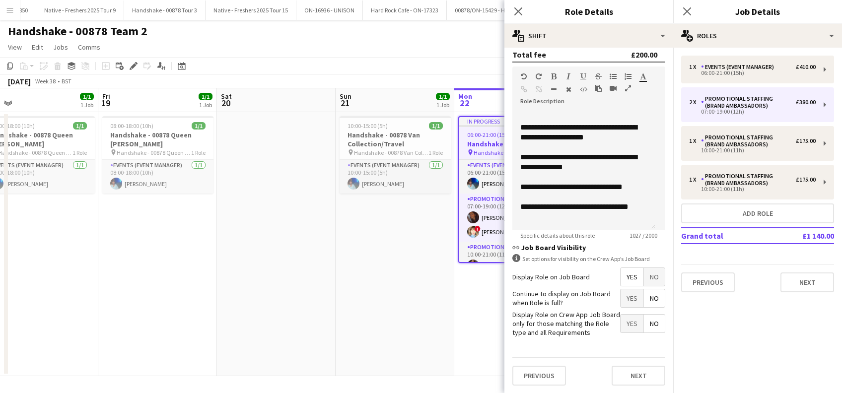
scroll to position [287, 0]
click at [628, 376] on button "Next" at bounding box center [639, 375] width 54 height 20
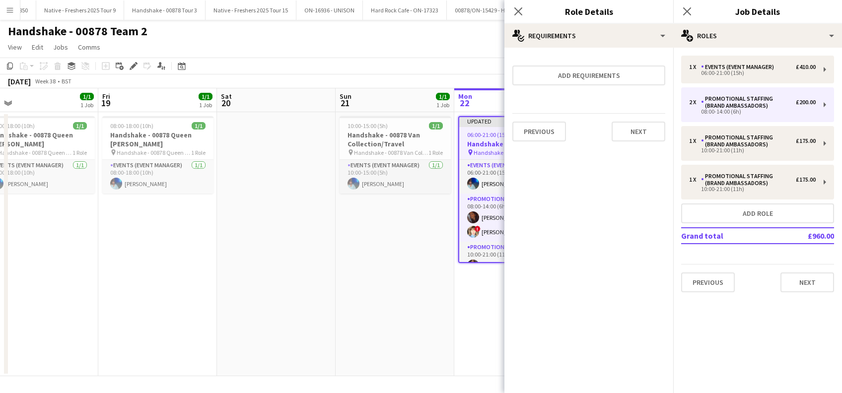
scroll to position [0, 0]
click at [621, 125] on button "Next" at bounding box center [639, 132] width 54 height 20
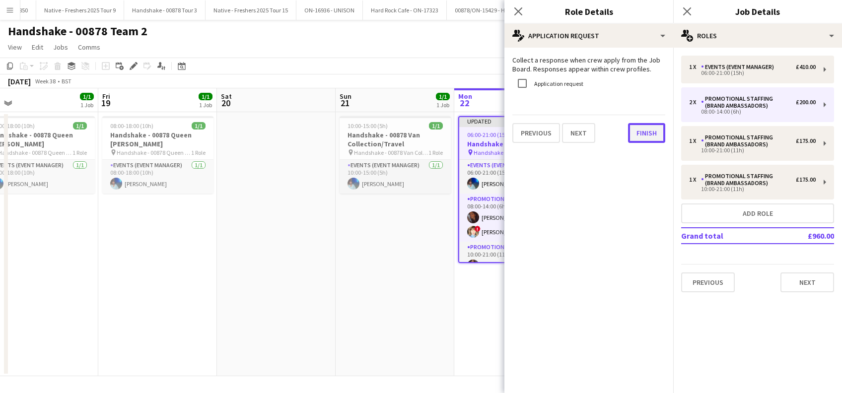
click at [655, 130] on button "Finish" at bounding box center [646, 133] width 37 height 20
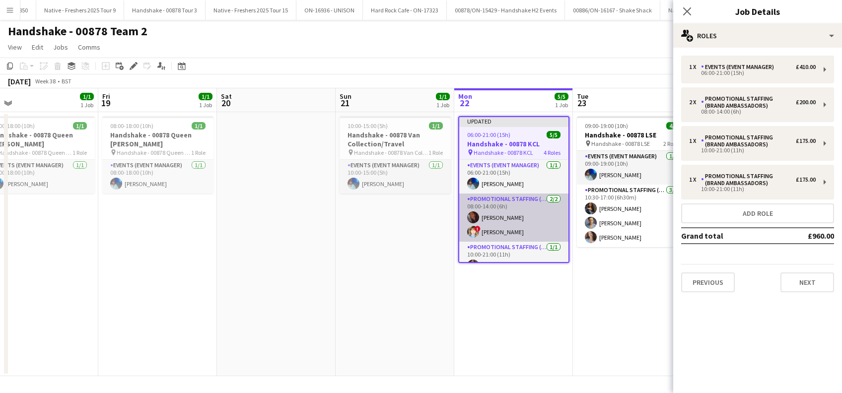
click at [490, 208] on app-card-role "Promotional Staffing (Brand Ambassadors) 2/2 08:00-14:00 (6h) Sanjana Ramlall !…" at bounding box center [513, 218] width 109 height 48
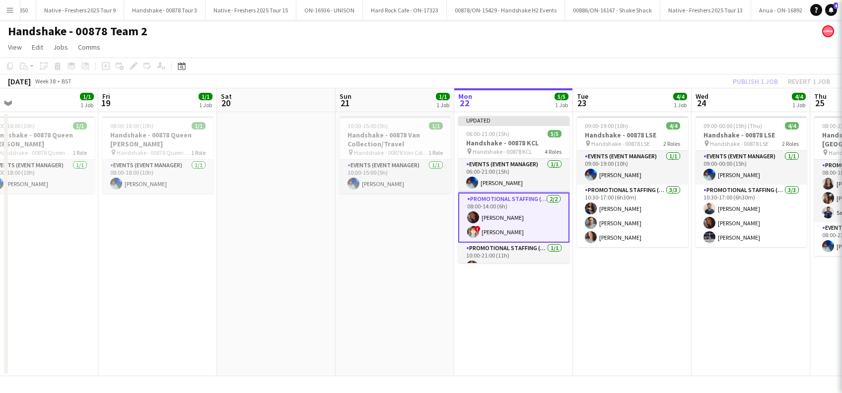
scroll to position [0, 257]
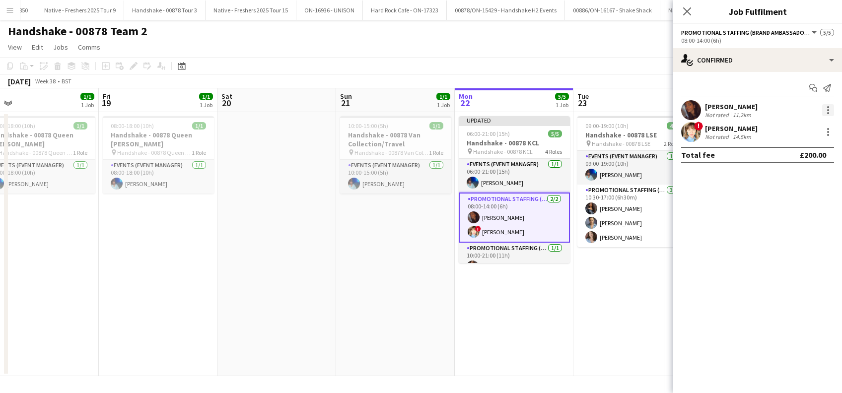
click at [830, 107] on div at bounding box center [828, 110] width 12 height 12
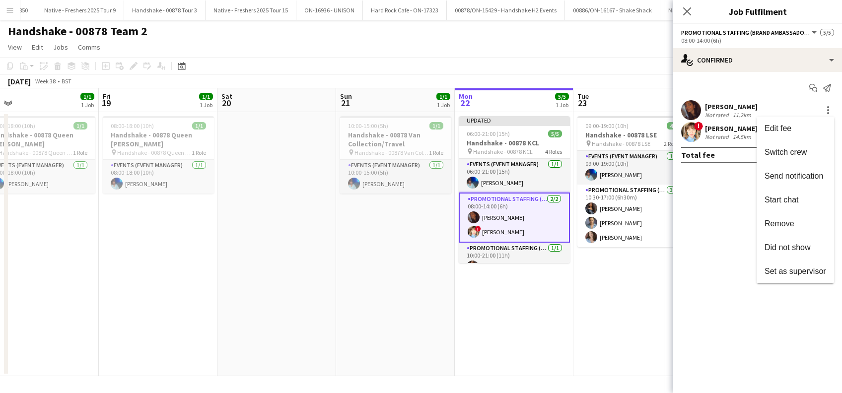
click at [779, 224] on span "Remove" at bounding box center [779, 223] width 30 height 8
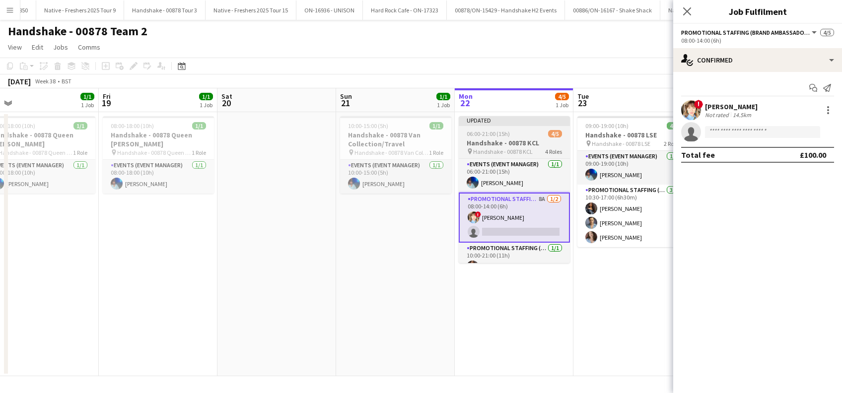
click at [496, 136] on span "06:00-21:00 (15h)" at bounding box center [488, 133] width 43 height 7
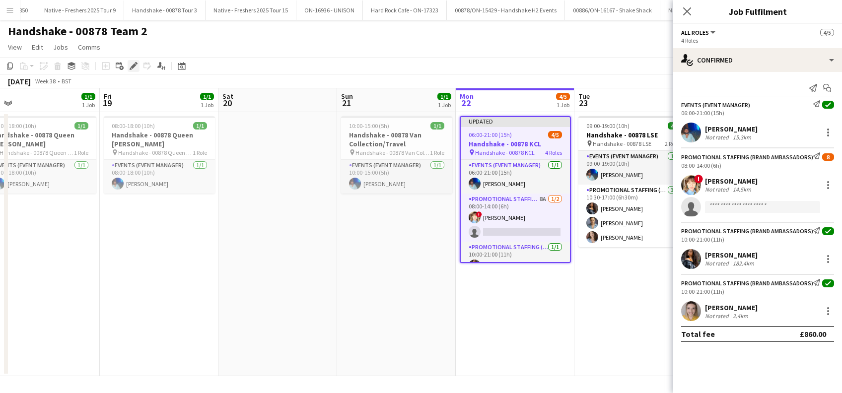
click at [133, 67] on icon at bounding box center [133, 66] width 5 height 5
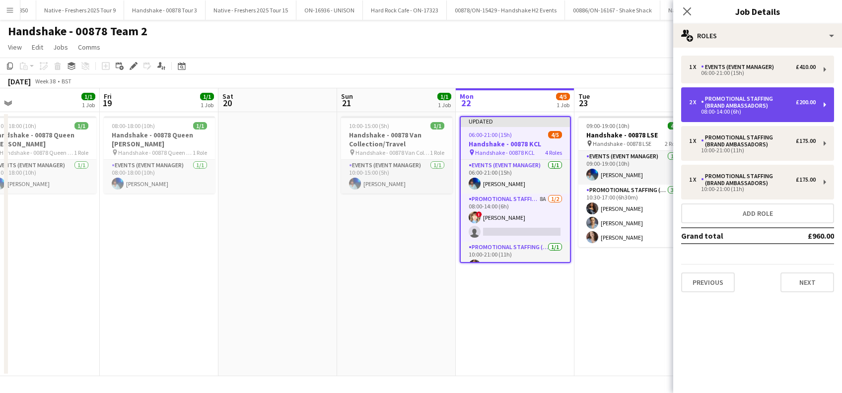
click at [755, 103] on div "Promotional Staffing (Brand Ambassadors)" at bounding box center [748, 102] width 95 height 14
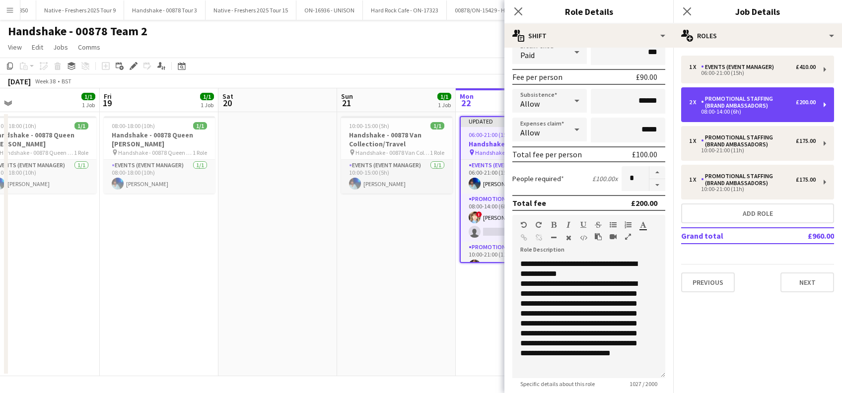
scroll to position [66, 0]
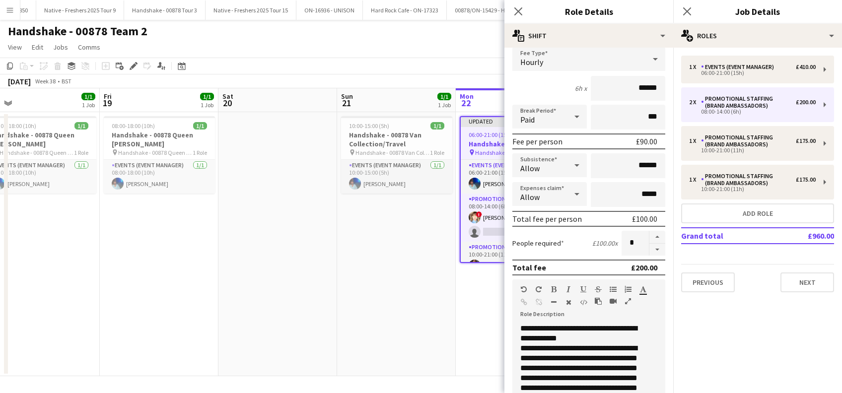
click at [649, 249] on button "button" at bounding box center [657, 250] width 16 height 12
type input "*"
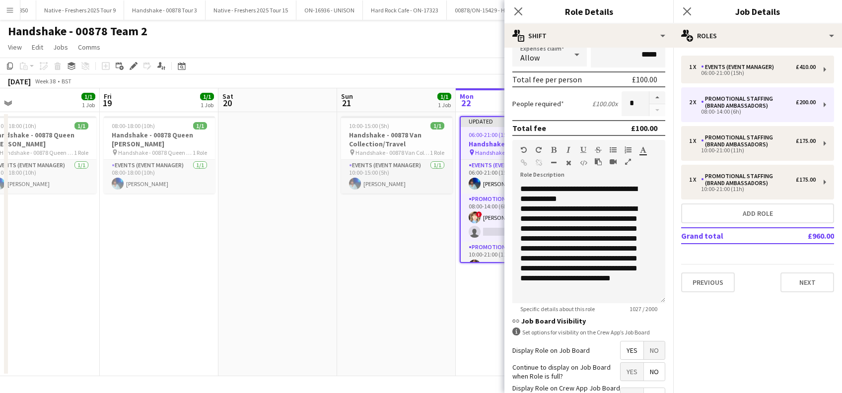
scroll to position [287, 0]
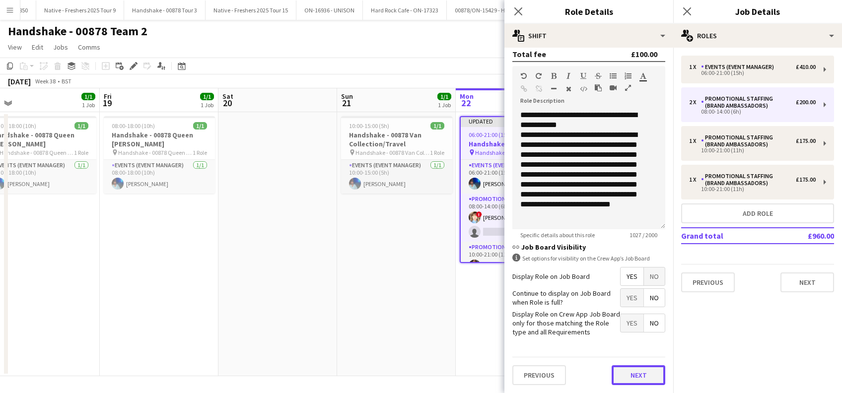
click at [618, 378] on button "Next" at bounding box center [639, 375] width 54 height 20
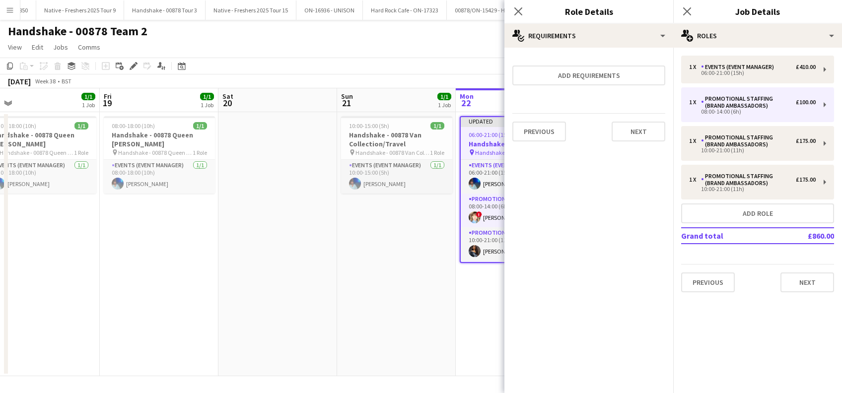
scroll to position [0, 0]
click at [637, 133] on button "Next" at bounding box center [639, 132] width 54 height 20
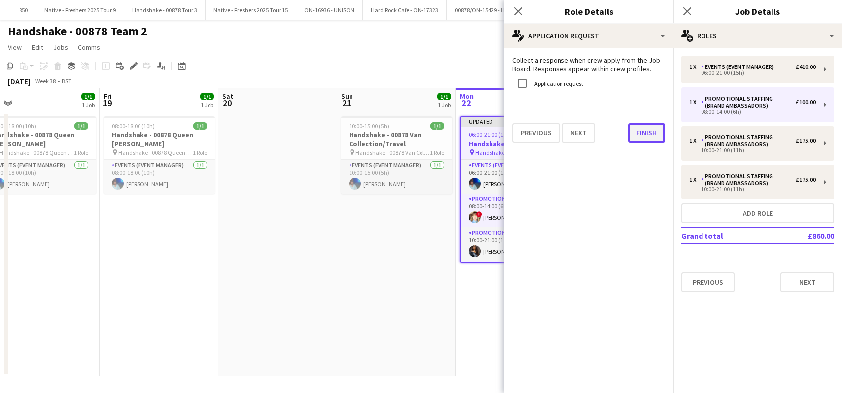
click at [643, 133] on button "Finish" at bounding box center [646, 133] width 37 height 20
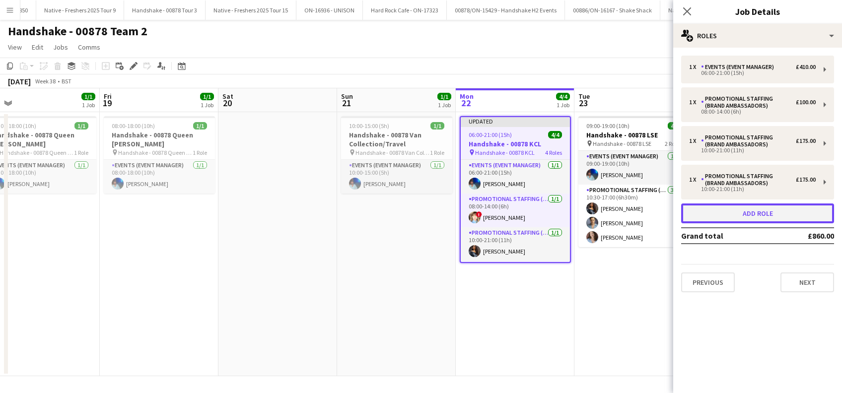
click at [778, 215] on button "Add role" at bounding box center [757, 214] width 153 height 20
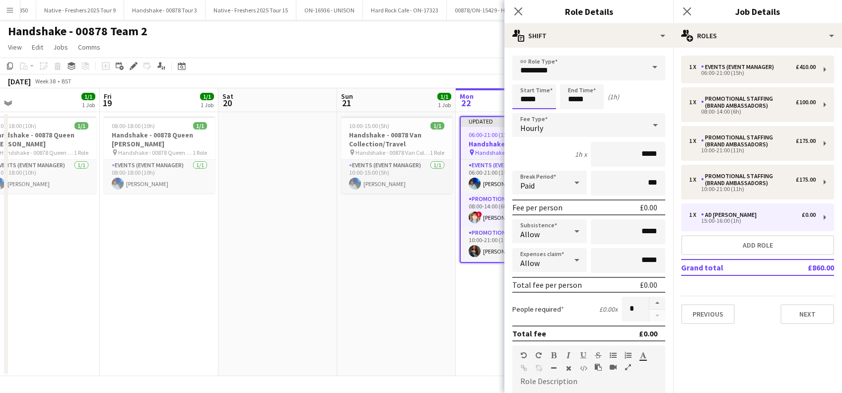
click at [529, 96] on input "*****" at bounding box center [534, 96] width 44 height 25
click at [525, 111] on div at bounding box center [524, 114] width 20 height 10
click at [525, 112] on div at bounding box center [524, 114] width 20 height 10
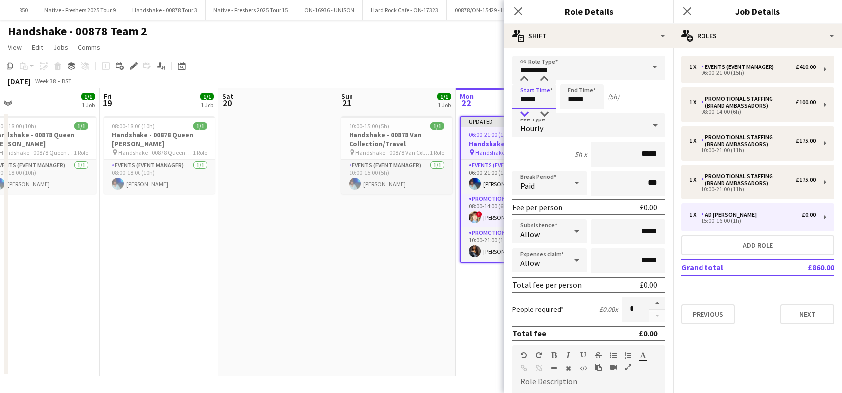
click at [525, 111] on div at bounding box center [524, 114] width 20 height 10
click at [523, 112] on div at bounding box center [524, 114] width 20 height 10
type input "*****"
click at [523, 113] on div at bounding box center [524, 114] width 20 height 10
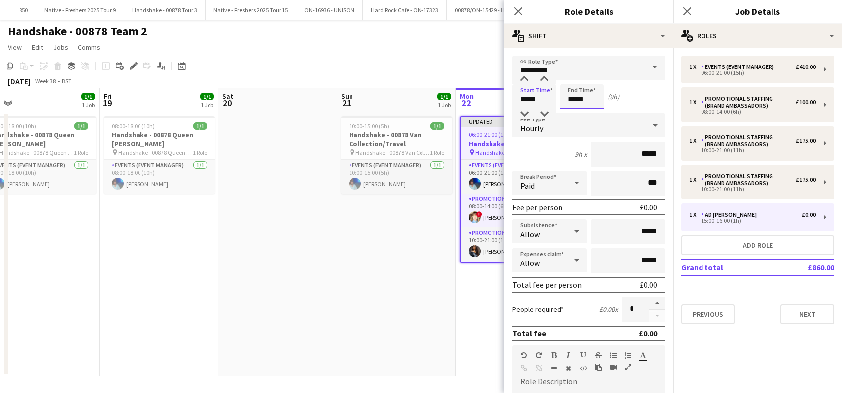
click at [576, 96] on input "*****" at bounding box center [582, 96] width 44 height 25
click at [576, 77] on div at bounding box center [572, 79] width 20 height 10
click at [576, 76] on div at bounding box center [572, 79] width 20 height 10
type input "*****"
click at [576, 76] on div at bounding box center [572, 79] width 20 height 10
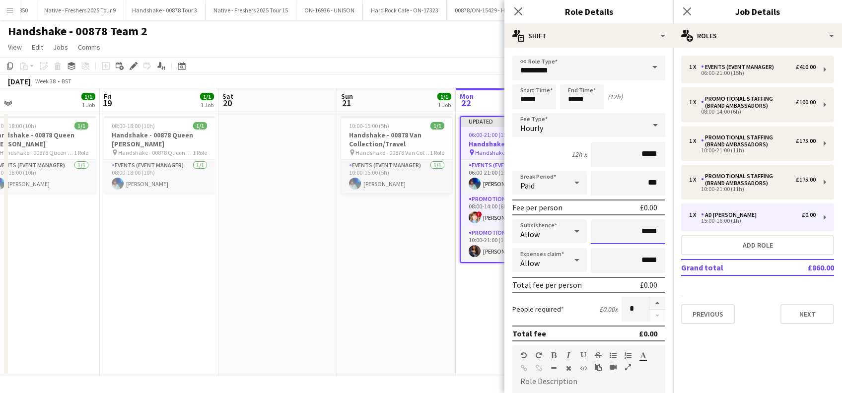
click at [591, 232] on input "*****" at bounding box center [628, 231] width 74 height 25
click at [611, 65] on input "*********" at bounding box center [588, 68] width 153 height 25
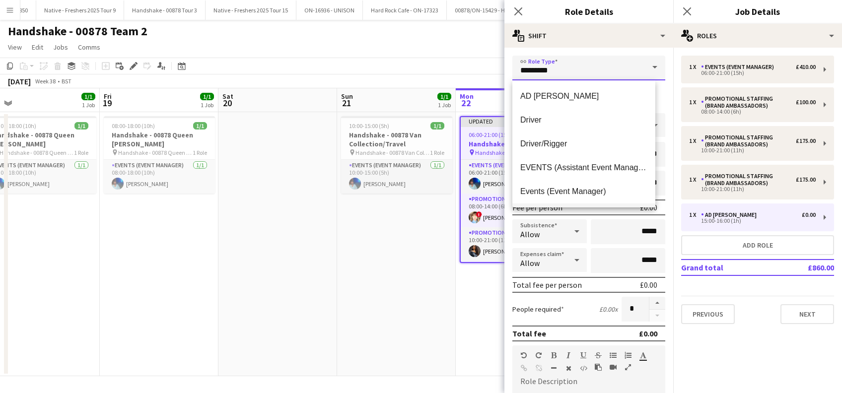
scroll to position [66, 0]
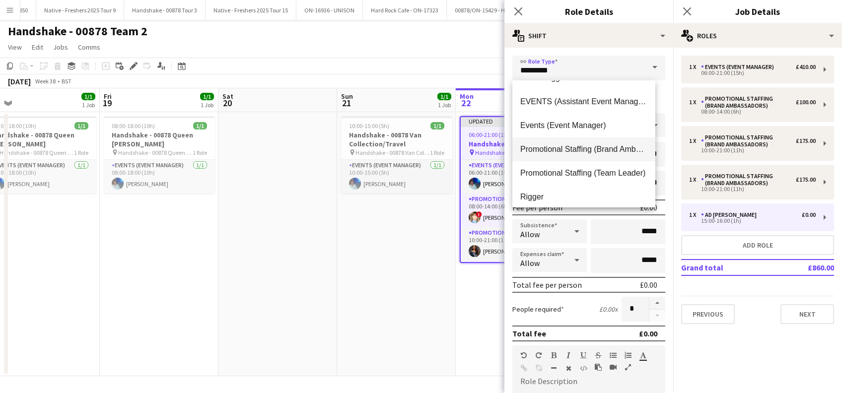
click at [577, 146] on span "Promotional Staffing (Brand Ambassadors)" at bounding box center [583, 148] width 127 height 9
type input "**********"
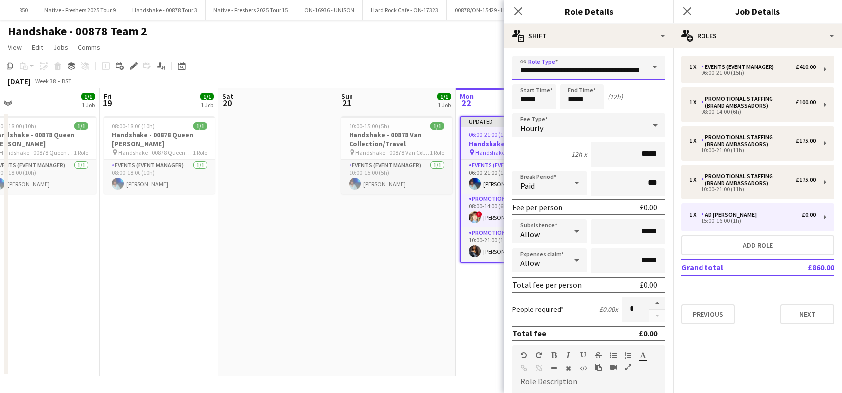
scroll to position [0, 27]
click at [633, 151] on input "*****" at bounding box center [628, 154] width 74 height 25
type input "******"
click at [632, 229] on input "*****" at bounding box center [628, 231] width 74 height 25
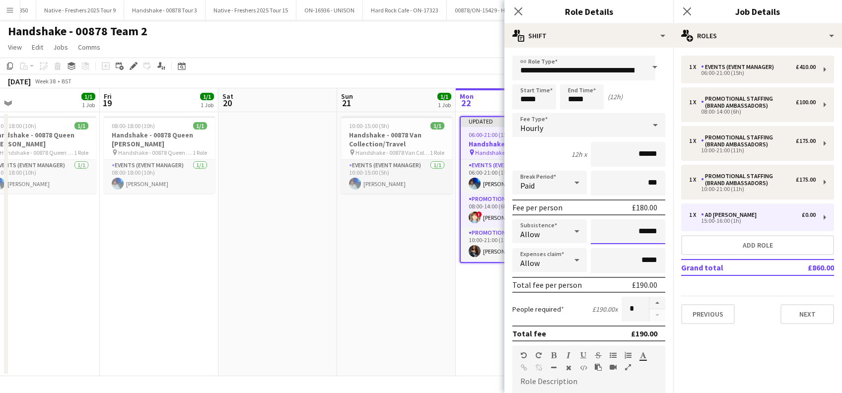
type input "******"
click at [556, 265] on div "Allow" at bounding box center [539, 260] width 55 height 24
click at [546, 310] on span "Don't allow" at bounding box center [547, 312] width 54 height 9
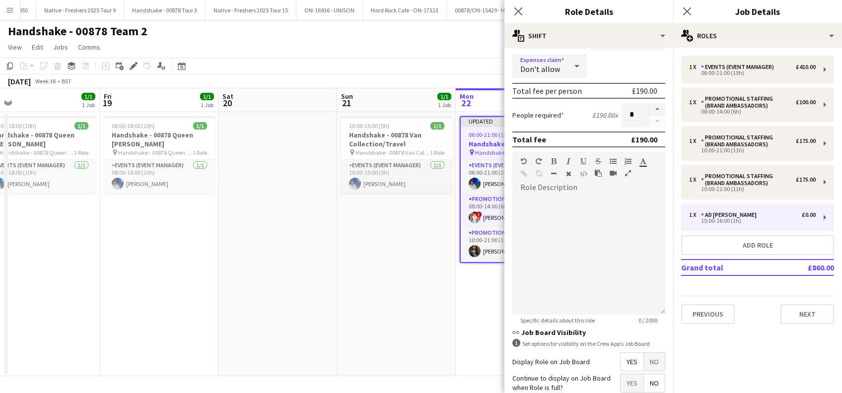
scroll to position [199, 0]
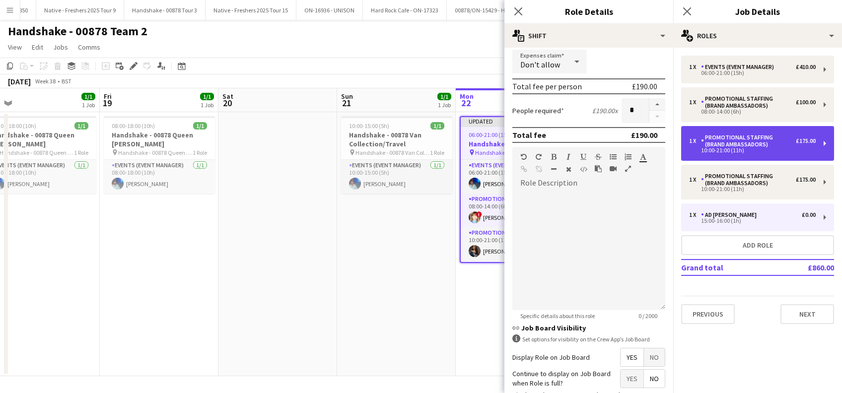
click at [735, 149] on div "10:00-21:00 (11h)" at bounding box center [752, 150] width 127 height 5
type input "*****"
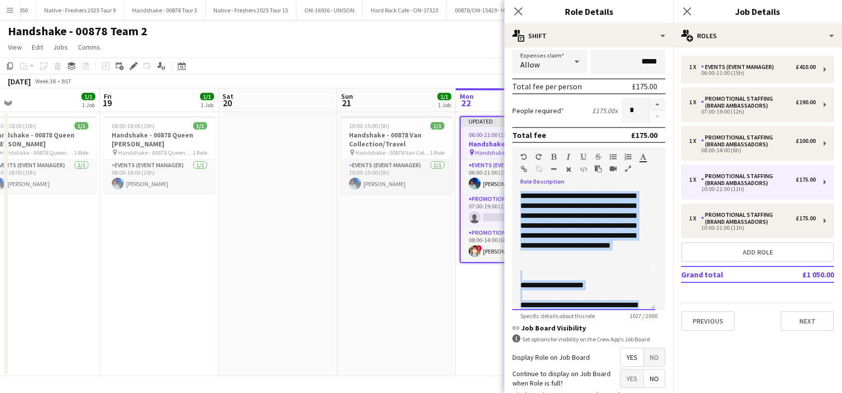
scroll to position [0, 0]
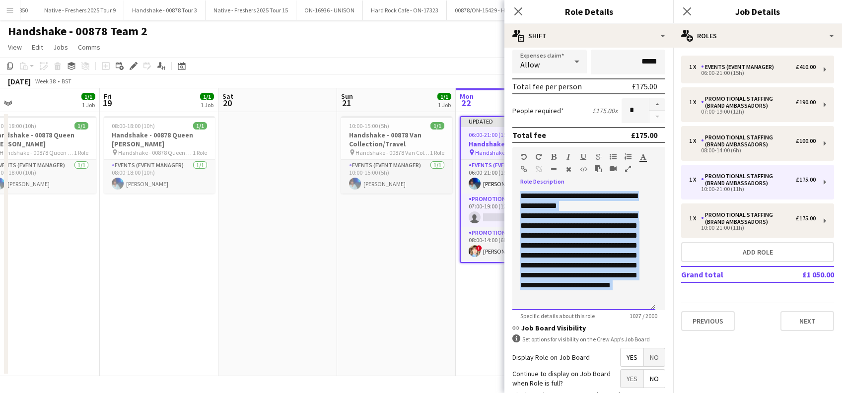
drag, startPoint x: 577, startPoint y: 293, endPoint x: 509, endPoint y: 174, distance: 136.8
click at [508, 177] on form "**********" at bounding box center [588, 165] width 169 height 617
copy div "**********"
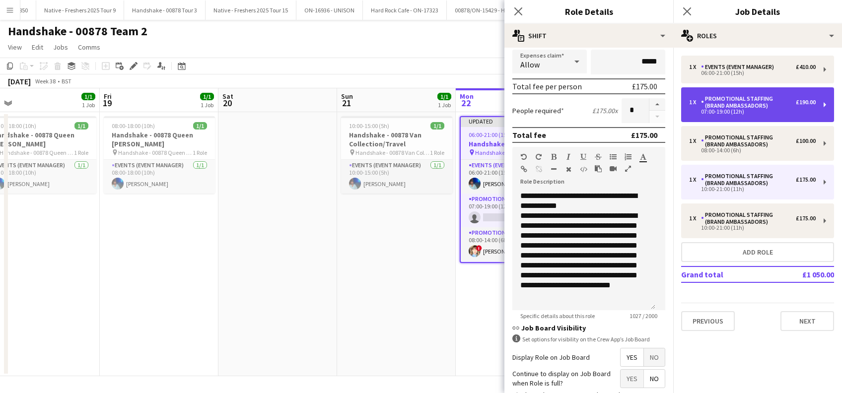
click at [735, 99] on div "Promotional Staffing (Brand Ambassadors)" at bounding box center [748, 102] width 95 height 14
type input "*****"
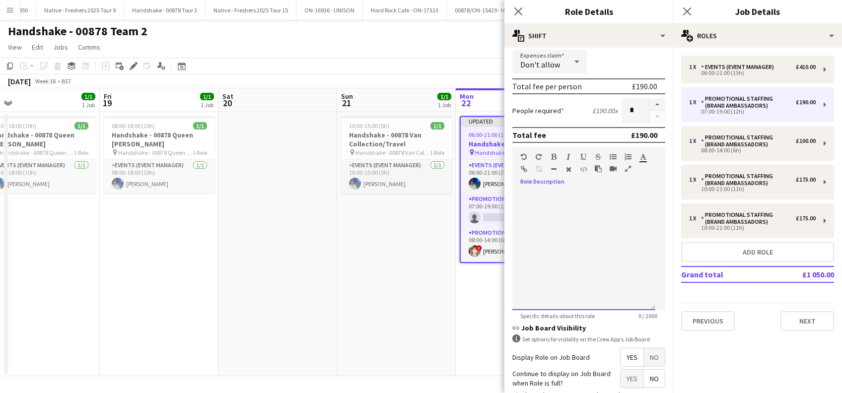
click at [532, 199] on div at bounding box center [583, 250] width 143 height 119
paste div
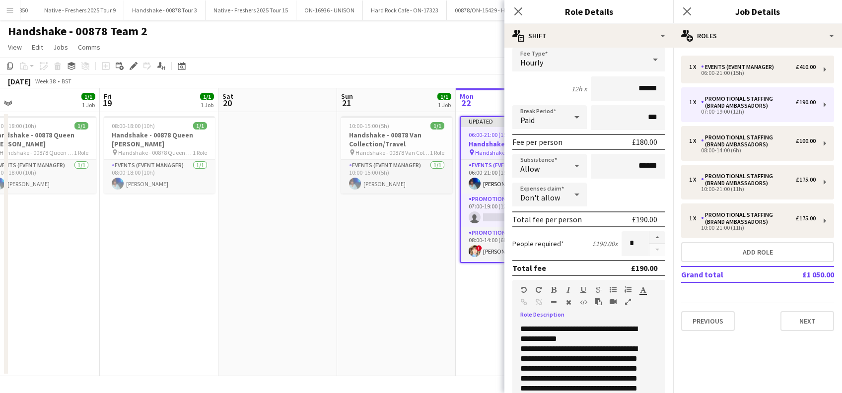
scroll to position [287, 0]
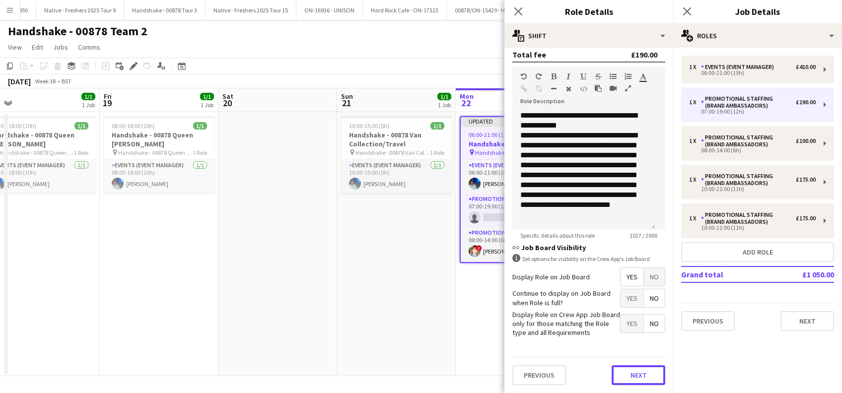
drag, startPoint x: 634, startPoint y: 373, endPoint x: 632, endPoint y: 369, distance: 5.1
click at [635, 374] on button "Next" at bounding box center [639, 375] width 54 height 20
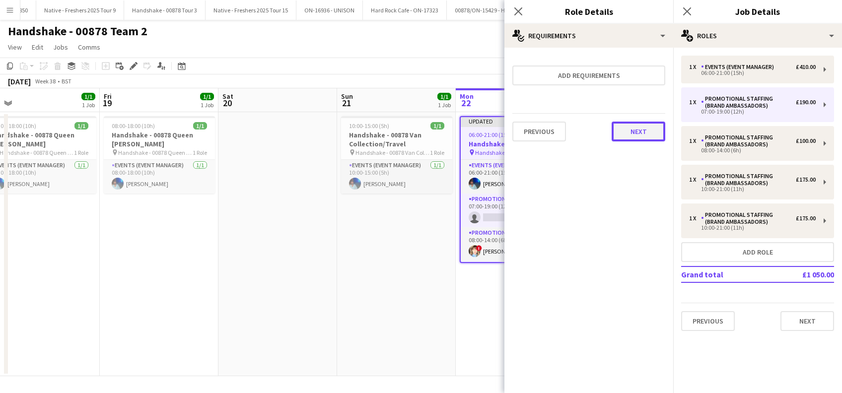
click at [643, 135] on button "Next" at bounding box center [639, 132] width 54 height 20
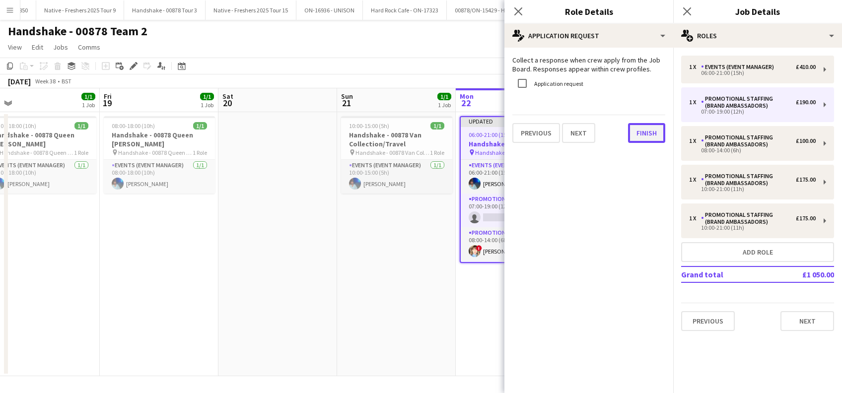
click at [640, 136] on button "Finish" at bounding box center [646, 133] width 37 height 20
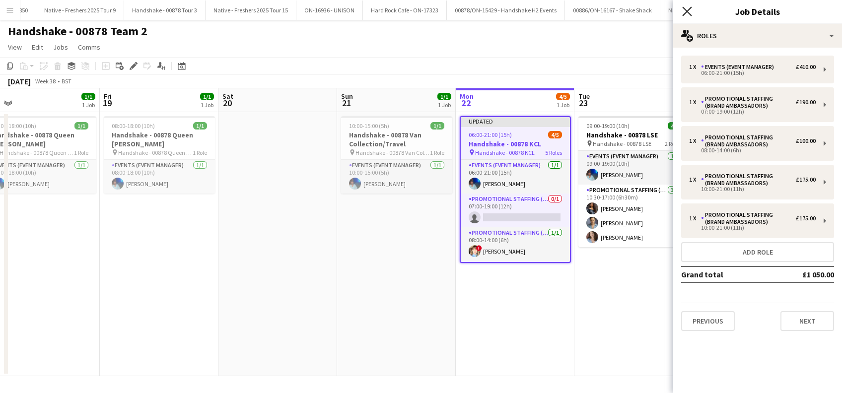
click at [686, 11] on icon at bounding box center [686, 10] width 9 height 9
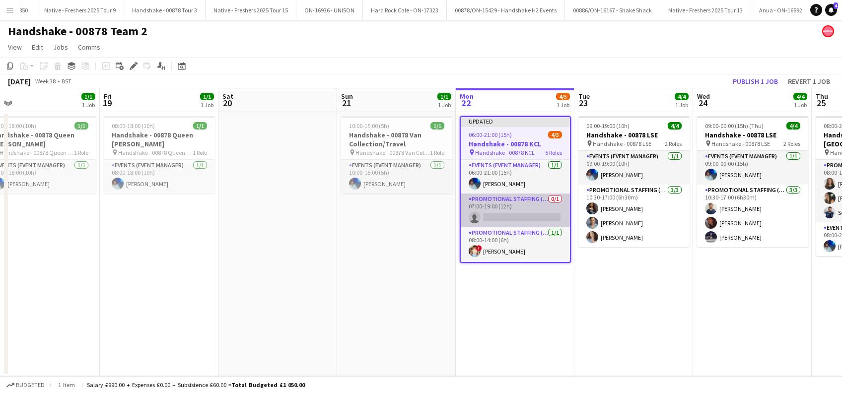
click at [519, 217] on app-card-role "Promotional Staffing (Brand Ambassadors) 0/1 07:00-19:00 (12h) single-neutral-a…" at bounding box center [515, 211] width 109 height 34
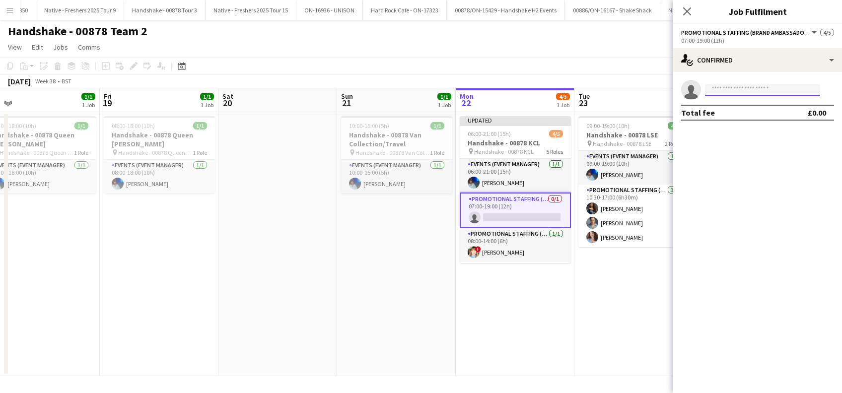
click at [731, 88] on input at bounding box center [762, 90] width 115 height 12
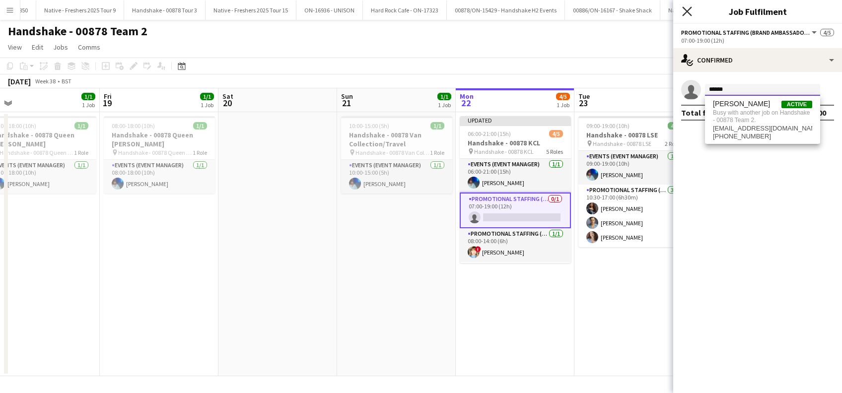
type input "******"
click at [688, 9] on icon "Close pop-in" at bounding box center [687, 11] width 8 height 8
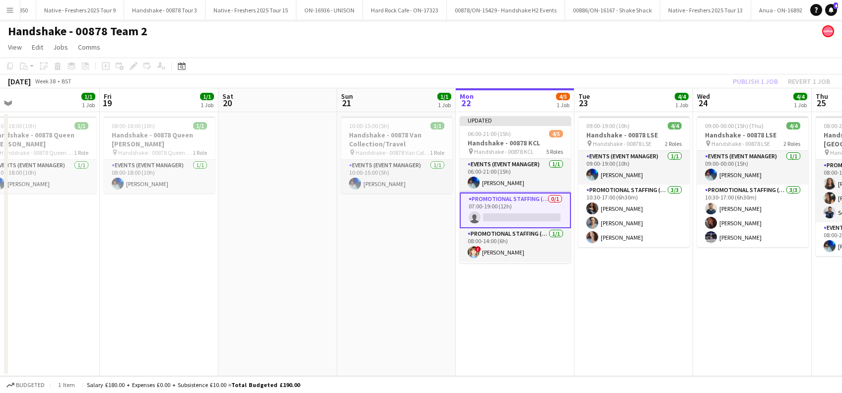
click at [579, 332] on app-date-cell "09:00-19:00 (10h) 4/4 Handshake - 00878 LSE pin Handshake - 00878 LSE 2 Roles E…" at bounding box center [633, 244] width 119 height 264
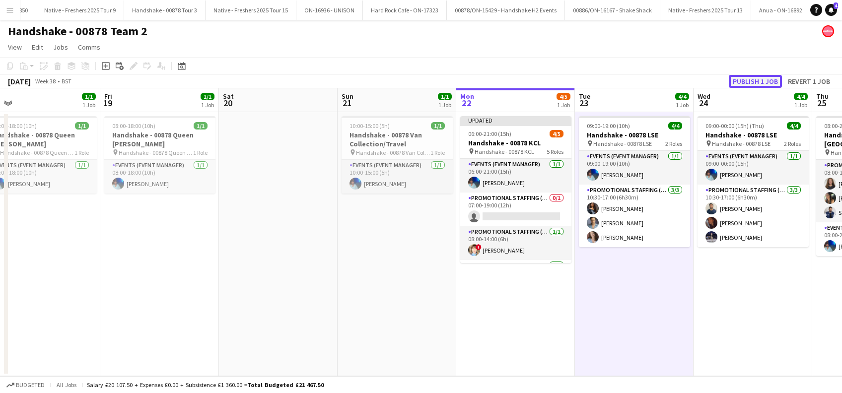
click at [759, 83] on button "Publish 1 job" at bounding box center [755, 81] width 53 height 13
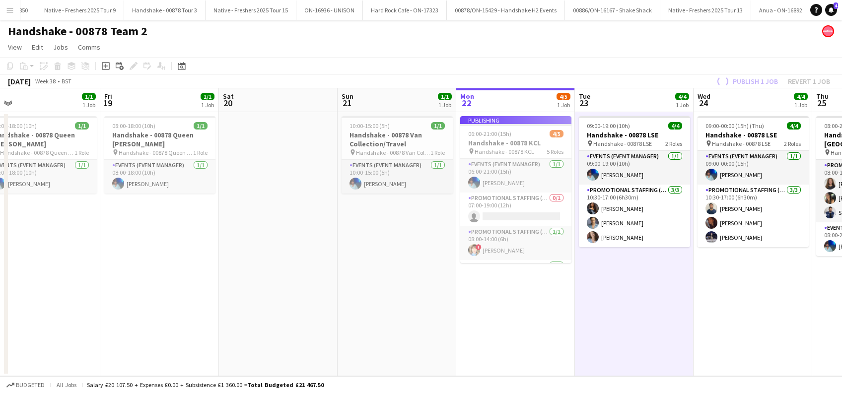
click at [504, 216] on app-job-card "Publishing 06:00-21:00 (15h) 4/5 Handshake - 00878 KCL pin Handshake - 00878 KC…" at bounding box center [515, 189] width 111 height 147
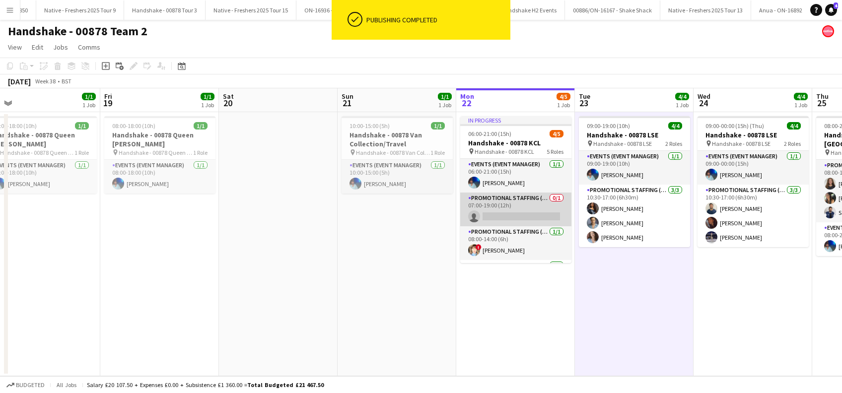
click at [531, 218] on app-card-role "Promotional Staffing (Brand Ambassadors) 0/1 07:00-19:00 (12h) single-neutral-a…" at bounding box center [515, 210] width 111 height 34
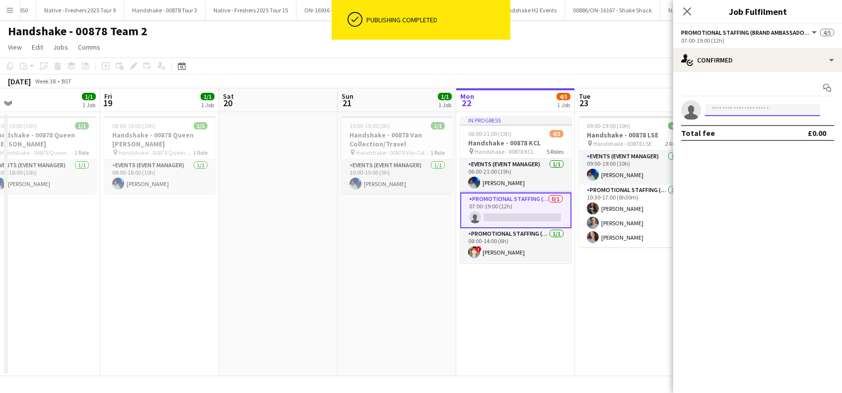
click at [734, 107] on input at bounding box center [762, 110] width 115 height 12
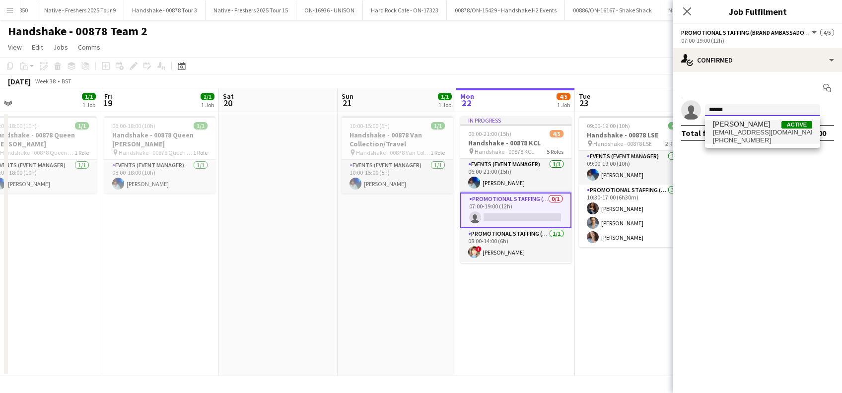
type input "******"
click at [726, 128] on span "Sanjana Ramlall" at bounding box center [741, 124] width 57 height 8
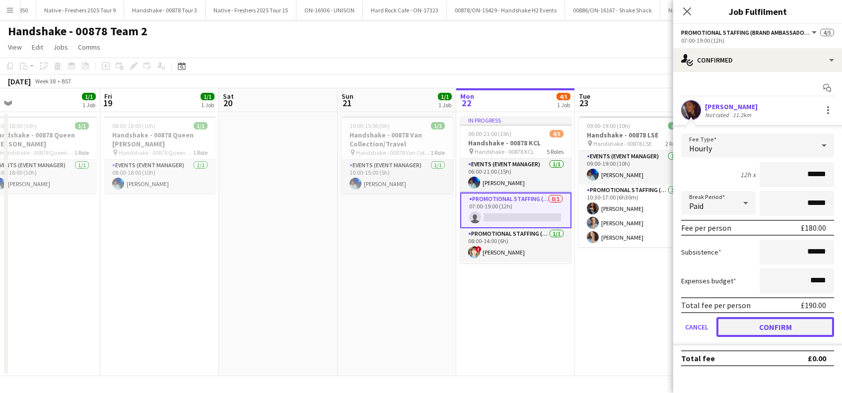
click at [780, 323] on button "Confirm" at bounding box center [775, 327] width 118 height 20
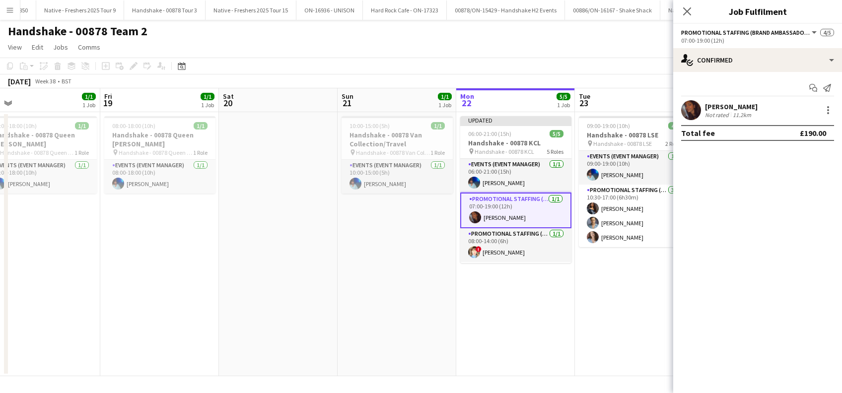
drag, startPoint x: 688, startPoint y: 12, endPoint x: 683, endPoint y: 18, distance: 8.1
click at [688, 12] on icon at bounding box center [687, 11] width 8 height 8
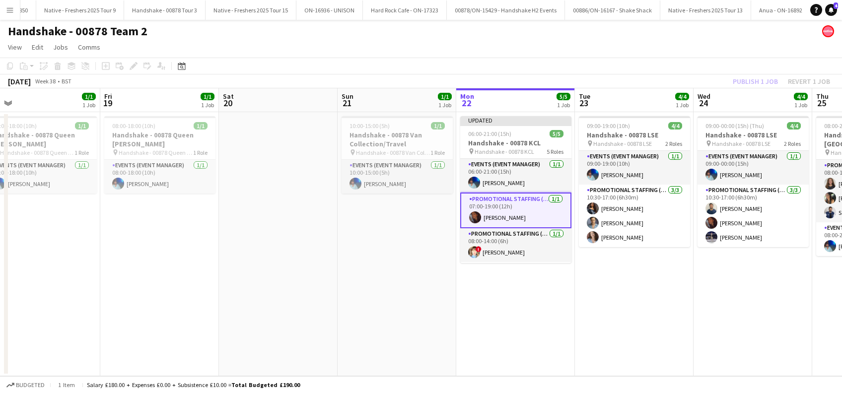
drag, startPoint x: 526, startPoint y: 316, endPoint x: 568, endPoint y: 313, distance: 42.8
click at [526, 317] on app-date-cell "Updated 06:00-21:00 (15h) 5/5 Handshake - 00878 KCL pin Handshake - 00878 KCL 5…" at bounding box center [515, 244] width 119 height 264
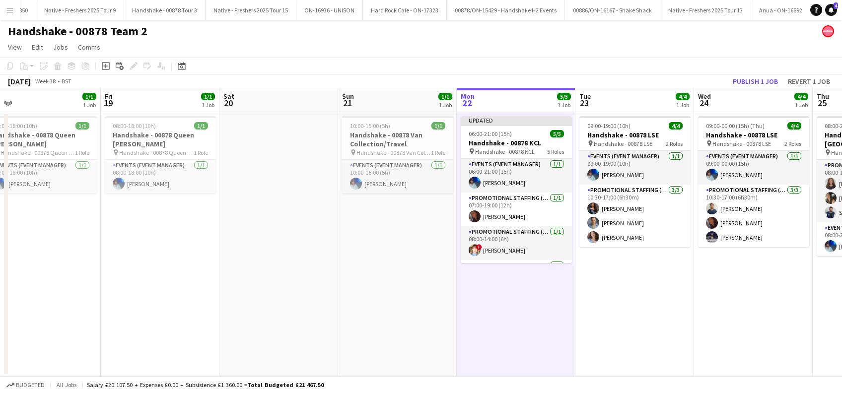
click at [579, 315] on app-date-cell "09:00-19:00 (10h) 4/4 Handshake - 00878 LSE pin Handshake - 00878 LSE 2 Roles E…" at bounding box center [634, 244] width 119 height 264
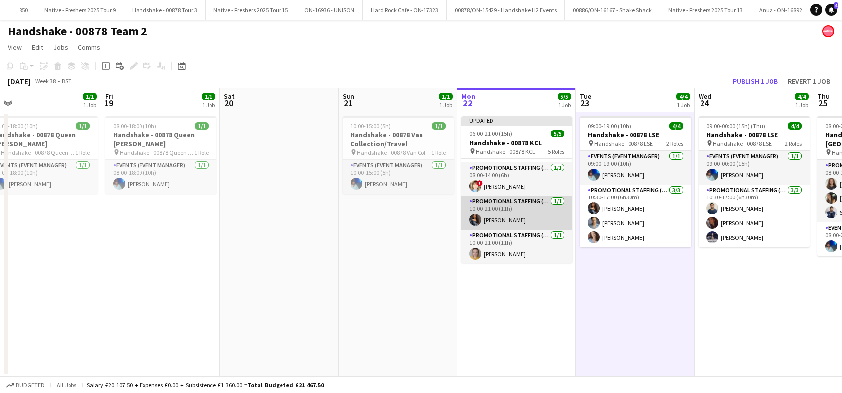
scroll to position [0, 0]
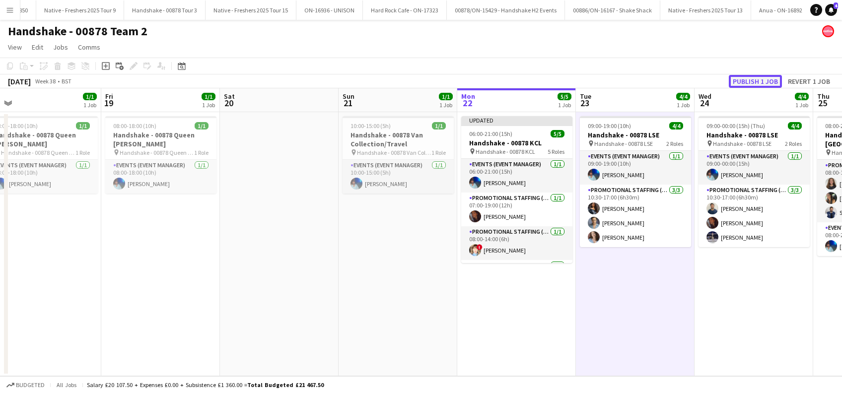
click at [754, 80] on button "Publish 1 job" at bounding box center [755, 81] width 53 height 13
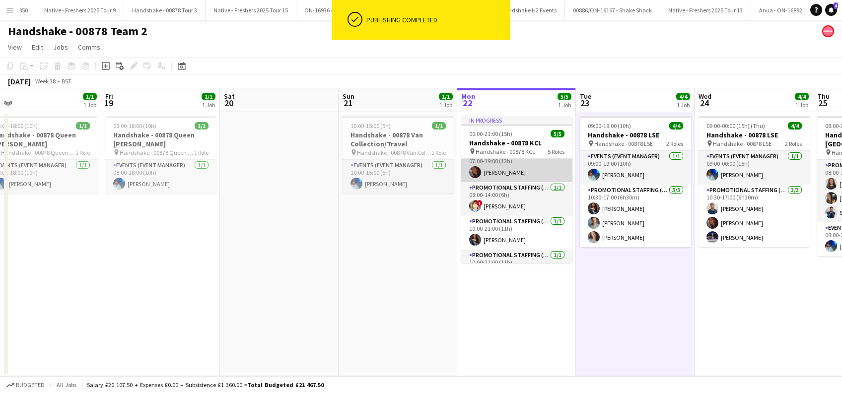
scroll to position [64, 0]
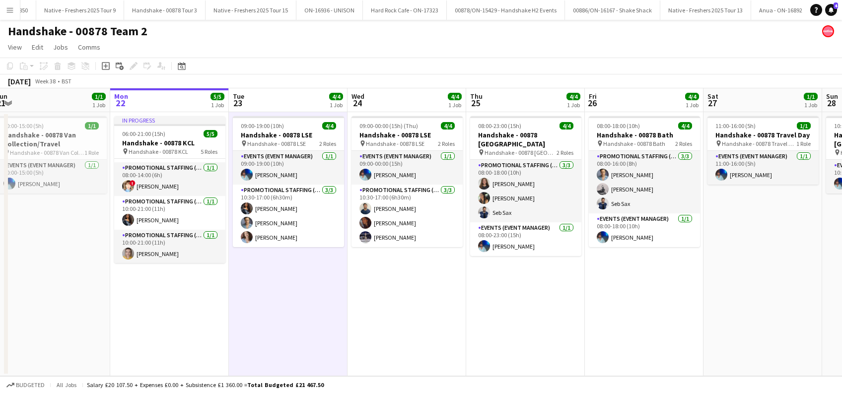
drag, startPoint x: 759, startPoint y: 278, endPoint x: 411, endPoint y: 332, distance: 351.5
click at [411, 332] on app-calendar-viewport "Thu 18 1/1 1 Job Fri 19 1/1 1 Job Sat 20 Sun 21 1/1 1 Job Mon 22 5/5 1 Job Tue …" at bounding box center [421, 232] width 842 height 288
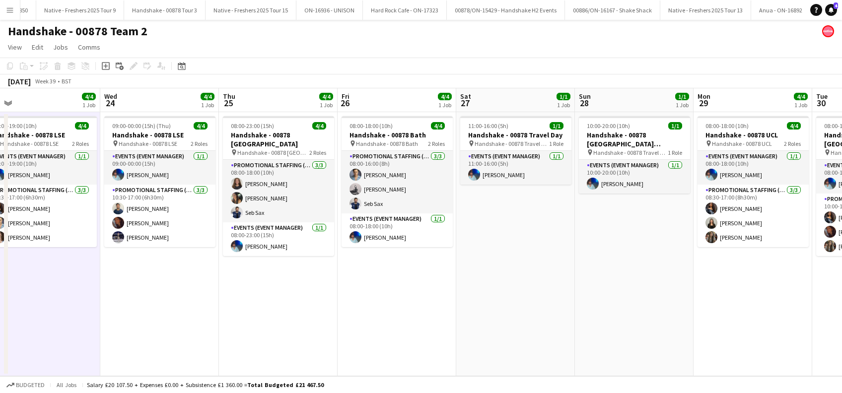
drag, startPoint x: 697, startPoint y: 282, endPoint x: 465, endPoint y: 305, distance: 233.9
click at [450, 316] on app-calendar-viewport "Sat 20 Sun 21 1/1 1 Job Mon 22 5/5 1 Job Tue 23 4/4 1 Job Wed 24 4/4 1 Job Thu …" at bounding box center [421, 232] width 842 height 288
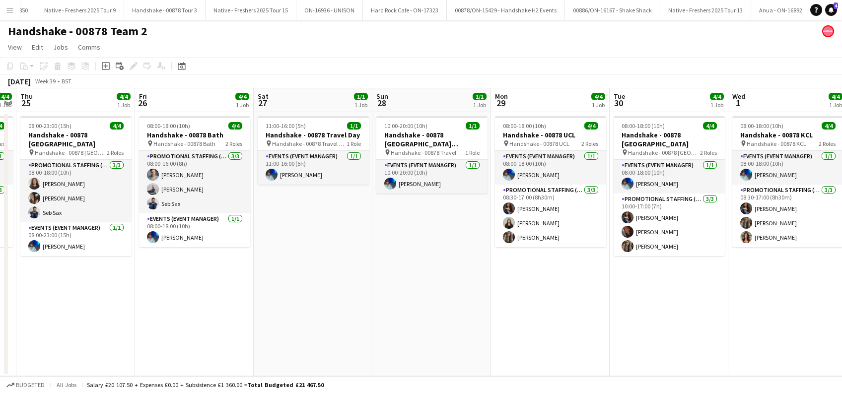
drag, startPoint x: 722, startPoint y: 304, endPoint x: 707, endPoint y: 330, distance: 30.5
click at [756, 330] on app-calendar-viewport "Tue 23 4/4 1 Job Wed 24 4/4 1 Job Thu 25 4/4 1 Job Fri 26 4/4 1 Job Sat 27 1/1 …" at bounding box center [421, 232] width 842 height 288
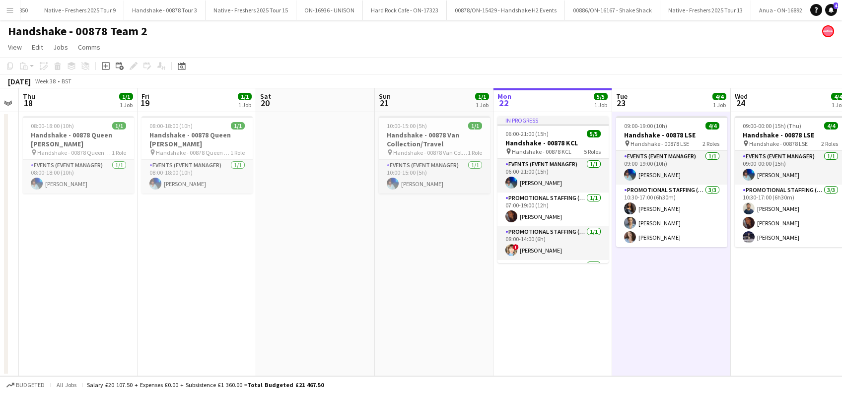
drag, startPoint x: 440, startPoint y: 332, endPoint x: 674, endPoint y: 330, distance: 234.3
click at [674, 330] on app-calendar-viewport "Tue 16 1/1 1 Job Wed 17 Thu 18 1/1 1 Job Fri 19 1/1 1 Job Sat 20 Sun 21 1/1 1 J…" at bounding box center [421, 232] width 842 height 288
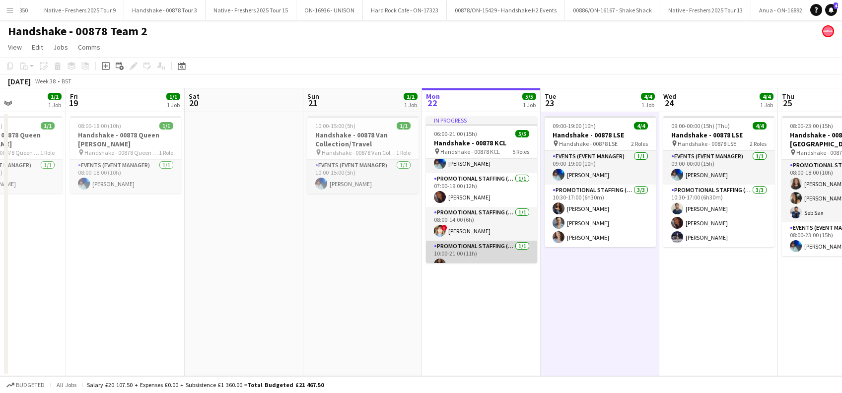
scroll to position [0, 0]
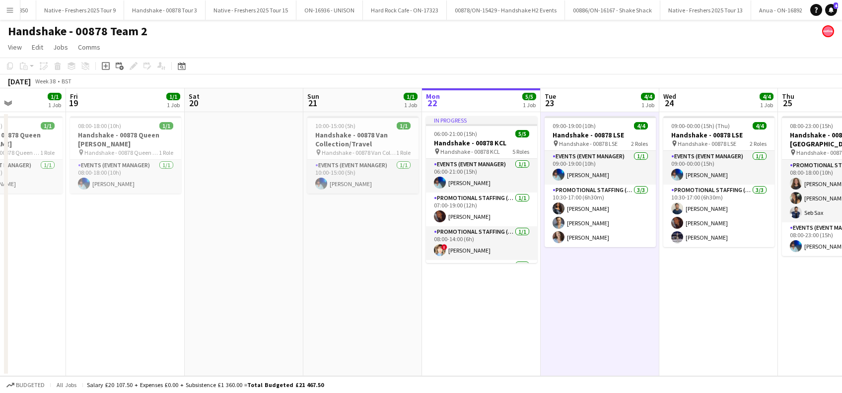
click at [373, 323] on app-date-cell "10:00-15:00 (5h) 1/1 Handshake - 00878 Van Collection/Travel pin Handshake - 00…" at bounding box center [362, 244] width 119 height 264
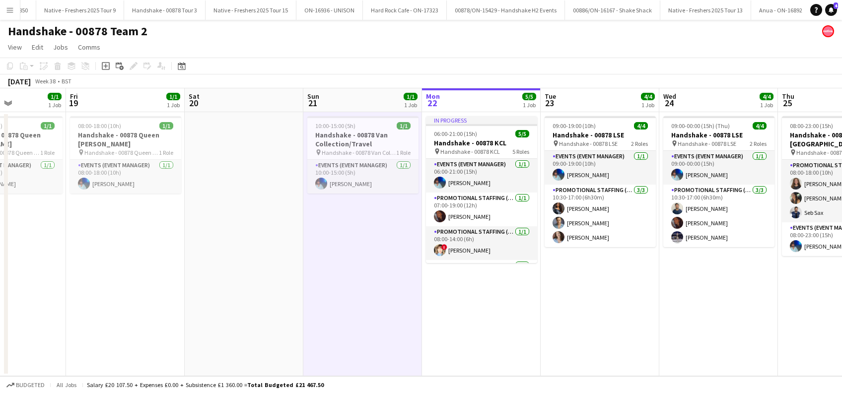
click at [458, 323] on app-date-cell "In progress 06:00-21:00 (15h) 5/5 Handshake - 00878 KCL pin Handshake - 00878 K…" at bounding box center [481, 244] width 119 height 264
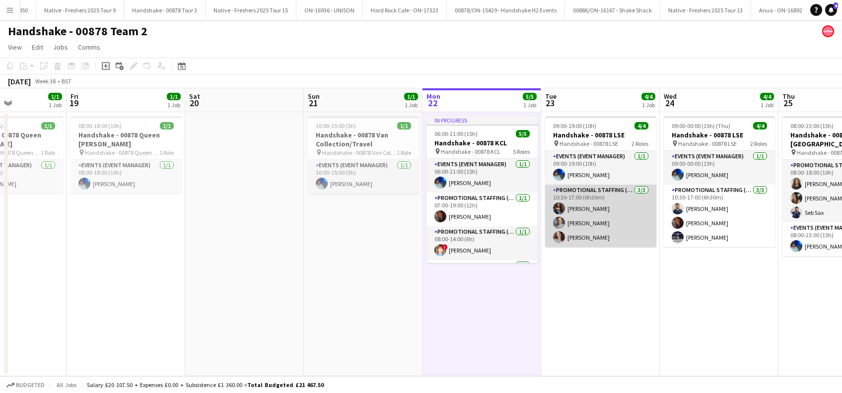
click at [598, 203] on app-card-role "Promotional Staffing (Brand Ambassadors) 3/3 10:30-17:00 (6h30m) Alyssa Palmer …" at bounding box center [600, 216] width 111 height 63
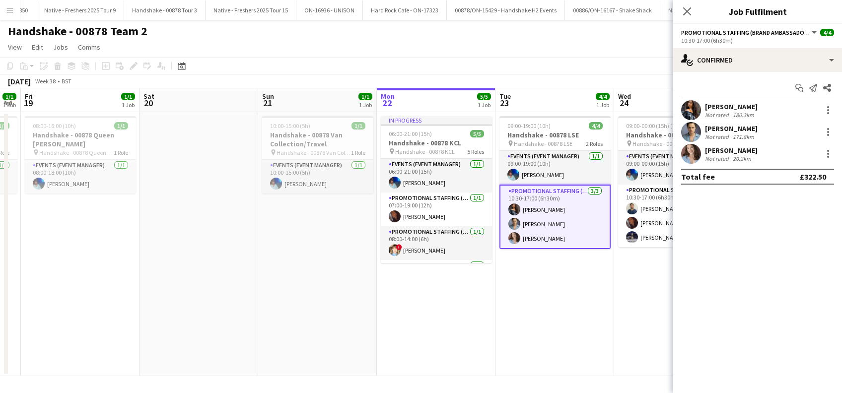
scroll to position [0, 349]
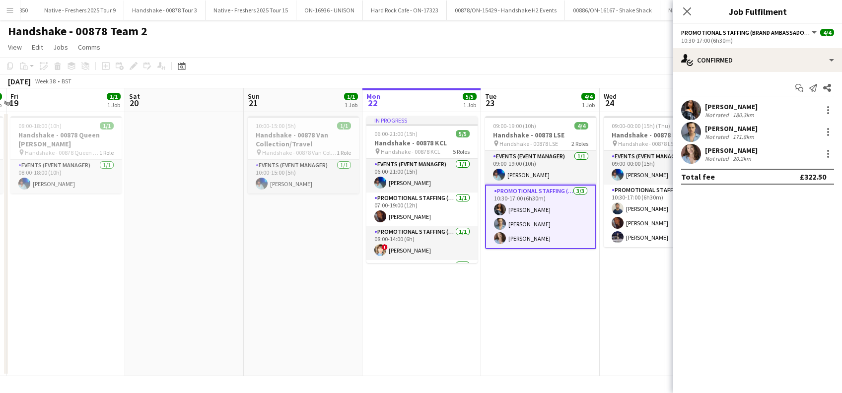
drag, startPoint x: 596, startPoint y: 317, endPoint x: 535, endPoint y: 322, distance: 61.2
click at [536, 322] on app-calendar-viewport "Tue 16 1/1 1 Job Wed 17 Thu 18 1/1 1 Job Fri 19 1/1 1 Job Sat 20 Sun 21 1/1 1 J…" at bounding box center [421, 232] width 842 height 288
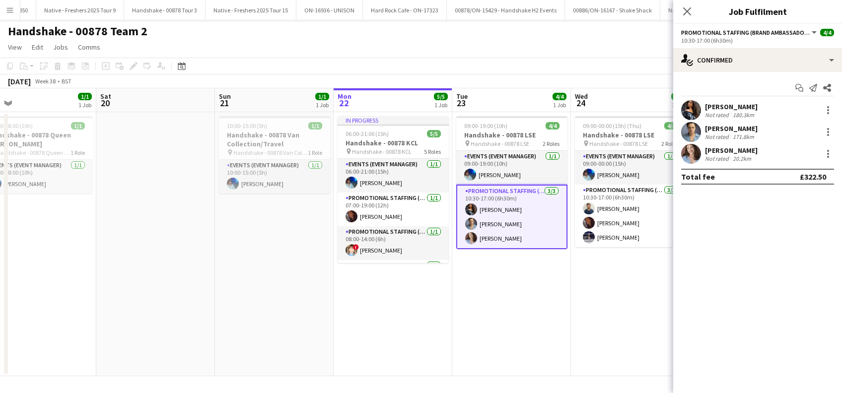
drag, startPoint x: 536, startPoint y: 321, endPoint x: 506, endPoint y: 335, distance: 32.2
click at [506, 335] on app-calendar-viewport "Tue 16 1/1 1 Job Wed 17 Thu 18 1/1 1 Job Fri 19 1/1 1 Job Sat 20 Sun 21 1/1 1 J…" at bounding box center [421, 232] width 842 height 288
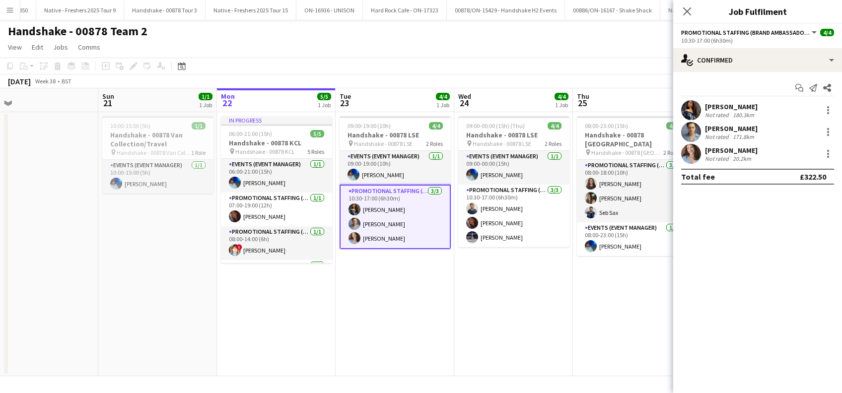
drag, startPoint x: 597, startPoint y: 319, endPoint x: 479, endPoint y: 348, distance: 121.2
click at [479, 348] on app-calendar-viewport "Tue 16 1/1 1 Job Wed 17 Thu 18 1/1 1 Job Fri 19 1/1 1 Job Sat 20 Sun 21 1/1 1 J…" at bounding box center [421, 232] width 842 height 288
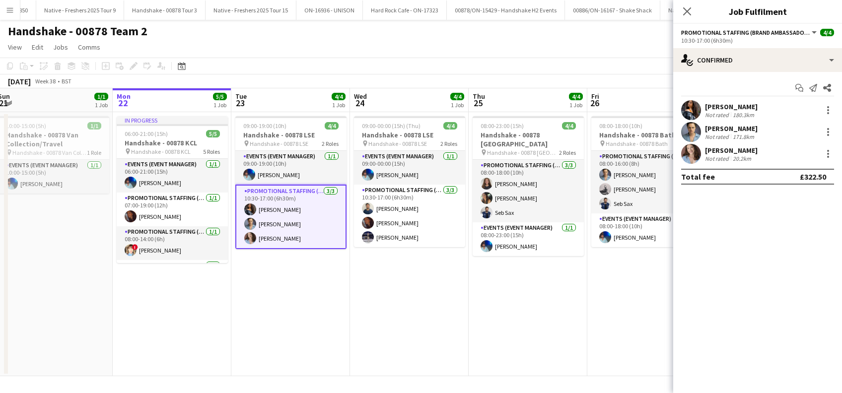
drag, startPoint x: 567, startPoint y: 328, endPoint x: 462, endPoint y: 331, distance: 105.8
click at [463, 332] on app-calendar-viewport "Thu 18 1/1 1 Job Fri 19 1/1 1 Job Sat 20 Sun 21 1/1 1 Job Mon 22 5/5 1 Job Tue …" at bounding box center [421, 232] width 842 height 288
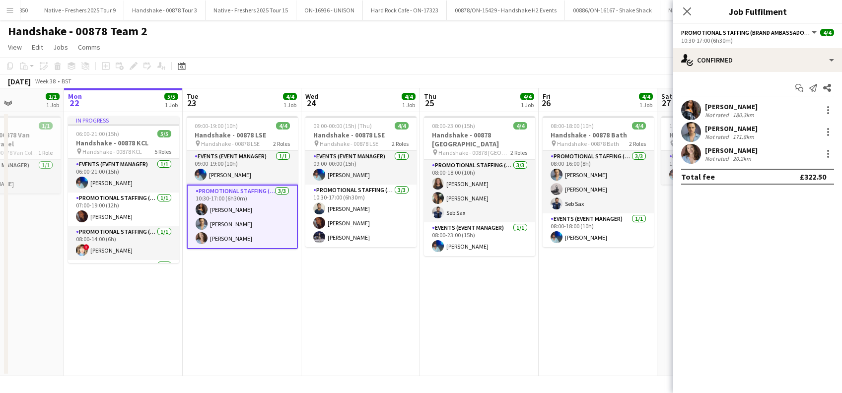
scroll to position [0, 429]
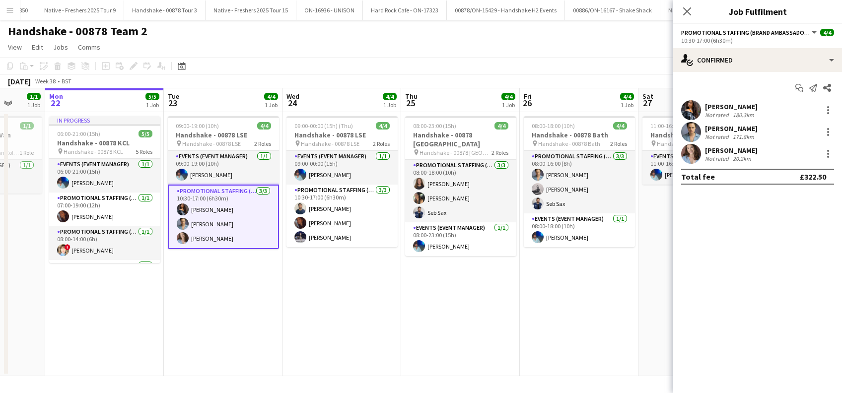
drag, startPoint x: 565, startPoint y: 310, endPoint x: 498, endPoint y: 322, distance: 68.2
click at [498, 322] on app-calendar-viewport "Thu 18 1/1 1 Job Fri 19 1/1 1 Job Sat 20 Sun 21 1/1 1 Job Mon 22 5/5 1 Job Tue …" at bounding box center [421, 232] width 842 height 288
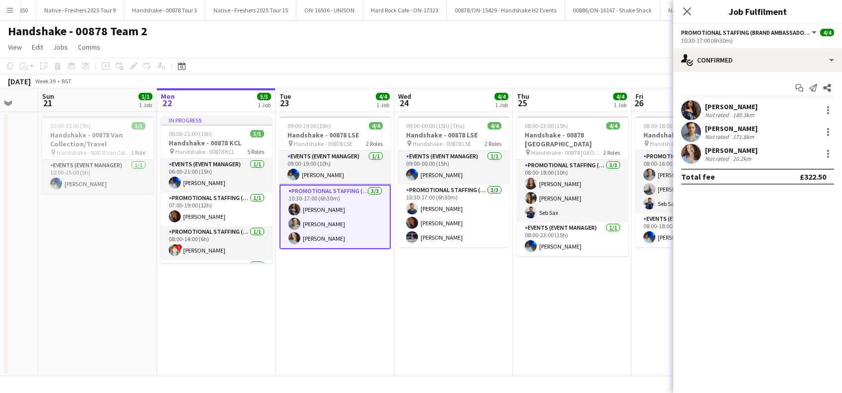
drag, startPoint x: 586, startPoint y: 295, endPoint x: 460, endPoint y: 325, distance: 129.6
click at [460, 325] on app-calendar-viewport "Thu 18 1/1 1 Job Fri 19 1/1 1 Job Sat 20 Sun 21 1/1 1 Job Mon 22 5/5 1 Job Tue …" at bounding box center [421, 232] width 842 height 288
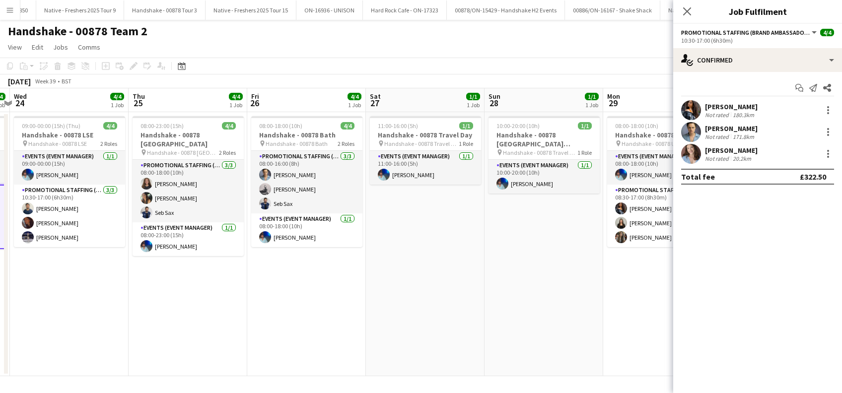
drag, startPoint x: 553, startPoint y: 316, endPoint x: 416, endPoint y: 330, distance: 137.2
click at [416, 330] on app-calendar-viewport "Sat 20 Sun 21 1/1 1 Job Mon 22 5/5 1 Job Tue 23 4/4 1 Job Wed 24 4/4 1 Job Thu …" at bounding box center [421, 232] width 842 height 288
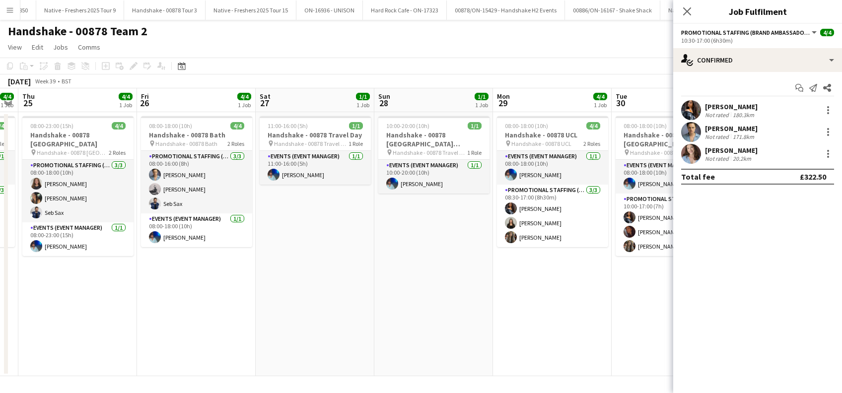
drag, startPoint x: 551, startPoint y: 305, endPoint x: 443, endPoint y: 321, distance: 108.3
click at [445, 323] on app-calendar-viewport "Mon 22 5/5 1 Job Tue 23 4/4 1 Job Wed 24 4/4 1 Job Thu 25 4/4 1 Job Fri 26 4/4 …" at bounding box center [421, 232] width 842 height 288
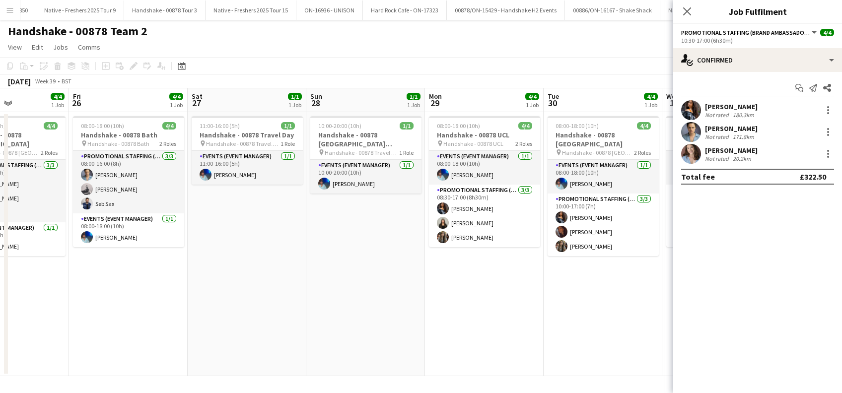
scroll to position [0, 407]
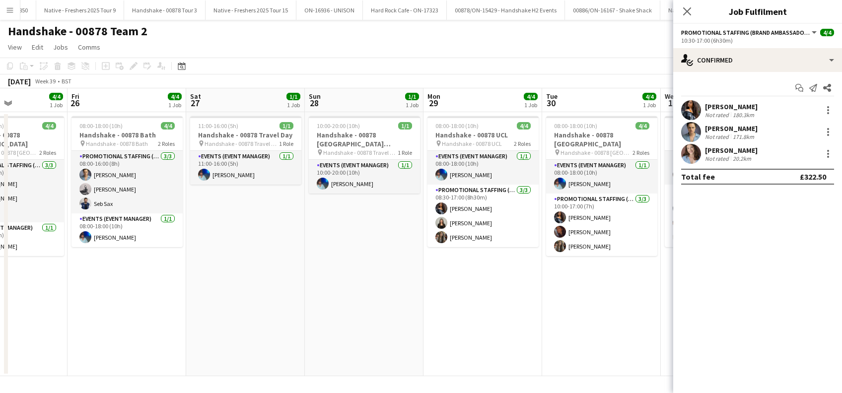
drag, startPoint x: 526, startPoint y: 310, endPoint x: 457, endPoint y: 321, distance: 70.4
click at [457, 321] on app-calendar-viewport "Mon 22 5/5 1 Job Tue 23 4/4 1 Job Wed 24 4/4 1 Job Thu 25 4/4 1 Job Fri 26 4/4 …" at bounding box center [421, 232] width 842 height 288
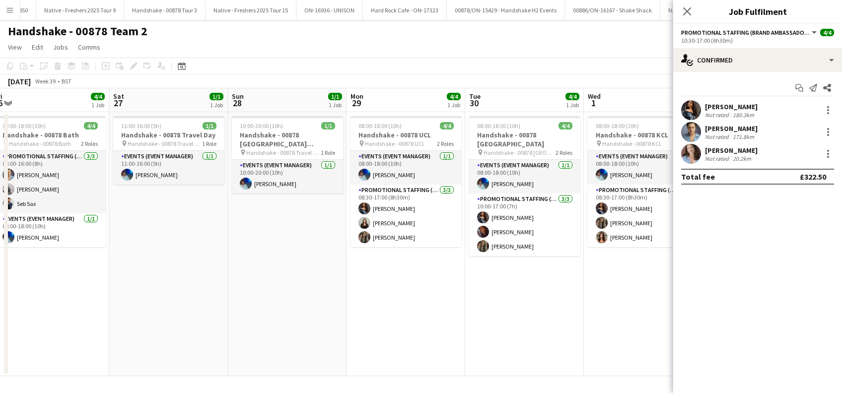
drag, startPoint x: 587, startPoint y: 309, endPoint x: 509, endPoint y: 320, distance: 78.8
click at [509, 320] on app-calendar-viewport "Mon 22 5/5 1 Job Tue 23 4/4 1 Job Wed 24 4/4 1 Job Thu 25 4/4 1 Job Fri 26 4/4 …" at bounding box center [421, 232] width 842 height 288
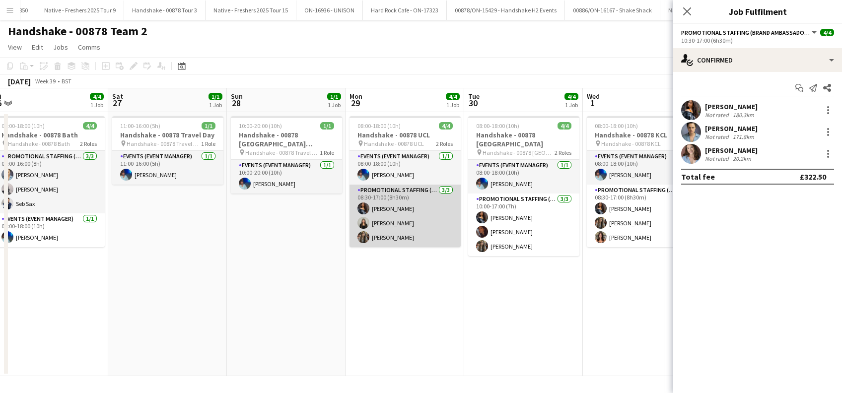
click at [396, 234] on app-card-role "Promotional Staffing (Brand Ambassadors) 3/3 08:30-17:00 (8h30m) Alyssa Palmer …" at bounding box center [404, 216] width 111 height 63
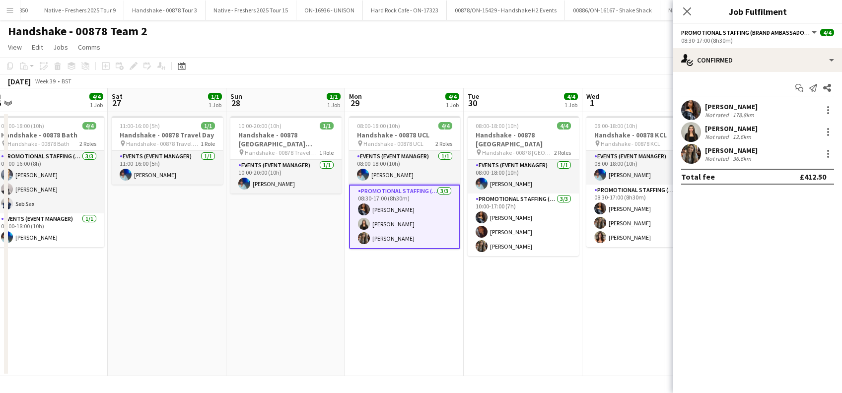
click at [383, 237] on app-card-role "Promotional Staffing (Brand Ambassadors) 3/3 08:30-17:00 (8h30m) Alyssa Palmer …" at bounding box center [404, 217] width 111 height 65
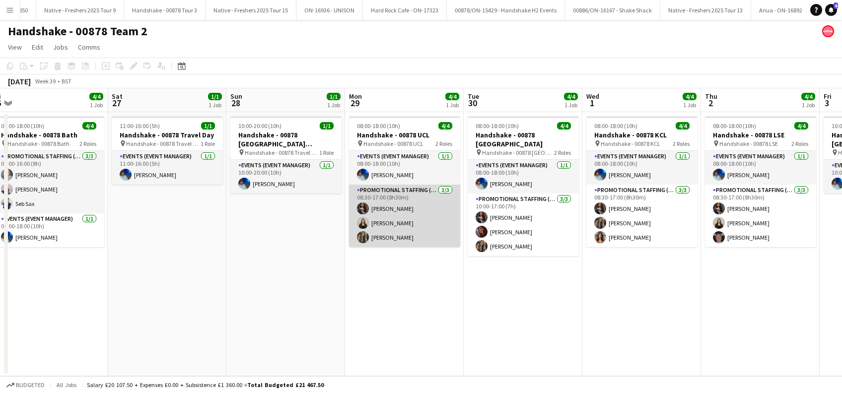
click at [384, 237] on app-card-role "Promotional Staffing (Brand Ambassadors) 3/3 08:30-17:00 (8h30m) Alyssa Palmer …" at bounding box center [404, 216] width 111 height 63
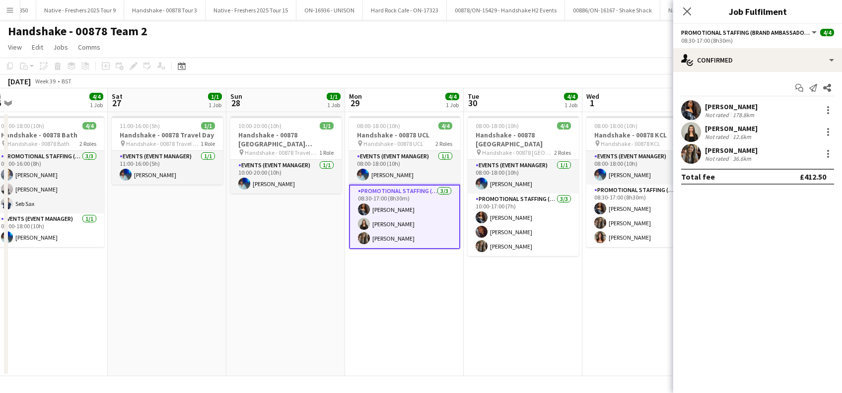
click at [717, 148] on div "Nimrit Batth" at bounding box center [731, 150] width 53 height 9
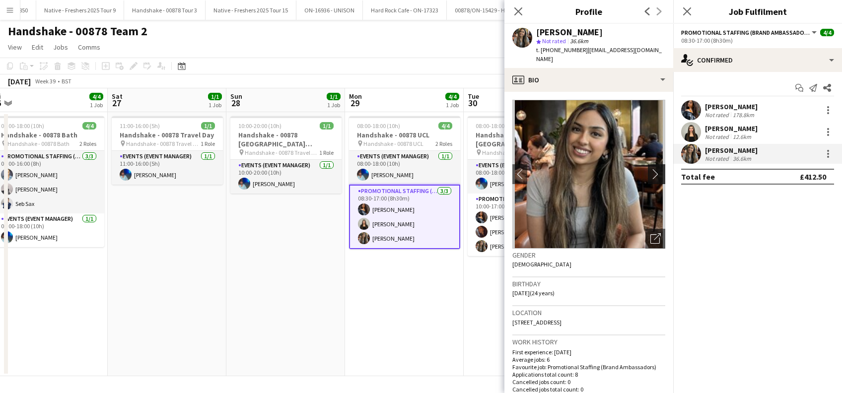
click at [650, 169] on app-icon "chevron-right" at bounding box center [657, 174] width 15 height 10
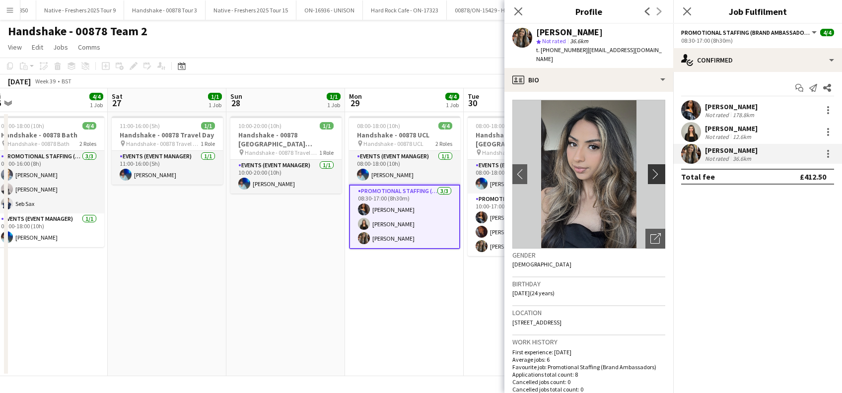
click at [650, 169] on app-icon "chevron-right" at bounding box center [657, 174] width 15 height 10
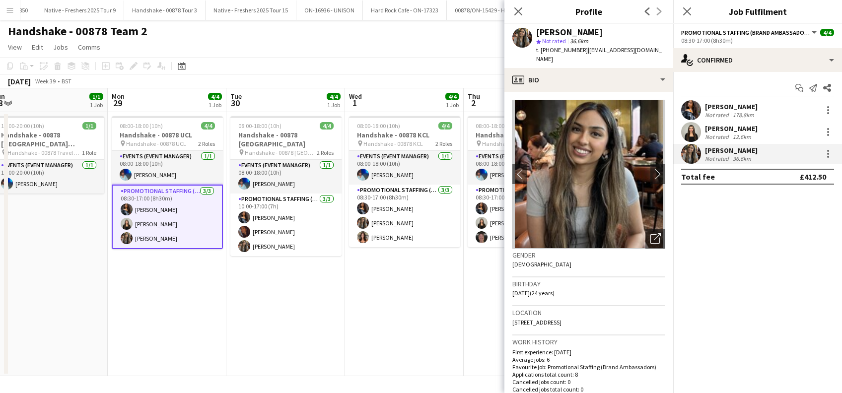
scroll to position [0, 385]
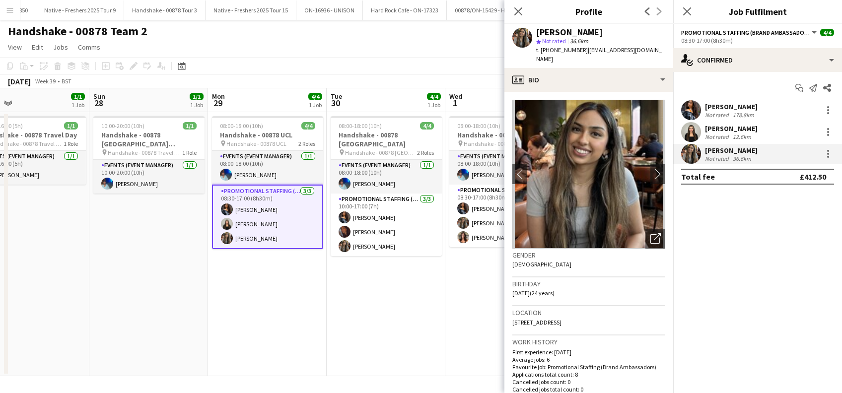
drag, startPoint x: 350, startPoint y: 342, endPoint x: 286, endPoint y: 338, distance: 64.7
click at [286, 338] on app-calendar-viewport "Wed 24 4/4 1 Job Thu 25 4/4 1 Job Fri 26 4/4 1 Job Sat 27 1/1 1 Job Sun 28 1/1 …" at bounding box center [421, 232] width 842 height 288
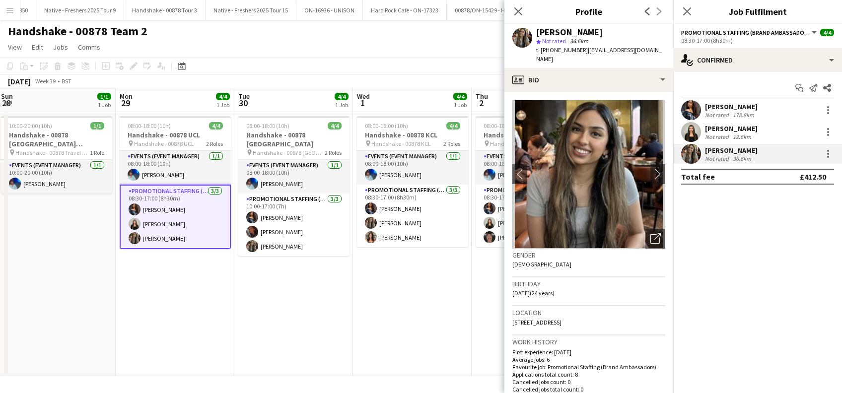
scroll to position [0, 484]
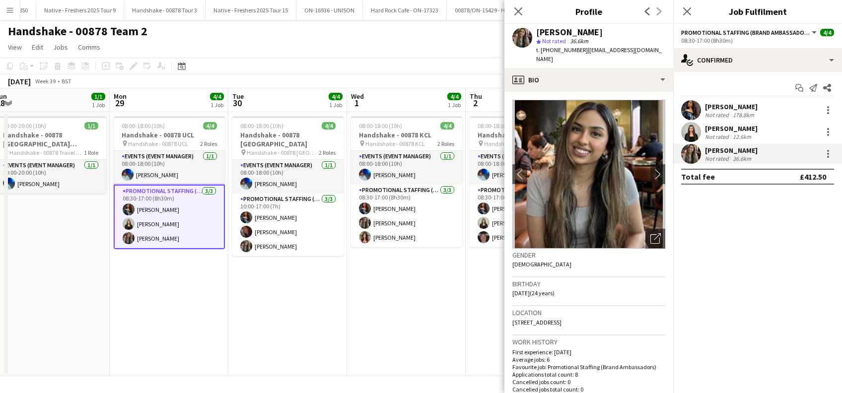
drag, startPoint x: 419, startPoint y: 323, endPoint x: 322, endPoint y: 327, distance: 97.9
click at [322, 327] on app-calendar-viewport "Wed 24 4/4 1 Job Thu 25 4/4 1 Job Fri 26 4/4 1 Job Sat 27 1/1 1 Job Sun 28 1/1 …" at bounding box center [421, 232] width 842 height 288
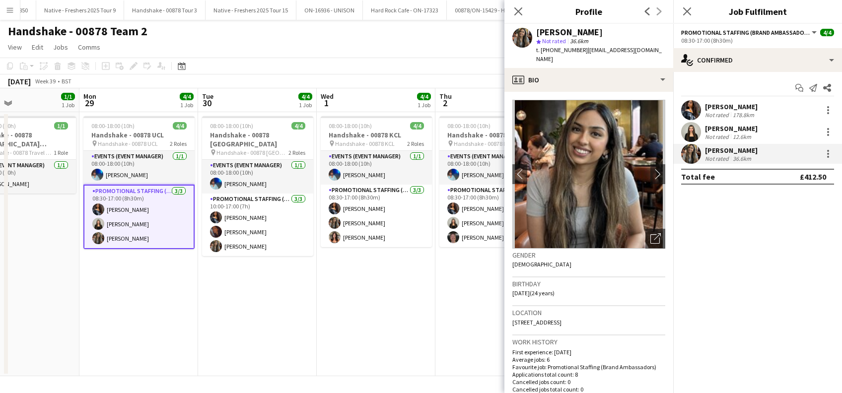
scroll to position [0, 292]
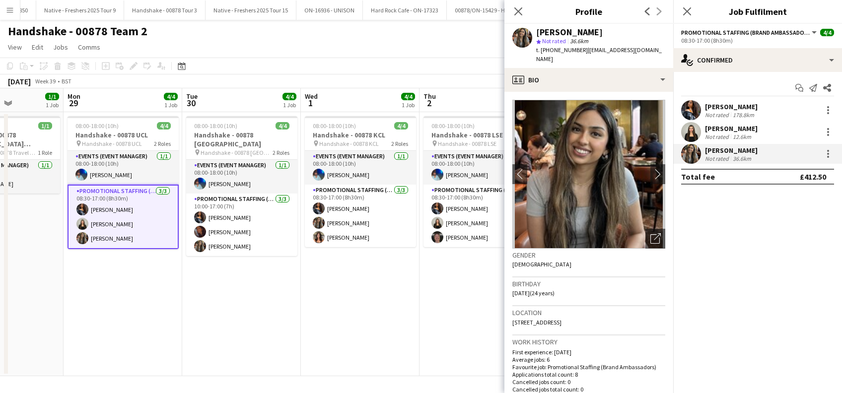
drag, startPoint x: 404, startPoint y: 319, endPoint x: 357, endPoint y: 322, distance: 46.3
click at [357, 322] on app-calendar-viewport "Fri 26 4/4 1 Job Sat 27 1/1 1 Job Sun 28 1/1 1 Job Mon 29 4/4 1 Job Tue 30 4/4 …" at bounding box center [421, 232] width 842 height 288
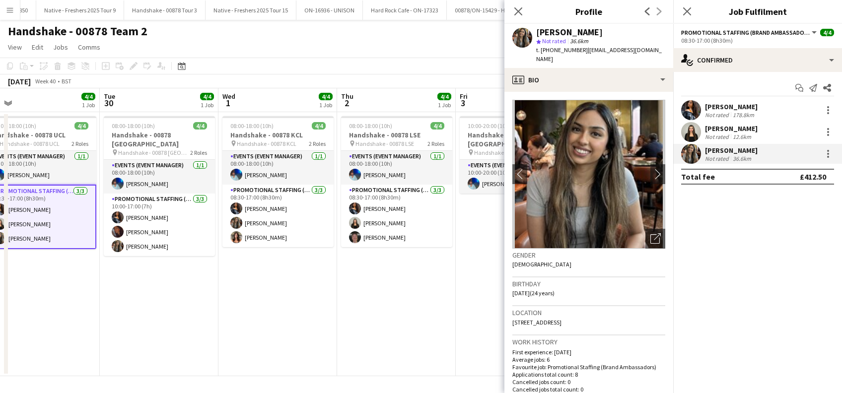
scroll to position [0, 381]
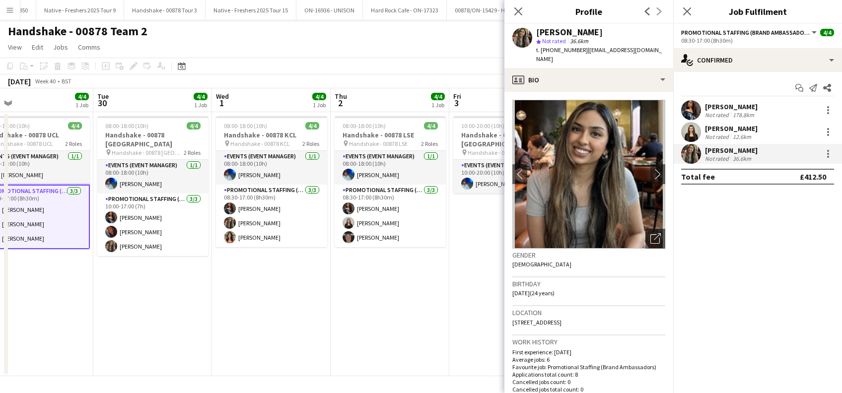
drag, startPoint x: 460, startPoint y: 317, endPoint x: 371, endPoint y: 323, distance: 89.0
click at [371, 323] on app-calendar-viewport "Fri 26 4/4 1 Job Sat 27 1/1 1 Job Sun 28 1/1 1 Job Mon 29 4/4 1 Job Tue 30 4/4 …" at bounding box center [421, 232] width 842 height 288
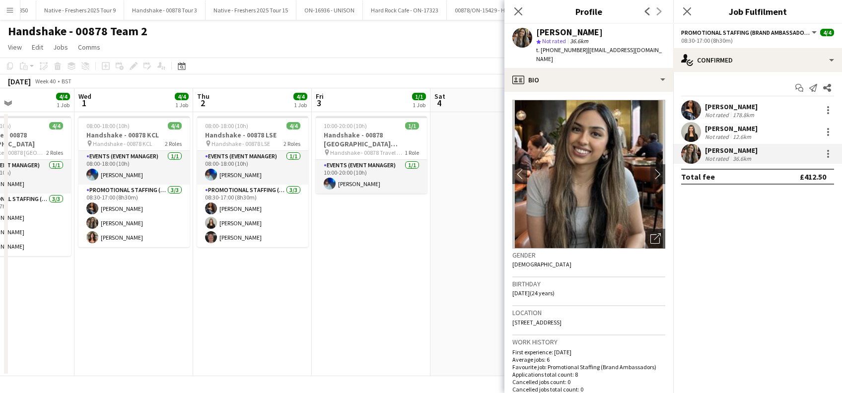
scroll to position [0, 286]
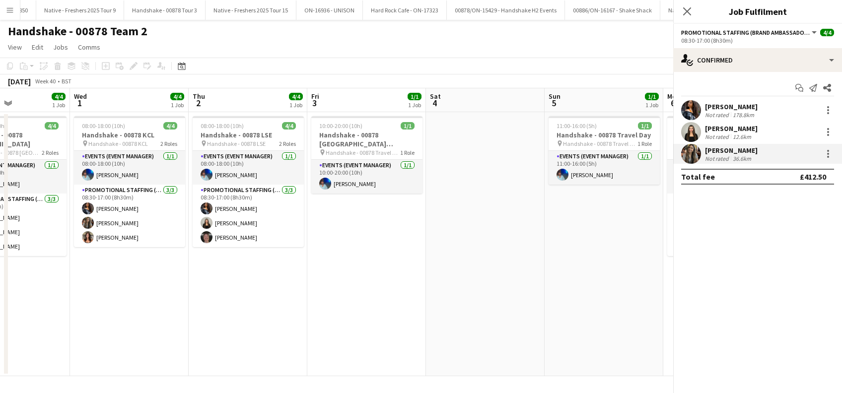
drag, startPoint x: 453, startPoint y: 304, endPoint x: 310, endPoint y: 306, distance: 143.0
click at [311, 306] on app-calendar-viewport "Sun 28 1/1 1 Job Mon 29 4/4 1 Job Tue 30 4/4 1 Job Wed 1 4/4 1 Job Thu 2 4/4 1 …" at bounding box center [421, 232] width 842 height 288
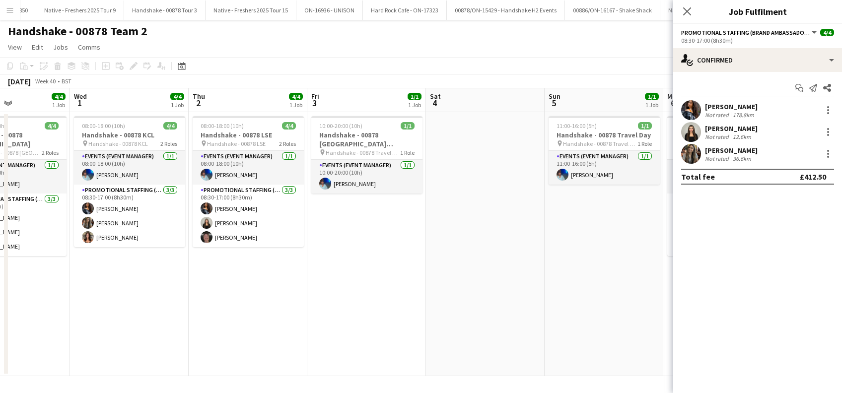
click at [684, 13] on icon "Close pop-in" at bounding box center [687, 11] width 8 height 8
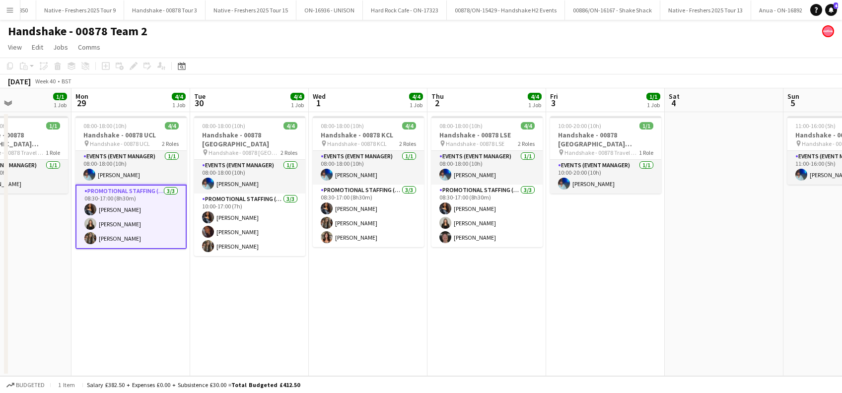
drag, startPoint x: 339, startPoint y: 288, endPoint x: 217, endPoint y: 302, distance: 122.4
click at [697, 292] on app-calendar-viewport "Fri 26 4/4 1 Job Sat 27 1/1 1 Job Sun 28 1/1 1 Job Mon 29 4/4 1 Job Tue 30 4/4 …" at bounding box center [421, 232] width 842 height 288
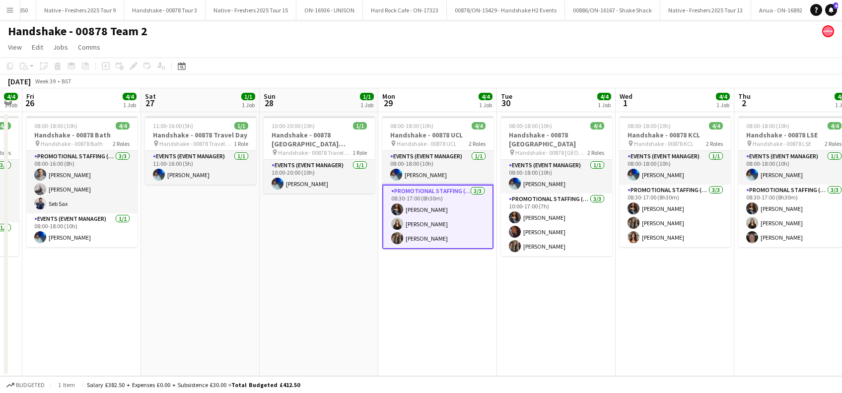
drag, startPoint x: 433, startPoint y: 334, endPoint x: 427, endPoint y: 313, distance: 21.1
click at [647, 319] on app-calendar-viewport "Wed 24 4/4 1 Job Thu 25 4/4 1 Job Fri 26 4/4 1 Job Sat 27 1/1 1 Job Sun 28 1/1 …" at bounding box center [421, 232] width 842 height 288
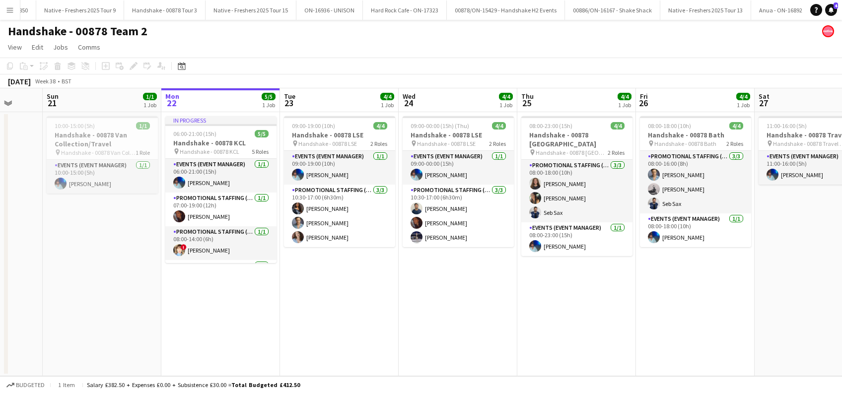
drag, startPoint x: 389, startPoint y: 340, endPoint x: 578, endPoint y: 341, distance: 189.6
click at [578, 341] on app-calendar-viewport "Fri 19 1/1 1 Job Sat 20 Sun 21 1/1 1 Job Mon 22 5/5 1 Job Tue 23 4/4 1 Job Wed …" at bounding box center [421, 232] width 842 height 288
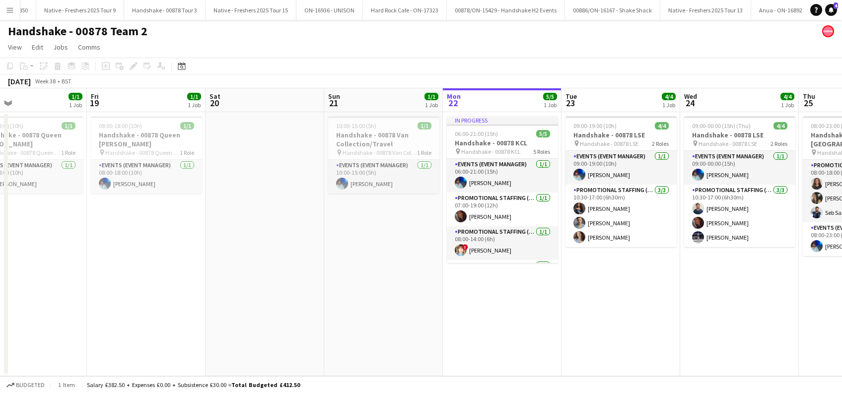
drag, startPoint x: 337, startPoint y: 323, endPoint x: 619, endPoint y: 322, distance: 281.5
click at [619, 322] on app-calendar-viewport "Tue 16 1/1 1 Job Wed 17 Thu 18 1/1 1 Job Fri 19 1/1 1 Job Sat 20 Sun 21 1/1 1 J…" at bounding box center [421, 232] width 842 height 288
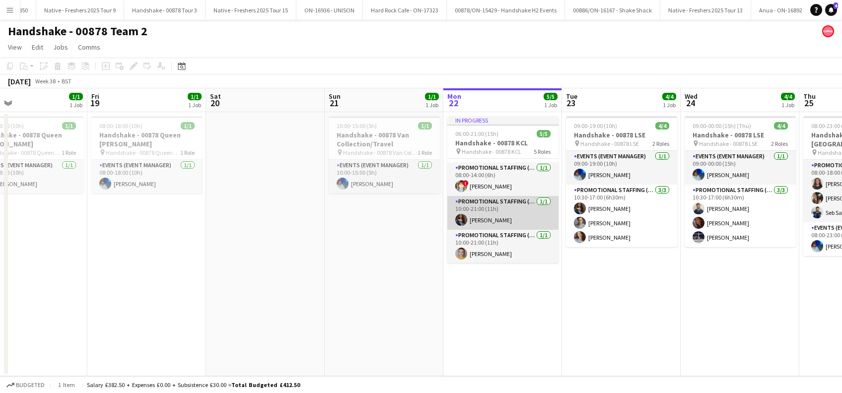
scroll to position [0, 0]
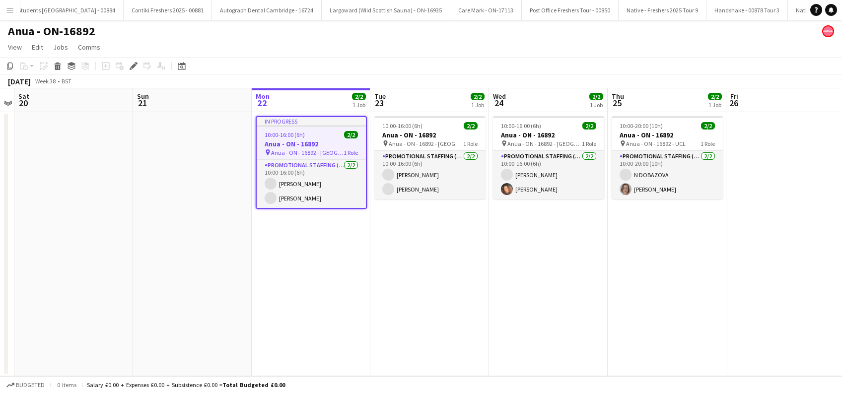
scroll to position [0, 4202]
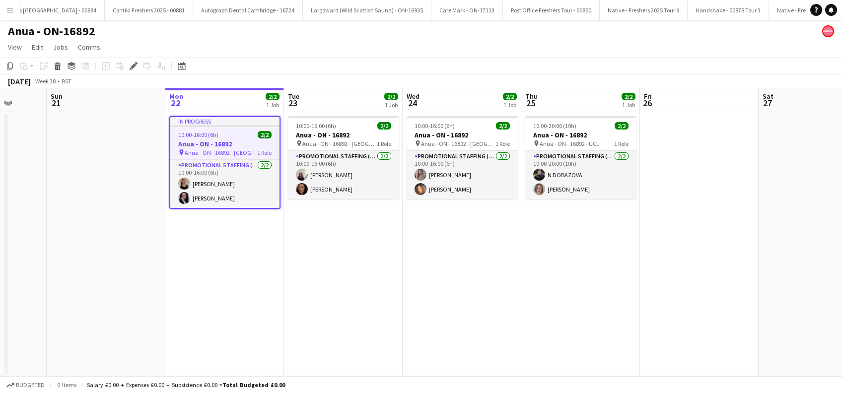
drag, startPoint x: 318, startPoint y: 258, endPoint x: 232, endPoint y: 286, distance: 90.9
click at [232, 286] on app-calendar-viewport "Wed 17 Thu 18 Fri 19 Sat 20 Sun 21 Mon 22 2/2 1 Job Tue 23 2/2 1 Job Wed 24 2/2…" at bounding box center [421, 232] width 842 height 288
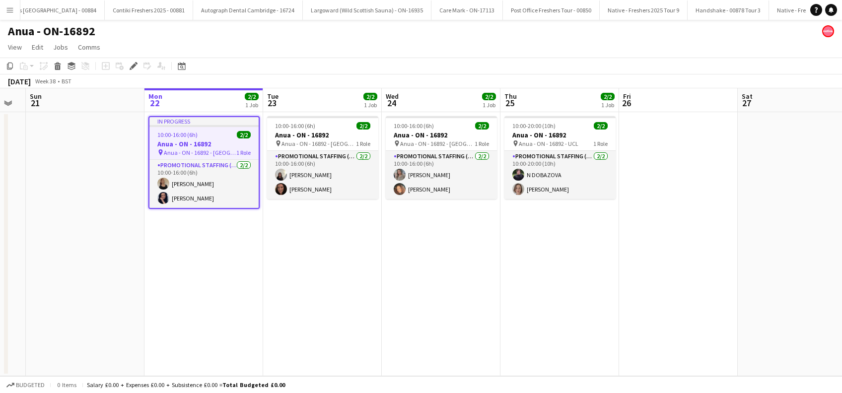
drag, startPoint x: 344, startPoint y: 263, endPoint x: 321, endPoint y: 284, distance: 30.9
click at [321, 284] on app-calendar-viewport "Wed 17 Thu 18 Fri 19 Sat 20 Sun 21 Mon 22 2/2 1 Job Tue 23 2/2 1 Job Wed 24 2/2…" at bounding box center [421, 232] width 842 height 288
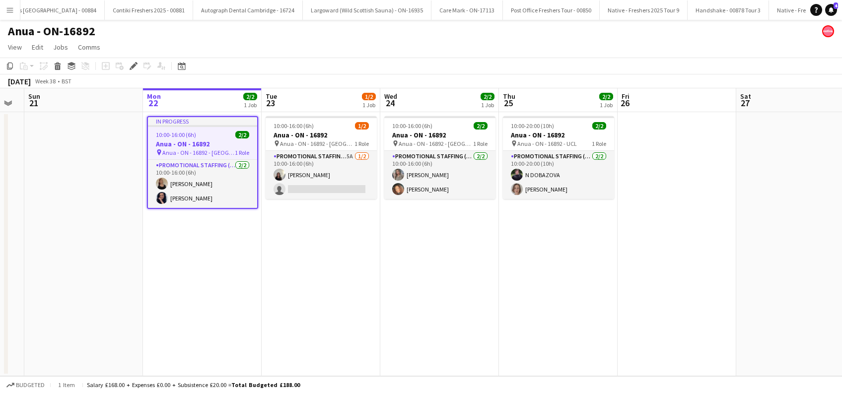
drag, startPoint x: 213, startPoint y: 253, endPoint x: 250, endPoint y: 253, distance: 36.7
click at [213, 253] on app-date-cell "In progress 10:00-16:00 (6h) 2/2 Anua - ON - 16892 pin Anua - ON - 16892 - Birm…" at bounding box center [202, 244] width 119 height 264
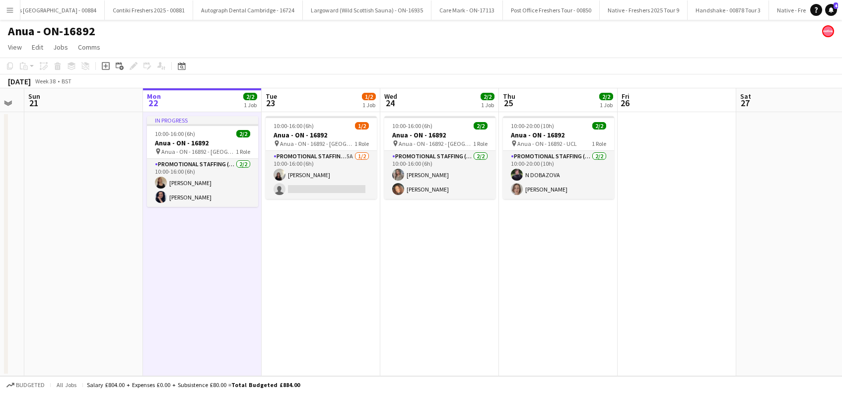
click at [338, 258] on app-date-cell "10:00-16:00 (6h) 1/2 Anua - ON - 16892 pin Anua - ON - 16892 - Manchester 1 Rol…" at bounding box center [321, 244] width 119 height 264
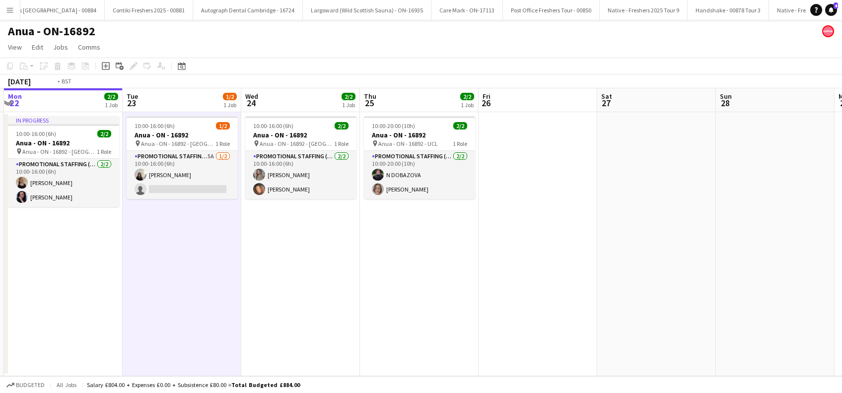
scroll to position [0, 356]
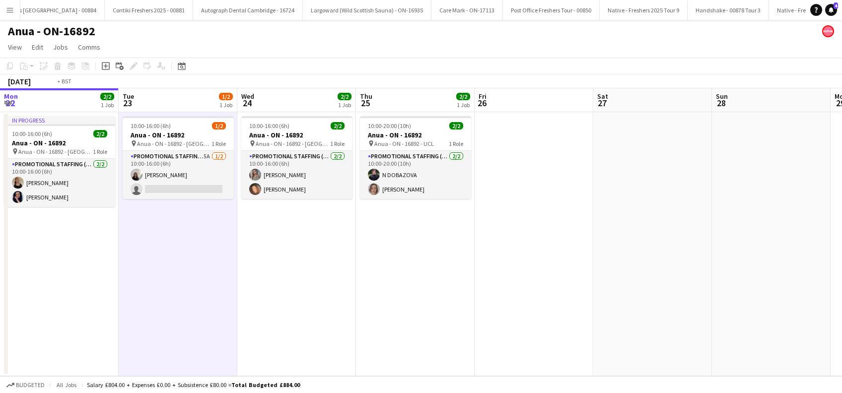
drag, startPoint x: 459, startPoint y: 304, endPoint x: 316, endPoint y: 342, distance: 147.9
click at [316, 342] on app-calendar-viewport "Fri 19 Sat 20 Sun 21 Mon 22 2/2 1 Job Tue 23 1/2 1 Job Wed 24 2/2 1 Job Thu 25 …" at bounding box center [421, 232] width 842 height 288
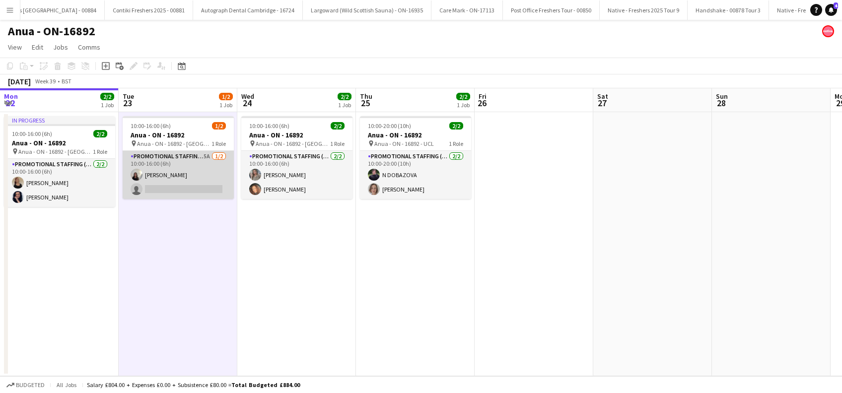
click at [175, 190] on app-card-role "Promotional Staffing (Brand Ambassadors) 5A [DATE] 10:00-16:00 (6h) [PERSON_NAM…" at bounding box center [178, 175] width 111 height 48
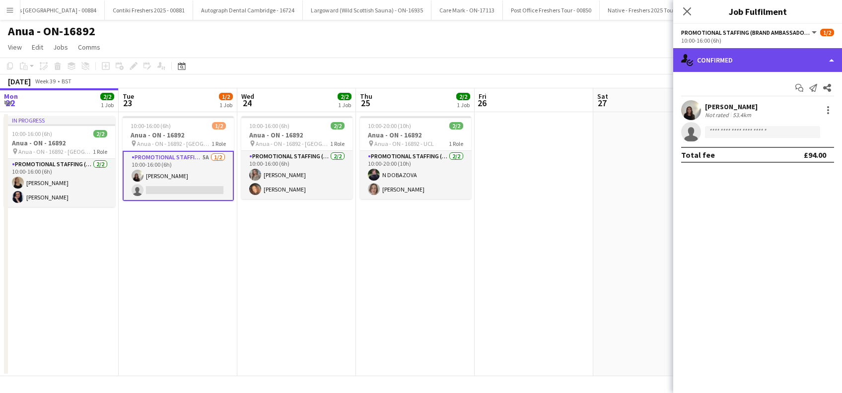
click at [760, 57] on div "single-neutral-actions-check-2 Confirmed" at bounding box center [757, 60] width 169 height 24
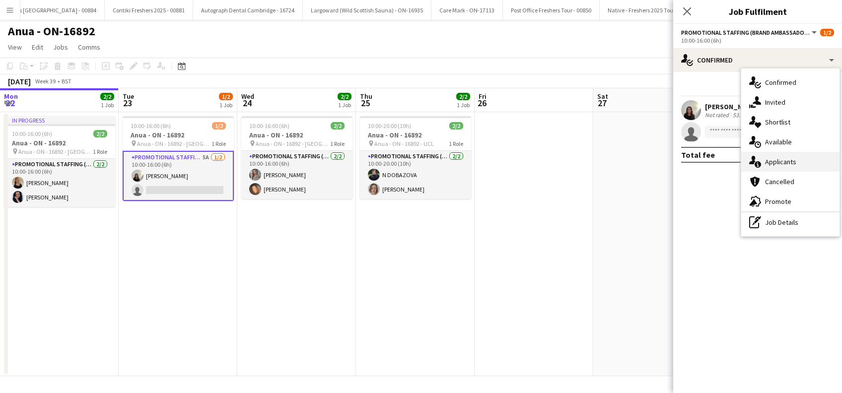
click at [782, 163] on span "Applicants" at bounding box center [780, 161] width 31 height 9
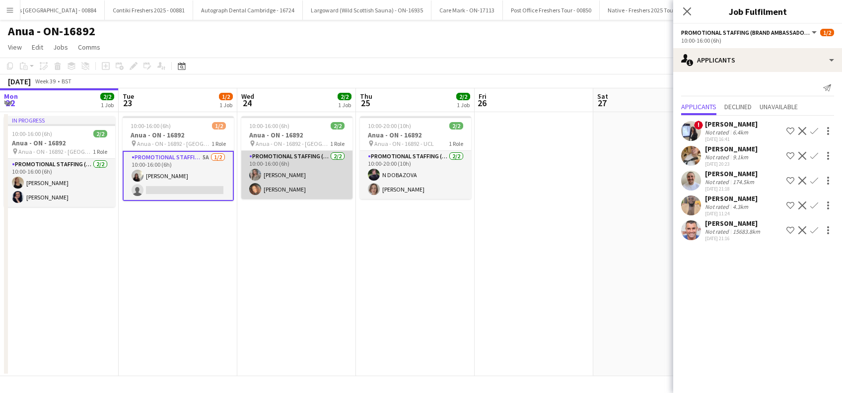
click at [281, 188] on app-card-role "Promotional Staffing (Brand Ambassadors) [DATE] 10:00-16:00 (6h) [PERSON_NAME] …" at bounding box center [296, 175] width 111 height 48
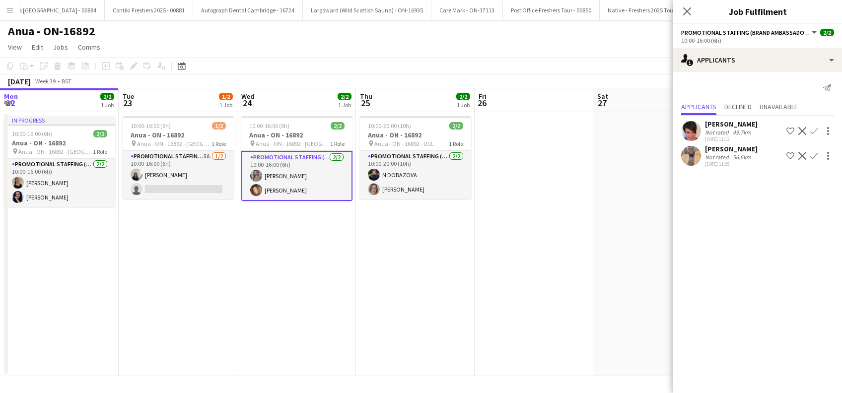
click at [300, 190] on app-card-role "Promotional Staffing (Brand Ambassadors) [DATE] 10:00-16:00 (6h) [PERSON_NAME] …" at bounding box center [296, 176] width 111 height 50
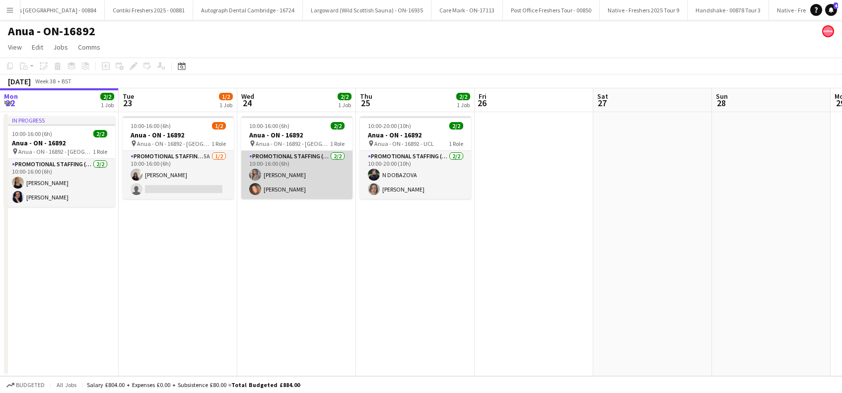
click at [301, 189] on app-card-role "Promotional Staffing (Brand Ambassadors) [DATE] 10:00-16:00 (6h) [PERSON_NAME] …" at bounding box center [296, 175] width 111 height 48
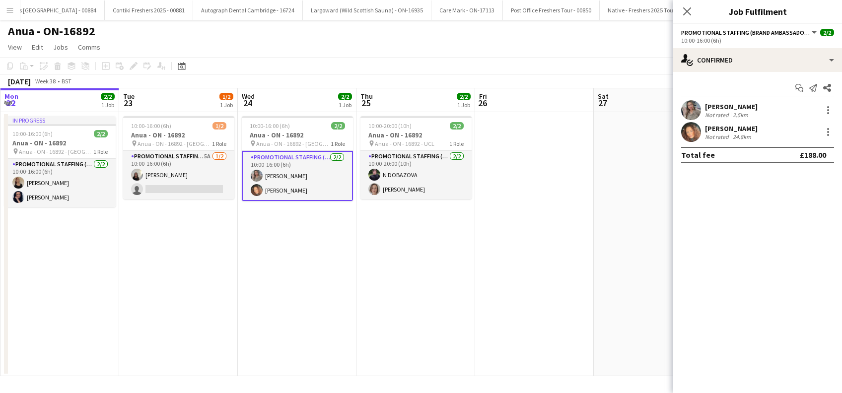
drag, startPoint x: 505, startPoint y: 285, endPoint x: 545, endPoint y: 263, distance: 45.8
click at [505, 285] on app-date-cell at bounding box center [534, 244] width 119 height 264
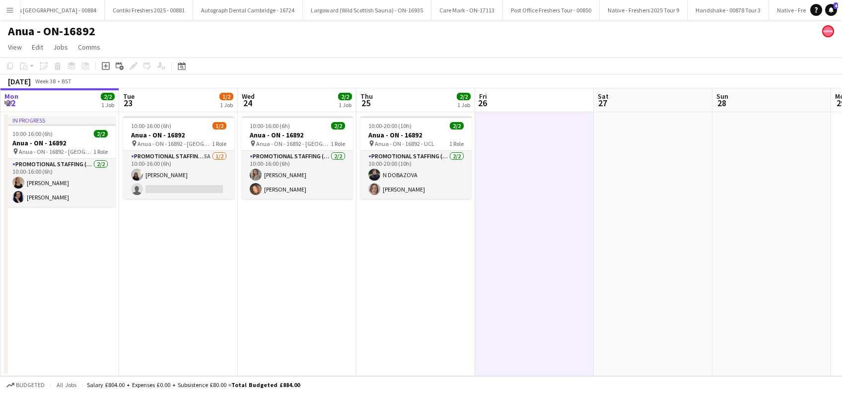
scroll to position [0, 354]
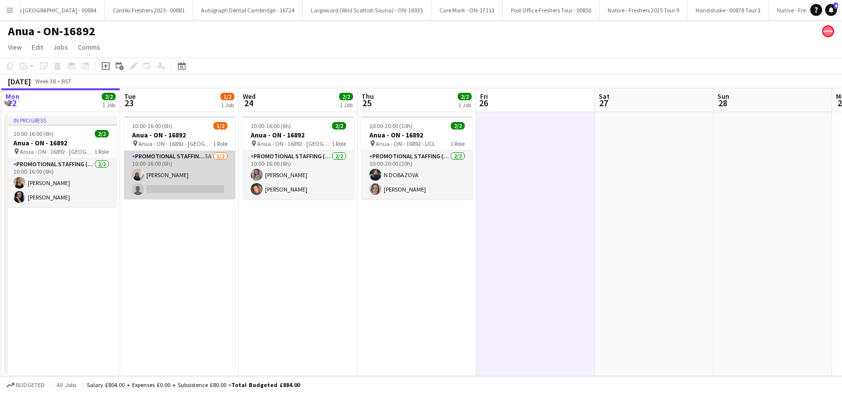
click at [179, 179] on app-card-role "Promotional Staffing (Brand Ambassadors) 5A [DATE] 10:00-16:00 (6h) [PERSON_NAM…" at bounding box center [179, 175] width 111 height 48
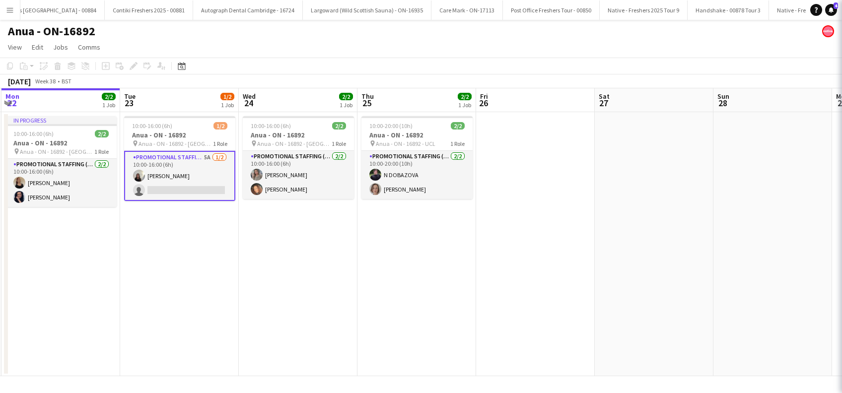
scroll to position [0, 354]
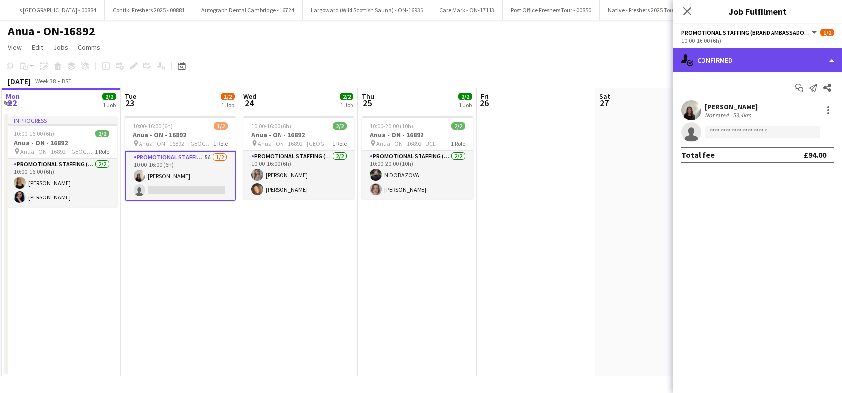
click at [738, 60] on div "single-neutral-actions-check-2 Confirmed" at bounding box center [757, 60] width 169 height 24
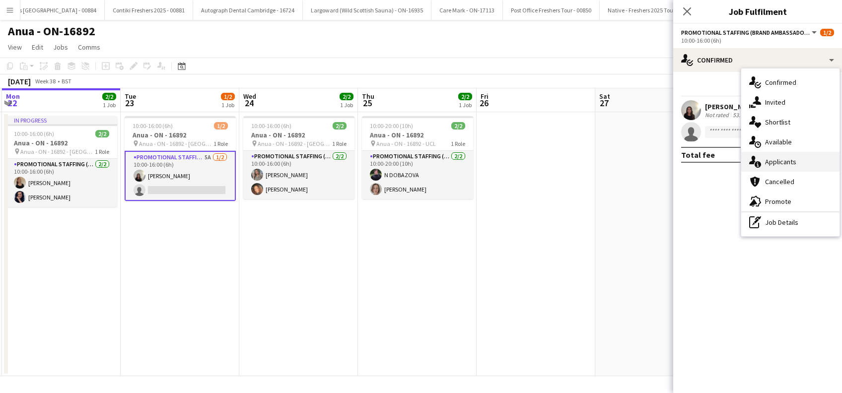
click at [783, 158] on span "Applicants" at bounding box center [780, 161] width 31 height 9
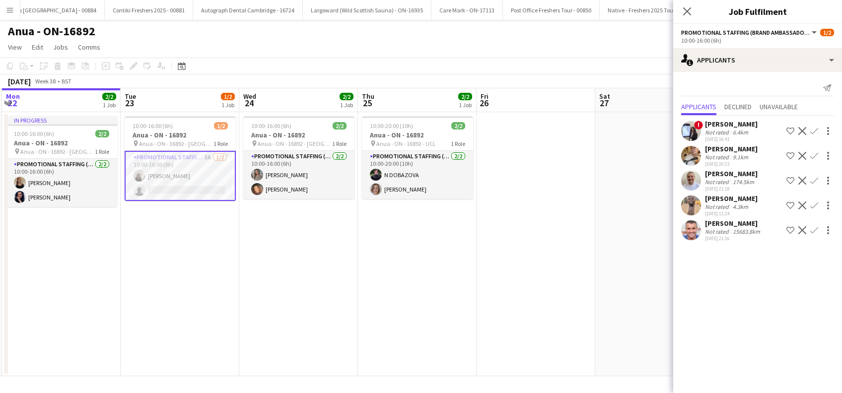
click at [733, 147] on div "[PERSON_NAME]" at bounding box center [731, 148] width 53 height 9
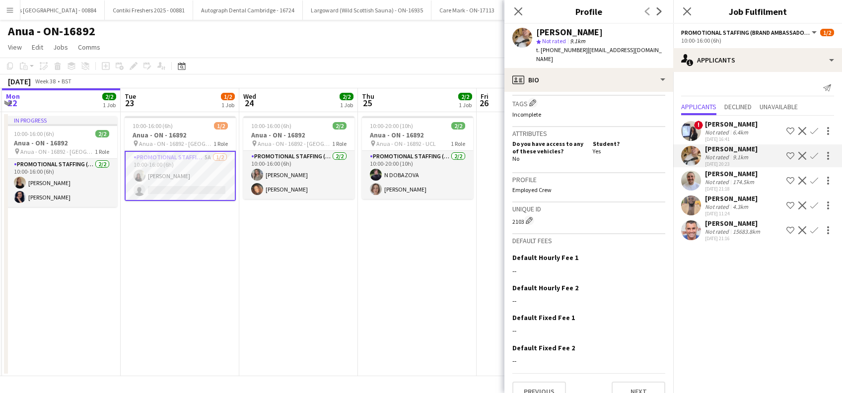
scroll to position [397, 0]
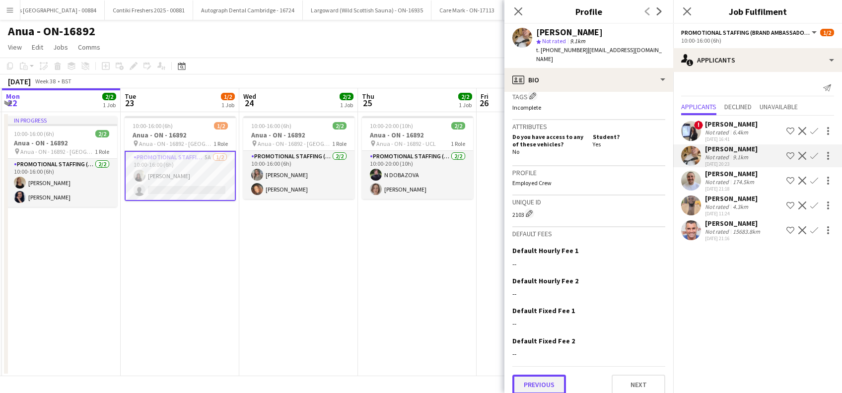
click at [537, 381] on button "Previous" at bounding box center [539, 385] width 54 height 20
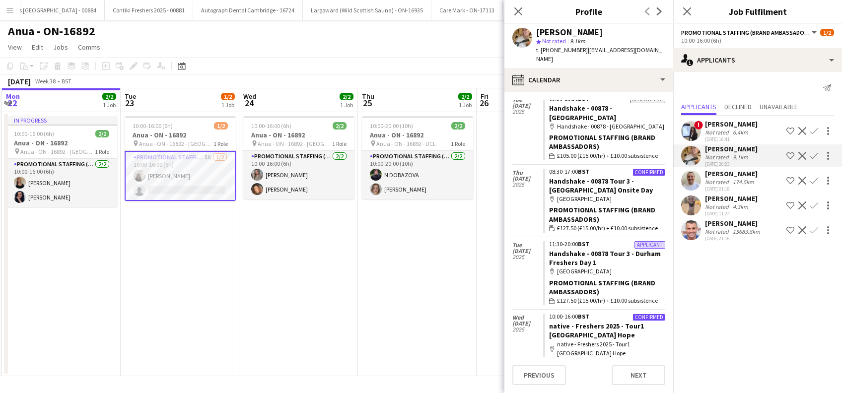
scroll to position [349, 0]
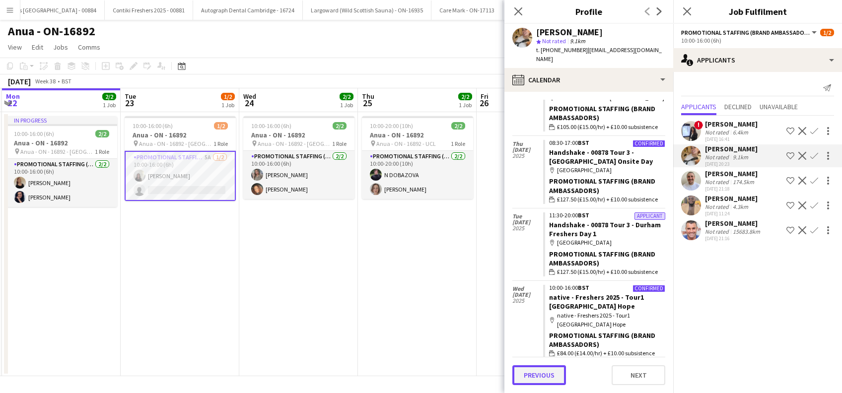
click at [533, 369] on button "Previous" at bounding box center [539, 375] width 54 height 20
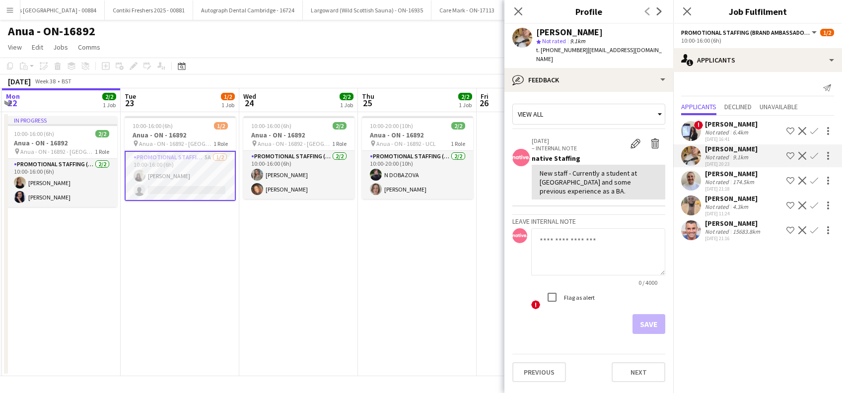
click at [813, 158] on app-icon "Confirm" at bounding box center [814, 156] width 8 height 8
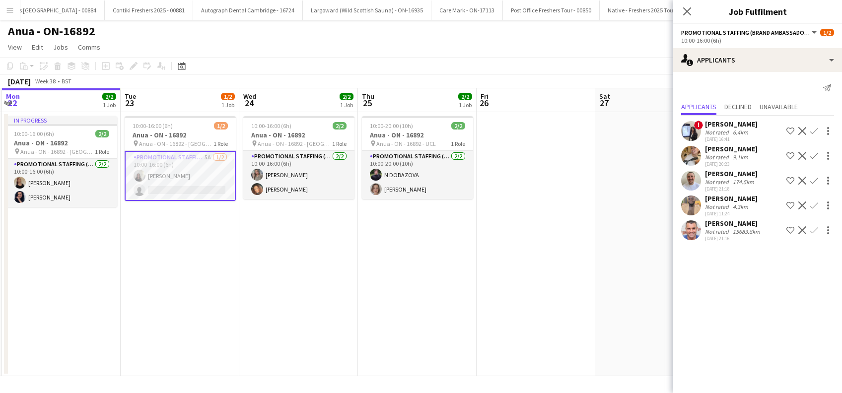
click at [813, 158] on app-icon "Confirm" at bounding box center [814, 156] width 8 height 8
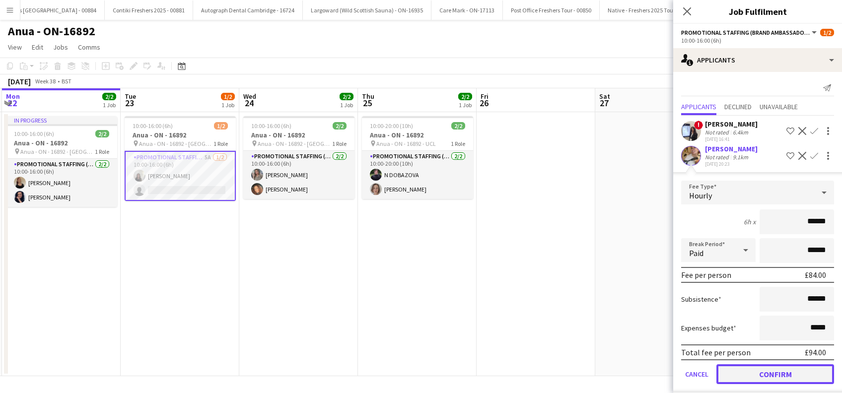
click at [754, 373] on button "Confirm" at bounding box center [775, 374] width 118 height 20
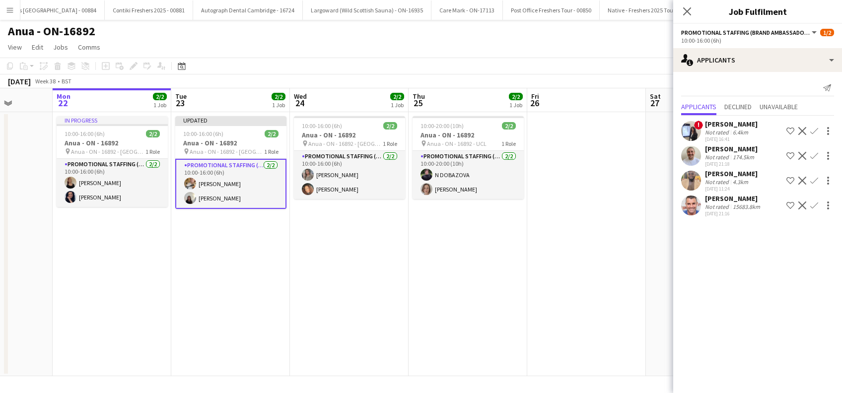
scroll to position [0, 302]
drag, startPoint x: 322, startPoint y: 270, endPoint x: 365, endPoint y: 271, distance: 43.7
click at [365, 271] on app-calendar-viewport "Fri 19 Sat 20 Sun 21 Mon 22 2/2 1 Job Tue 23 2/2 1 Job Wed 24 2/2 1 Job Thu 25 …" at bounding box center [421, 232] width 842 height 288
click at [192, 293] on app-date-cell "Updated 10:00-16:00 (6h) 2/2 Anua - [GEOGRAPHIC_DATA] - 16892 pin Anua - ON - 1…" at bounding box center [232, 244] width 119 height 264
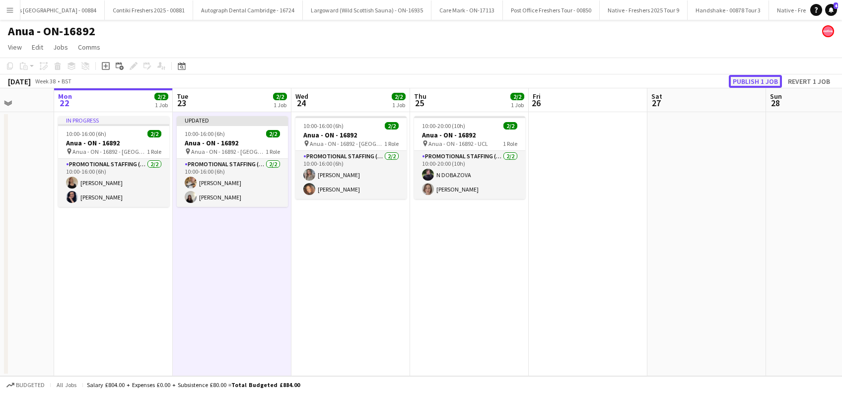
click at [750, 79] on button "Publish 1 job" at bounding box center [755, 81] width 53 height 13
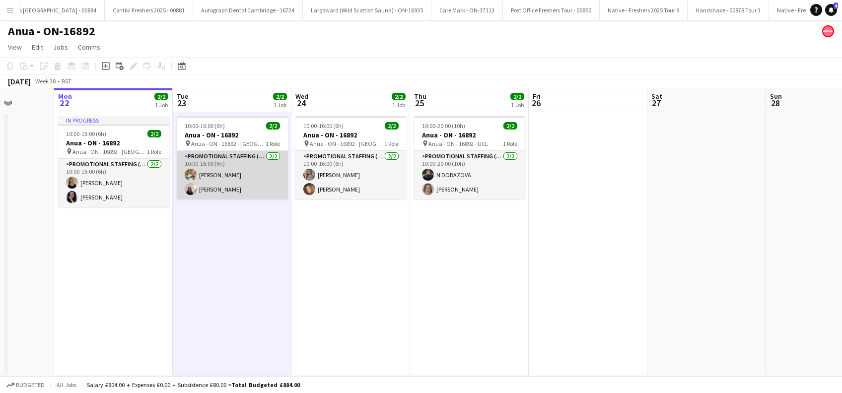
click at [221, 171] on app-card-role "Promotional Staffing (Brand Ambassadors) [DATE] 10:00-16:00 (6h) [PERSON_NAME] …" at bounding box center [232, 175] width 111 height 48
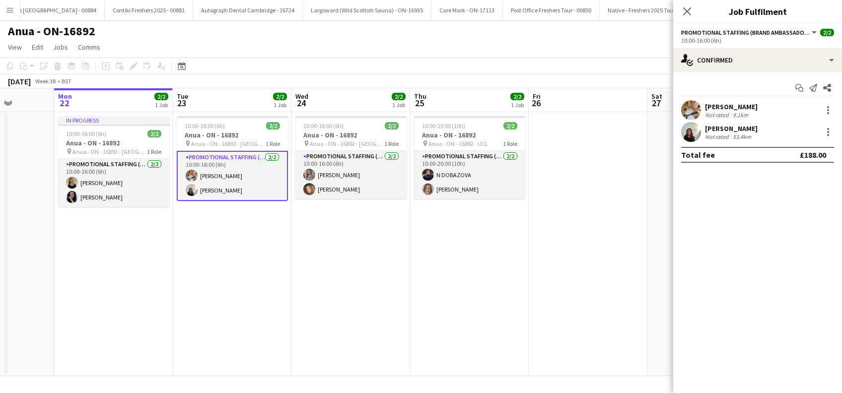
click at [745, 108] on div "[PERSON_NAME]" at bounding box center [731, 106] width 53 height 9
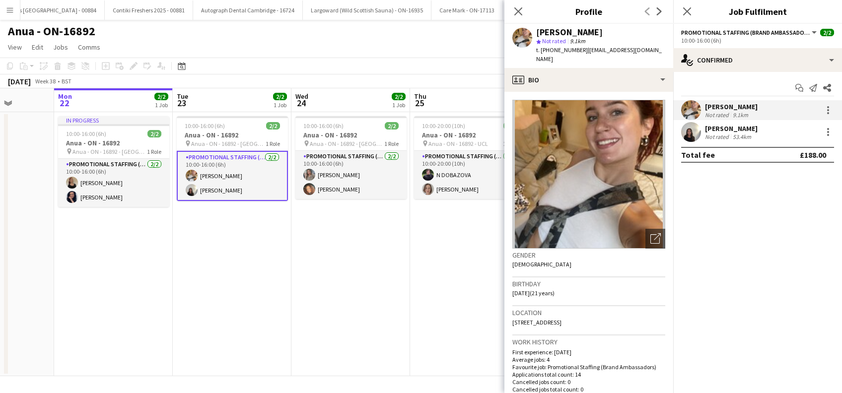
click at [239, 257] on app-date-cell "10:00-16:00 (6h) 2/2 Anua - ON - 16892 pin Anua - ON - 16892 - Manchester 1 Rol…" at bounding box center [232, 244] width 119 height 264
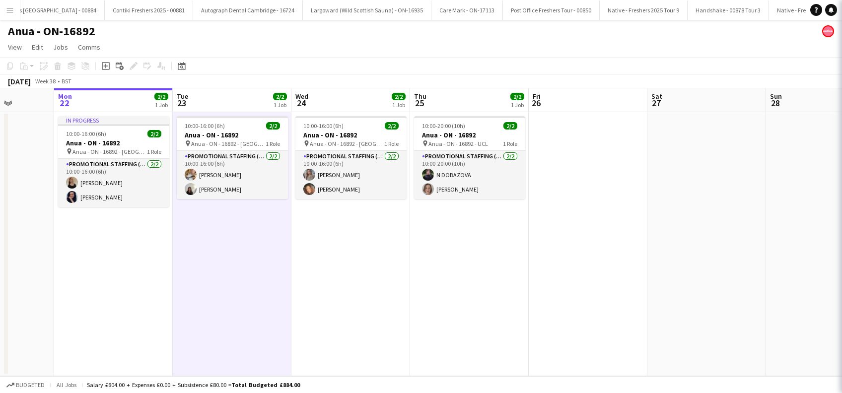
scroll to position [0, 301]
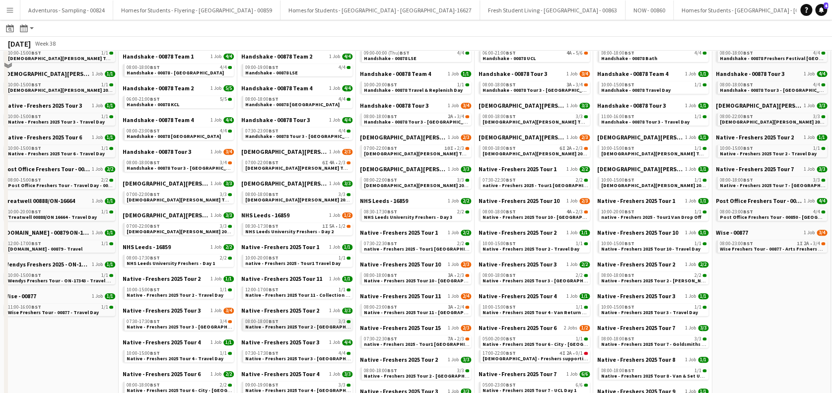
scroll to position [132, 0]
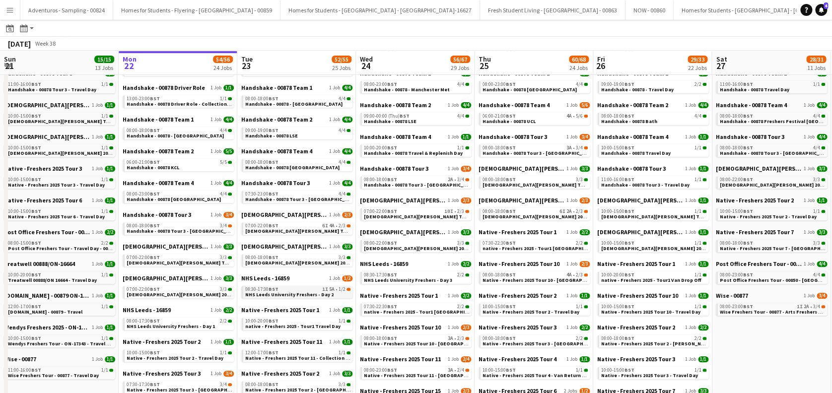
click at [292, 294] on span "NHS Leeds University Freshers - Day 2" at bounding box center [289, 294] width 88 height 6
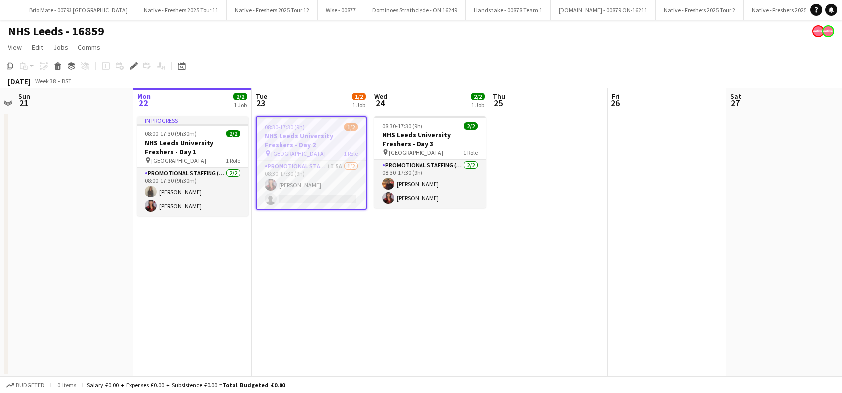
click at [204, 258] on app-date-cell "In progress 08:00-17:30 (9h30m) 2/2 NHS Leeds University Freshers - Day 1 pin L…" at bounding box center [192, 244] width 119 height 264
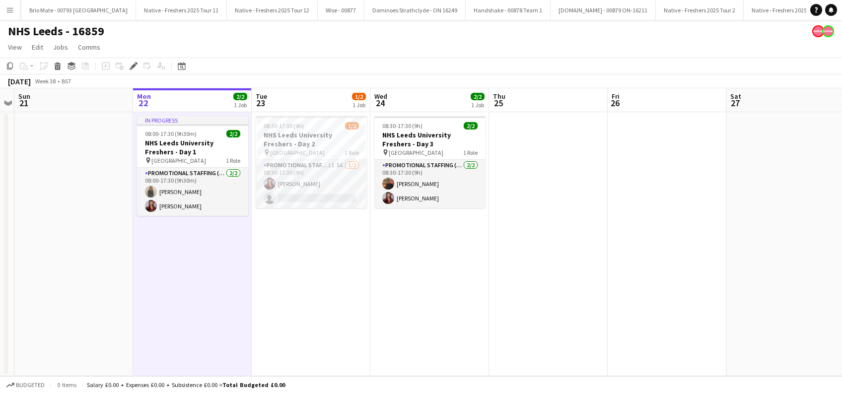
drag, startPoint x: 275, startPoint y: 258, endPoint x: 384, endPoint y: 258, distance: 109.2
click at [276, 258] on app-date-cell "08:30-17:30 (9h) 1/2 NHS Leeds University Freshers - Day 2 pin Leeds University…" at bounding box center [311, 244] width 119 height 264
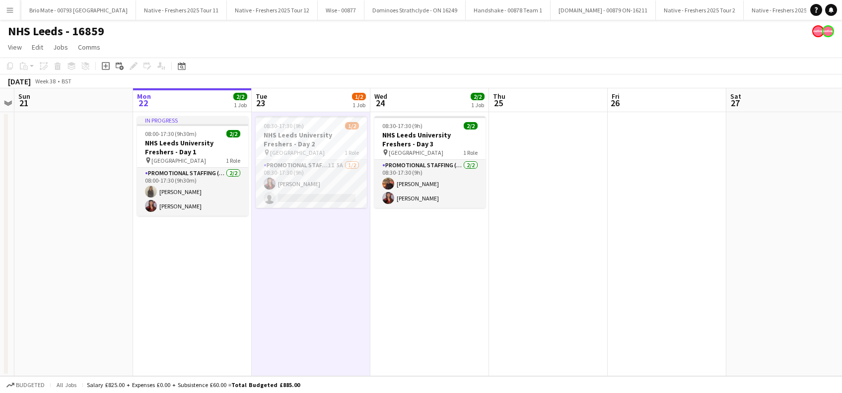
click at [385, 258] on app-date-cell "08:30-17:30 (9h) 2/2 NHS Leeds University Freshers - Day 3 pin Leeds University…" at bounding box center [429, 244] width 119 height 264
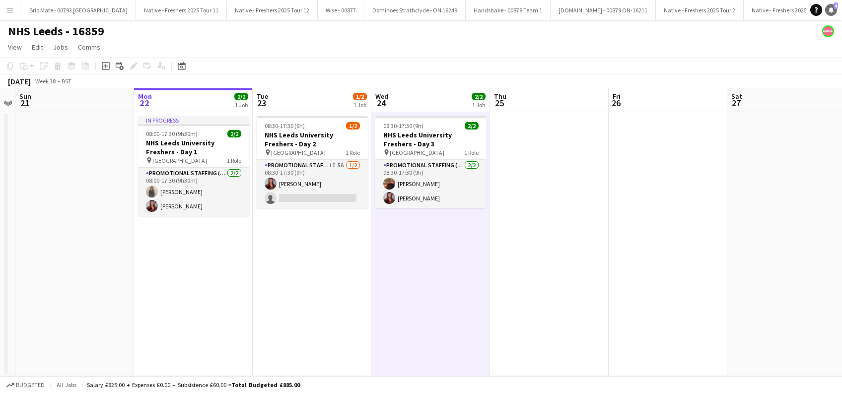
click at [831, 7] on icon "Notifications" at bounding box center [831, 10] width 6 height 6
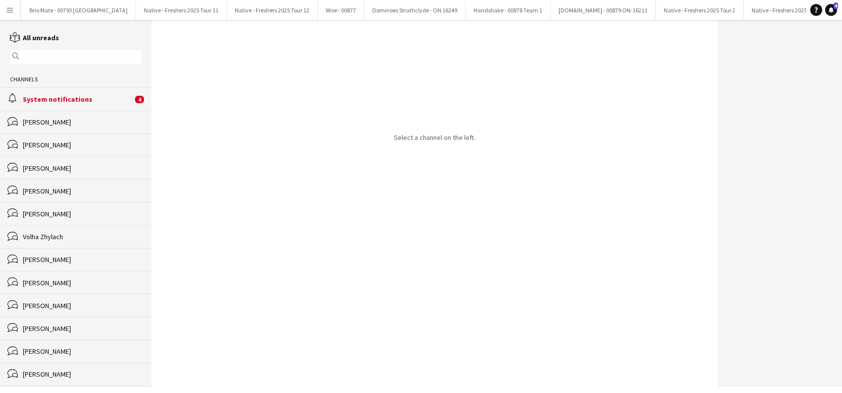
click at [75, 101] on div "System notifications" at bounding box center [78, 99] width 110 height 9
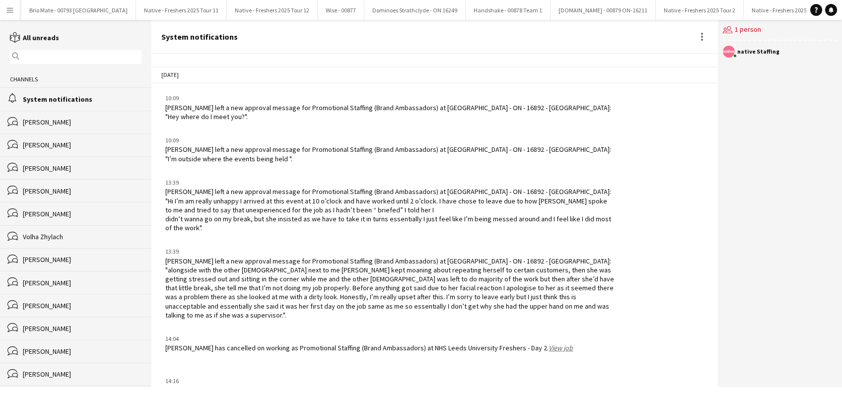
scroll to position [1156, 0]
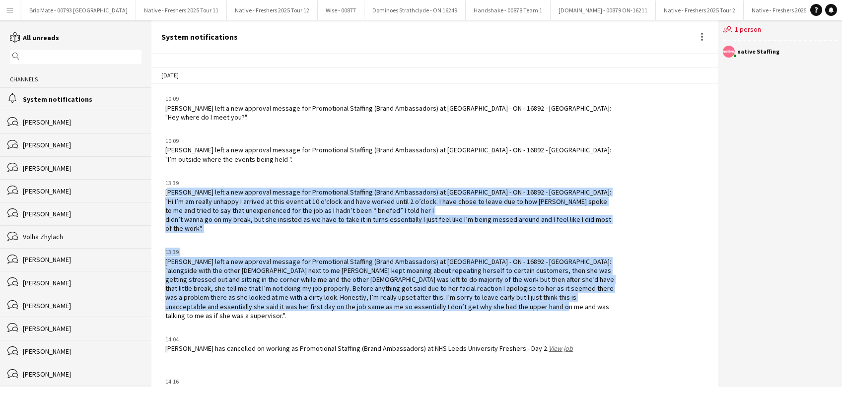
drag, startPoint x: 429, startPoint y: 286, endPoint x: 167, endPoint y: 171, distance: 286.9
copy div "Lorem Ipsum dolo s ame consecte adipisc eli Seddoeiusmo Temporin (Utlab Etdolor…"
click at [405, 199] on div "[PERSON_NAME] left a new approval message for Promotional Staffing (Brand Ambas…" at bounding box center [389, 210] width 449 height 45
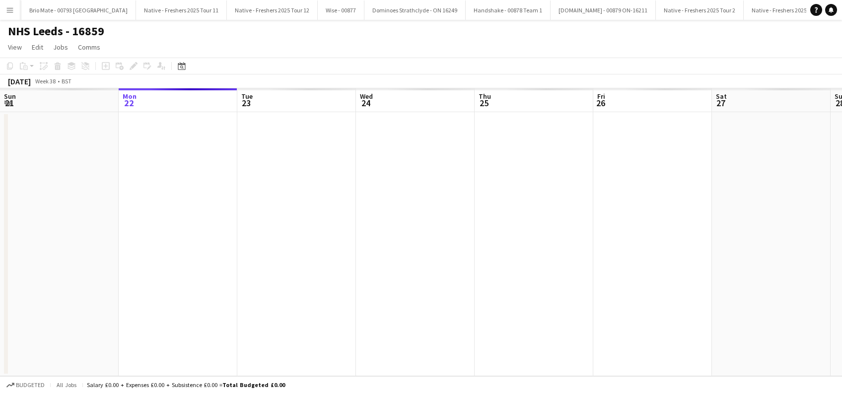
scroll to position [0, 342]
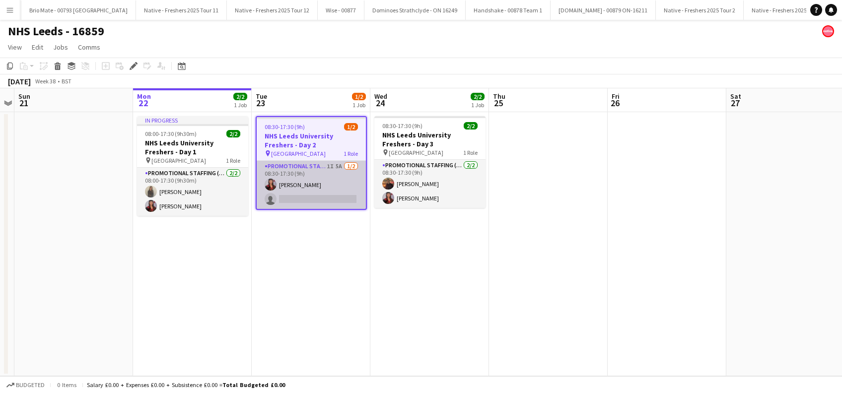
click at [316, 195] on app-card-role "Promotional Staffing (Brand Ambassadors) 1I 5A [DATE] 08:30-17:30 (9h) [PERSON_…" at bounding box center [311, 185] width 109 height 48
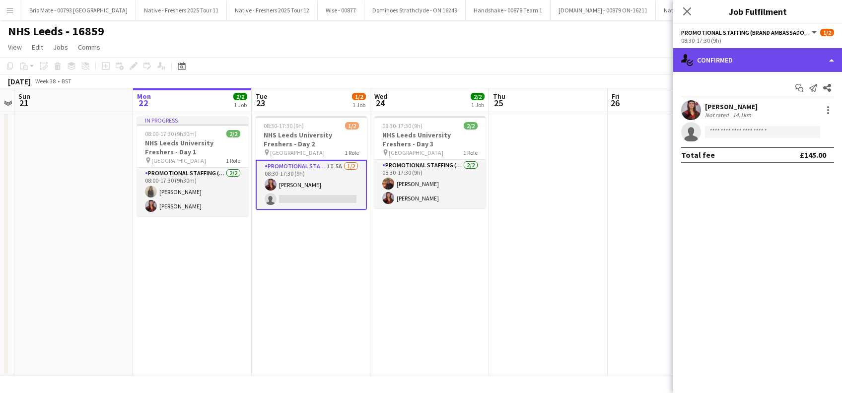
click at [759, 57] on div "single-neutral-actions-check-2 Confirmed" at bounding box center [757, 60] width 169 height 24
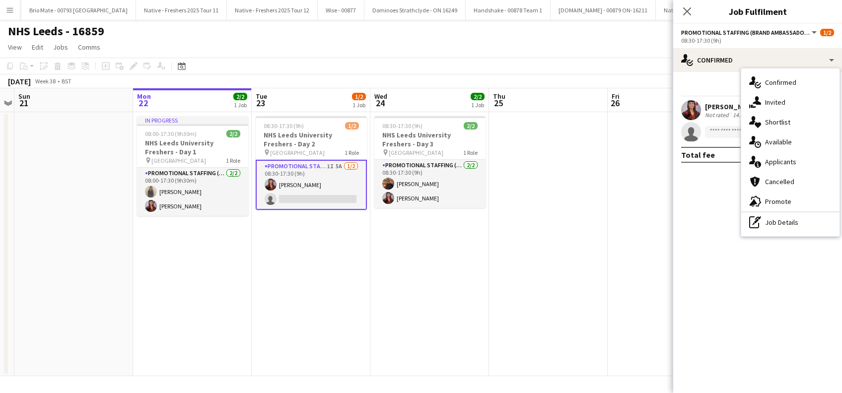
click at [777, 99] on span "Invited" at bounding box center [775, 102] width 20 height 9
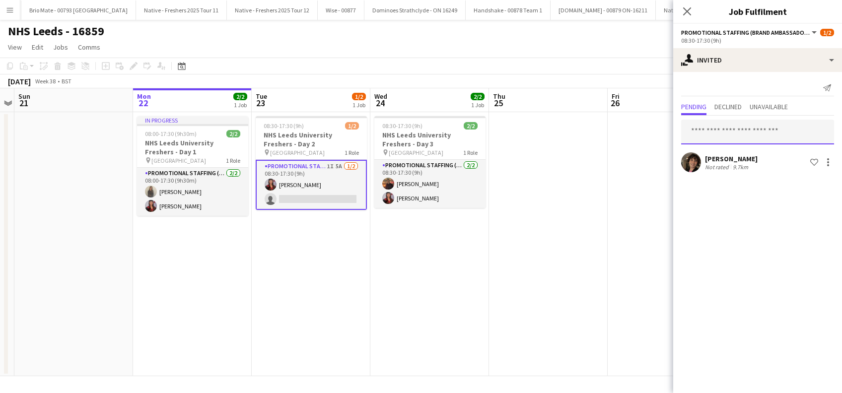
click at [722, 131] on input "text" at bounding box center [757, 132] width 153 height 25
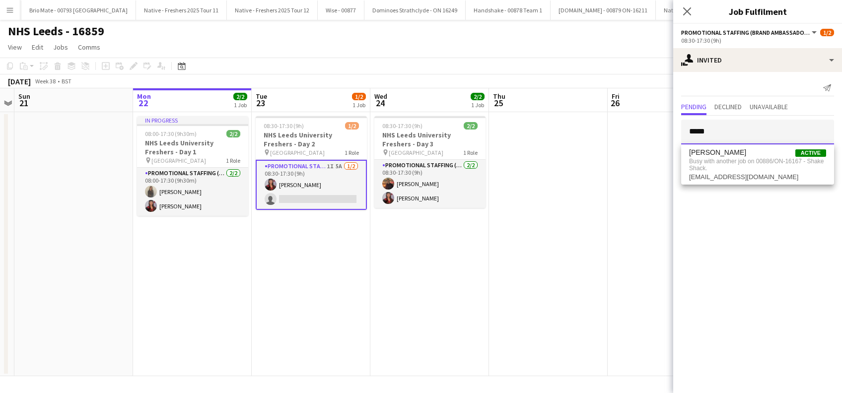
type input "*****"
click at [645, 242] on app-date-cell at bounding box center [667, 244] width 119 height 264
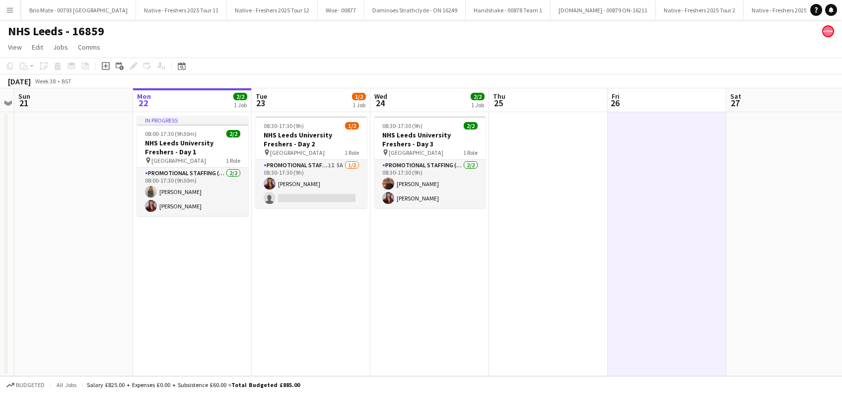
drag, startPoint x: 311, startPoint y: 243, endPoint x: 334, endPoint y: 244, distance: 23.3
click at [310, 244] on app-date-cell "08:30-17:30 (9h) 1/2 NHS Leeds University Freshers - Day 2 pin Leeds University…" at bounding box center [311, 244] width 119 height 264
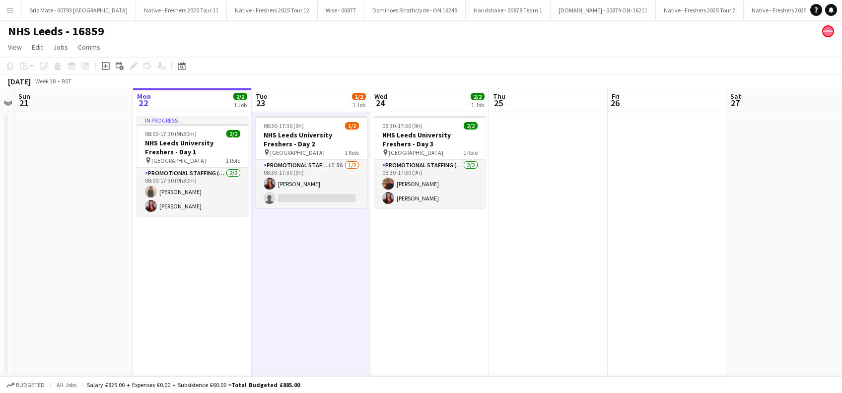
drag, startPoint x: 320, startPoint y: 262, endPoint x: 342, endPoint y: 264, distance: 21.4
click at [321, 263] on app-date-cell "08:30-17:30 (9h) 1/2 NHS Leeds University Freshers - Day 2 pin Leeds University…" at bounding box center [311, 244] width 119 height 264
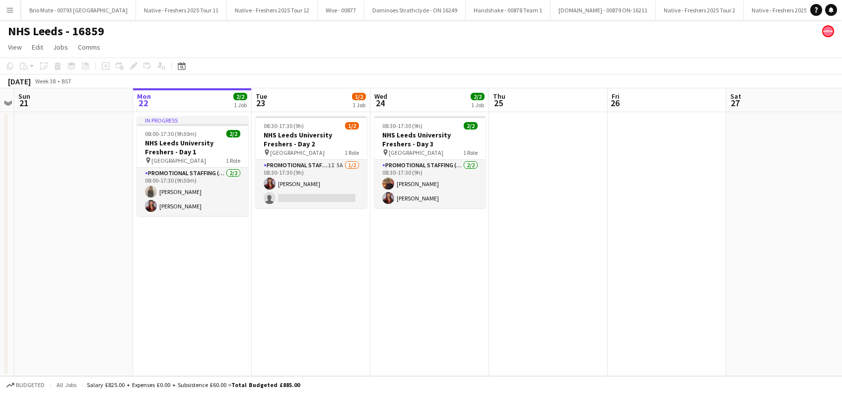
click at [453, 276] on app-date-cell "08:30-17:30 (9h) 2/2 NHS Leeds University Freshers - Day 3 pin Leeds University…" at bounding box center [429, 244] width 119 height 264
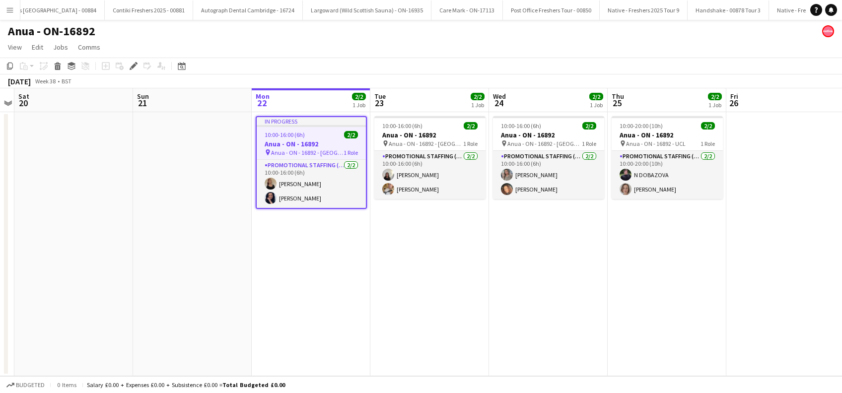
scroll to position [0, 320]
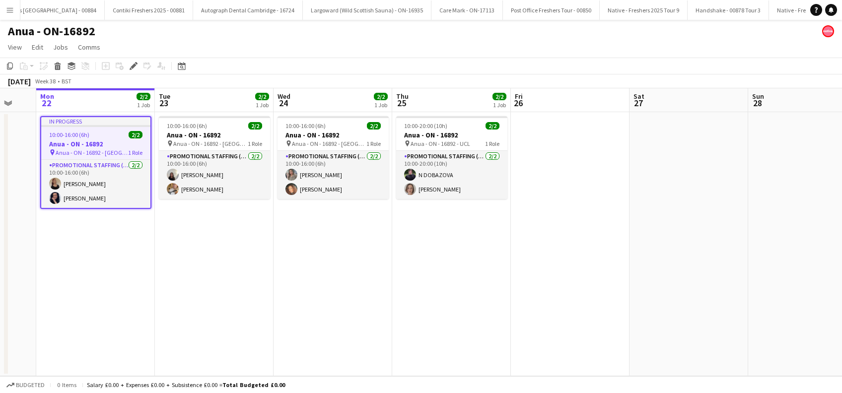
drag, startPoint x: 426, startPoint y: 278, endPoint x: 210, endPoint y: 299, distance: 216.5
click at [210, 299] on app-calendar-viewport "Fri 19 Sat 20 Sun 21 Mon 22 2/2 1 Job Tue 23 2/2 1 Job Wed 24 2/2 1 Job Thu 25 …" at bounding box center [421, 232] width 842 height 288
click at [242, 267] on app-date-cell "10:00-16:00 (6h) 2/2 Anua - ON - 16892 pin Anua - ON - 16892 - Manchester 1 Rol…" at bounding box center [214, 244] width 119 height 264
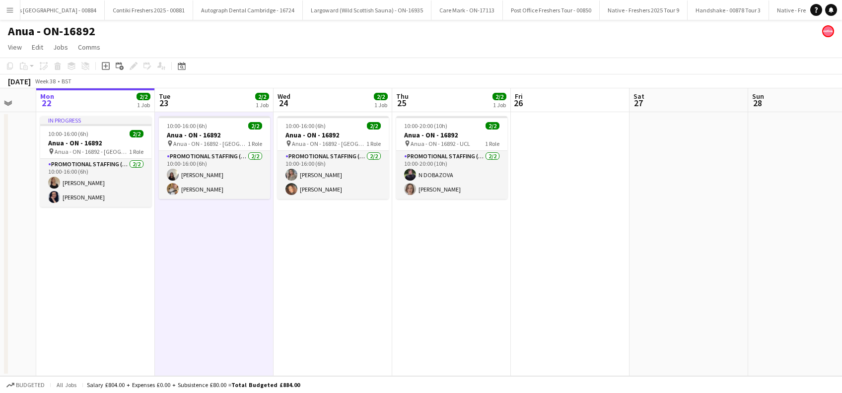
click at [338, 261] on app-date-cell "10:00-16:00 (6h) 2/2 Anua - ON - 16892 pin Anua - ON - 16892 - Leeds 1 Role Pro…" at bounding box center [333, 244] width 119 height 264
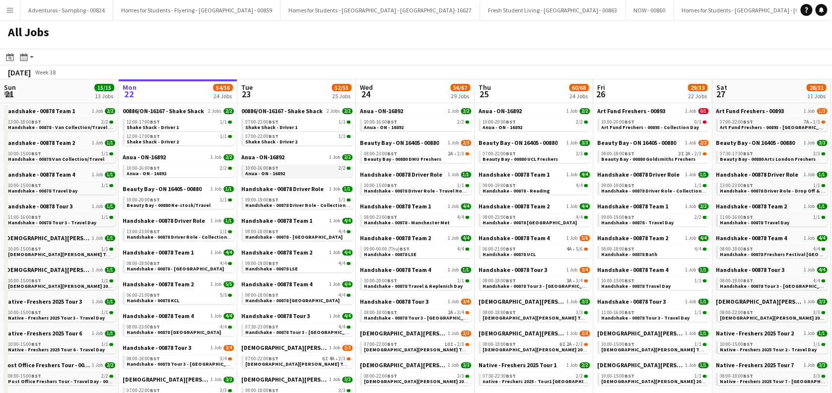
click at [298, 173] on link "10:00-16:00 BST 2/2 Anua - ON - 16892" at bounding box center [297, 170] width 105 height 11
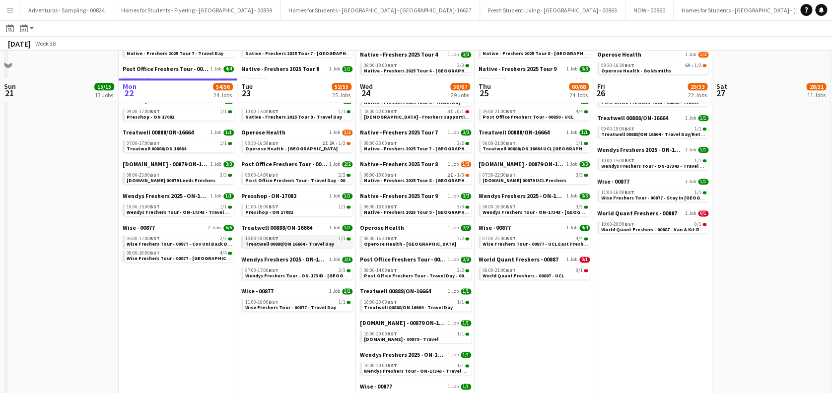
scroll to position [596, 0]
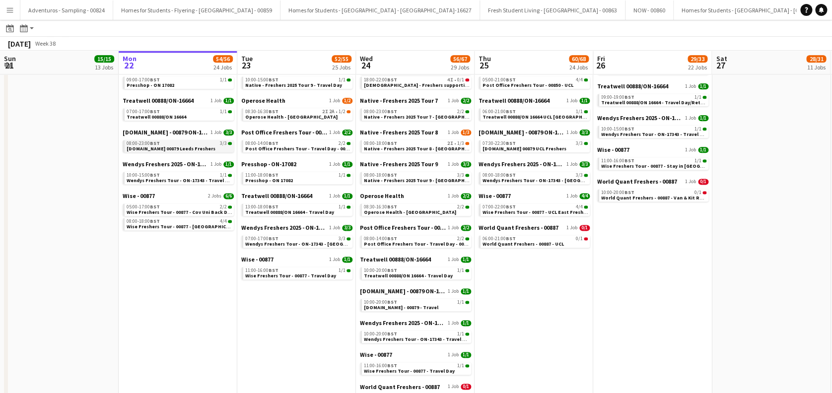
click at [174, 148] on span "[DOMAIN_NAME] 00879 Leeds Freshers" at bounding box center [171, 148] width 89 height 6
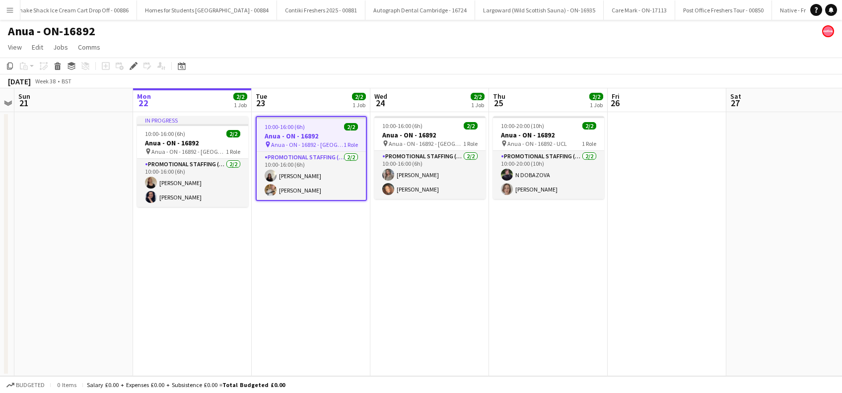
scroll to position [0, 4202]
click at [194, 279] on app-date-cell "In progress 10:00-16:00 (6h) 2/2 Anua - ON - 16892 pin Anua - ON - 16892 - Birm…" at bounding box center [192, 244] width 119 height 264
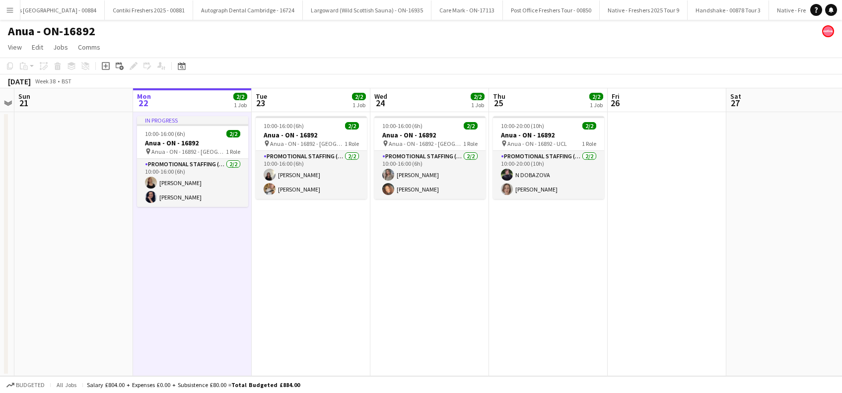
click at [334, 286] on app-date-cell "10:00-16:00 (6h) 2/2 Anua - ON - 16892 pin Anua - ON - 16892 - Manchester 1 Rol…" at bounding box center [311, 244] width 119 height 264
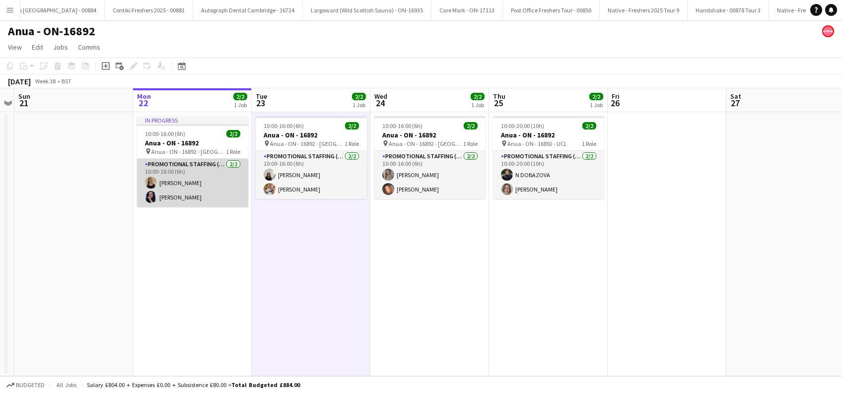
click at [175, 180] on app-card-role "Promotional Staffing (Brand Ambassadors) 2/2 10:00-16:00 (6h) Parys Scott Lisa …" at bounding box center [192, 183] width 111 height 48
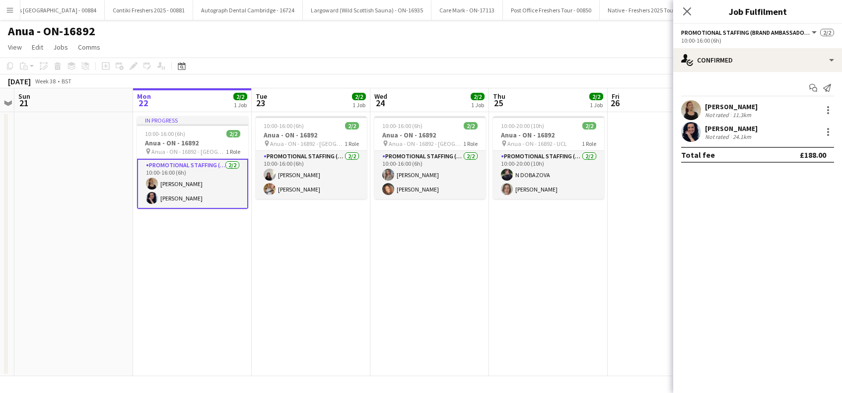
click at [732, 109] on div "Parys Scott" at bounding box center [731, 106] width 53 height 9
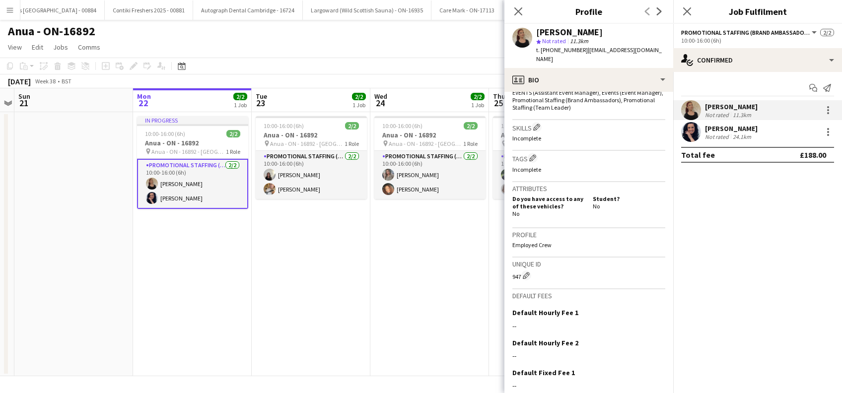
scroll to position [407, 0]
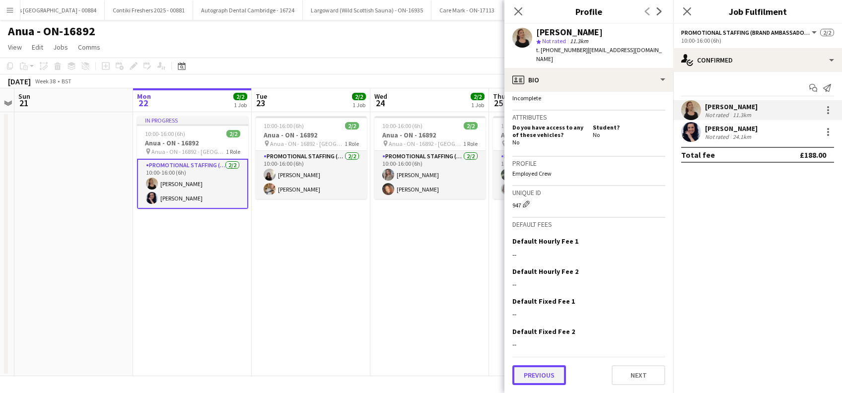
click at [543, 373] on button "Previous" at bounding box center [539, 375] width 54 height 20
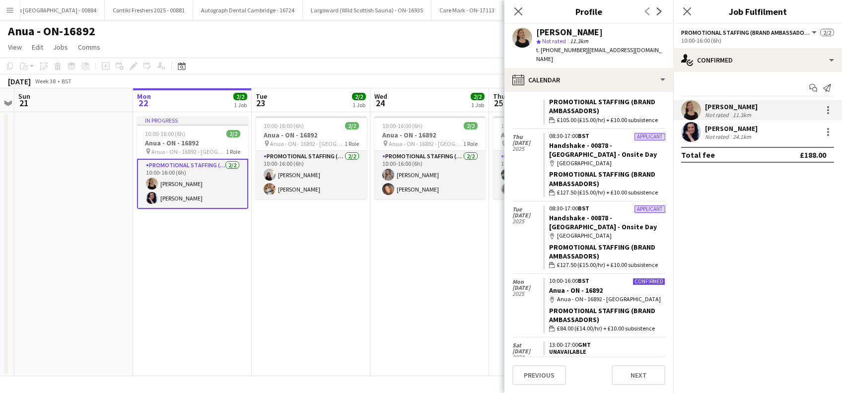
scroll to position [132, 0]
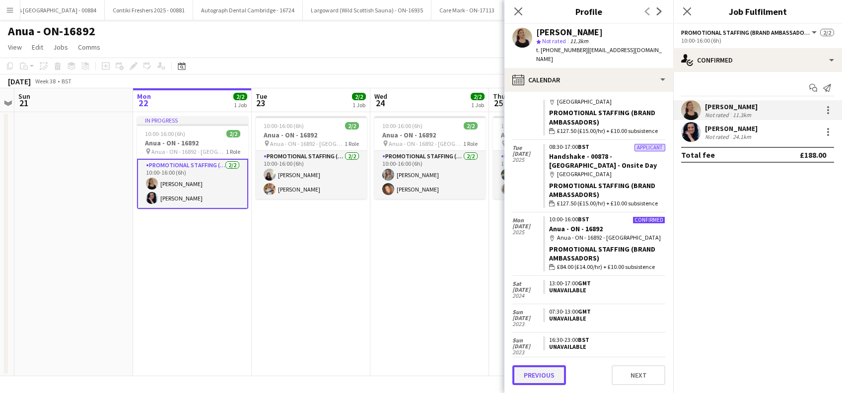
click at [548, 377] on button "Previous" at bounding box center [539, 375] width 54 height 20
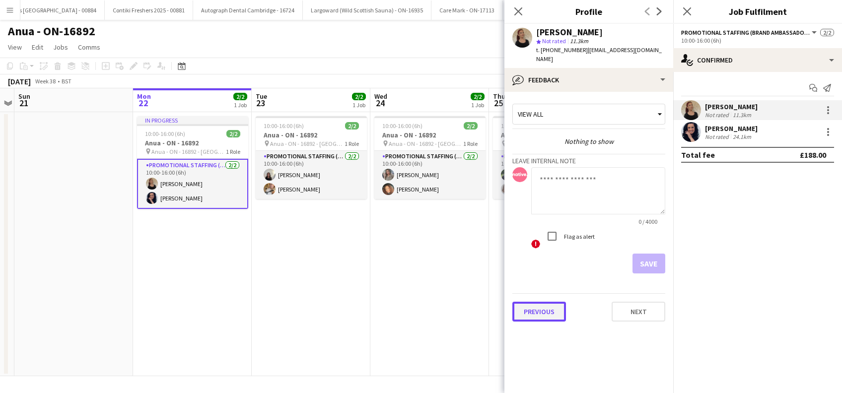
click at [543, 306] on button "Previous" at bounding box center [539, 312] width 54 height 20
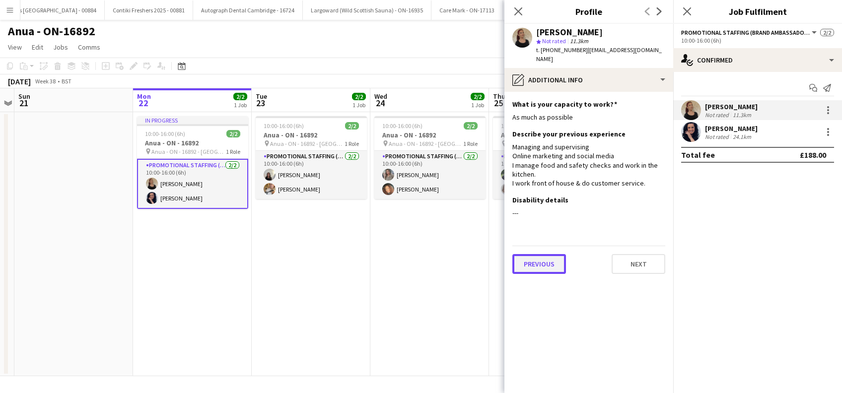
click at [540, 254] on button "Previous" at bounding box center [539, 264] width 54 height 20
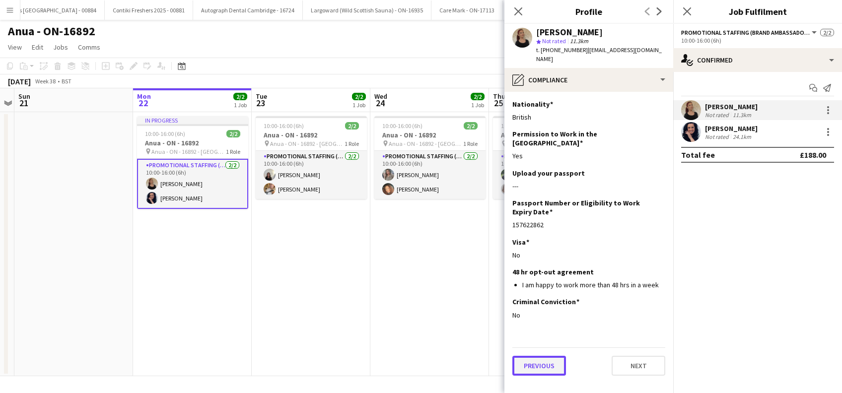
click at [539, 356] on button "Previous" at bounding box center [539, 366] width 54 height 20
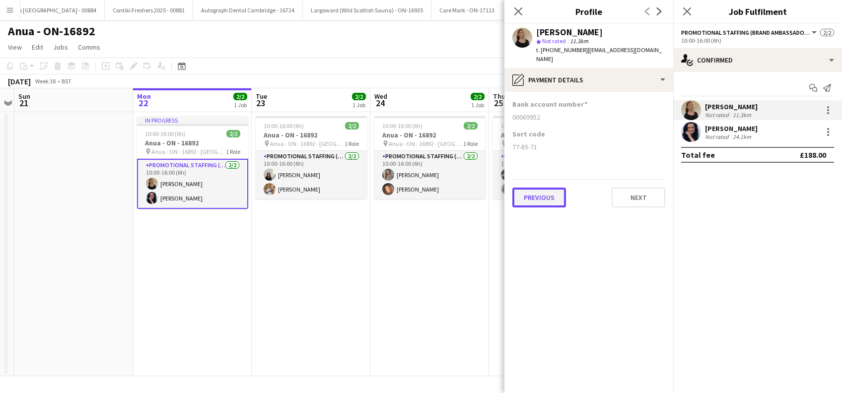
click at [536, 188] on button "Previous" at bounding box center [539, 198] width 54 height 20
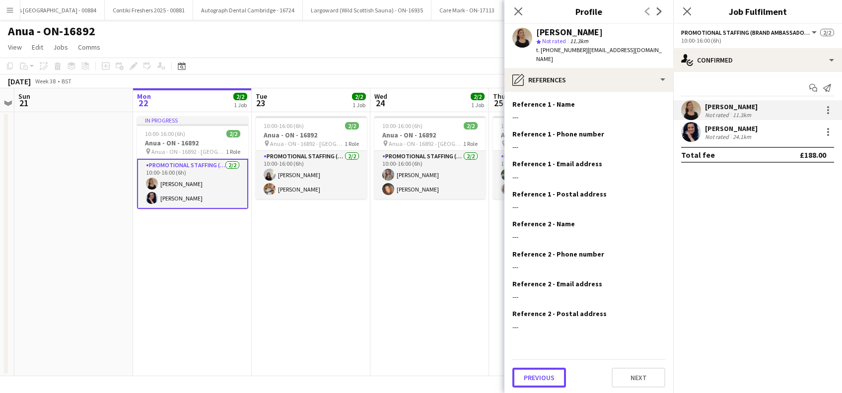
drag, startPoint x: 527, startPoint y: 368, endPoint x: 528, endPoint y: 362, distance: 6.5
click at [528, 368] on button "Previous" at bounding box center [539, 378] width 54 height 20
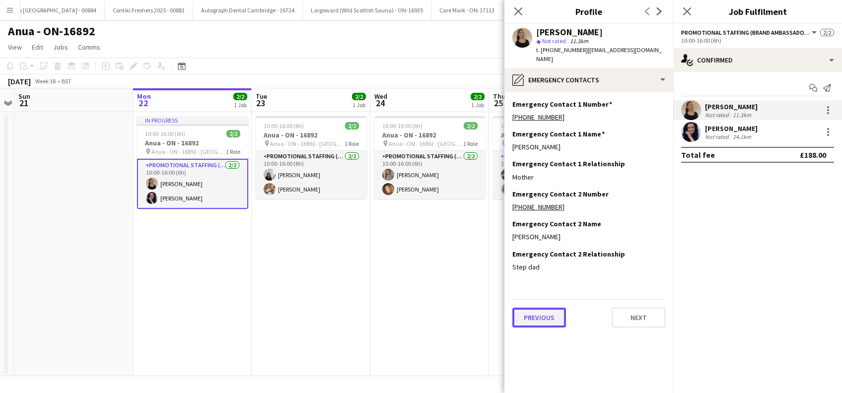
click at [536, 310] on button "Previous" at bounding box center [539, 318] width 54 height 20
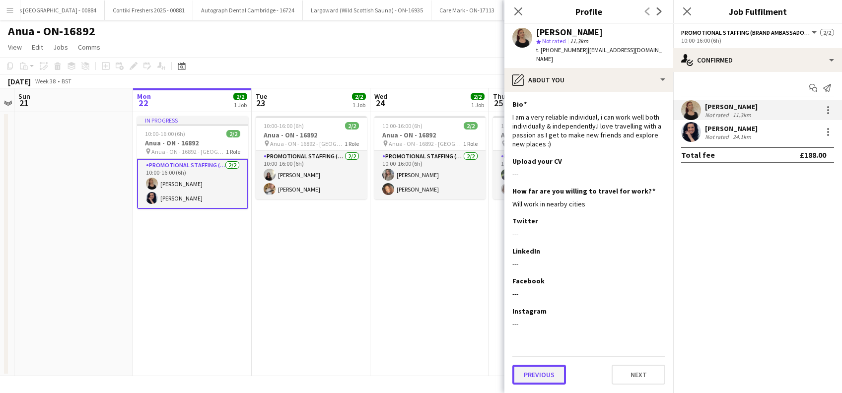
click at [543, 373] on button "Previous" at bounding box center [539, 375] width 54 height 20
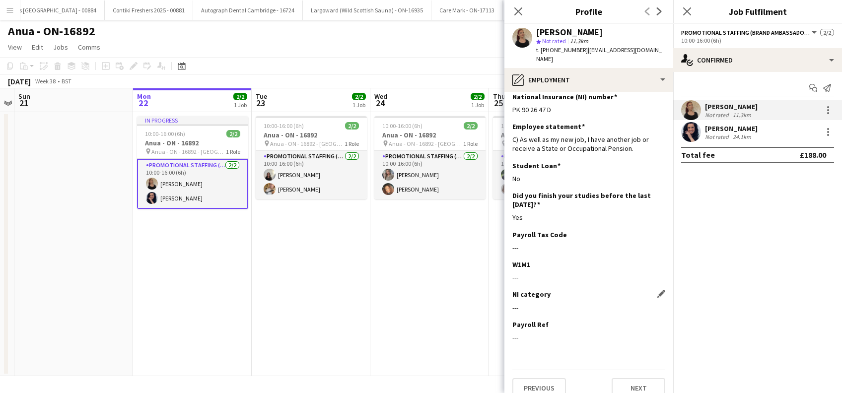
scroll to position [11, 0]
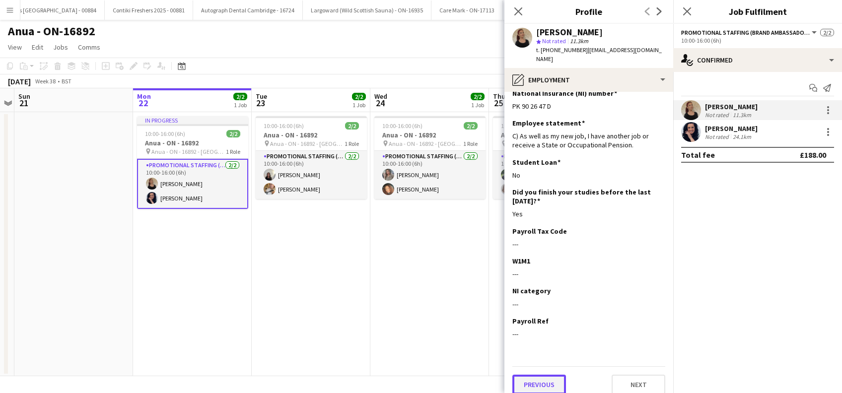
click at [532, 381] on button "Previous" at bounding box center [539, 385] width 54 height 20
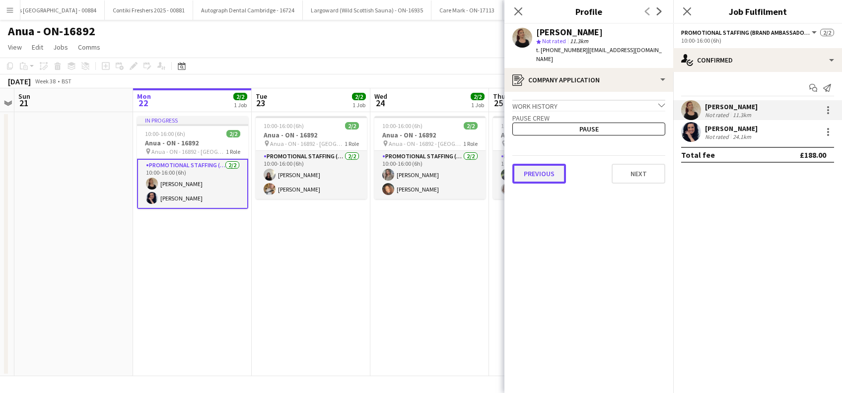
click at [532, 165] on button "Previous" at bounding box center [539, 174] width 54 height 20
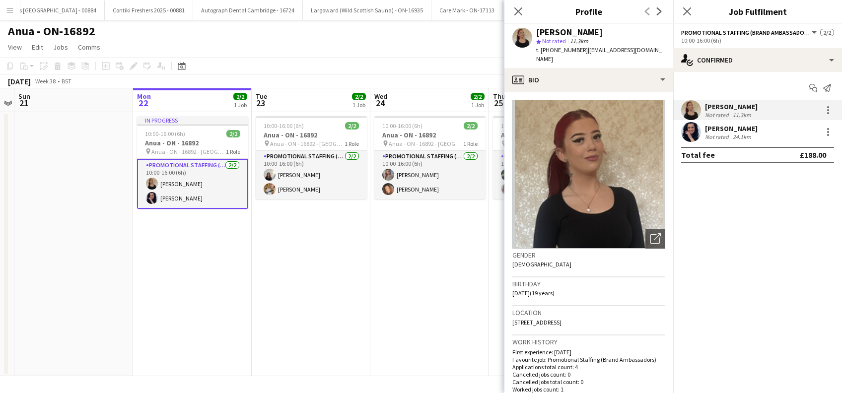
drag, startPoint x: 690, startPoint y: 11, endPoint x: 682, endPoint y: 9, distance: 8.2
click at [690, 12] on icon "Close pop-in" at bounding box center [687, 11] width 8 height 8
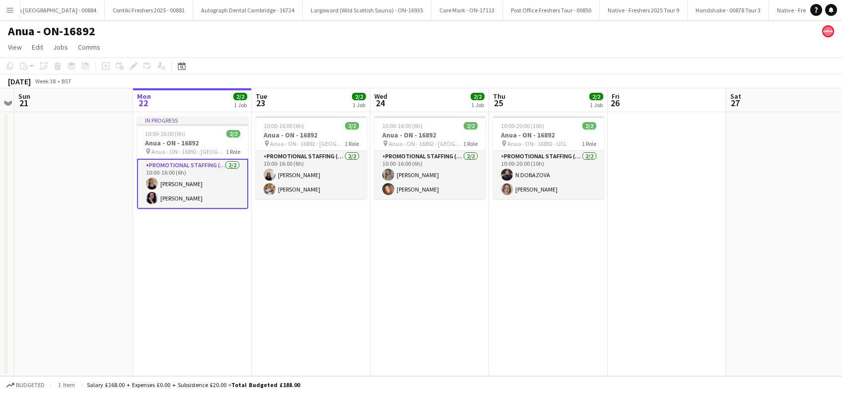
drag, startPoint x: 334, startPoint y: 304, endPoint x: 350, endPoint y: 289, distance: 22.5
click at [334, 305] on app-date-cell "10:00-16:00 (6h) 2/2 Anua - ON - 16892 pin Anua - ON - 16892 - Manchester 1 Rol…" at bounding box center [311, 244] width 119 height 264
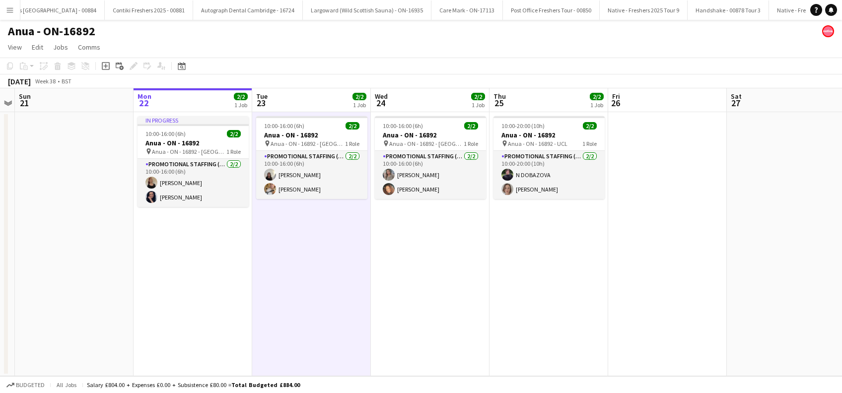
click at [413, 288] on app-date-cell "10:00-16:00 (6h) 2/2 Anua - ON - 16892 pin Anua - ON - 16892 - Leeds 1 Role Pro…" at bounding box center [430, 244] width 119 height 264
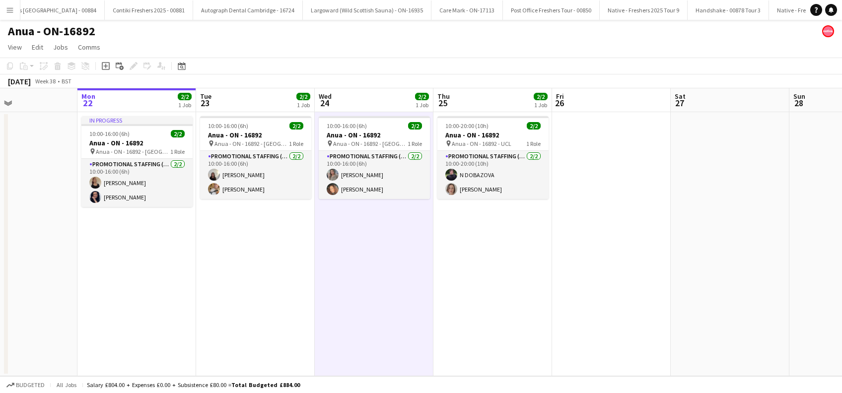
scroll to position [0, 448]
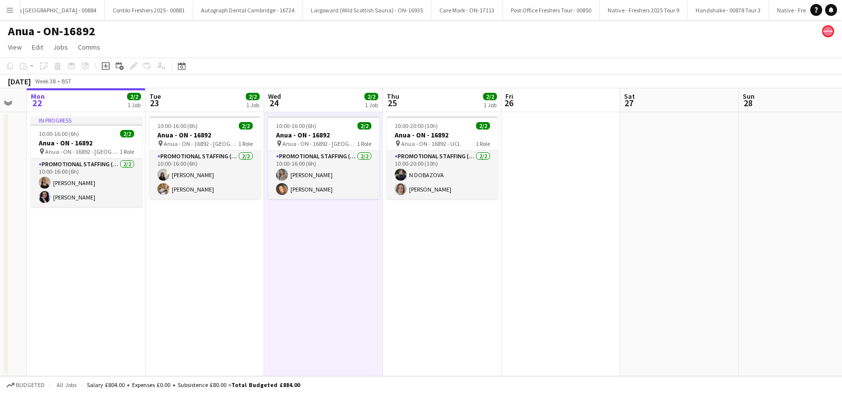
drag, startPoint x: 379, startPoint y: 259, endPoint x: 262, endPoint y: 311, distance: 128.2
click at [270, 299] on app-calendar-viewport "Thu 18 Fri 19 Sat 20 Sun 21 Mon 22 2/2 1 Job Tue 23 2/2 1 Job Wed 24 2/2 1 Job …" at bounding box center [421, 232] width 842 height 288
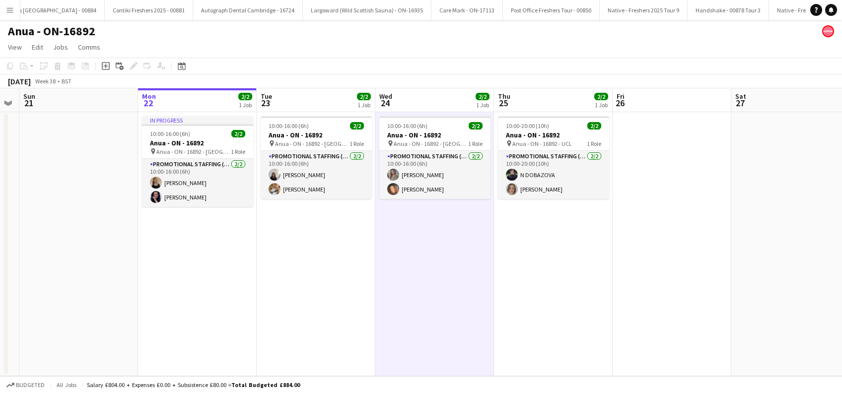
drag, startPoint x: 191, startPoint y: 270, endPoint x: 289, endPoint y: 302, distance: 103.8
click at [289, 302] on app-calendar-viewport "Thu 18 Fri 19 Sat 20 Sun 21 Mon 22 2/2 1 Job Tue 23 2/2 1 Job Wed 24 2/2 1 Job …" at bounding box center [421, 232] width 842 height 288
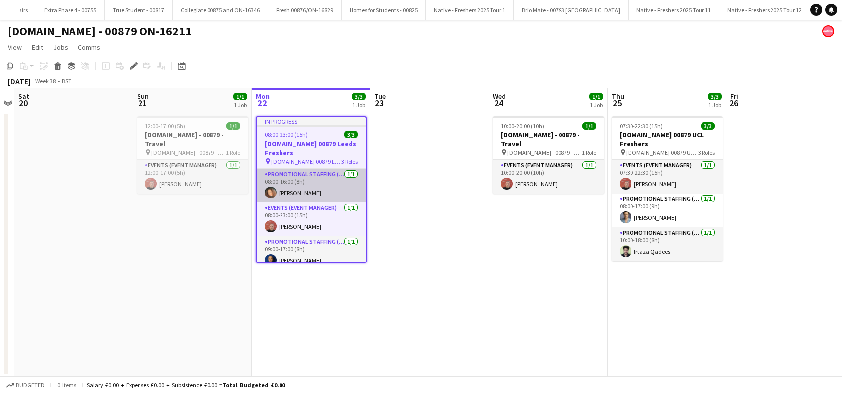
click at [301, 191] on app-card-role "Promotional Staffing (Brand Ambassadors) 1/1 08:00-16:00 (8h) Kimberley Osman" at bounding box center [311, 186] width 109 height 34
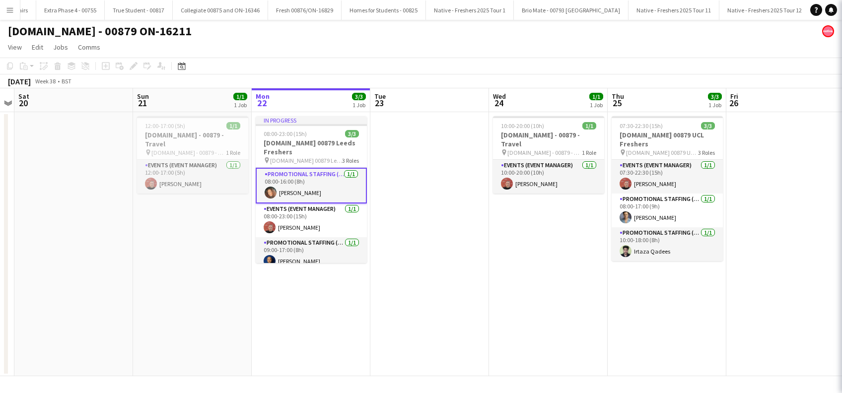
scroll to position [0, 341]
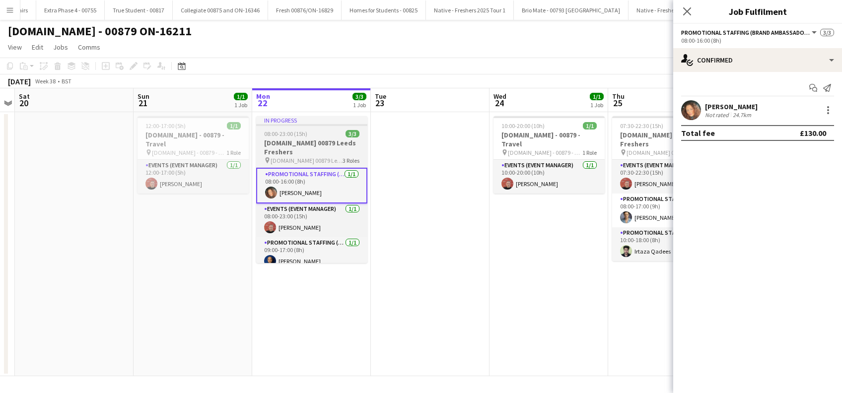
drag, startPoint x: 292, startPoint y: 141, endPoint x: 288, endPoint y: 135, distance: 7.4
click at [293, 141] on h3 "Trip.com 00879 Leeds Freshers" at bounding box center [311, 148] width 111 height 18
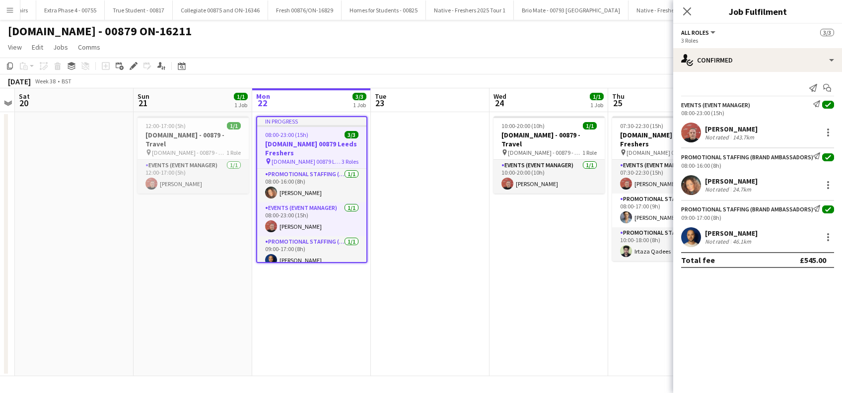
scroll to position [0, 341]
click at [132, 67] on icon at bounding box center [133, 66] width 5 height 5
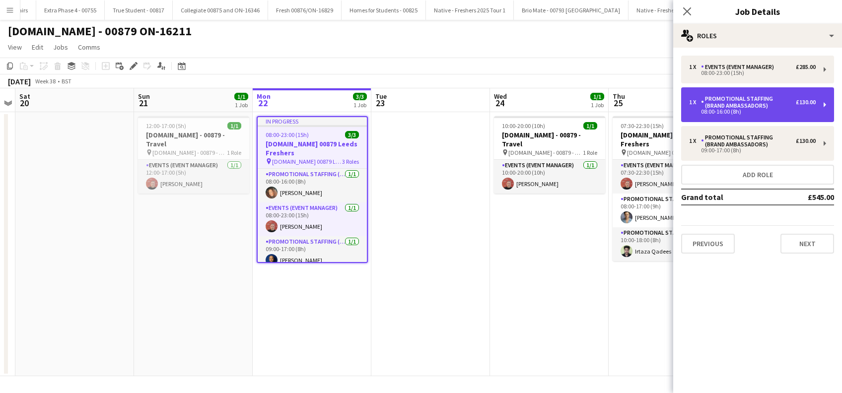
click at [762, 104] on div "Promotional Staffing (Brand Ambassadors)" at bounding box center [748, 102] width 95 height 14
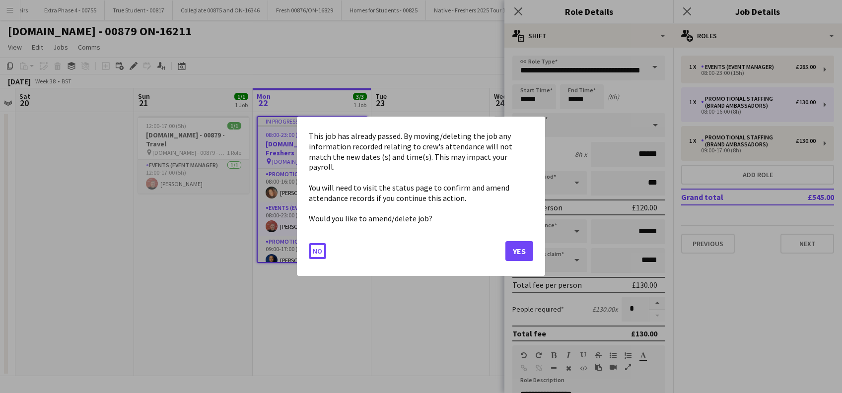
click at [538, 92] on body "Menu Boards Boards Boards All jobs Status Workforce Workforce My Workforce Recr…" at bounding box center [421, 196] width 842 height 393
drag, startPoint x: 518, startPoint y: 241, endPoint x: 516, endPoint y: 228, distance: 13.1
click at [518, 242] on button "Yes" at bounding box center [519, 252] width 28 height 20
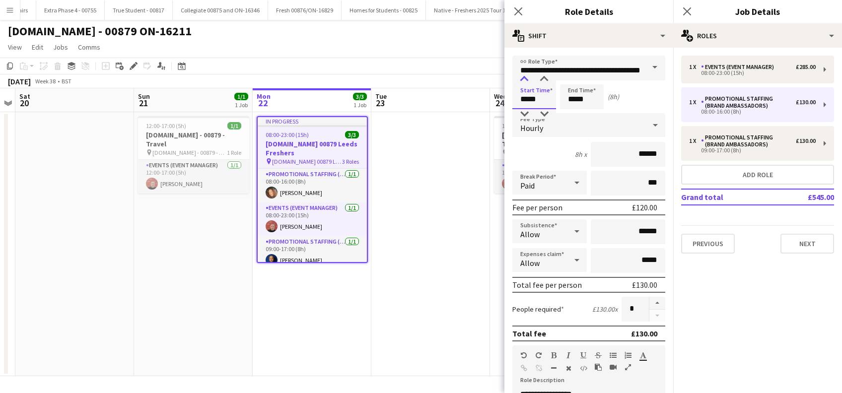
type input "*****"
click at [525, 83] on div at bounding box center [524, 79] width 20 height 10
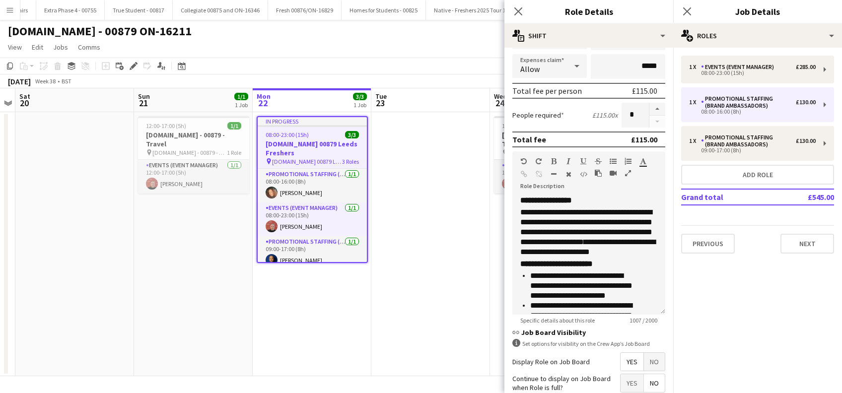
scroll to position [287, 0]
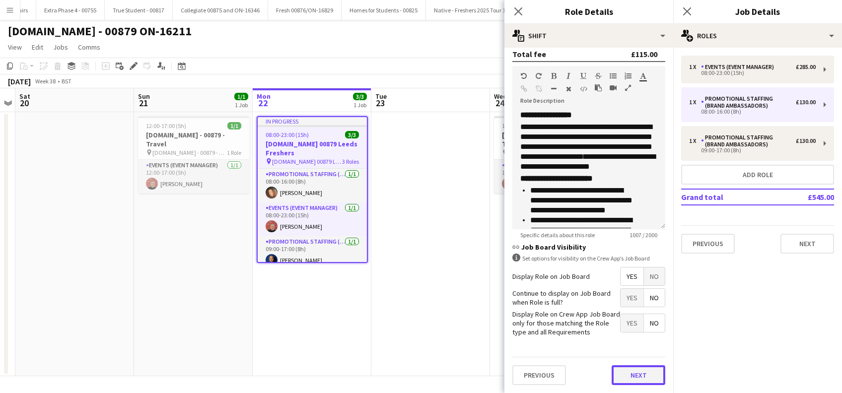
click at [628, 377] on button "Next" at bounding box center [639, 375] width 54 height 20
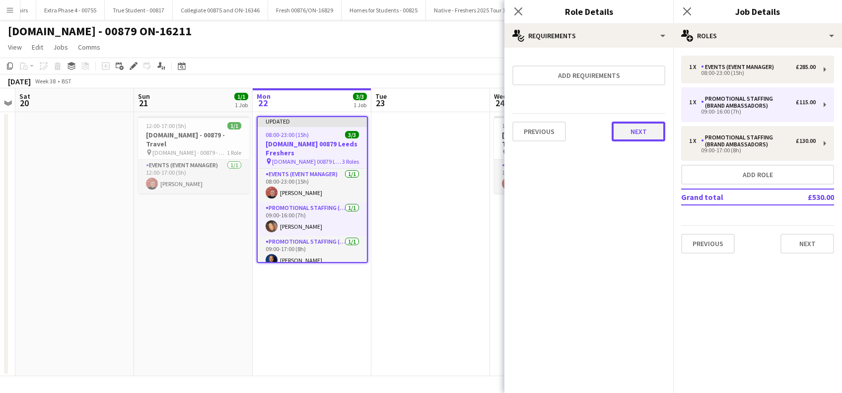
click at [645, 127] on button "Next" at bounding box center [639, 132] width 54 height 20
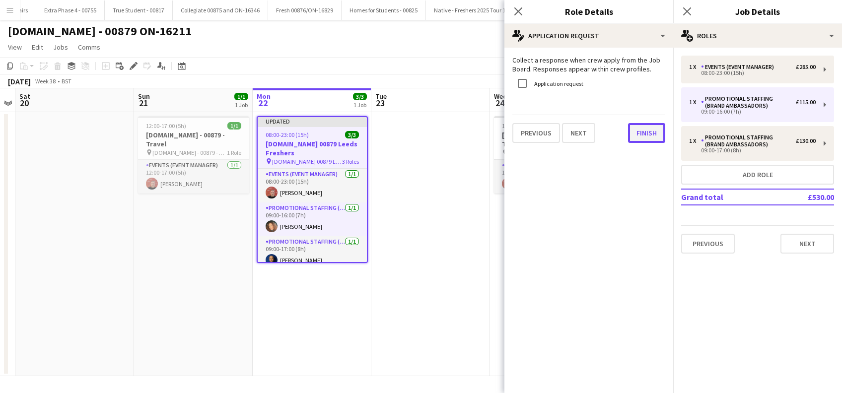
click at [647, 131] on button "Finish" at bounding box center [646, 133] width 37 height 20
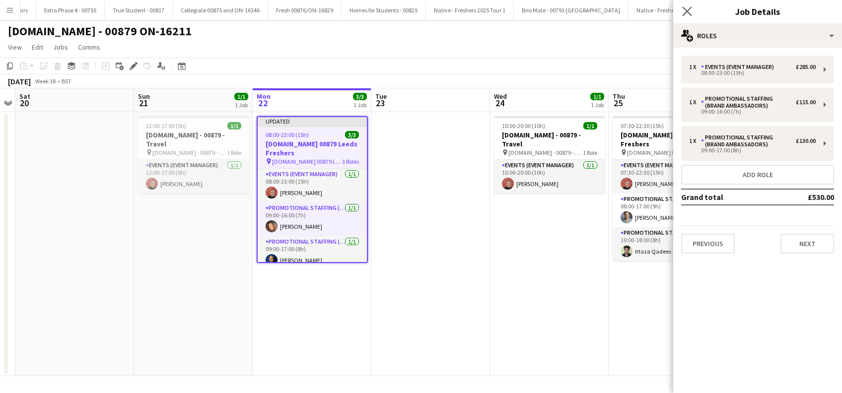
drag, startPoint x: 693, startPoint y: 8, endPoint x: 525, endPoint y: 106, distance: 194.5
click at [692, 8] on app-icon "Close pop-in" at bounding box center [687, 11] width 14 height 14
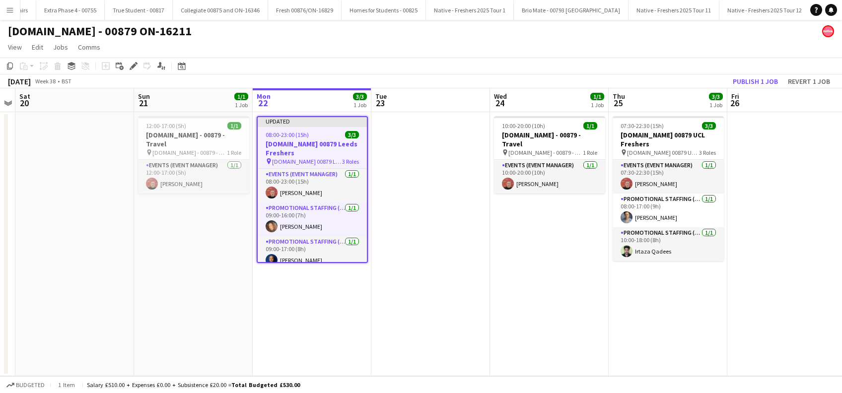
click at [395, 202] on app-date-cell at bounding box center [430, 244] width 119 height 264
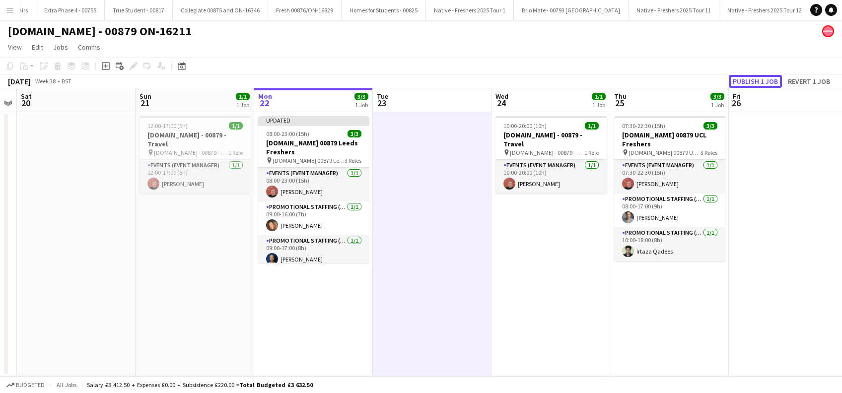
click at [748, 79] on button "Publish 1 job" at bounding box center [755, 81] width 53 height 13
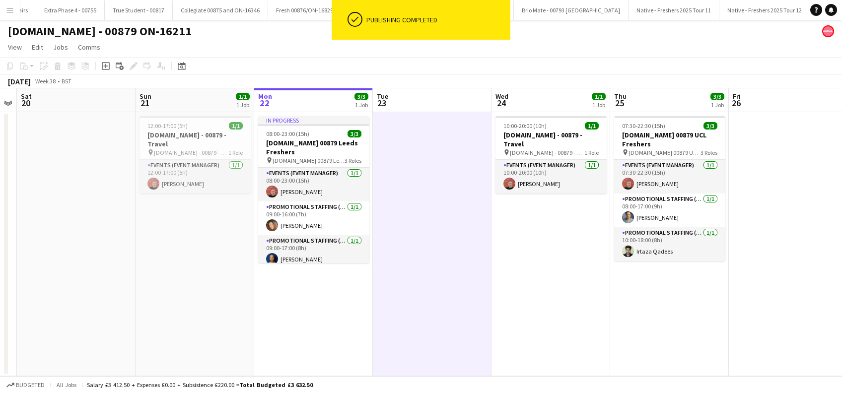
click at [303, 292] on app-date-cell "In progress 08:00-23:00 (15h) 3/3 Trip.com 00879 Leeds Freshers pin Trip.com 00…" at bounding box center [313, 244] width 119 height 264
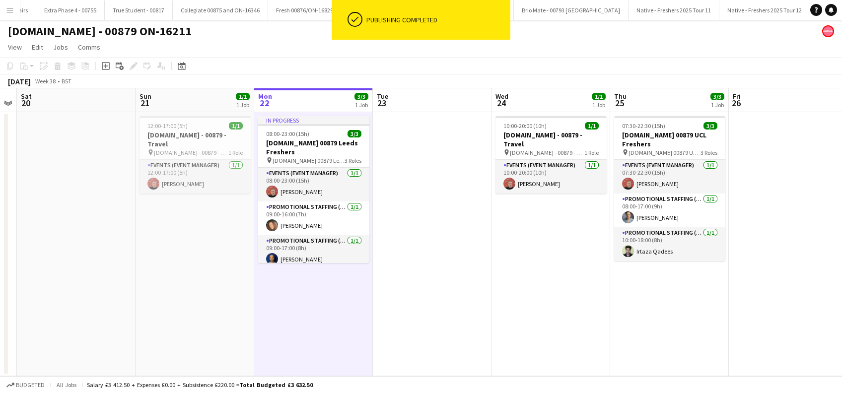
click at [404, 274] on app-date-cell at bounding box center [432, 244] width 119 height 264
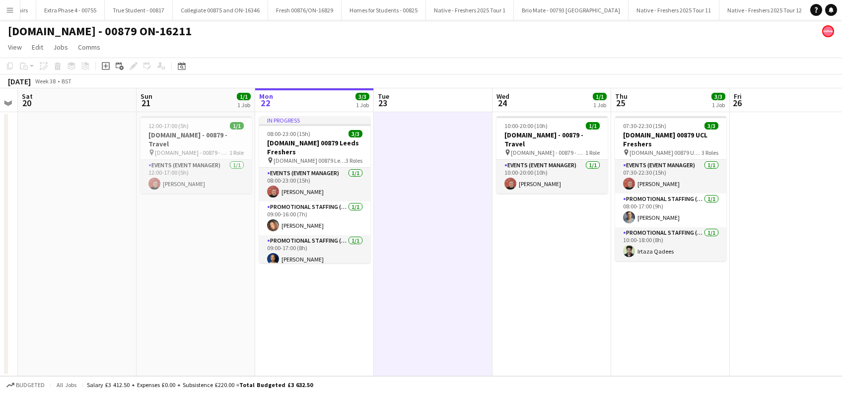
click at [202, 312] on app-date-cell "12:00-17:00 (5h) 1/1 Trip.com - 00879 - Travel pin Trip.com - 00879 - Travel 1 …" at bounding box center [196, 244] width 119 height 264
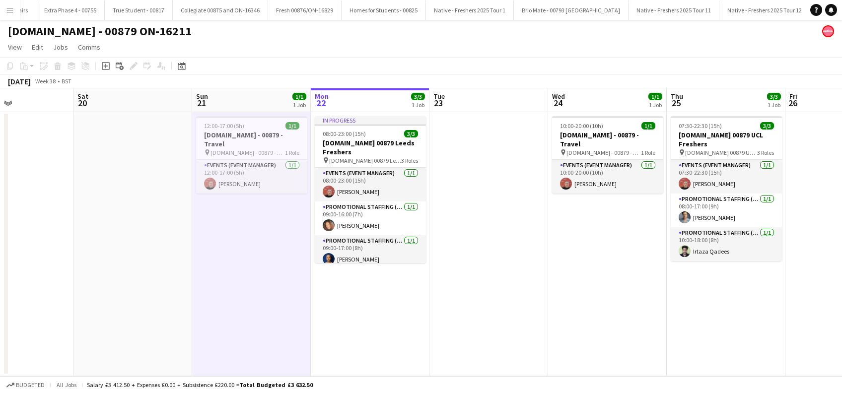
drag, startPoint x: 413, startPoint y: 268, endPoint x: 231, endPoint y: 298, distance: 184.3
click at [231, 298] on app-calendar-viewport "Wed 17 1/1 1 Job Thu 18 3/3 1 Job Fri 19 Sat 20 Sun 21 1/1 1 Job Mon 22 3/3 1 J…" at bounding box center [421, 232] width 842 height 288
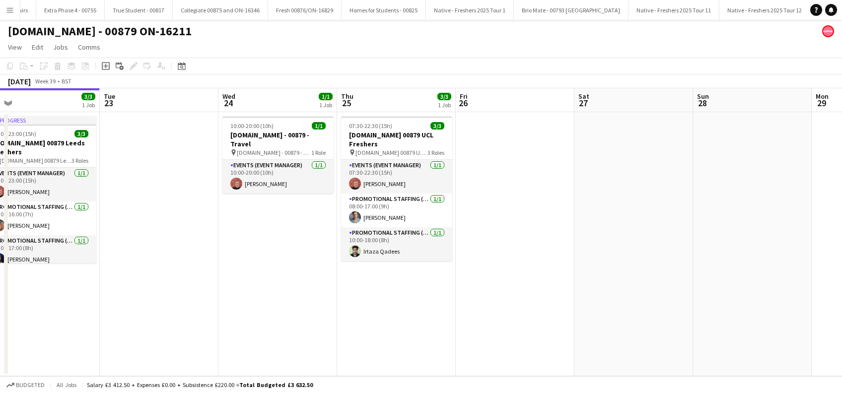
scroll to position [0, 409]
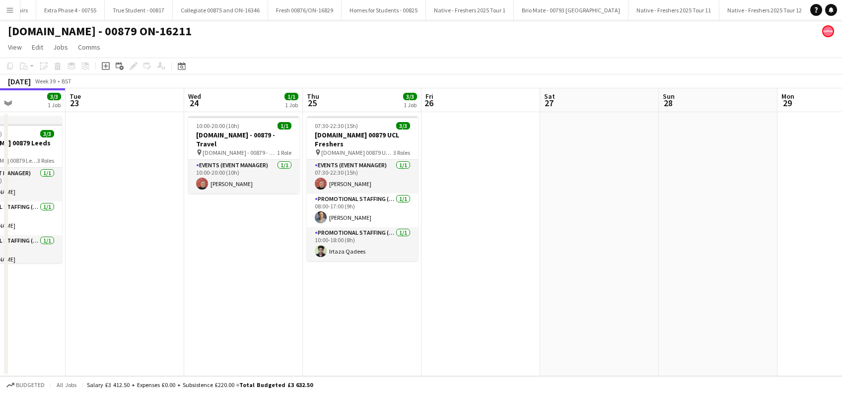
drag, startPoint x: 377, startPoint y: 306, endPoint x: 258, endPoint y: 321, distance: 120.1
click at [258, 321] on app-calendar-viewport "Fri 19 Sat 20 Sun 21 1/1 1 Job Mon 22 3/3 1 Job Tue 23 Wed 24 1/1 1 Job Thu 25 …" at bounding box center [421, 232] width 842 height 288
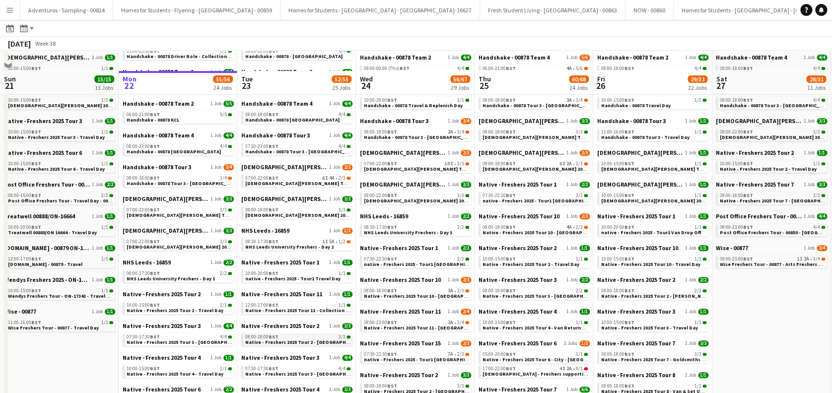
scroll to position [265, 0]
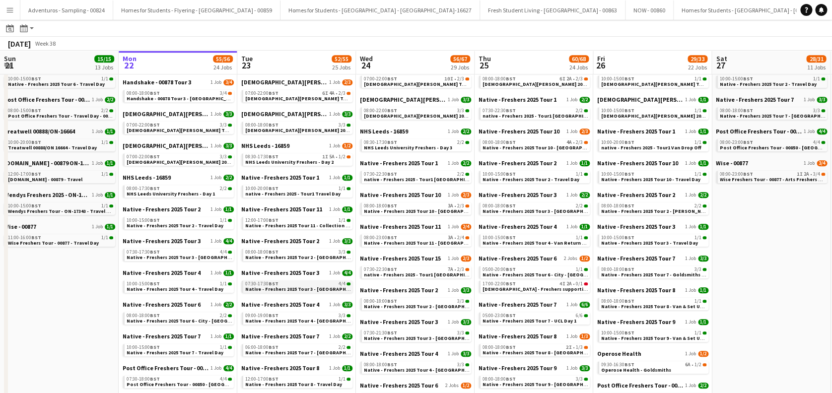
click at [299, 290] on span "Native - Freshers 2025 Tour 3 - [GEOGRAPHIC_DATA] Day 2" at bounding box center [312, 289] width 135 height 6
click at [277, 163] on span "NHS Leeds University Freshers - Day 2" at bounding box center [289, 162] width 88 height 6
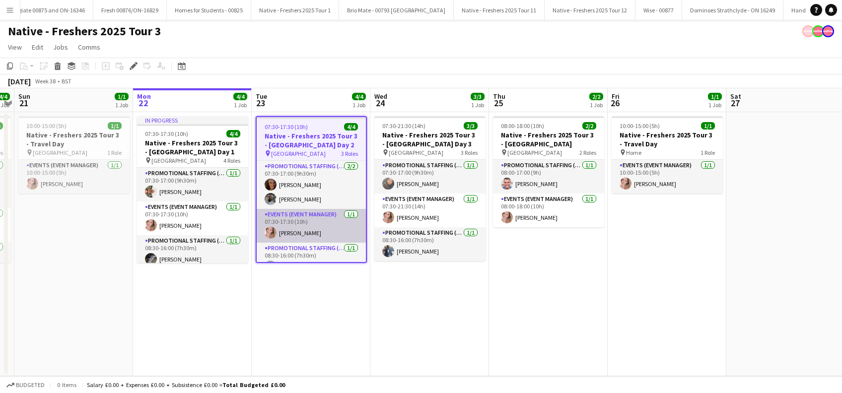
scroll to position [14, 0]
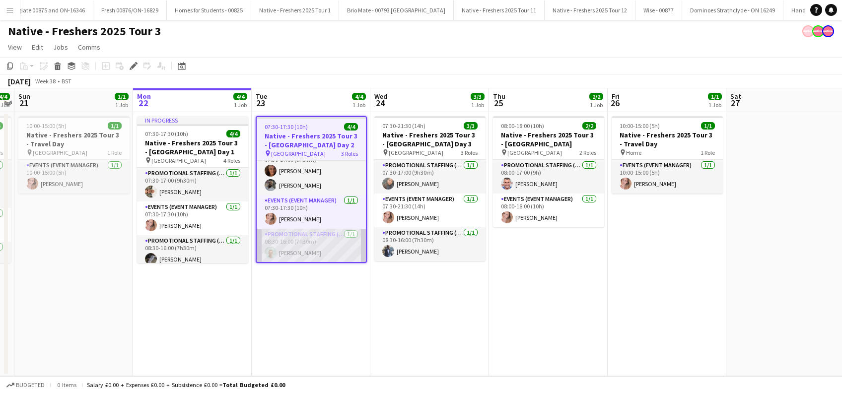
click at [305, 253] on app-card-role "Promotional Staffing (Brand Ambassadors) [DATE] 08:30-16:00 (7h30m) [PERSON_NAM…" at bounding box center [311, 246] width 109 height 34
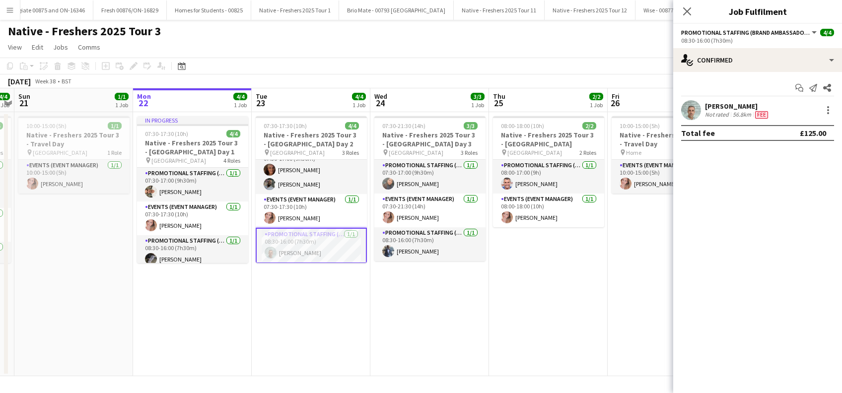
click at [739, 106] on div "[PERSON_NAME]" at bounding box center [737, 106] width 65 height 9
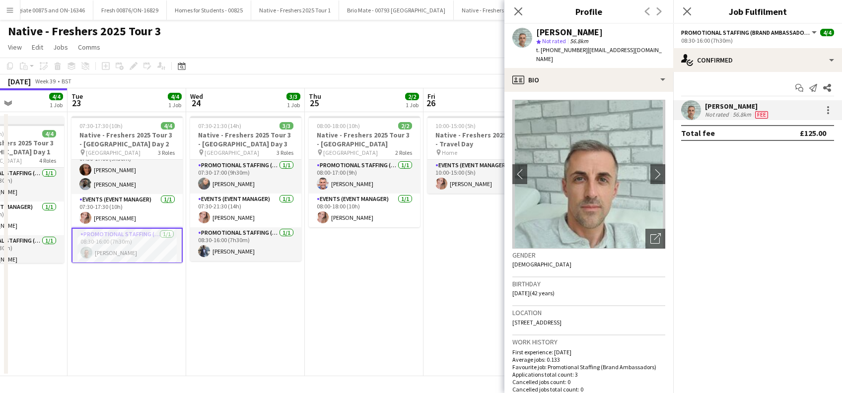
drag, startPoint x: 421, startPoint y: 319, endPoint x: 234, endPoint y: 321, distance: 186.7
click at [236, 322] on app-calendar-viewport "Sat 20 4/4 1 Job Sun 21 1/1 1 Job Mon 22 4/4 1 Job Tue 23 4/4 1 Job Wed 24 3/3 …" at bounding box center [421, 232] width 842 height 288
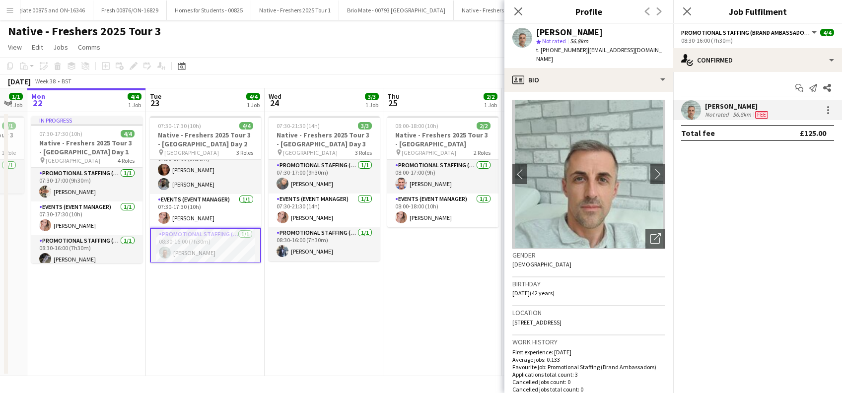
drag, startPoint x: 347, startPoint y: 301, endPoint x: 422, endPoint y: 325, distance: 78.2
click at [422, 325] on app-calendar-viewport "Sat 20 4/4 1 Job Sun 21 1/1 1 Job Mon 22 4/4 1 Job Tue 23 4/4 1 Job Wed 24 3/3 …" at bounding box center [421, 232] width 842 height 288
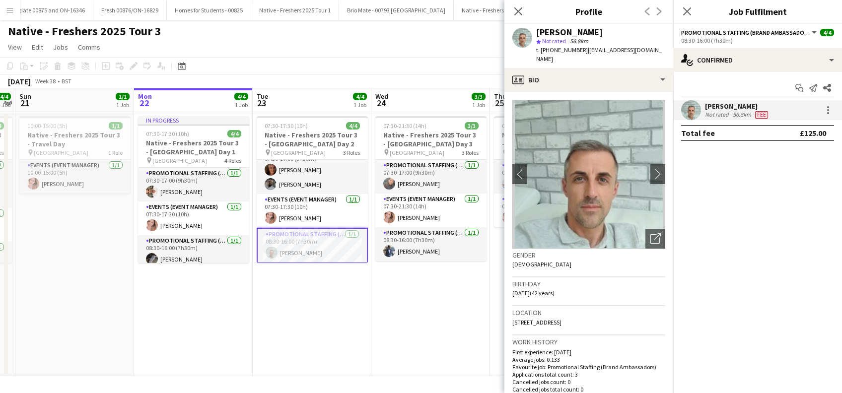
drag, startPoint x: 234, startPoint y: 337, endPoint x: 337, endPoint y: 350, distance: 103.2
click at [337, 350] on app-calendar-viewport "Fri 19 1/1 1 Job Sat 20 4/4 1 Job Sun 21 1/1 1 Job Mon 22 4/4 1 Job Tue 23 4/4 …" at bounding box center [421, 232] width 842 height 288
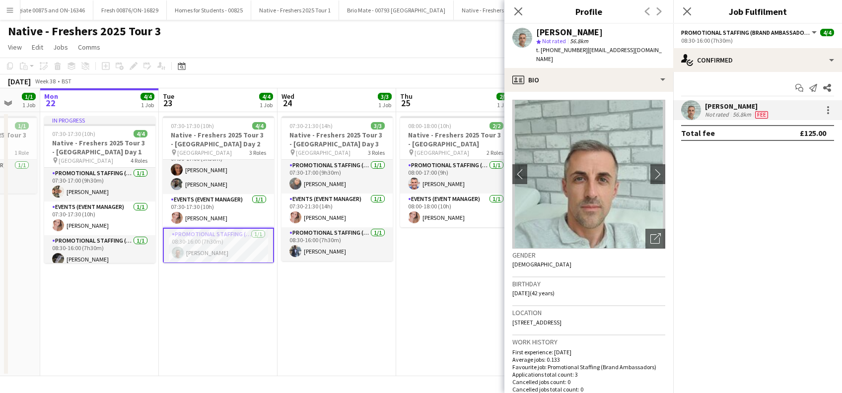
scroll to position [0, 311]
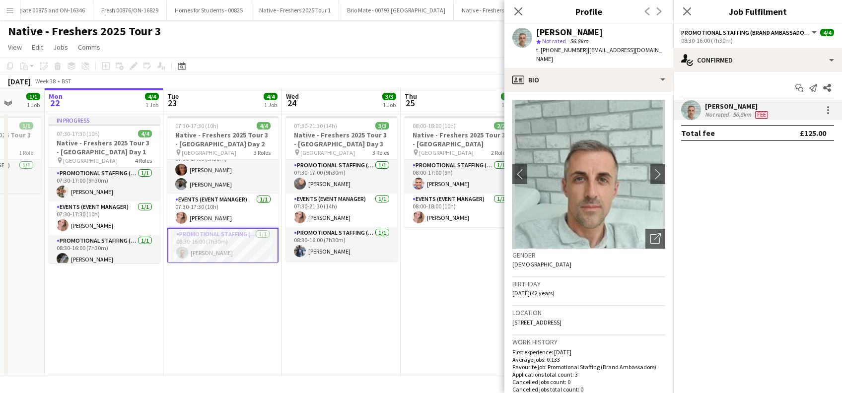
drag, startPoint x: 254, startPoint y: 350, endPoint x: 264, endPoint y: 353, distance: 10.4
click at [264, 353] on app-calendar-viewport "Fri 19 1/1 1 Job Sat 20 4/4 1 Job Sun 21 1/1 1 Job Mon 22 4/4 1 Job Tue 23 4/4 …" at bounding box center [421, 232] width 842 height 288
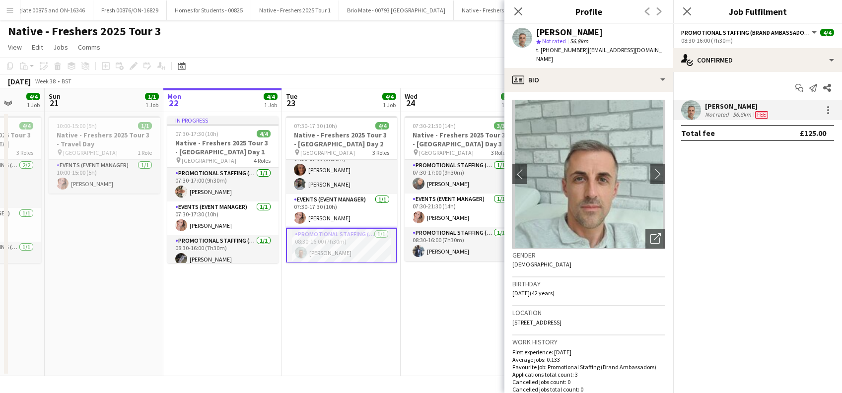
scroll to position [0, 208]
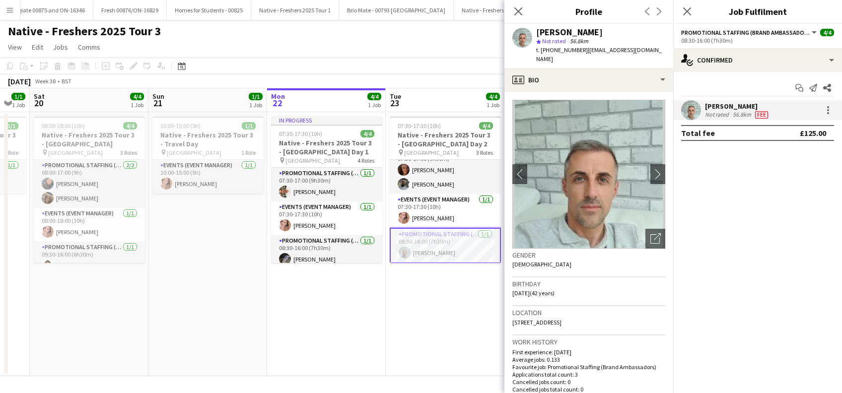
drag, startPoint x: 220, startPoint y: 340, endPoint x: 324, endPoint y: 355, distance: 104.8
click at [324, 355] on app-calendar-viewport "Thu 18 1/1 1 Job Fri 19 1/1 1 Job Sat 20 4/4 1 Job Sun 21 1/1 1 Job Mon 22 4/4 …" at bounding box center [421, 232] width 842 height 288
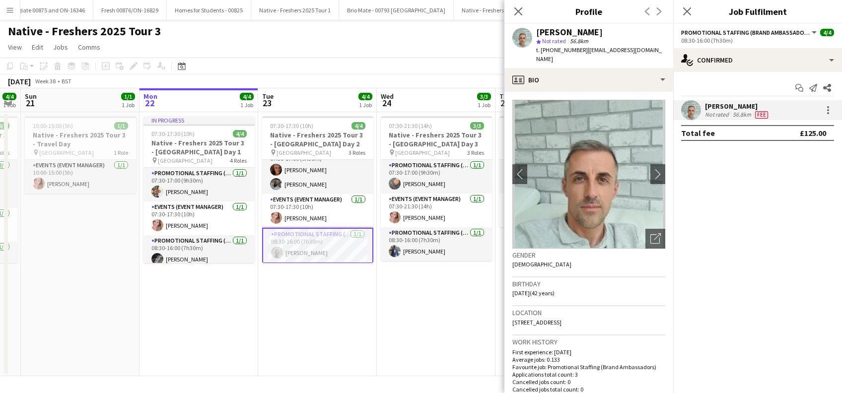
scroll to position [0, 418]
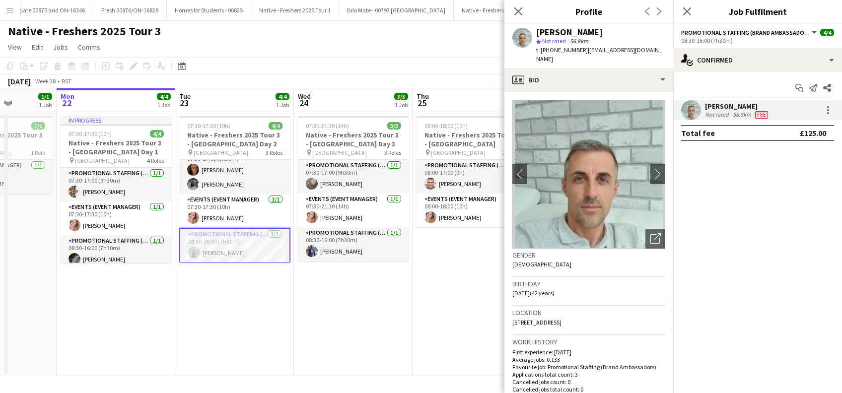
drag, startPoint x: 409, startPoint y: 341, endPoint x: 199, endPoint y: 346, distance: 210.6
click at [199, 346] on app-calendar-viewport "Thu 18 1/1 1 Job Fri 19 1/1 1 Job Sat 20 4/4 1 Job Sun 21 1/1 1 Job Mon 22 4/4 …" at bounding box center [421, 232] width 842 height 288
click at [516, 13] on icon at bounding box center [517, 10] width 9 height 9
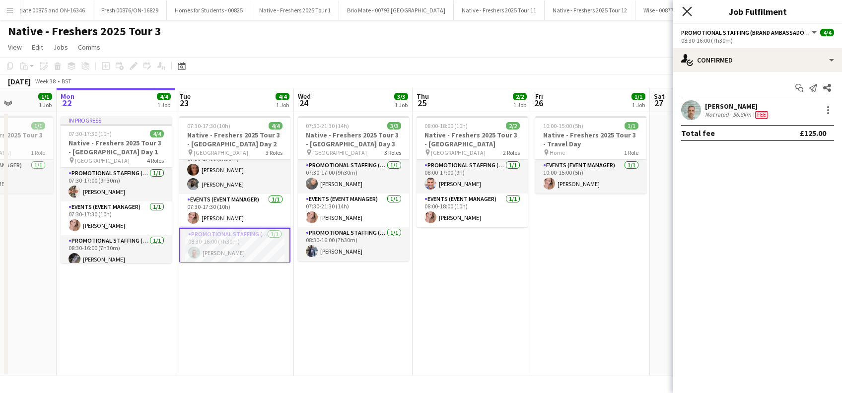
click at [689, 12] on icon "Close pop-in" at bounding box center [686, 10] width 9 height 9
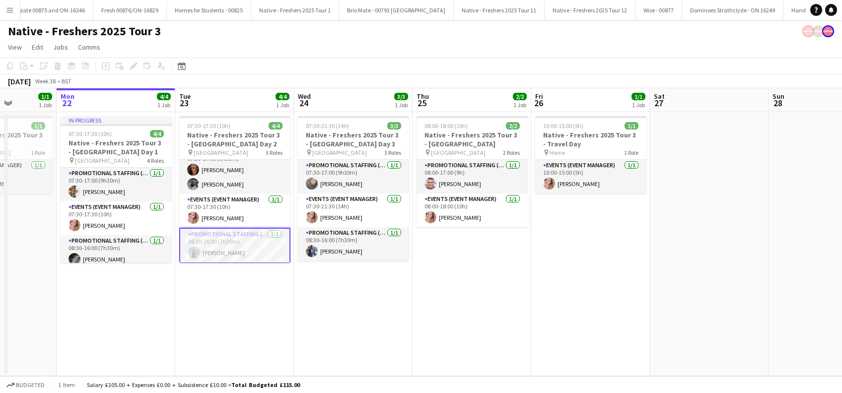
click at [232, 283] on app-date-cell "07:30-17:30 (10h) 4/4 Native - Freshers 2025 Tour 3 - University of Leeds Day 2…" at bounding box center [234, 244] width 119 height 264
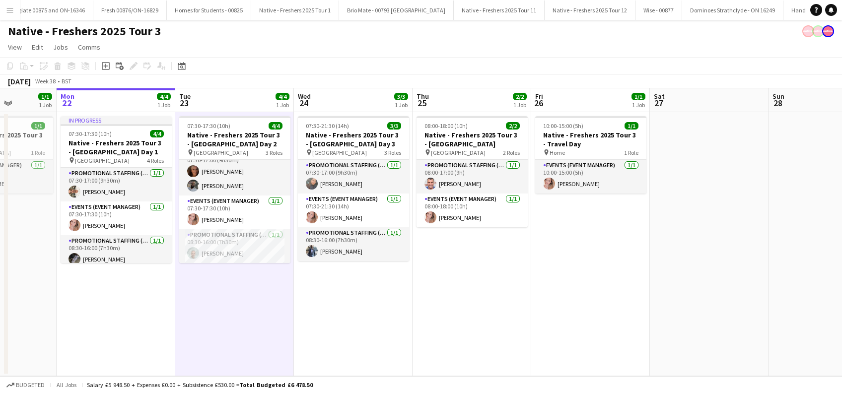
scroll to position [12, 0]
click at [294, 299] on app-date-cell "07:30-21:30 (14h) 3/3 Native - Freshers 2025 Tour 3 - University of Leeds Day 3…" at bounding box center [353, 244] width 119 height 264
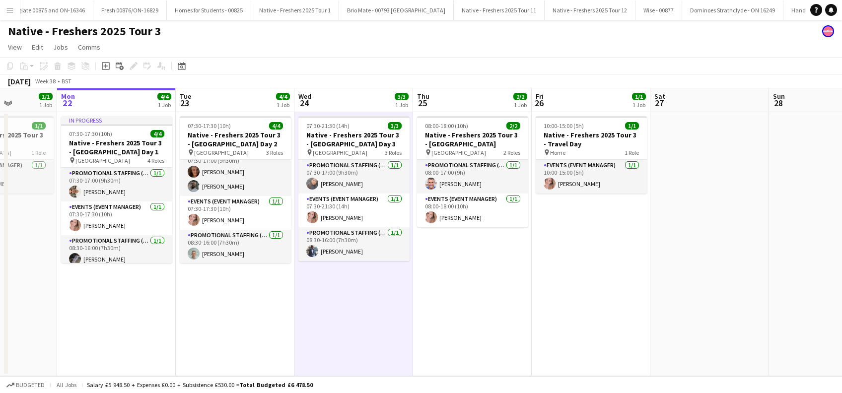
click at [253, 271] on app-date-cell "07:30-17:30 (10h) 4/4 Native - Freshers 2025 Tour 3 - University of Leeds Day 2…" at bounding box center [235, 244] width 119 height 264
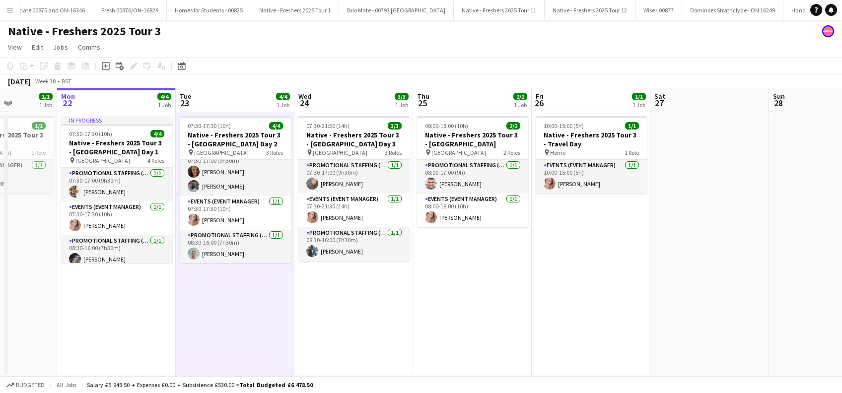
click at [366, 277] on app-date-cell "07:30-21:30 (14h) 3/3 Native - Freshers 2025 Tour 3 - University of Leeds Day 3…" at bounding box center [353, 244] width 119 height 264
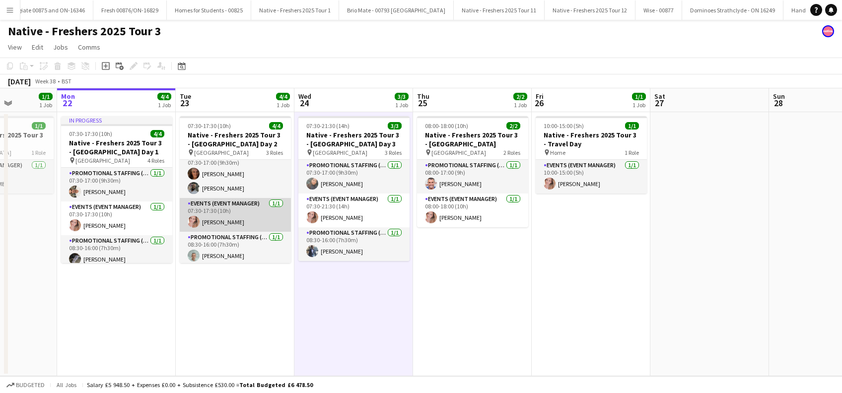
scroll to position [12, 0]
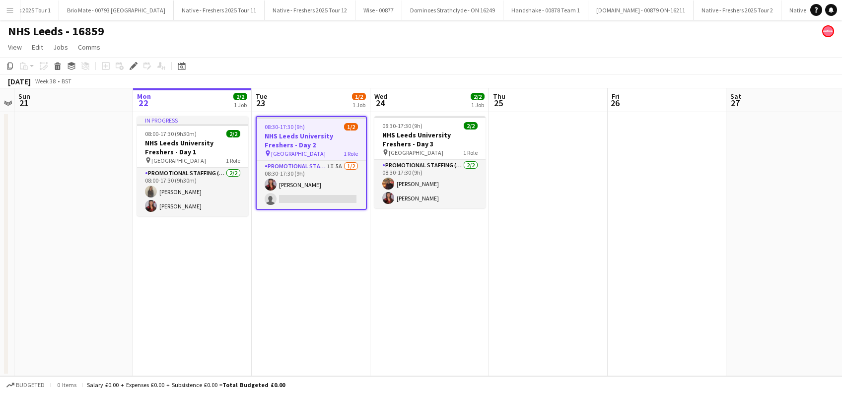
scroll to position [0, 2117]
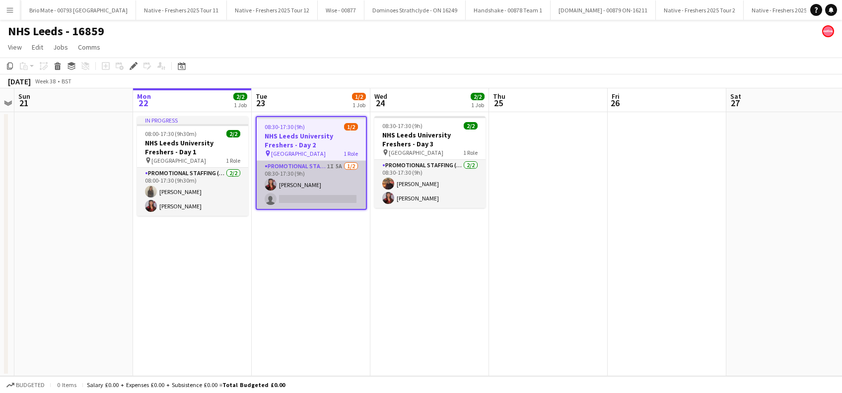
click at [322, 194] on app-card-role "Promotional Staffing (Brand Ambassadors) 1I 5A 1/2 08:30-17:30 (9h) Olivia Davi…" at bounding box center [311, 185] width 109 height 48
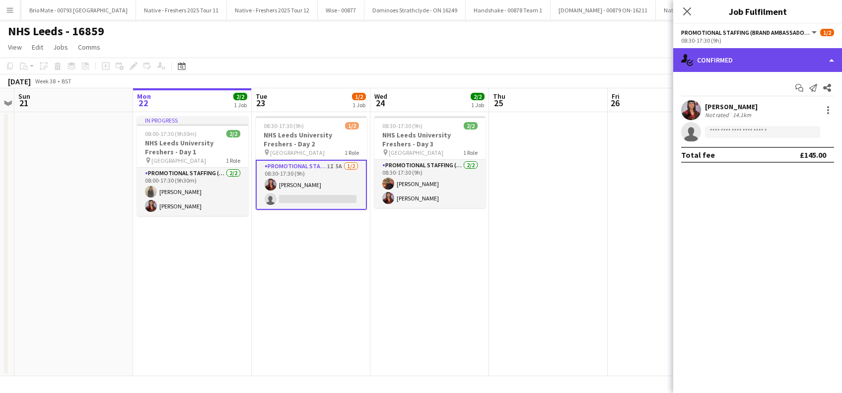
click at [739, 57] on div "single-neutral-actions-check-2 Confirmed" at bounding box center [757, 60] width 169 height 24
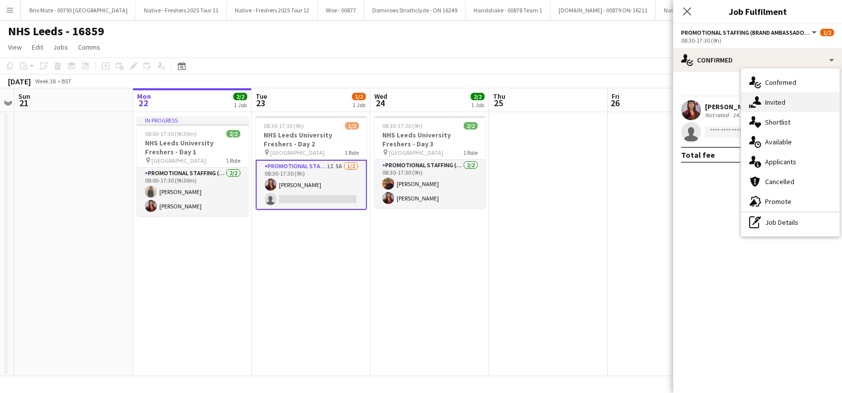
click at [773, 99] on span "Invited" at bounding box center [775, 102] width 20 height 9
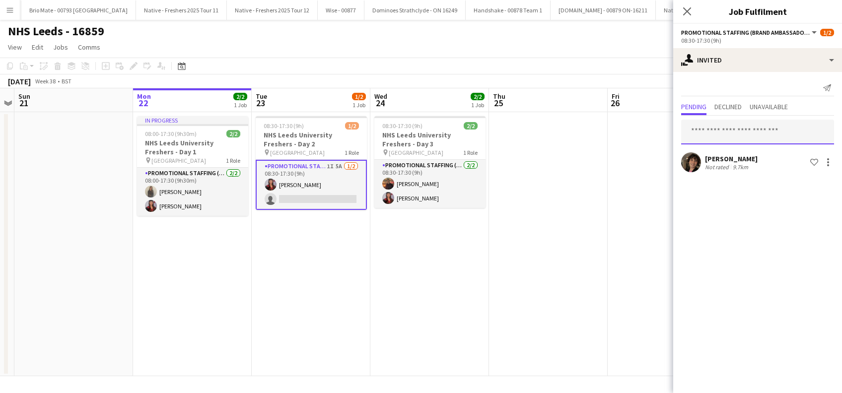
click at [715, 132] on input "text" at bounding box center [757, 132] width 153 height 25
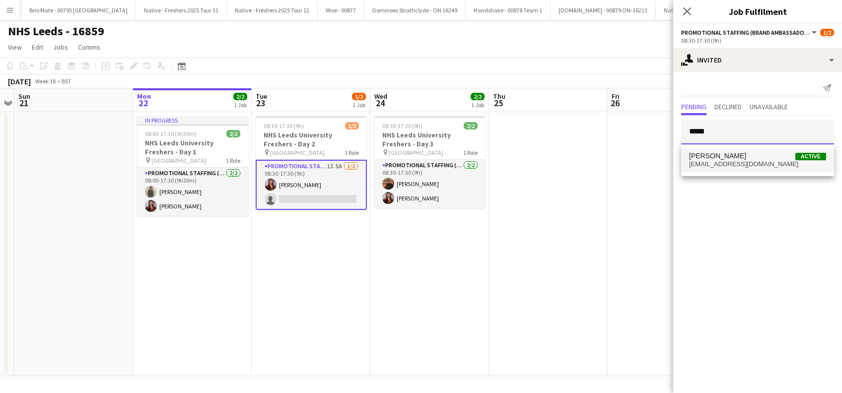
type input "*****"
click at [719, 158] on span "Harry Speight" at bounding box center [717, 156] width 57 height 8
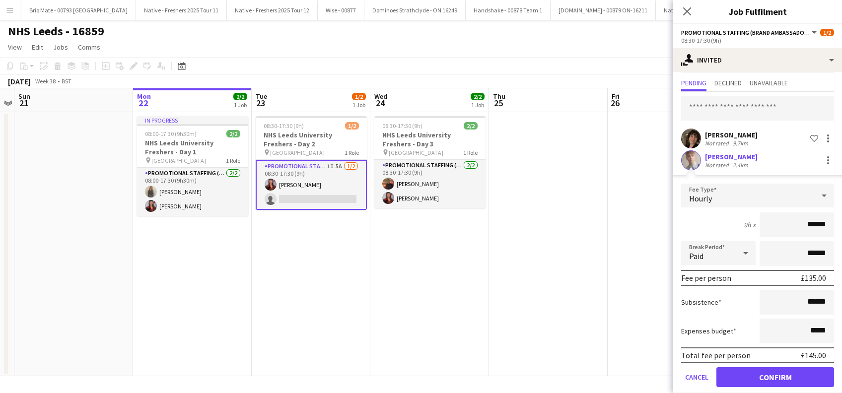
scroll to position [35, 0]
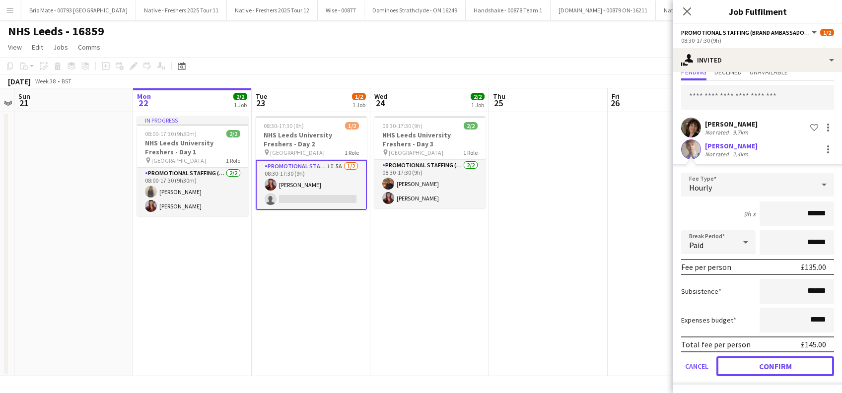
click at [766, 361] on button "Confirm" at bounding box center [775, 366] width 118 height 20
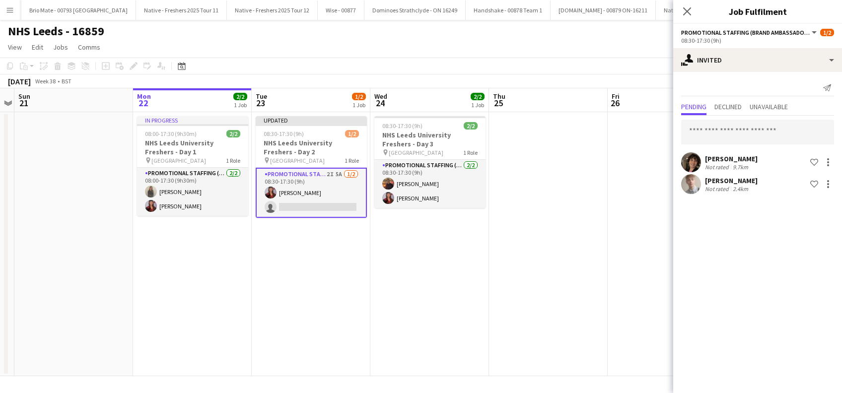
scroll to position [0, 0]
click at [683, 10] on icon "Close pop-in" at bounding box center [687, 11] width 8 height 8
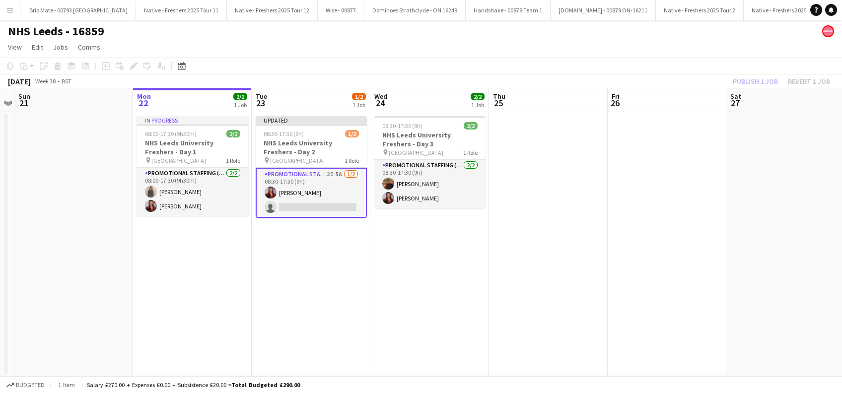
click at [290, 292] on app-date-cell "Updated 08:30-17:30 (9h) 1/2 NHS Leeds University Freshers - Day 2 pin Leeds Un…" at bounding box center [311, 244] width 119 height 264
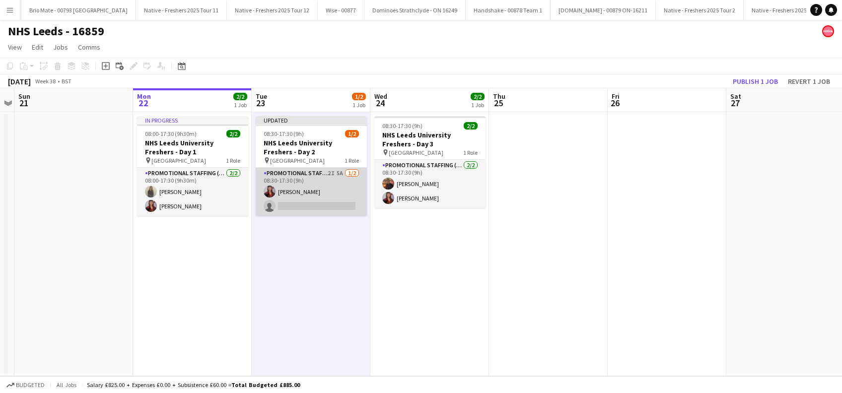
click at [292, 204] on app-card-role "Promotional Staffing (Brand Ambassadors) 2I 5A 1/2 08:30-17:30 (9h) Olivia Davi…" at bounding box center [311, 192] width 111 height 48
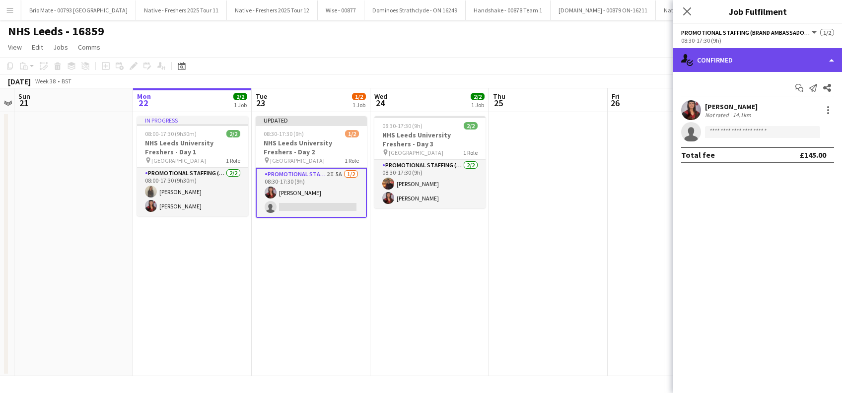
click at [746, 55] on div "single-neutral-actions-check-2 Confirmed" at bounding box center [757, 60] width 169 height 24
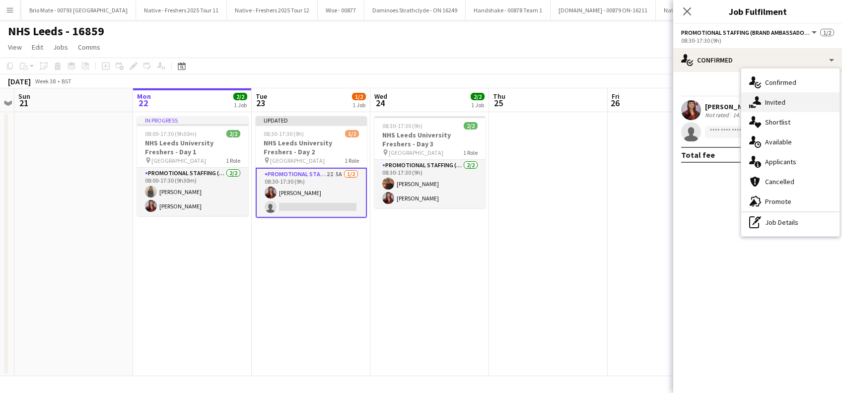
click at [780, 103] on span "Invited" at bounding box center [775, 102] width 20 height 9
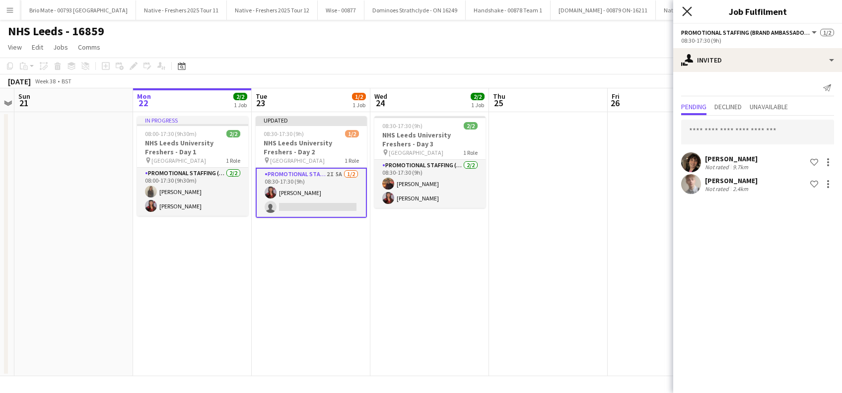
click at [685, 13] on icon at bounding box center [686, 10] width 9 height 9
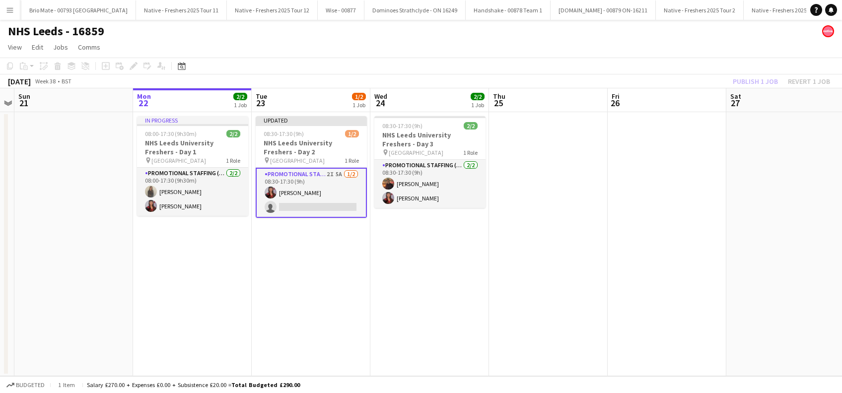
scroll to position [0, 341]
click at [351, 299] on app-date-cell "Updated 08:30-17:30 (9h) 1/2 NHS Leeds University Freshers - Day 2 pin Leeds Un…" at bounding box center [312, 244] width 119 height 264
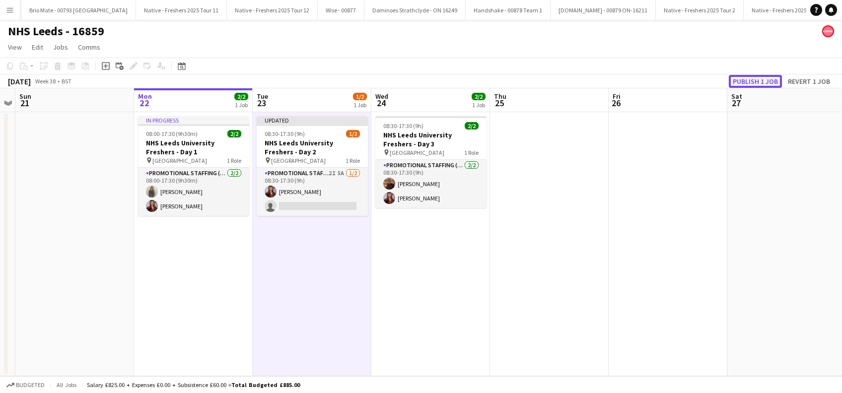
click at [749, 79] on button "Publish 1 job" at bounding box center [755, 81] width 53 height 13
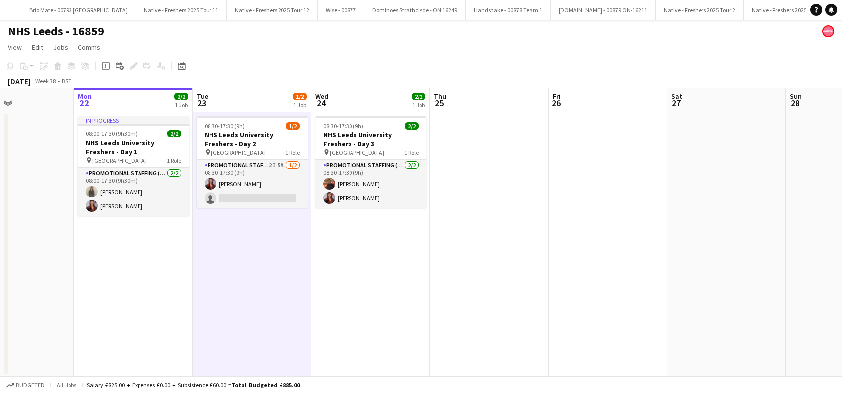
drag, startPoint x: 314, startPoint y: 278, endPoint x: 254, endPoint y: 292, distance: 61.5
click at [254, 292] on app-calendar-viewport "Thu 18 Fri 19 Sat 20 Sun 21 Mon 22 2/2 1 Job Tue 23 1/2 1 Job Wed 24 2/2 1 Job …" at bounding box center [421, 232] width 842 height 288
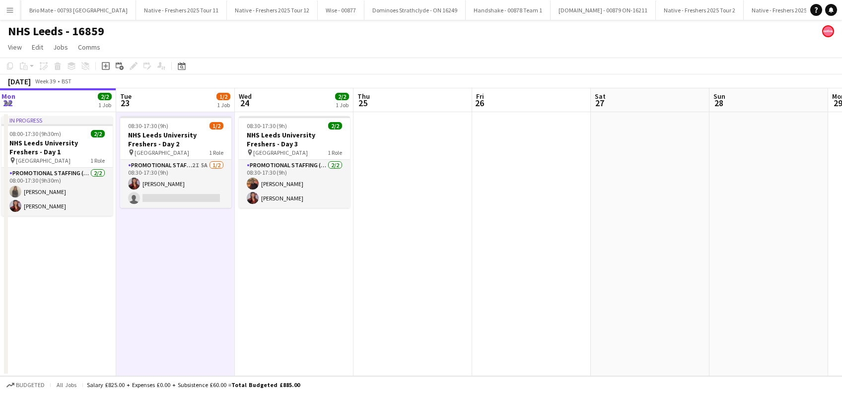
scroll to position [0, 480]
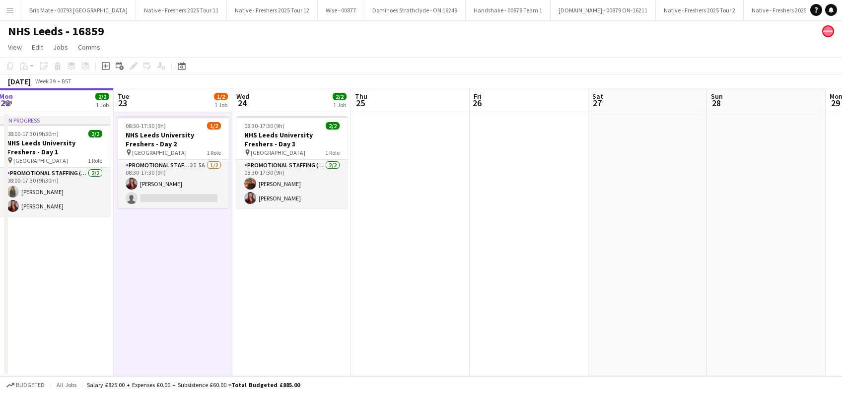
drag, startPoint x: 339, startPoint y: 273, endPoint x: 260, endPoint y: 299, distance: 82.7
click at [260, 299] on app-calendar-viewport "Thu 18 Fri 19 Sat 20 Sun 21 Mon 22 2/2 1 Job Tue 23 1/2 1 Job Wed 24 2/2 1 Job …" at bounding box center [421, 232] width 842 height 288
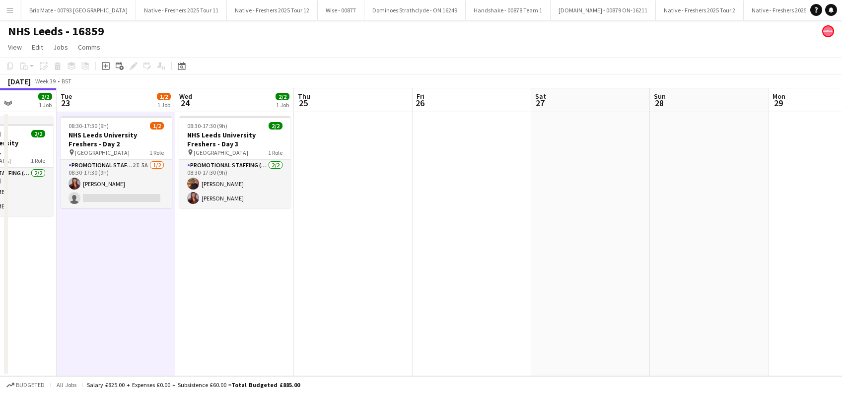
drag, startPoint x: 286, startPoint y: 286, endPoint x: 216, endPoint y: 283, distance: 69.6
click at [228, 289] on app-calendar-viewport "Sat 20 Sun 21 Mon 22 2/2 1 Job Tue 23 1/2 1 Job Wed 24 2/2 1 Job Thu 25 Fri 26 …" at bounding box center [421, 232] width 842 height 288
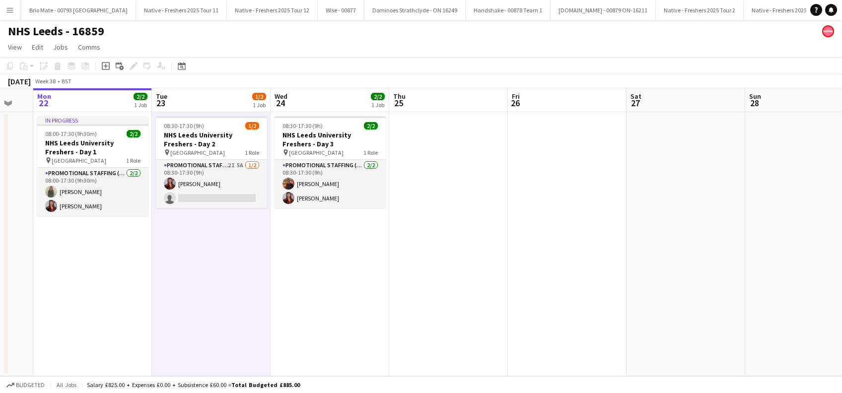
drag, startPoint x: 151, startPoint y: 292, endPoint x: 247, endPoint y: 289, distance: 96.4
click at [247, 289] on app-calendar-viewport "Sat 20 Sun 21 Mon 22 2/2 1 Job Tue 23 1/2 1 Job Wed 24 2/2 1 Job Thu 25 Fri 26 …" at bounding box center [421, 232] width 842 height 288
click at [226, 263] on app-date-cell "08:30-17:30 (9h) 1/2 NHS Leeds University Freshers - Day 2 pin Leeds University…" at bounding box center [211, 244] width 119 height 264
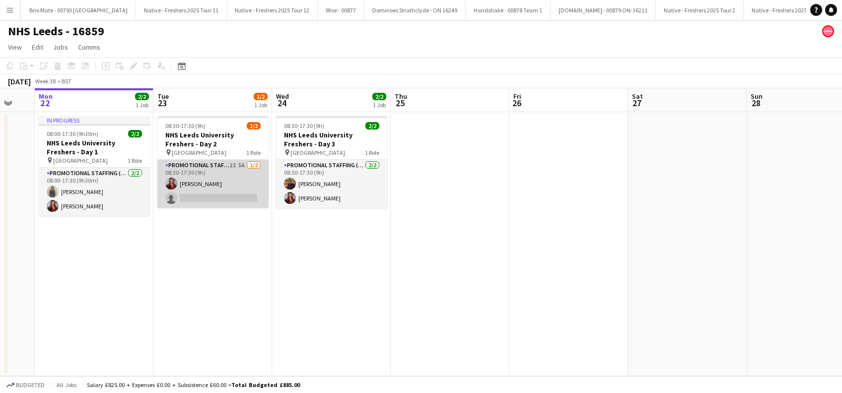
click at [242, 199] on app-card-role "Promotional Staffing (Brand Ambassadors) 2I 5A 1/2 08:30-17:30 (9h) Olivia Davi…" at bounding box center [212, 184] width 111 height 48
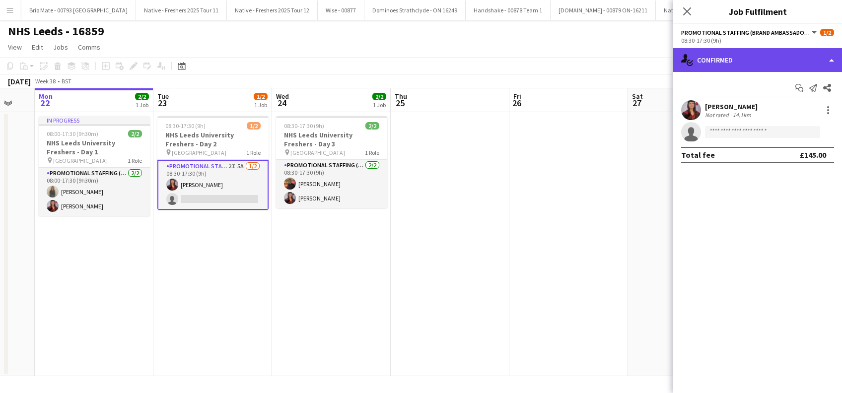
click at [725, 66] on div "single-neutral-actions-check-2 Confirmed" at bounding box center [757, 60] width 169 height 24
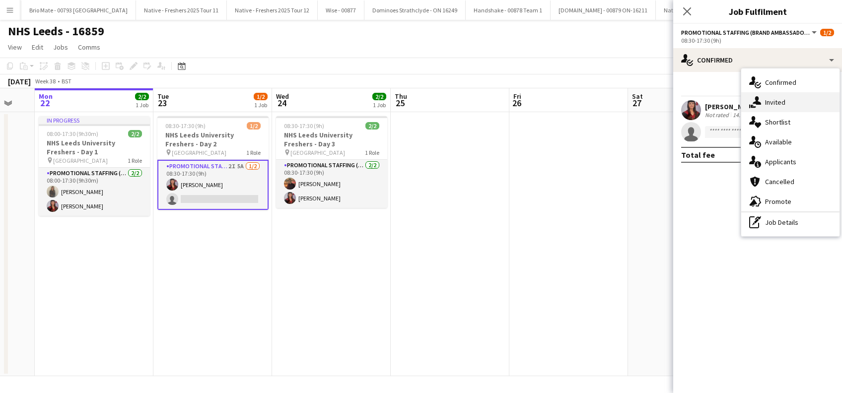
click at [770, 101] on span "Invited" at bounding box center [775, 102] width 20 height 9
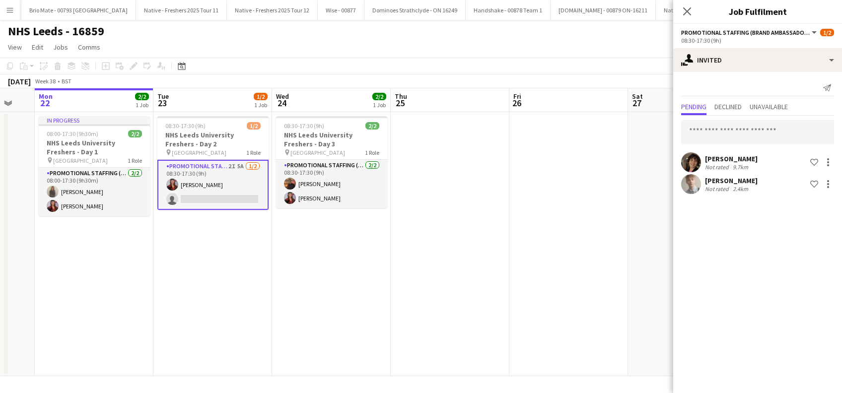
click at [735, 181] on div "Harry Speight" at bounding box center [731, 180] width 53 height 9
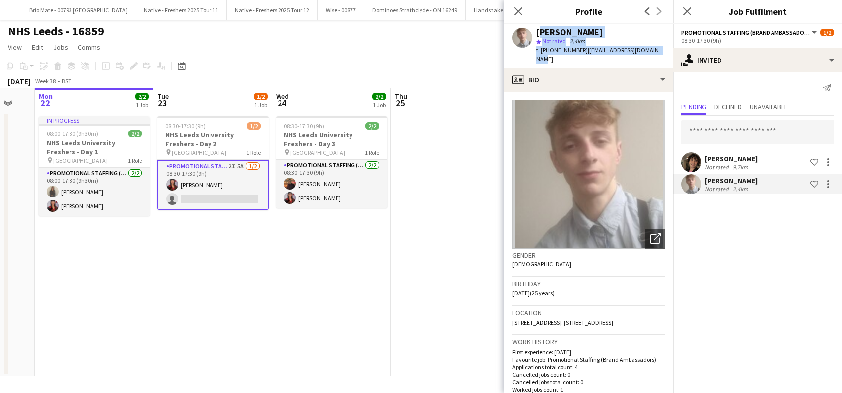
drag, startPoint x: 659, startPoint y: 48, endPoint x: 536, endPoint y: 31, distance: 124.8
click at [536, 31] on div "Harry Speight star Not rated 2.4km t. +447706593557 | itsharryspeight@gmail.com" at bounding box center [588, 46] width 169 height 44
copy div "Harry Speight star Not rated 2.4km t. +447706593557 | itsharryspeight@gmail.com"
click at [689, 11] on icon "Close pop-in" at bounding box center [686, 10] width 9 height 9
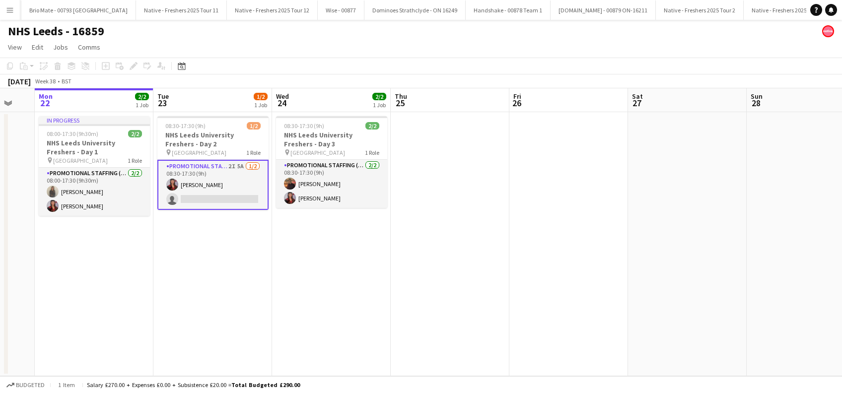
drag, startPoint x: 237, startPoint y: 284, endPoint x: 282, endPoint y: 274, distance: 46.4
click at [238, 286] on app-date-cell "08:30-17:30 (9h) 1/2 NHS Leeds University Freshers - Day 2 pin Leeds University…" at bounding box center [212, 244] width 119 height 264
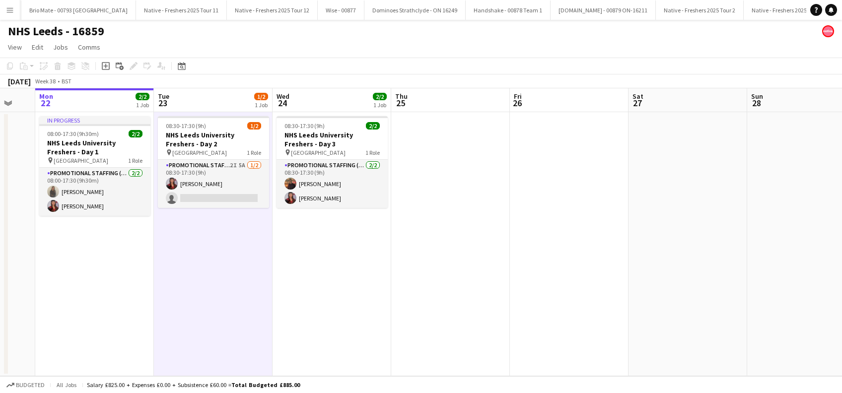
click at [338, 279] on app-date-cell "08:30-17:30 (9h) 2/2 NHS Leeds University Freshers - Day 3 pin Leeds University…" at bounding box center [332, 244] width 119 height 264
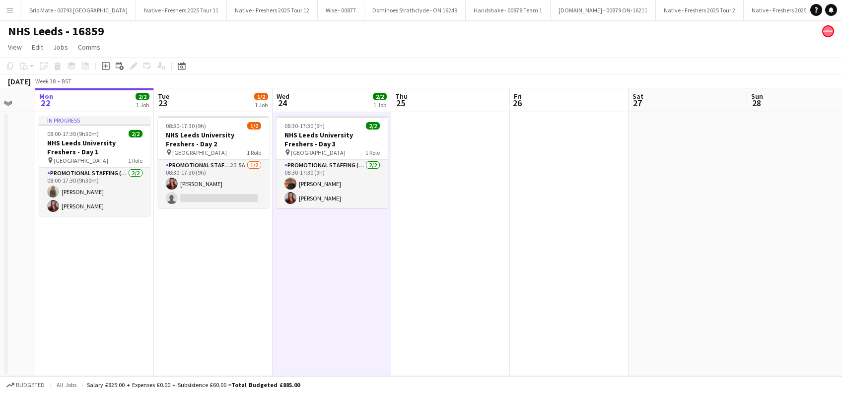
scroll to position [0, 202]
click at [503, 246] on app-date-cell at bounding box center [451, 244] width 119 height 264
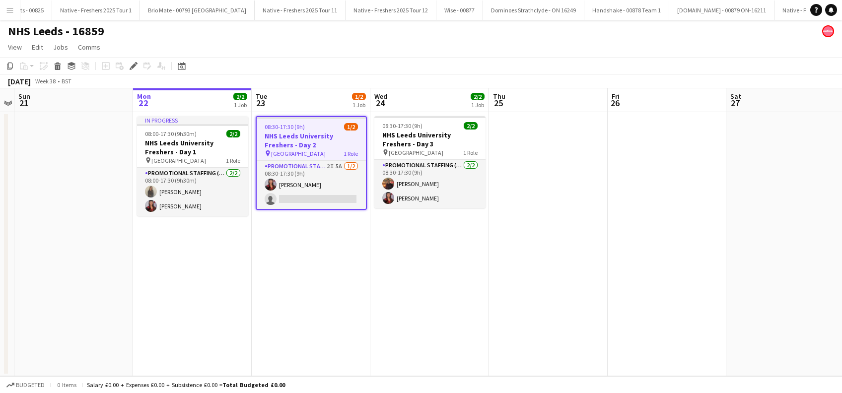
scroll to position [0, 2117]
